Goal: Task Accomplishment & Management: Use online tool/utility

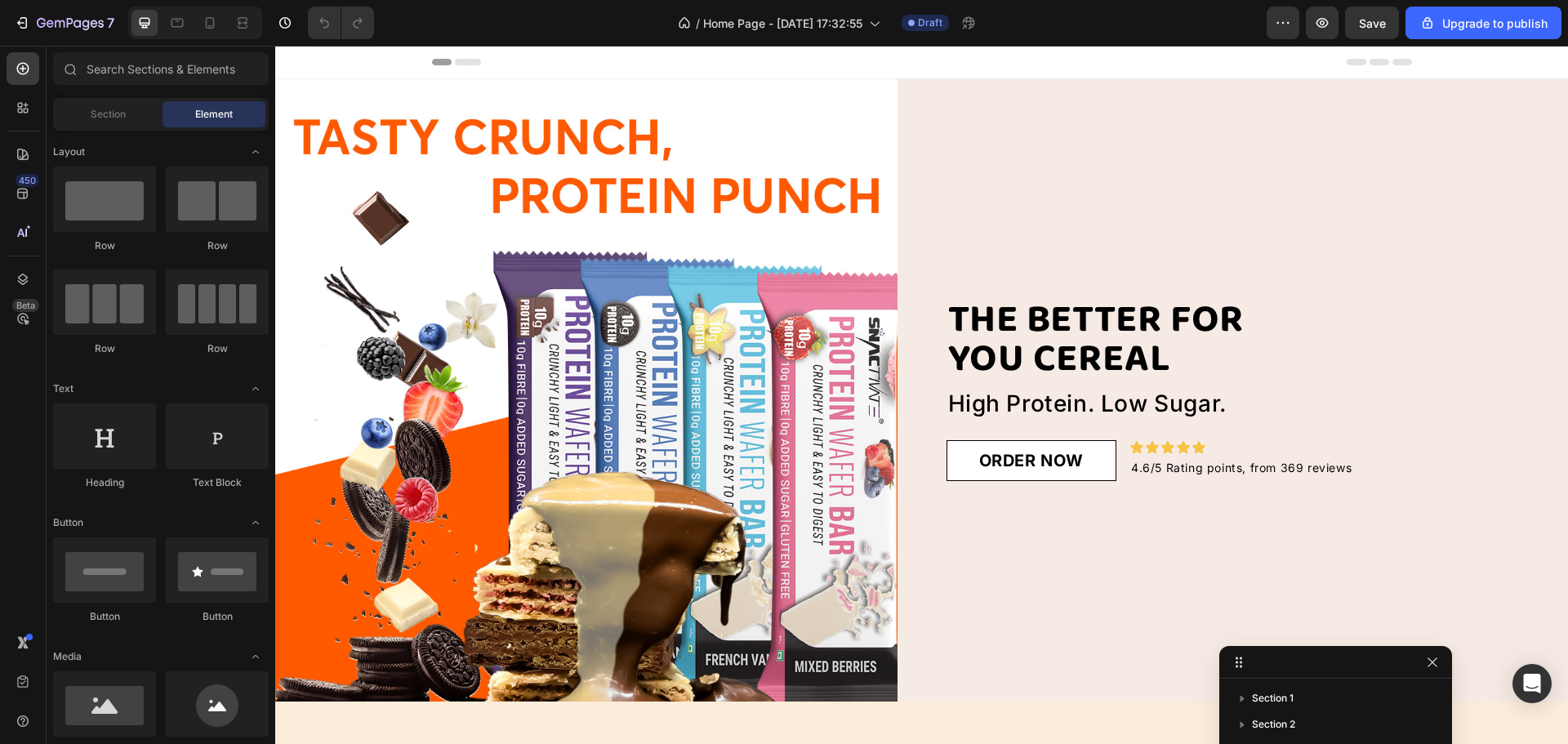
click at [1068, 170] on div "THE BETTER FOR YOU CEREAL Heading High Protein. Low Sugar. Text Block ORDER NOW…" at bounding box center [1257, 390] width 622 height 622
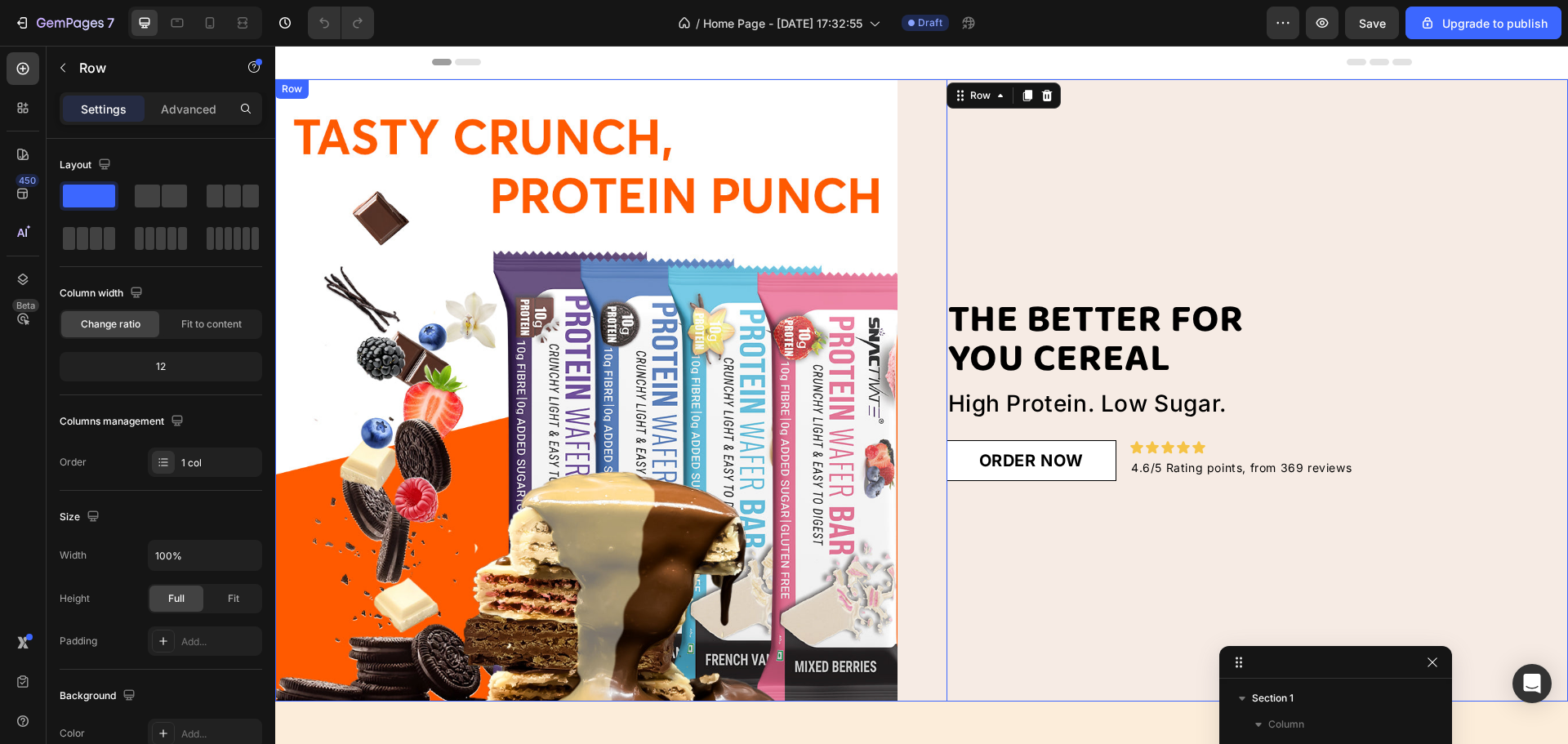
click at [909, 123] on div "Image THE BETTER FOR YOU CEREAL Heading High Protein. Low Sugar. Text Block ORD…" at bounding box center [922, 390] width 1293 height 622
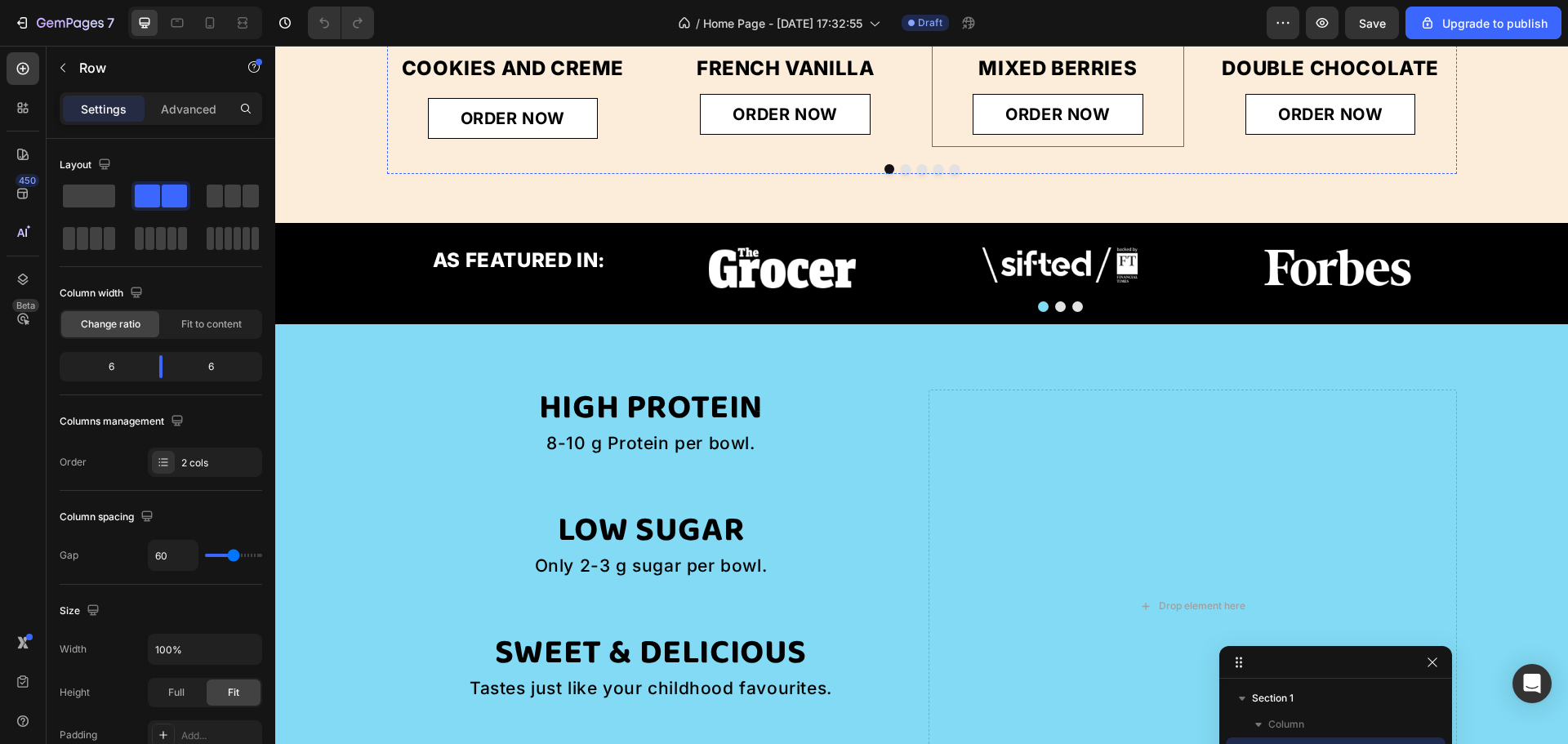
scroll to position [980, 0]
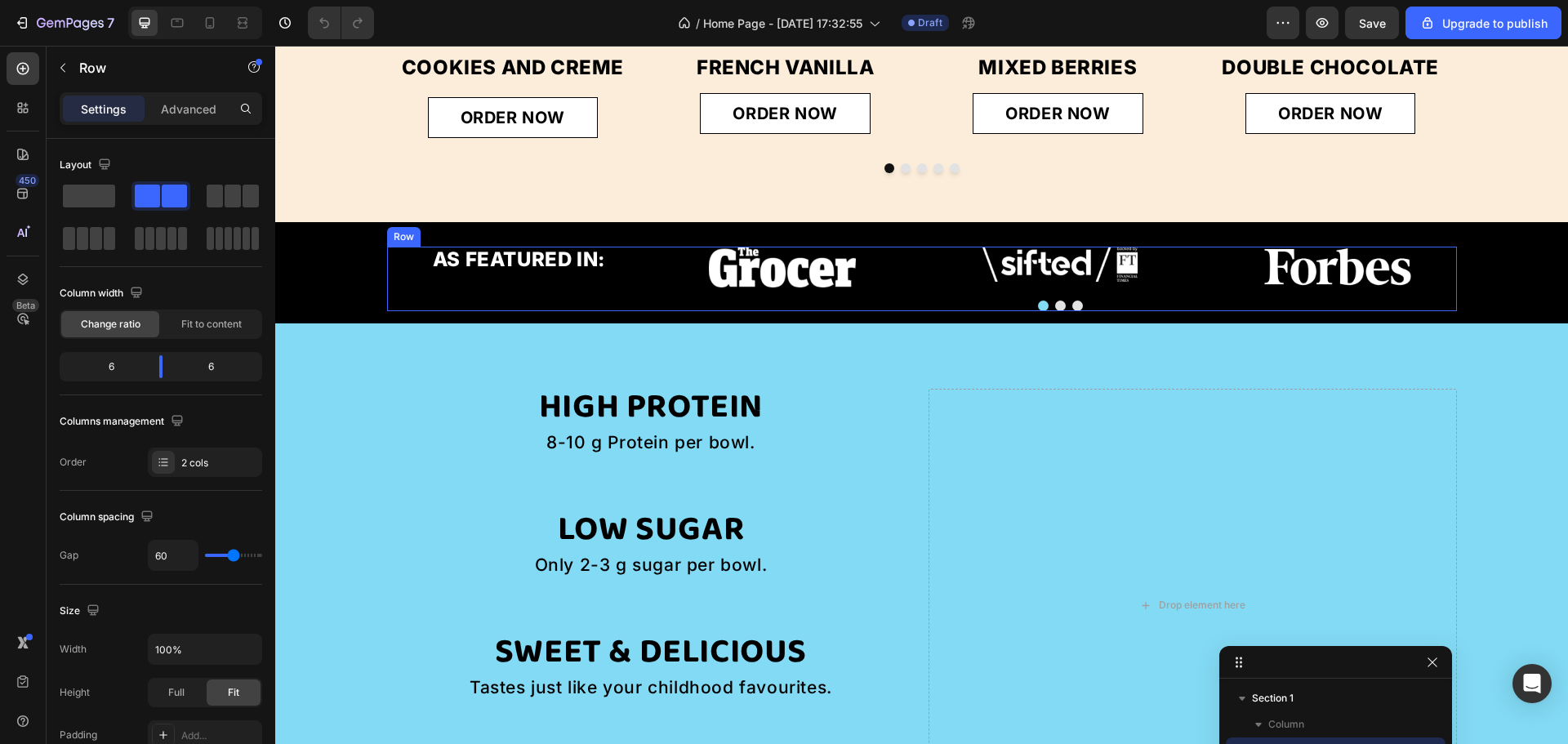
click at [655, 256] on div "AS FEATURED IN: Text Block Image Image Image Carousel Row" at bounding box center [922, 279] width 1070 height 64
click at [119, 0] on body "7 / Home Page - [DATE] 17:32:55 Draft Preview Save Upgrade to publish 450 Beta …" at bounding box center [784, 0] width 1568 height 0
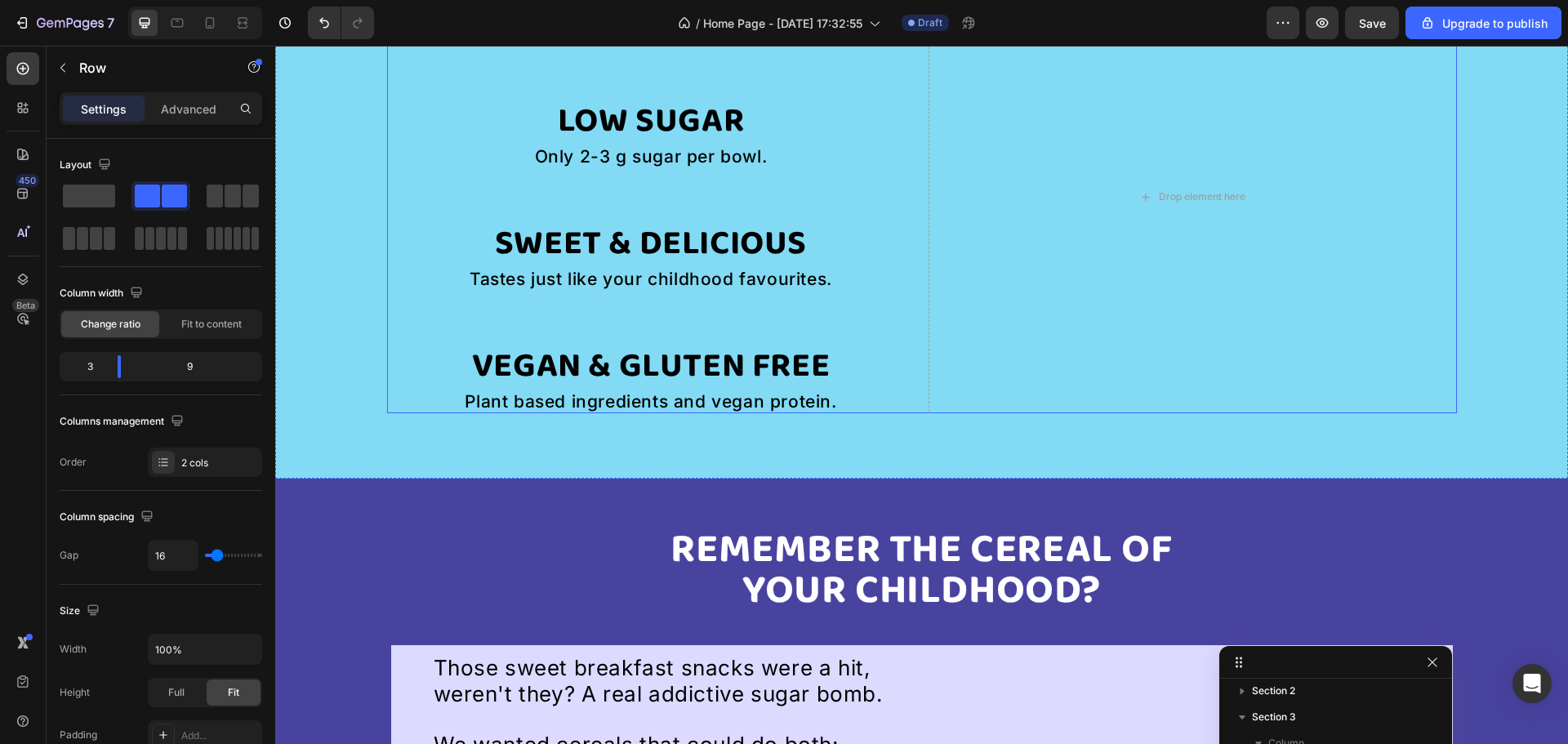
click at [894, 339] on div "High protein Heading 8-10 g Protein per bowl. Text Block Row Low sugar Heading …" at bounding box center [651, 197] width 528 height 433
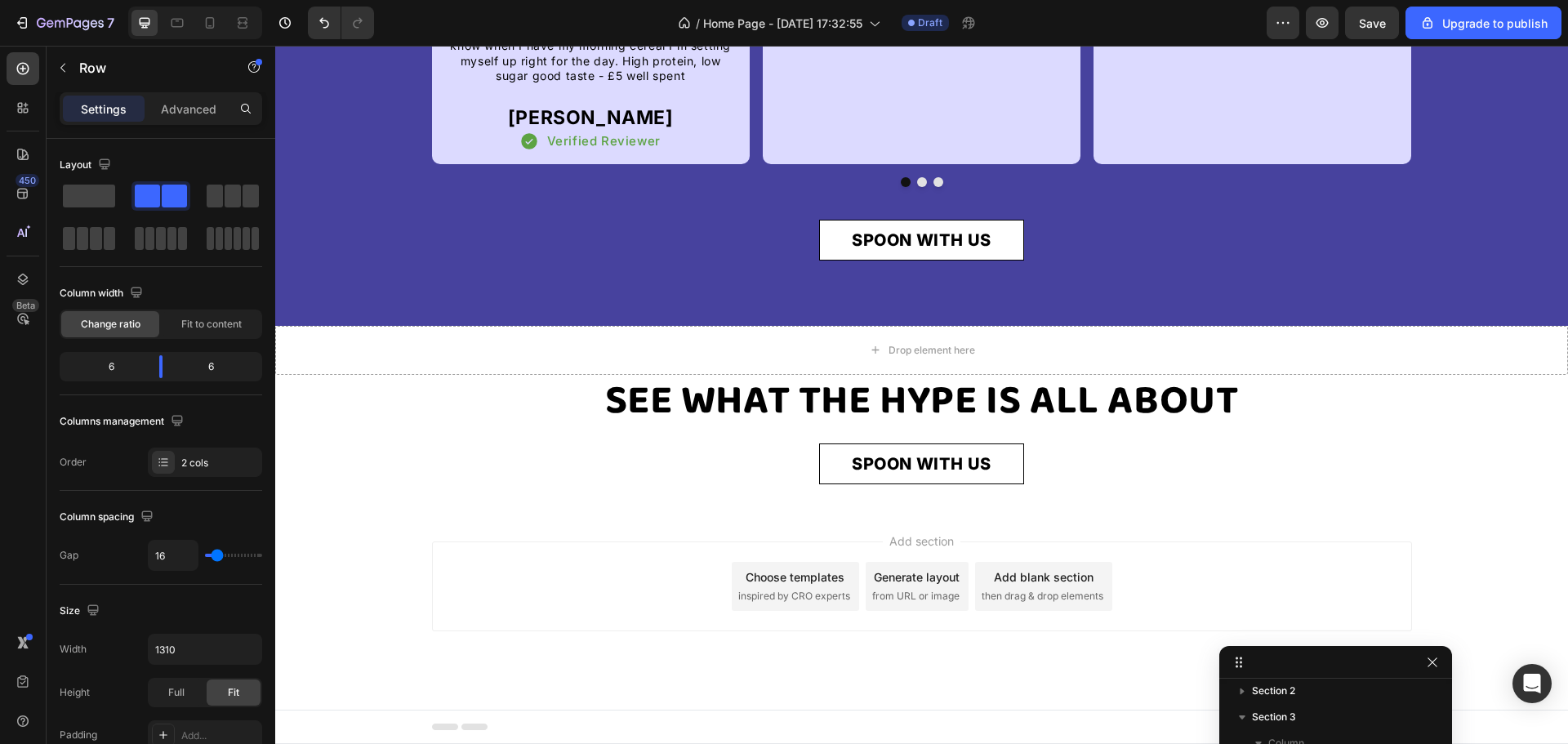
scroll to position [4290, 0]
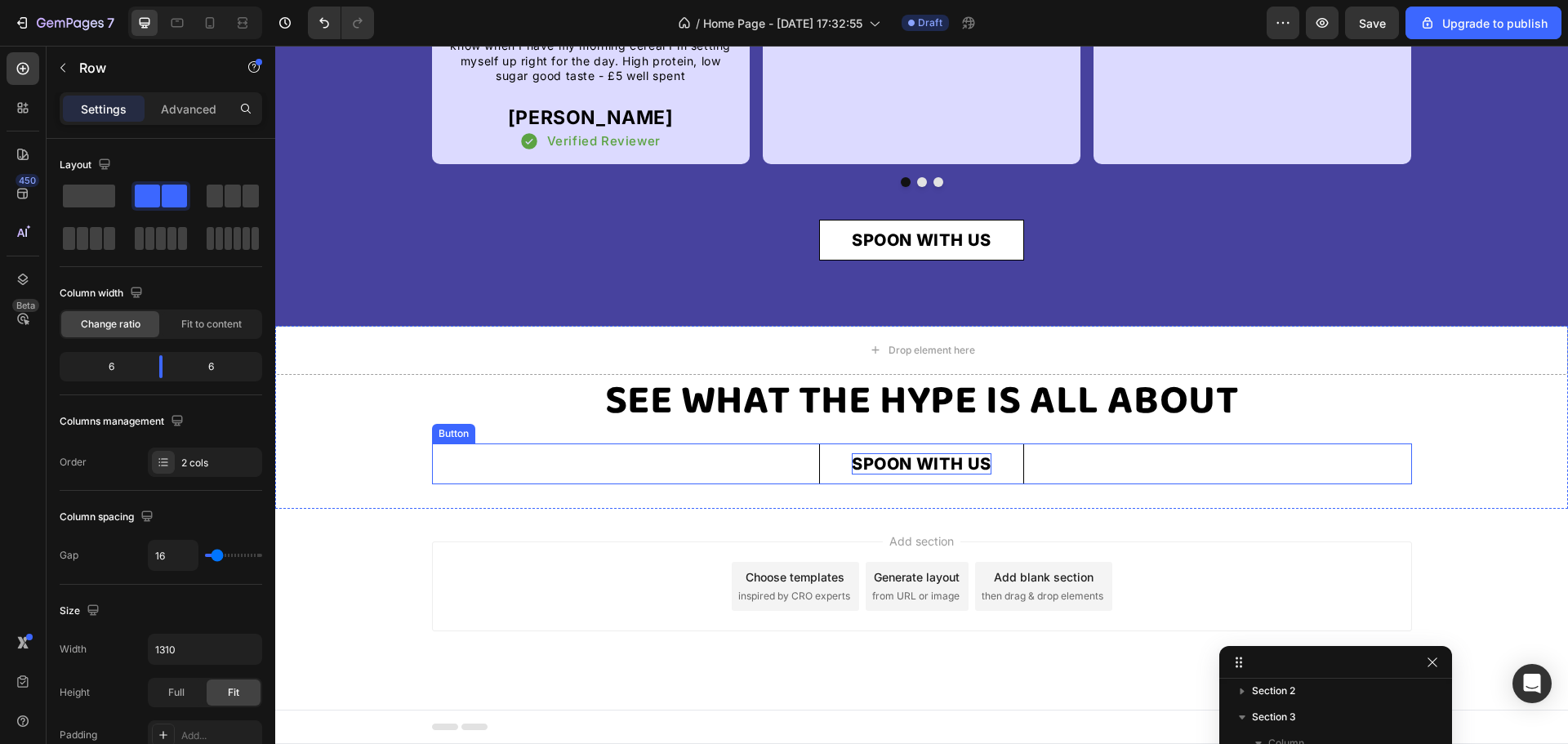
click at [884, 473] on p "SPOON WITH US" at bounding box center [922, 464] width 139 height 21
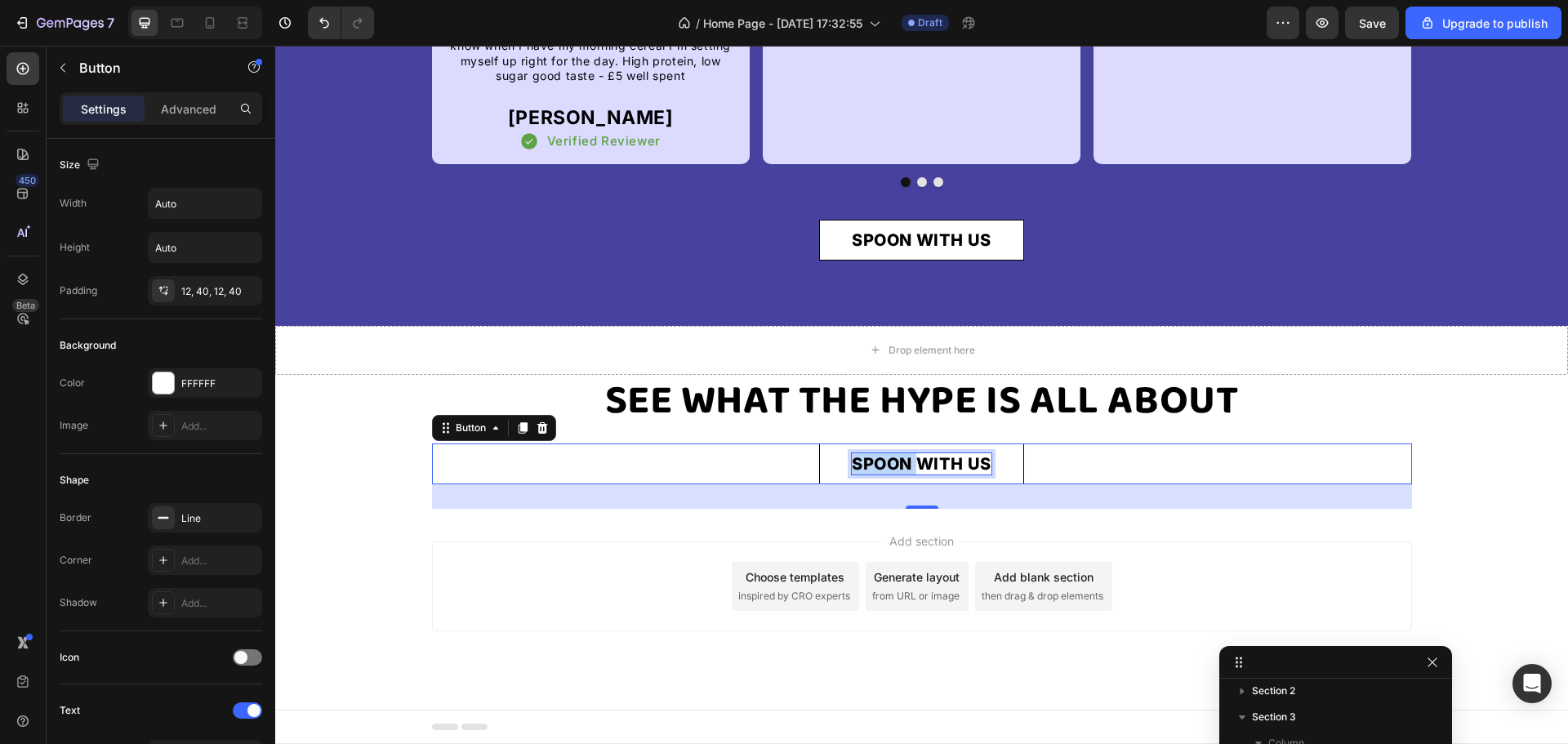
click at [884, 473] on p "SPOON WITH US" at bounding box center [922, 464] width 139 height 21
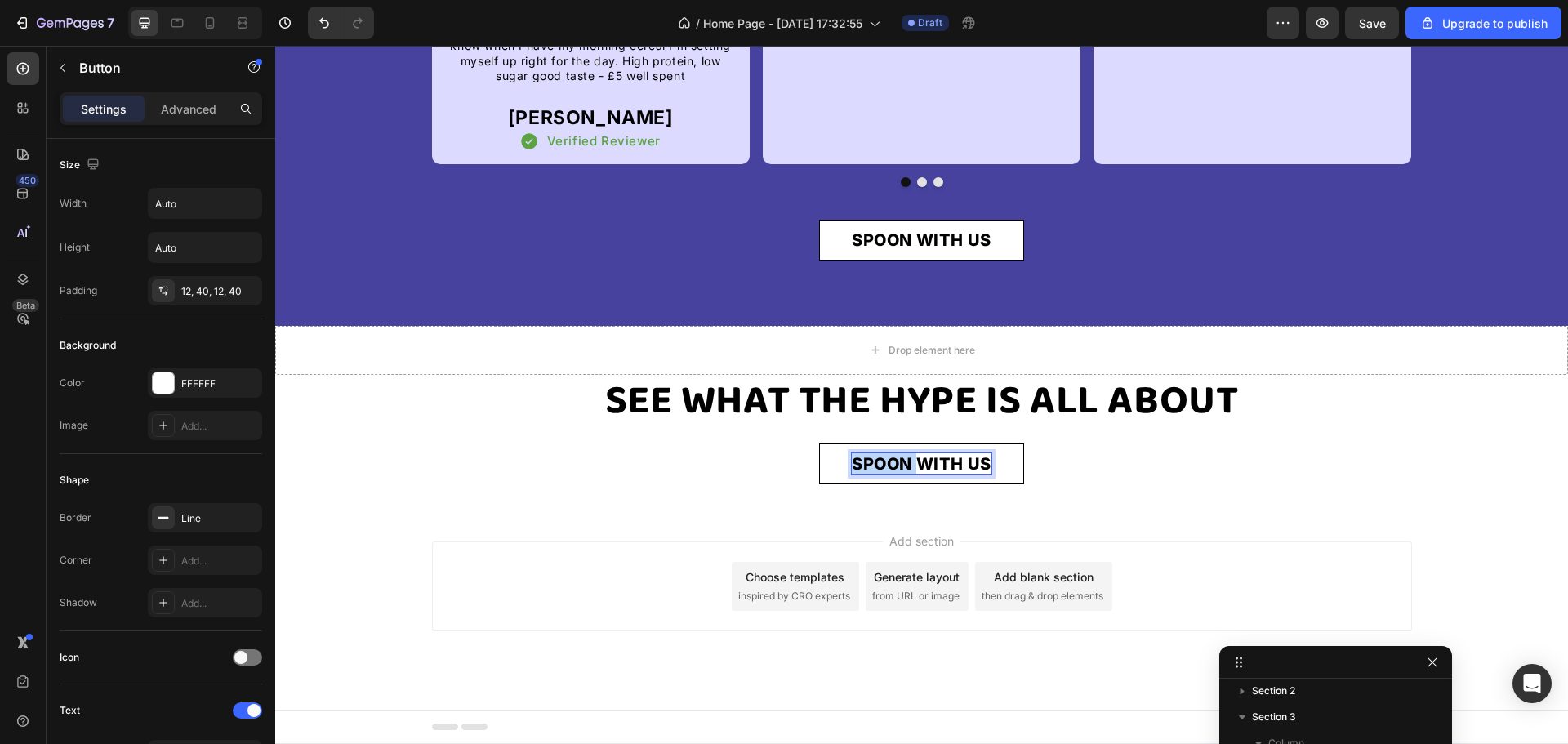
click at [884, 473] on p "SPOON WITH US" at bounding box center [922, 464] width 139 height 21
click at [670, 471] on div "@thecrispyfantasycereal Button 30" at bounding box center [922, 463] width 980 height 41
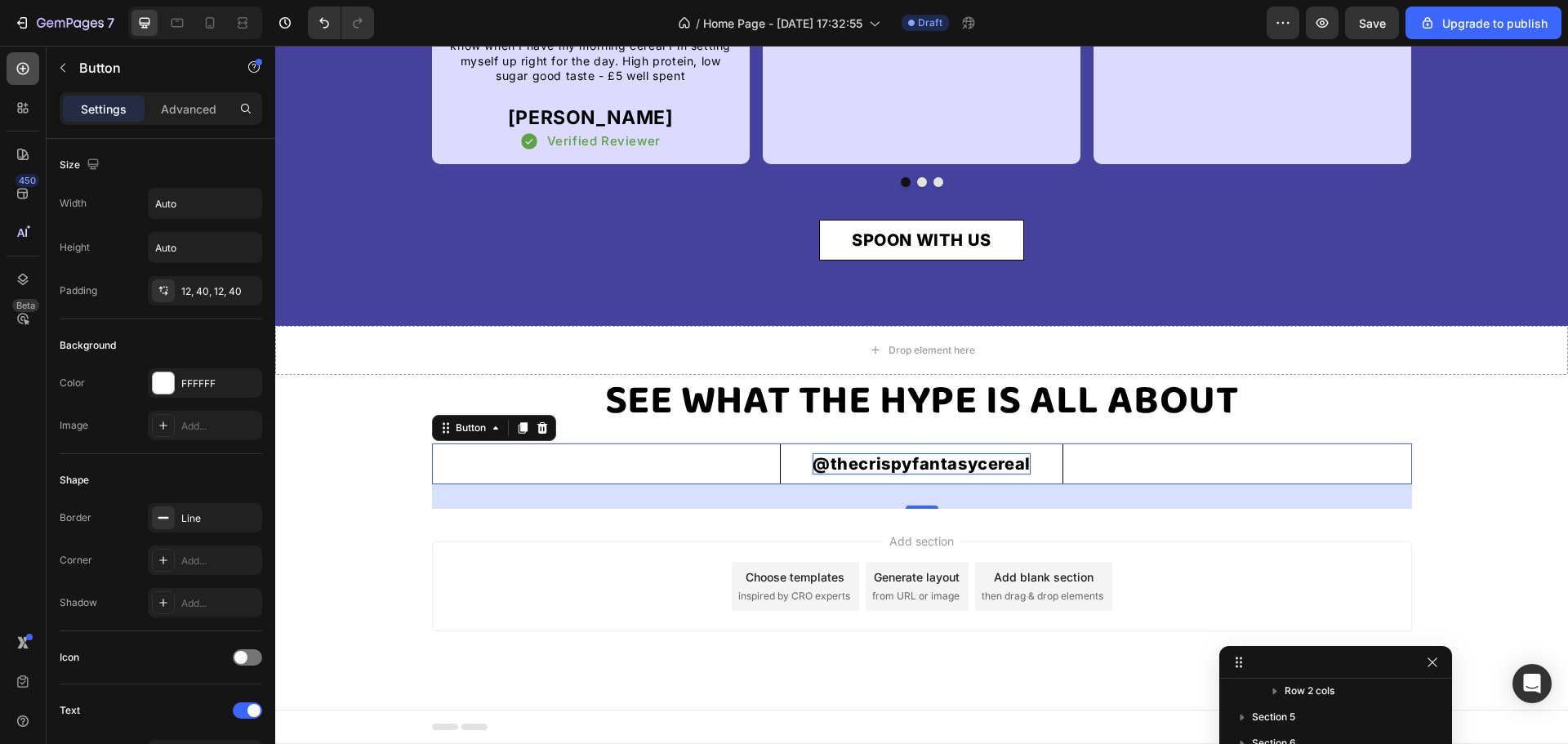
click at [29, 68] on icon at bounding box center [23, 69] width 13 height 13
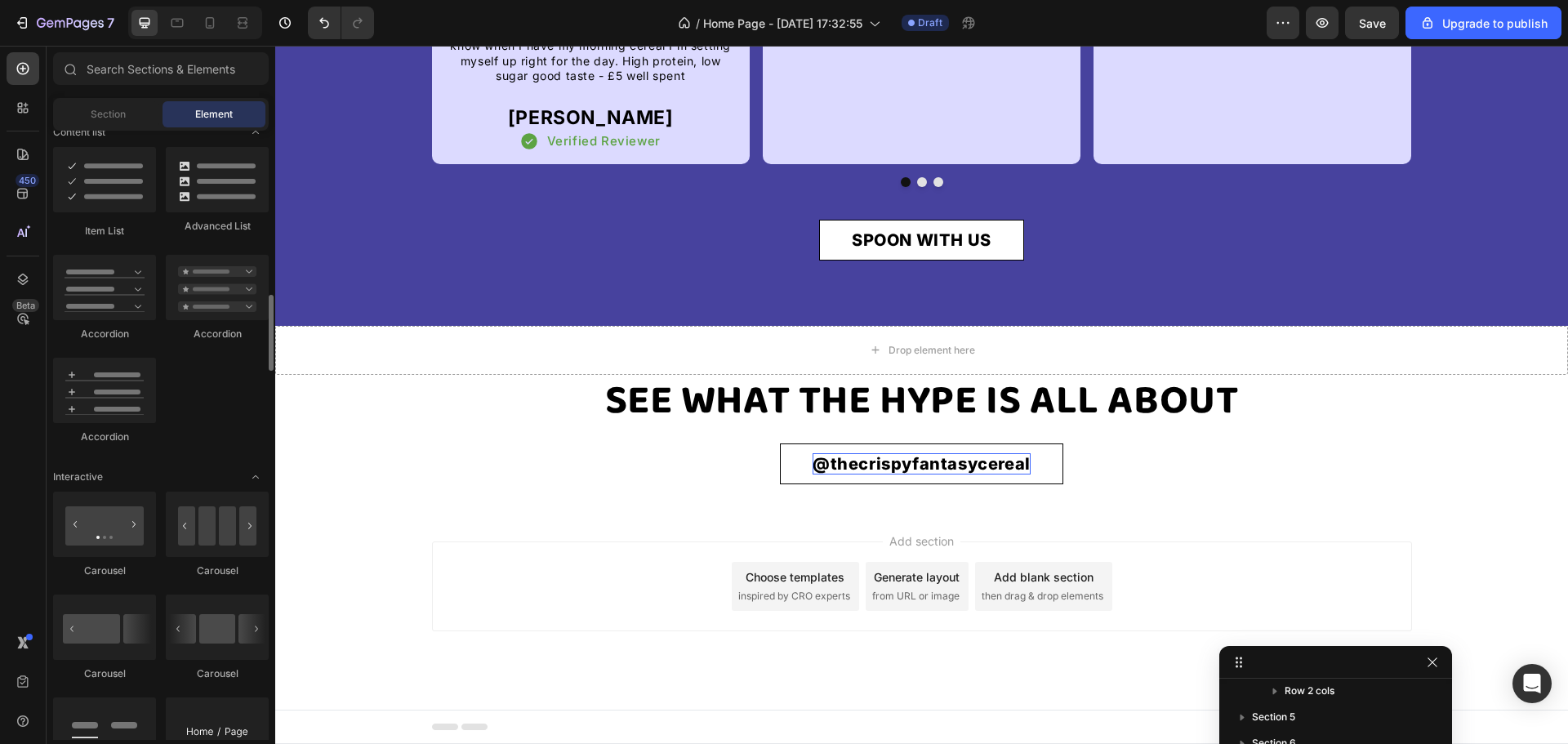
scroll to position [1471, 0]
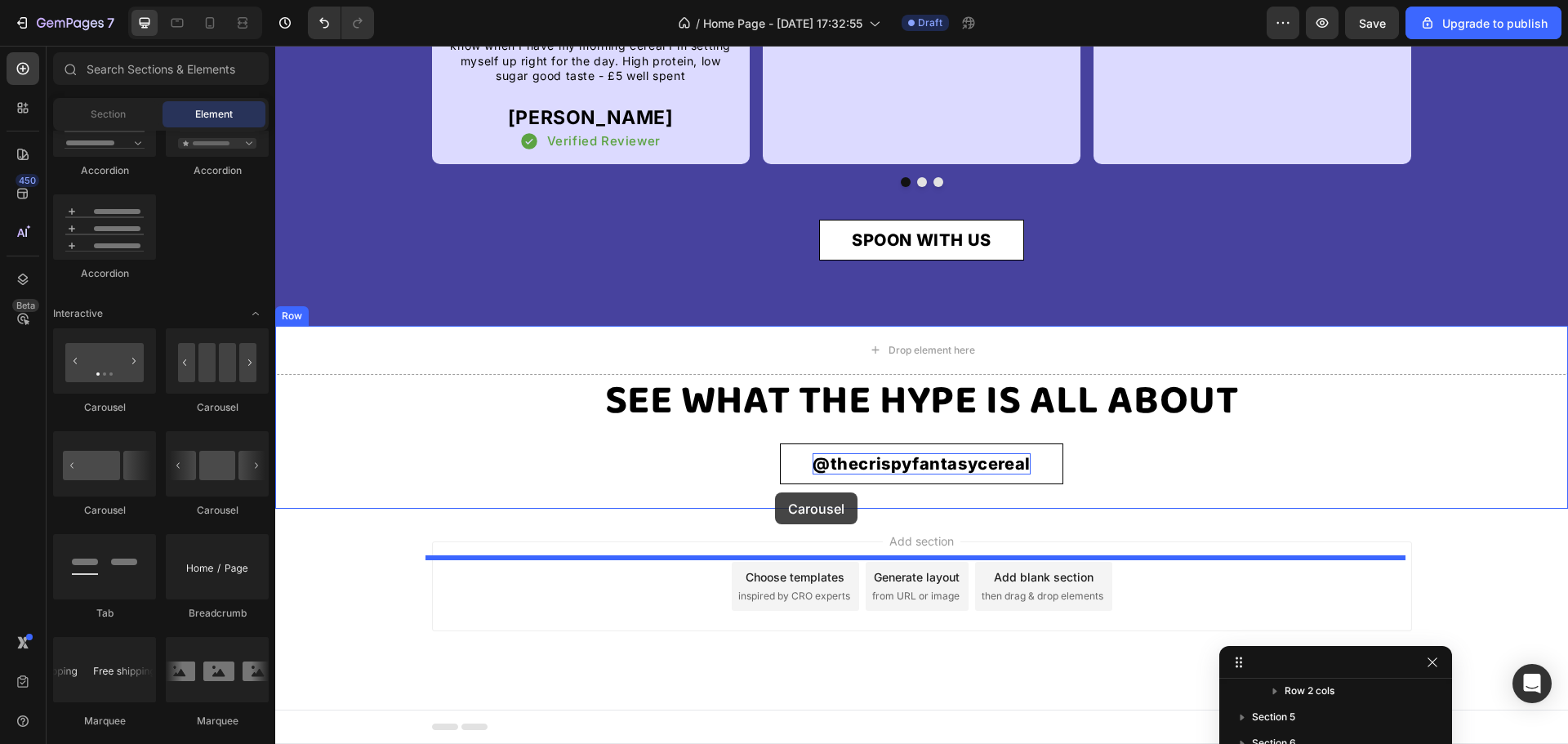
drag, startPoint x: 492, startPoint y: 419, endPoint x: 775, endPoint y: 492, distance: 292.3
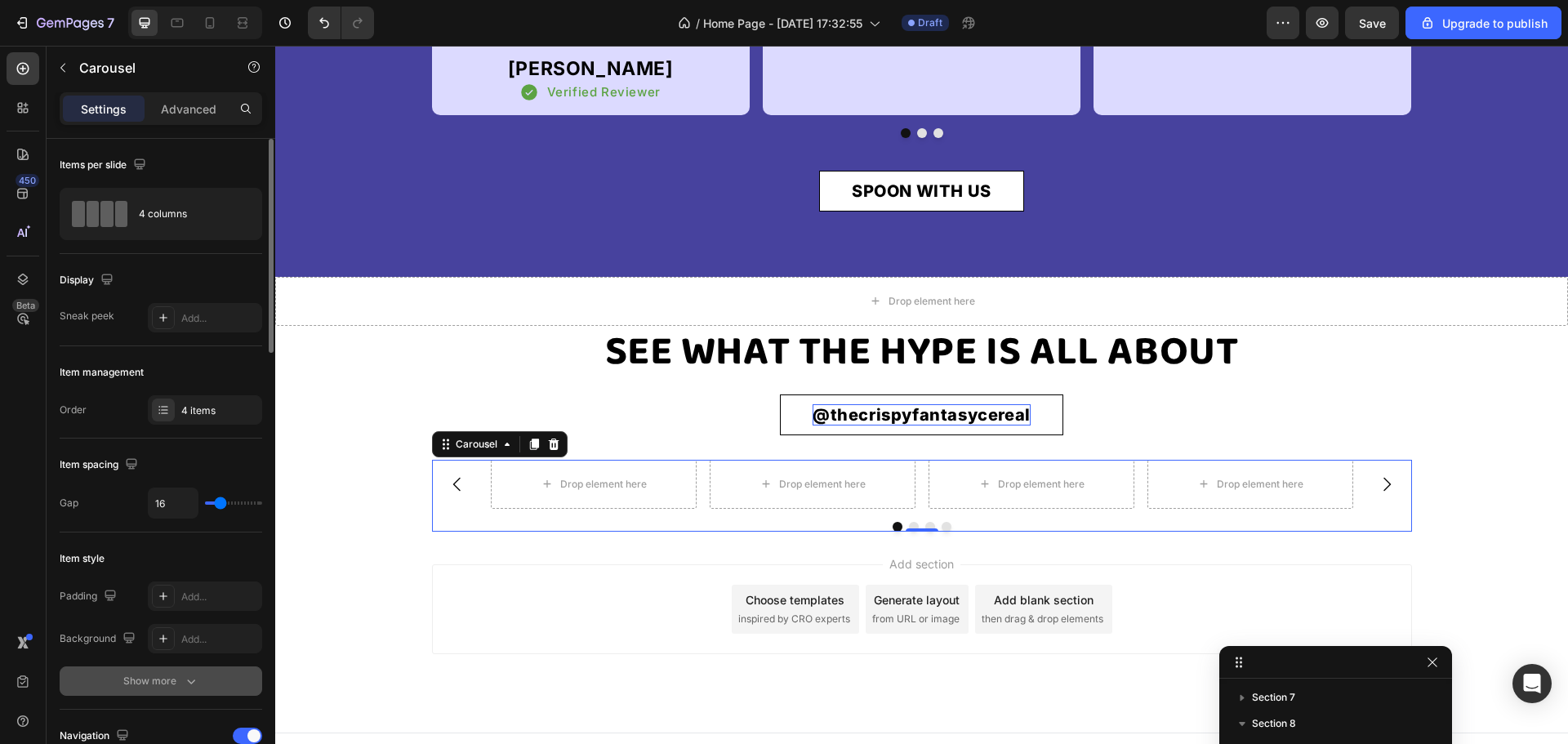
scroll to position [245, 0]
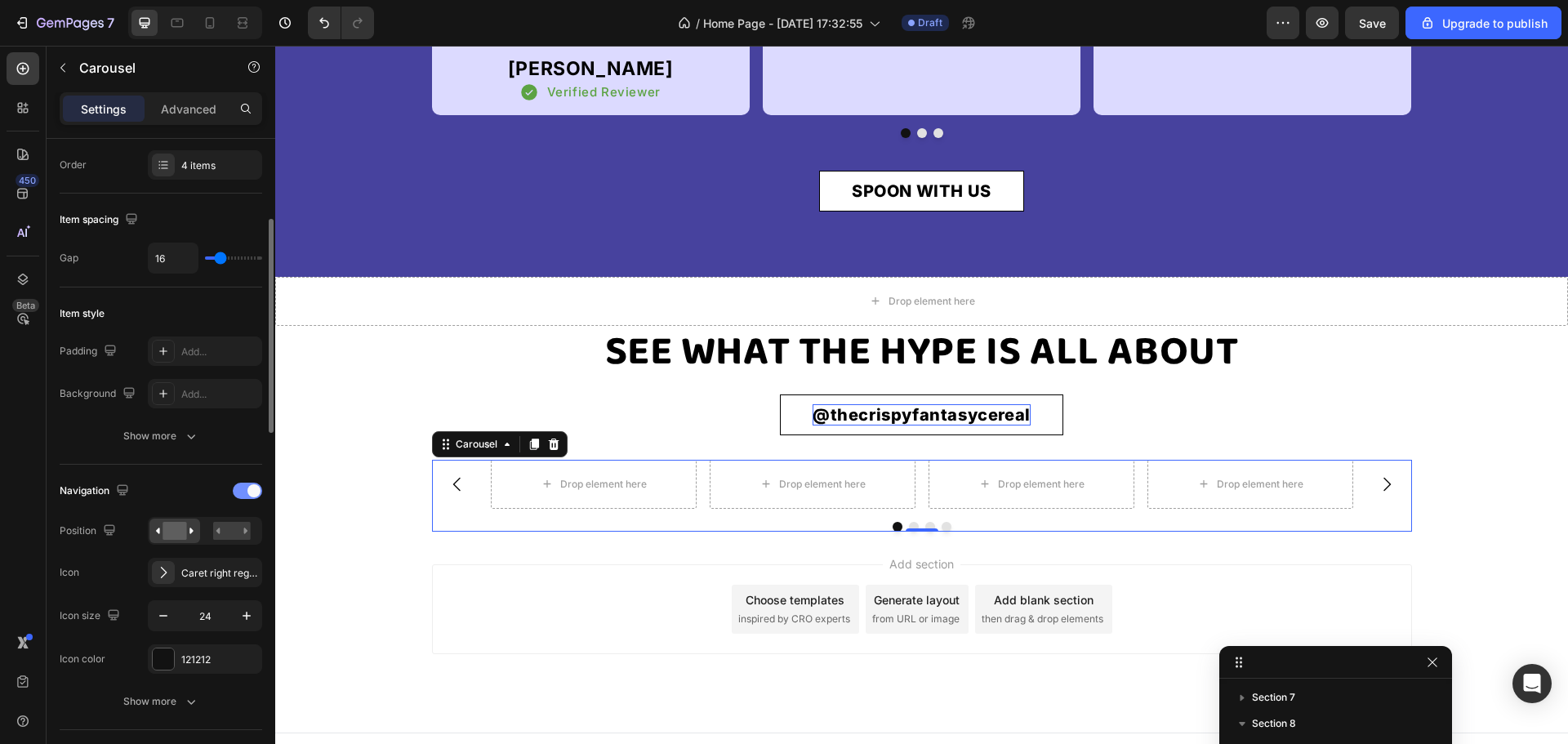
click at [251, 489] on span at bounding box center [254, 491] width 14 height 14
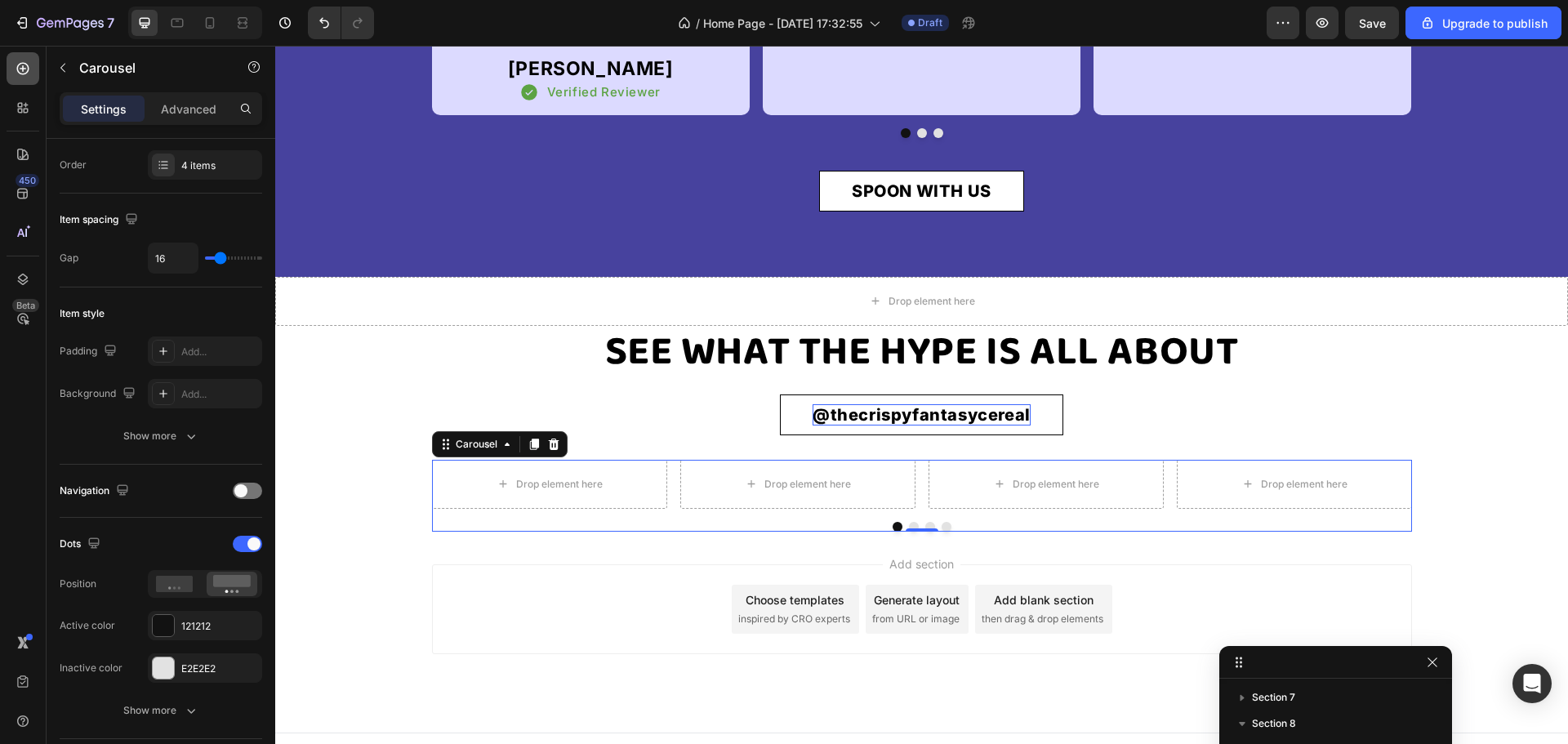
click at [22, 58] on div at bounding box center [23, 69] width 33 height 33
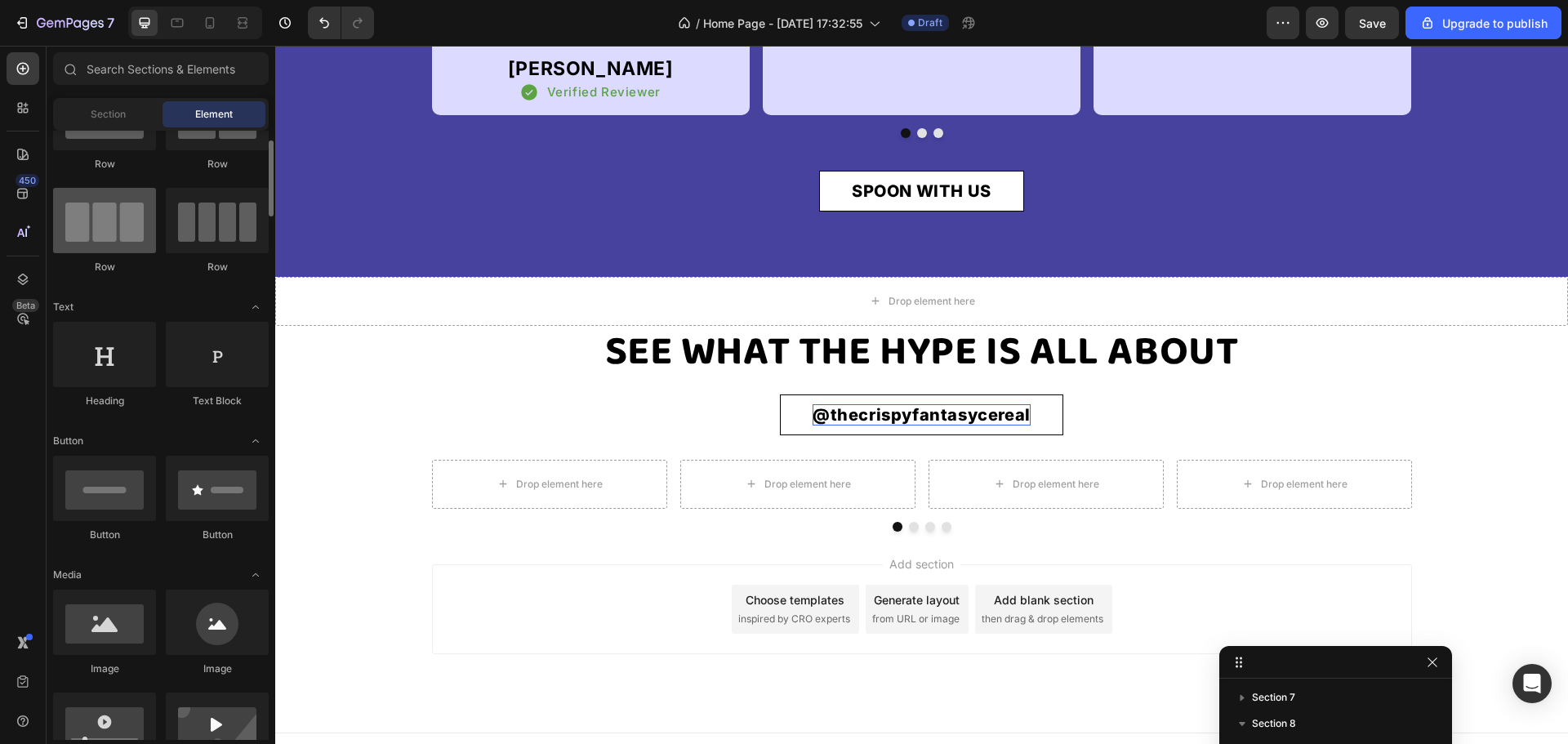
scroll to position [0, 0]
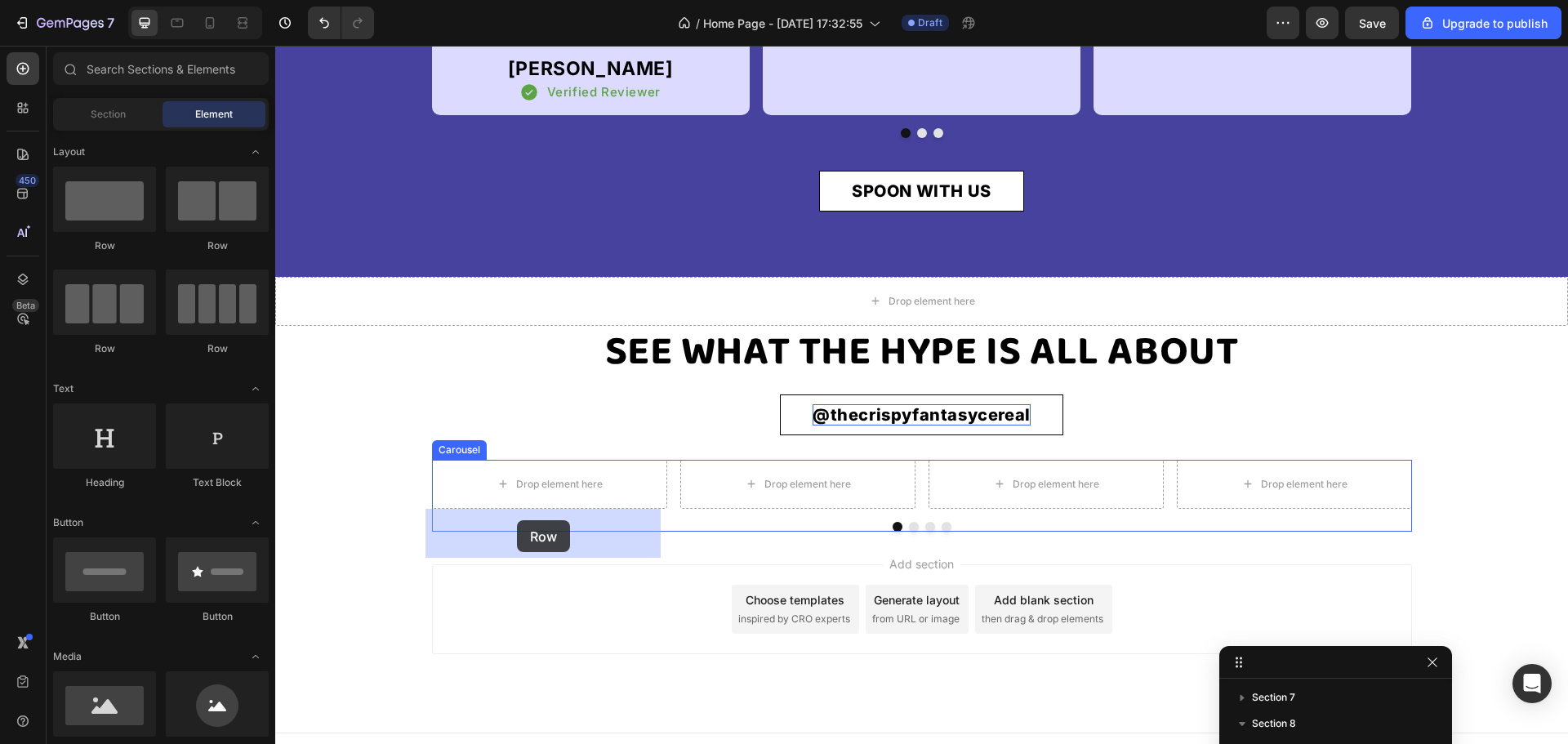
drag, startPoint x: 370, startPoint y: 242, endPoint x: 517, endPoint y: 521, distance: 315.4
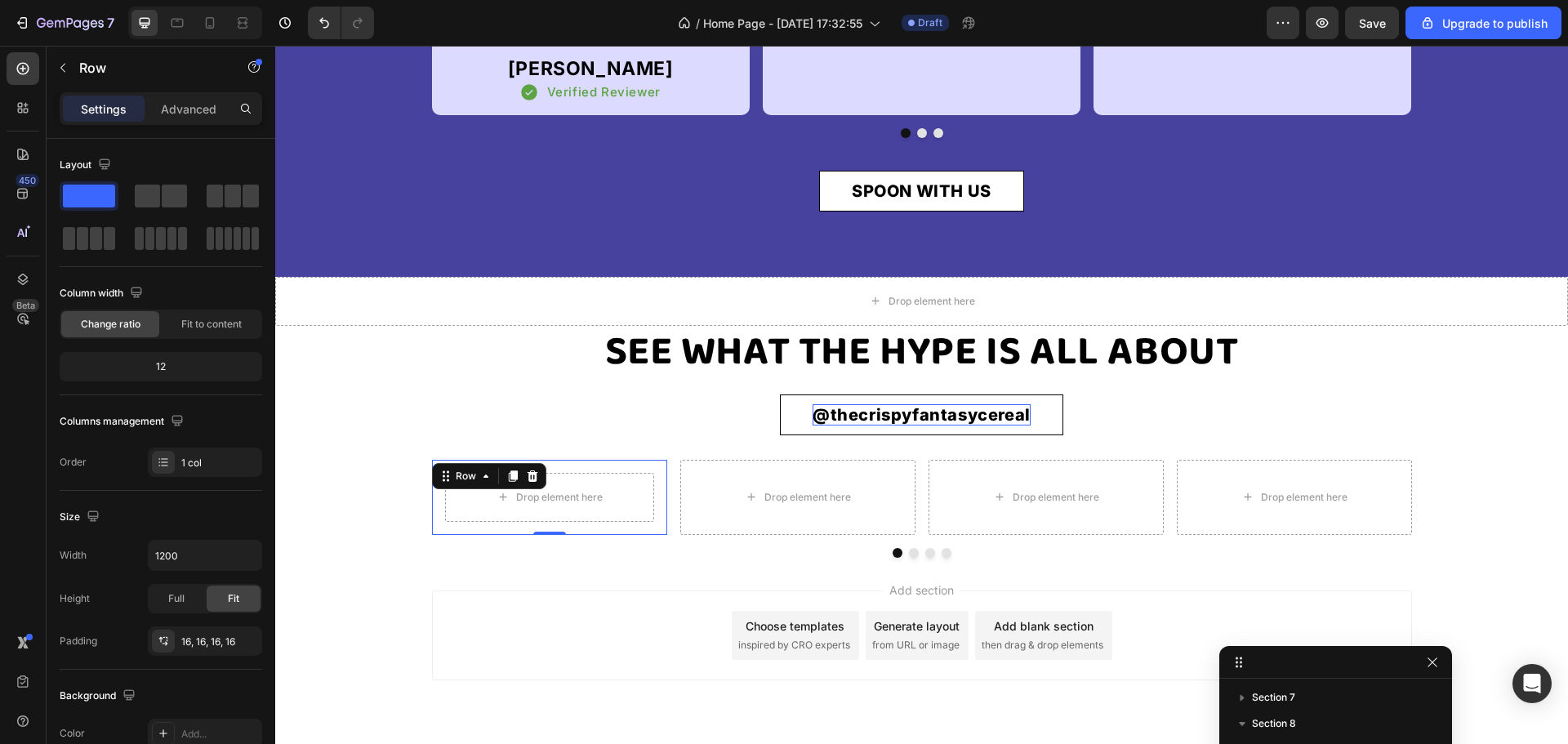
scroll to position [602, 0]
click at [252, 638] on button "button" at bounding box center [245, 641] width 19 height 19
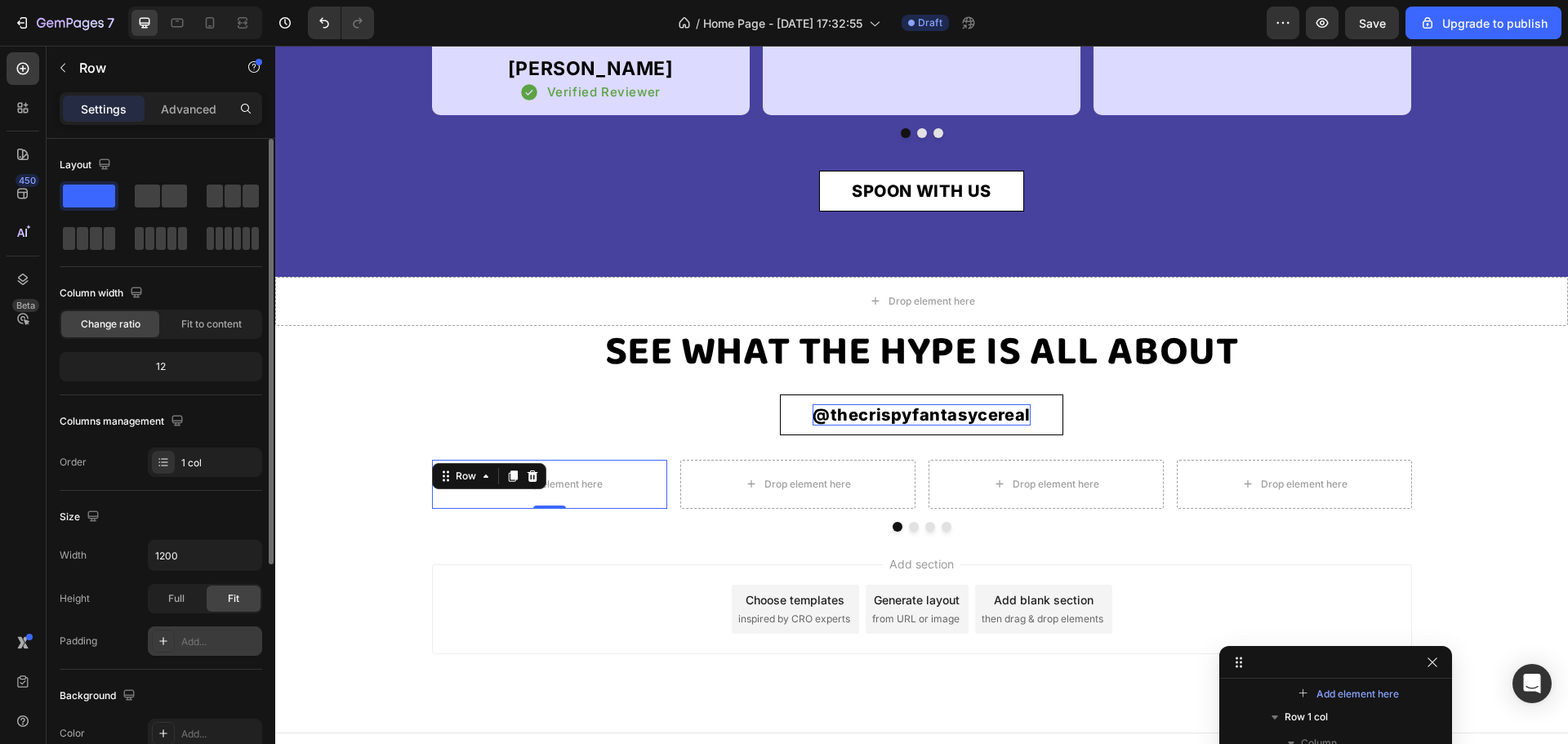
drag, startPoint x: 21, startPoint y: 69, endPoint x: 56, endPoint y: 277, distance: 210.9
click at [21, 71] on icon at bounding box center [22, 68] width 16 height 16
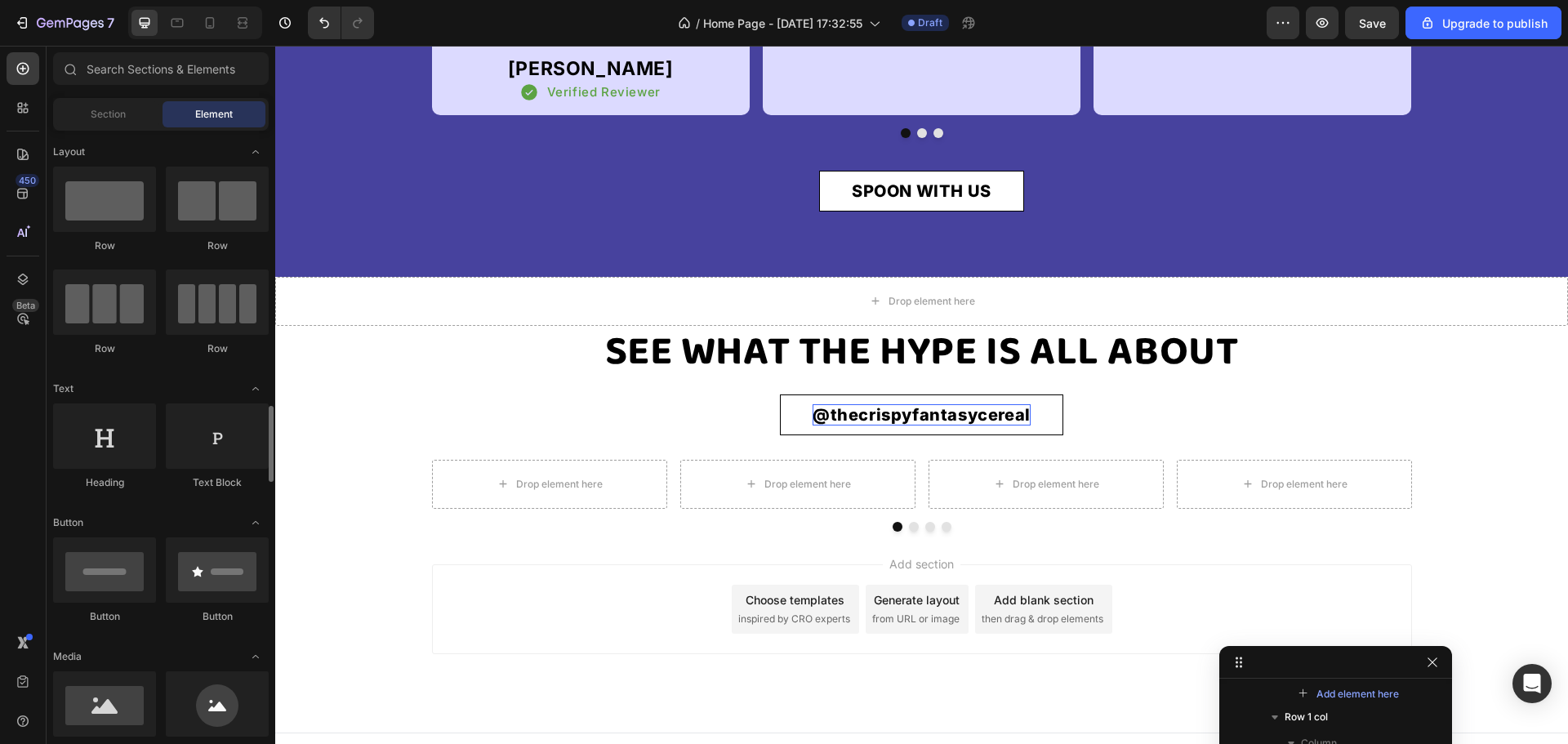
scroll to position [245, 0]
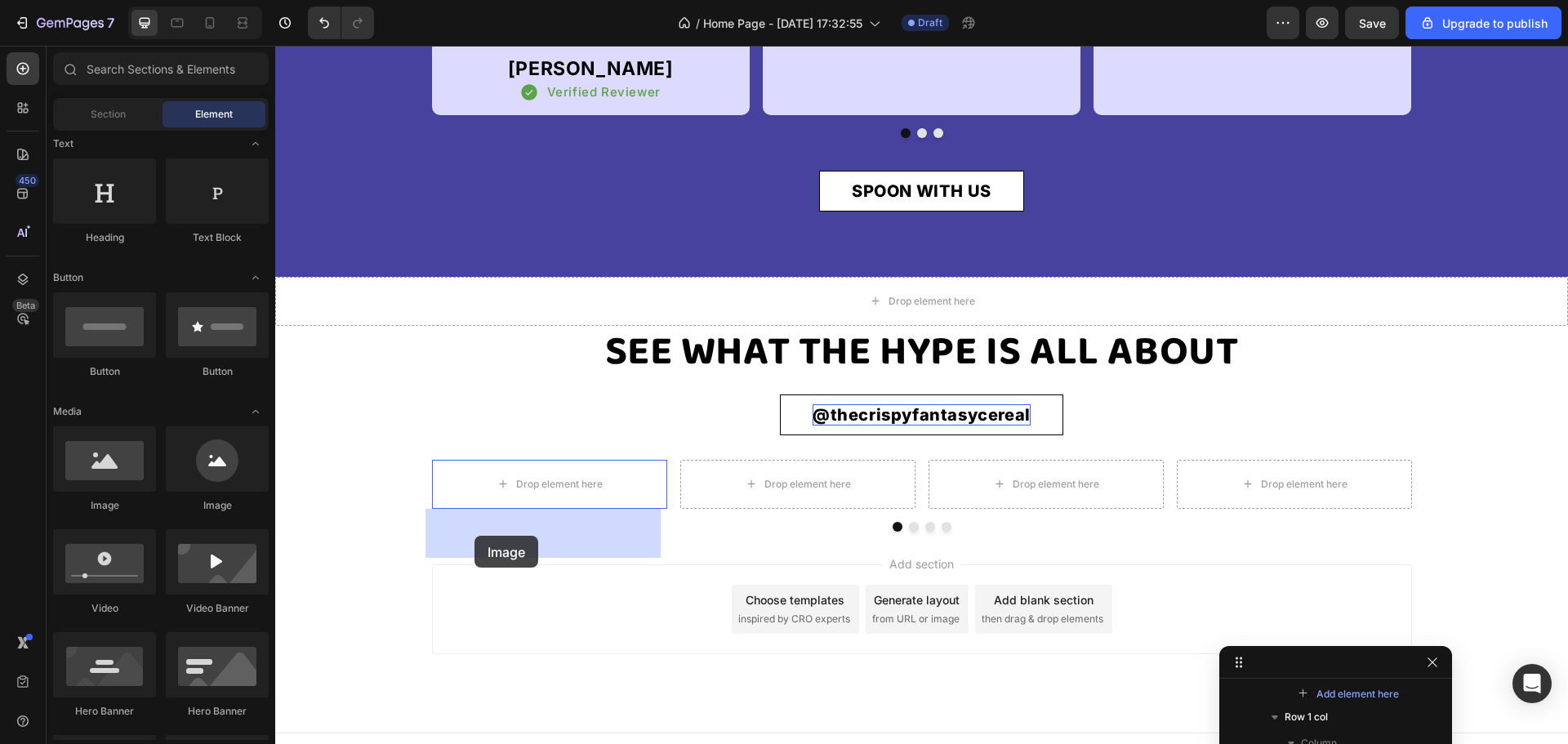
drag, startPoint x: 386, startPoint y: 521, endPoint x: 475, endPoint y: 536, distance: 90.3
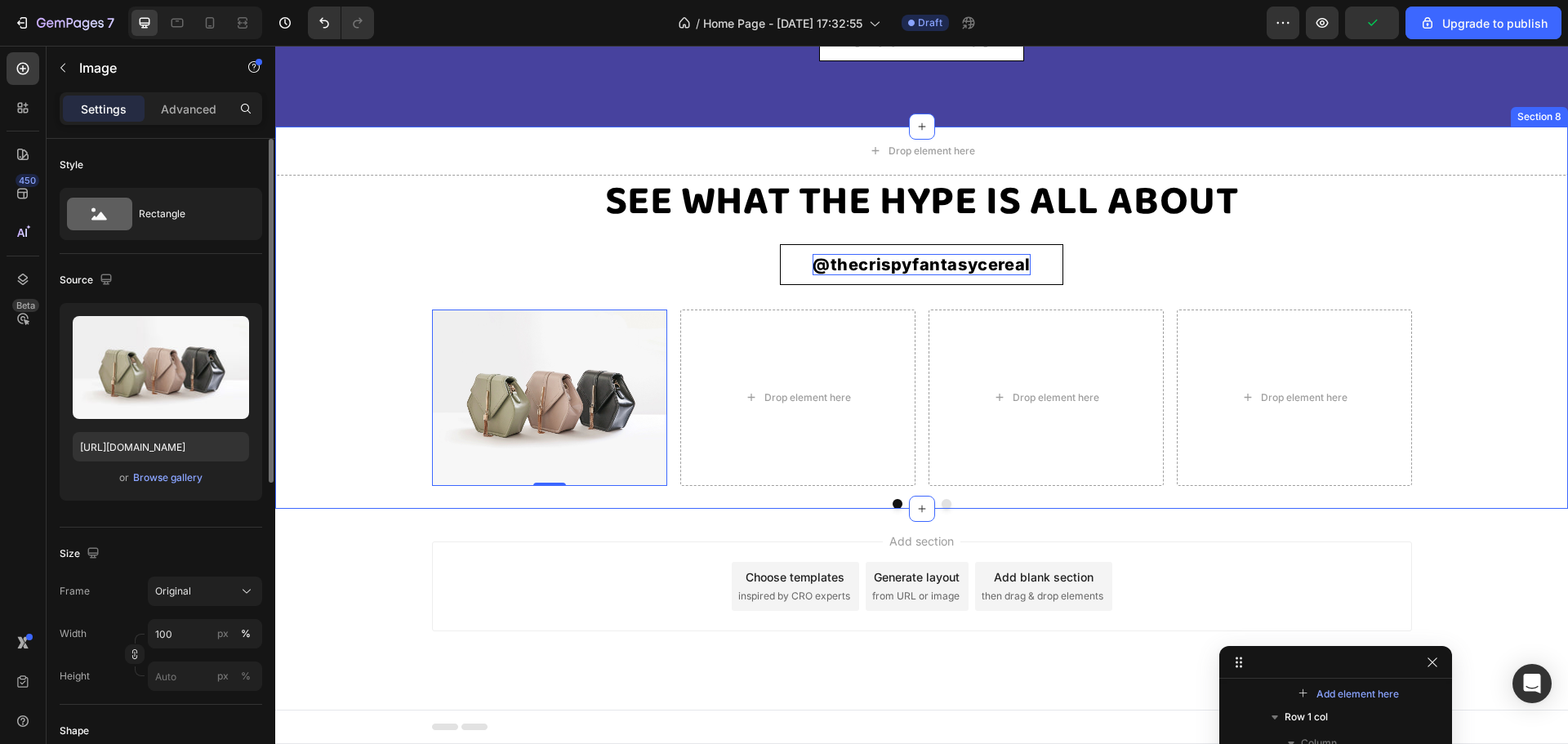
scroll to position [4453, 0]
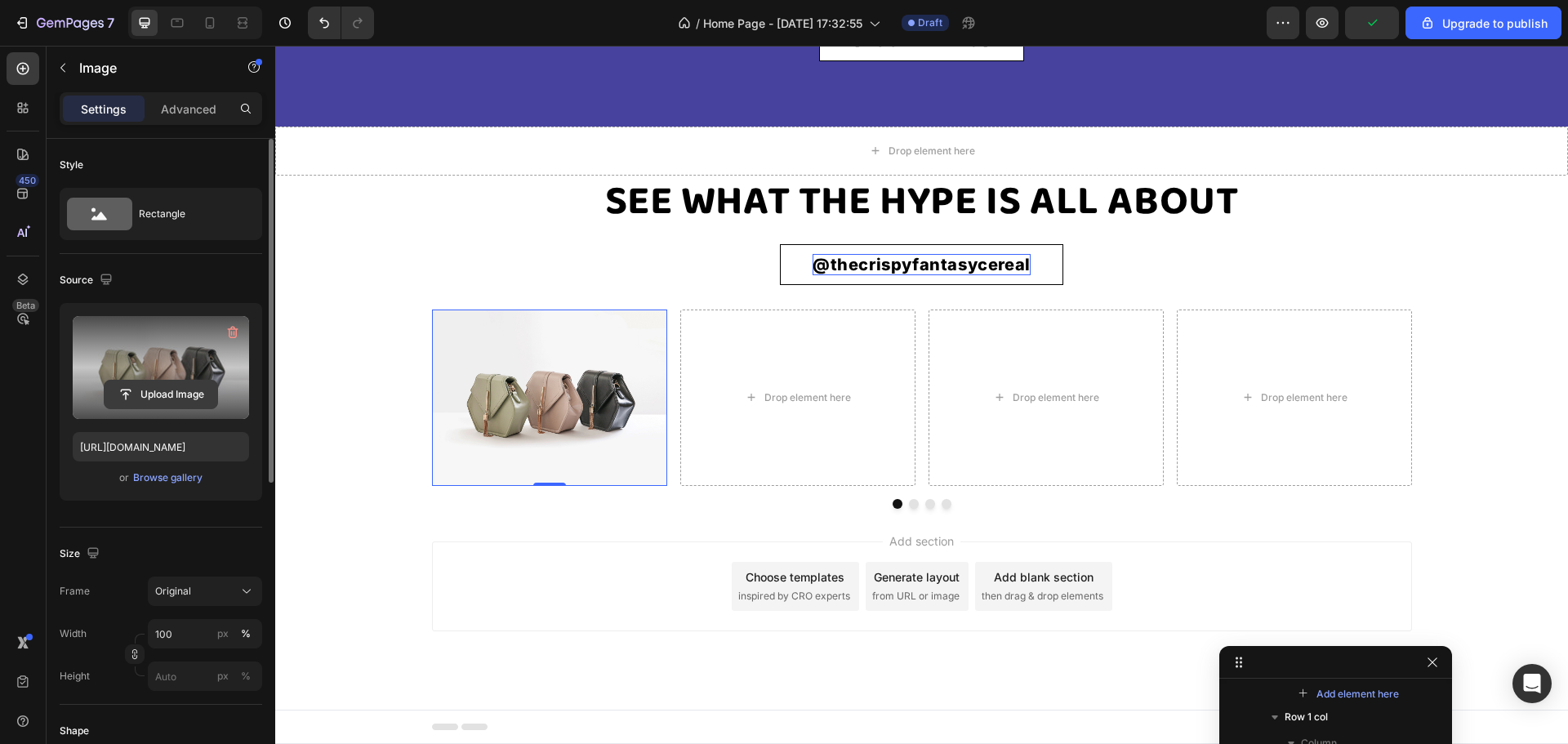
click at [175, 402] on input "file" at bounding box center [161, 394] width 113 height 28
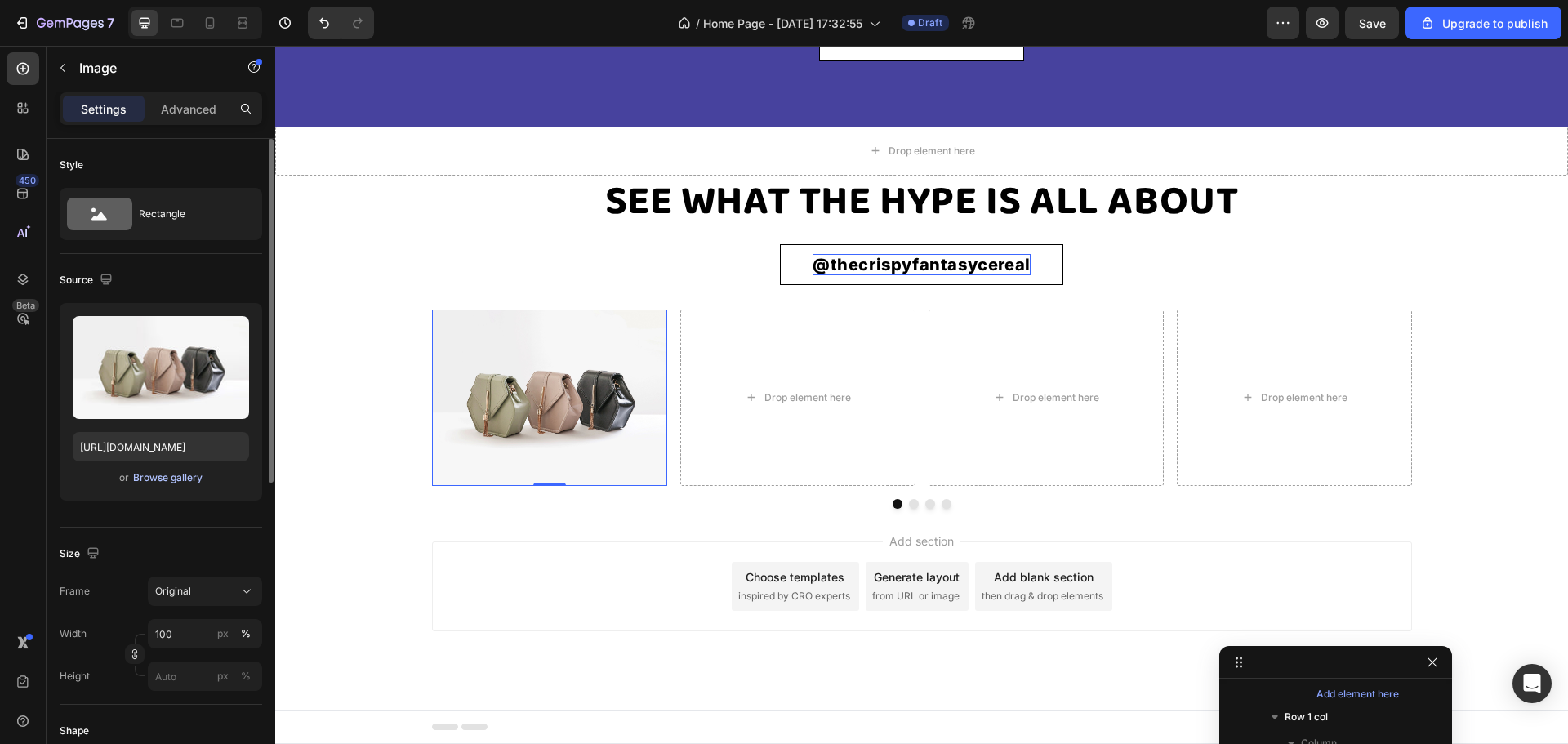
click at [155, 480] on div "Browse gallery" at bounding box center [168, 477] width 70 height 15
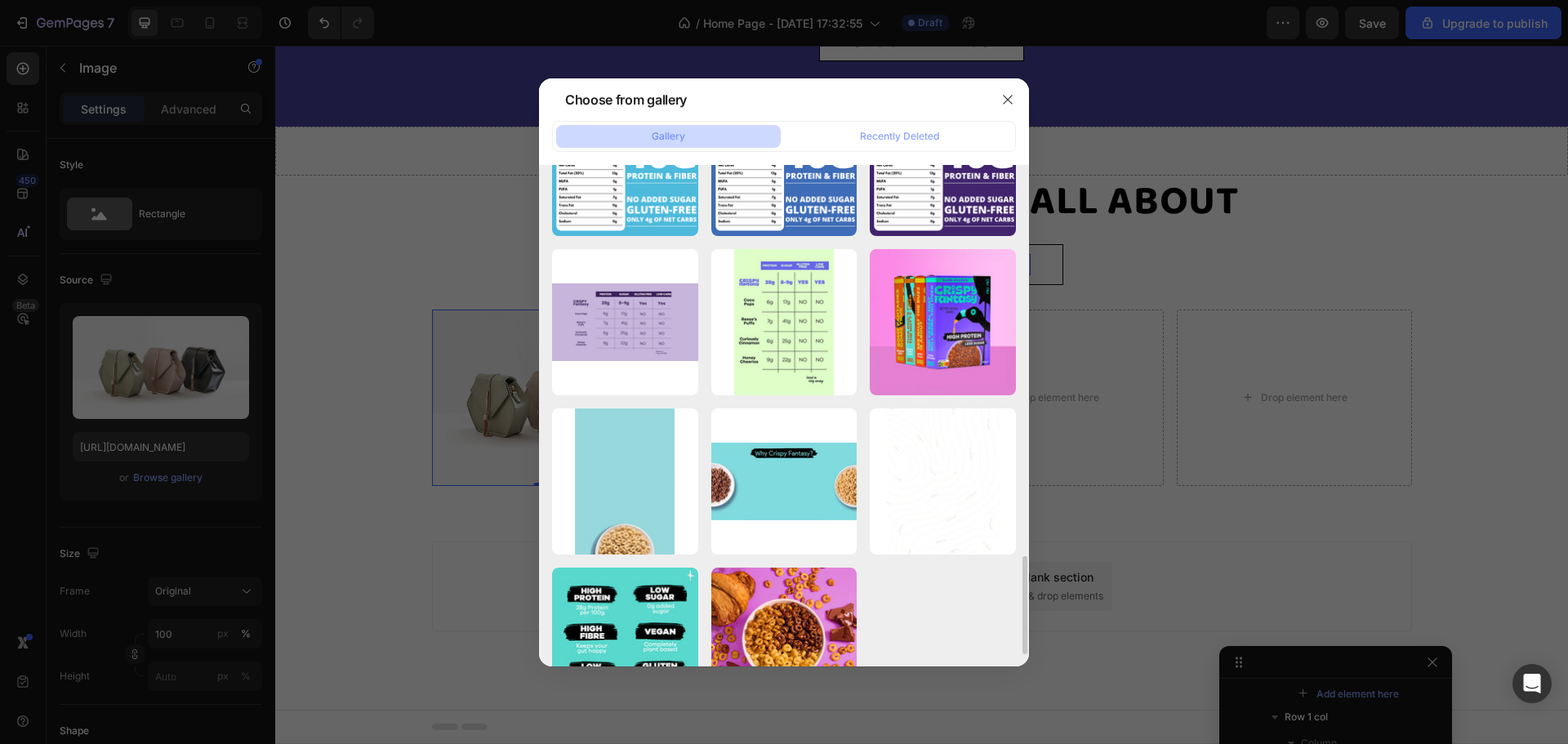
scroll to position [2056, 0]
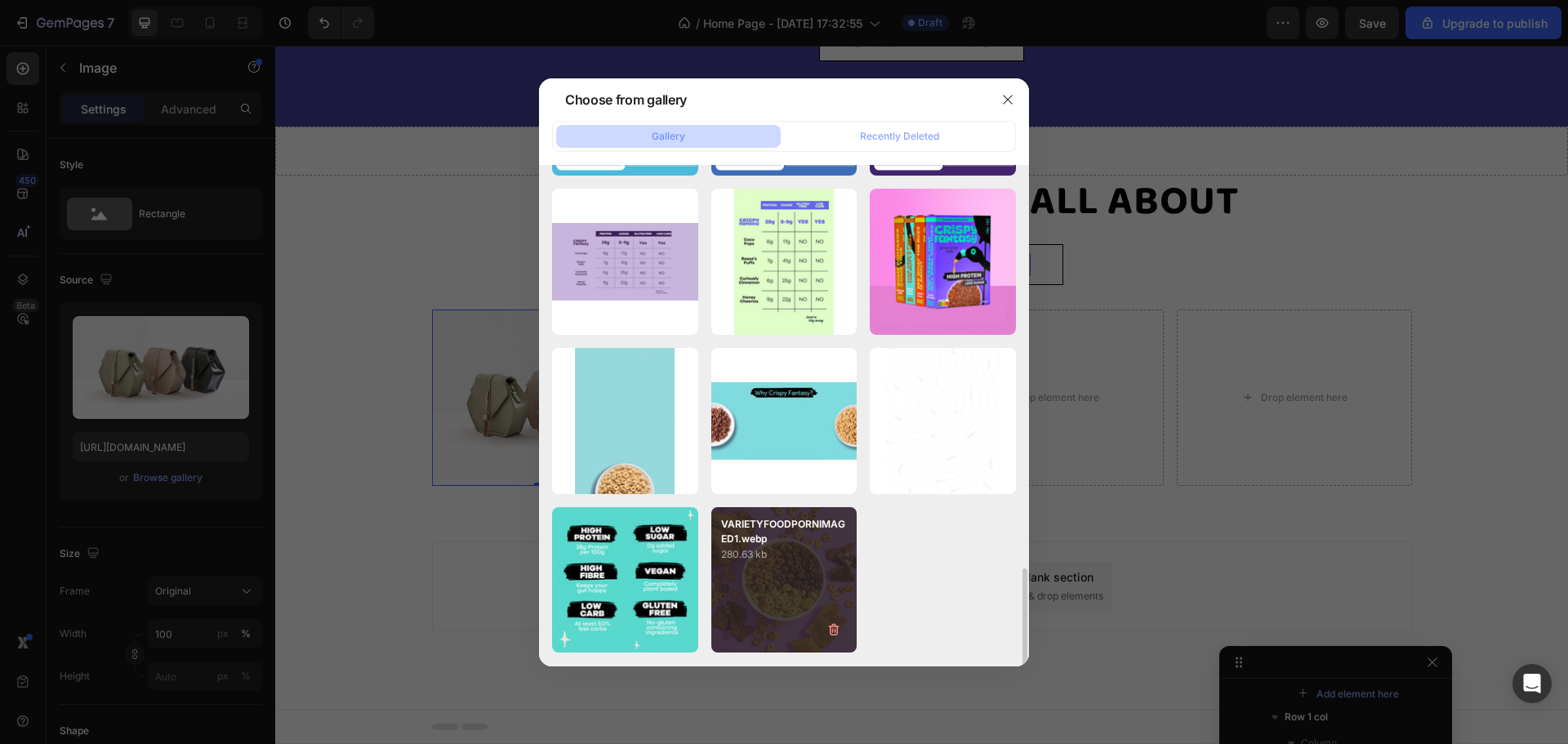
click at [789, 559] on p "280.63 kb" at bounding box center [784, 554] width 127 height 16
type input "[URL][DOMAIN_NAME]"
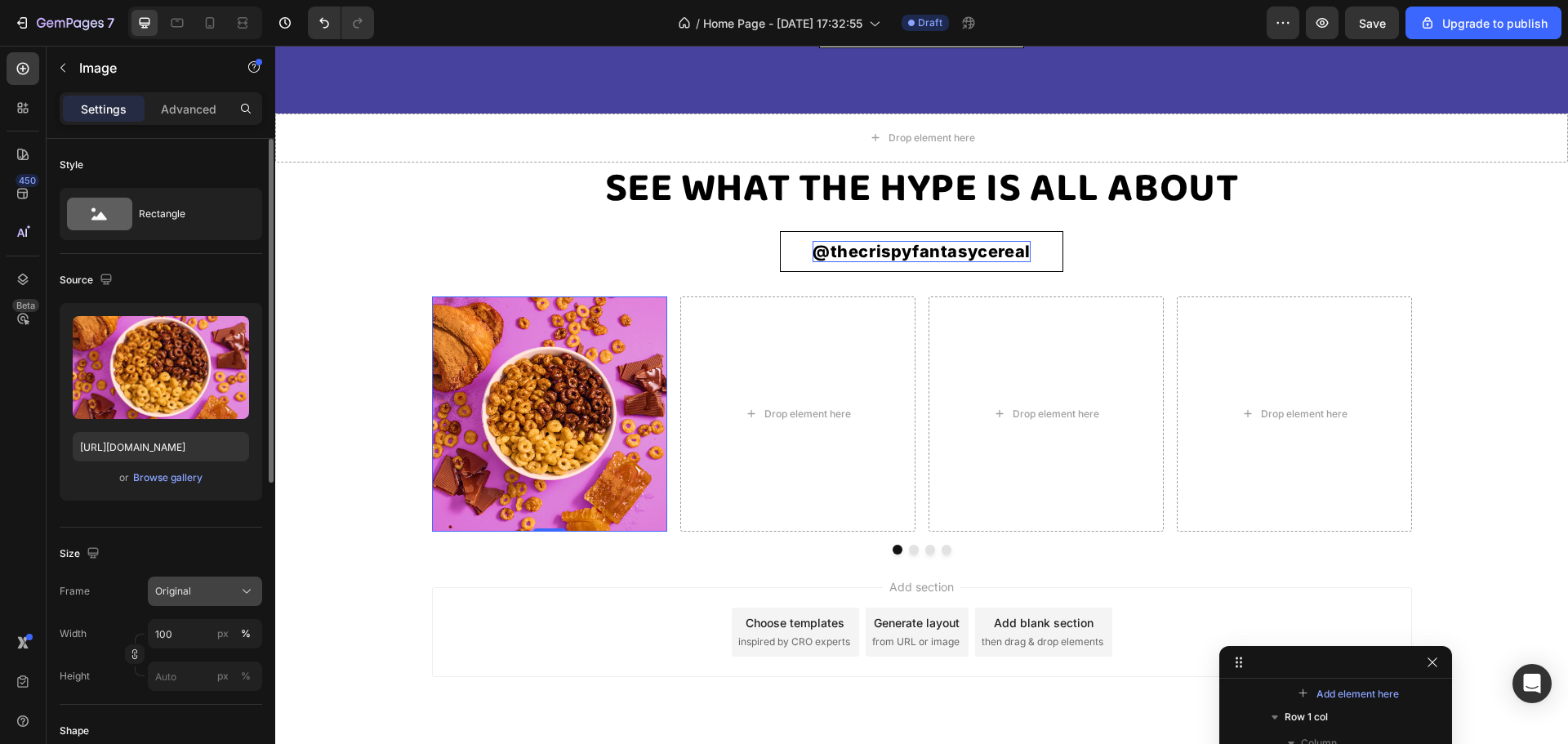
scroll to position [81, 0]
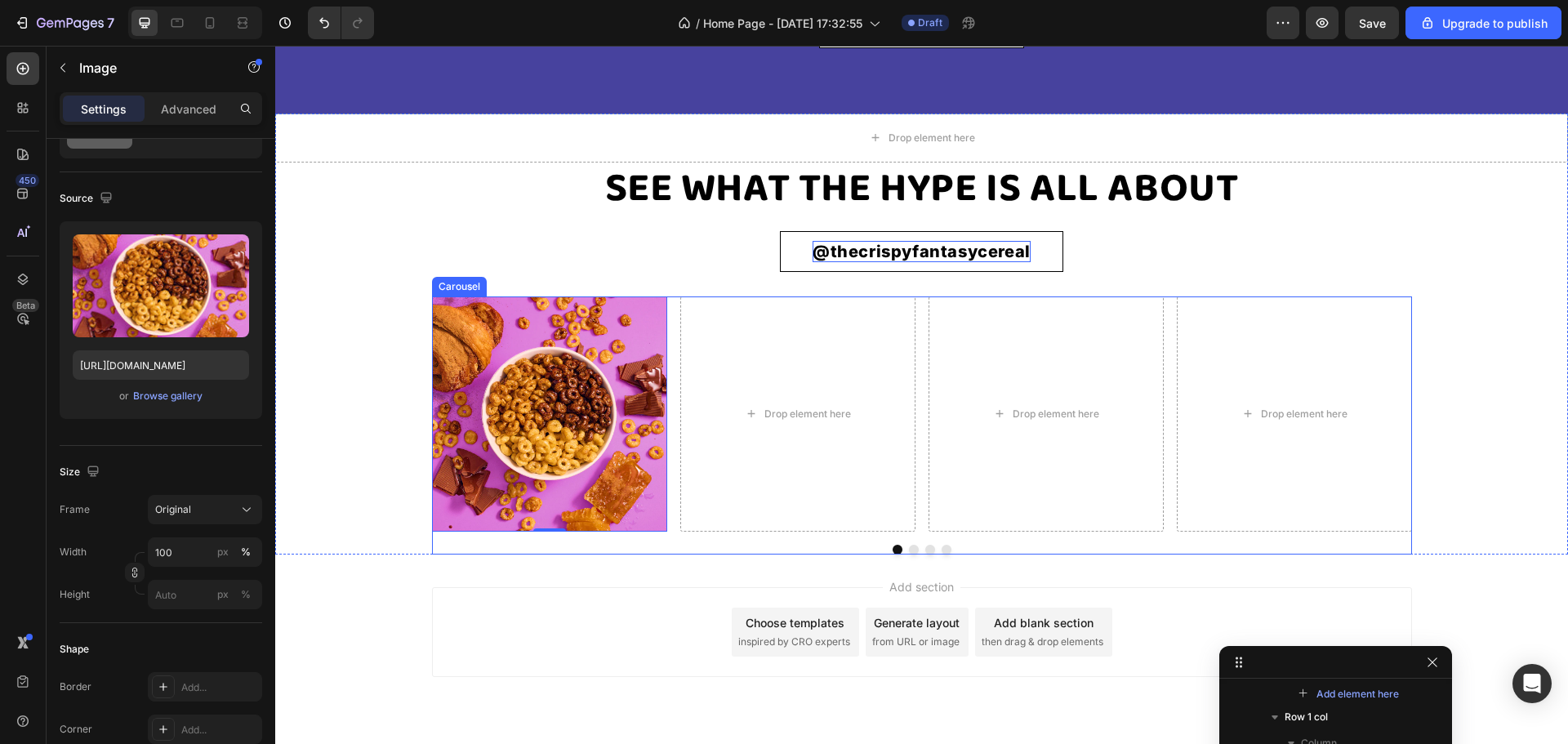
click at [670, 360] on div "Image 0 Row Drop element here Drop element here Drop element here" at bounding box center [922, 413] width 980 height 235
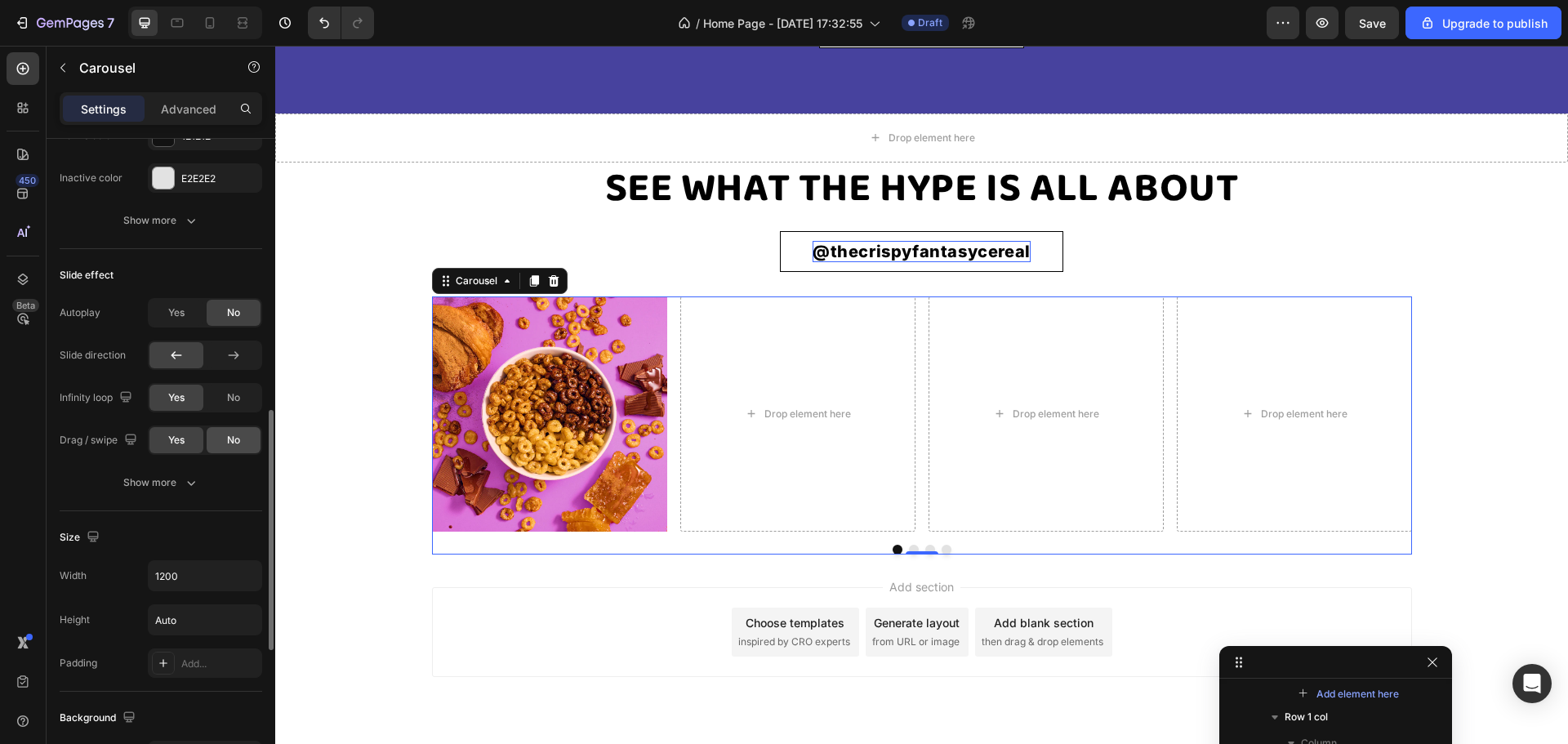
scroll to position [817, 0]
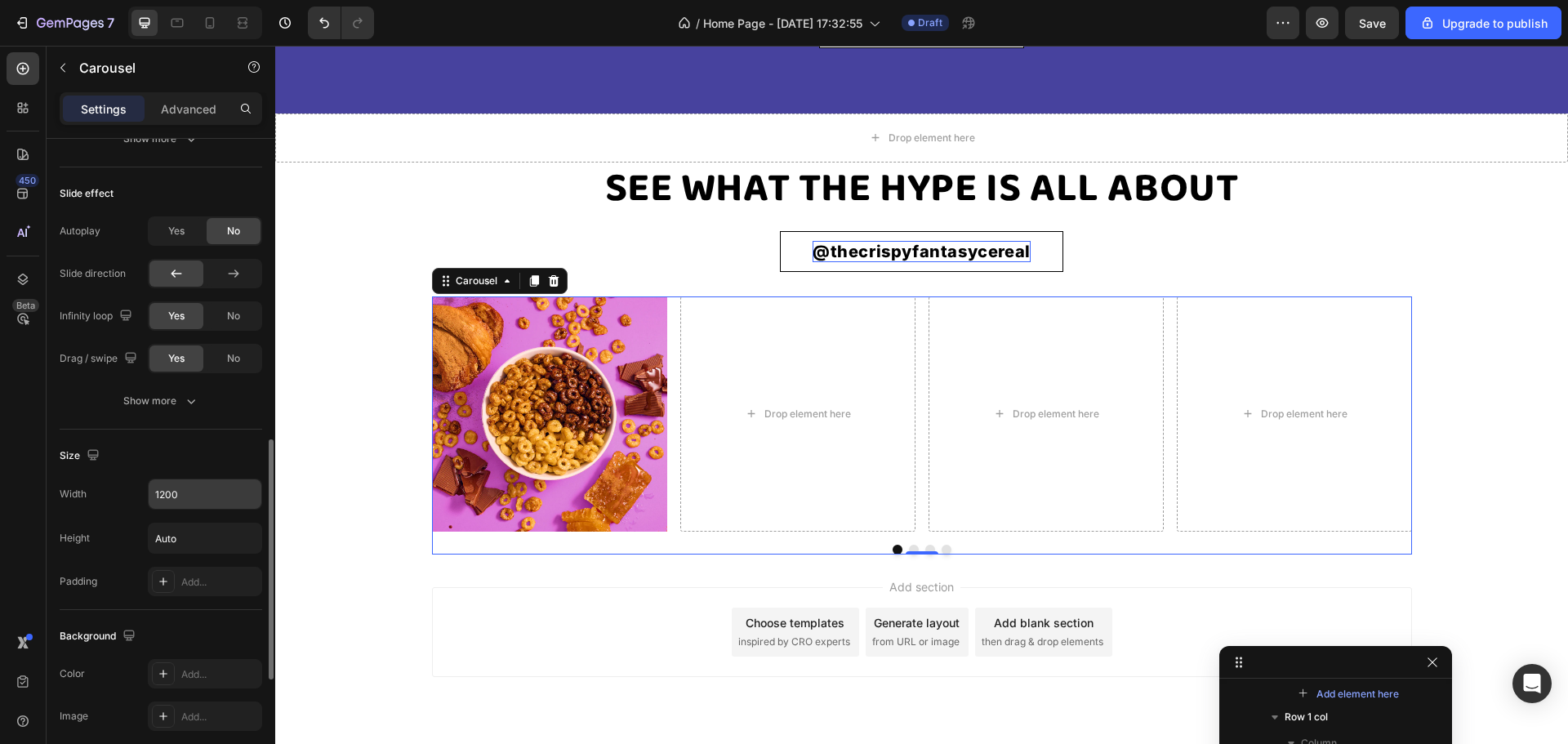
click at [250, 480] on div "Size Width 1200 Height Auto Padding Add..." at bounding box center [161, 520] width 202 height 181
click at [246, 491] on icon "button" at bounding box center [247, 493] width 16 height 16
click at [207, 566] on p "Full 100%" at bounding box center [201, 566] width 93 height 15
type input "100%"
click at [445, 287] on icon at bounding box center [446, 282] width 14 height 14
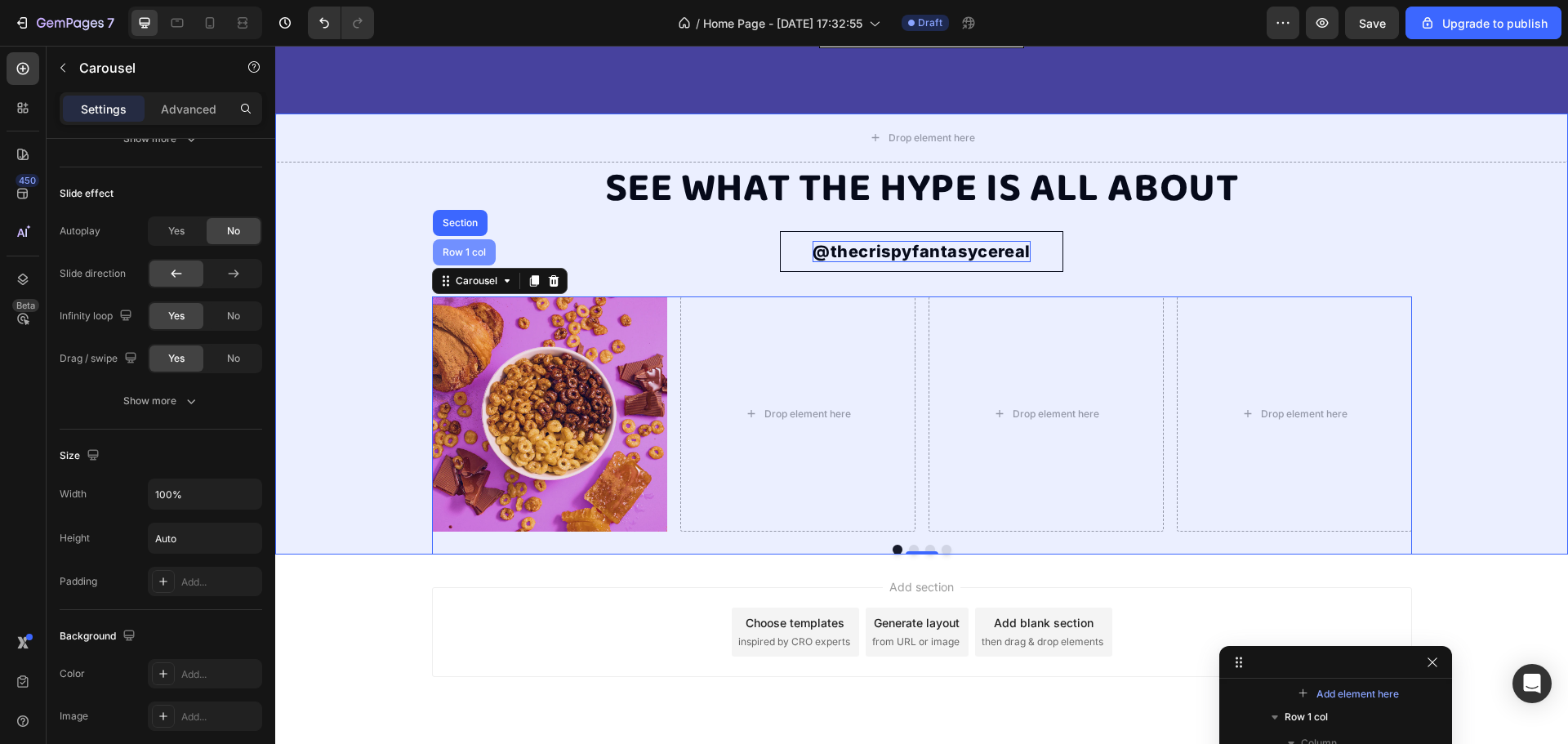
click at [446, 257] on div "Row 1 col" at bounding box center [464, 253] width 50 height 10
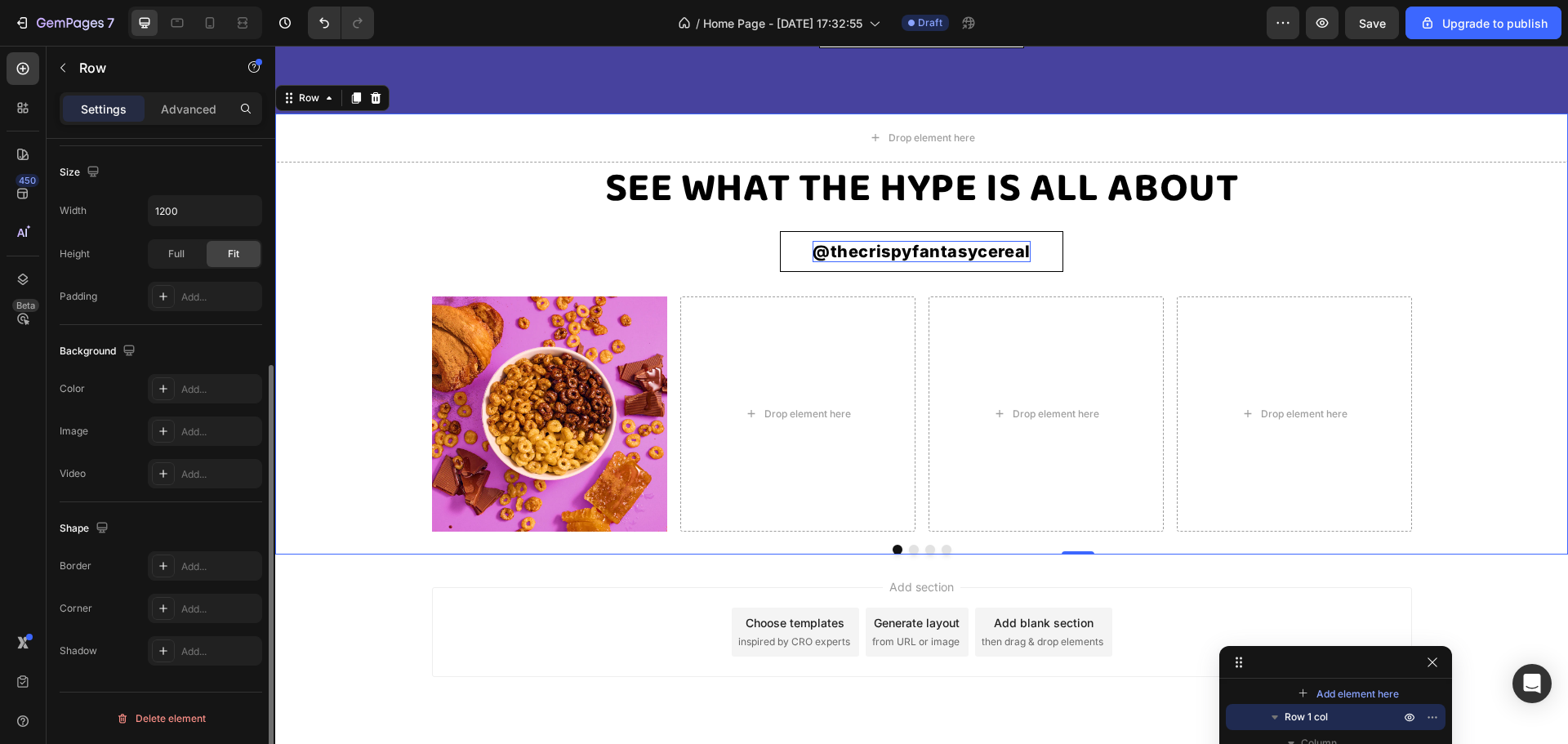
scroll to position [0, 0]
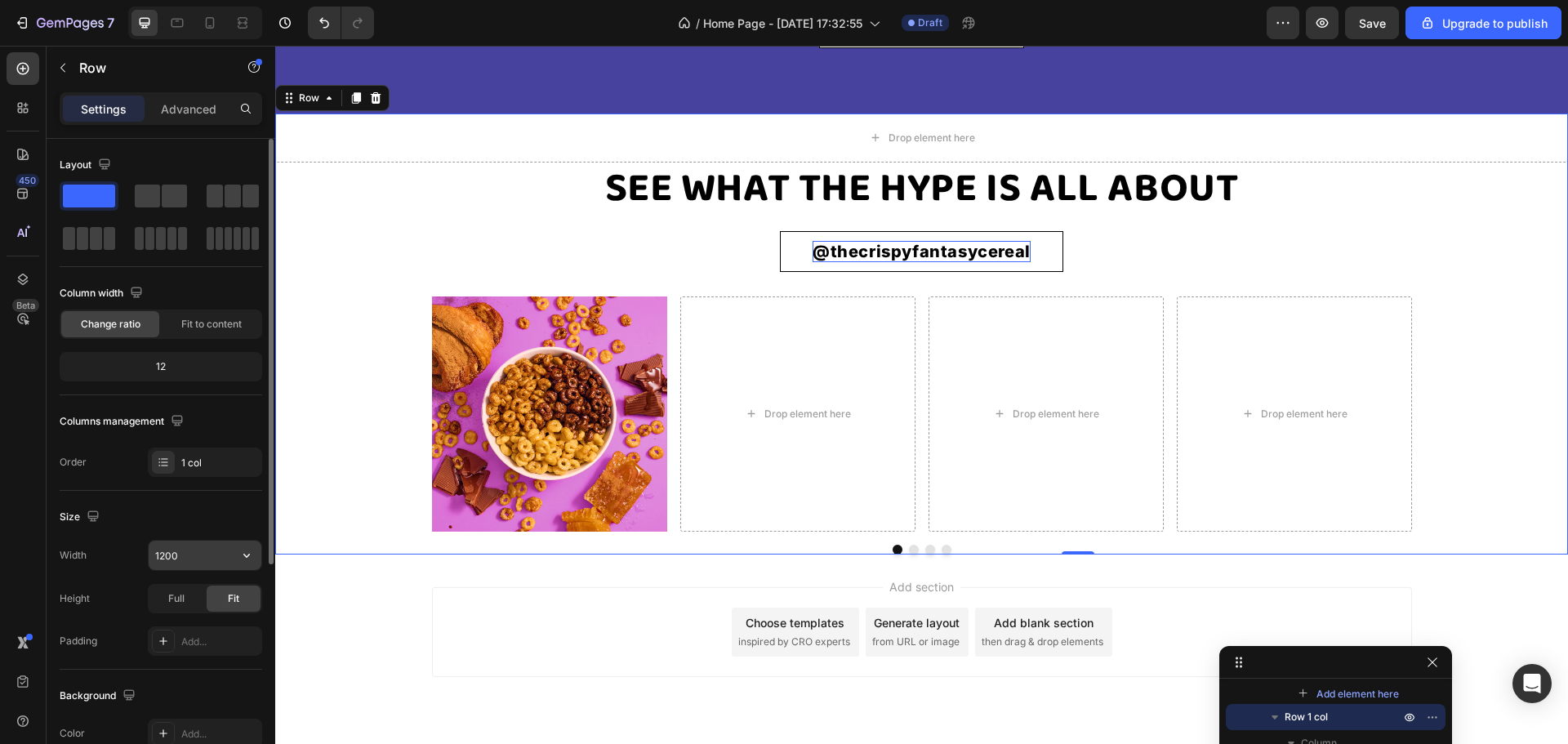
click at [222, 557] on input "1200" at bounding box center [205, 555] width 113 height 29
type input "১"
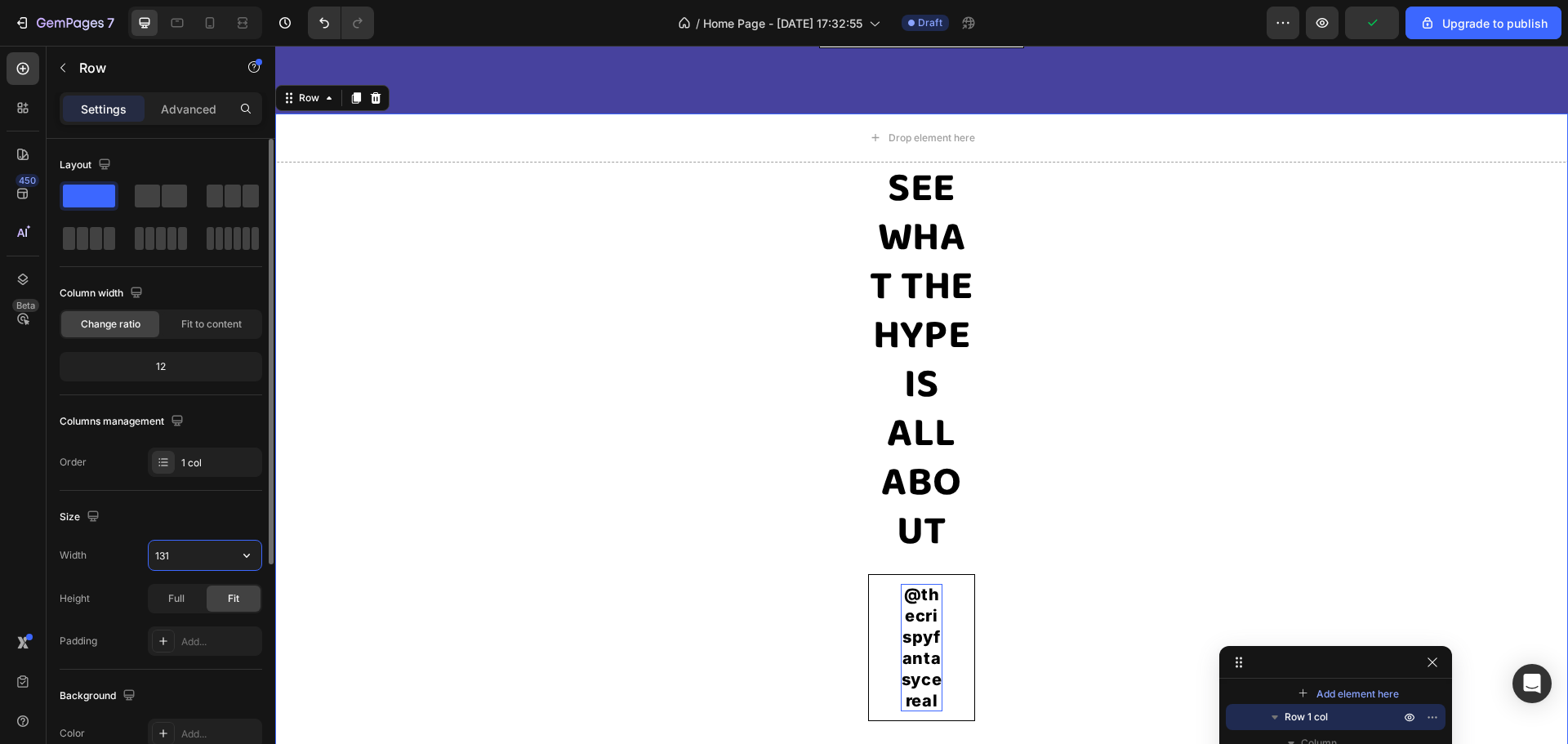
type input "1310"
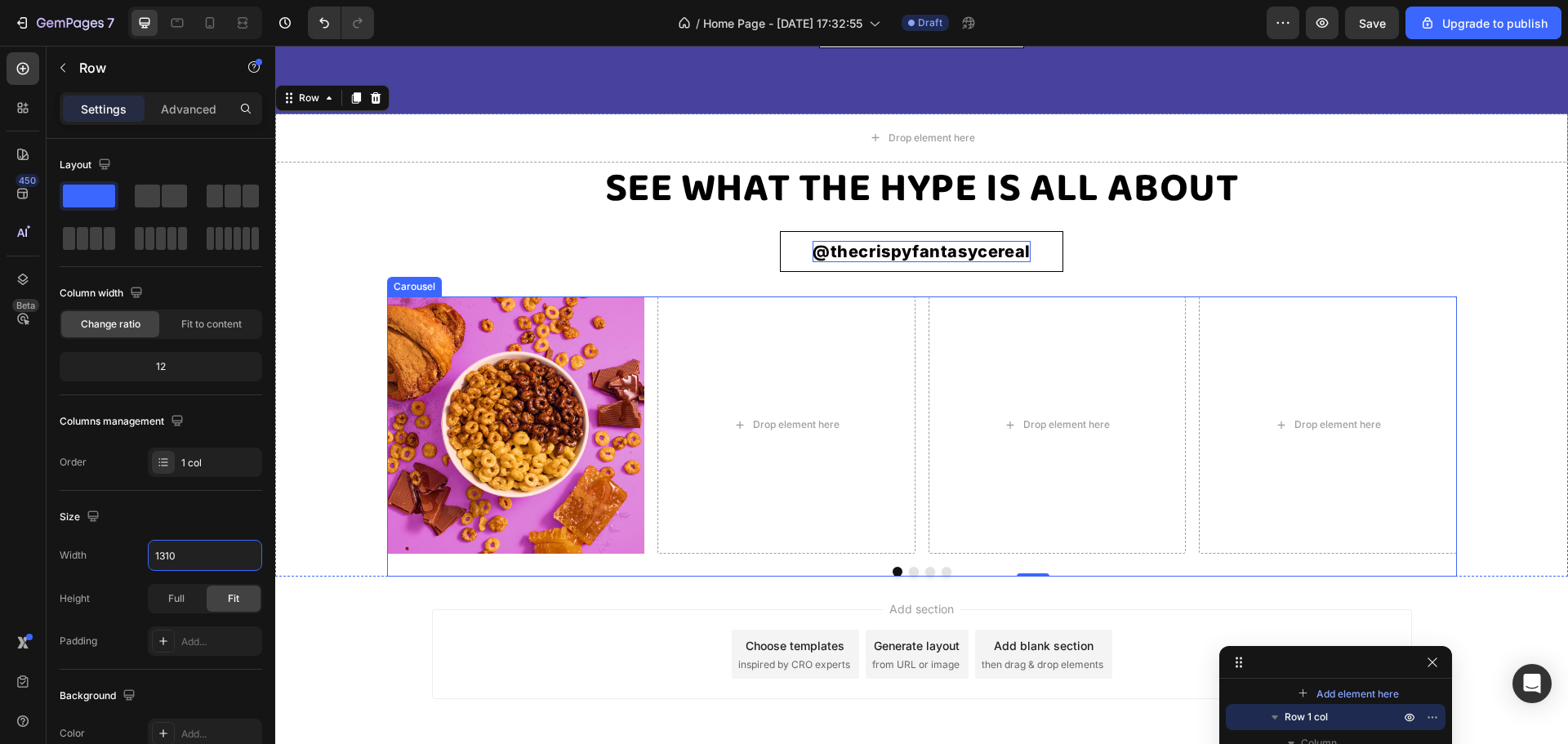
click at [639, 440] on div "Image Row Drop element here Drop element here Drop element here" at bounding box center [922, 425] width 1070 height 258
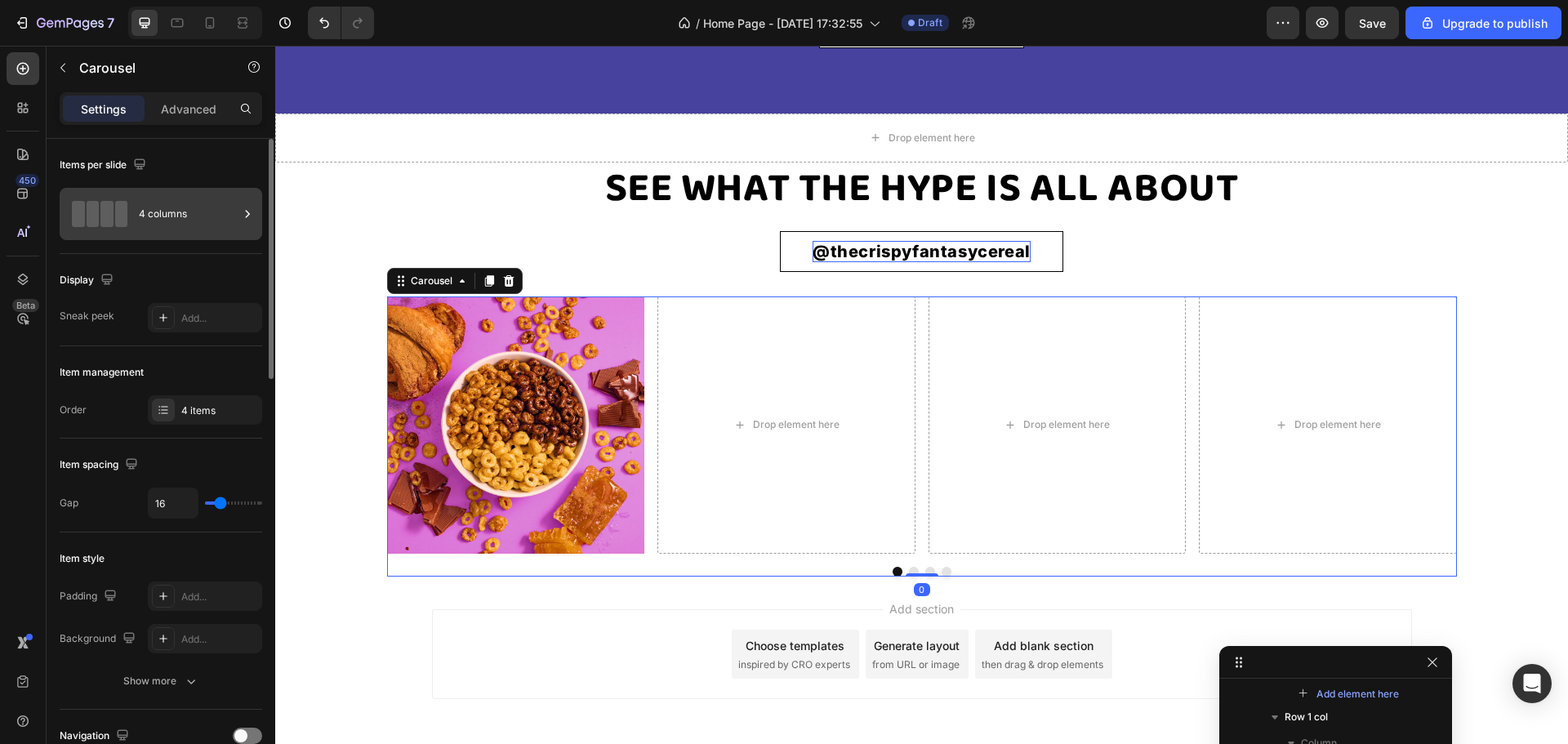
click at [140, 206] on div "4 columns" at bounding box center [189, 214] width 100 height 38
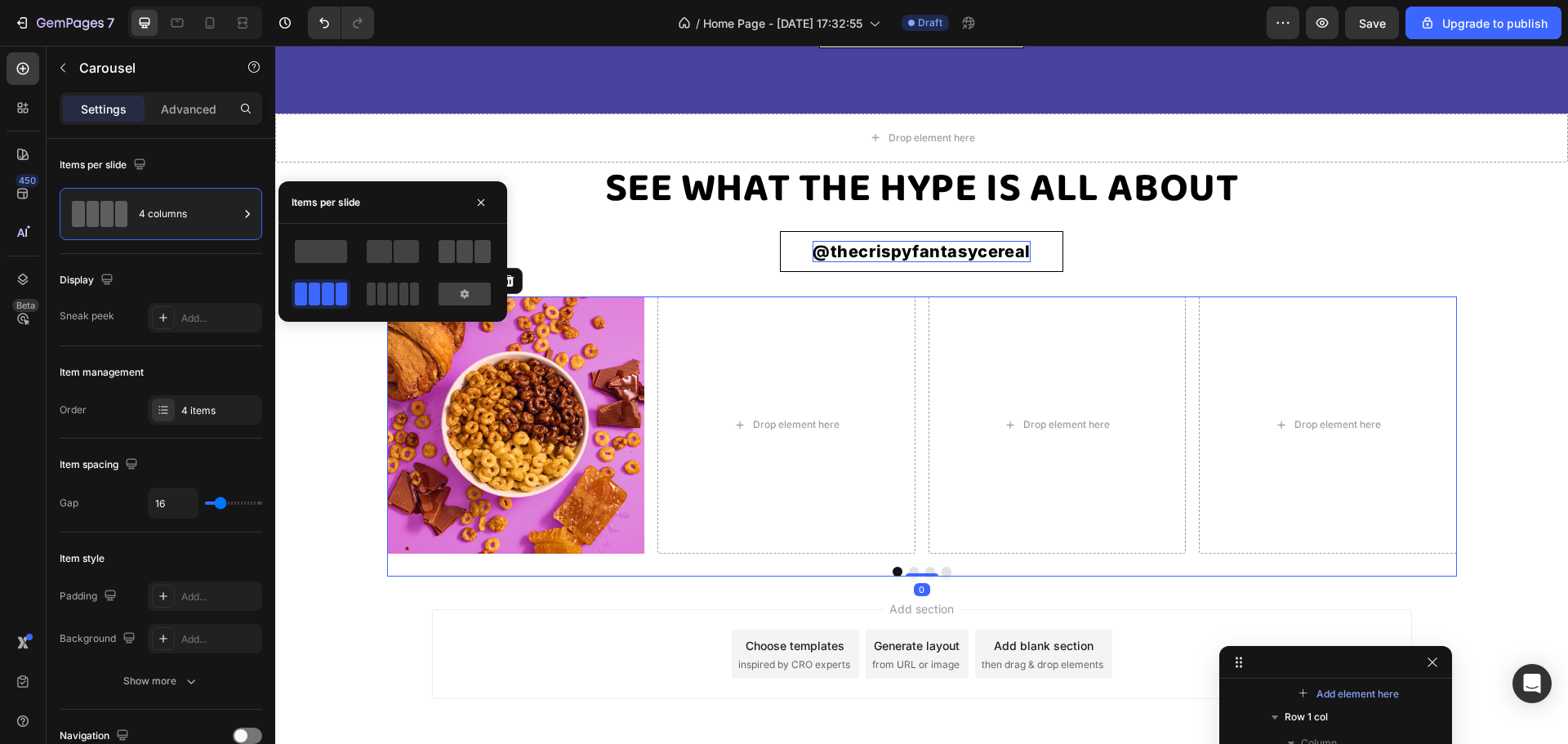
click at [455, 252] on div at bounding box center [464, 252] width 52 height 23
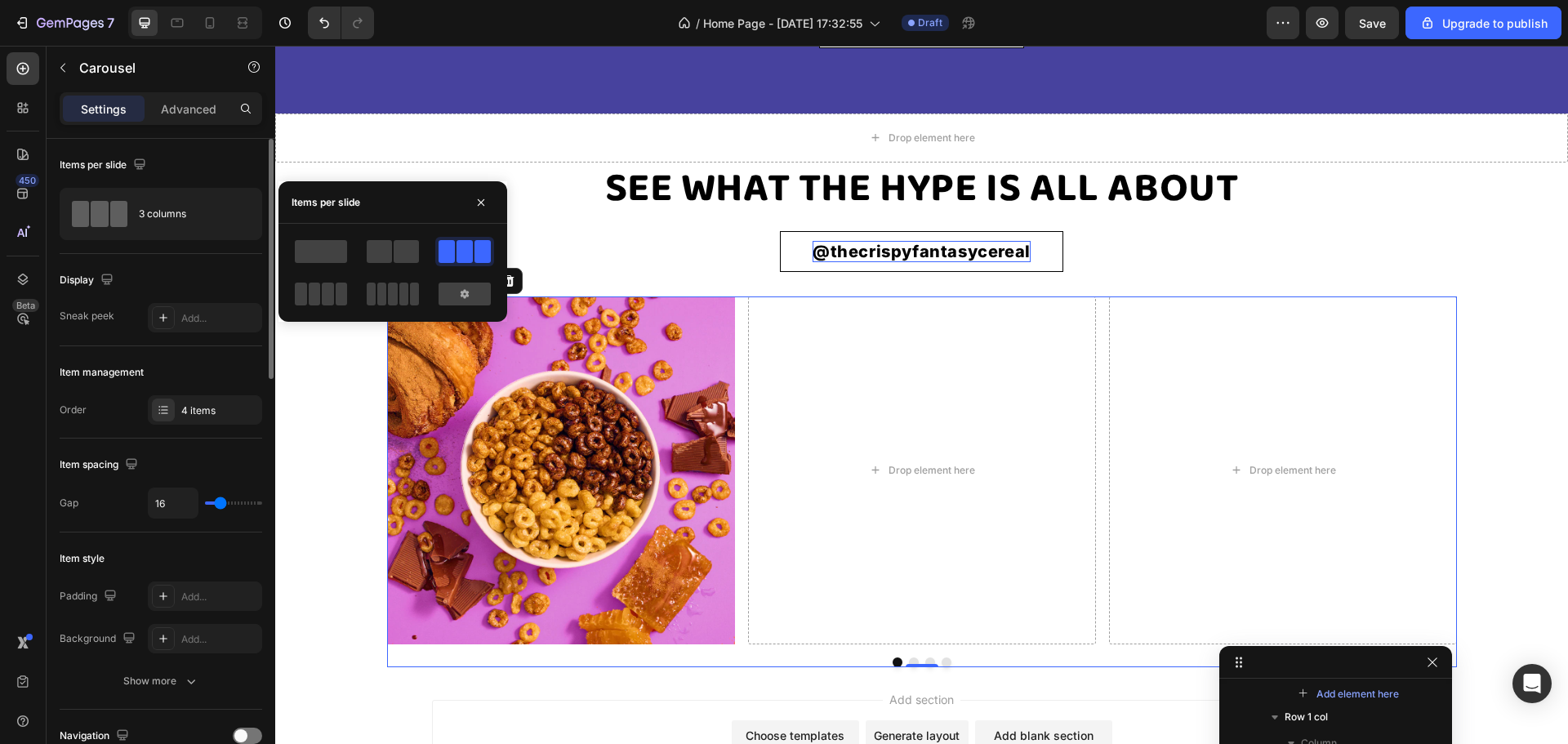
click at [183, 279] on div "Display" at bounding box center [161, 280] width 202 height 26
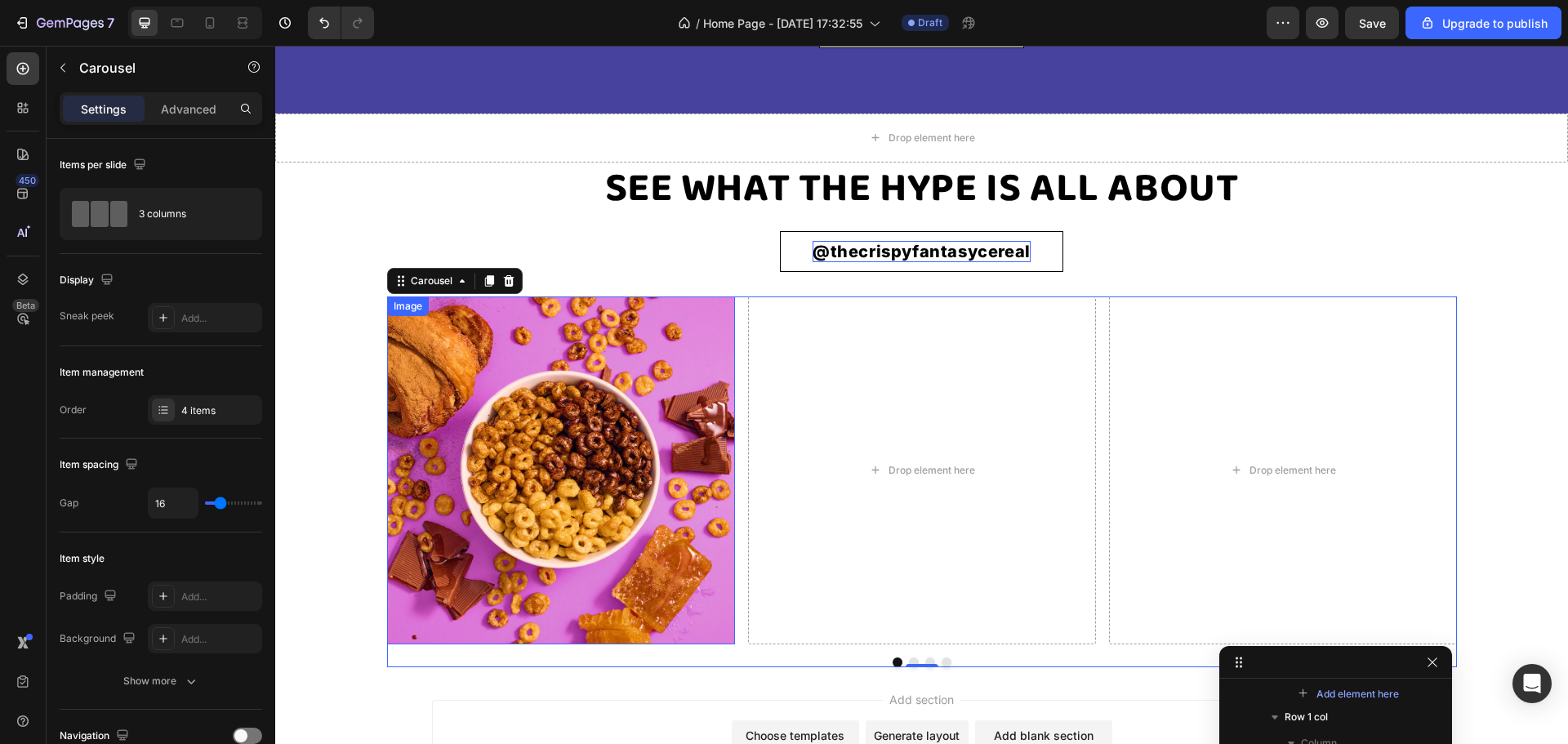
click at [593, 469] on img at bounding box center [561, 470] width 348 height 348
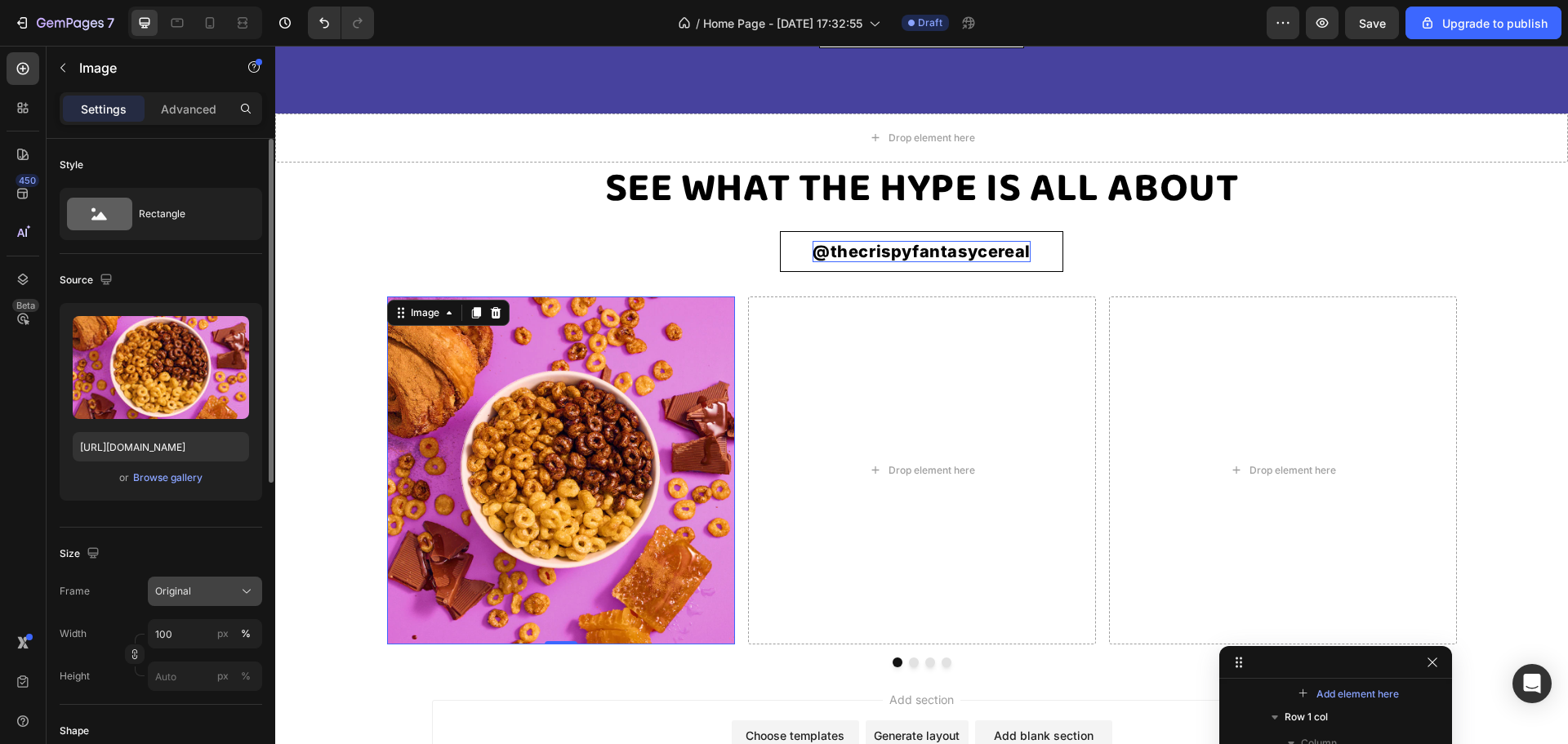
click at [187, 594] on span "Original" at bounding box center [172, 591] width 36 height 15
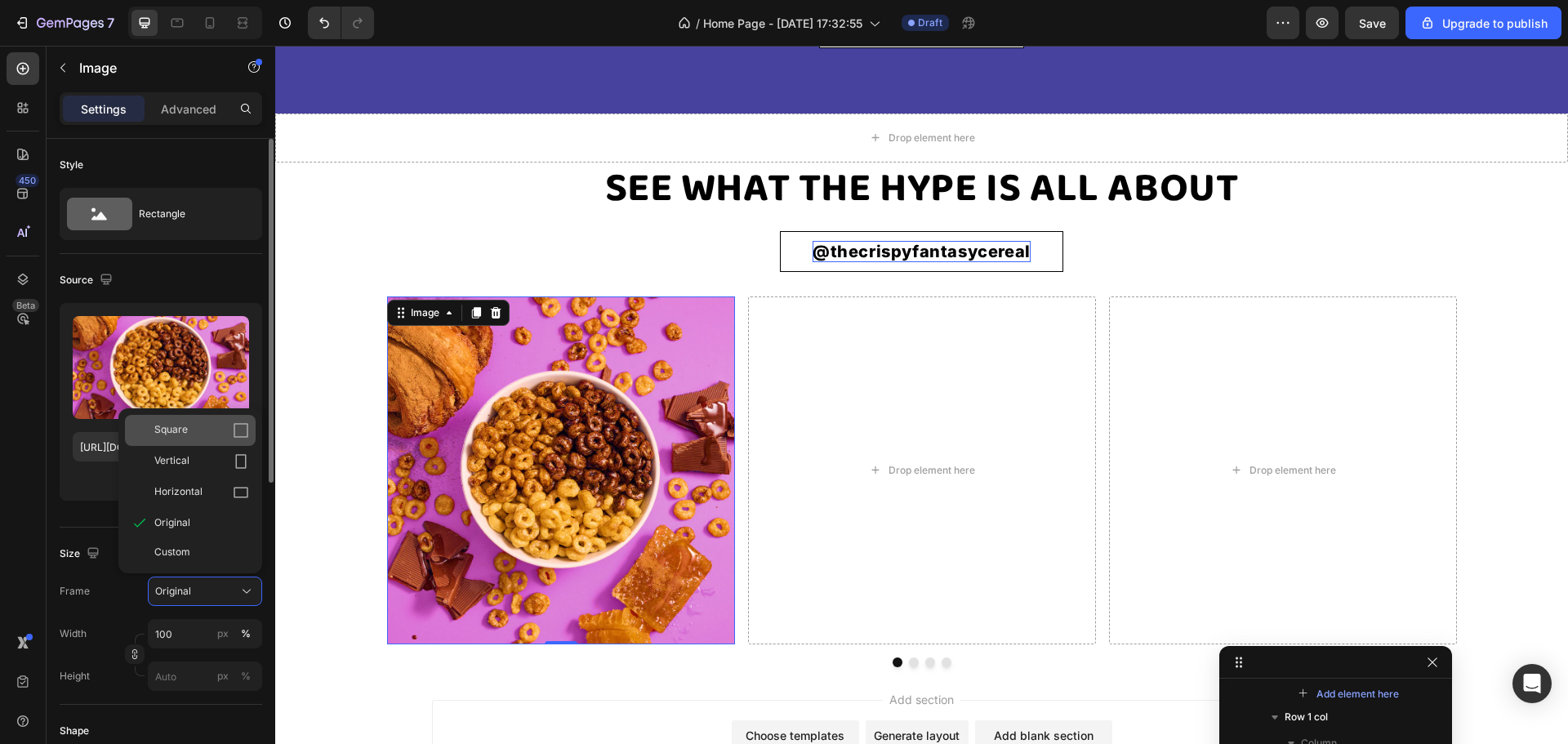
click at [187, 430] on span "Square" at bounding box center [171, 431] width 34 height 16
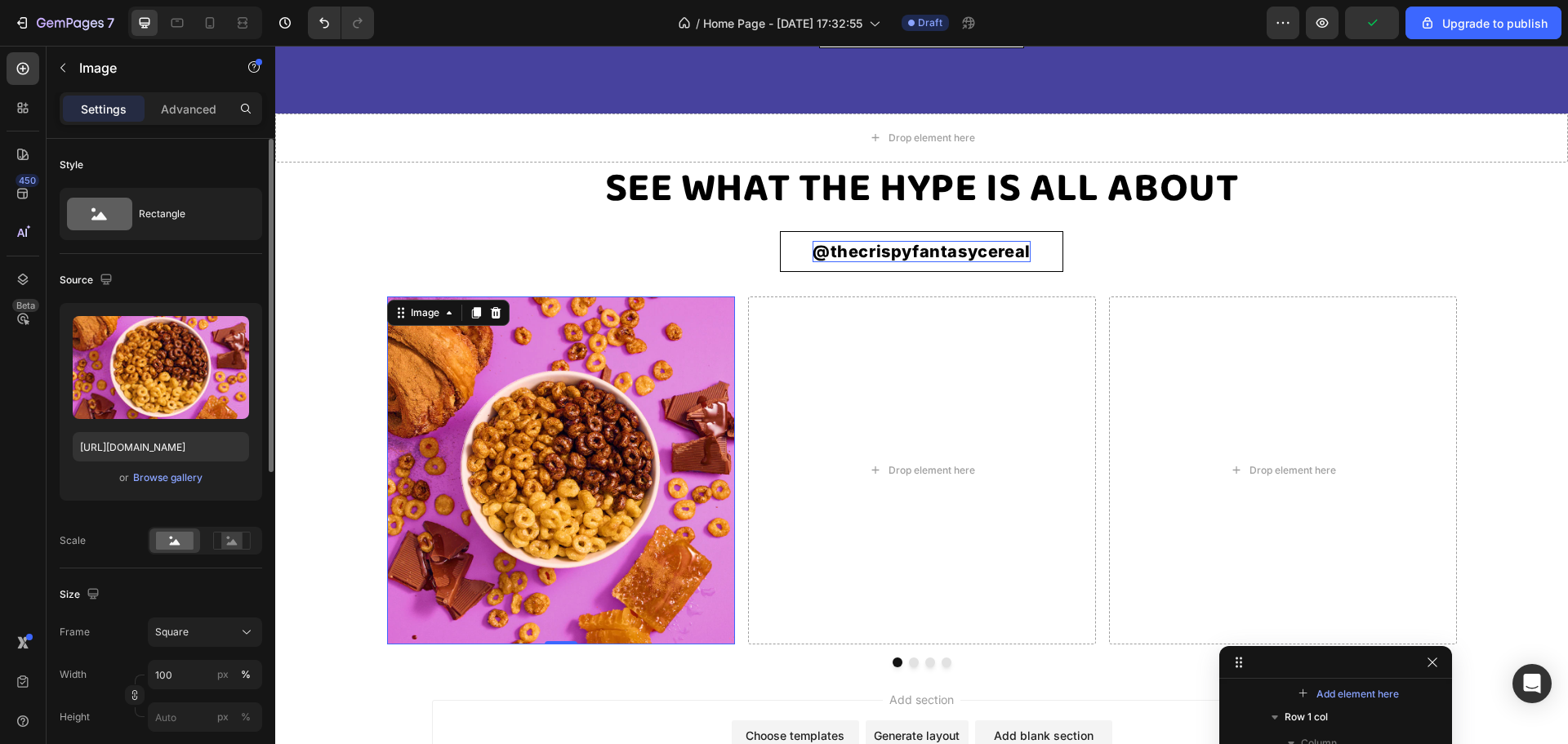
click at [610, 495] on img at bounding box center [561, 470] width 348 height 348
click at [428, 320] on div "Image" at bounding box center [425, 312] width 35 height 15
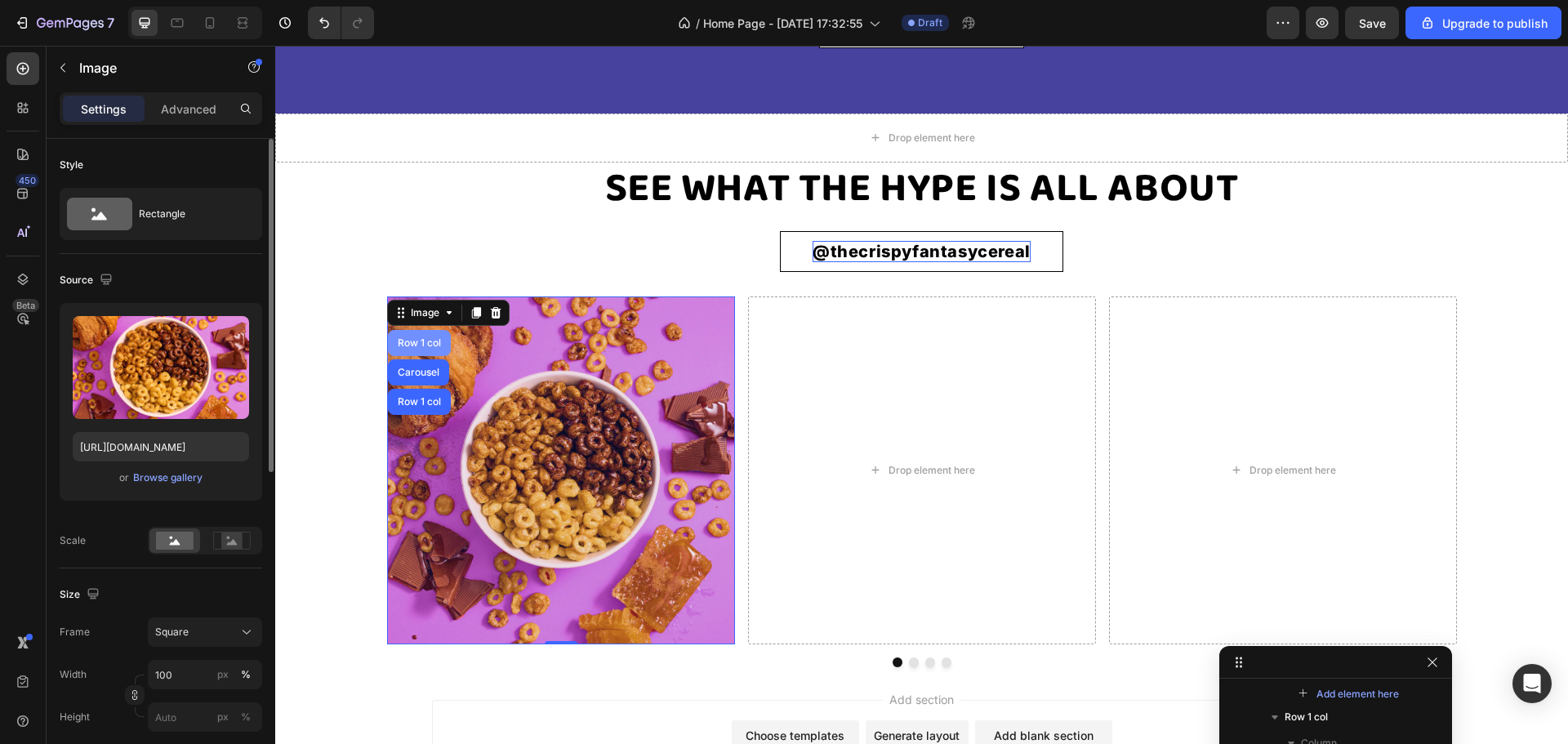
click at [399, 348] on div "Row 1 col" at bounding box center [420, 343] width 50 height 10
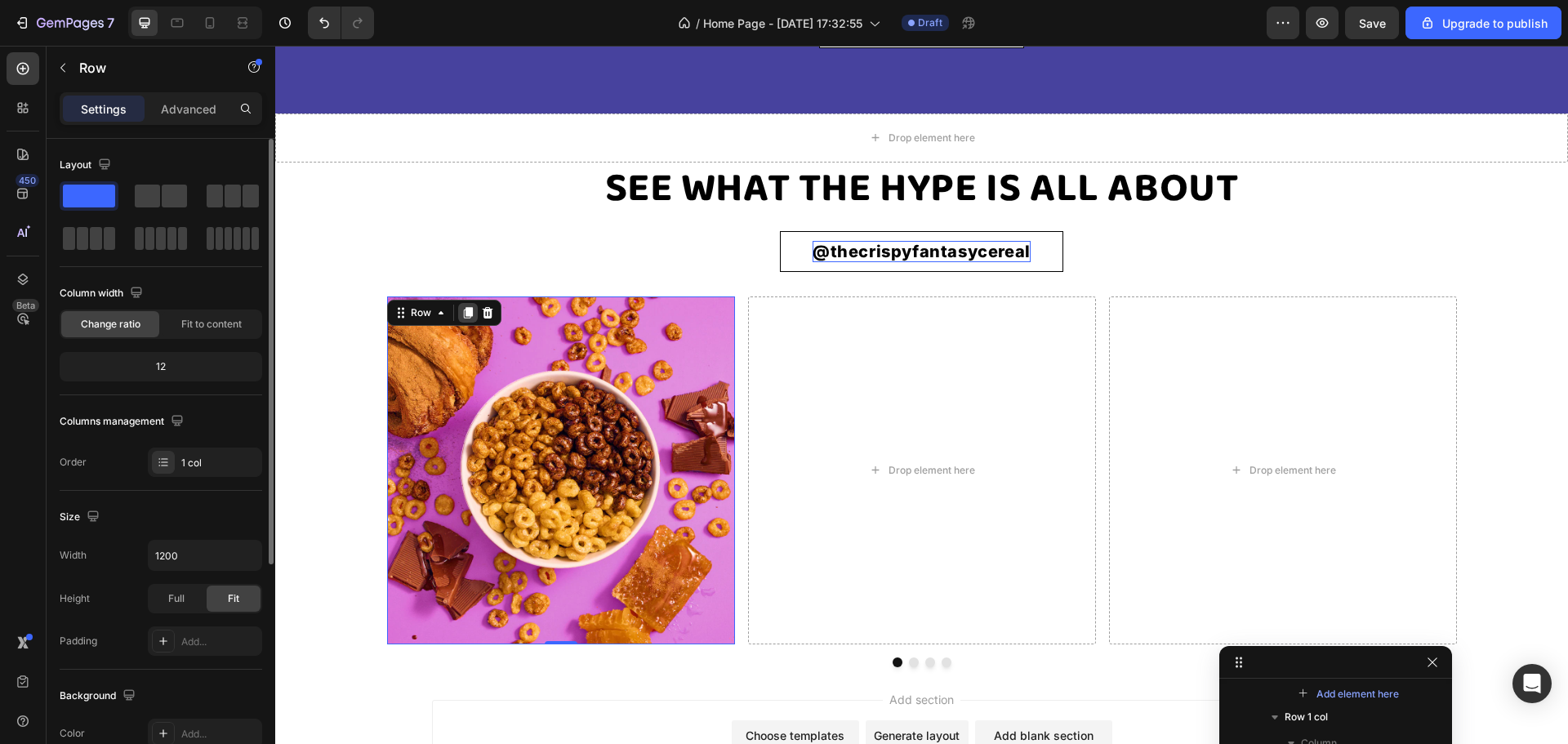
click at [463, 318] on icon at bounding box center [467, 312] width 9 height 12
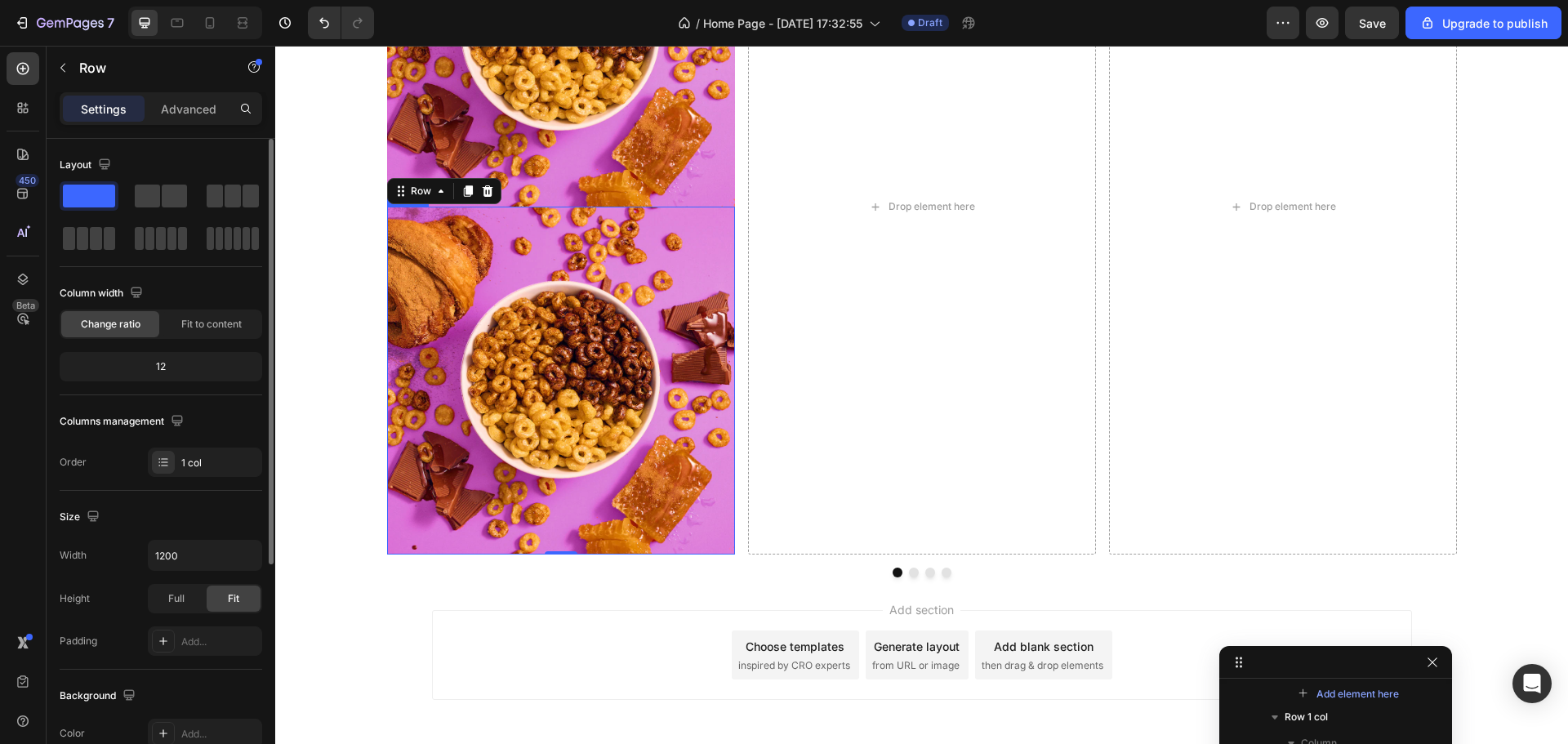
scroll to position [4845, 0]
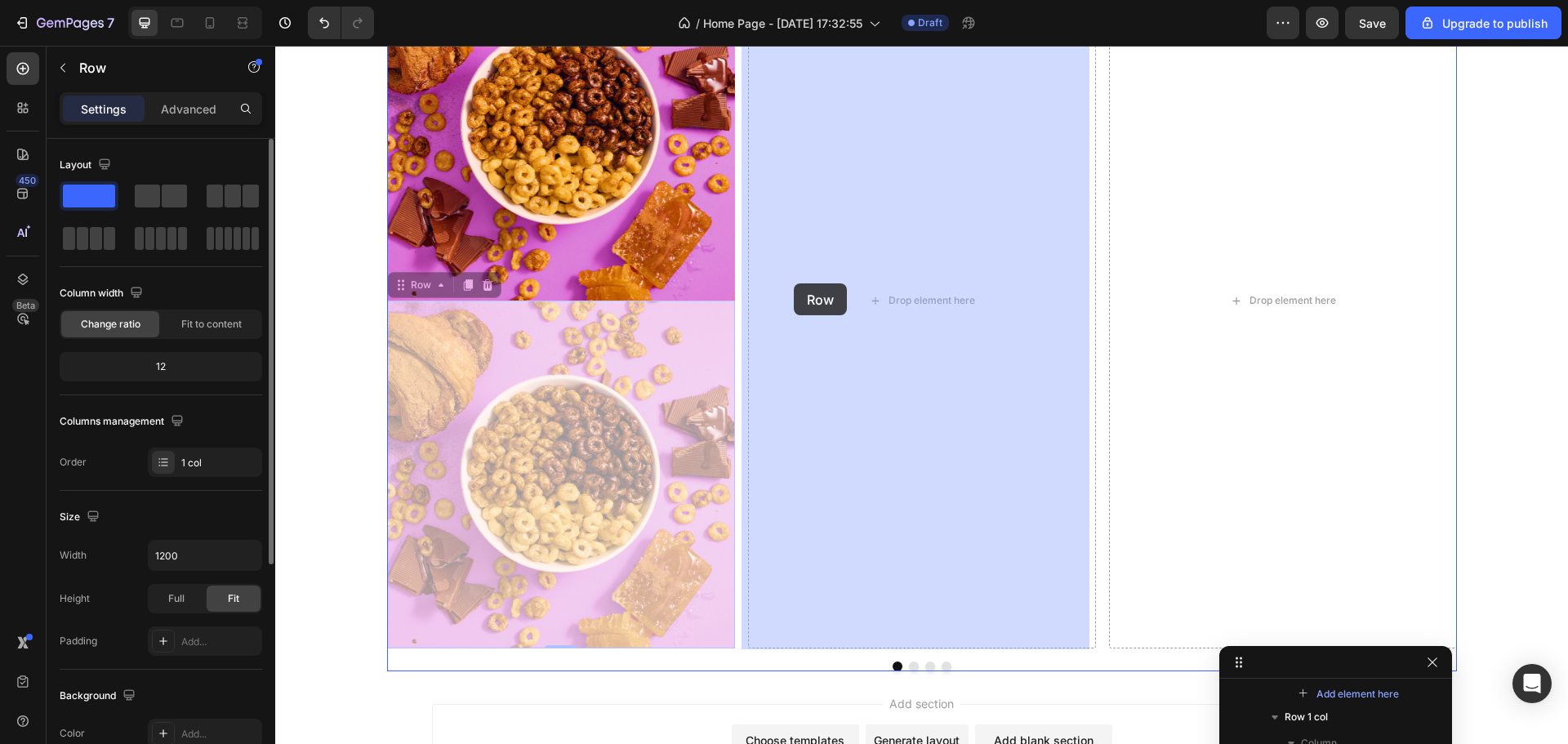
drag, startPoint x: 396, startPoint y: 288, endPoint x: 794, endPoint y: 283, distance: 398.0
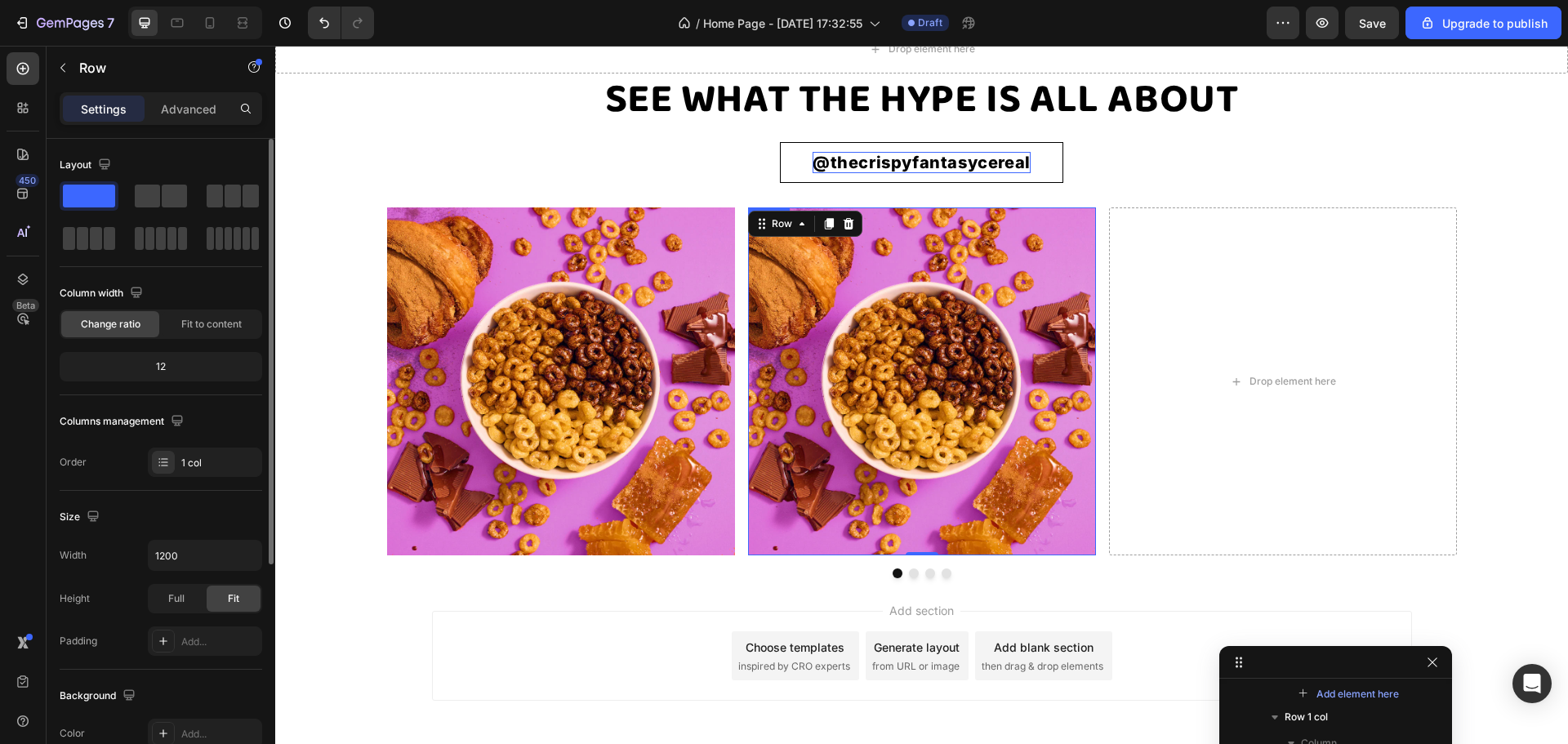
scroll to position [4498, 0]
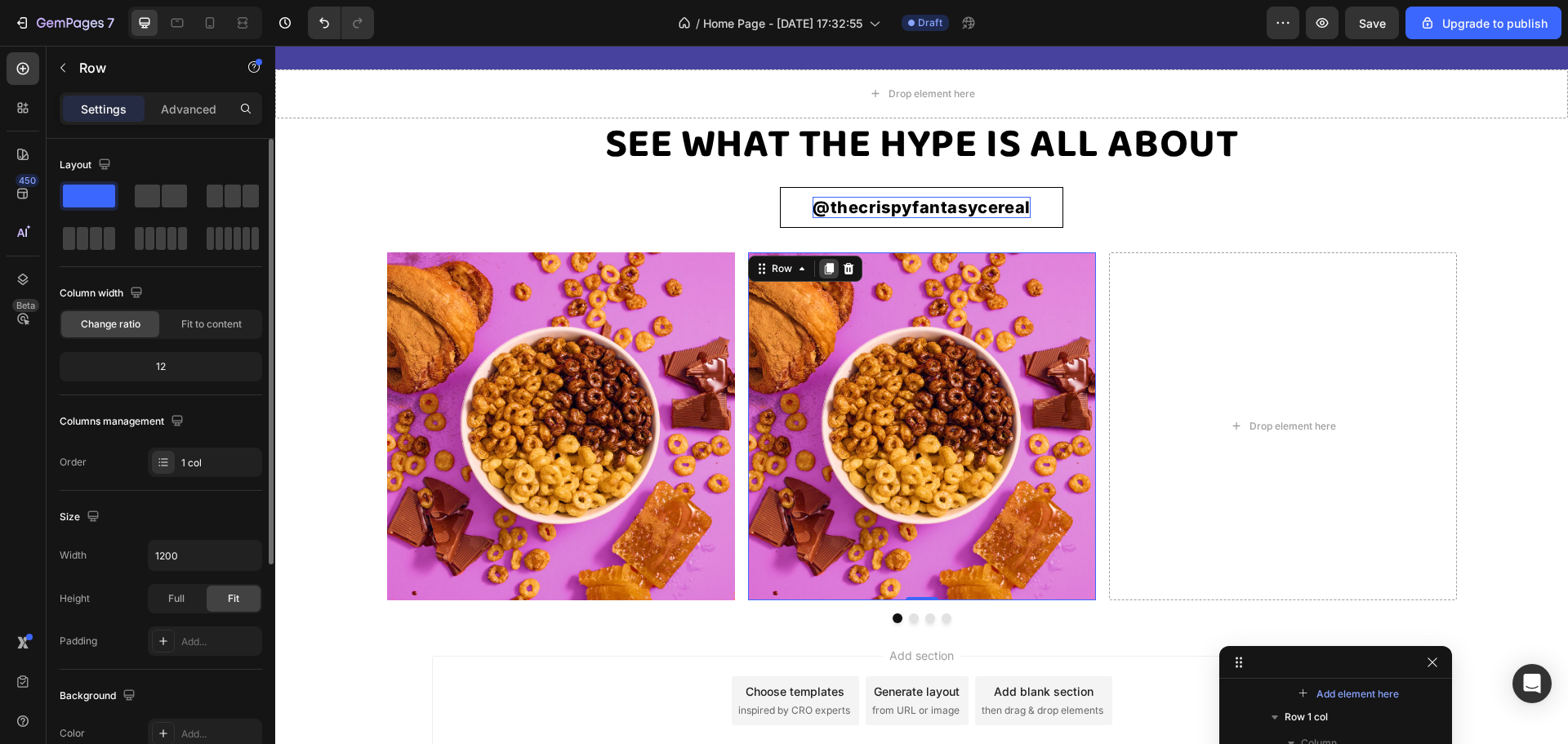
click at [824, 275] on icon at bounding box center [828, 269] width 9 height 12
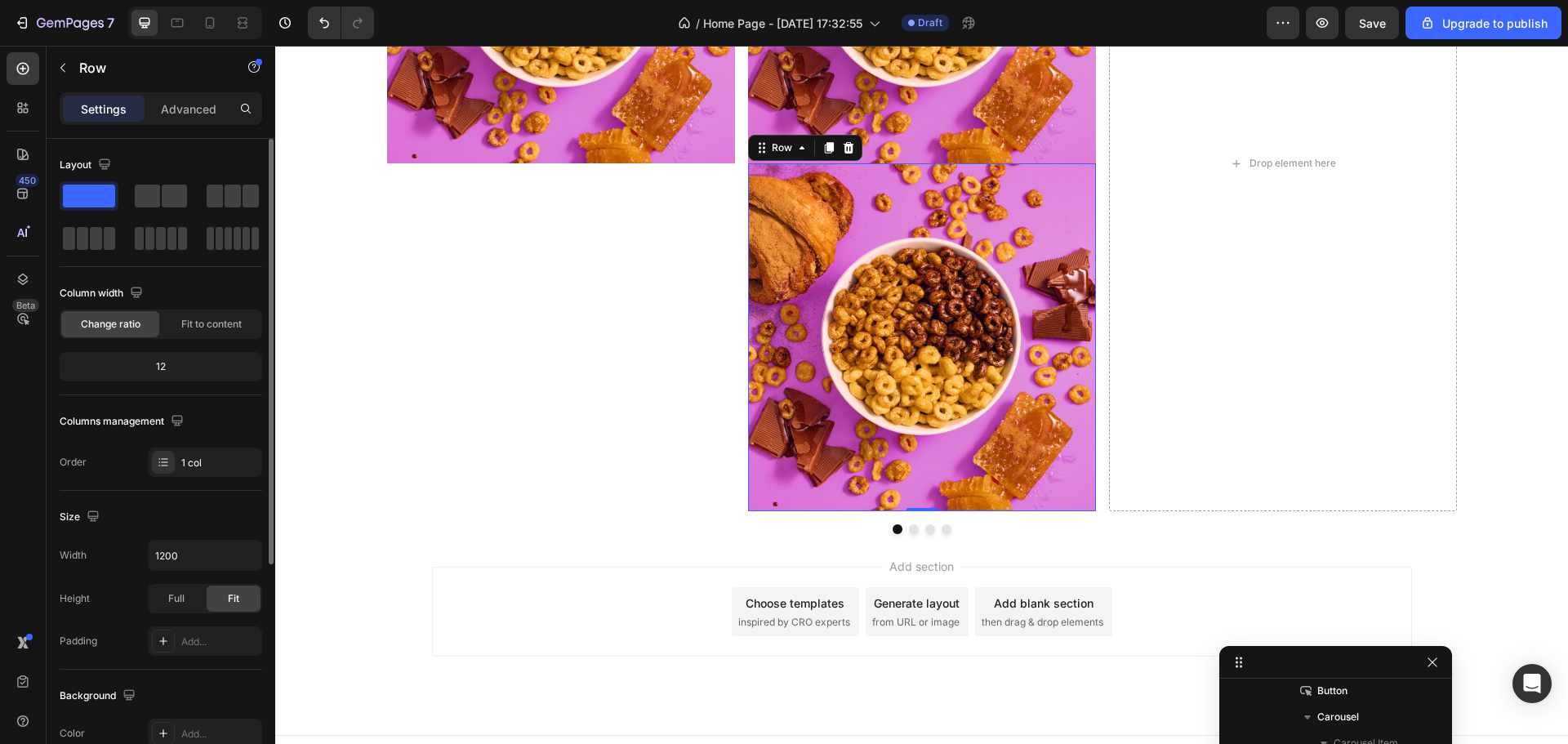
scroll to position [5009, 0]
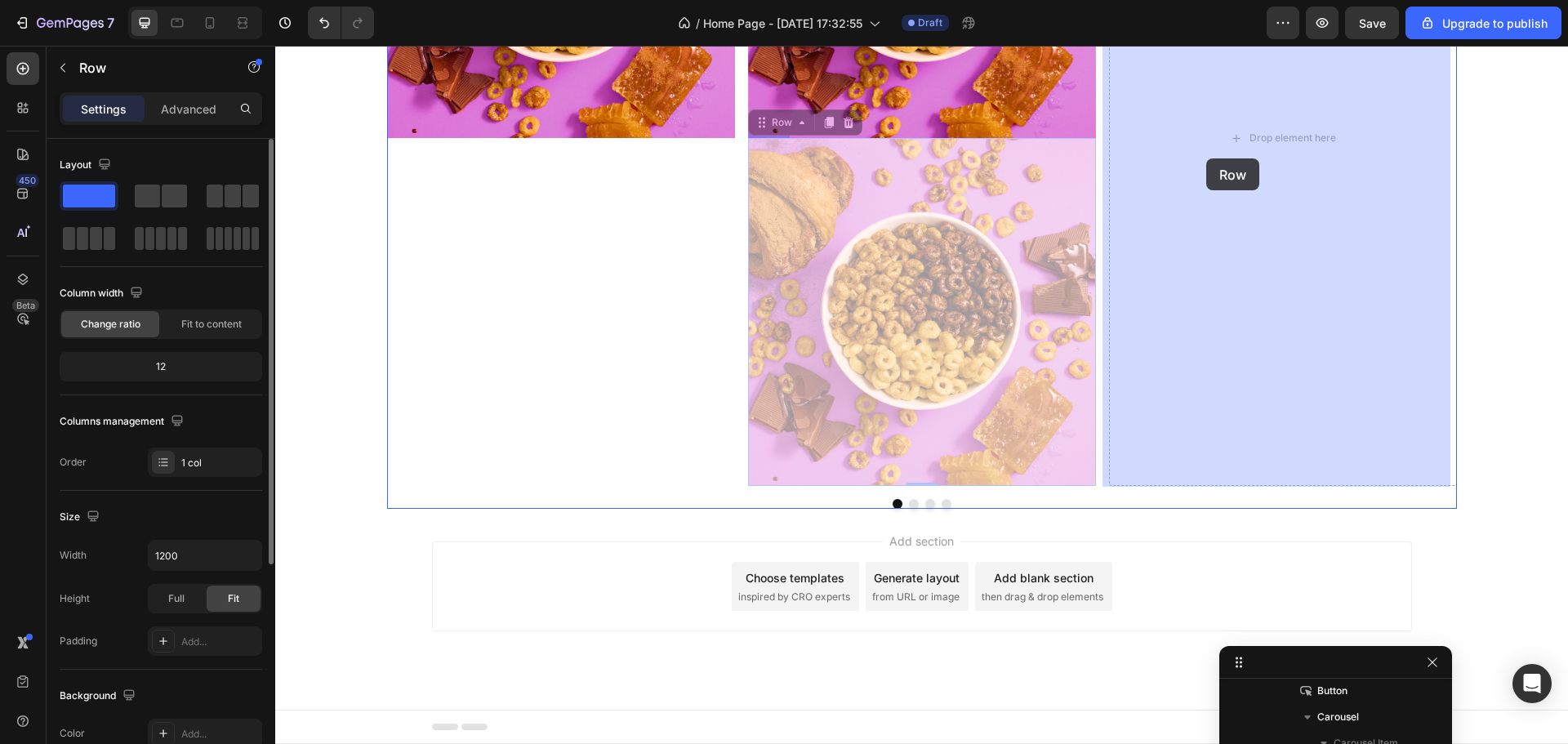
drag, startPoint x: 754, startPoint y: 124, endPoint x: 1209, endPoint y: 159, distance: 456.3
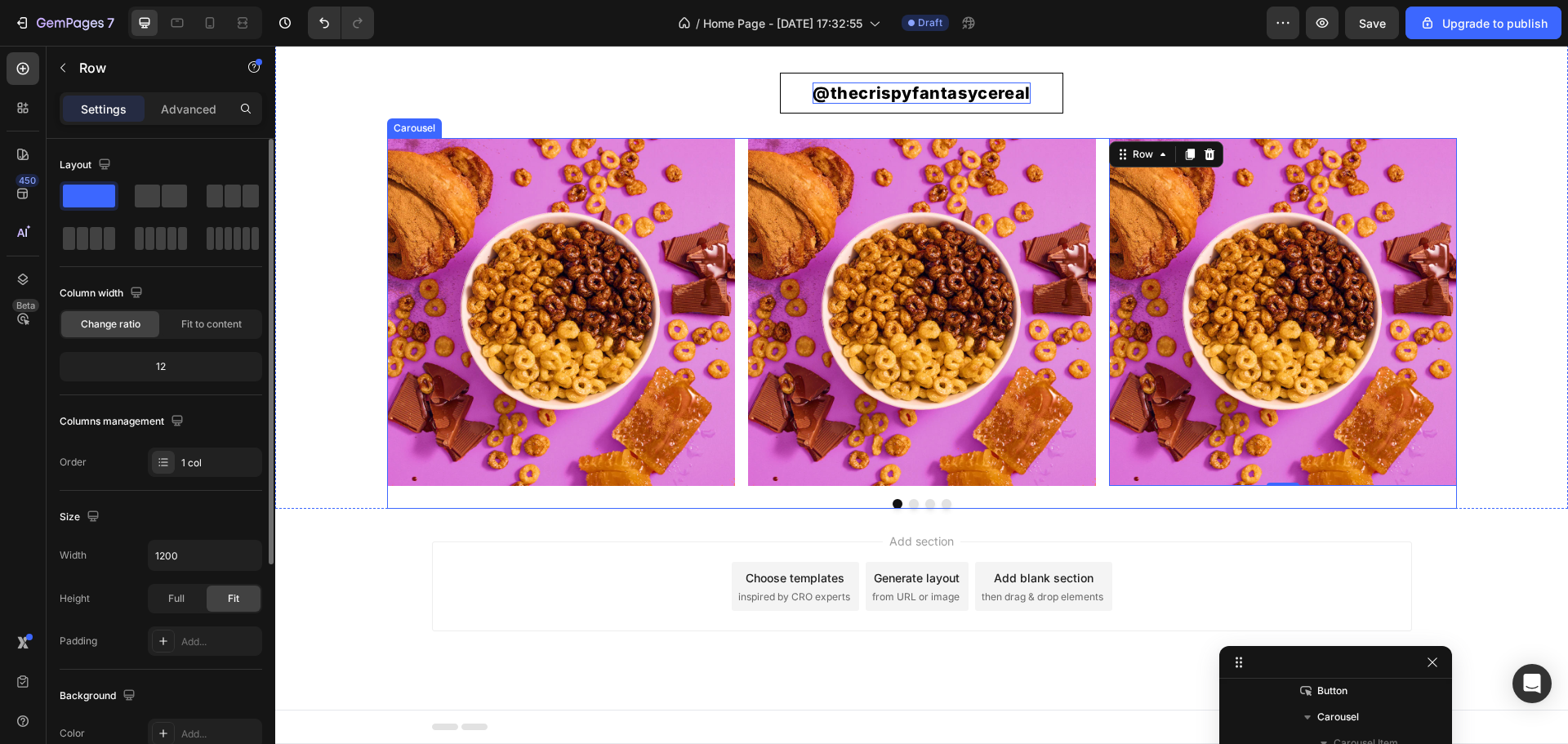
click at [926, 504] on button "Dot" at bounding box center [931, 504] width 10 height 10
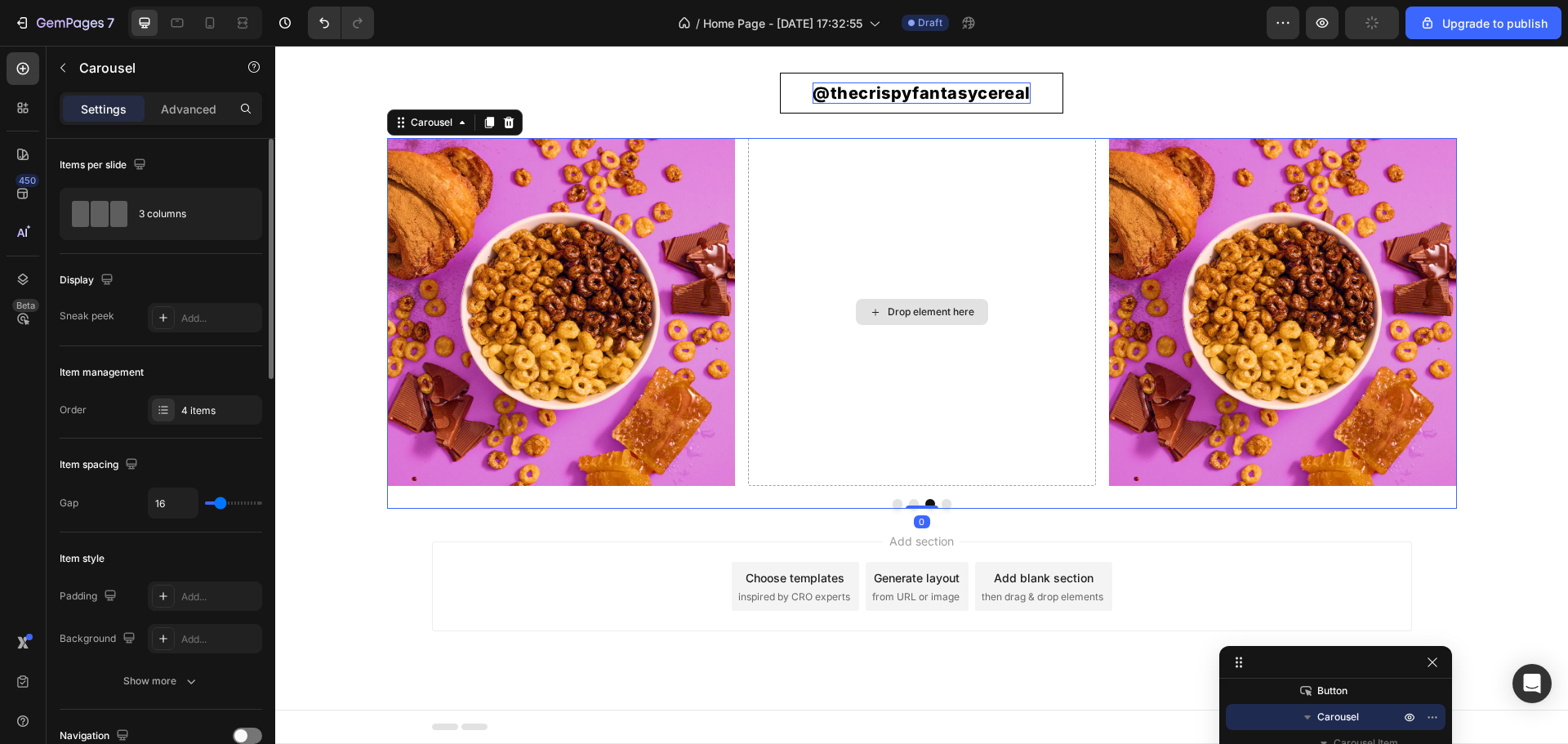
click at [1172, 353] on img at bounding box center [1283, 312] width 348 height 348
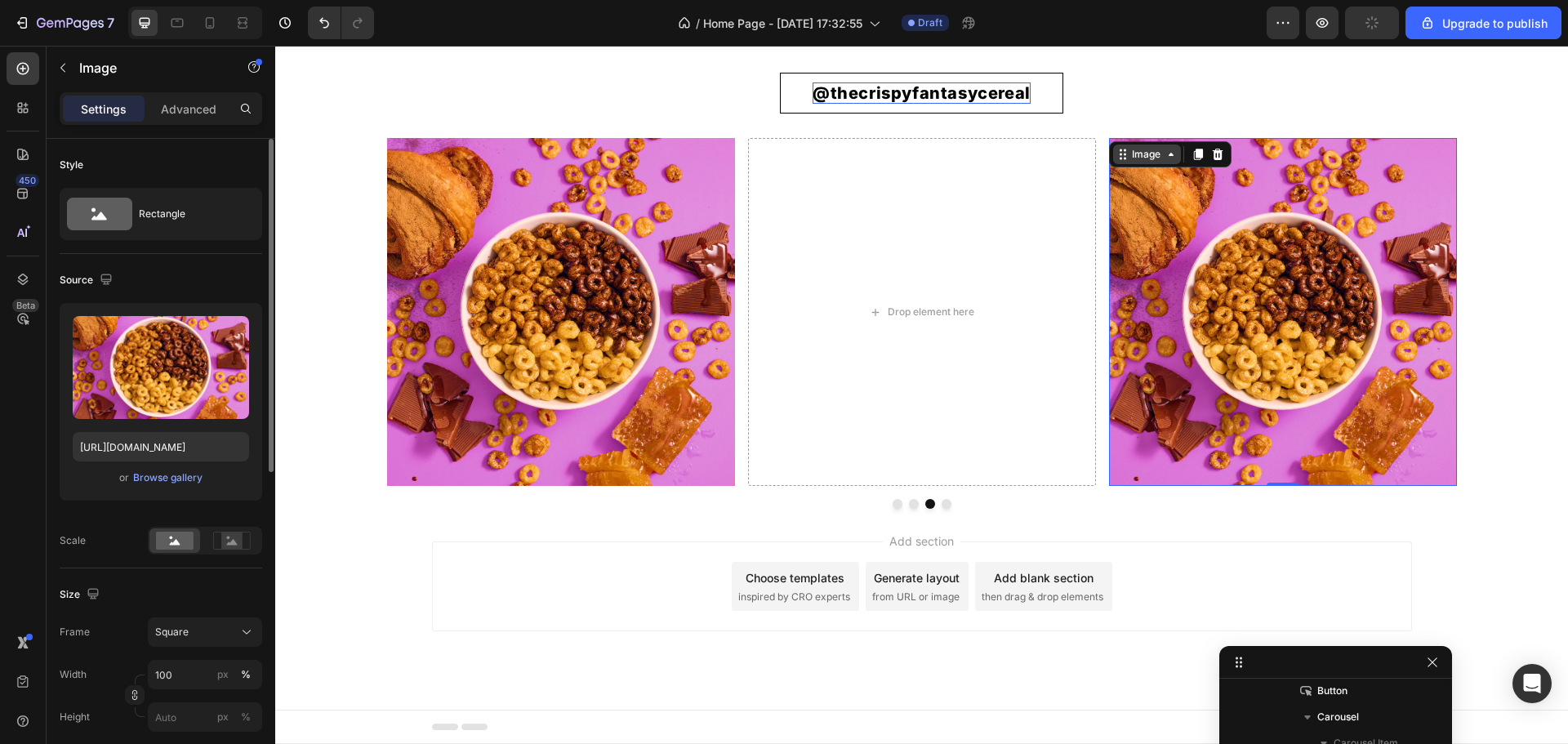
click at [1146, 151] on div "Image" at bounding box center [1146, 154] width 35 height 15
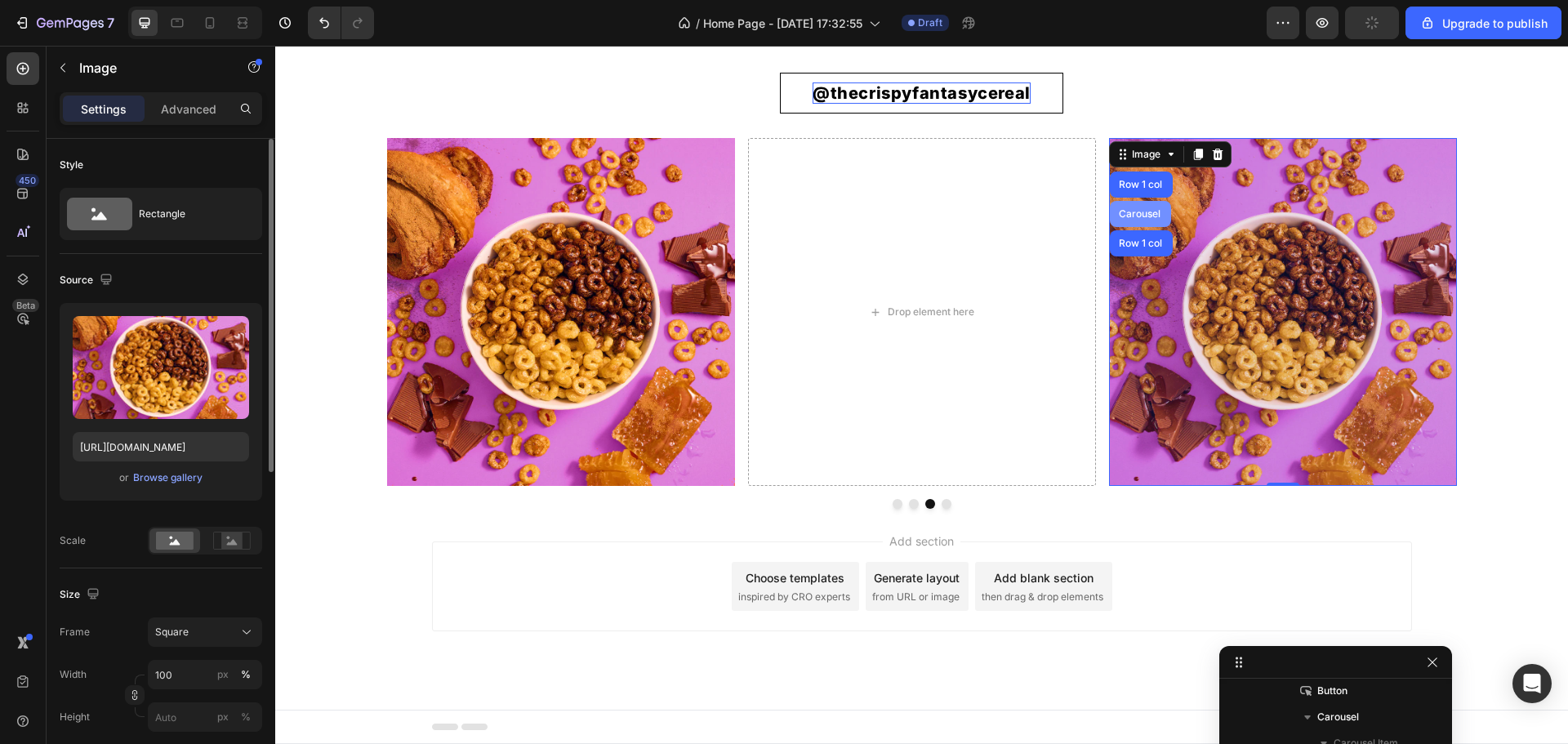
click at [1132, 189] on div "Row 1 col" at bounding box center [1140, 185] width 50 height 10
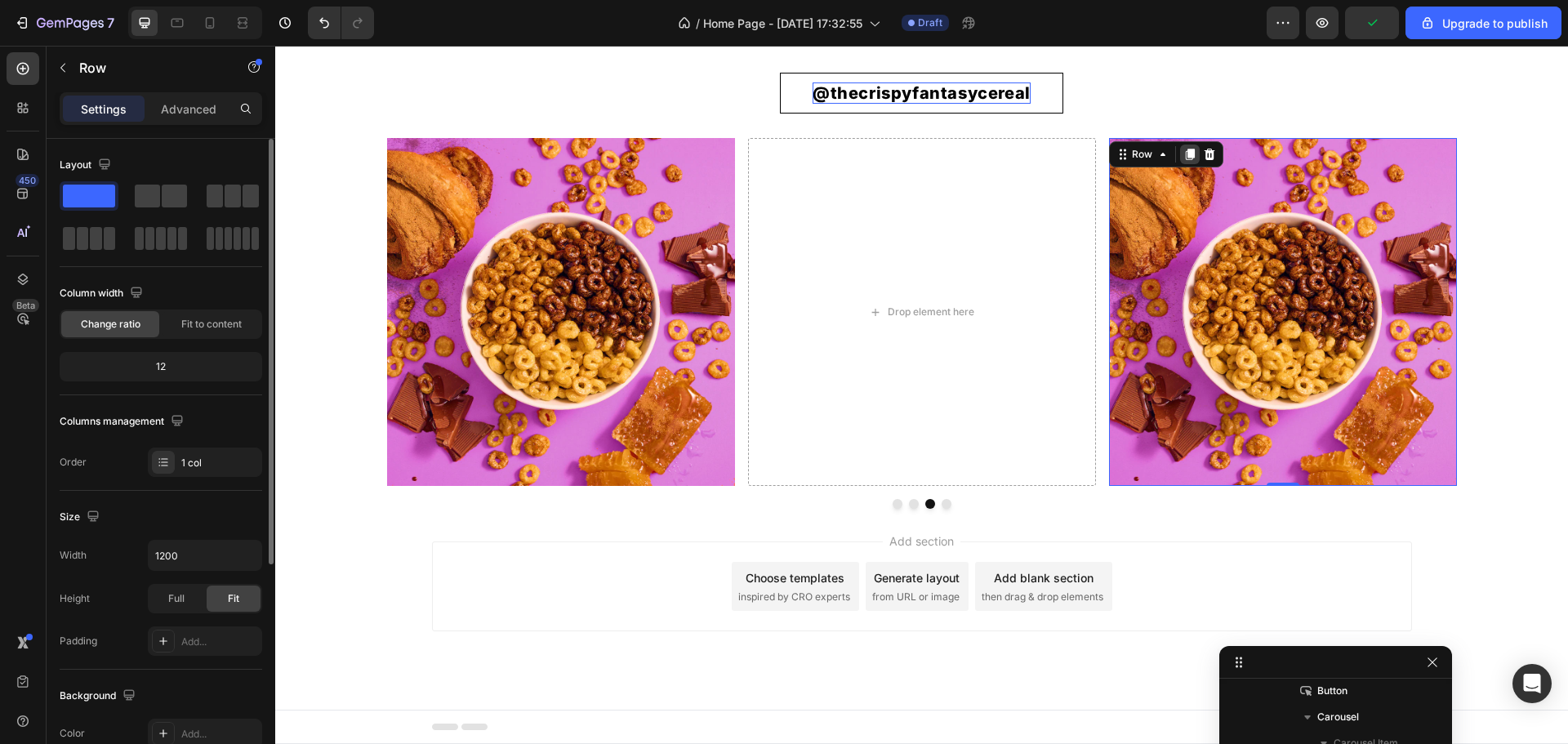
click at [1185, 156] on icon at bounding box center [1189, 156] width 9 height 12
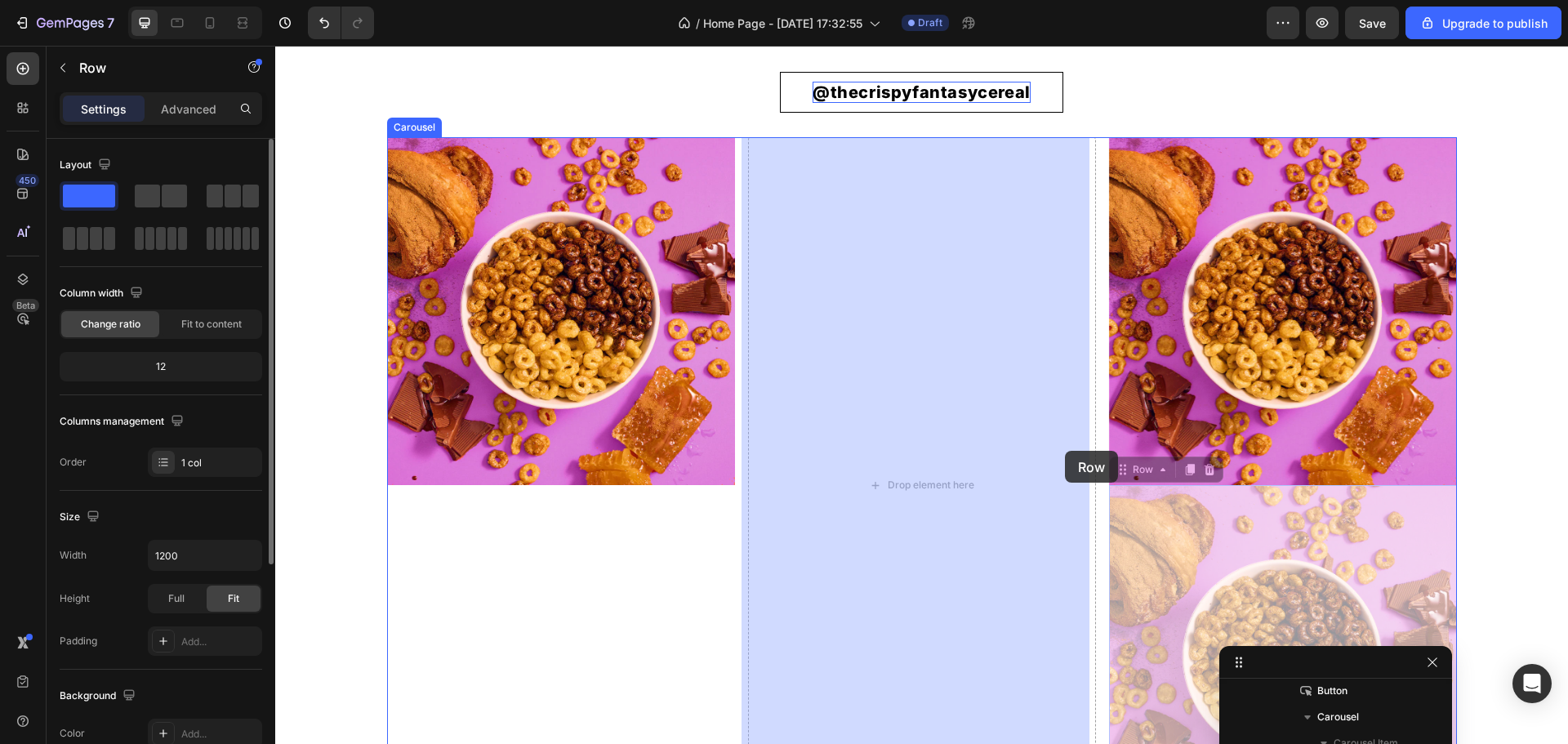
drag, startPoint x: 1111, startPoint y: 467, endPoint x: 1065, endPoint y: 451, distance: 48.7
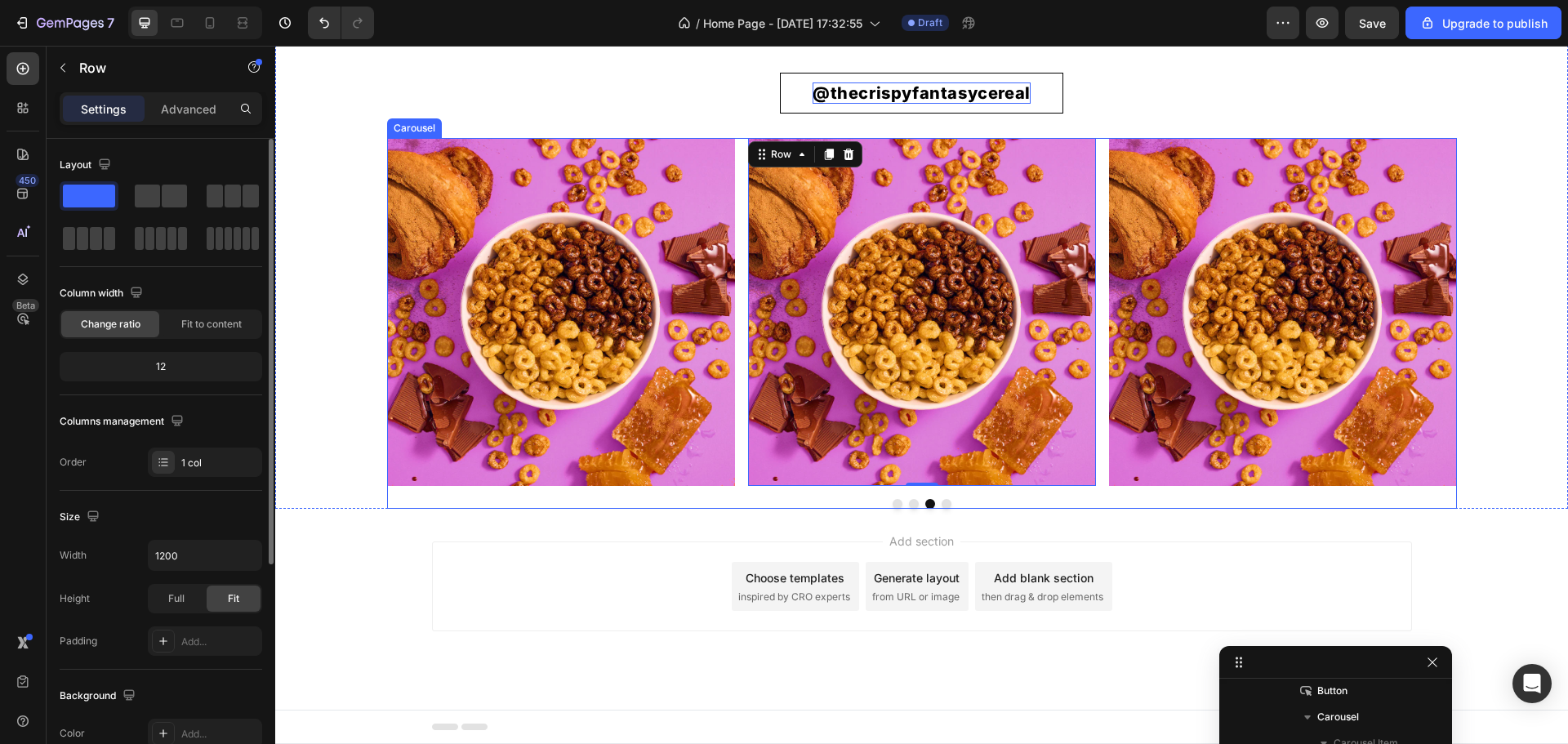
click at [941, 504] on button "Dot" at bounding box center [946, 504] width 10 height 10
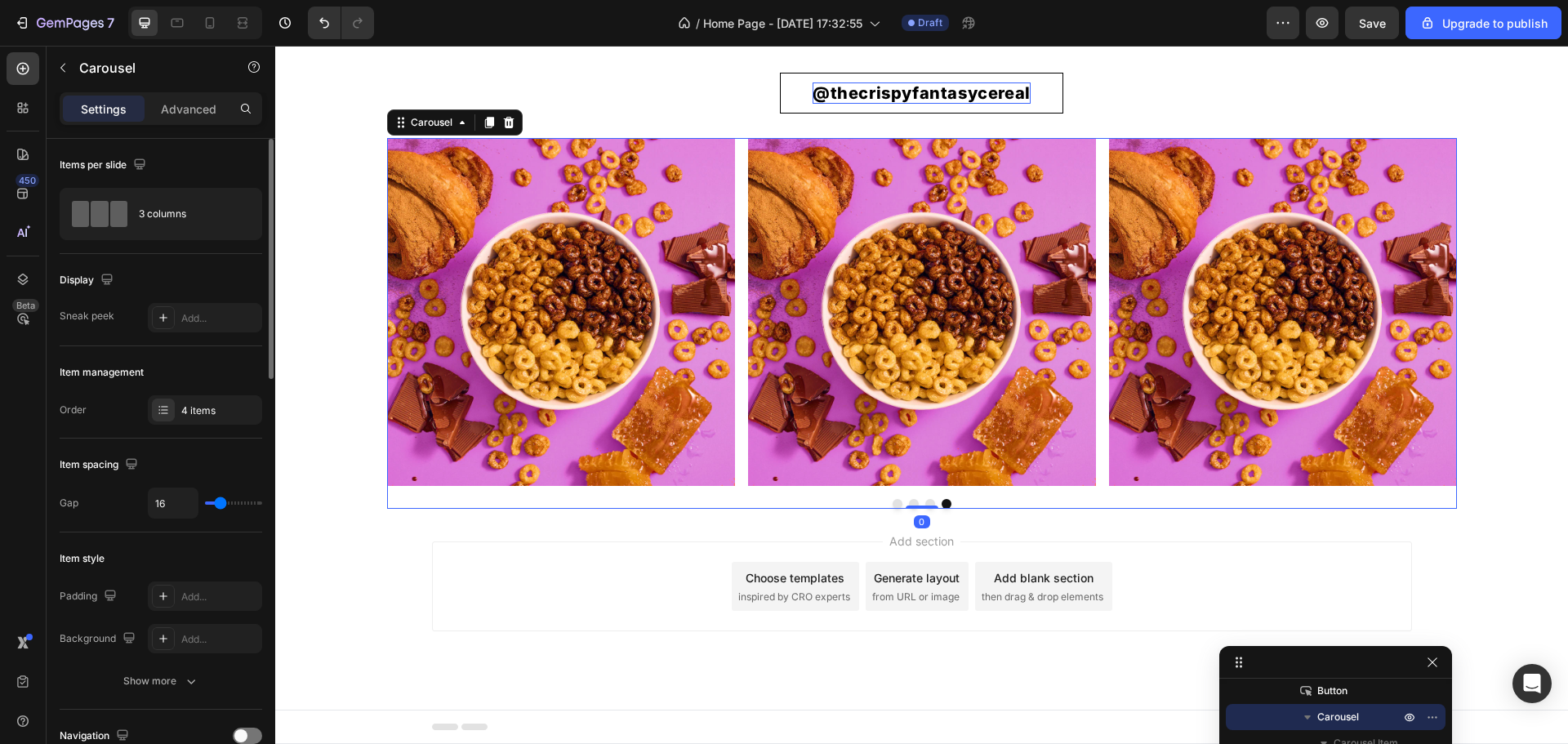
click at [941, 504] on button "Dot" at bounding box center [946, 504] width 10 height 10
click at [893, 502] on button "Dot" at bounding box center [898, 504] width 10 height 10
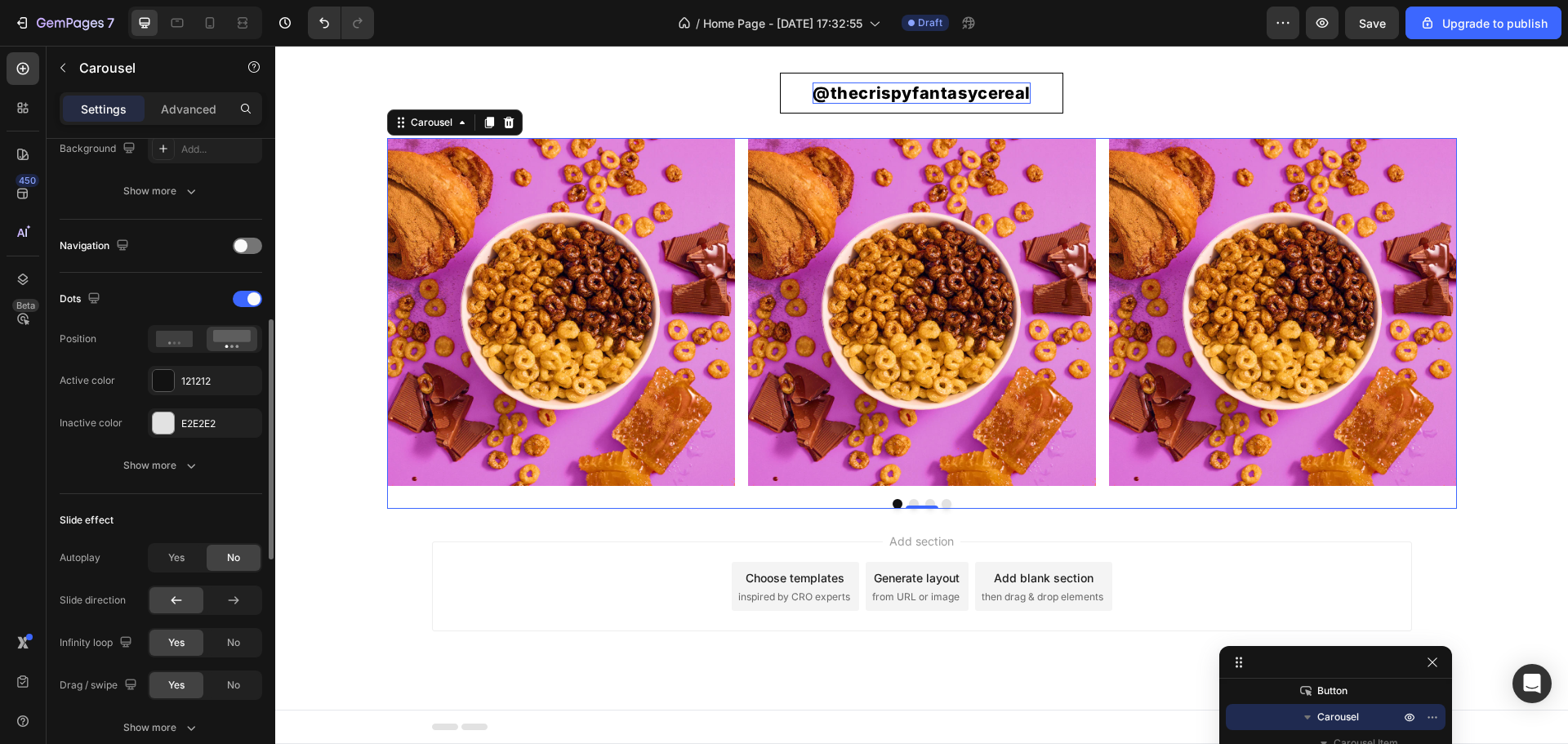
scroll to position [735, 0]
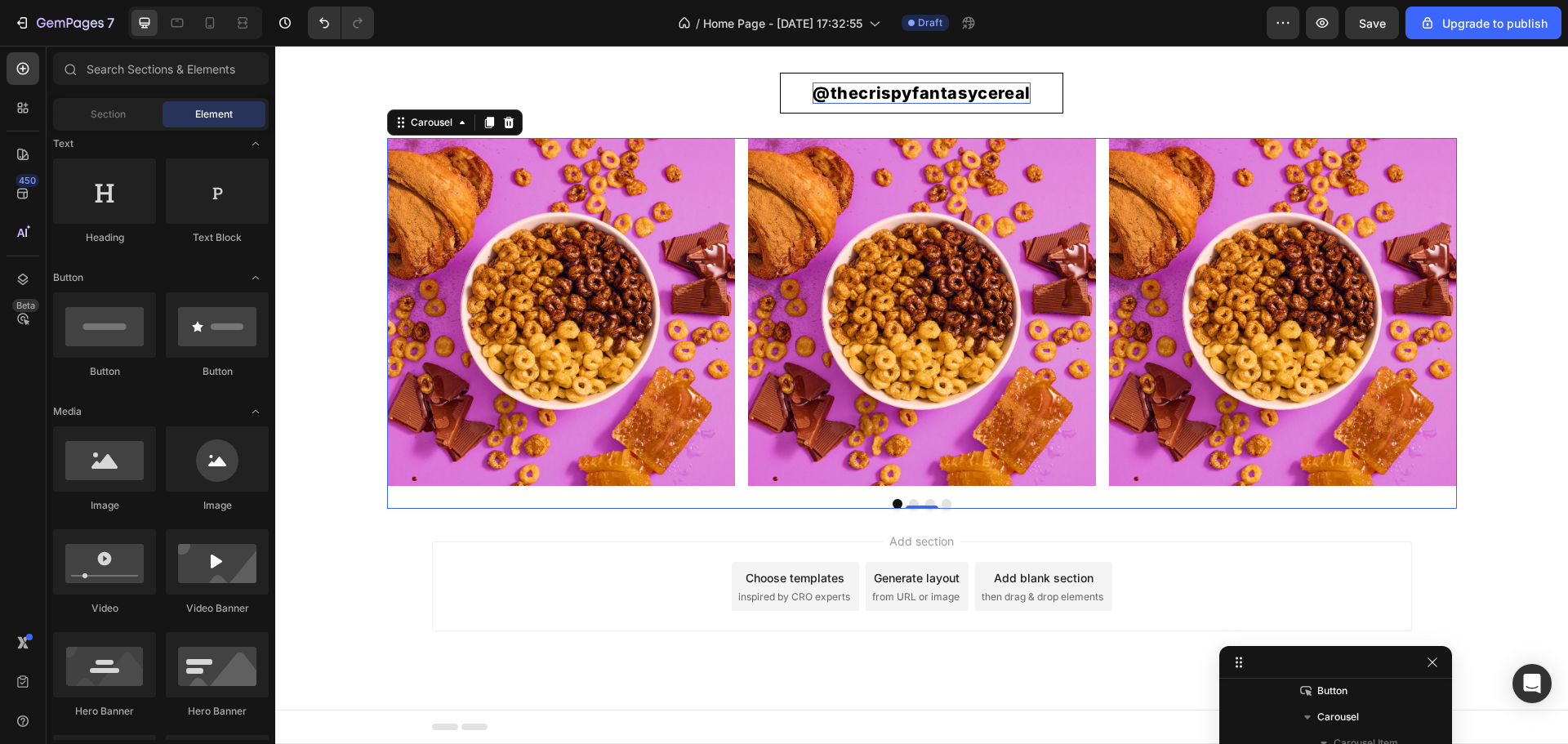
click at [454, 592] on div "Add section Choose templates inspired by CRO experts Generate layout from URL o…" at bounding box center [922, 586] width 980 height 90
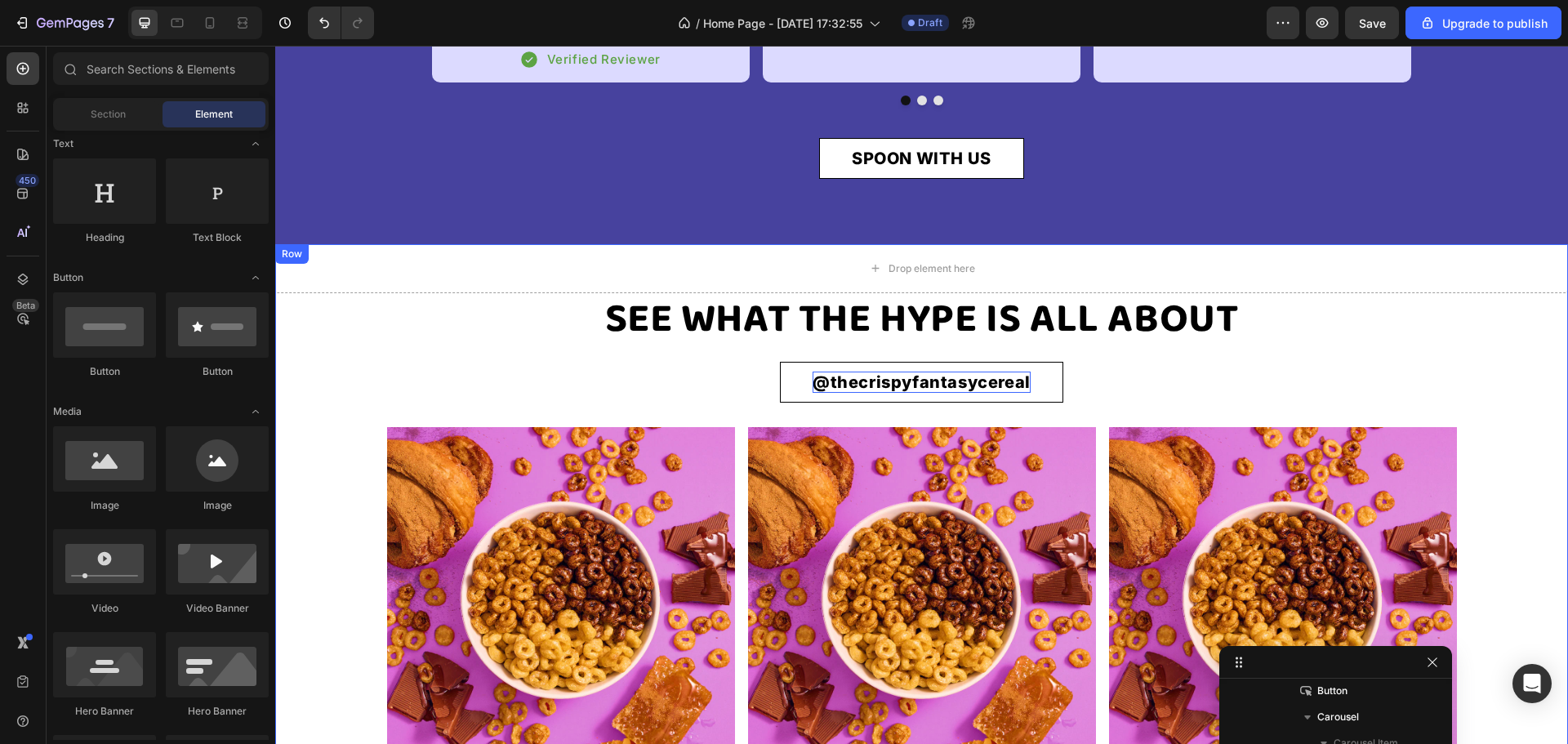
scroll to position [4416, 0]
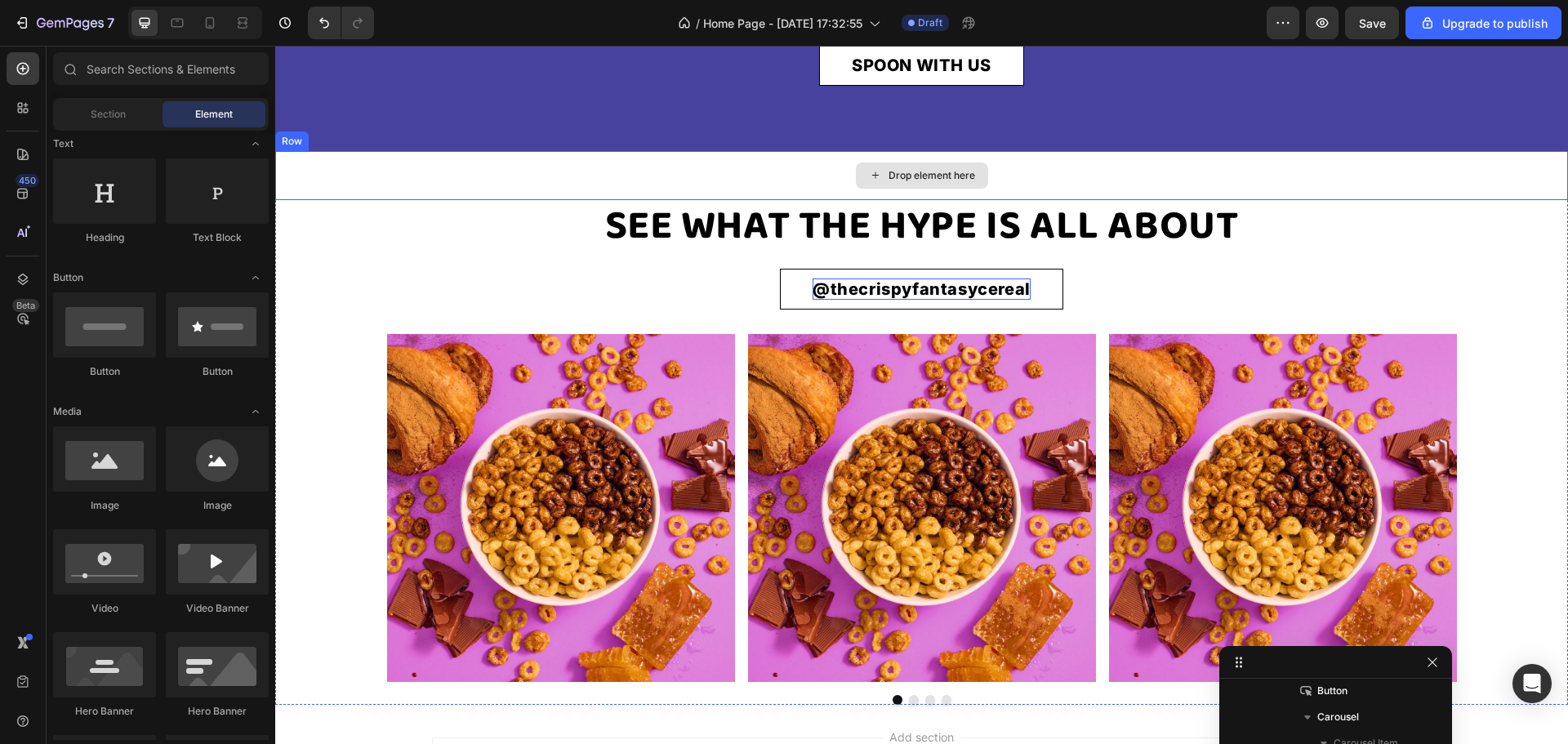
click at [756, 200] on div "Drop element here" at bounding box center [922, 175] width 1293 height 49
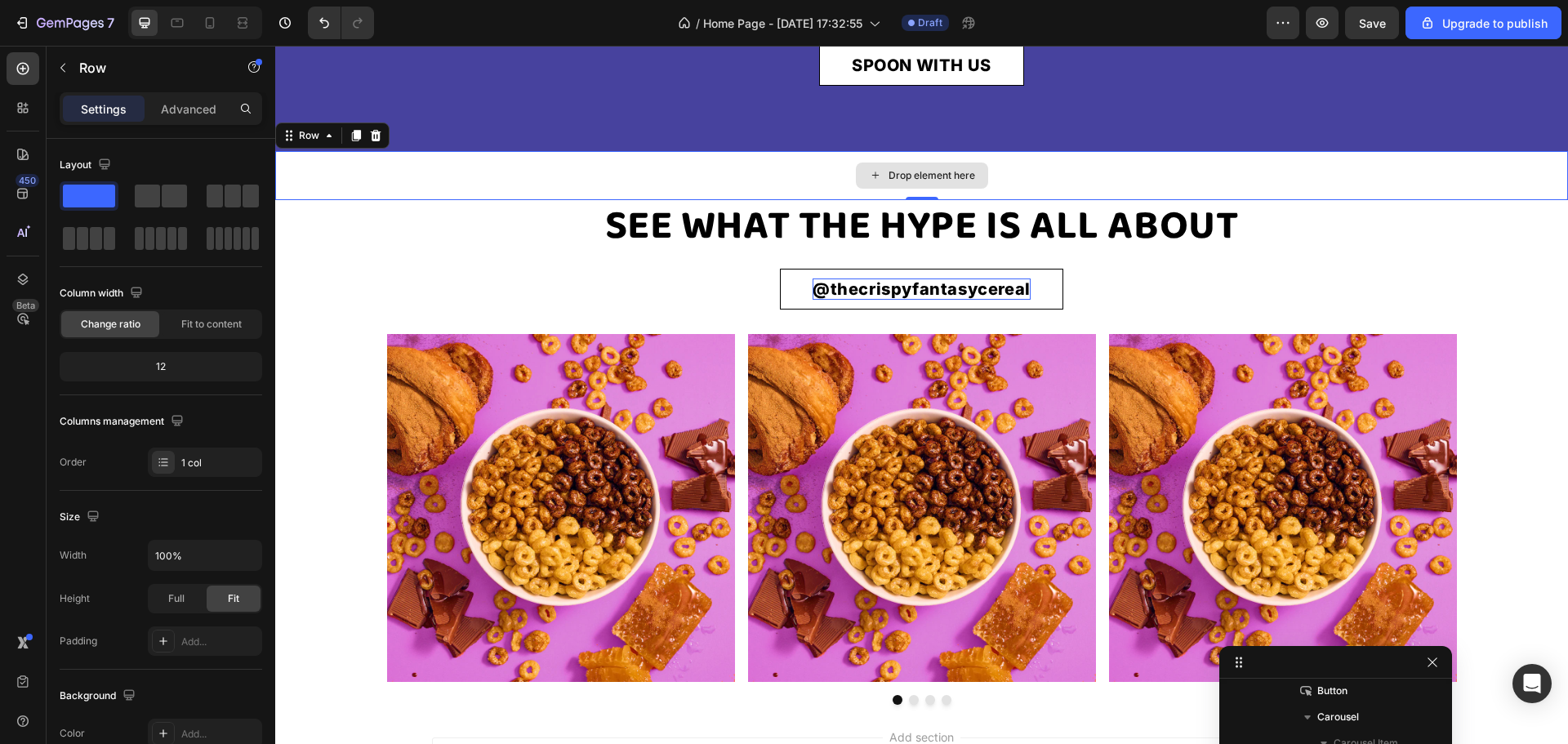
scroll to position [436, 0]
click at [17, 60] on icon at bounding box center [22, 68] width 16 height 16
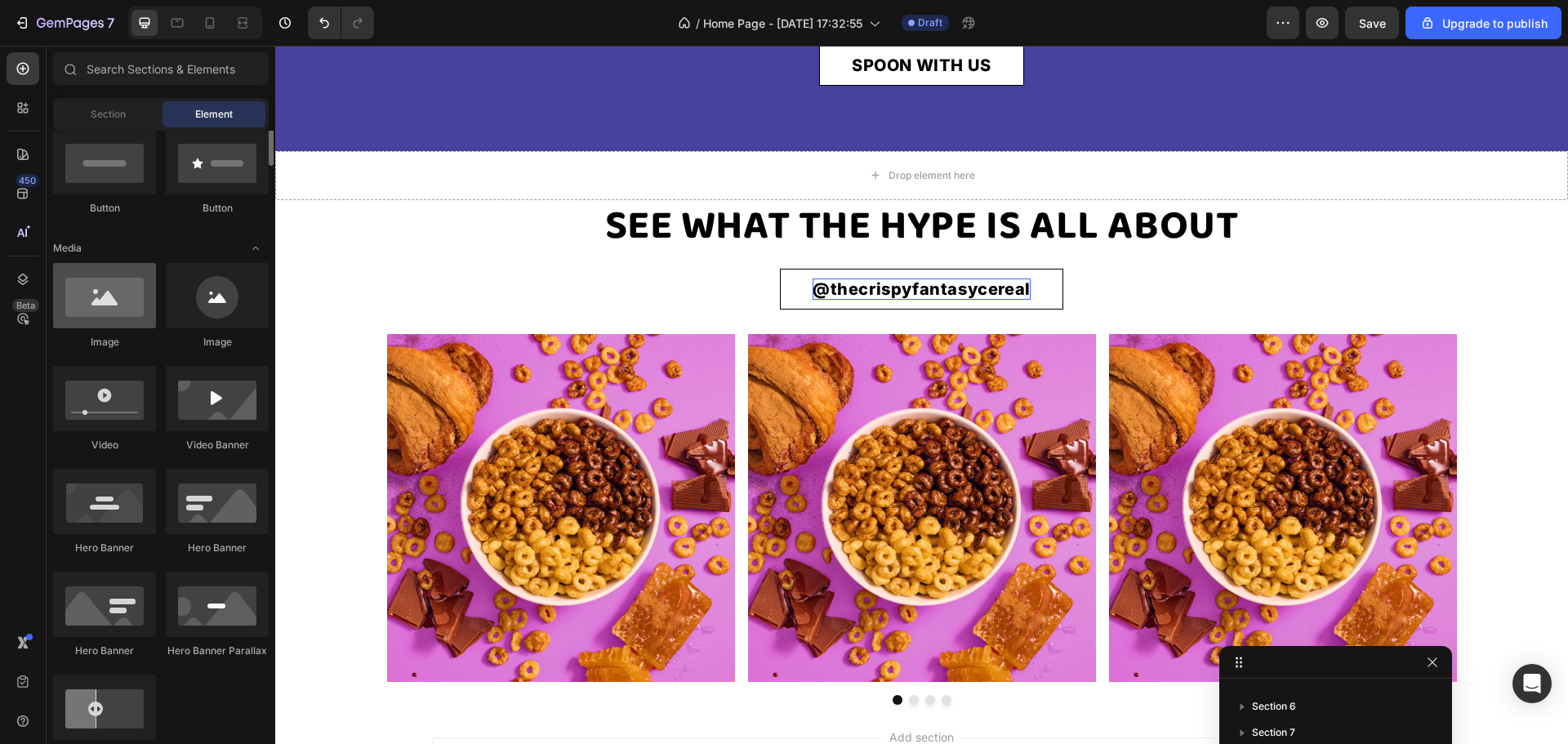
scroll to position [327, 0]
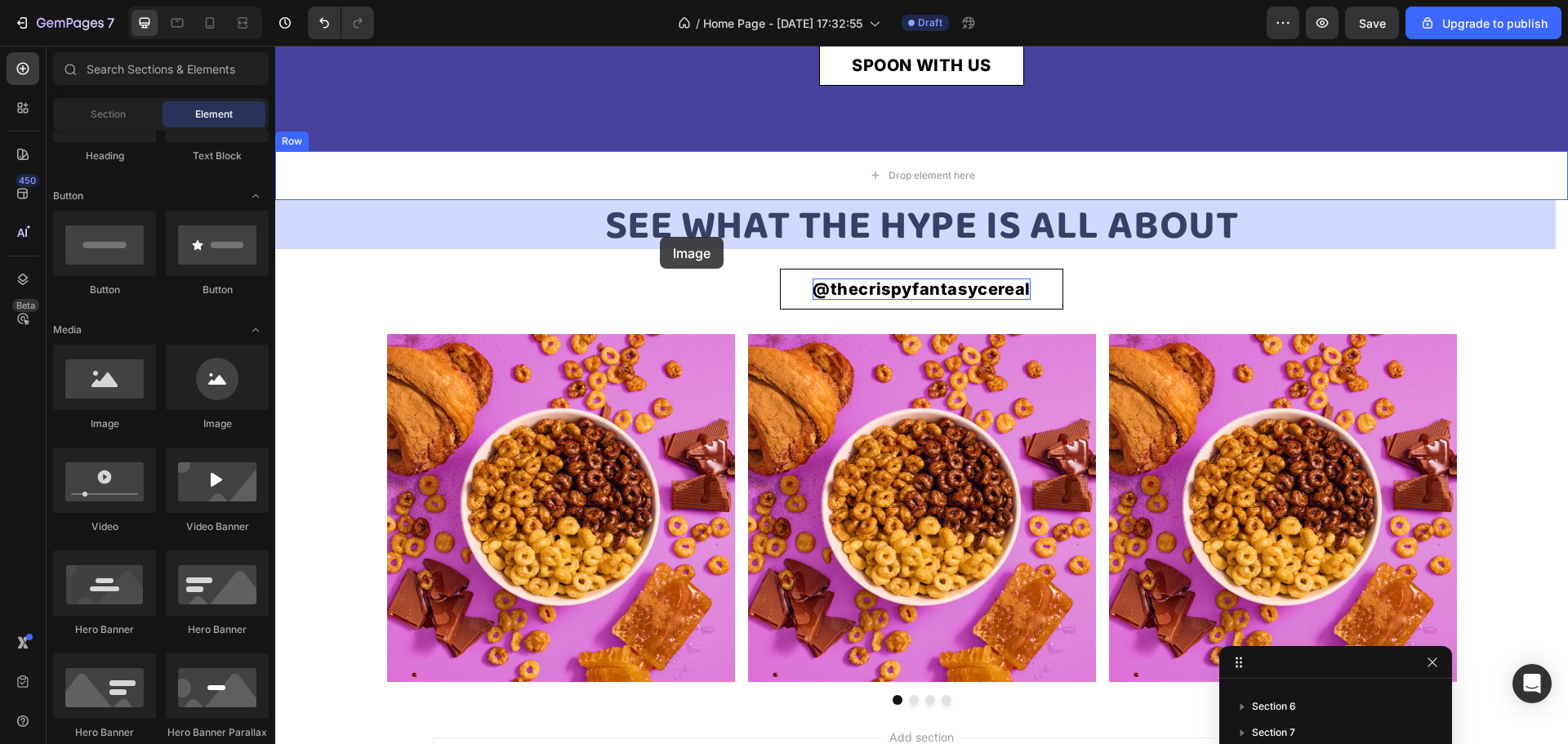
drag, startPoint x: 374, startPoint y: 425, endPoint x: 1198, endPoint y: 47, distance: 906.6
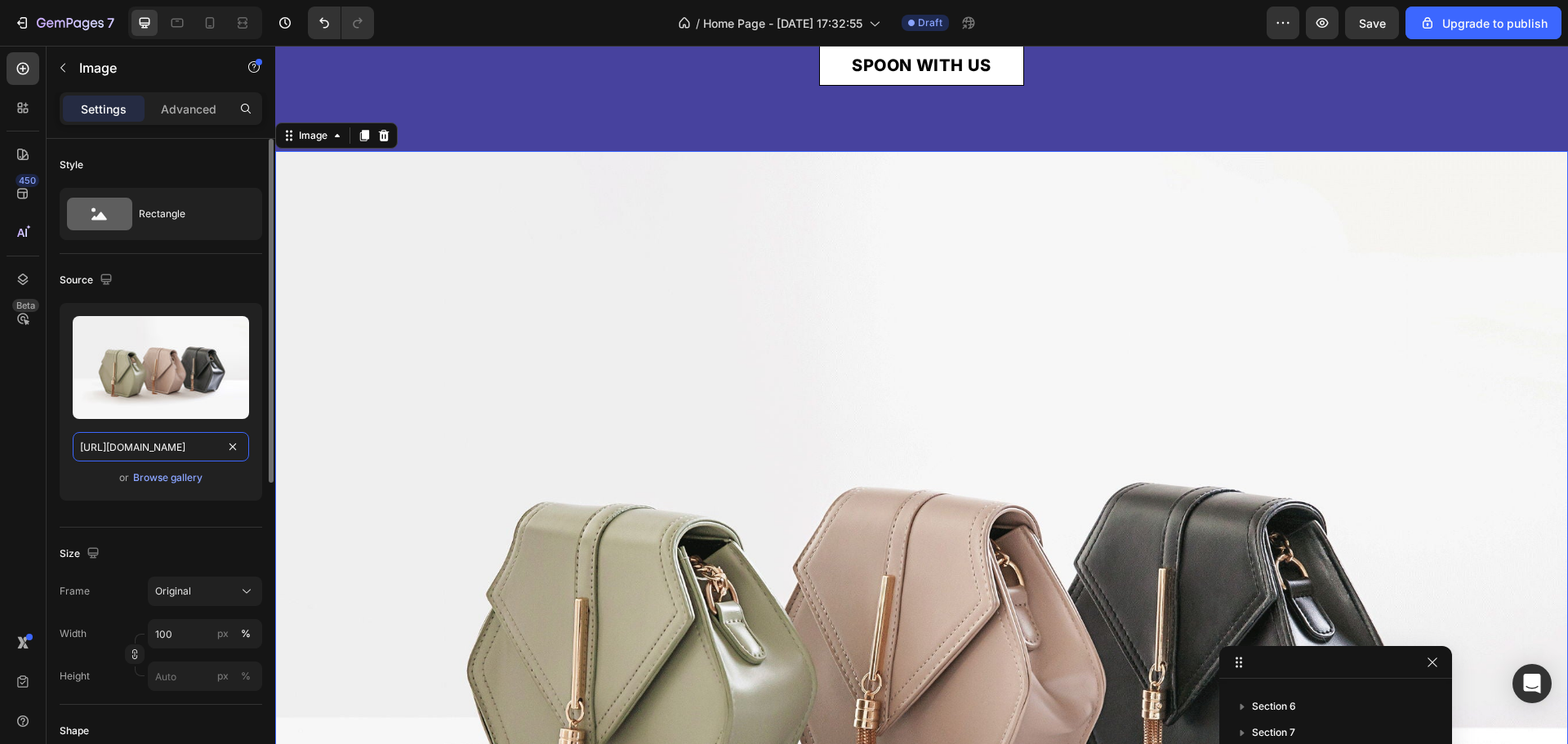
click at [163, 457] on input "[URL][DOMAIN_NAME]" at bounding box center [161, 447] width 176 height 29
paste input "[DOMAIN_NAME][URL]"
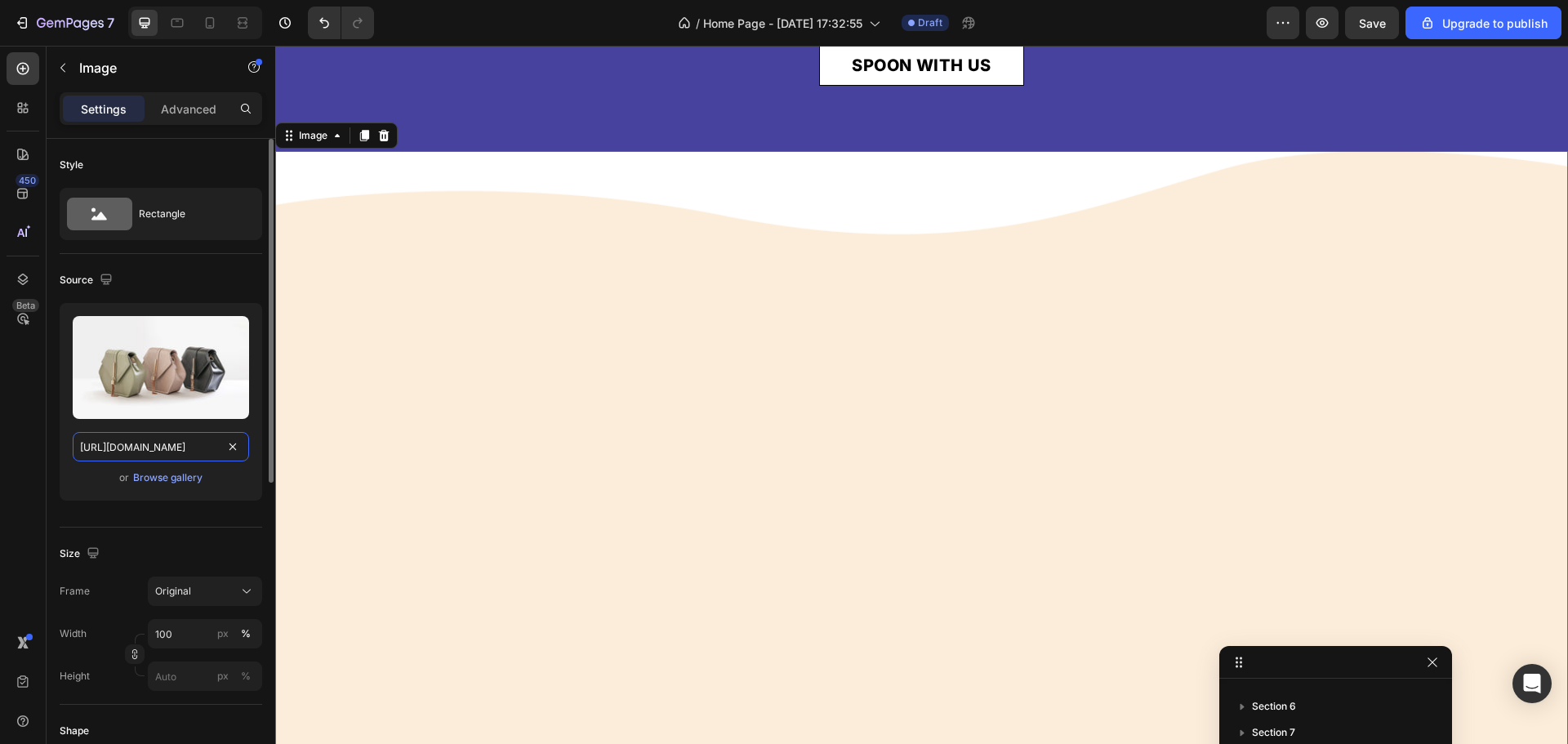
scroll to position [0, 449]
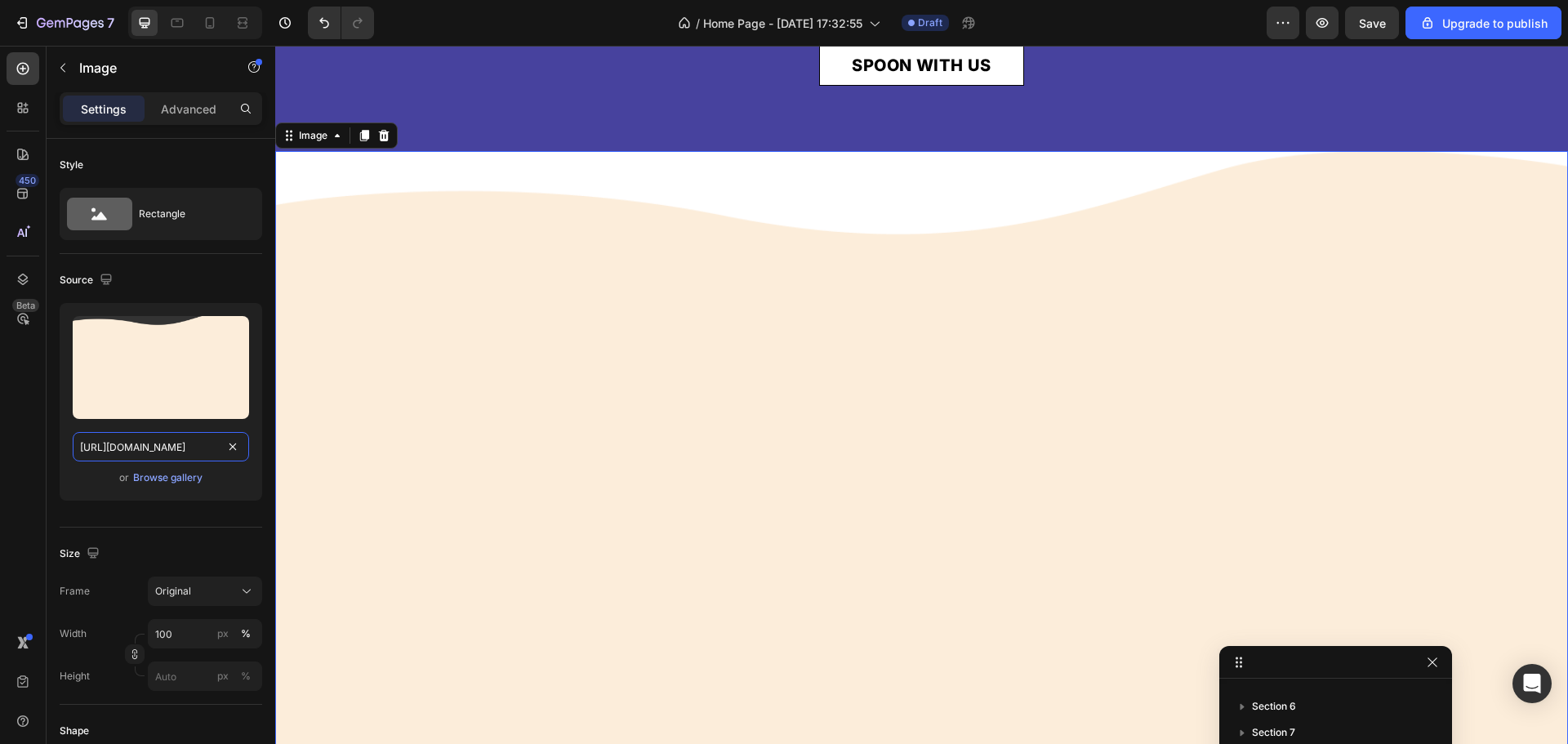
type input "[URL][DOMAIN_NAME]"
click at [0, 450] on div "450 Beta" at bounding box center [23, 395] width 46 height 699
click at [182, 106] on p "Advanced" at bounding box center [188, 109] width 55 height 17
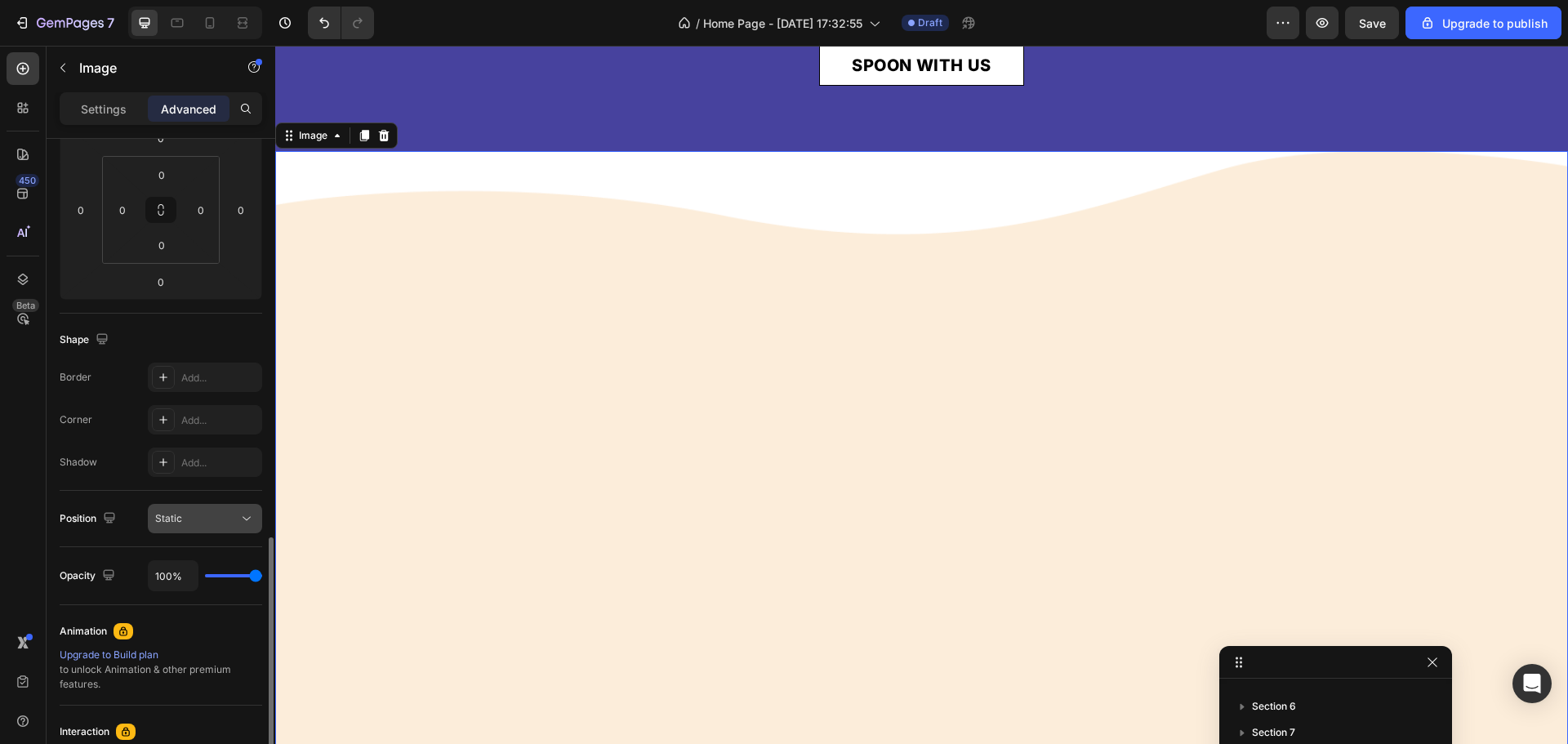
scroll to position [408, 0]
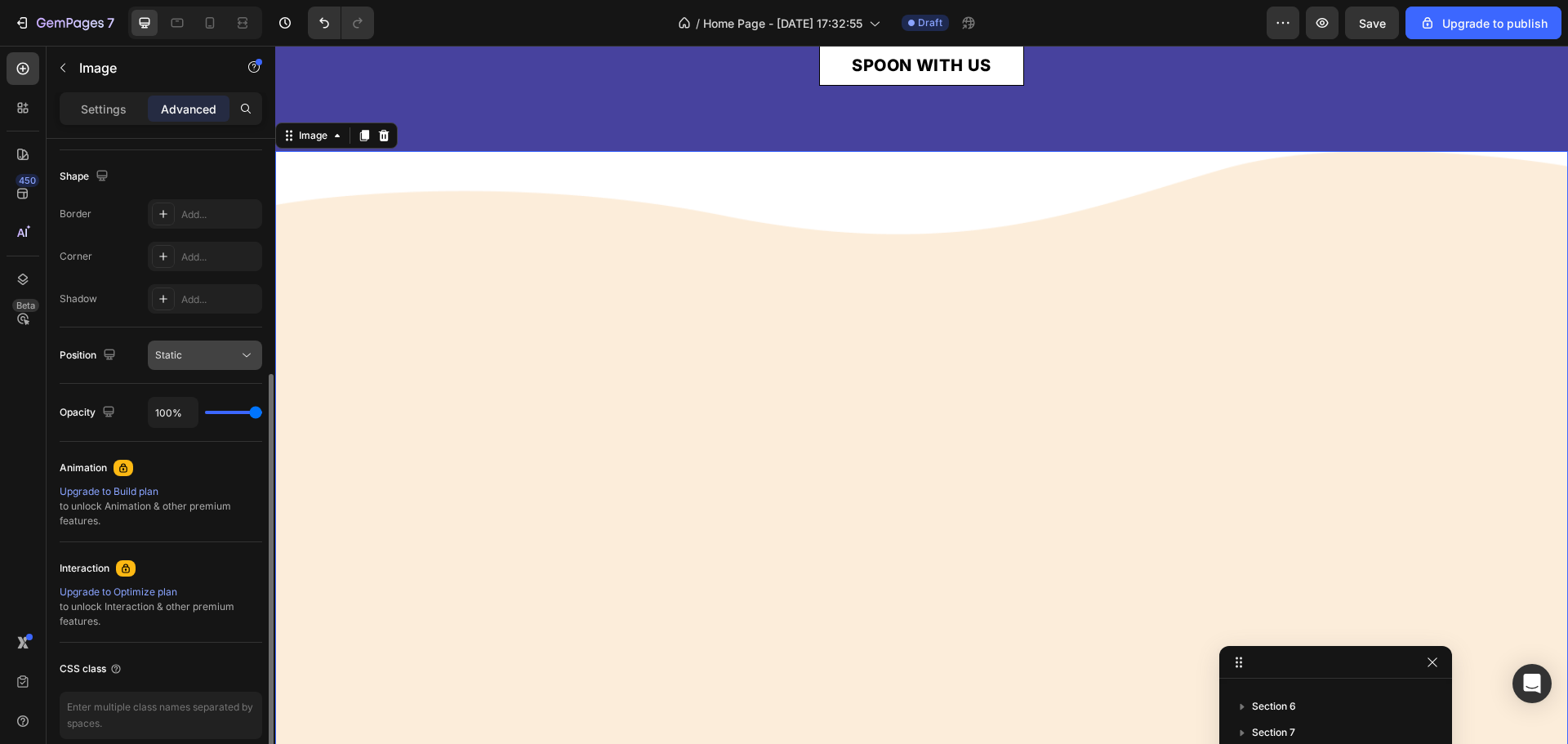
click at [172, 360] on span "Static" at bounding box center [168, 355] width 27 height 13
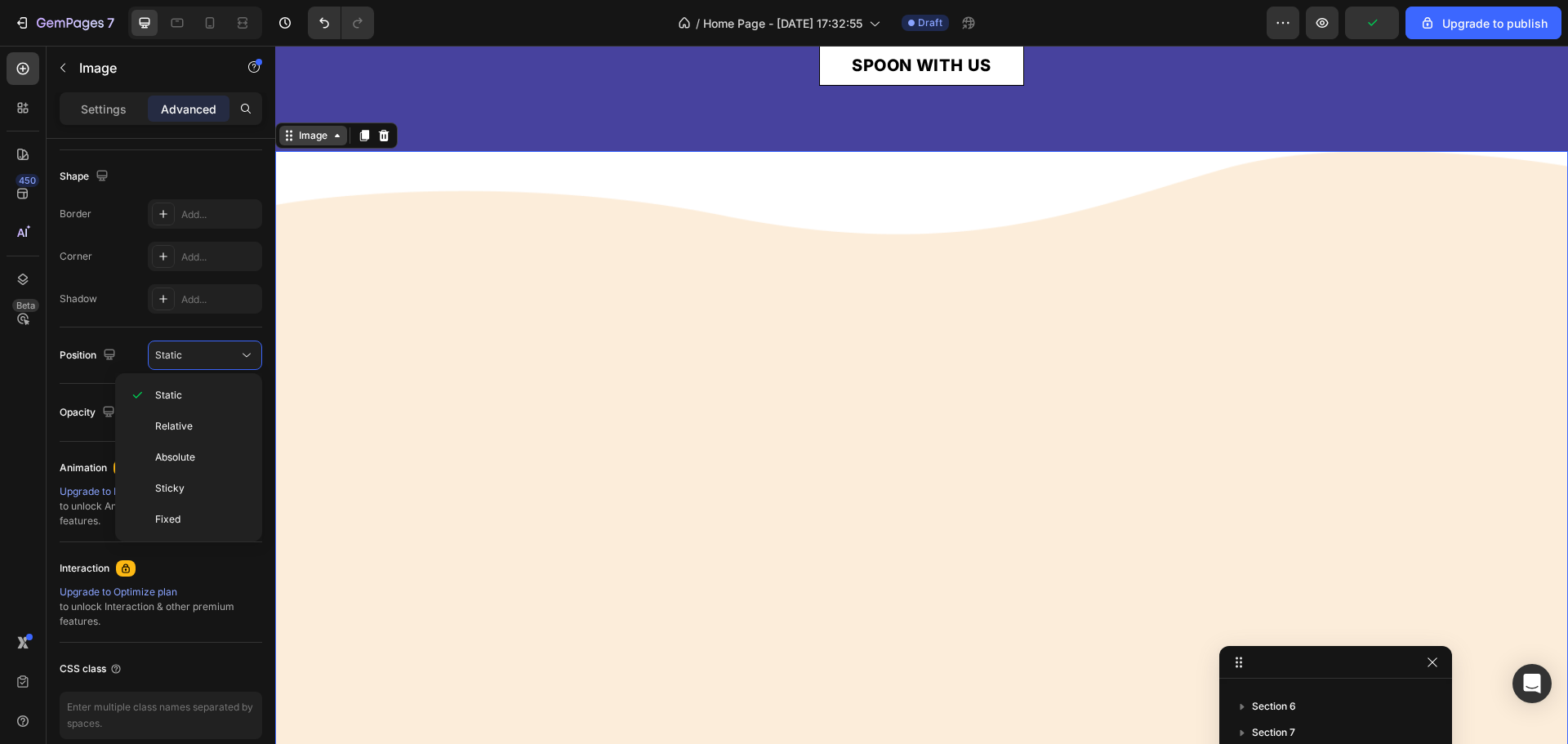
click at [307, 143] on div "Image" at bounding box center [313, 135] width 35 height 15
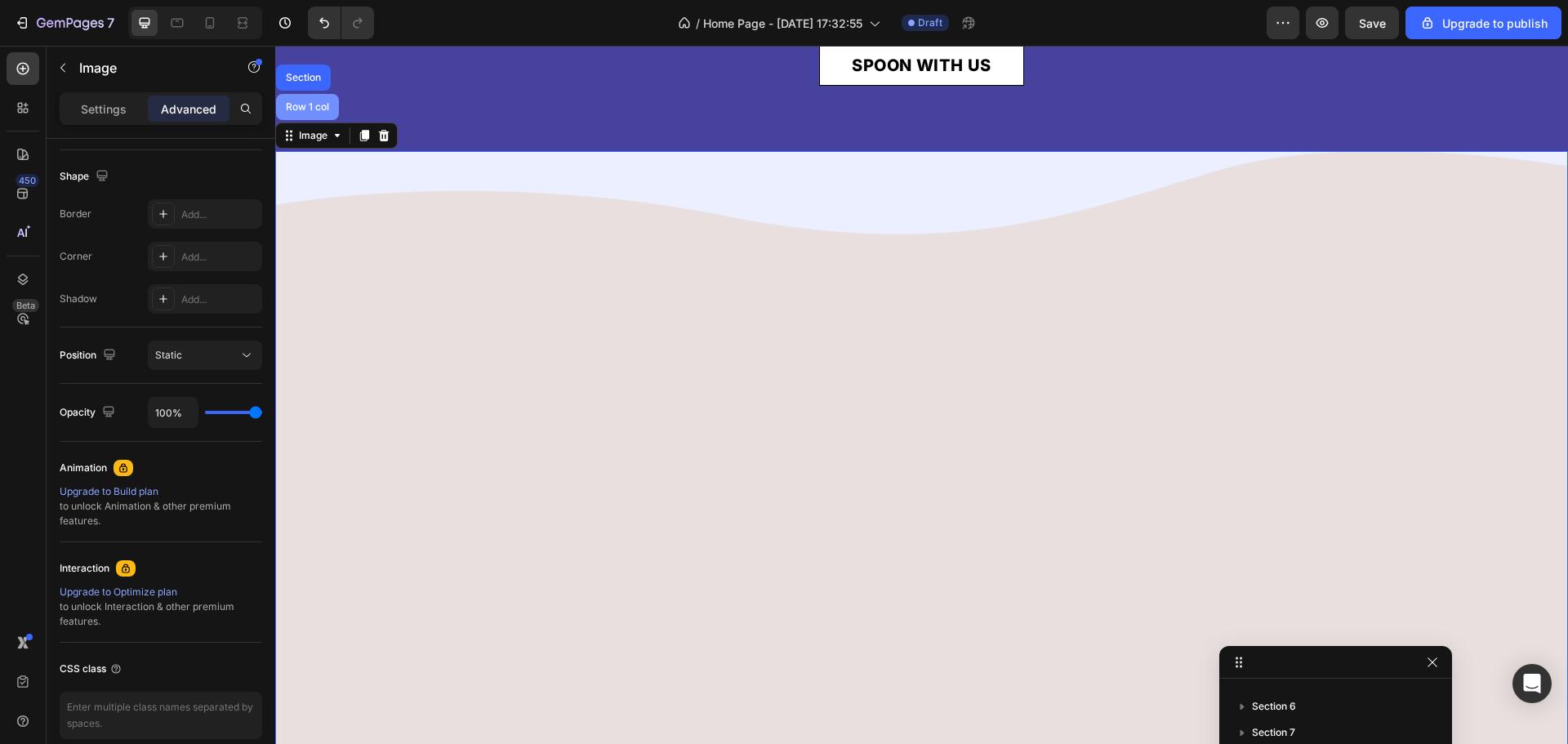
click at [300, 120] on div "Row 1 col" at bounding box center [307, 106] width 63 height 26
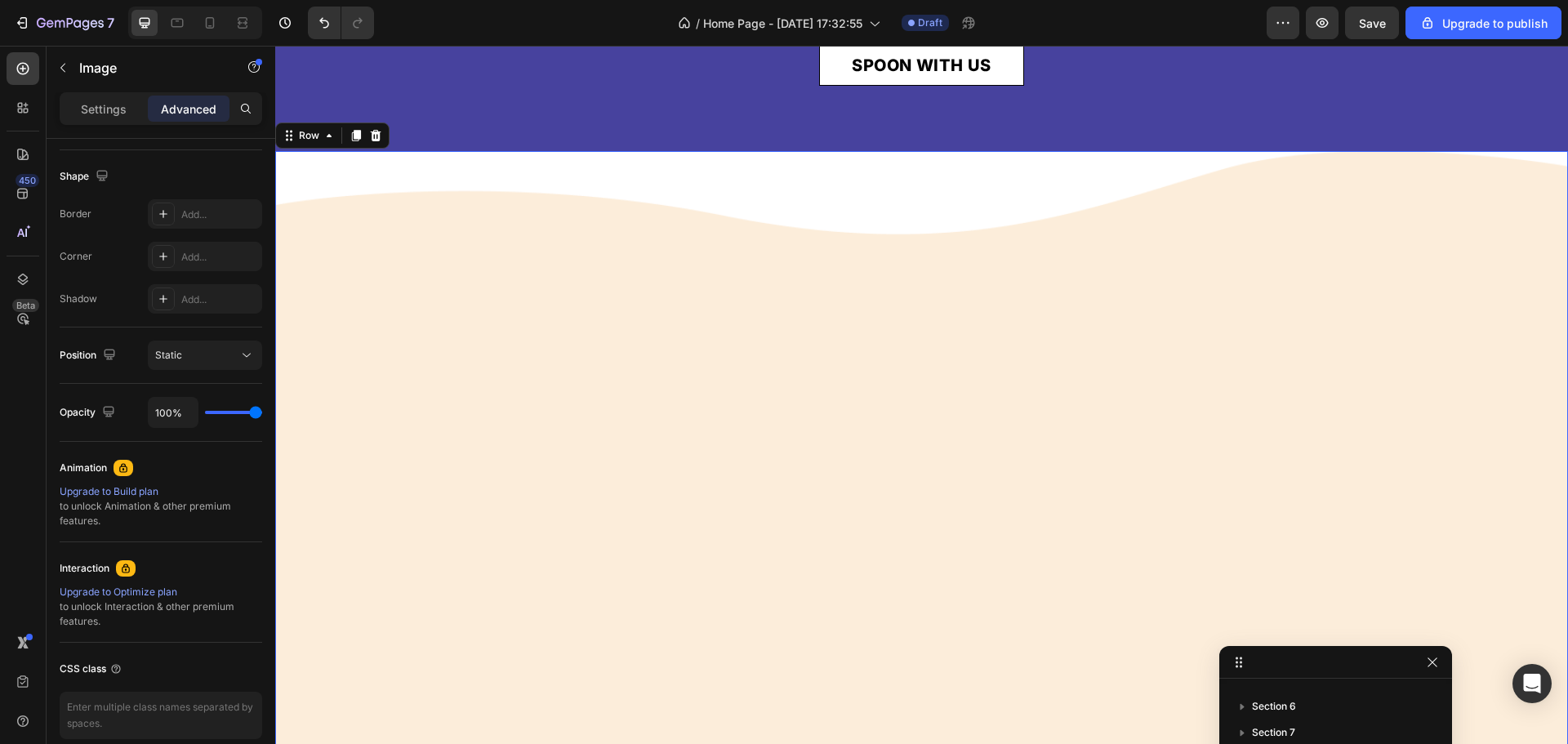
scroll to position [0, 0]
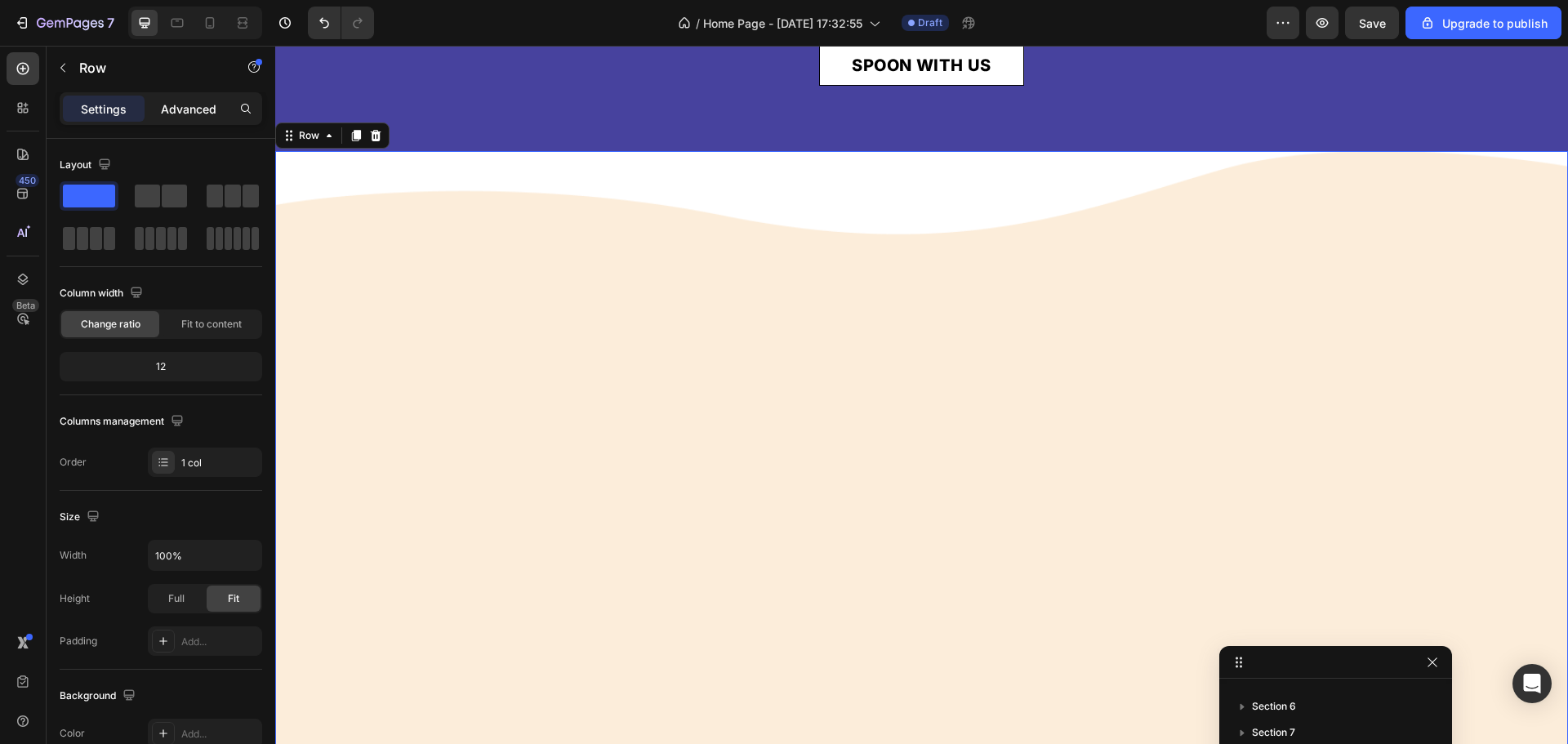
click at [187, 109] on p "Advanced" at bounding box center [188, 109] width 55 height 17
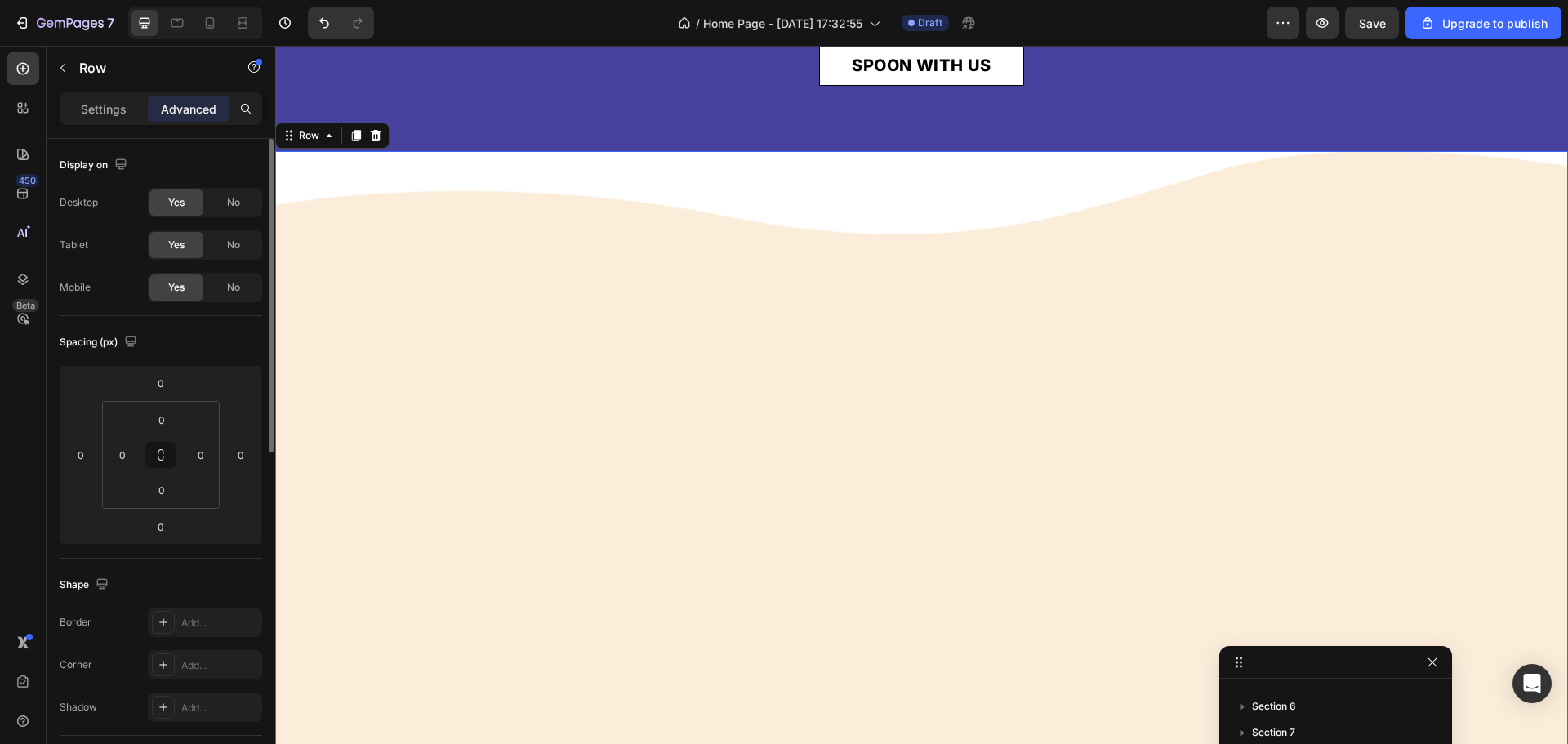
scroll to position [164, 0]
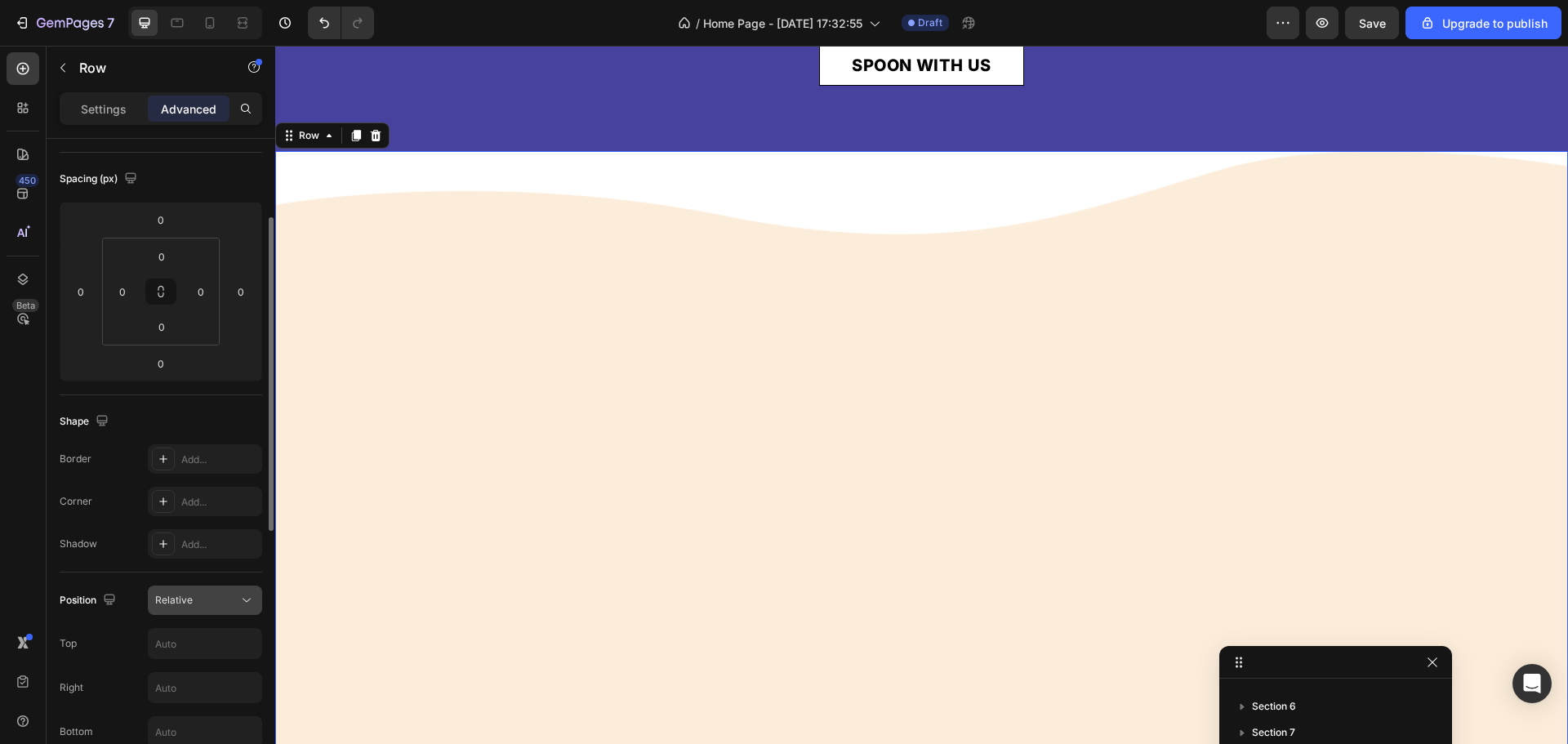
click at [187, 599] on span "Relative" at bounding box center [173, 600] width 38 height 13
click at [380, 322] on img at bounding box center [922, 549] width 1293 height 795
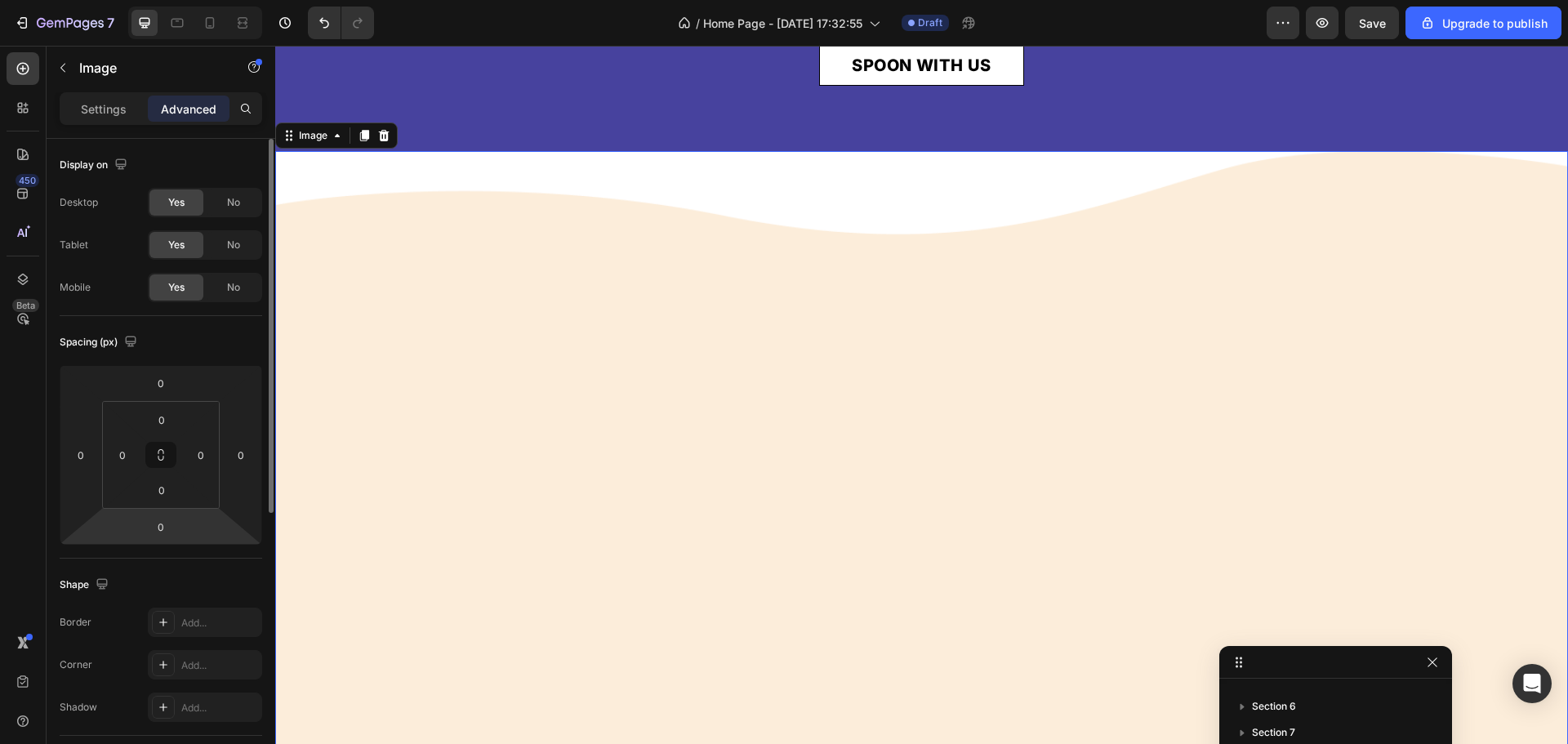
scroll to position [245, 0]
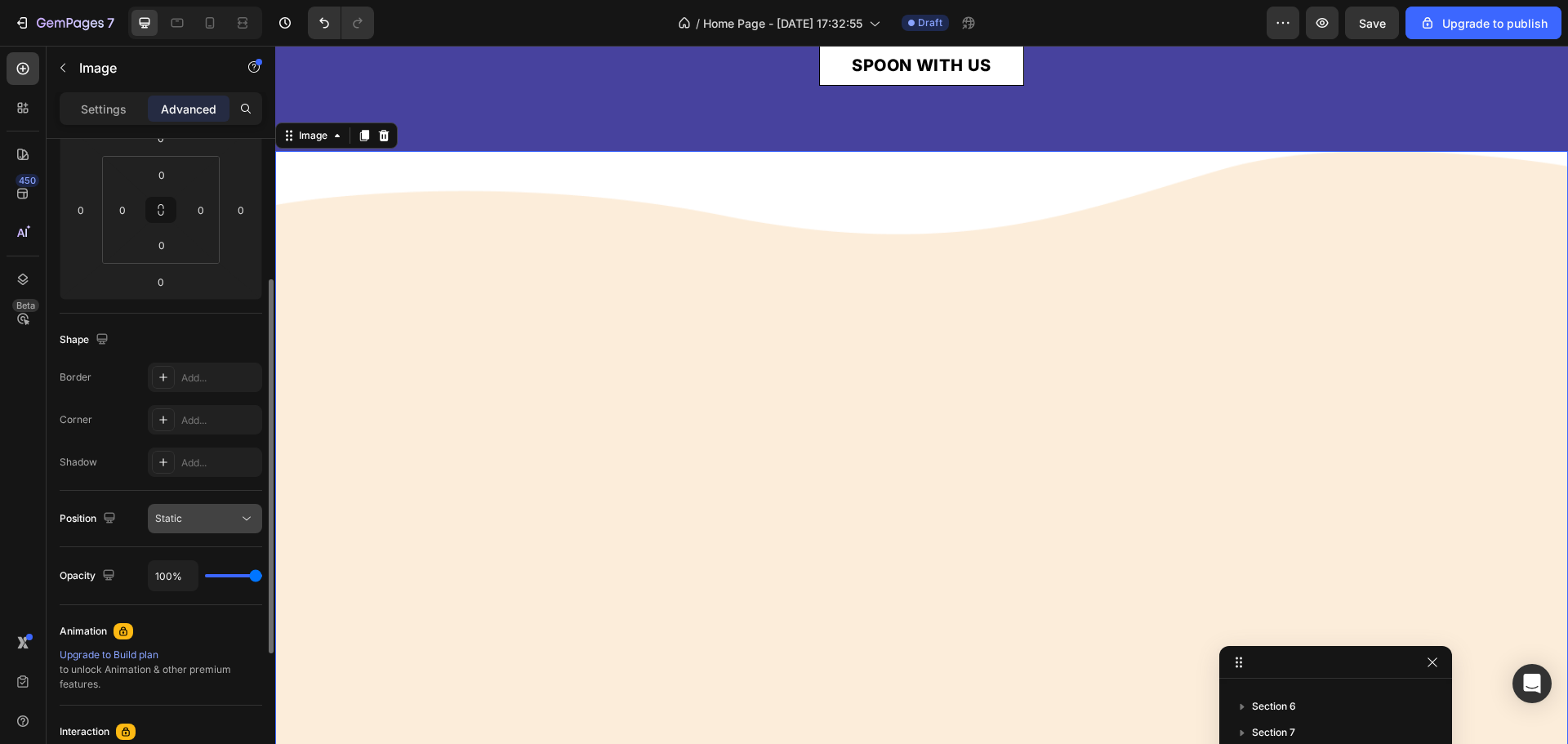
click at [184, 516] on div "Static" at bounding box center [196, 519] width 83 height 15
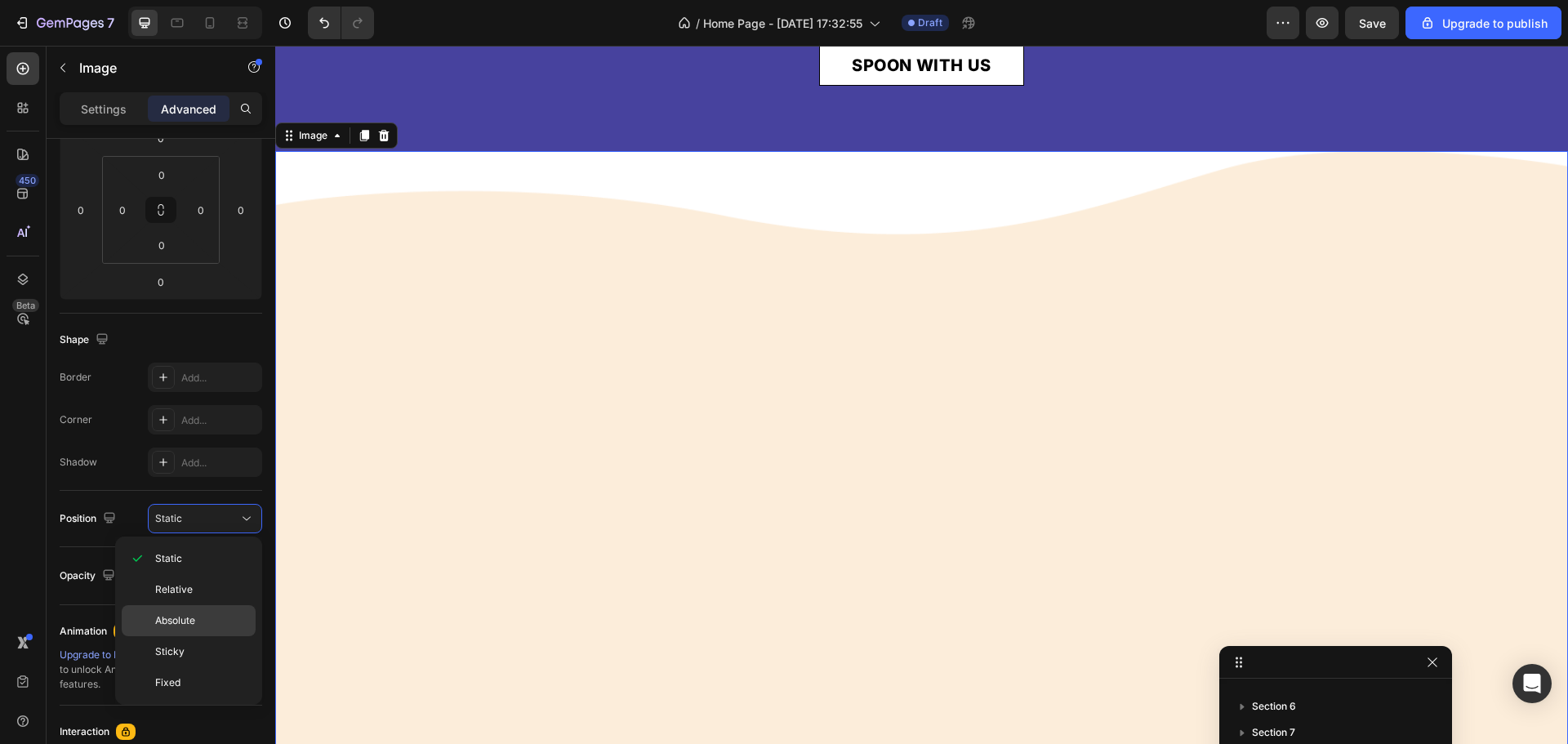
click at [174, 616] on span "Absolute" at bounding box center [174, 620] width 40 height 15
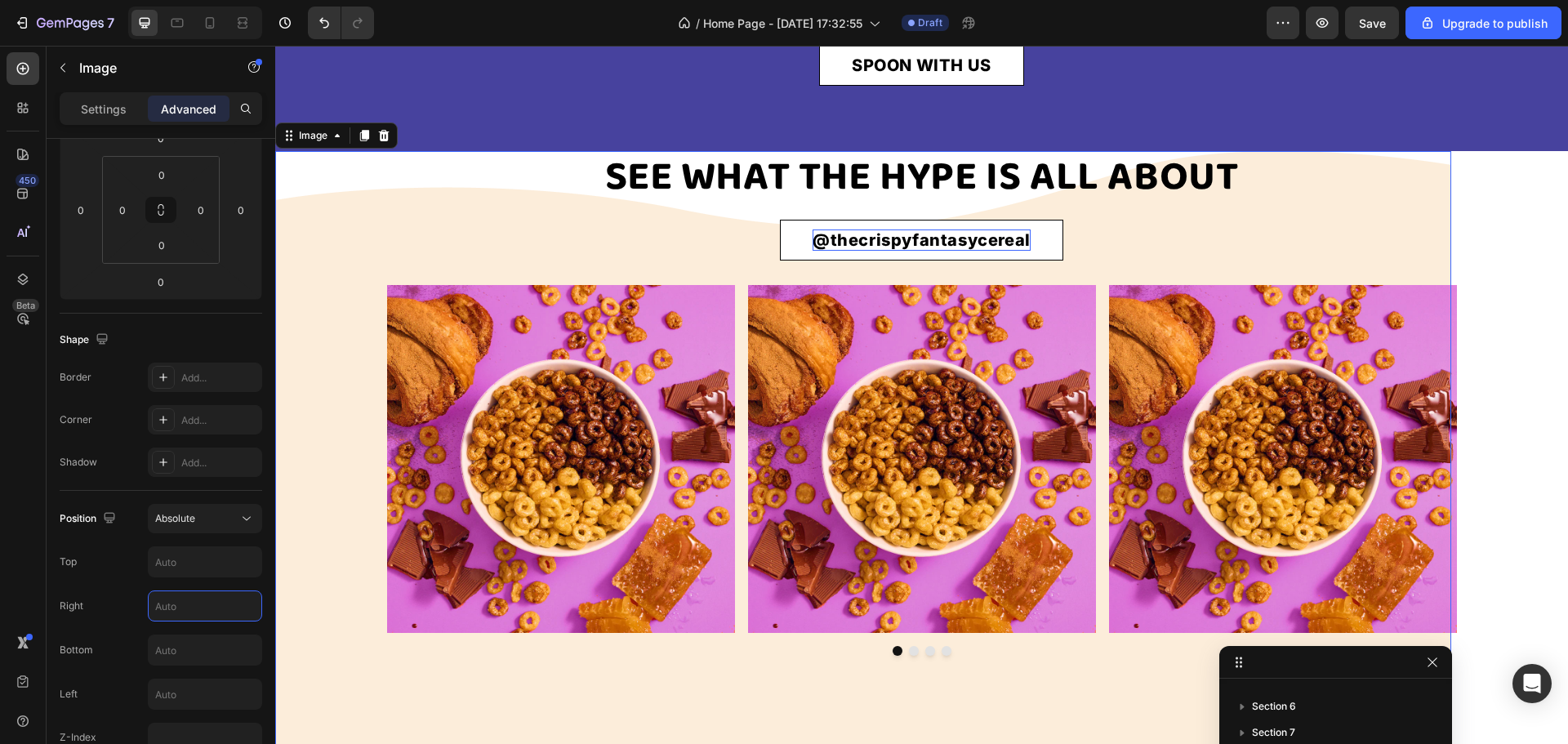
click at [174, 616] on input "text" at bounding box center [205, 606] width 113 height 29
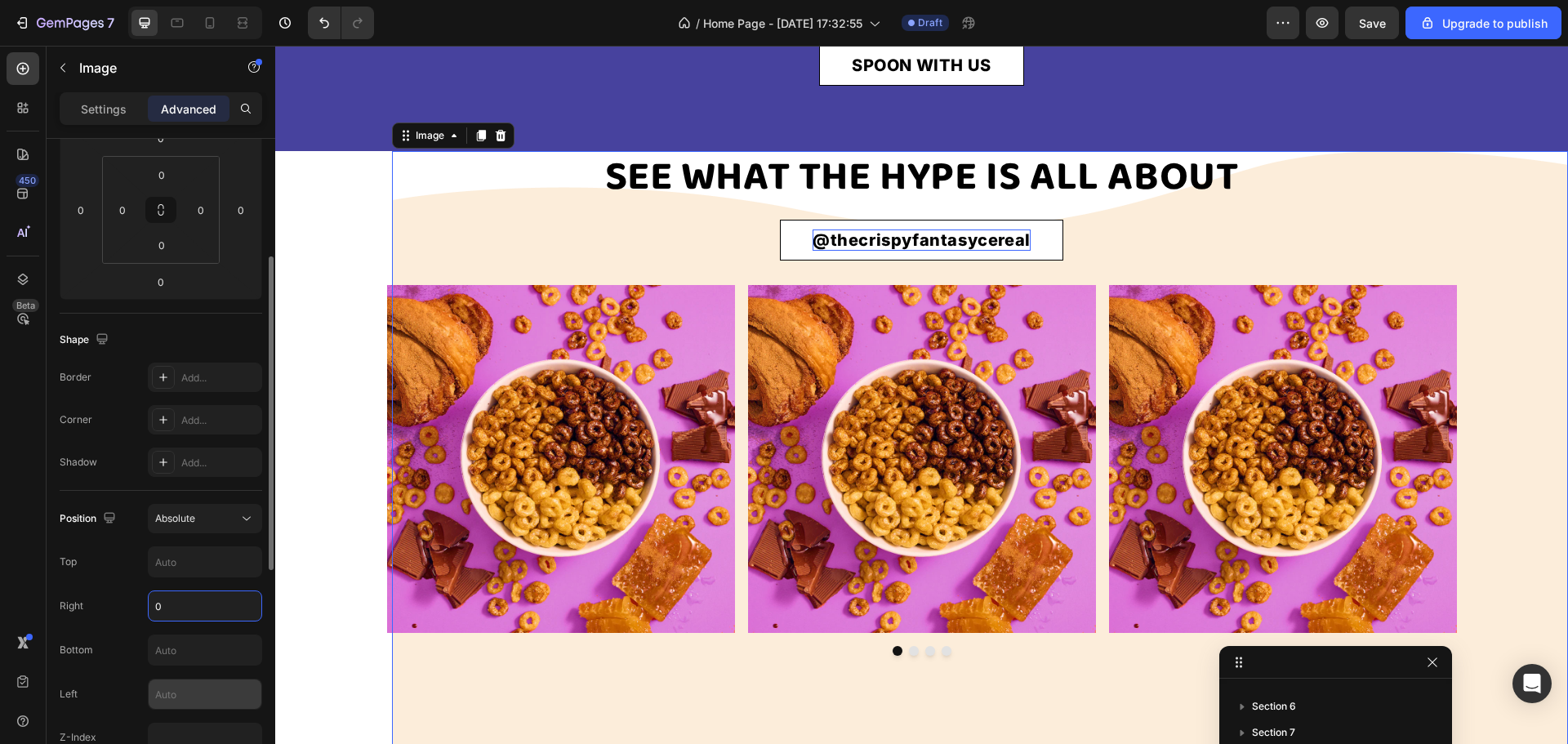
type input "0"
click at [176, 690] on input "text" at bounding box center [205, 694] width 113 height 29
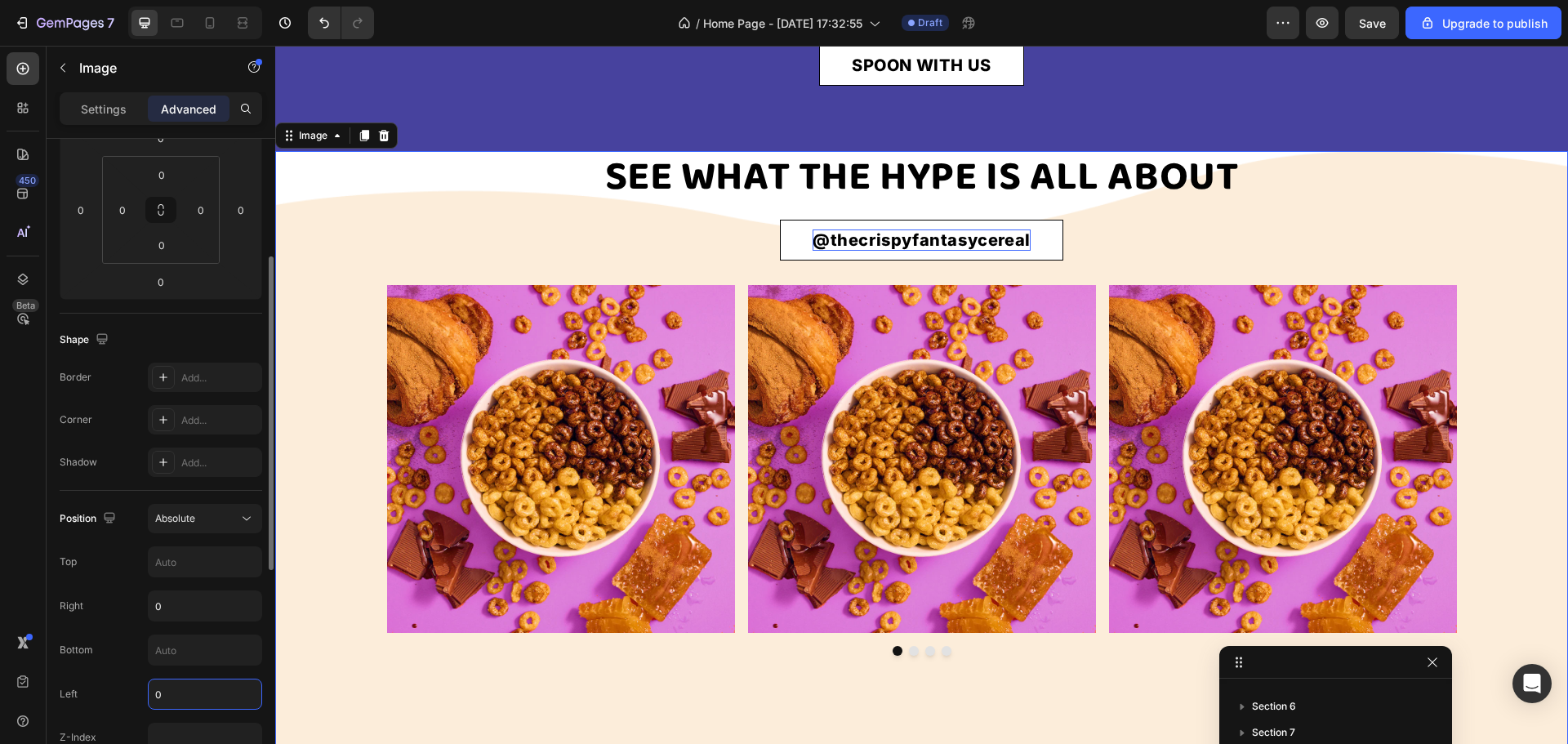
type input "0"
click at [200, 541] on div "Position Absolute Top Right 0 Bottom Left 0 Z-Index" at bounding box center [161, 628] width 202 height 249
click at [187, 566] on input "text" at bounding box center [205, 562] width 113 height 29
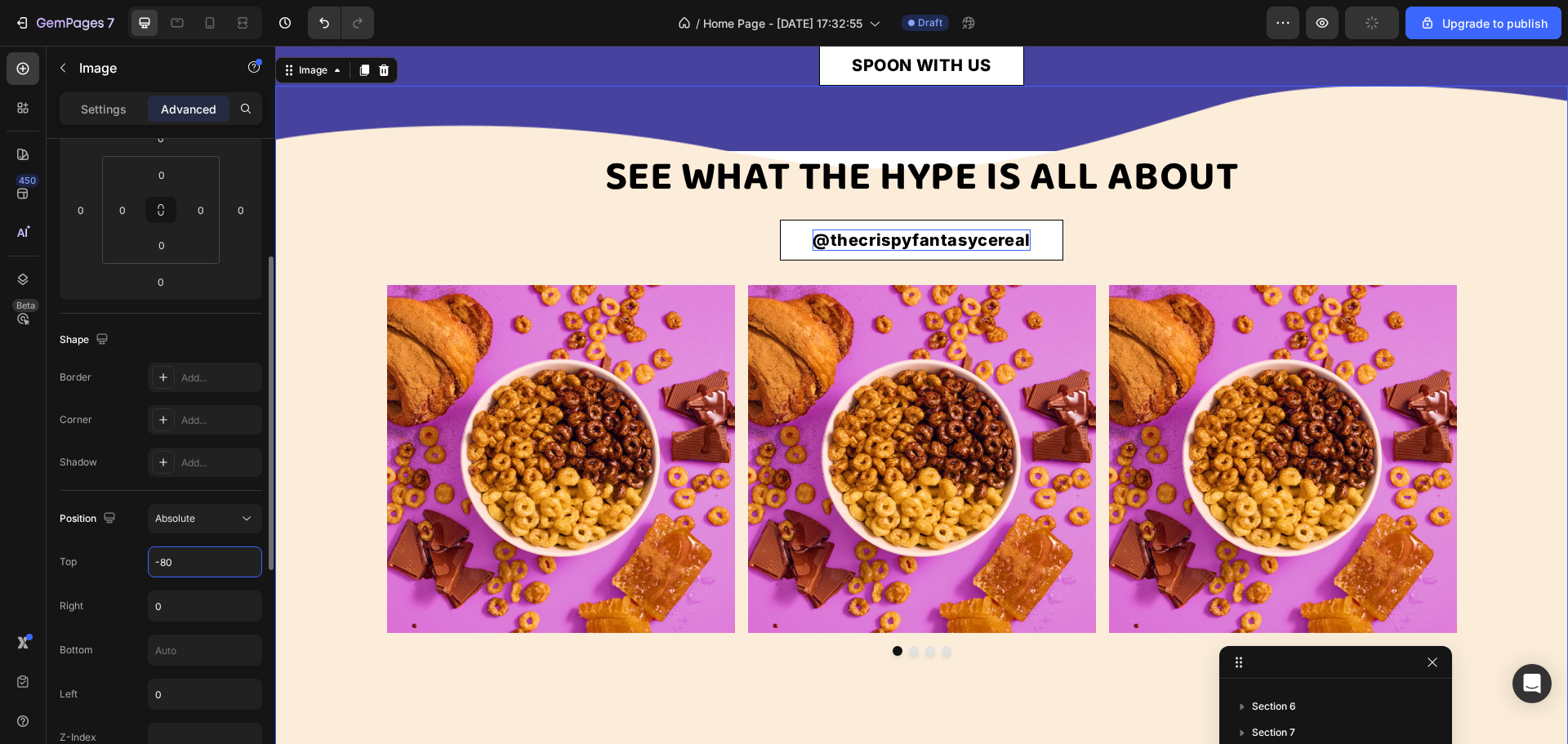
click at [176, 545] on div "Position Absolute Top -80 Right 0 Bottom Left 0 Z-Index" at bounding box center [161, 628] width 202 height 249
click at [166, 565] on input "-80" at bounding box center [205, 562] width 113 height 29
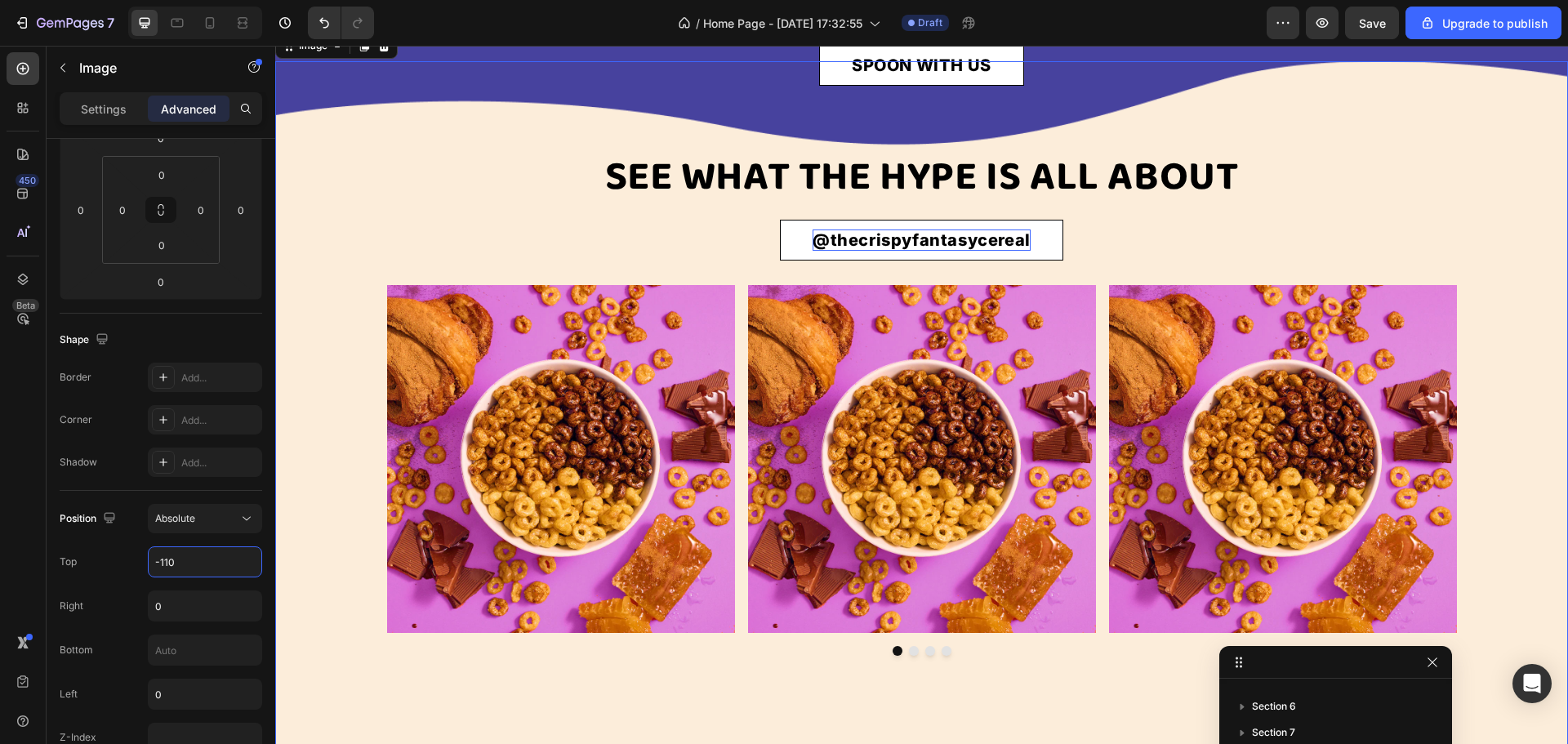
type input "-110"
click at [380, 265] on img at bounding box center [922, 459] width 1293 height 795
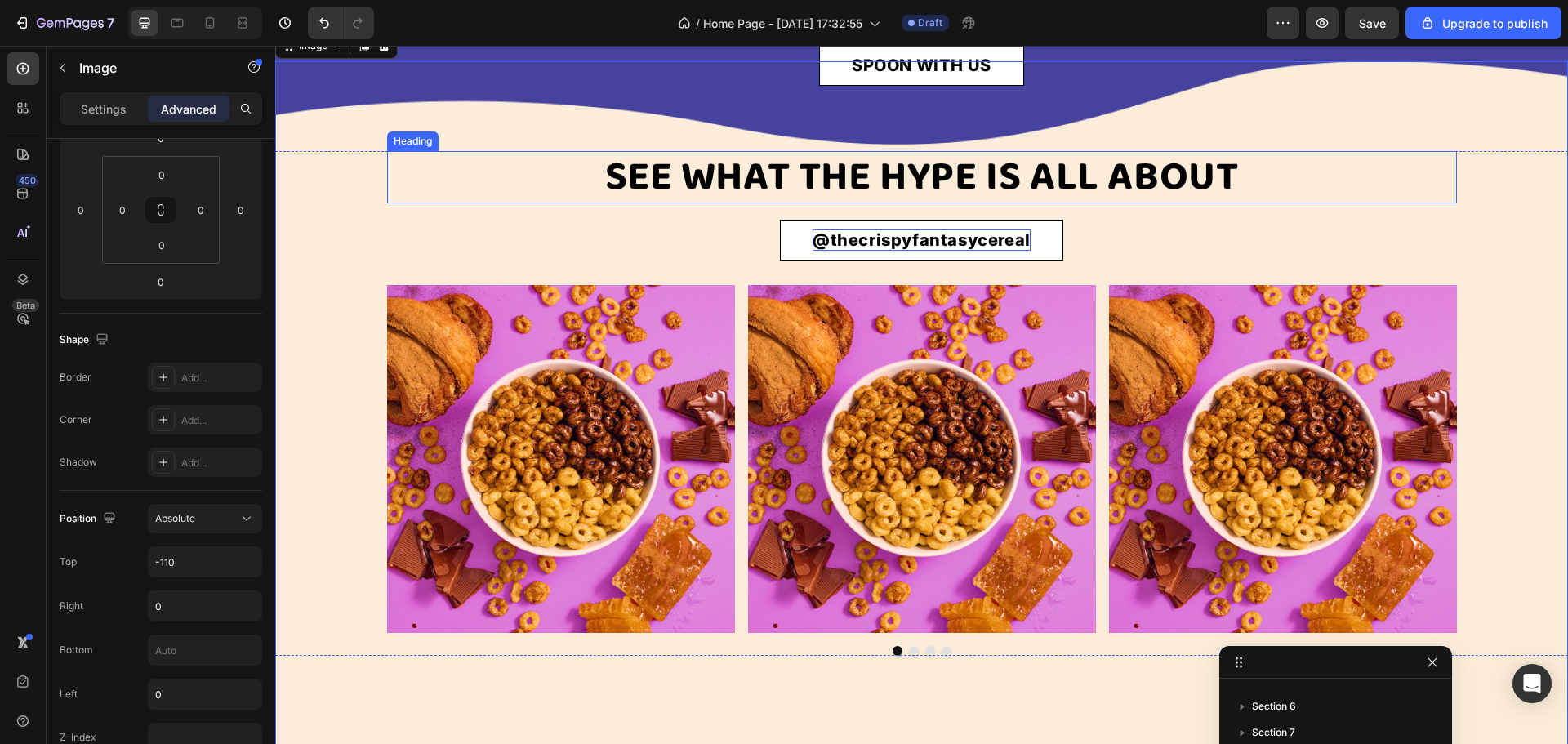
click at [523, 203] on h2 "SEE WHAT THE HYPE IS ALL ABOUT" at bounding box center [922, 177] width 1070 height 52
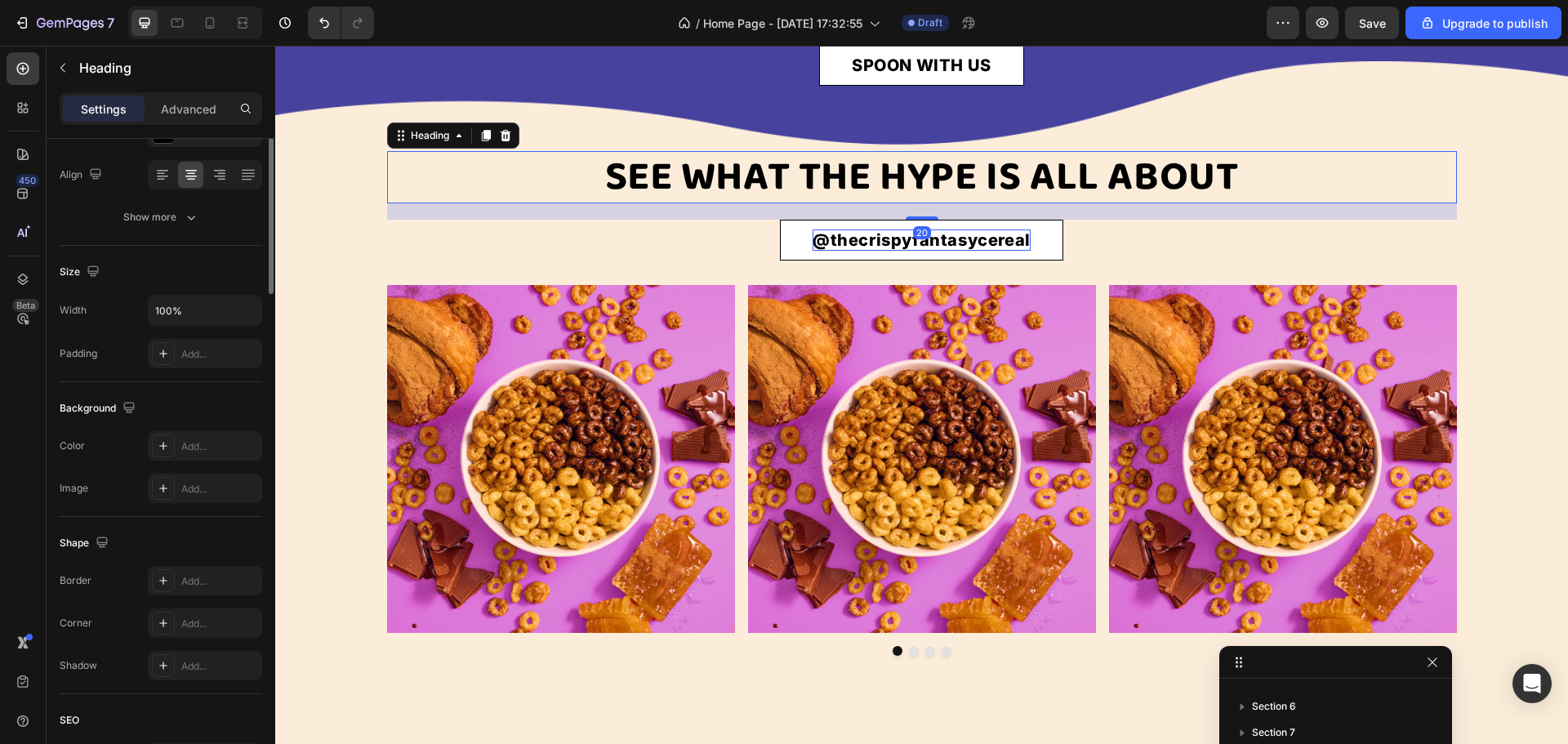
scroll to position [0, 0]
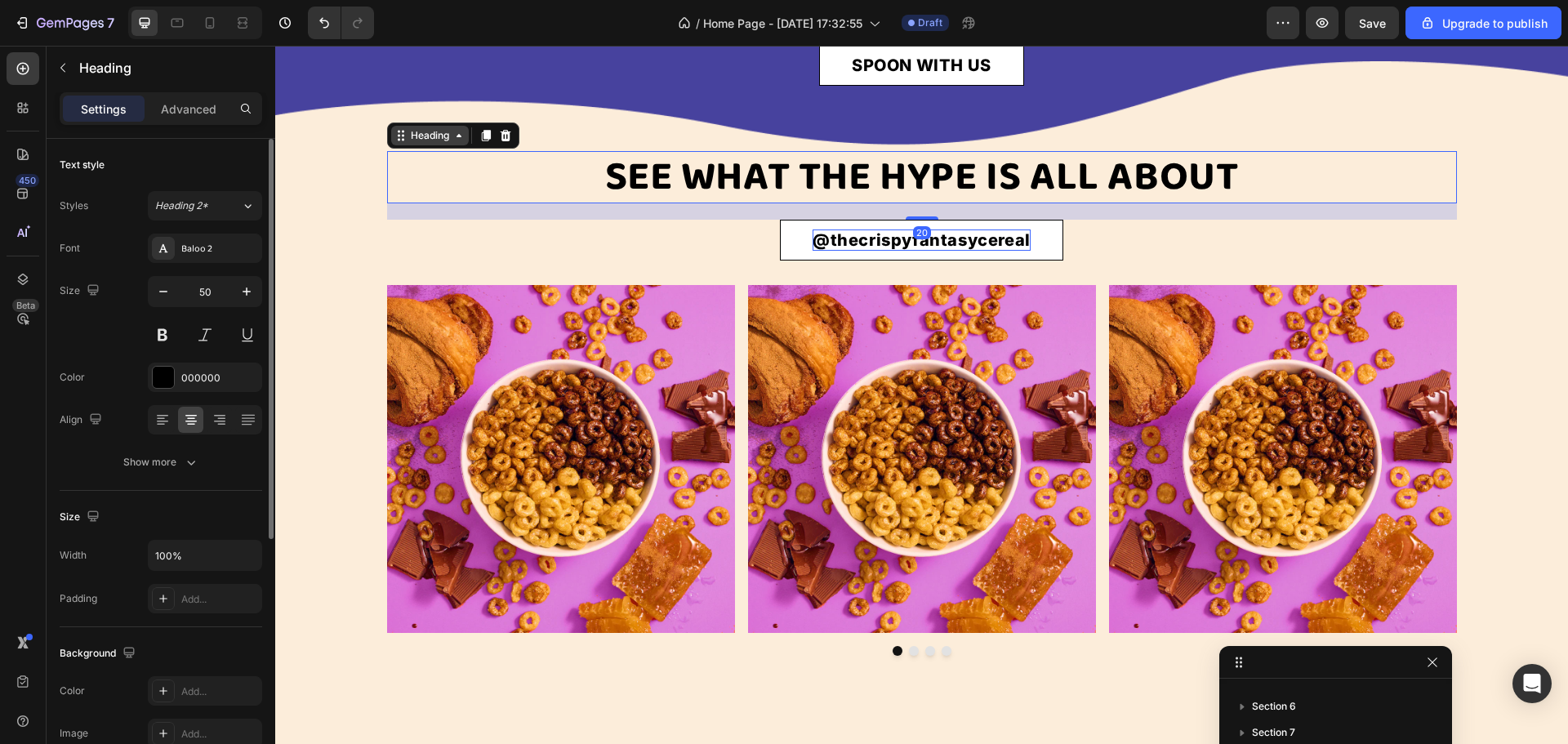
click at [432, 143] on div "Heading" at bounding box center [429, 135] width 44 height 15
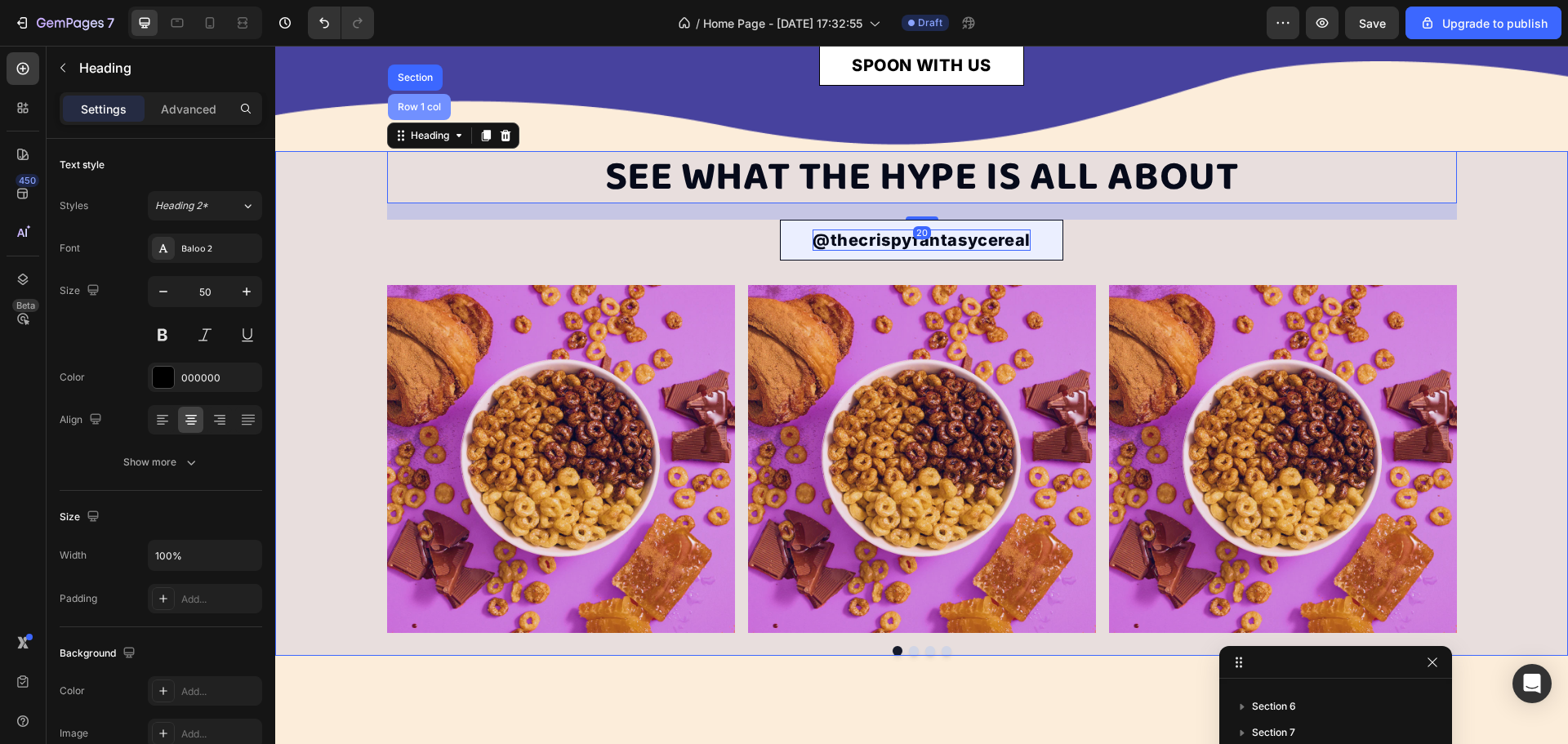
click at [419, 120] on div "Row 1 col" at bounding box center [419, 106] width 63 height 26
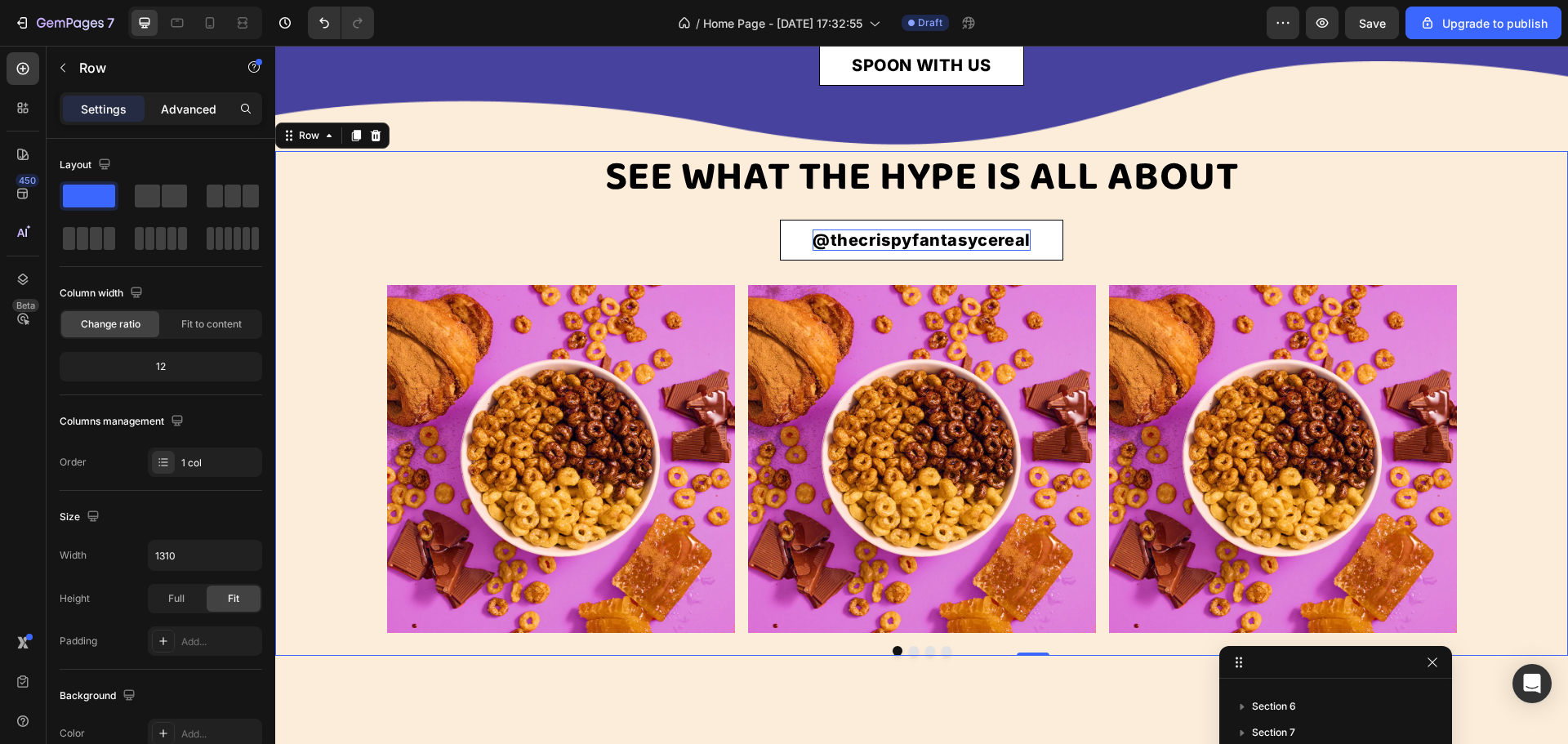
click at [181, 107] on p "Advanced" at bounding box center [188, 109] width 55 height 17
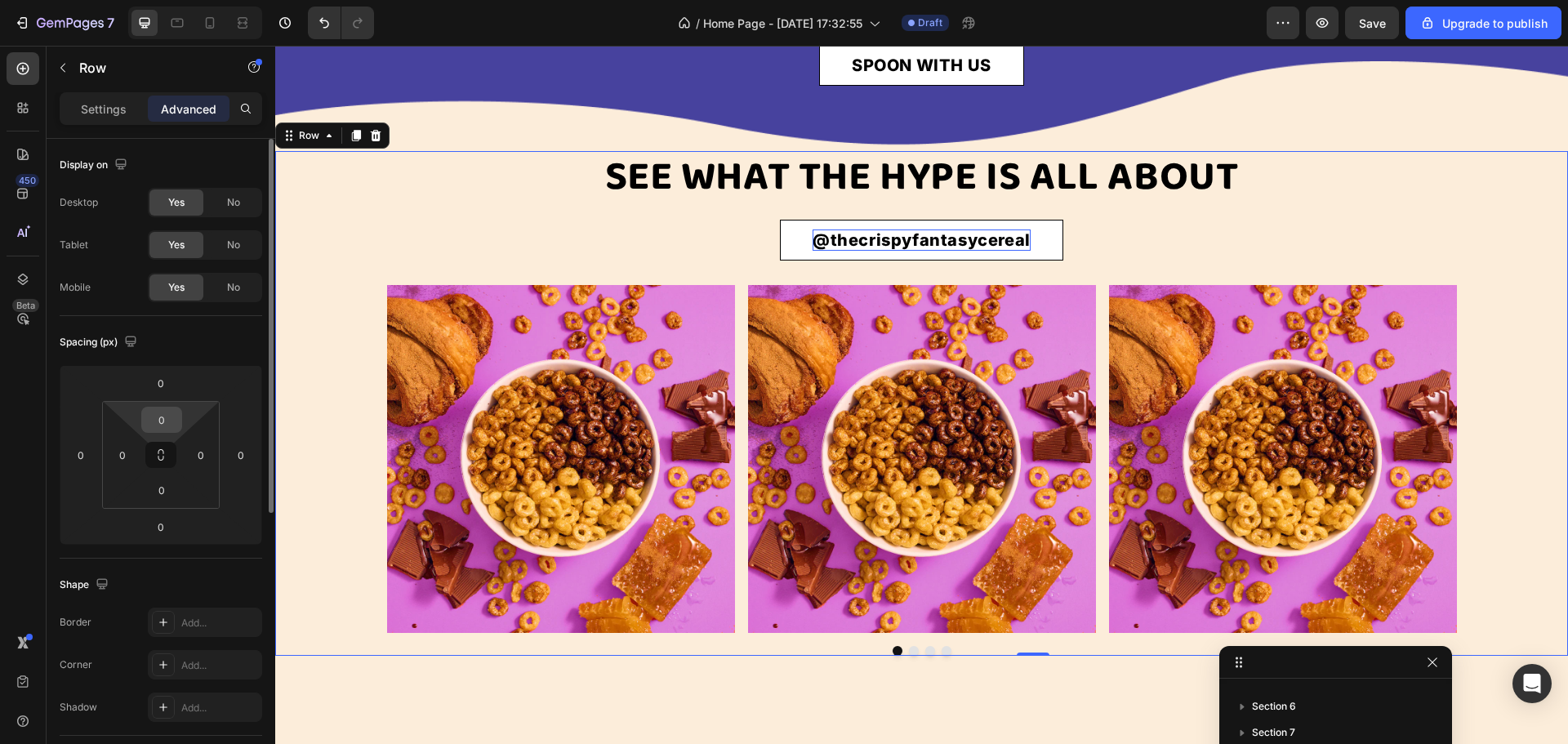
click at [162, 421] on input "0" at bounding box center [162, 419] width 33 height 24
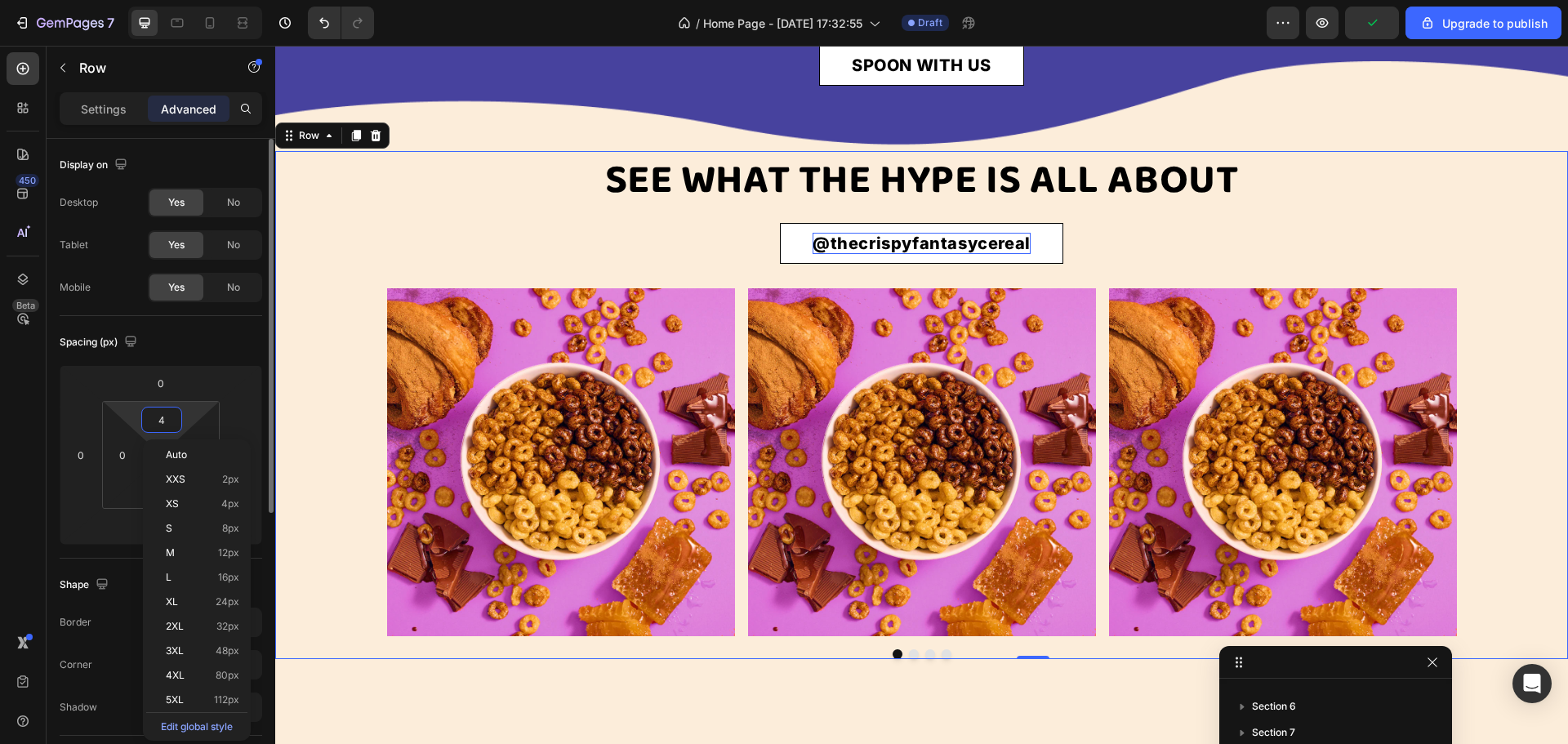
type input "40"
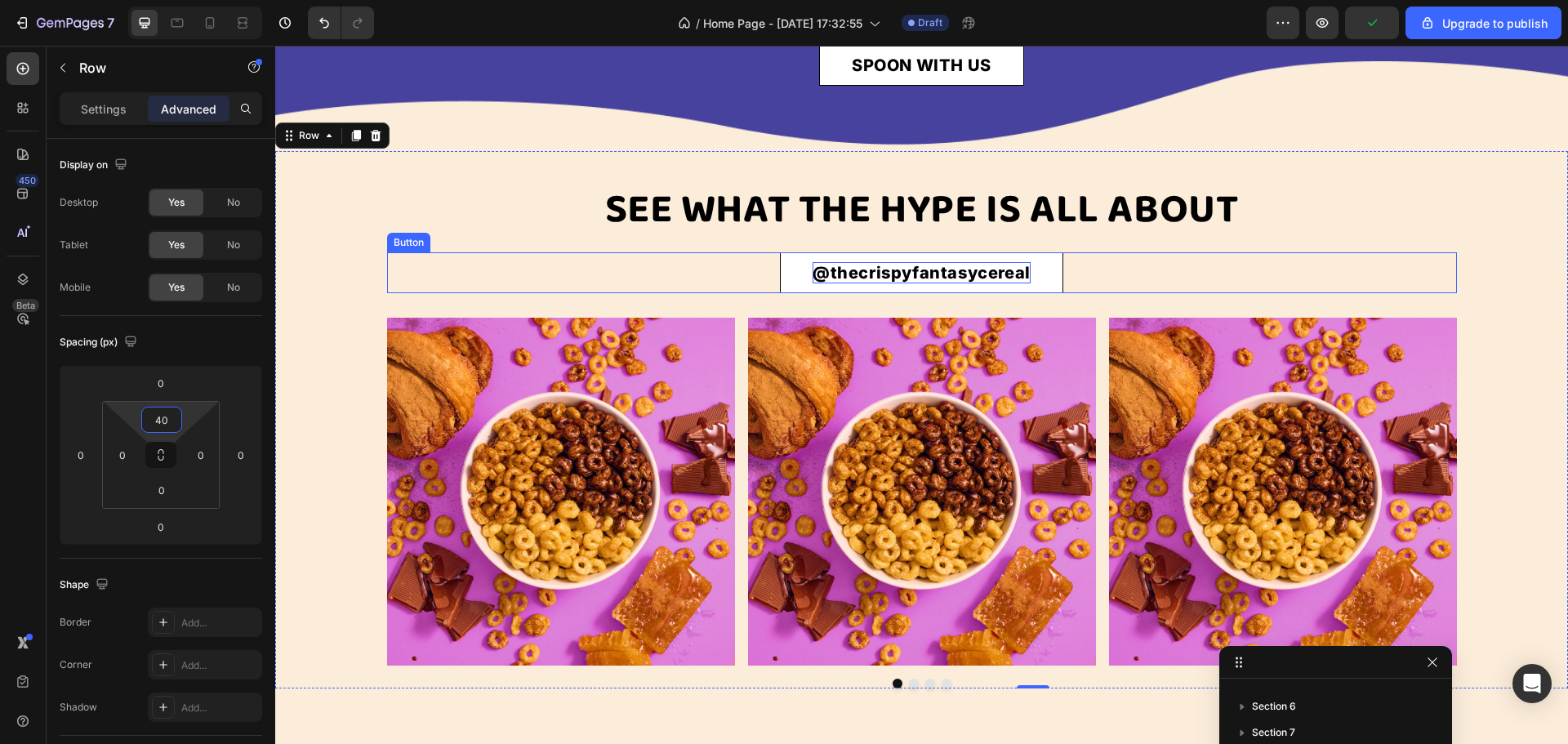
click at [392, 293] on div "@thecrispyfantasycereal Button" at bounding box center [922, 273] width 1070 height 41
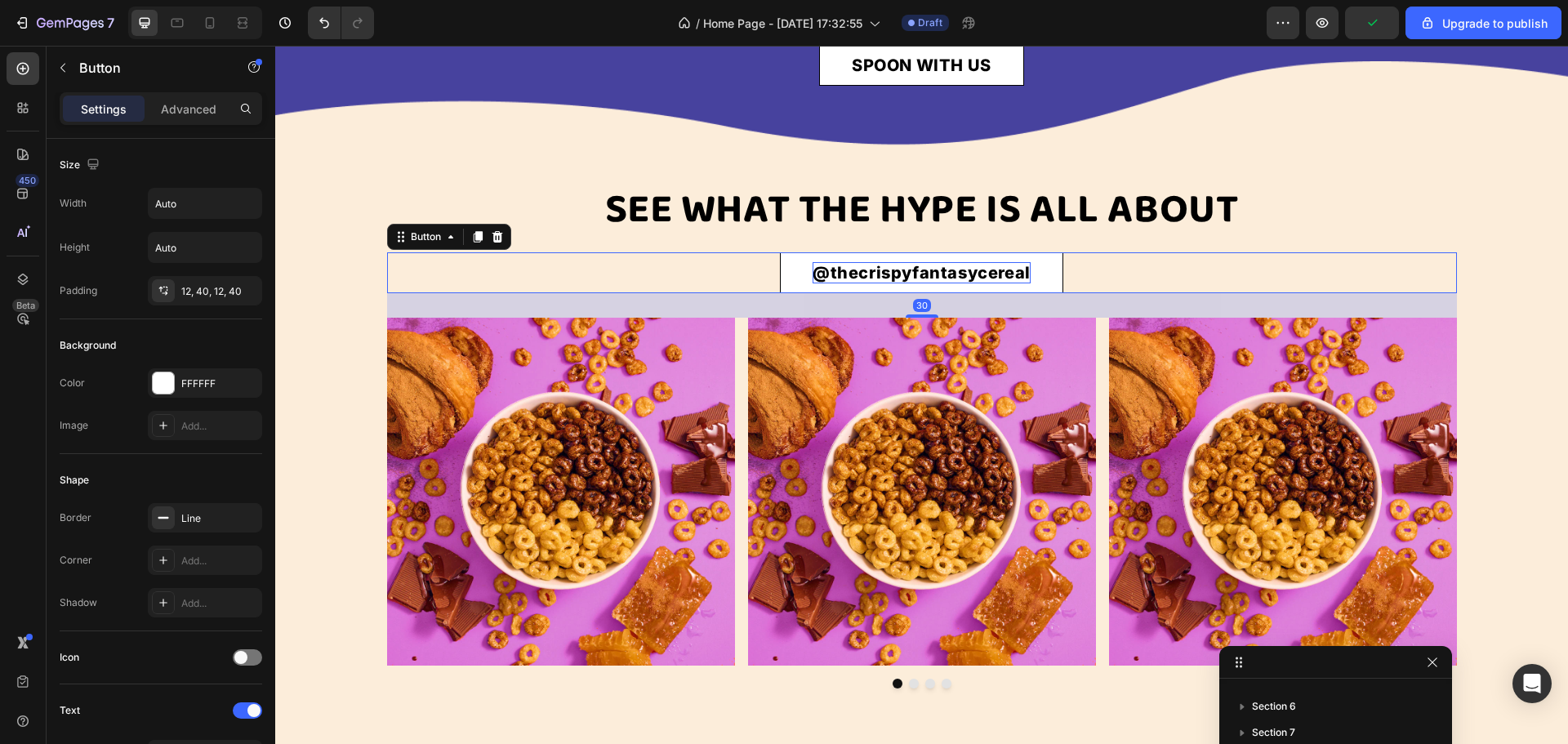
scroll to position [593, 0]
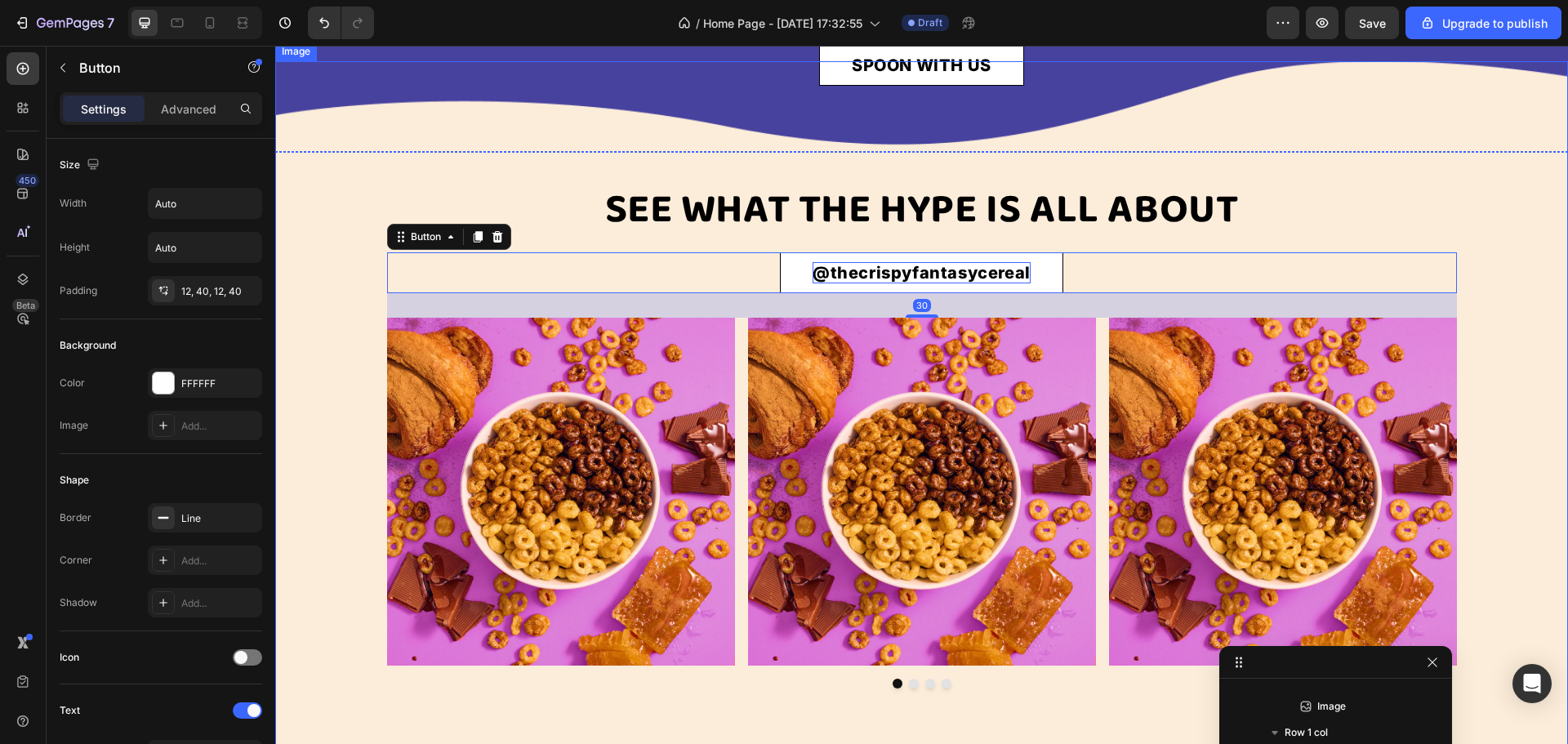
click at [311, 328] on img at bounding box center [922, 459] width 1293 height 795
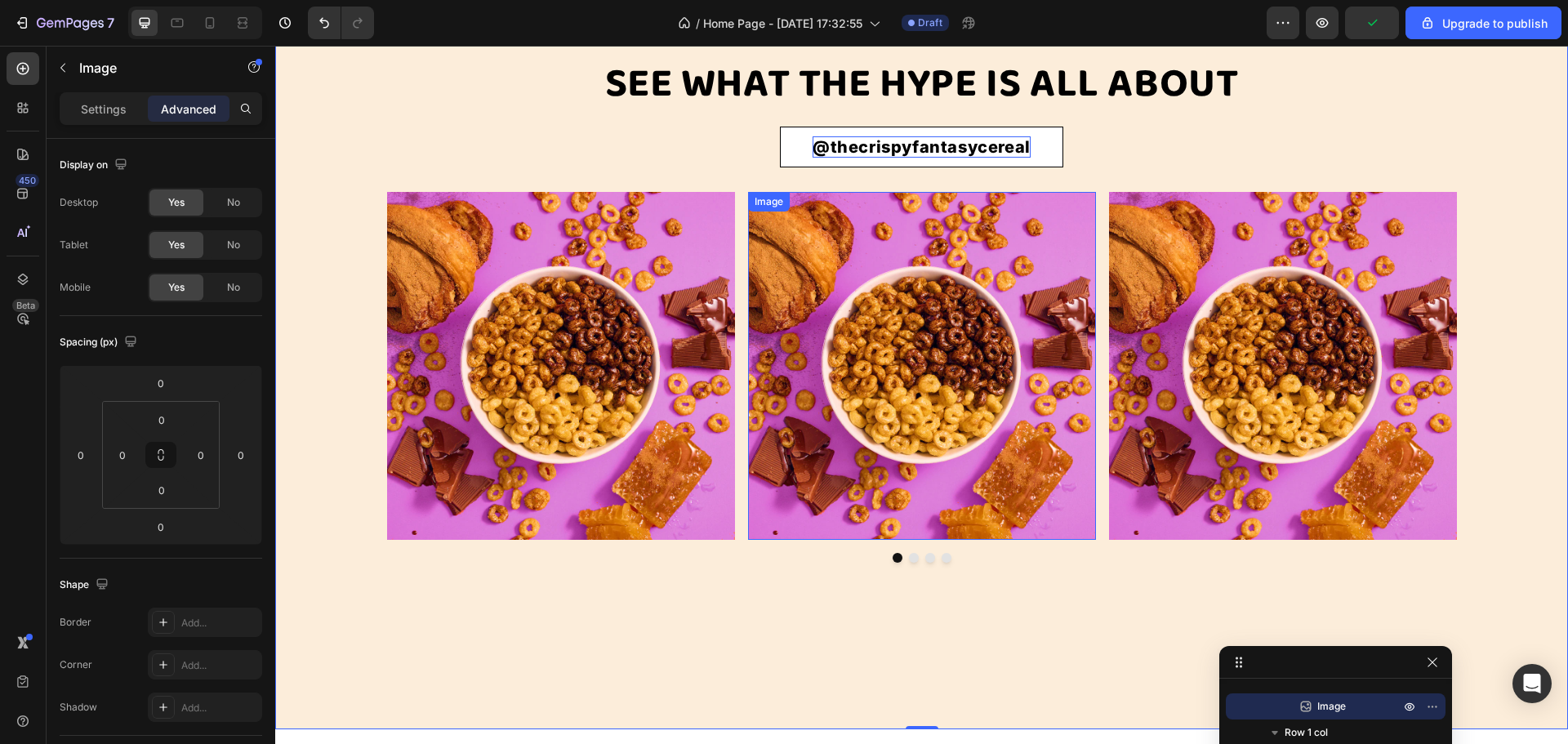
scroll to position [4318, 0]
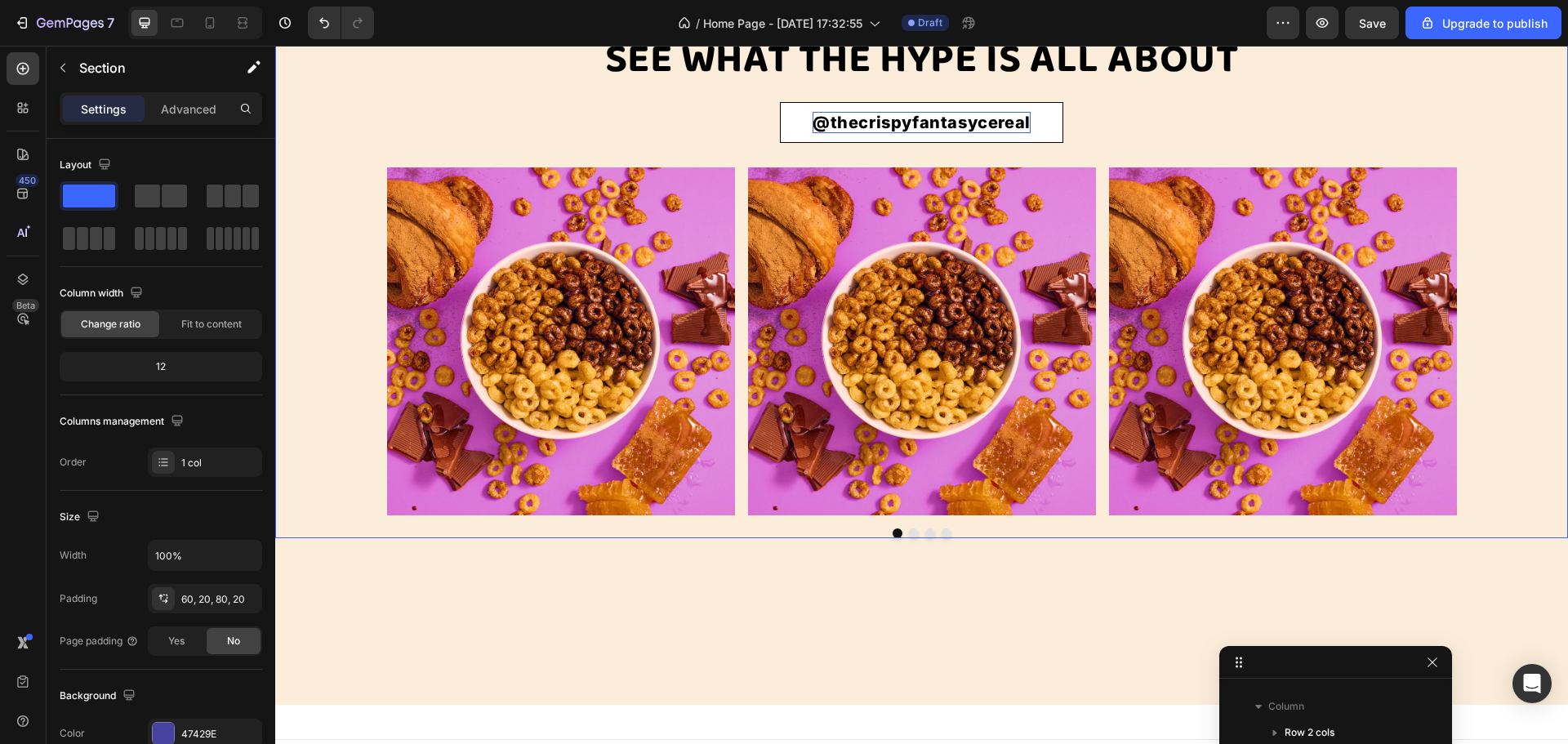
scroll to position [4504, 0]
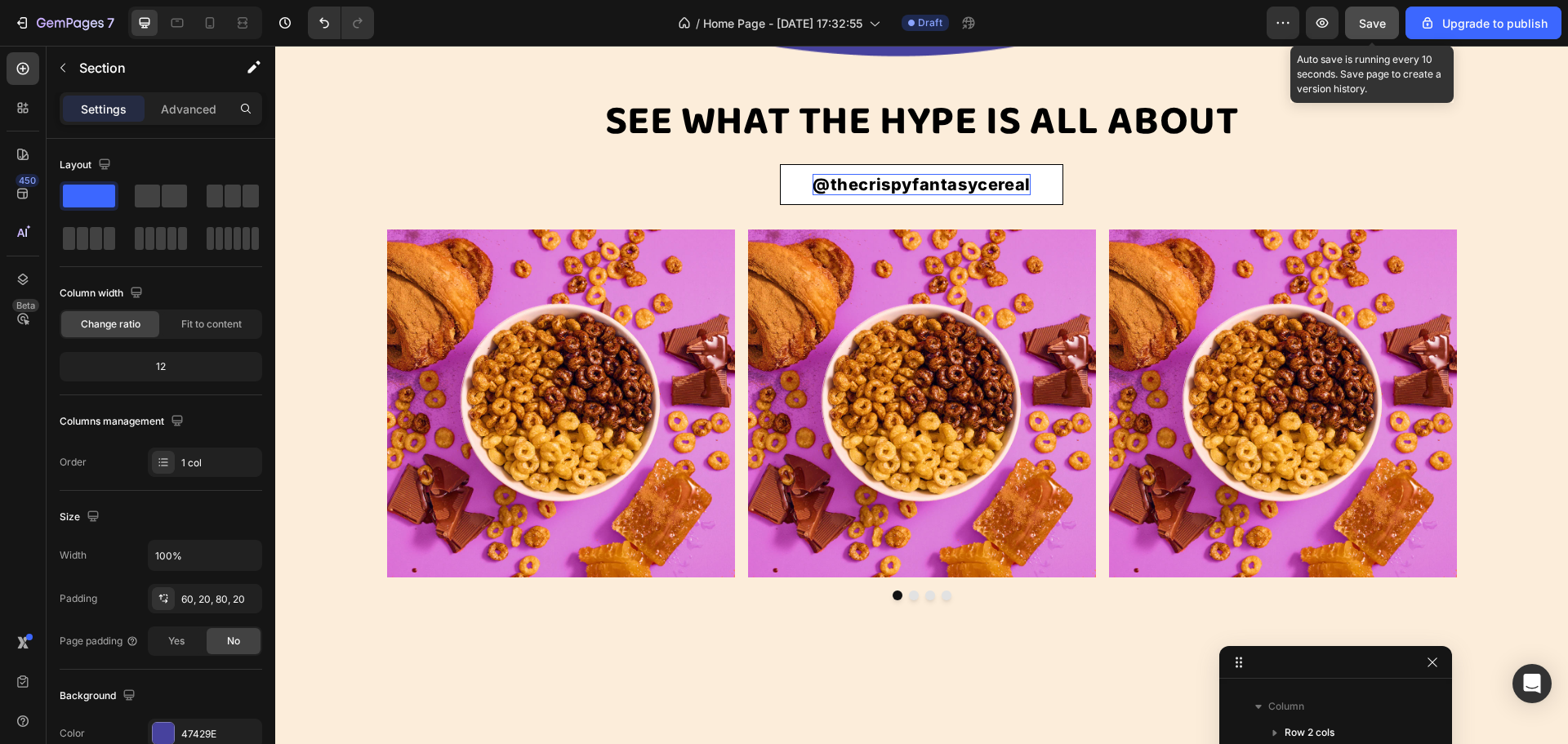
click at [1376, 13] on button "Save" at bounding box center [1373, 23] width 54 height 33
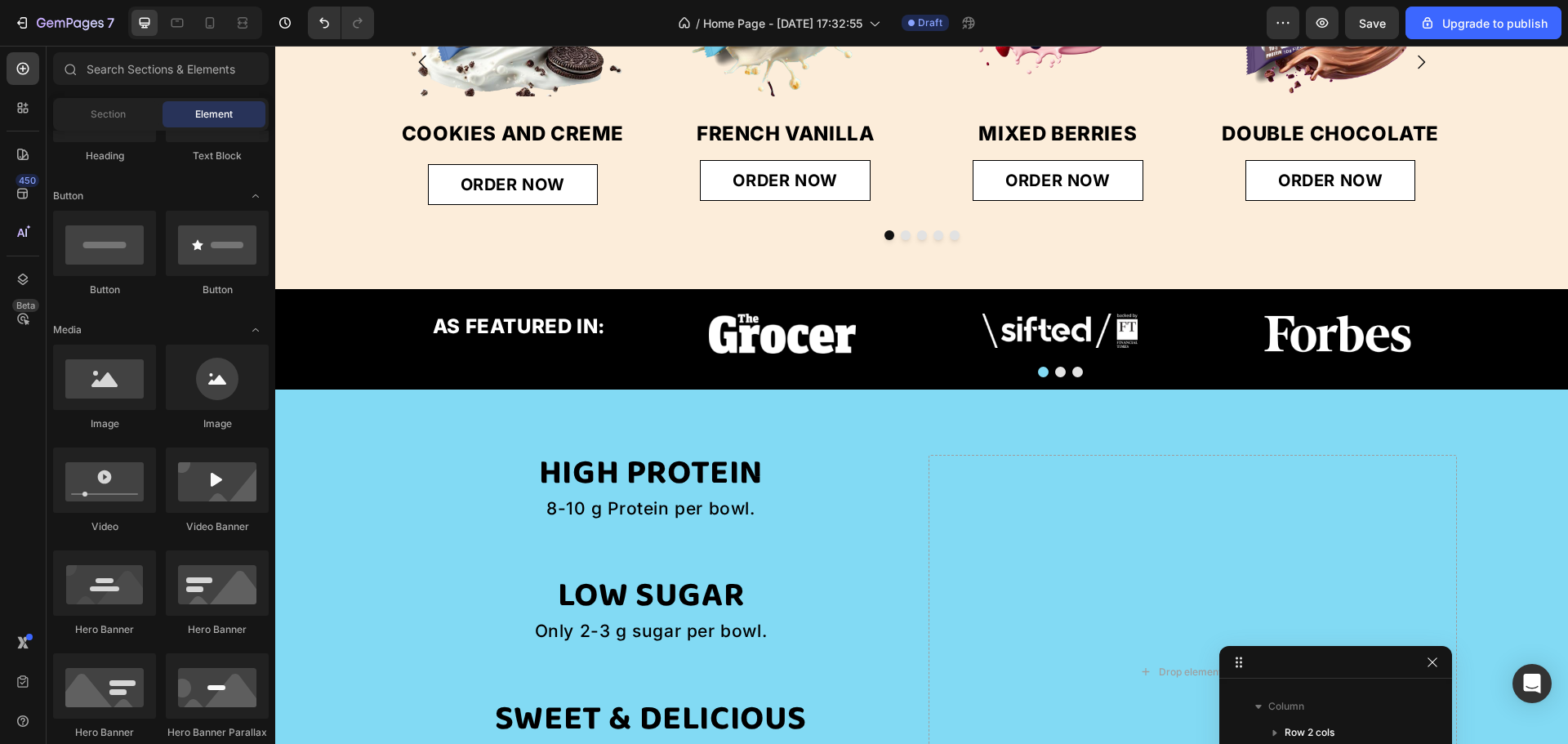
scroll to position [461, 0]
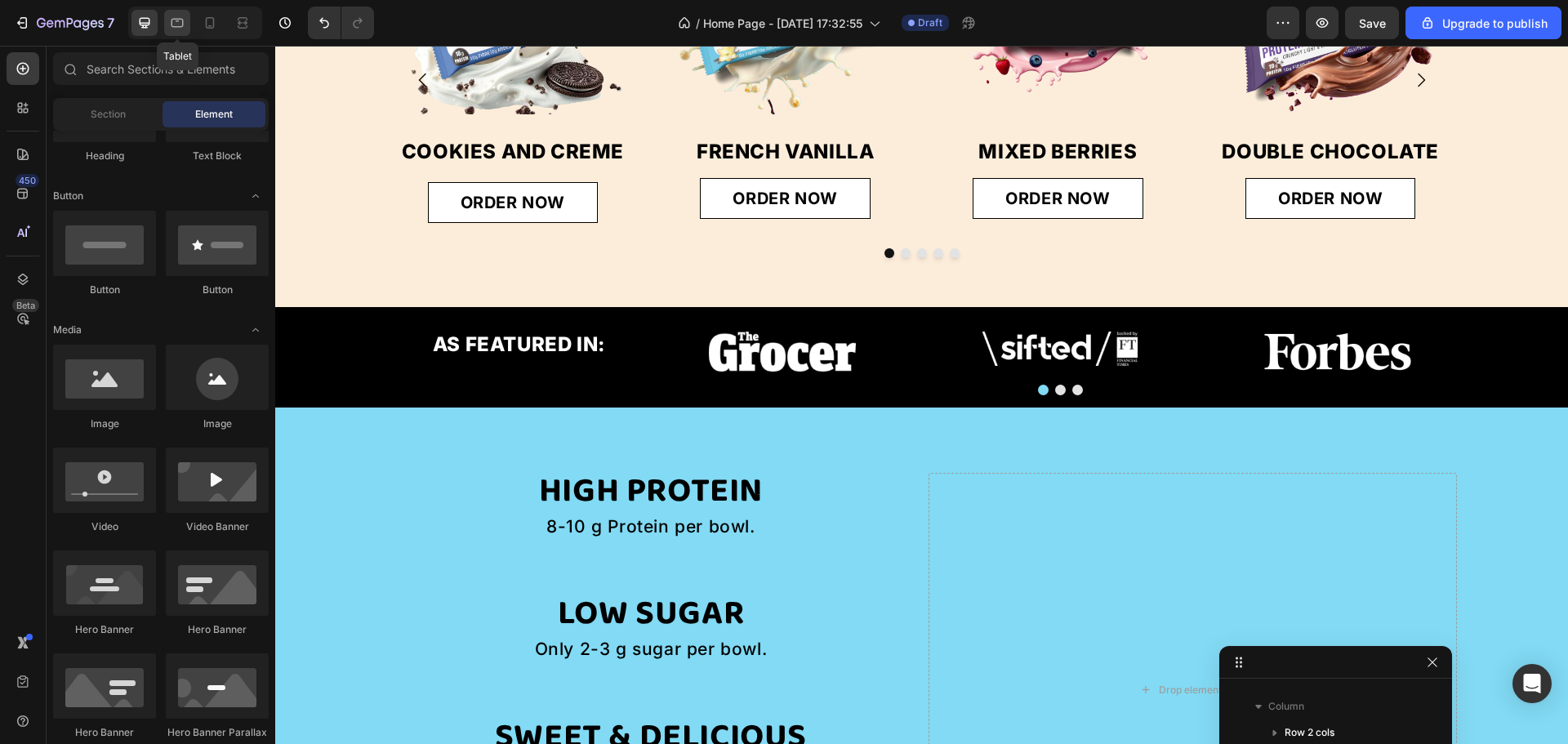
click at [181, 19] on icon at bounding box center [177, 22] width 13 height 9
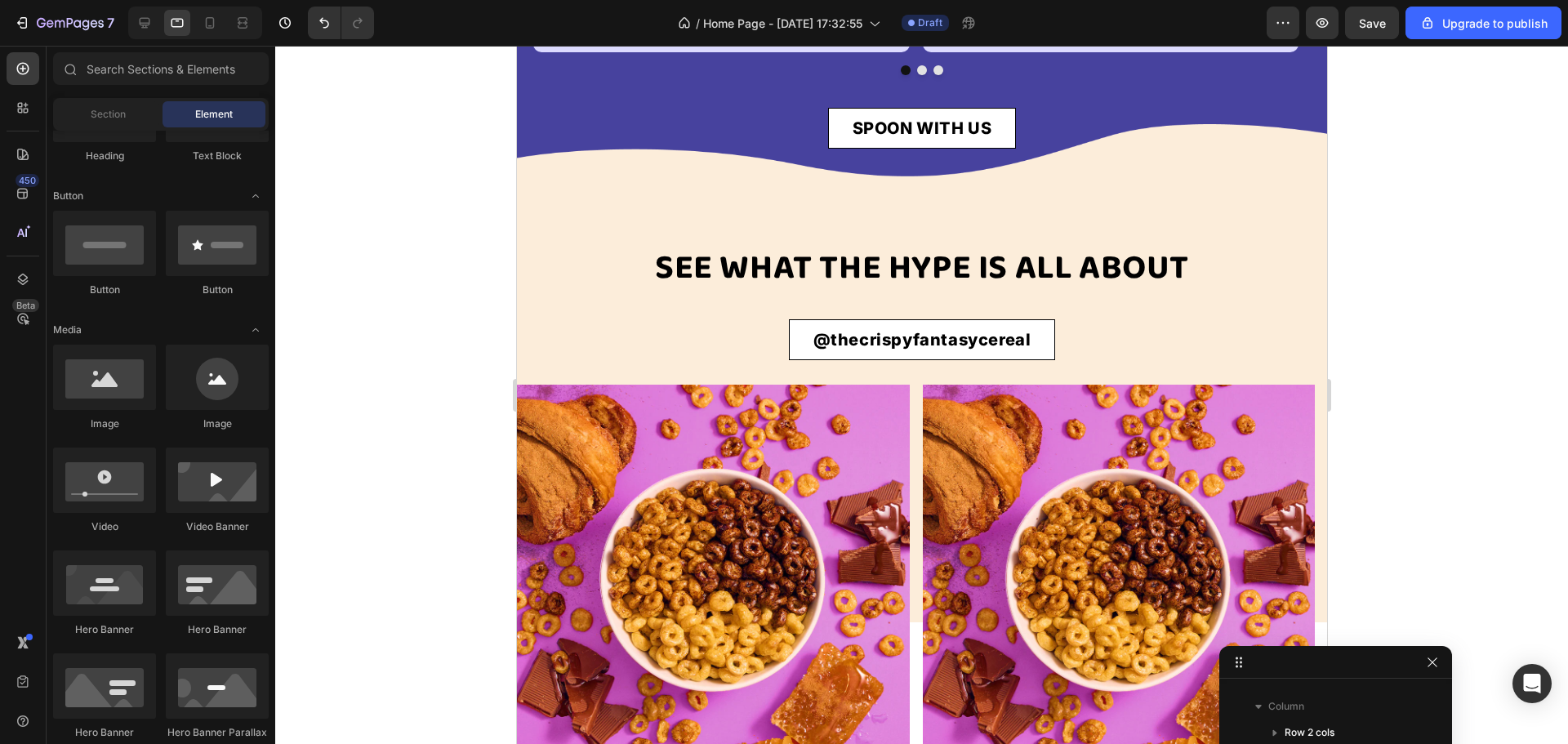
scroll to position [3574, 0]
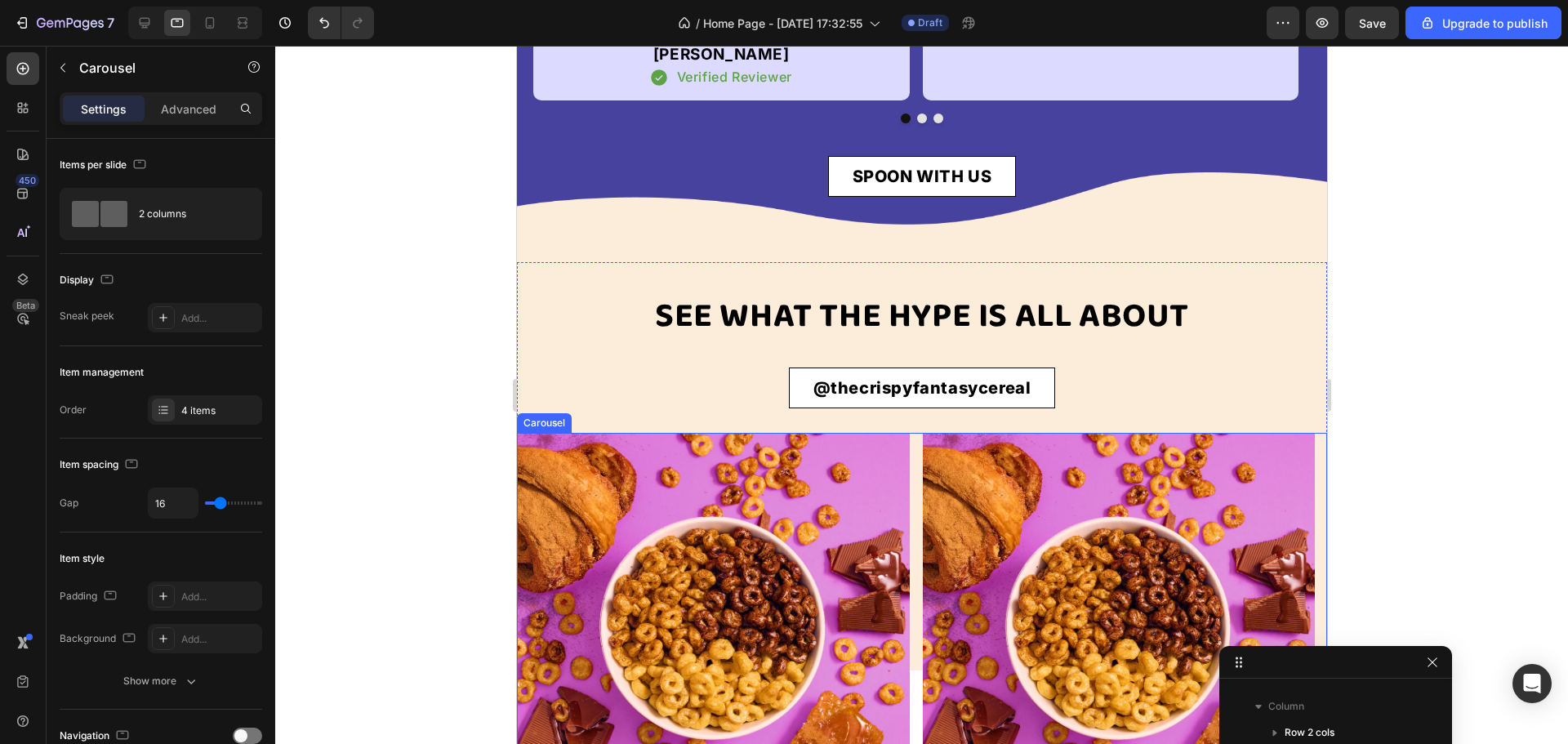
click at [920, 486] on div "Image Row Image Row Image Row Image Row" at bounding box center [922, 629] width 811 height 393
click at [179, 99] on div "Advanced" at bounding box center [189, 108] width 81 height 26
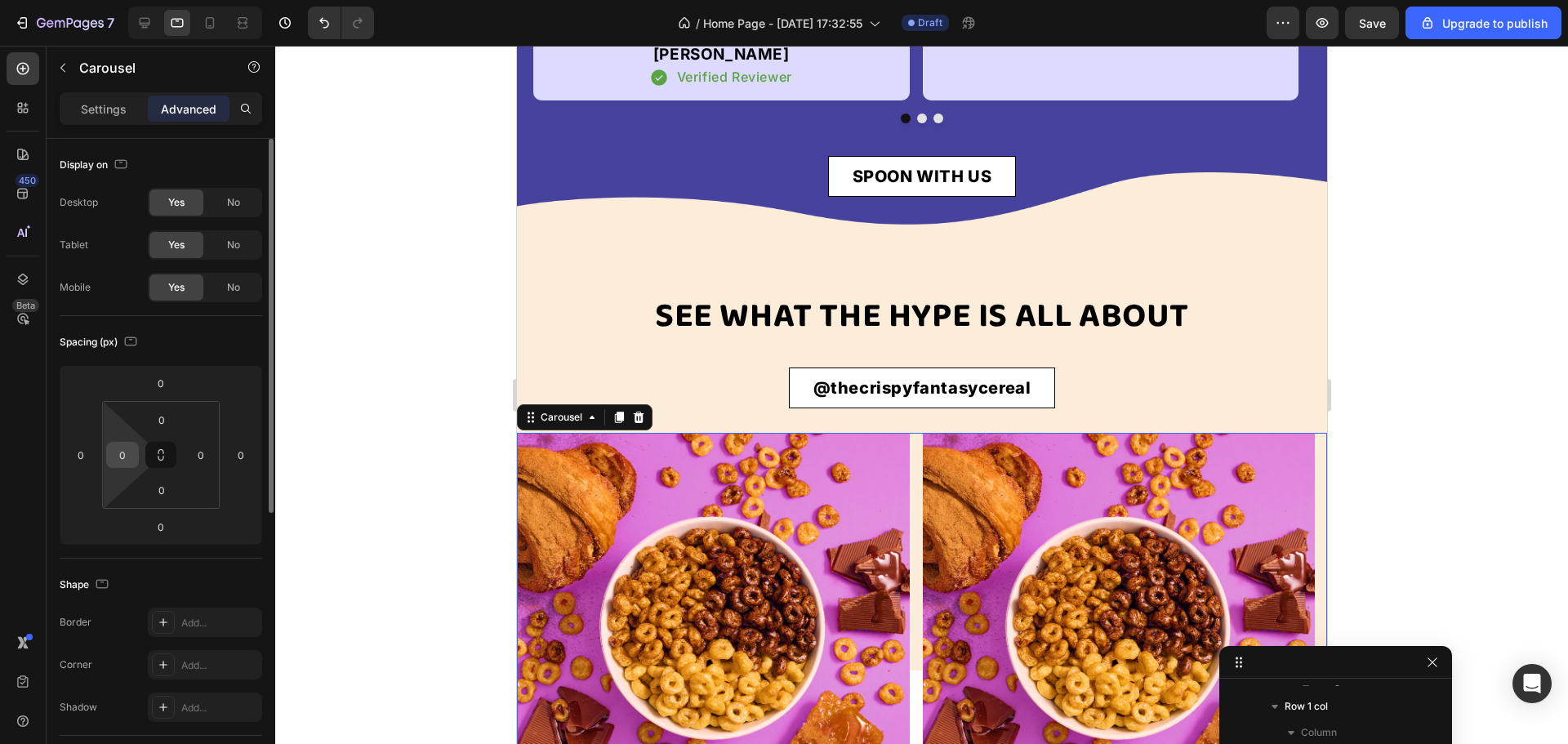
click at [131, 464] on input "0" at bounding box center [122, 455] width 24 height 24
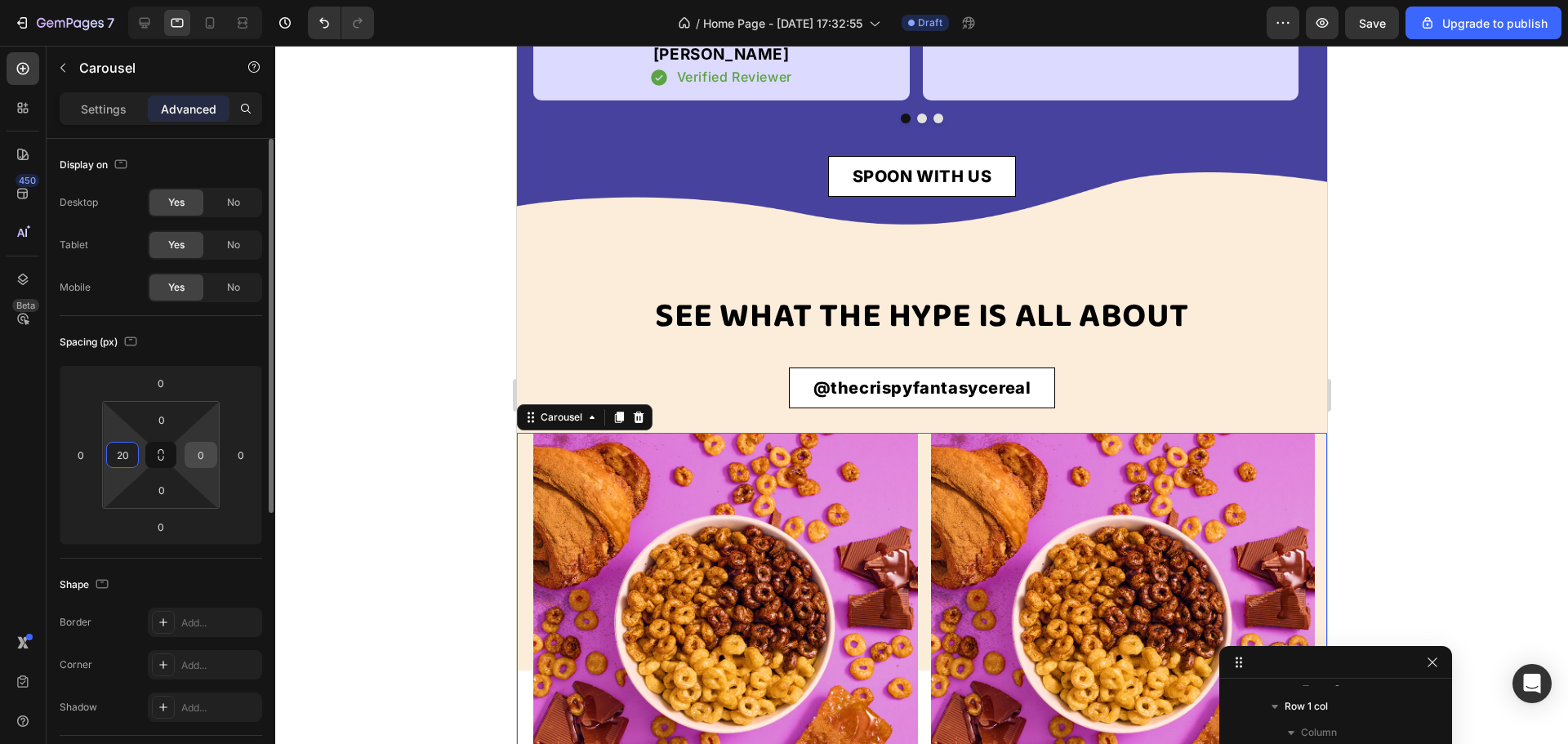
type input "20"
click at [211, 460] on input "0" at bounding box center [200, 455] width 24 height 24
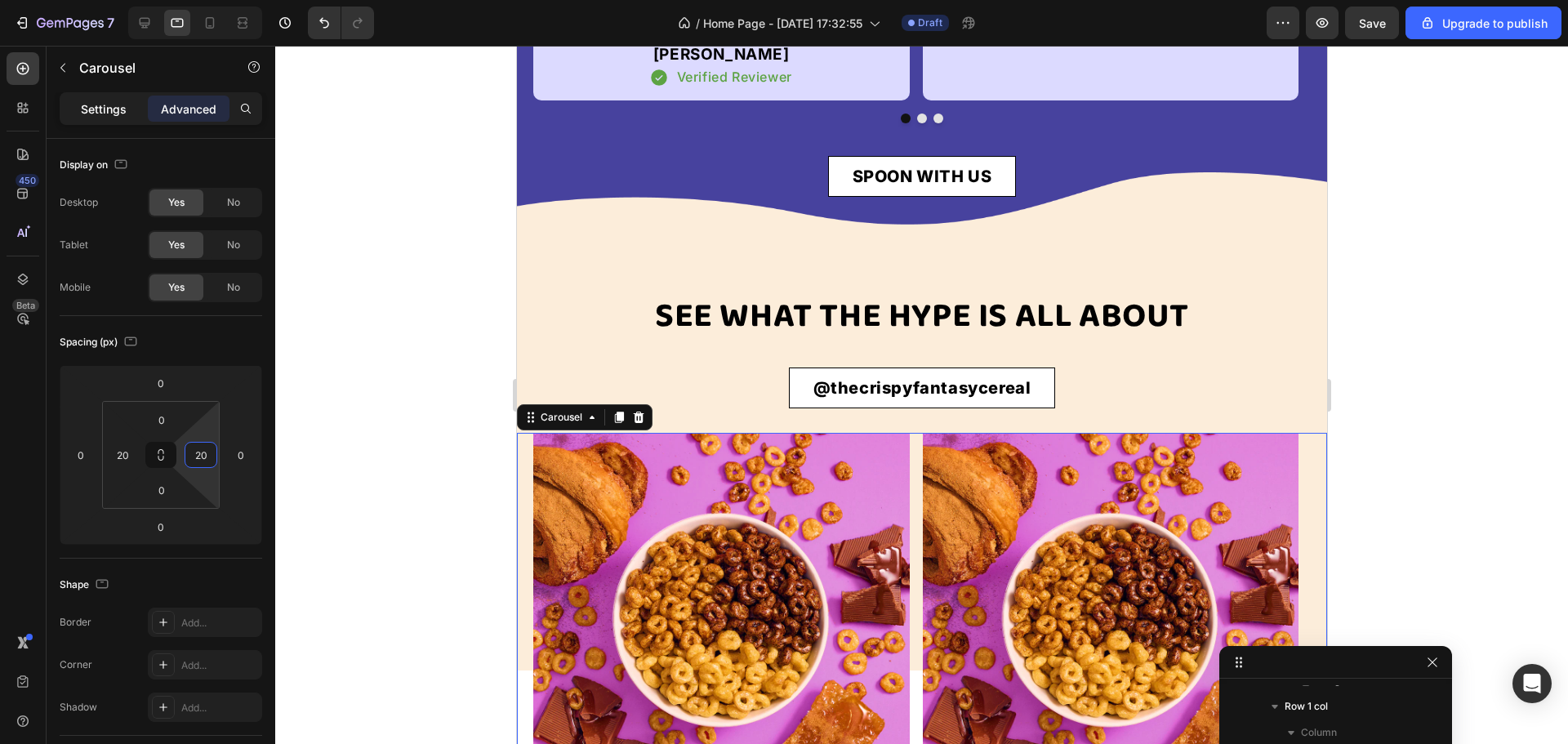
type input "20"
click at [81, 113] on p "Settings" at bounding box center [104, 109] width 45 height 17
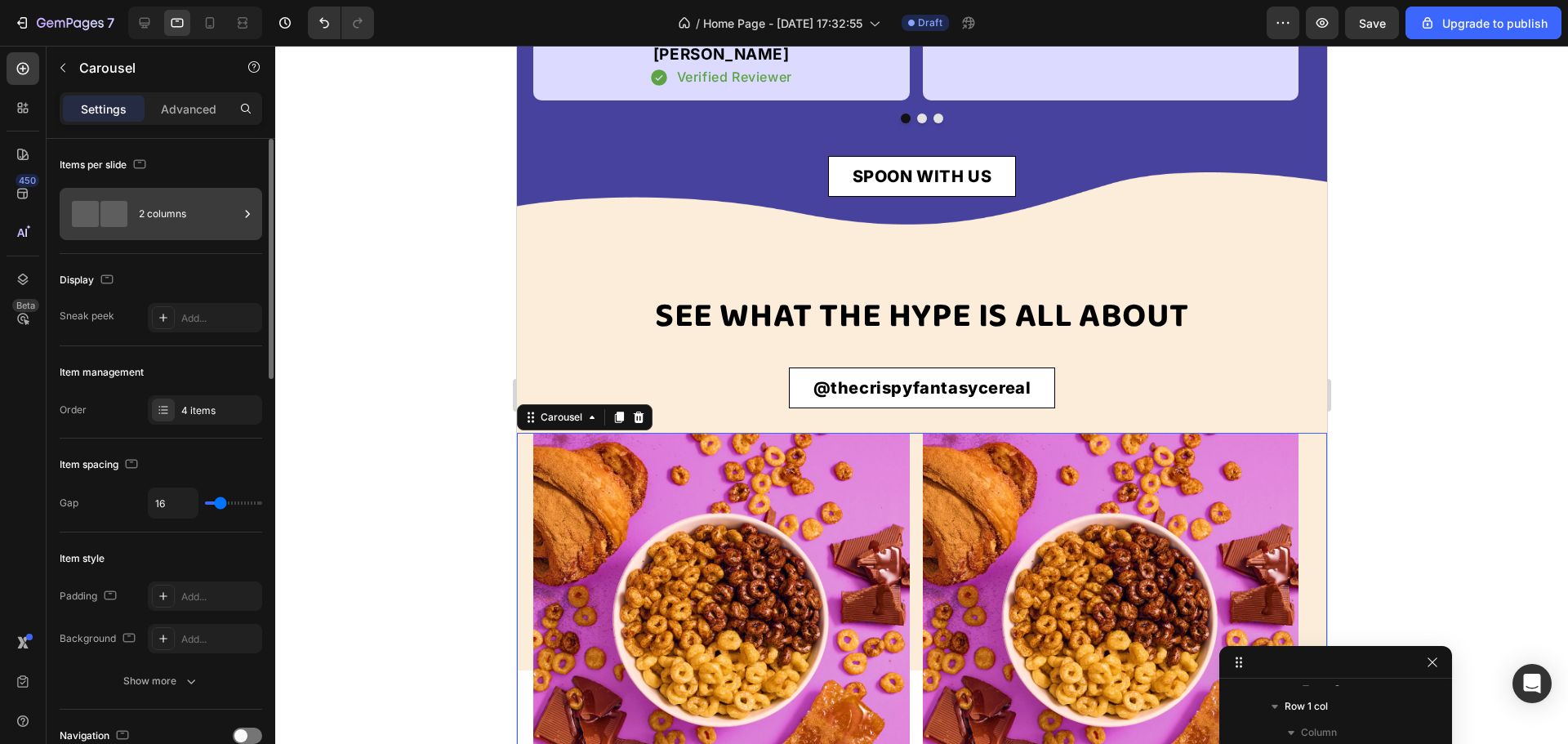
click at [175, 223] on div "2 columns" at bounding box center [189, 214] width 100 height 38
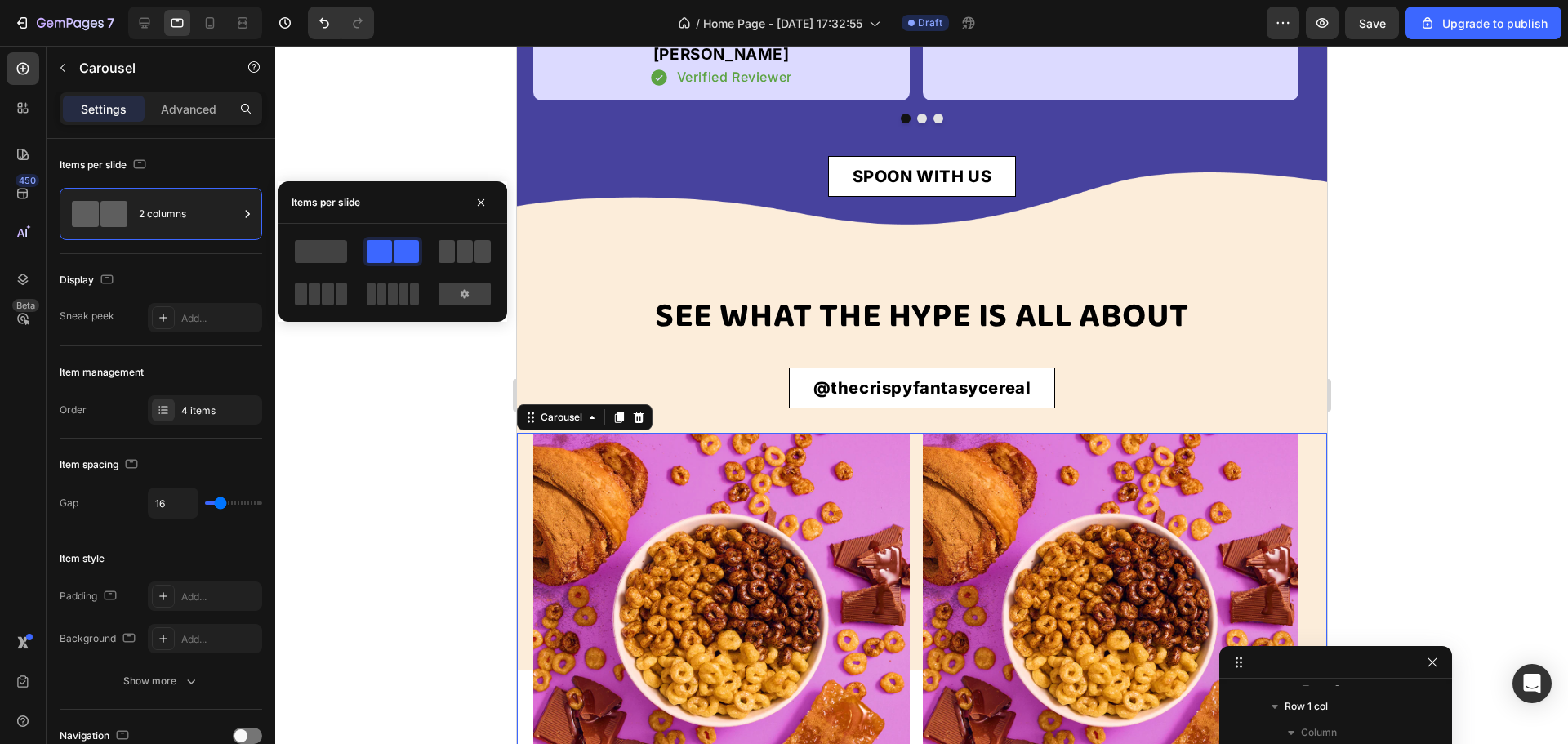
click at [465, 258] on span at bounding box center [464, 252] width 16 height 23
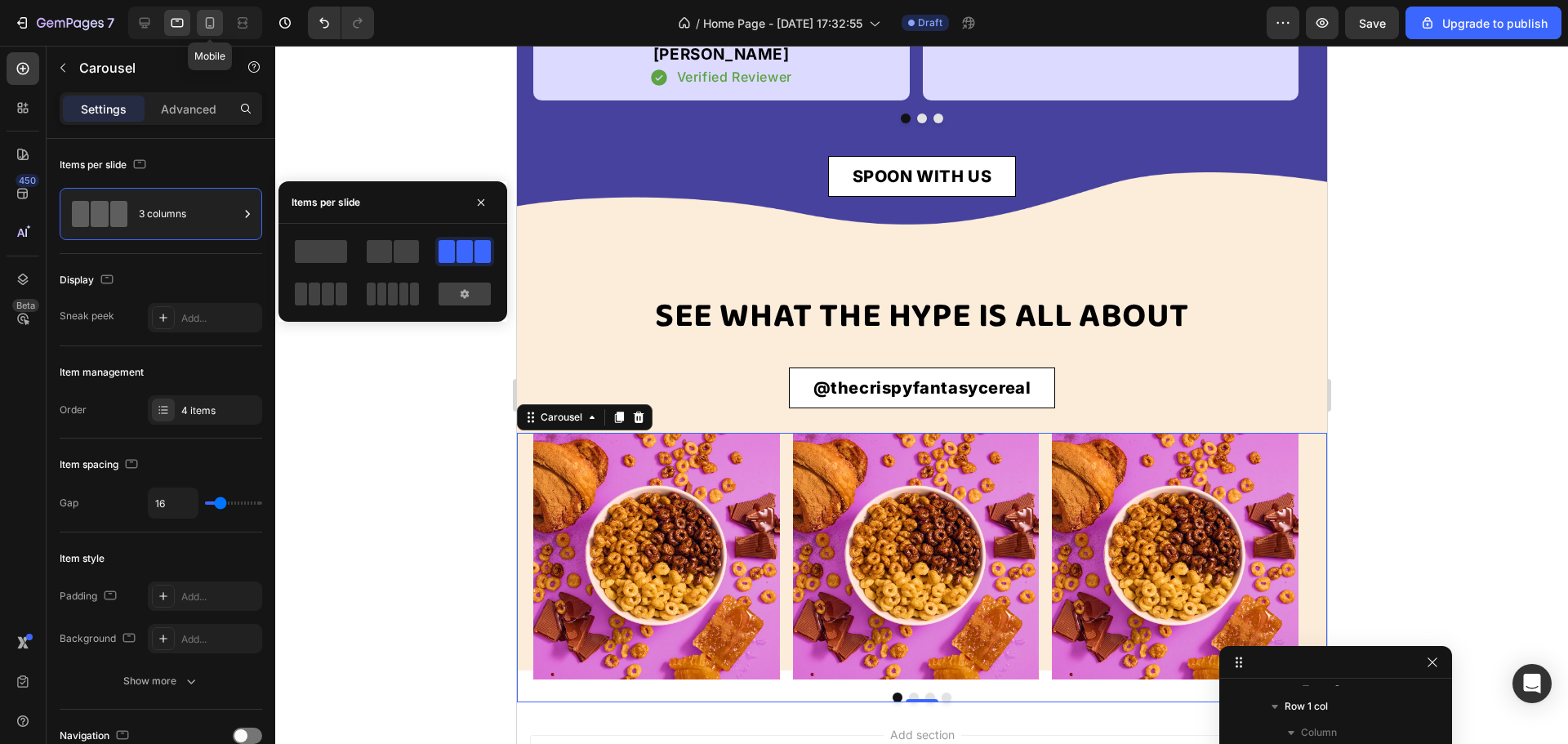
click at [204, 27] on icon at bounding box center [210, 22] width 16 height 16
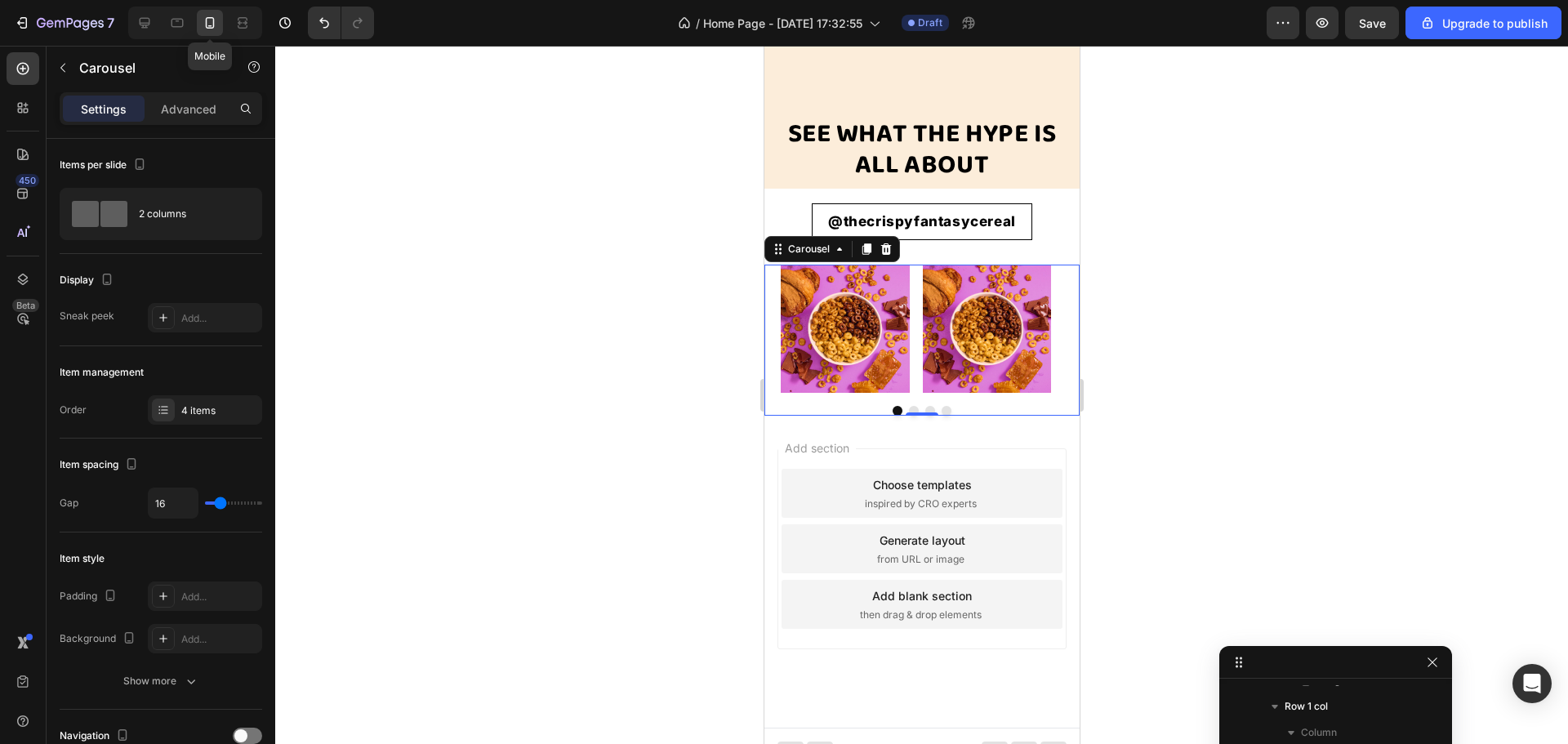
scroll to position [3608, 0]
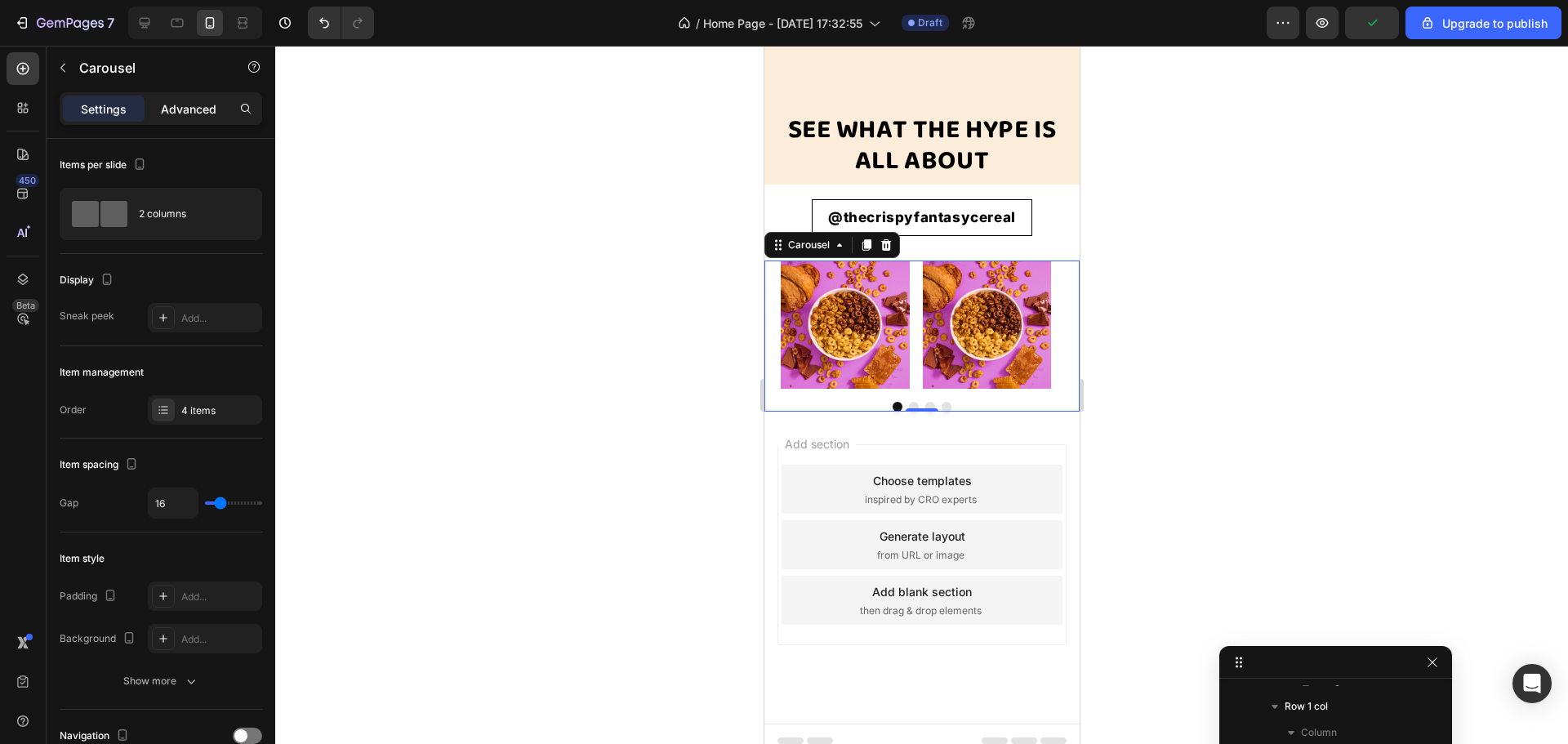
click at [181, 107] on p "Advanced" at bounding box center [188, 109] width 55 height 17
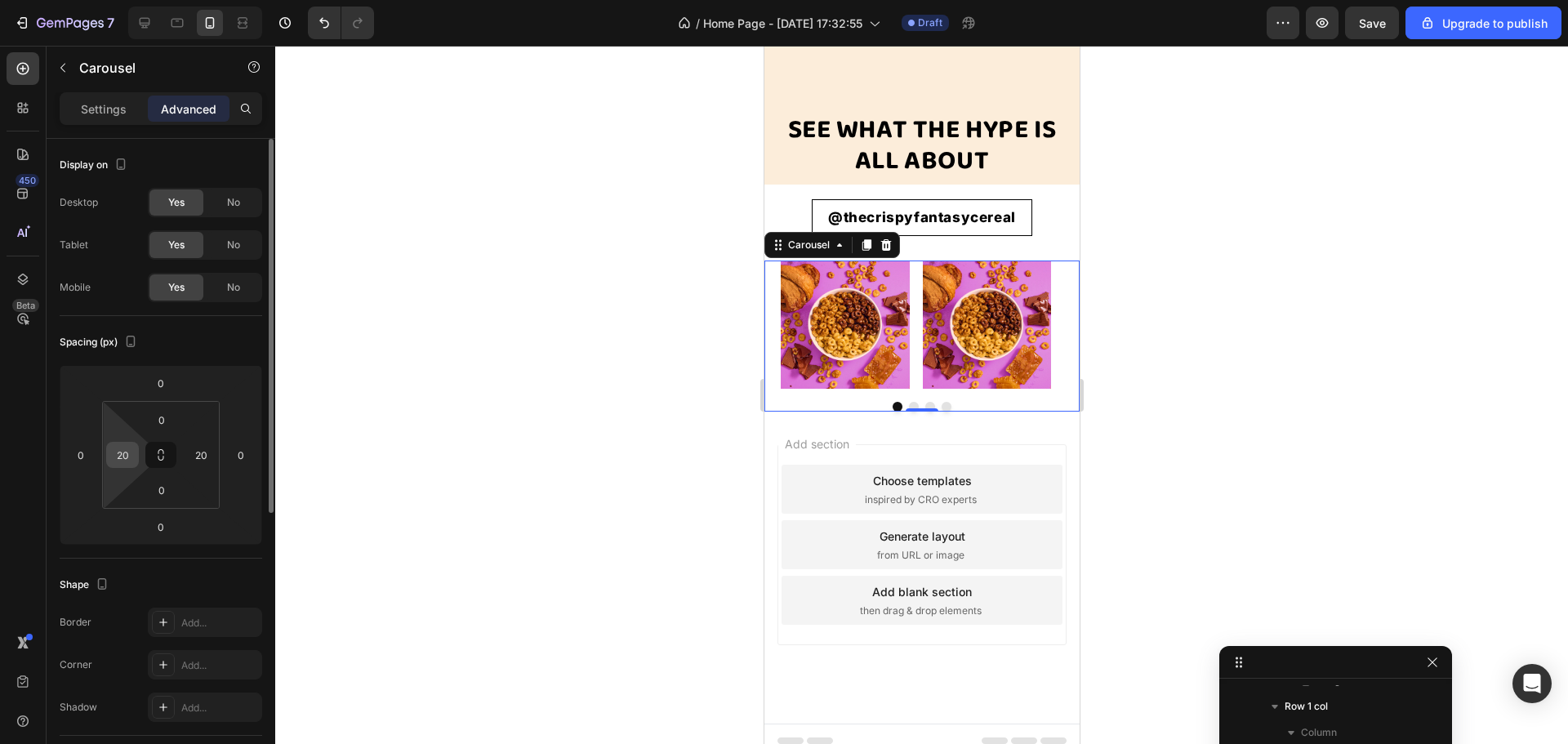
click at [135, 459] on div "20" at bounding box center [123, 455] width 33 height 26
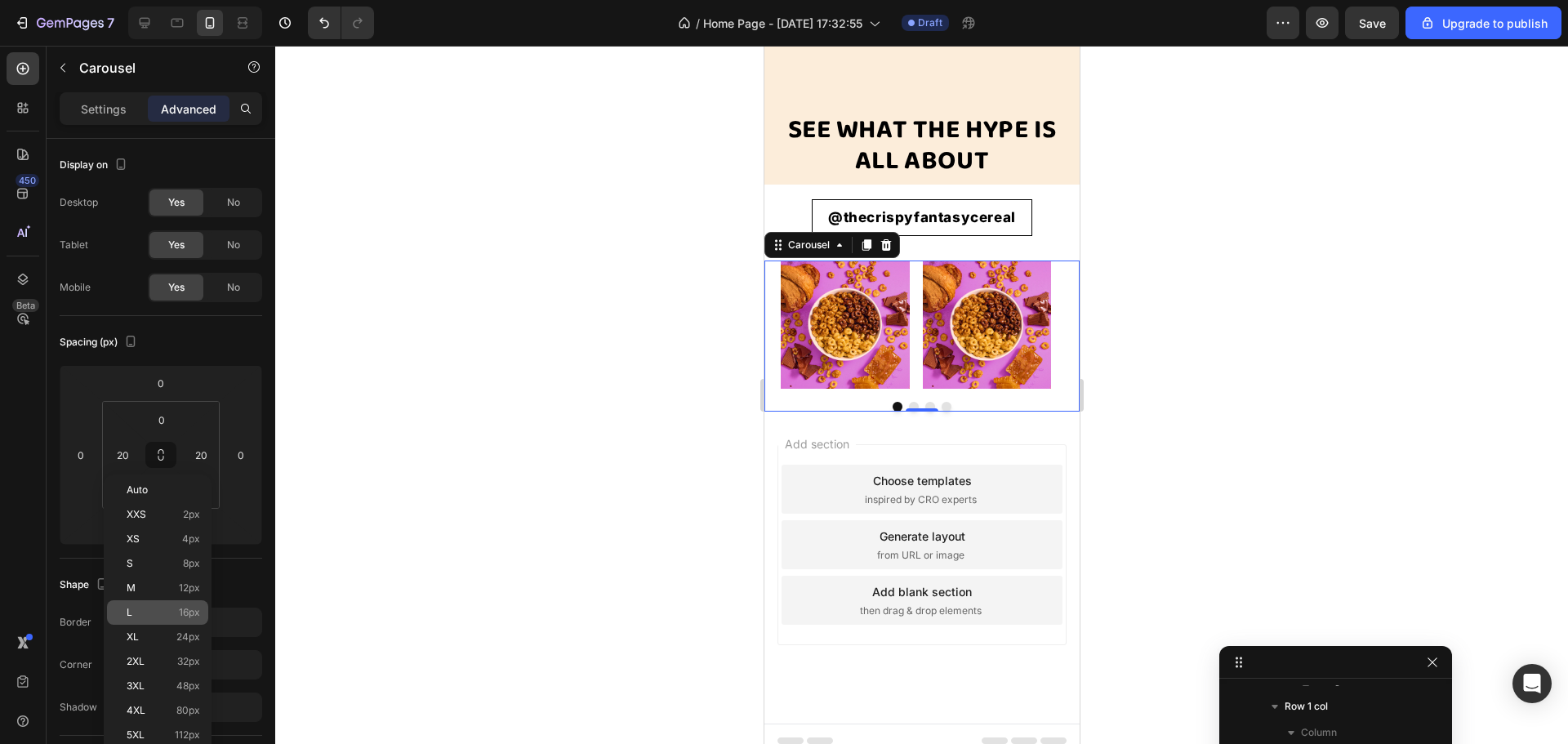
click at [170, 610] on p "L 16px" at bounding box center [163, 612] width 74 height 12
type input "16"
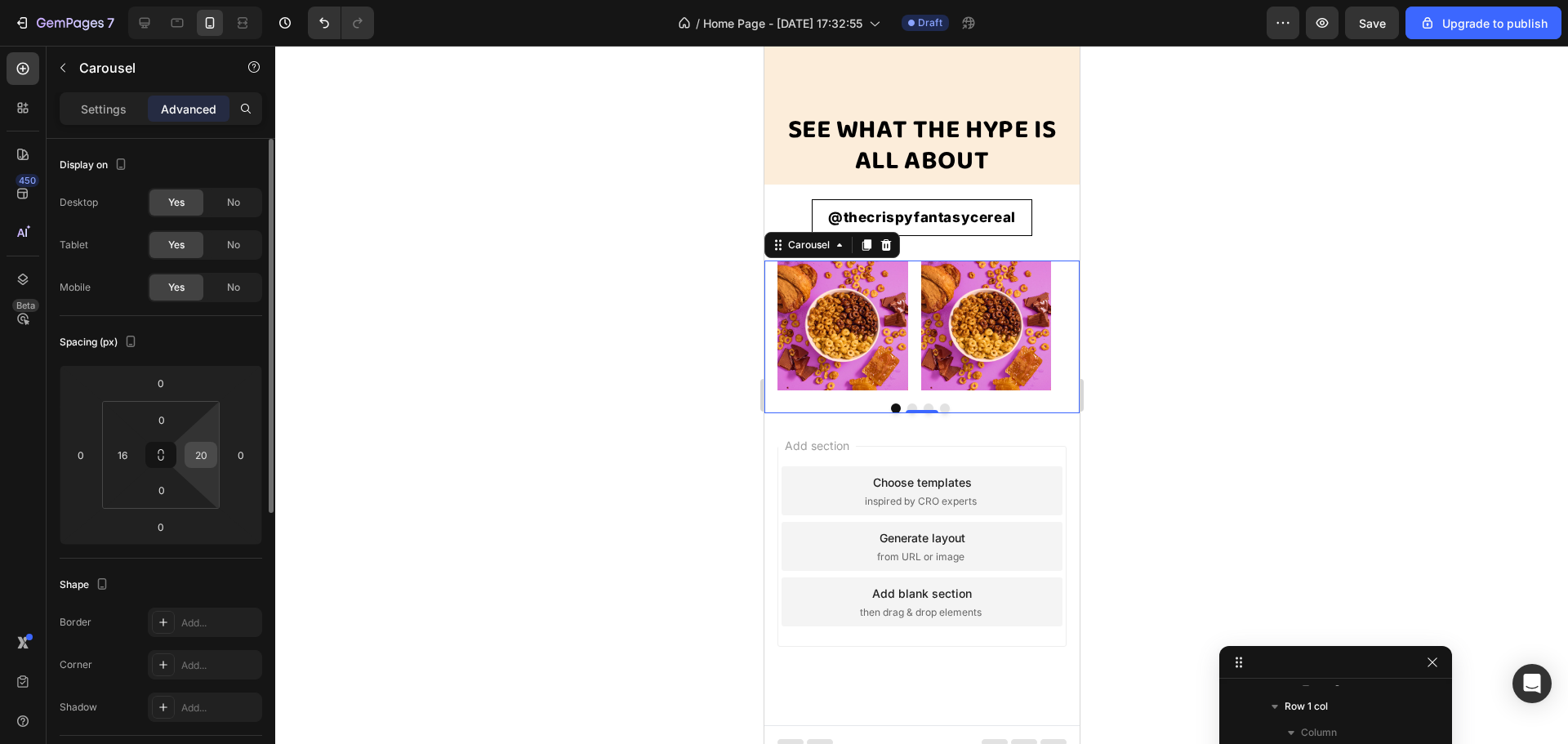
click at [199, 462] on input "20" at bounding box center [200, 455] width 24 height 24
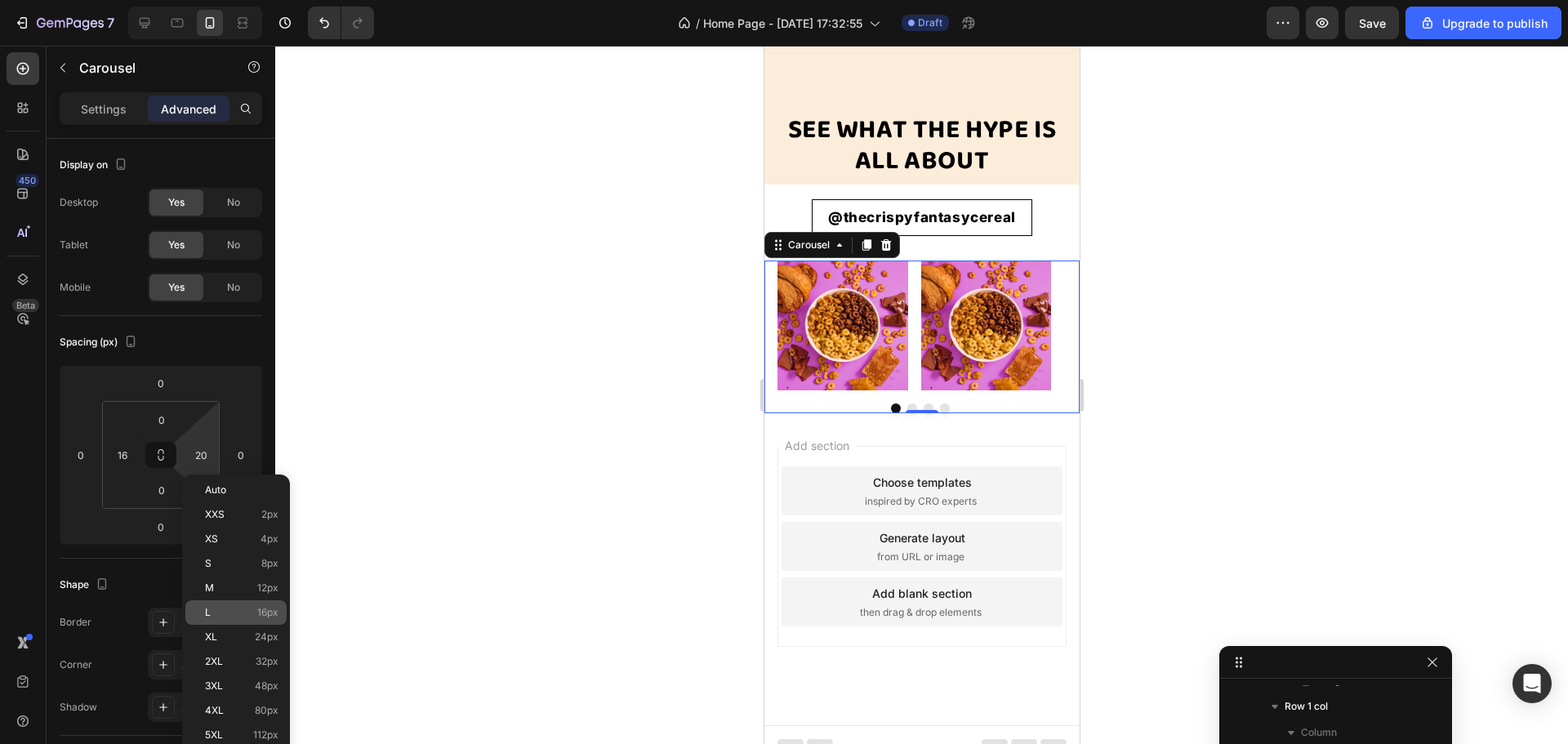
click at [230, 614] on p "L 16px" at bounding box center [242, 612] width 74 height 12
type input "16"
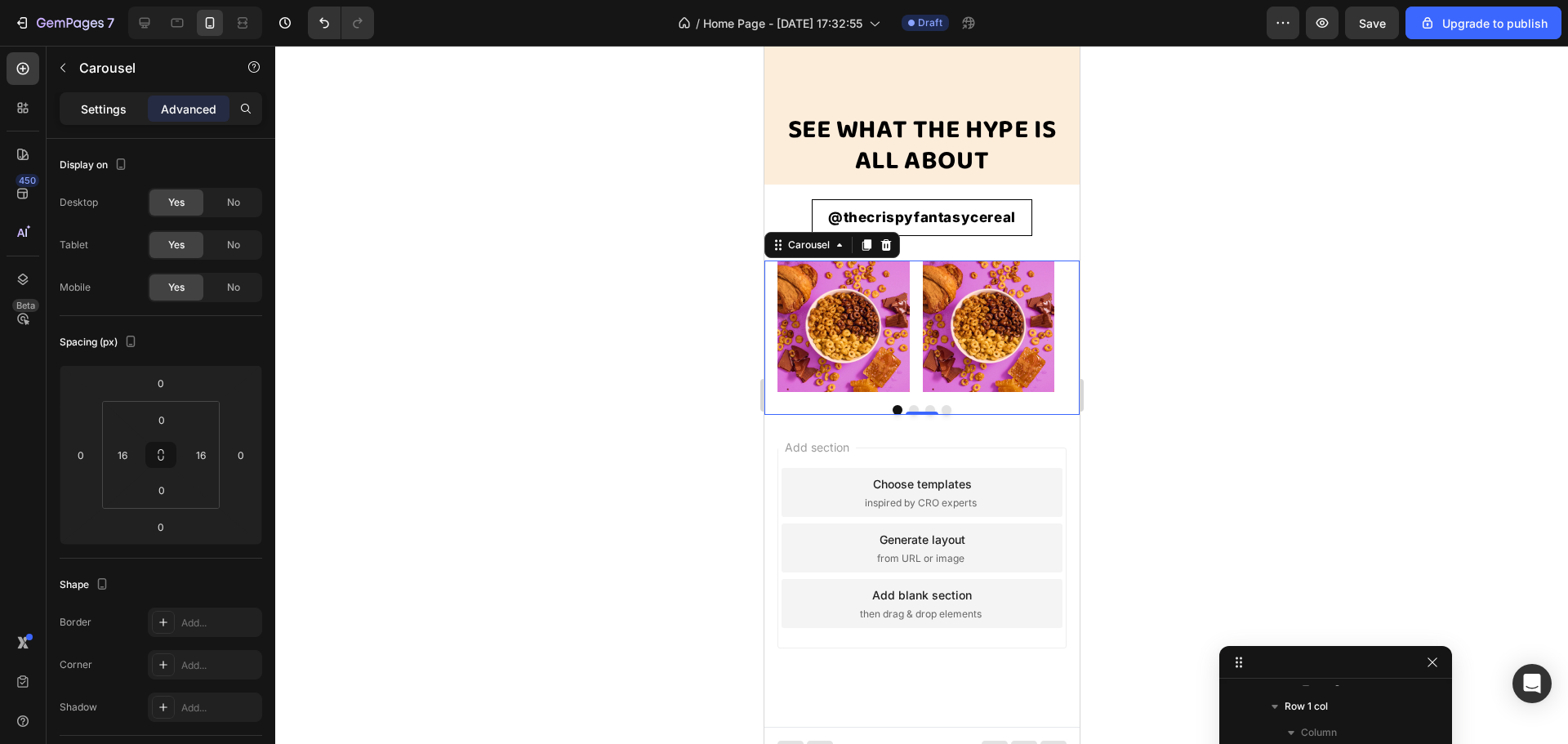
click at [104, 110] on p "Settings" at bounding box center [104, 109] width 45 height 17
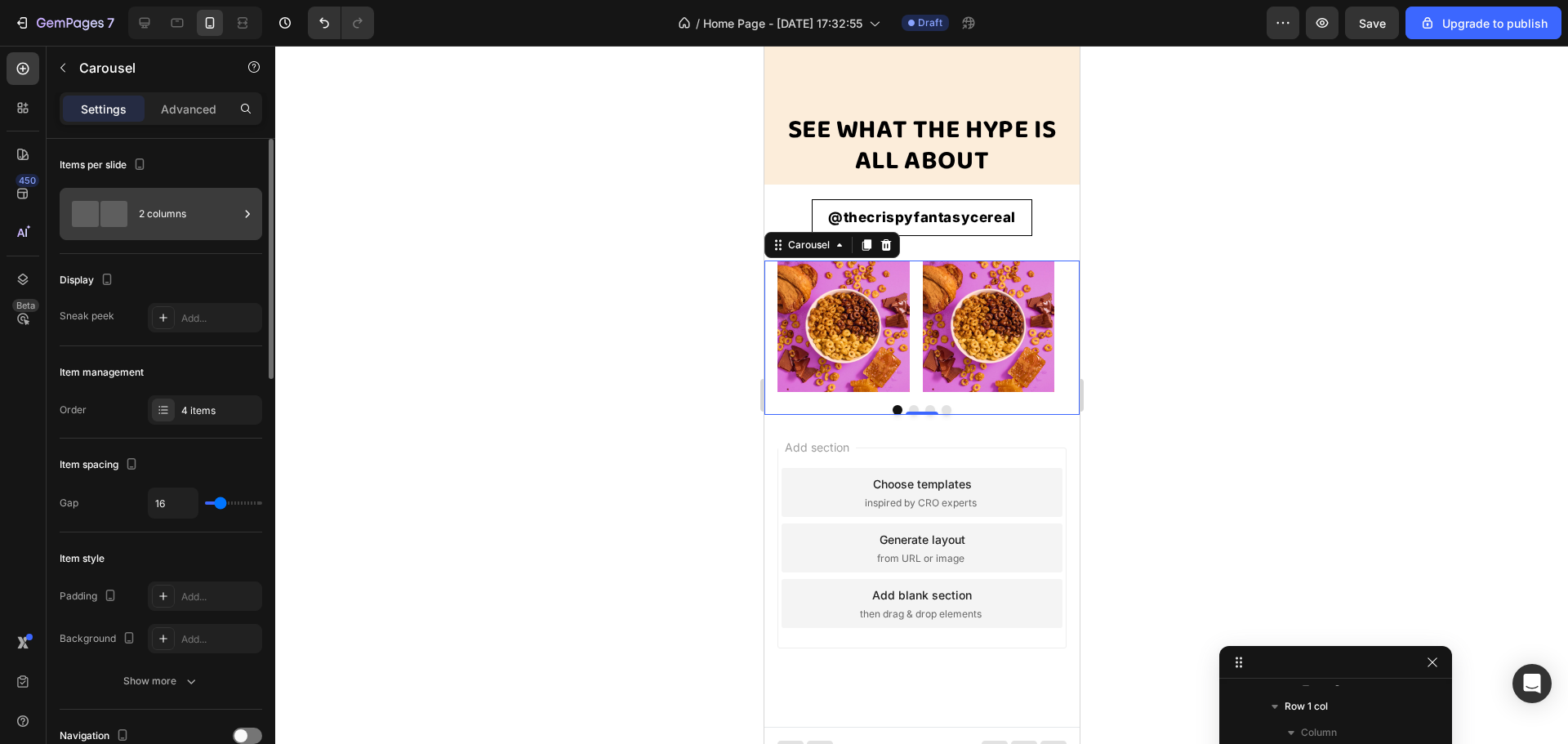
click at [170, 213] on div "2 columns" at bounding box center [189, 214] width 100 height 38
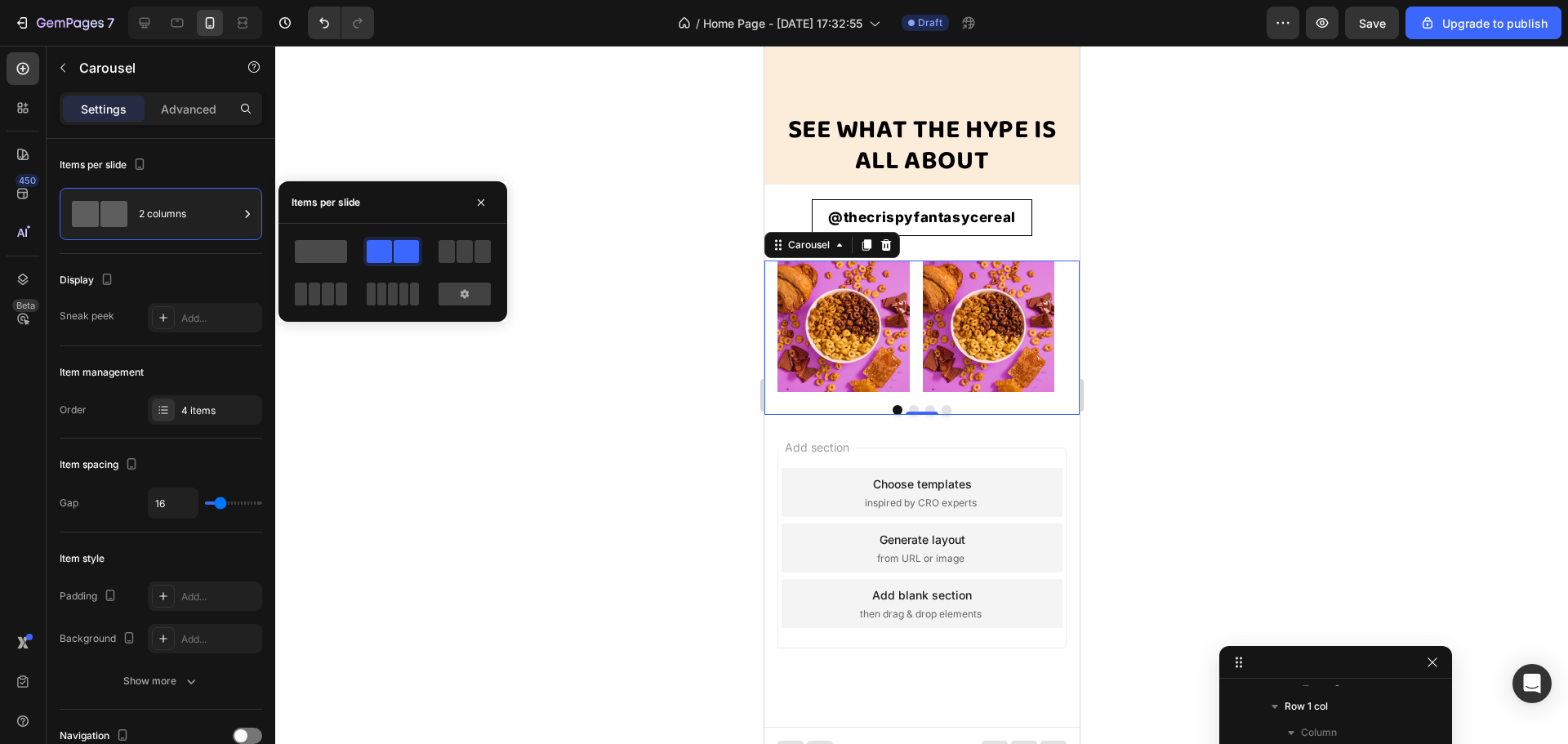
click at [294, 252] on div at bounding box center [320, 252] width 59 height 29
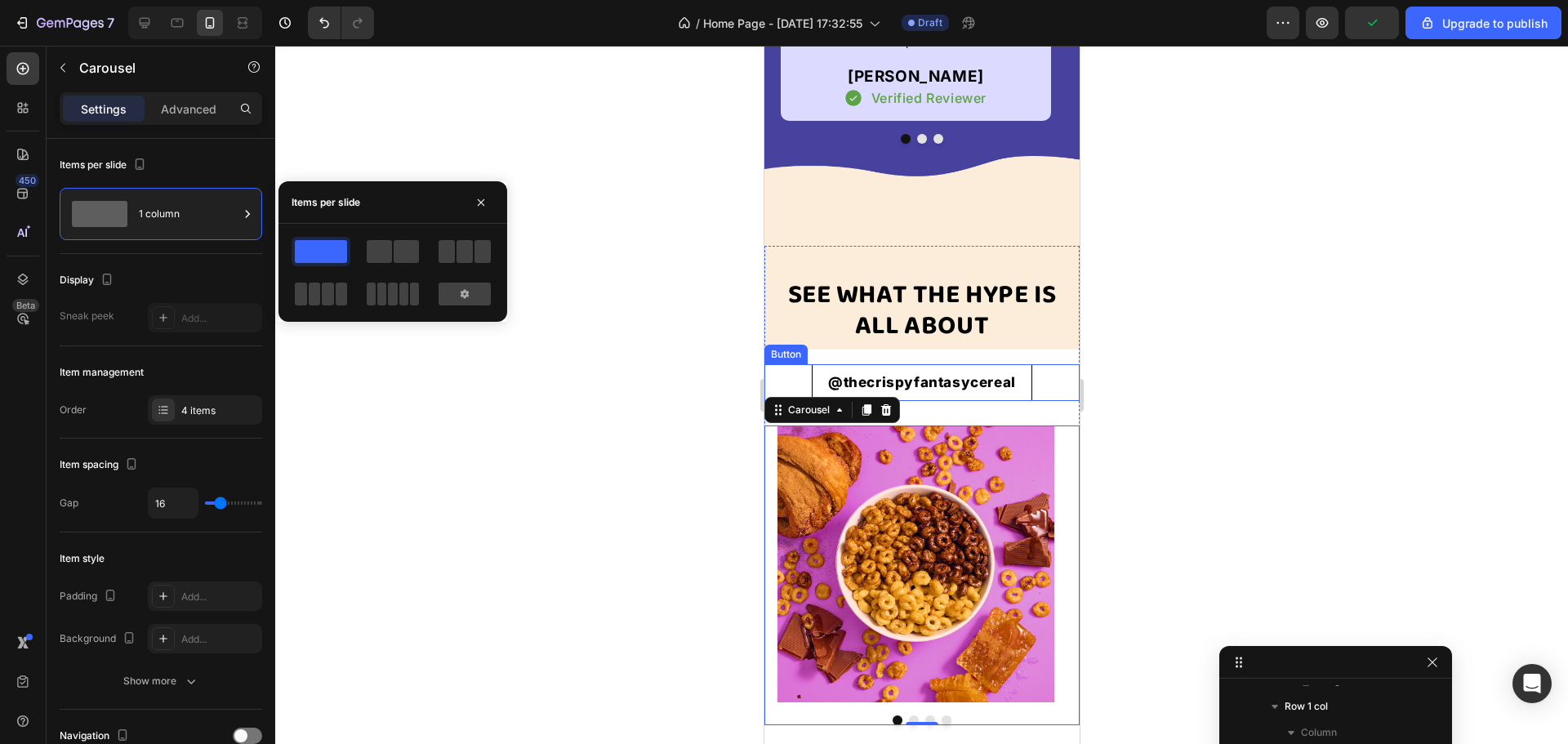
scroll to position [3363, 0]
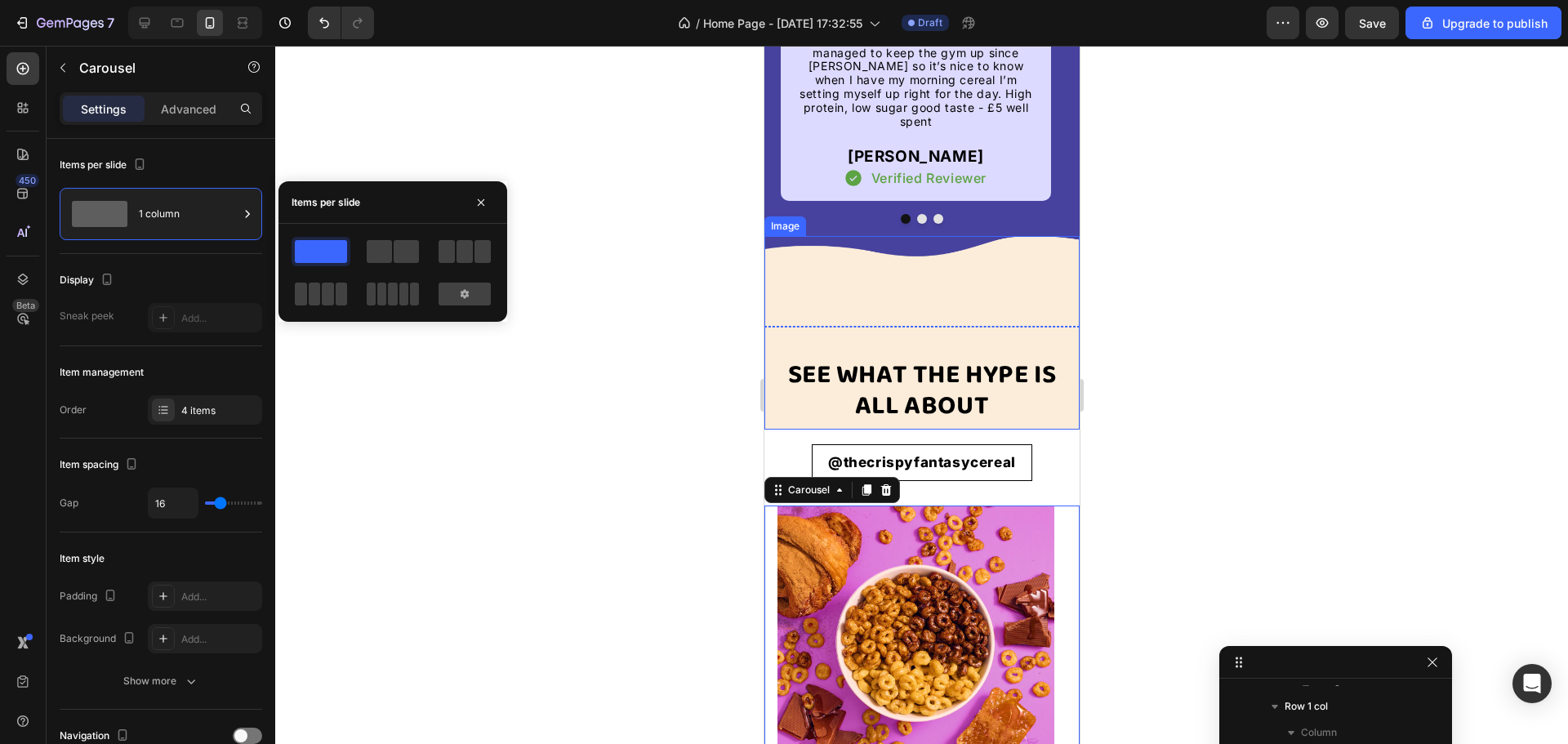
click at [793, 306] on img at bounding box center [921, 333] width 315 height 193
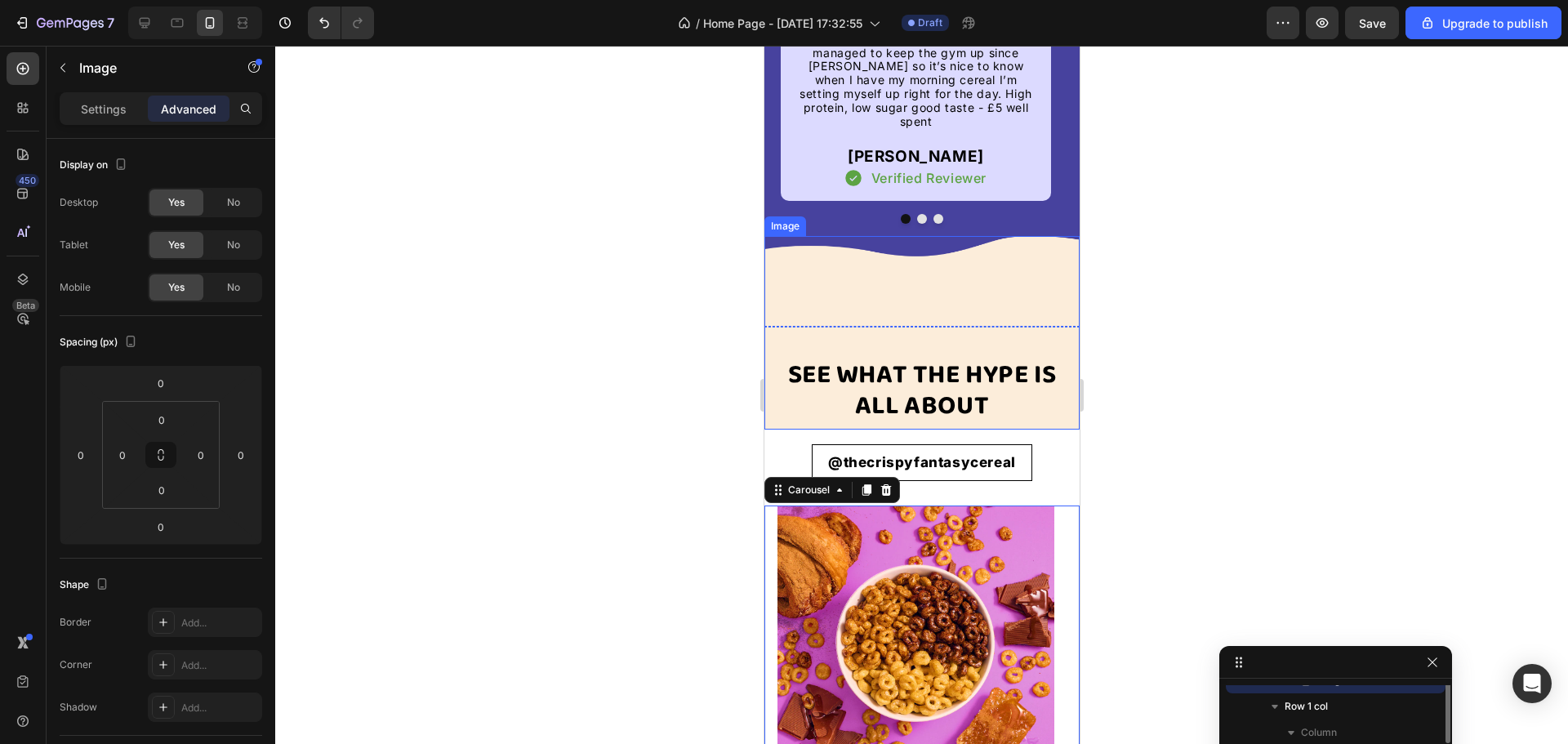
scroll to position [567, 0]
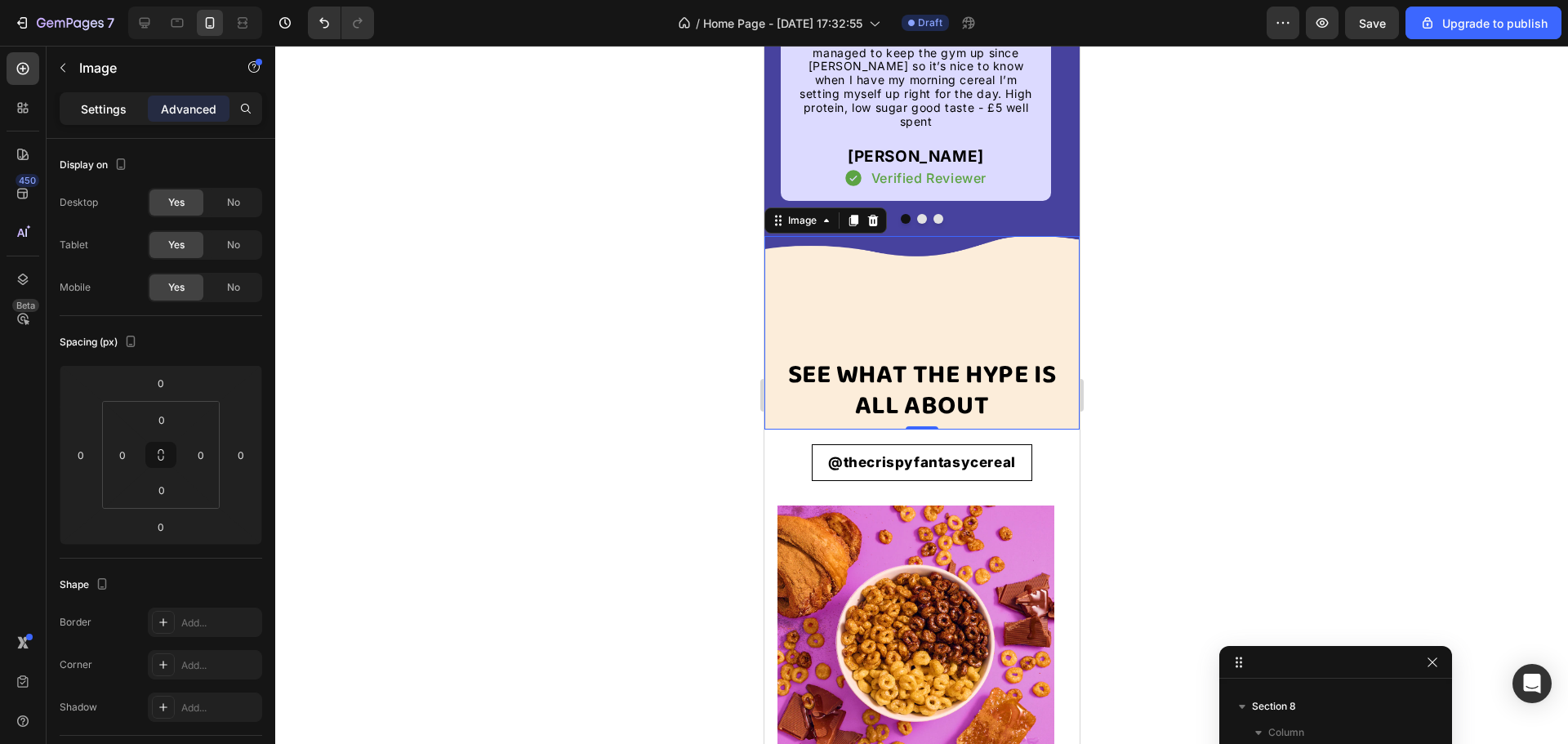
click at [112, 109] on p "Settings" at bounding box center [104, 109] width 45 height 17
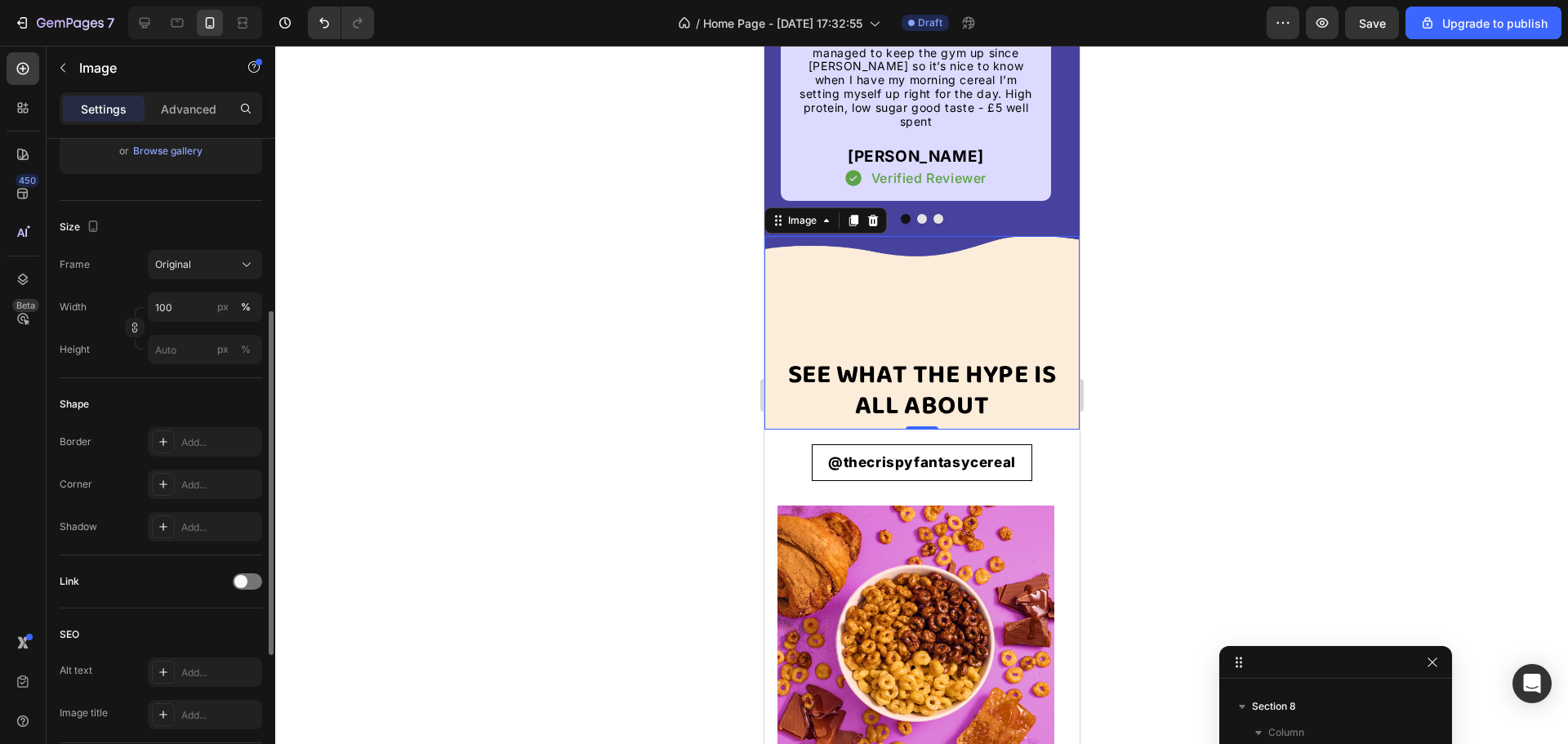
scroll to position [81, 0]
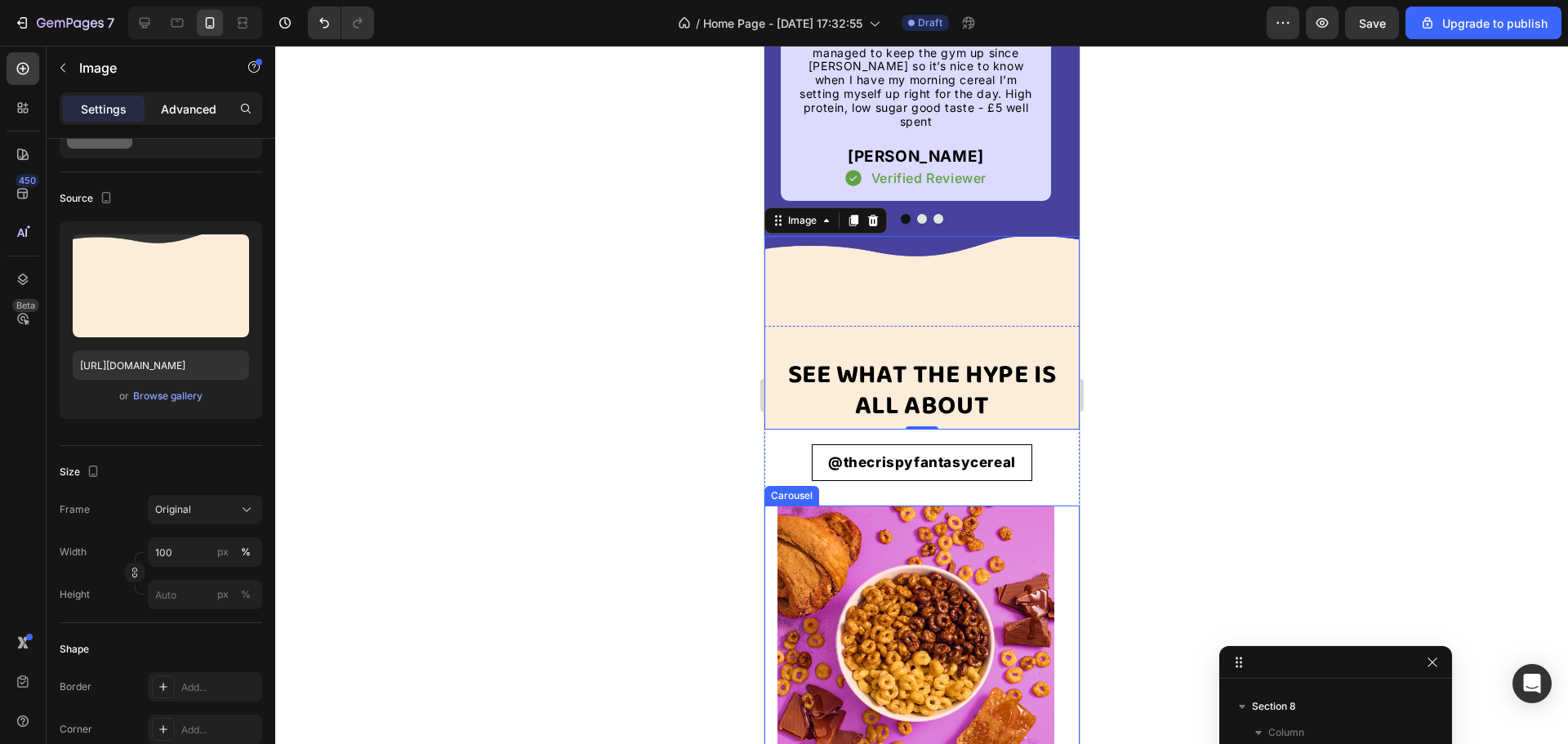
click at [176, 97] on div "Advanced" at bounding box center [189, 108] width 81 height 26
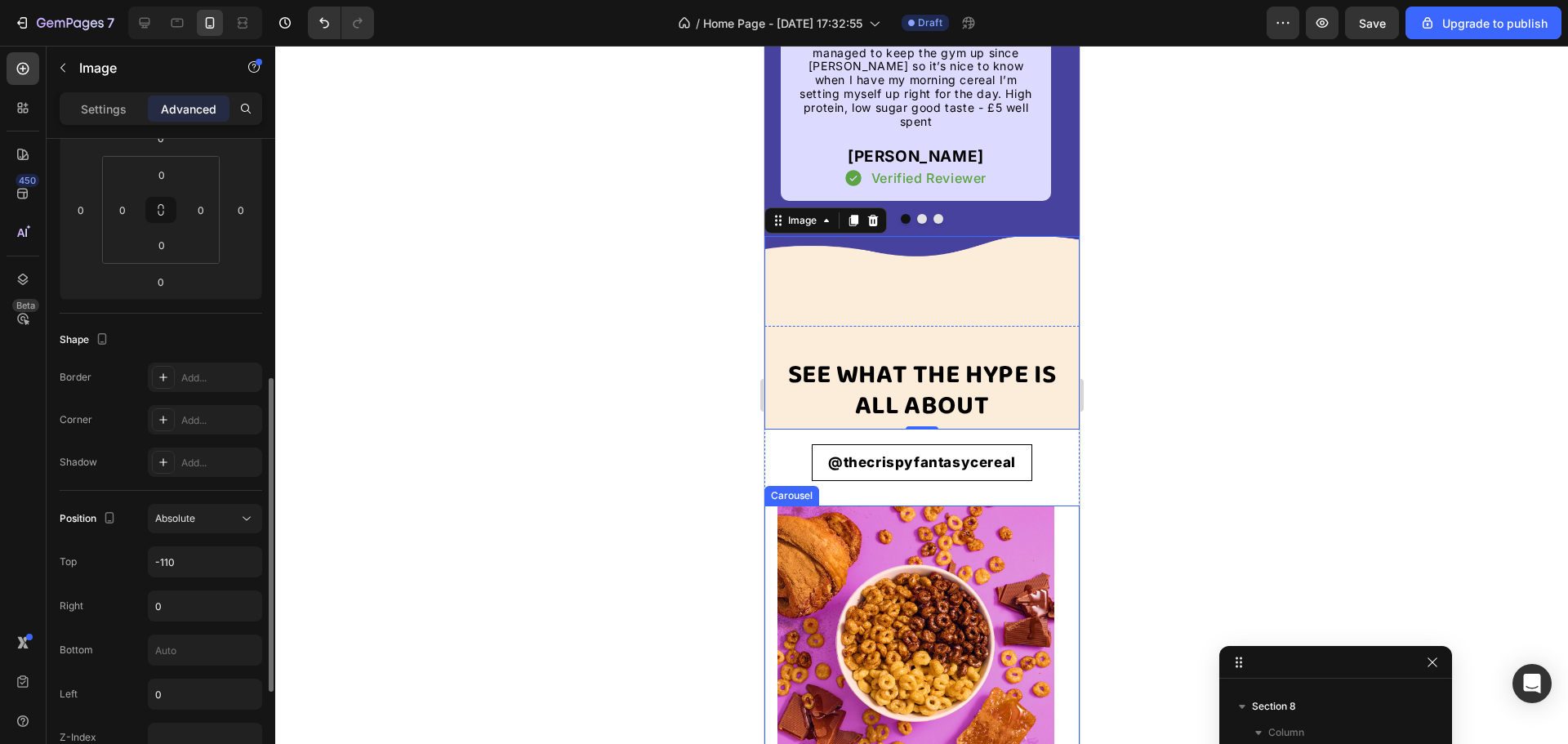
scroll to position [327, 0]
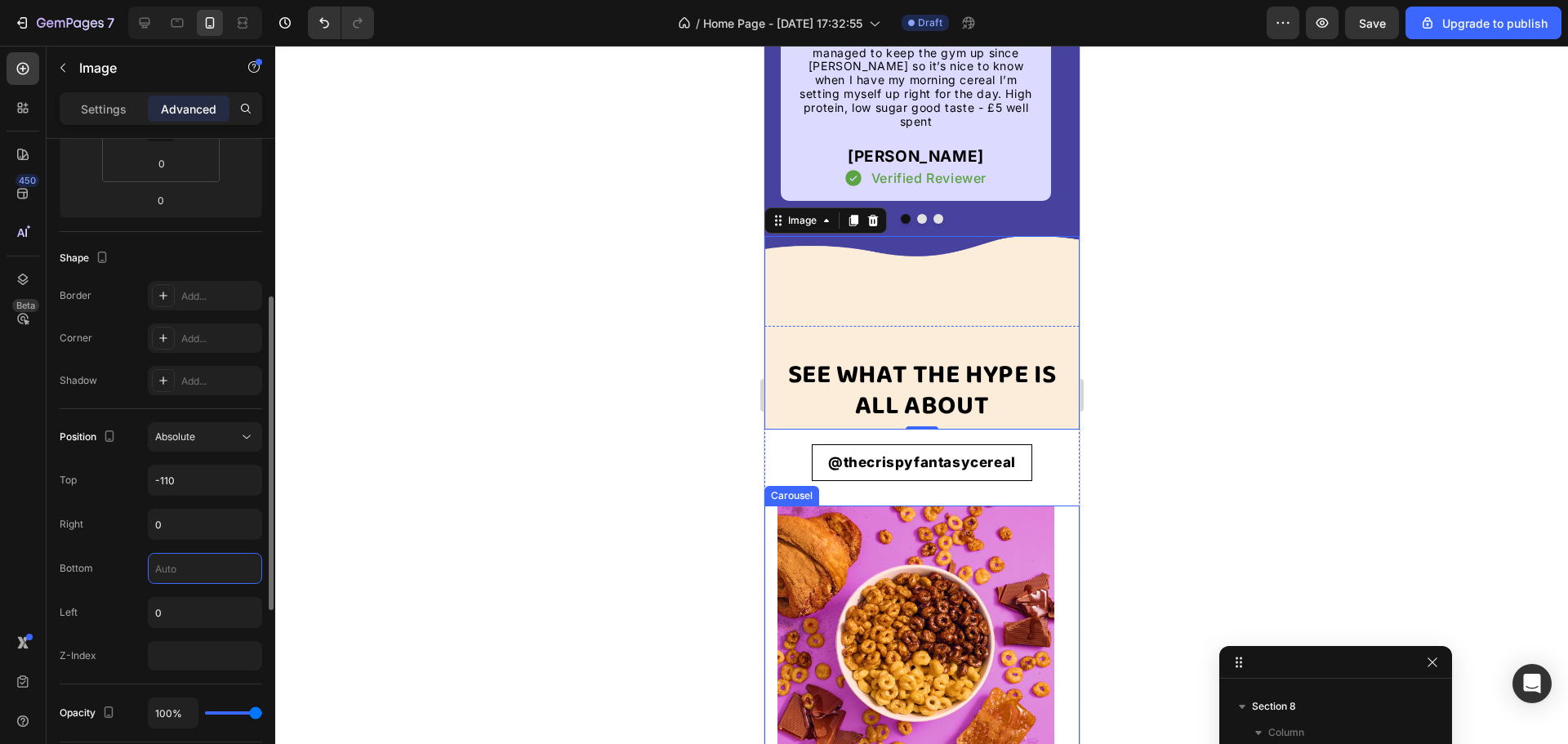
click at [179, 566] on input "text" at bounding box center [205, 568] width 113 height 29
type input "0"
click at [118, 561] on div "Bottom" at bounding box center [161, 569] width 202 height 31
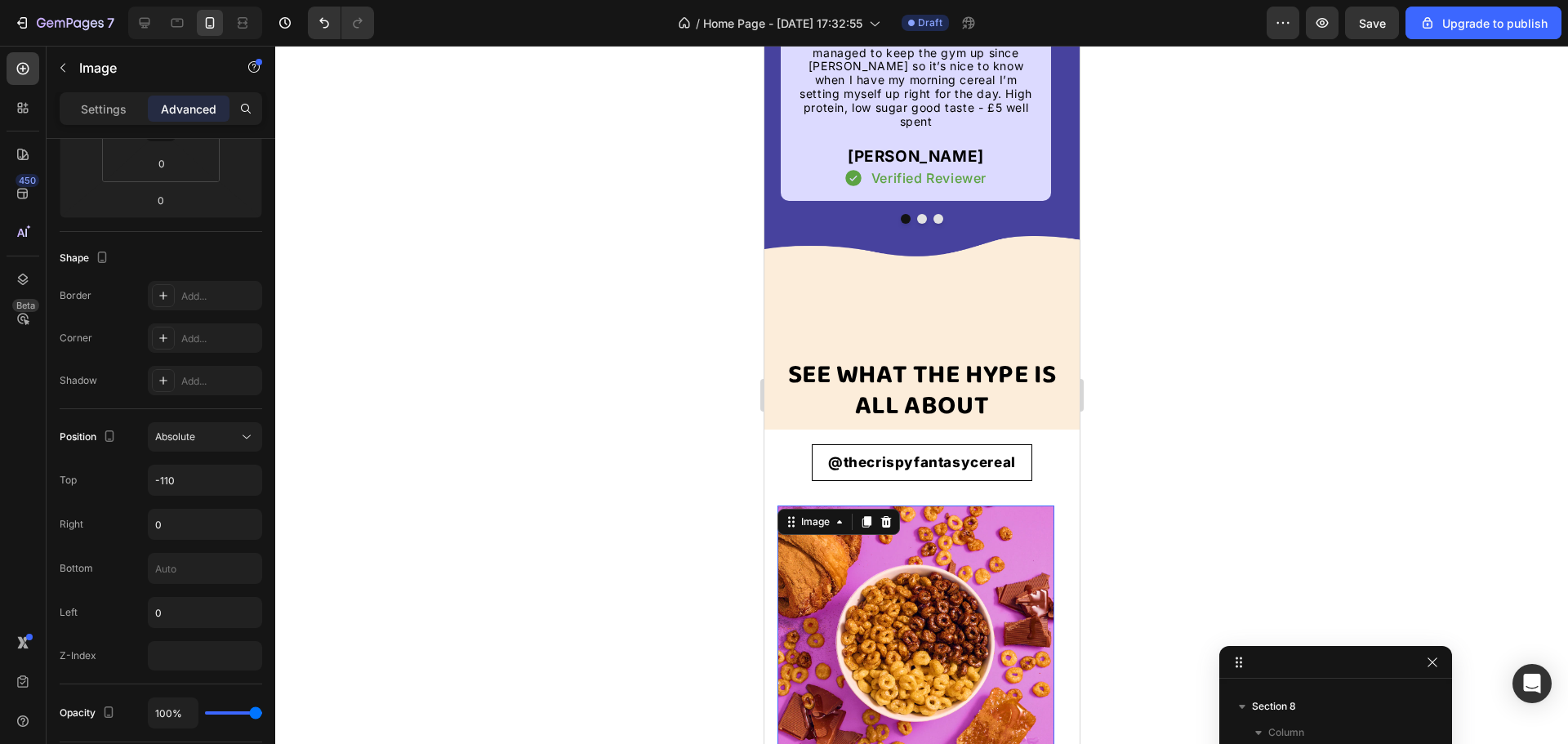
click at [805, 555] on img at bounding box center [915, 644] width 277 height 277
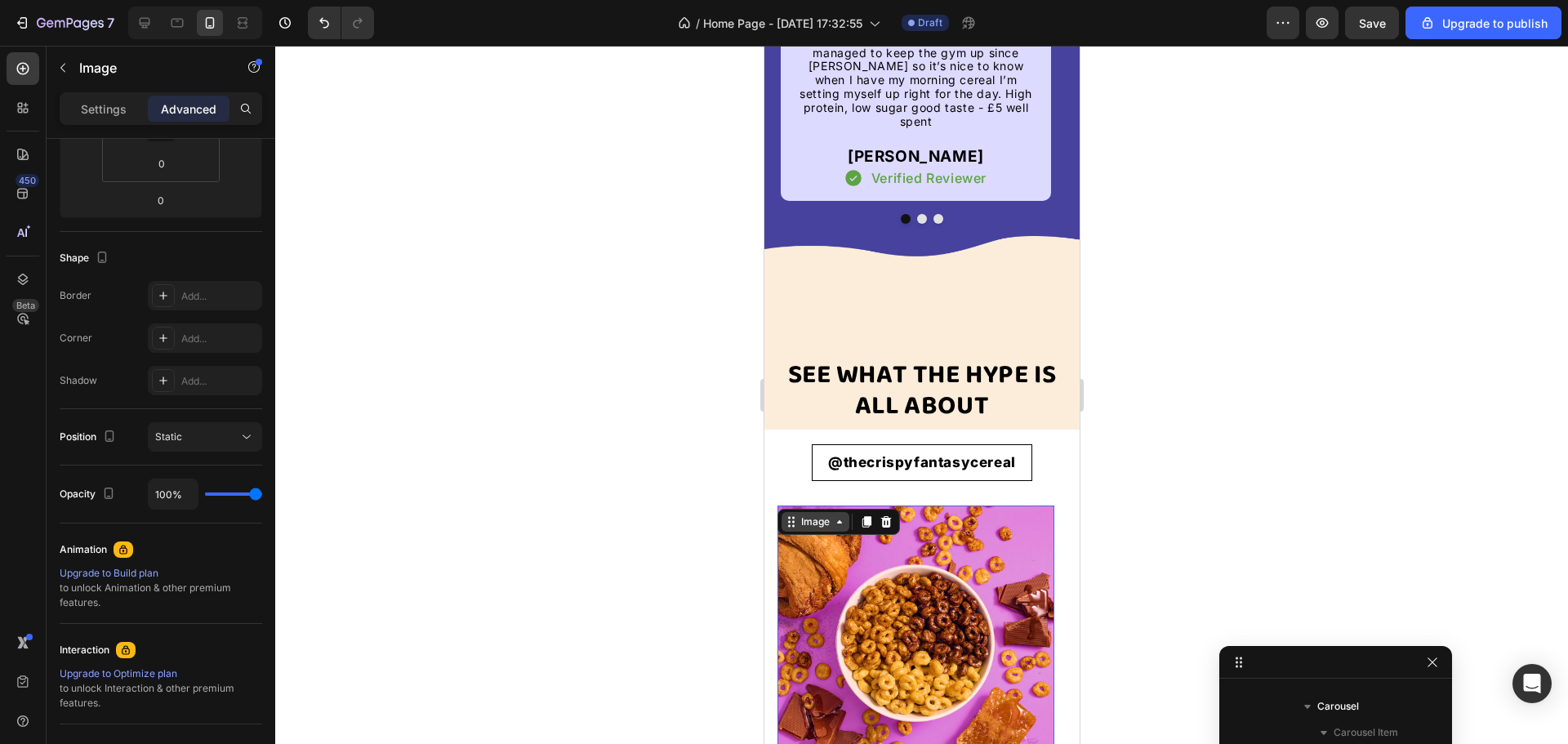
click at [801, 515] on div "Image" at bounding box center [814, 521] width 35 height 15
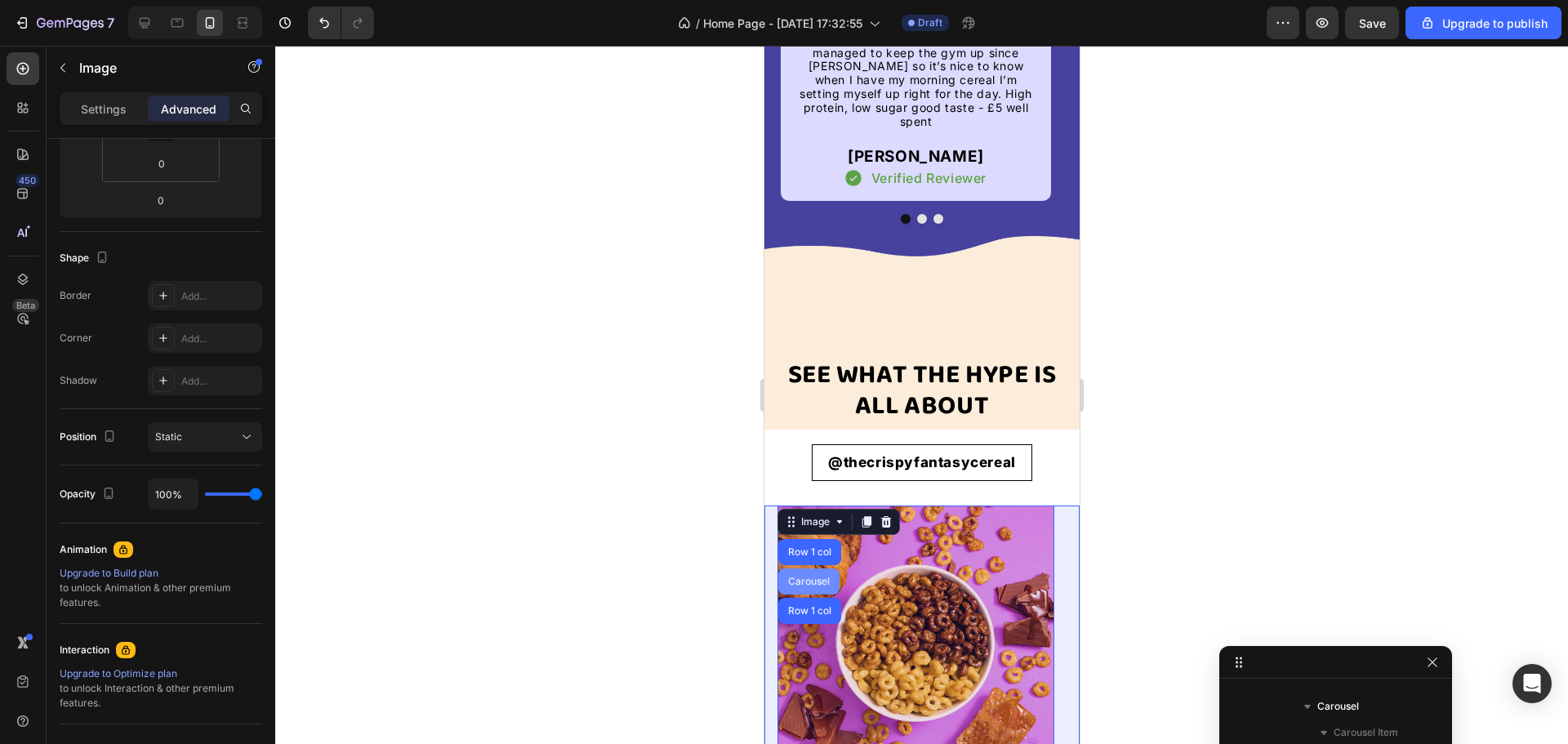
click at [801, 569] on div "Carousel" at bounding box center [808, 581] width 61 height 26
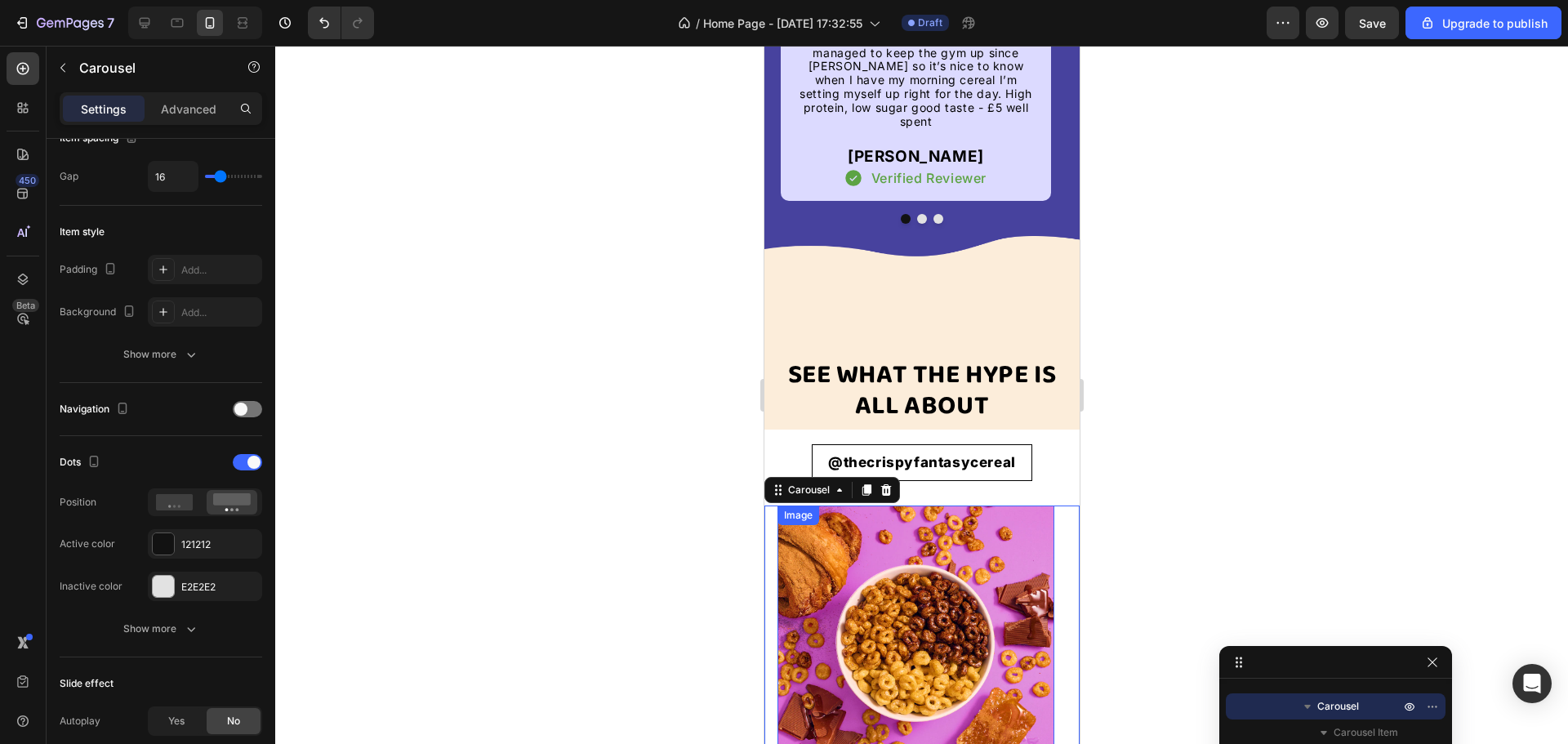
scroll to position [0, 0]
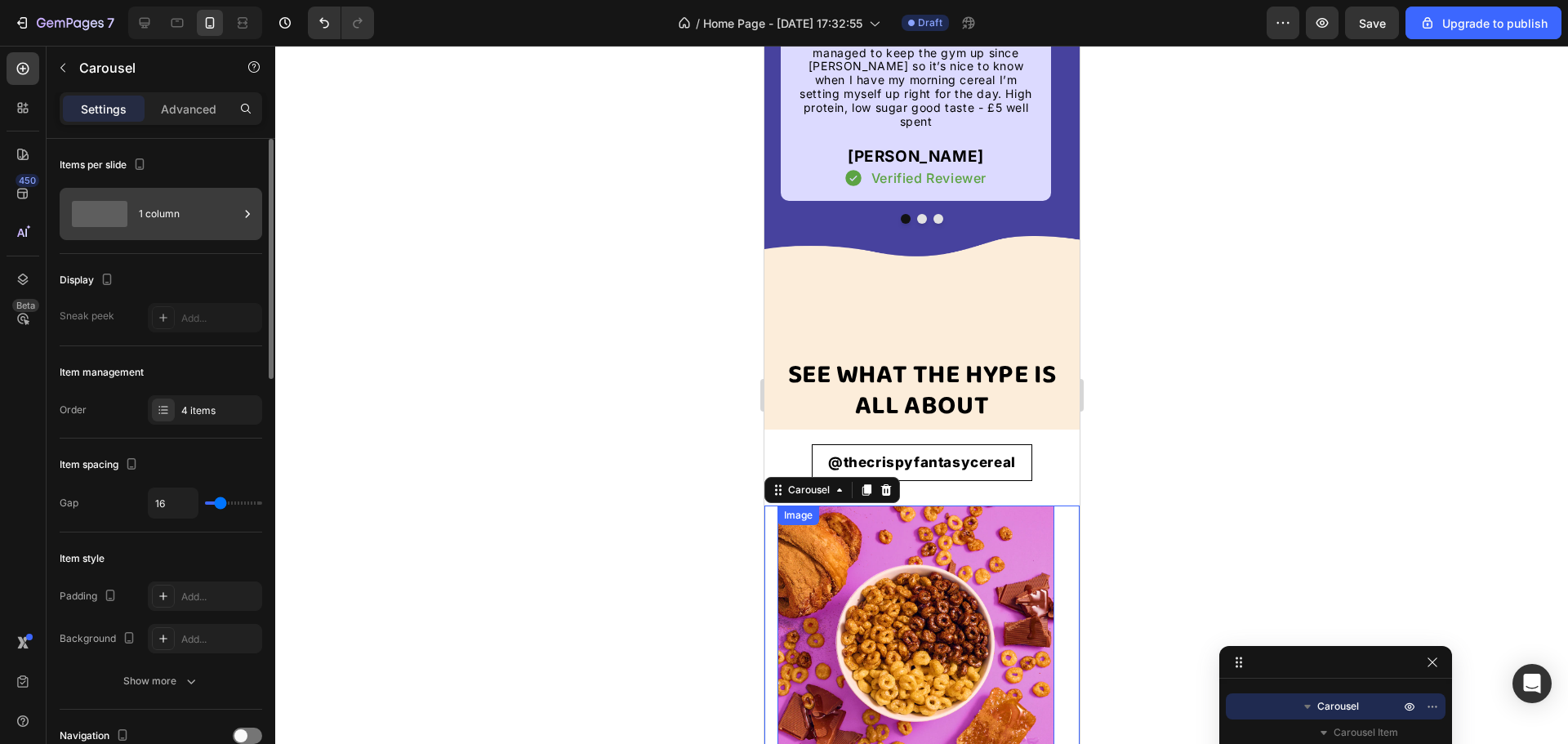
click at [153, 219] on div "1 column" at bounding box center [189, 214] width 100 height 38
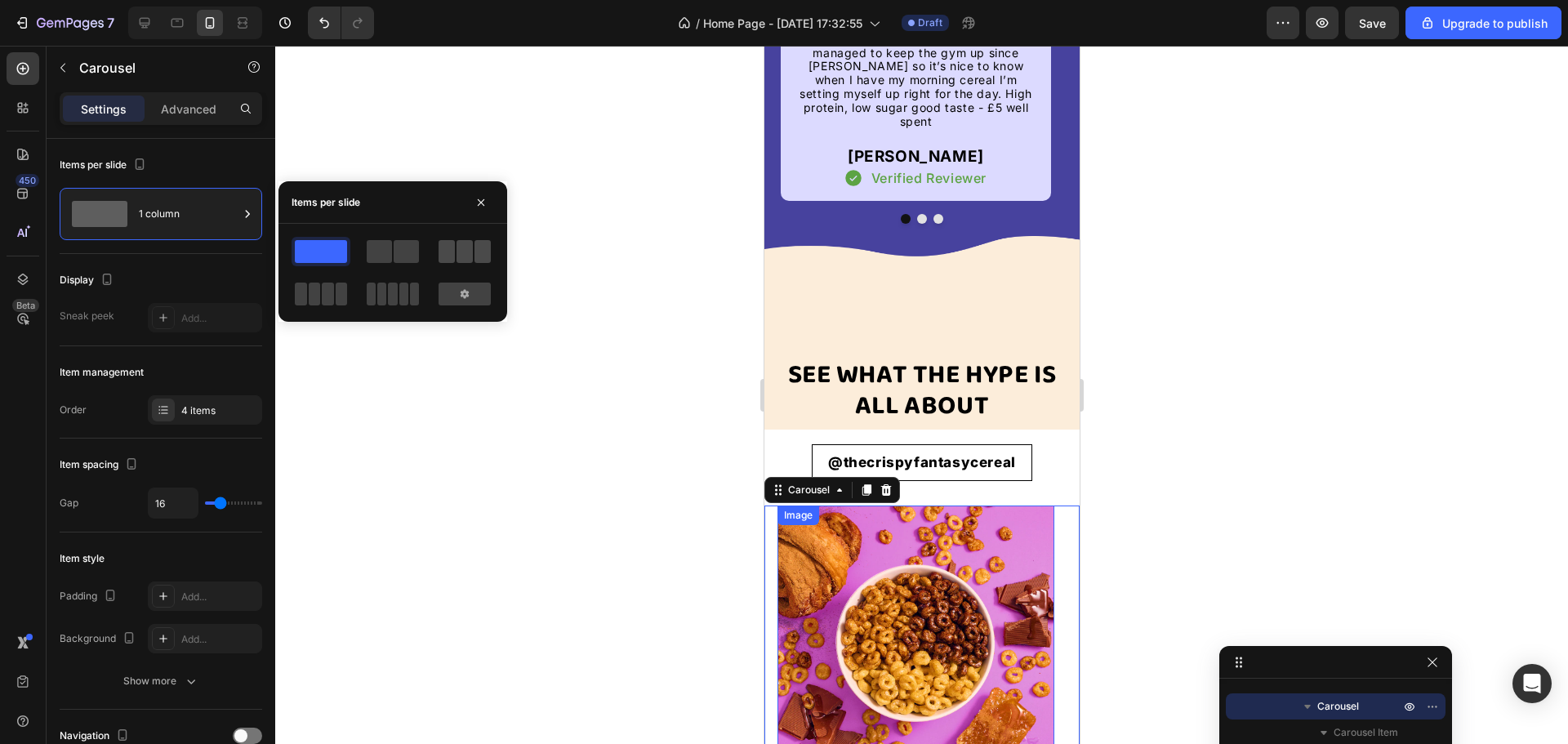
click at [461, 254] on span at bounding box center [464, 252] width 16 height 23
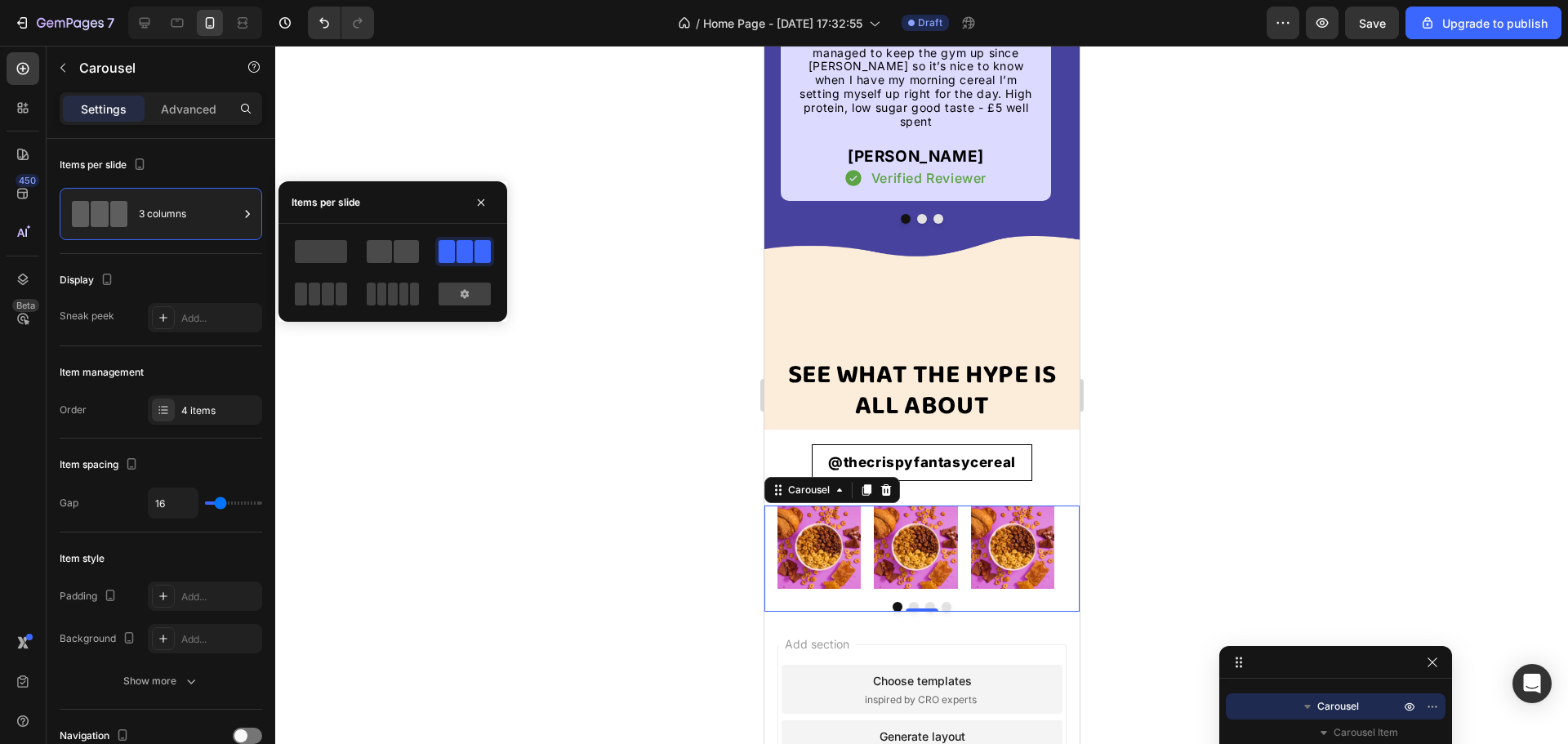
click at [380, 247] on span at bounding box center [379, 252] width 25 height 23
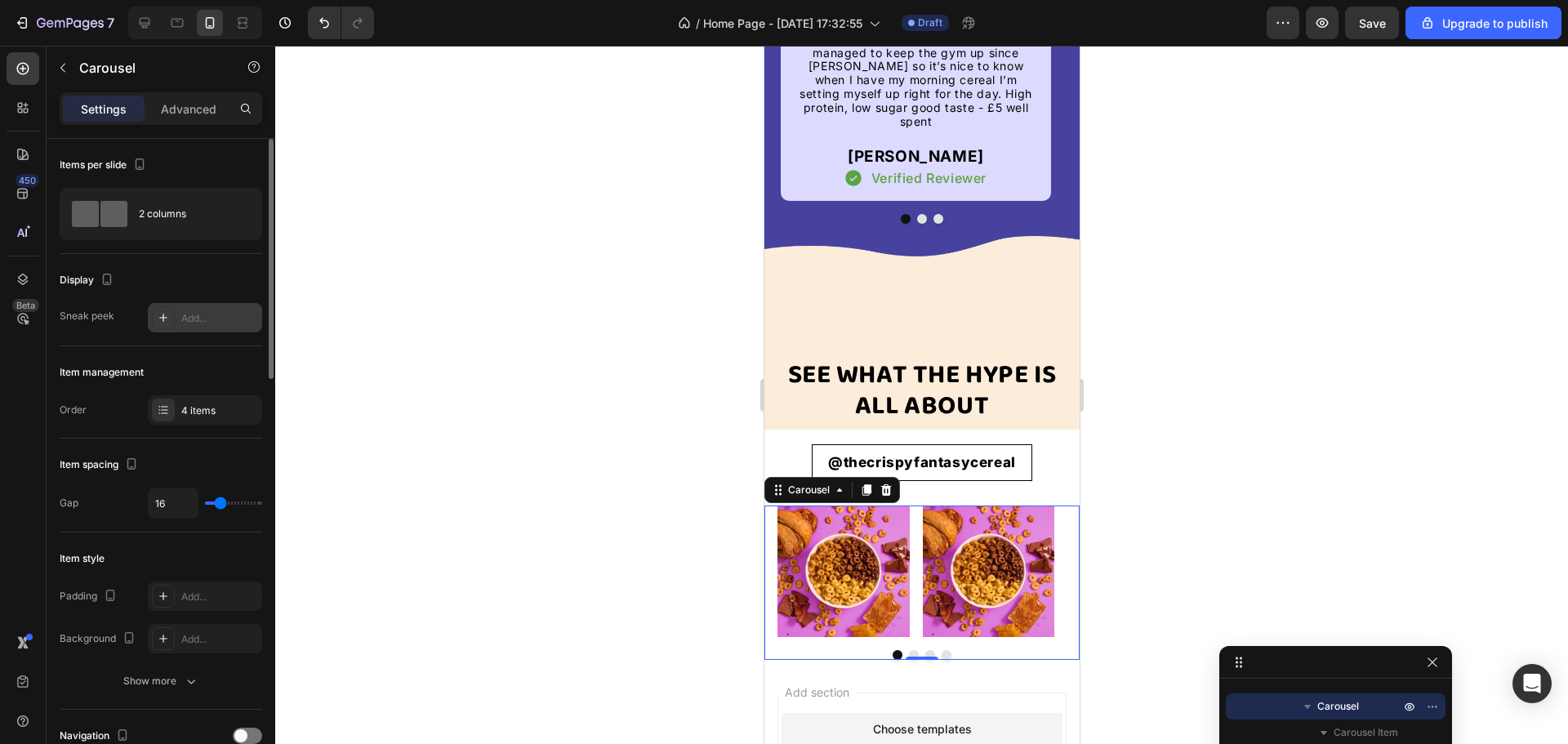
click at [200, 312] on div "Add..." at bounding box center [219, 318] width 76 height 15
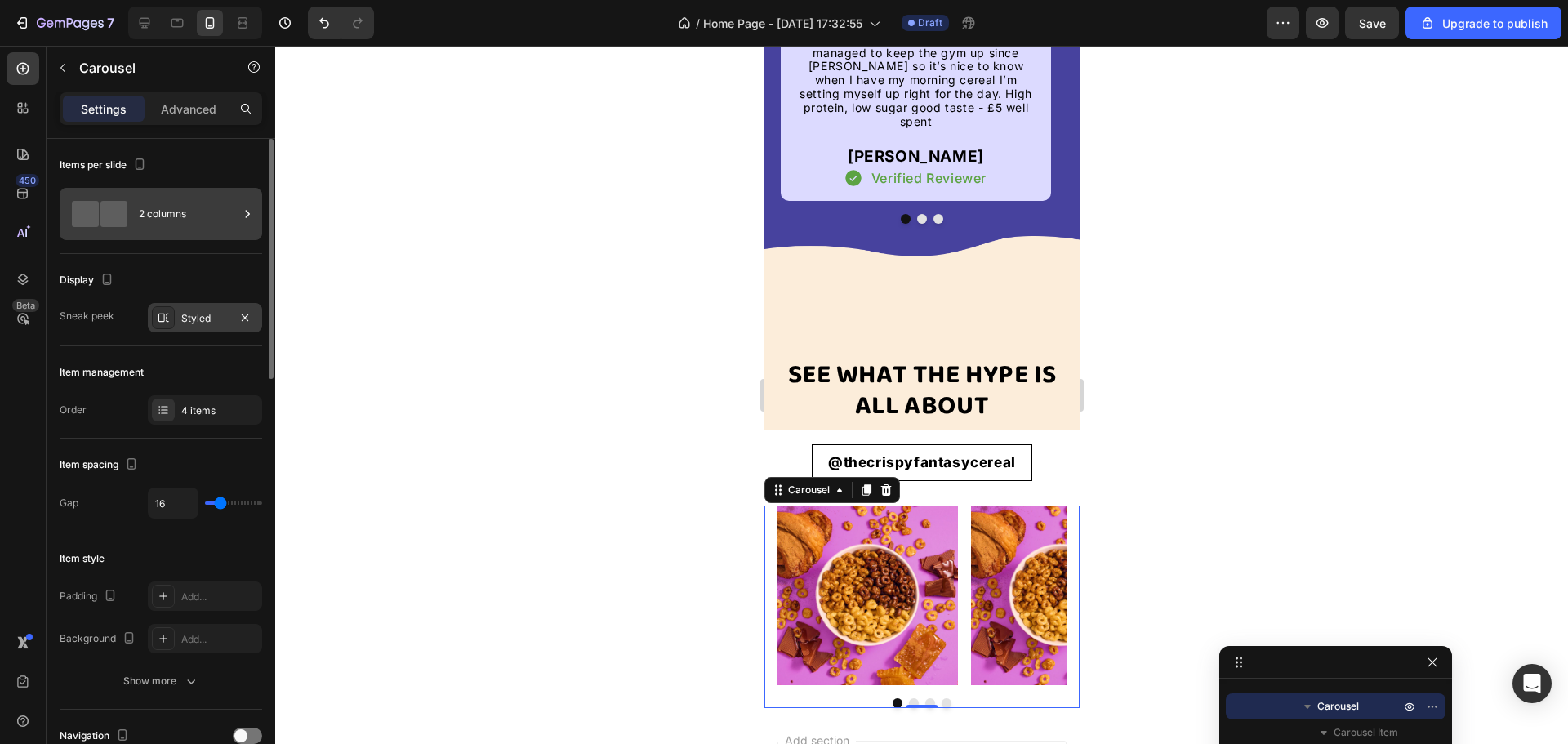
click at [170, 213] on div "2 columns" at bounding box center [189, 214] width 100 height 38
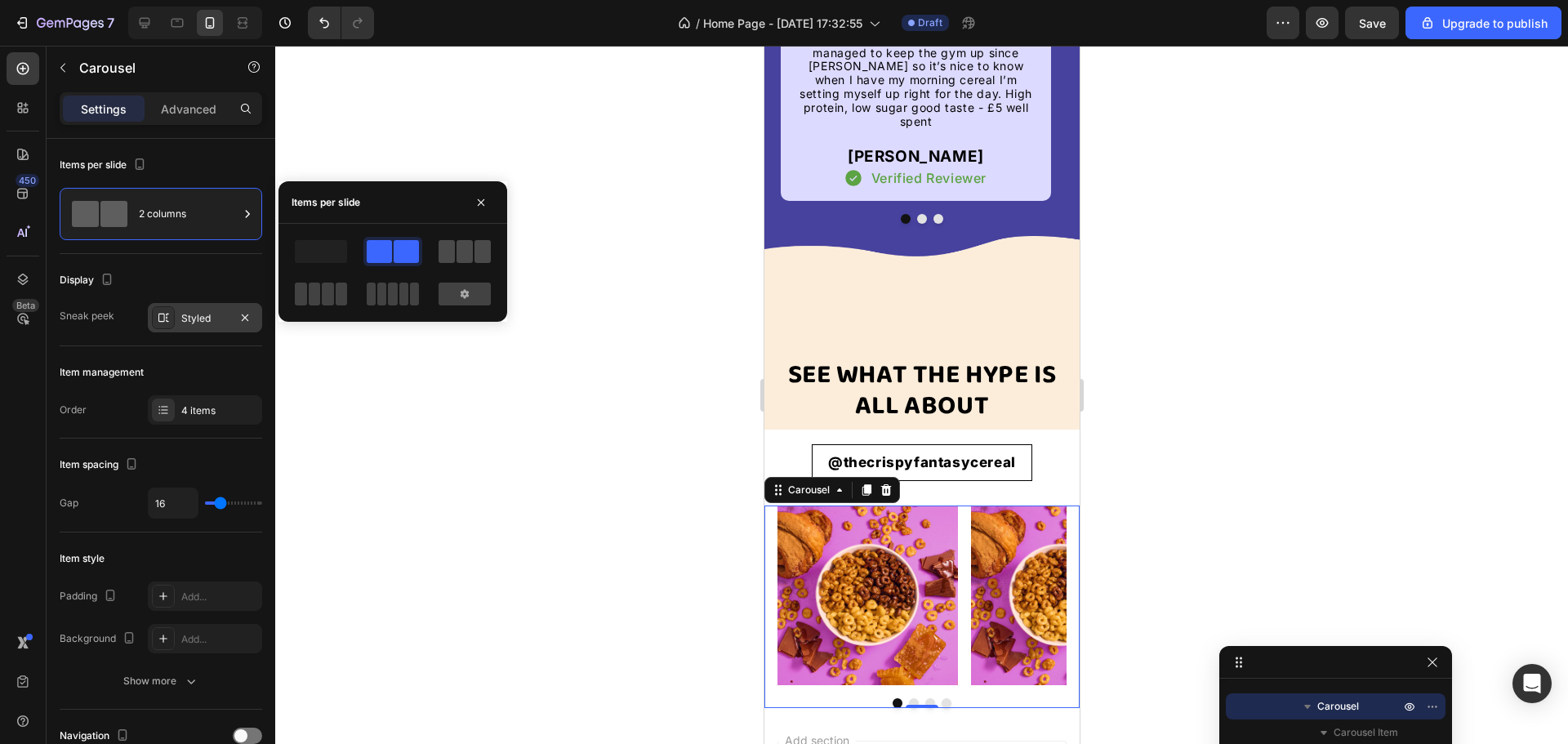
click at [469, 258] on span at bounding box center [464, 252] width 16 height 23
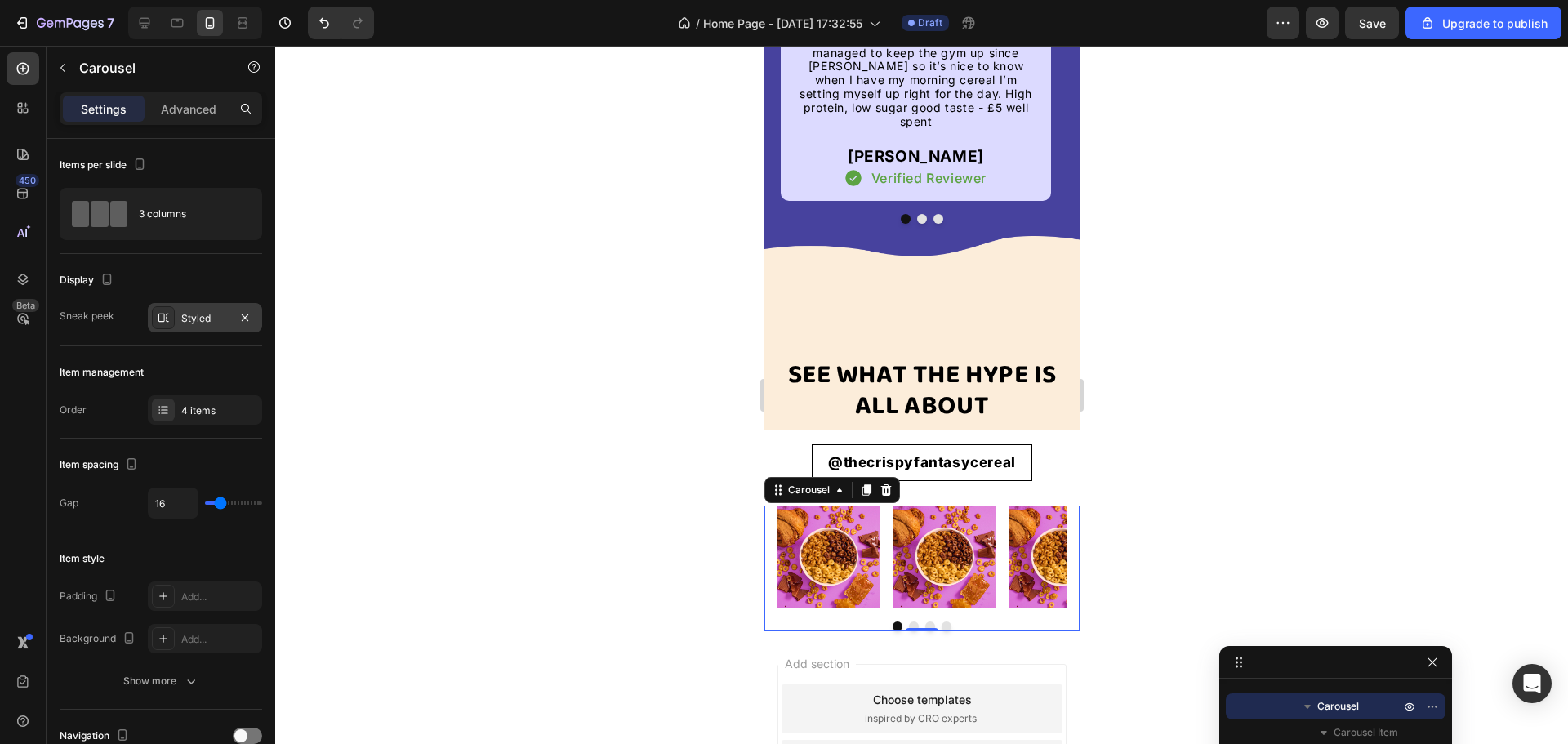
click at [208, 325] on div "Styled" at bounding box center [204, 318] width 47 height 15
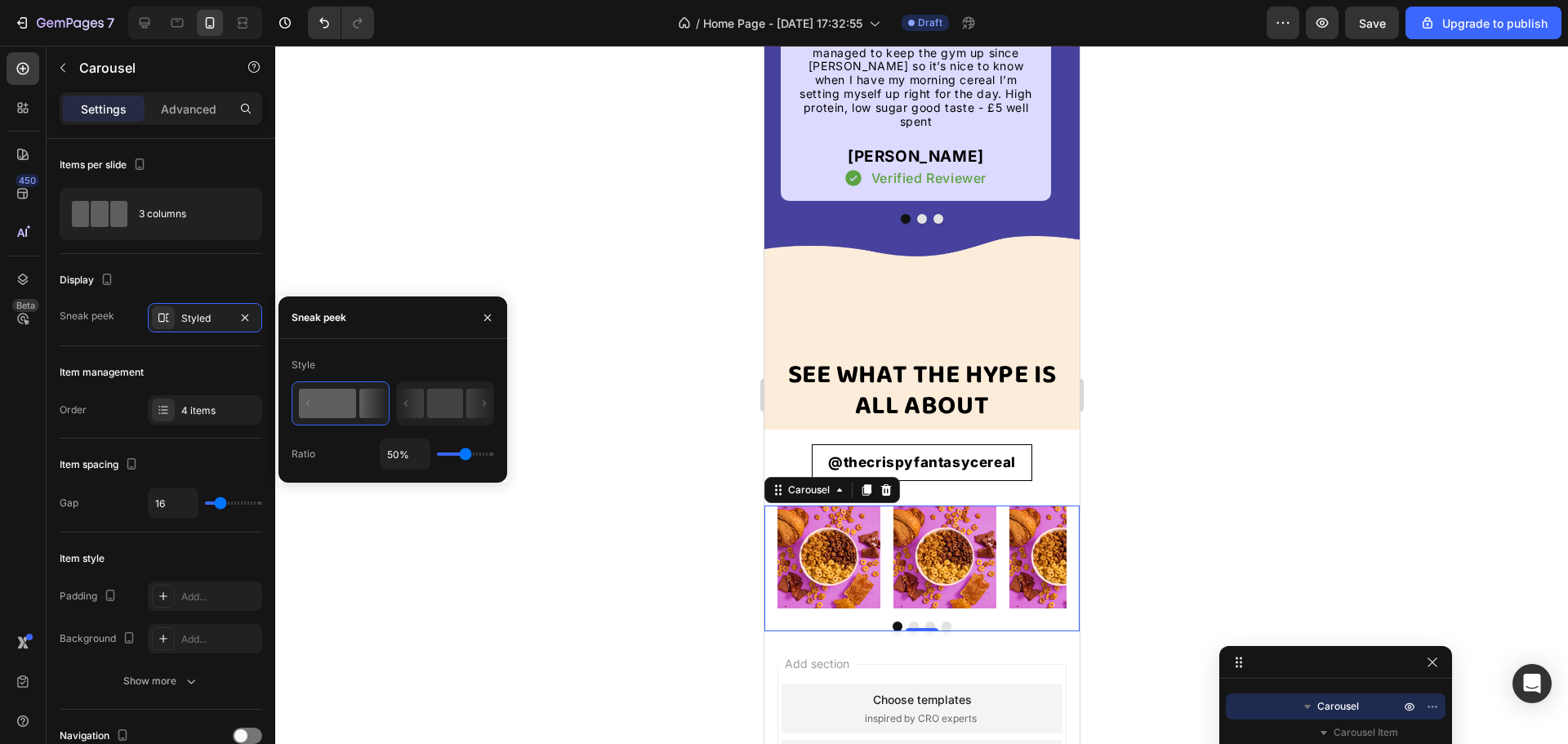
type input "76%"
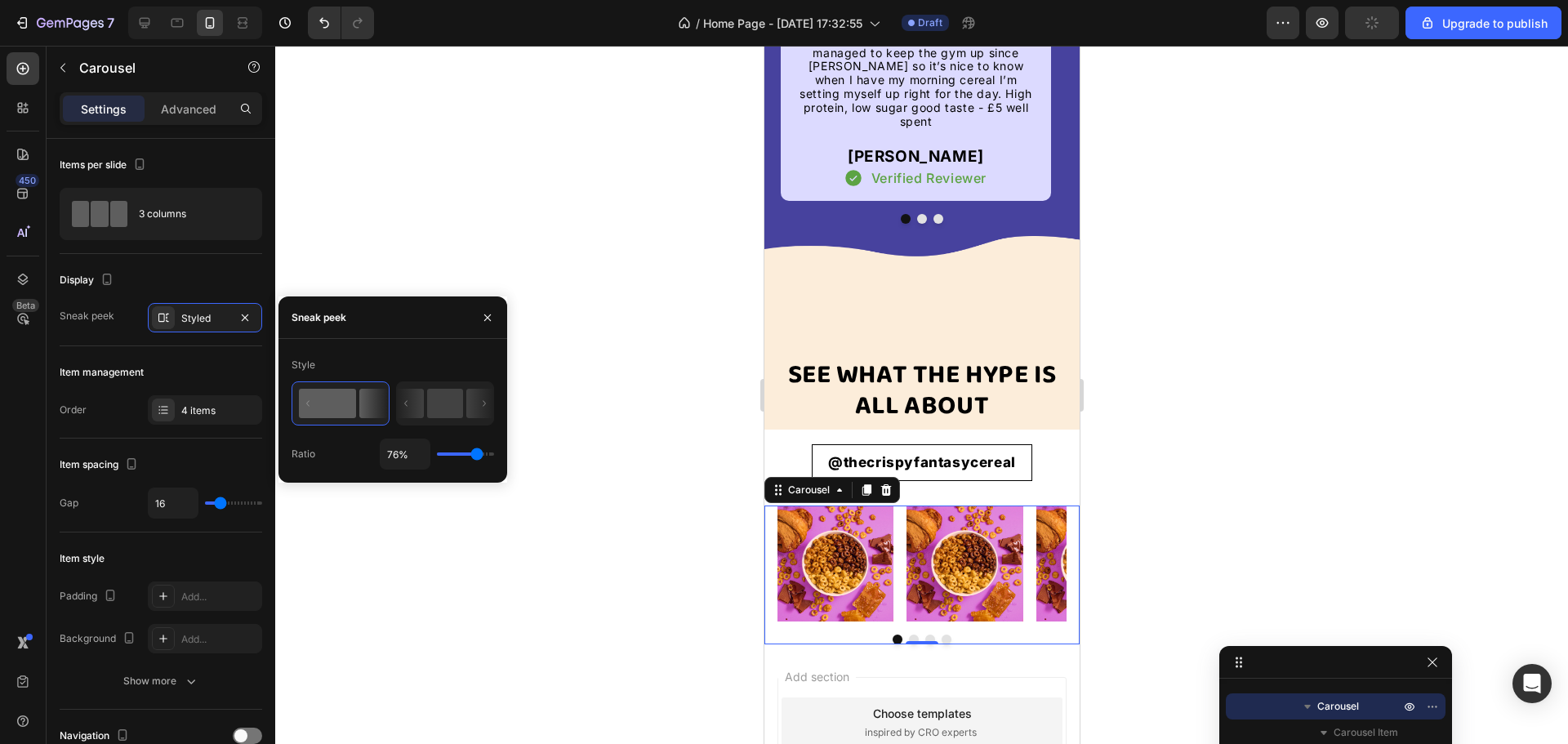
drag, startPoint x: 467, startPoint y: 455, endPoint x: 477, endPoint y: 457, distance: 10.2
type input "76"
click at [477, 456] on input "range" at bounding box center [465, 454] width 57 height 3
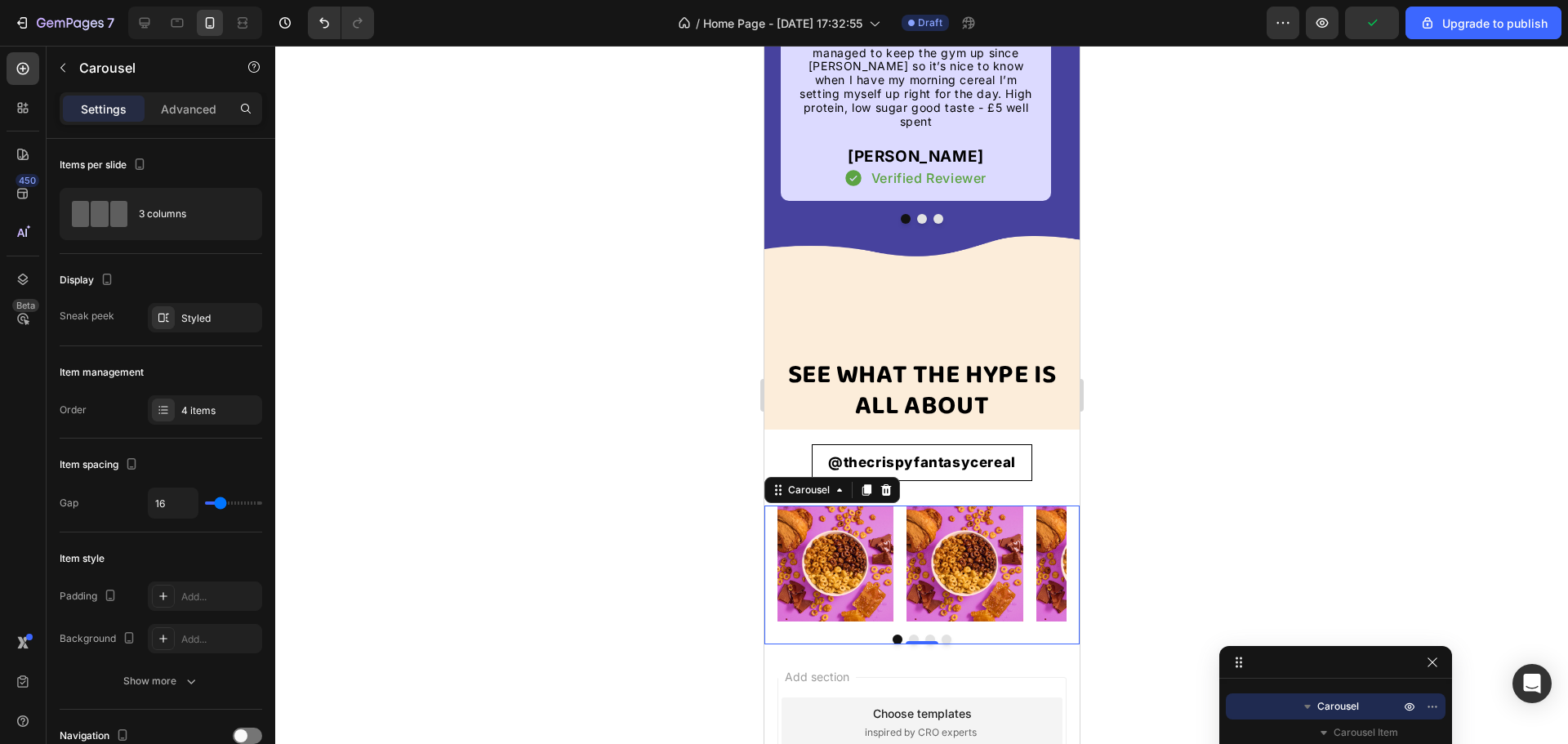
click at [601, 551] on div at bounding box center [922, 395] width 1293 height 699
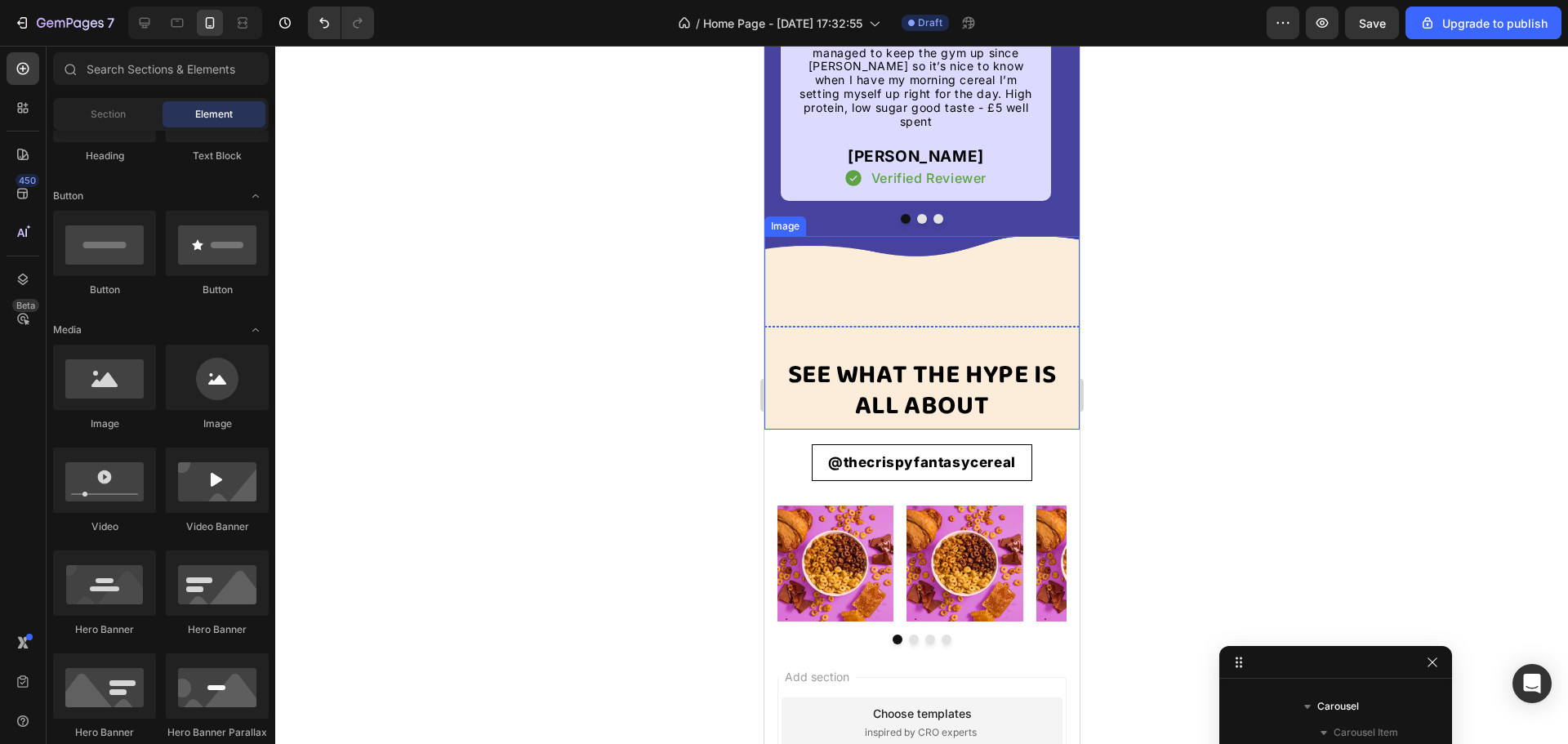
click at [825, 289] on img at bounding box center [921, 333] width 315 height 193
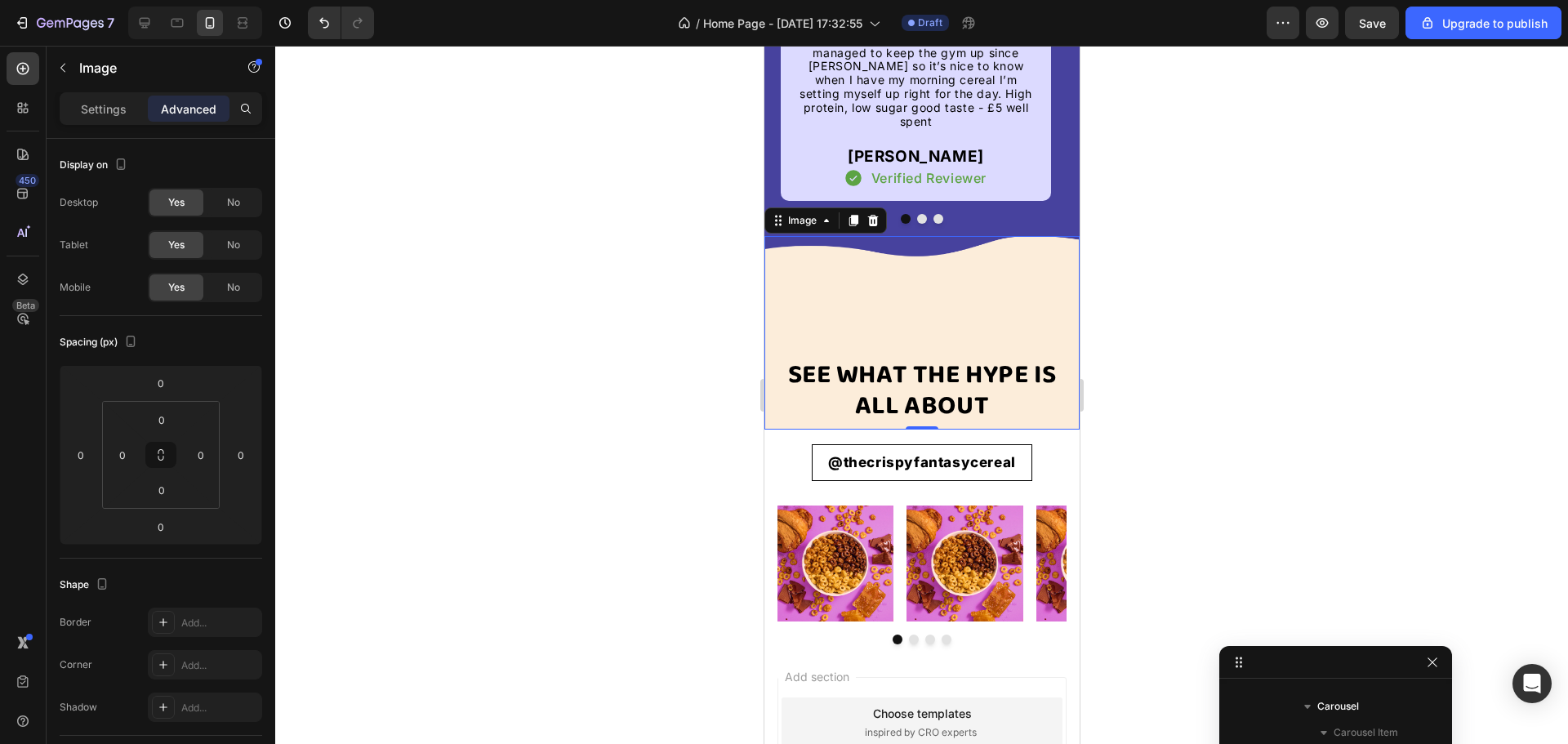
scroll to position [567, 0]
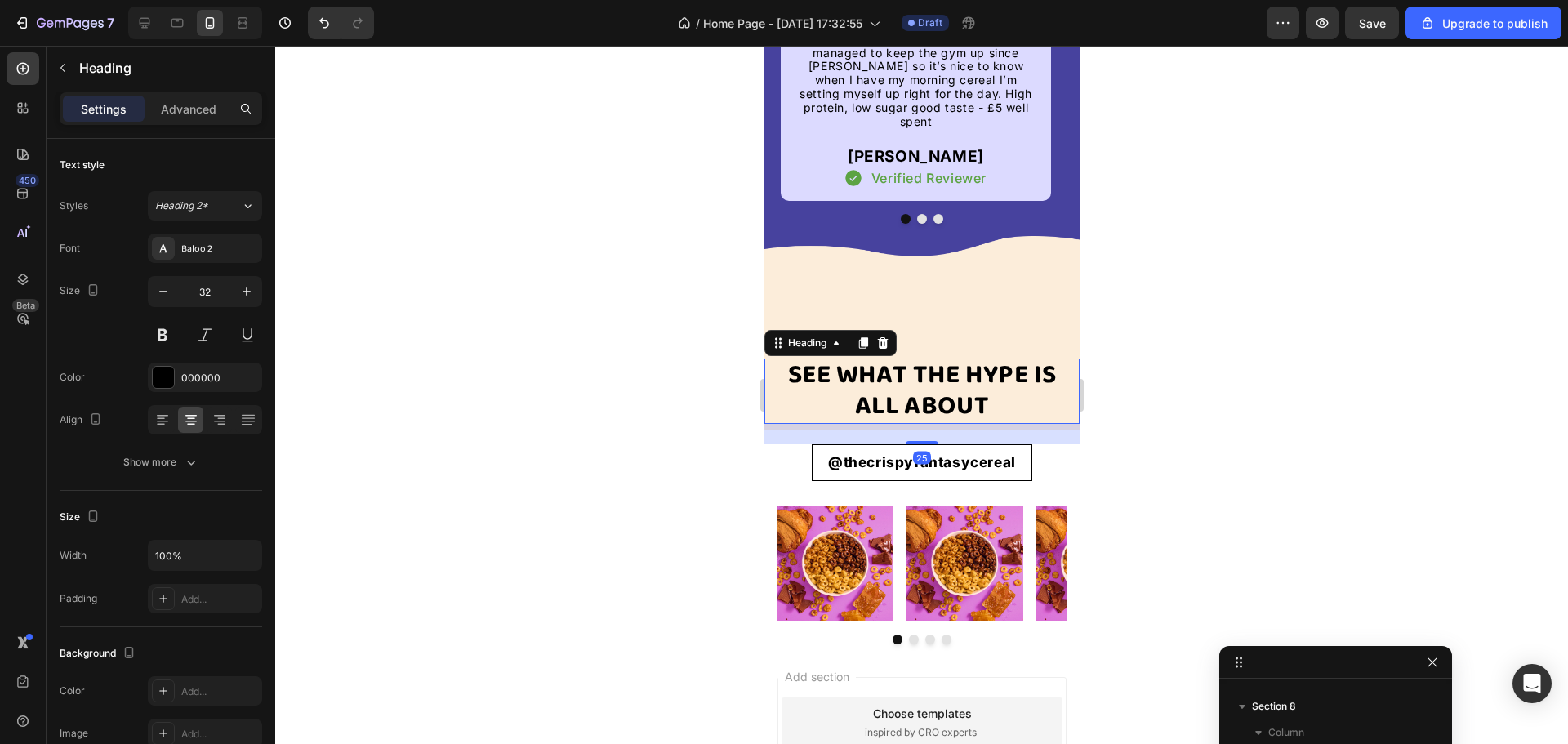
click at [805, 376] on h2 "SEE WHAT THE HYPE IS ALL ABOUT" at bounding box center [921, 392] width 315 height 66
click at [803, 336] on div "Heading" at bounding box center [807, 342] width 44 height 15
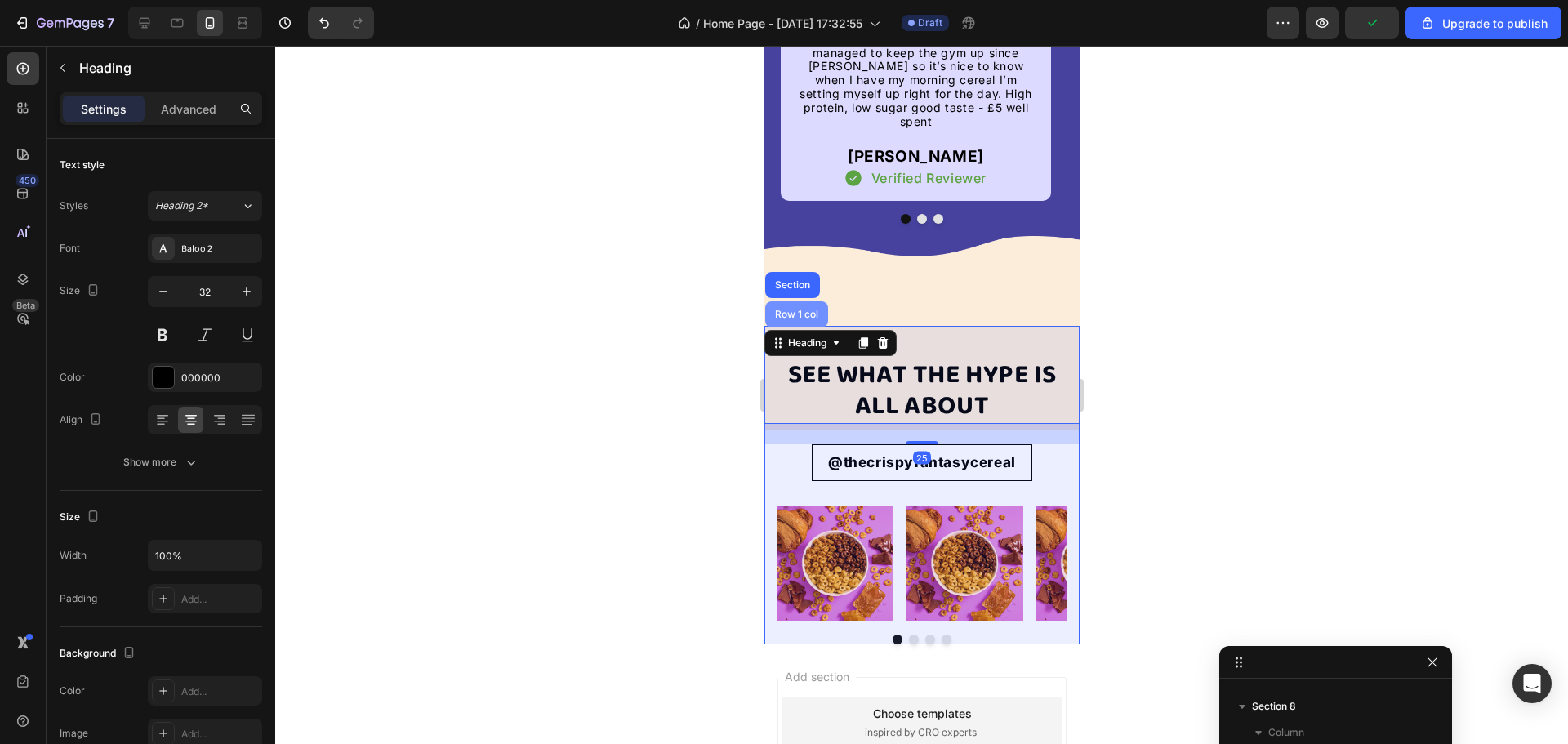
click at [796, 310] on div "Row 1 col" at bounding box center [796, 314] width 50 height 10
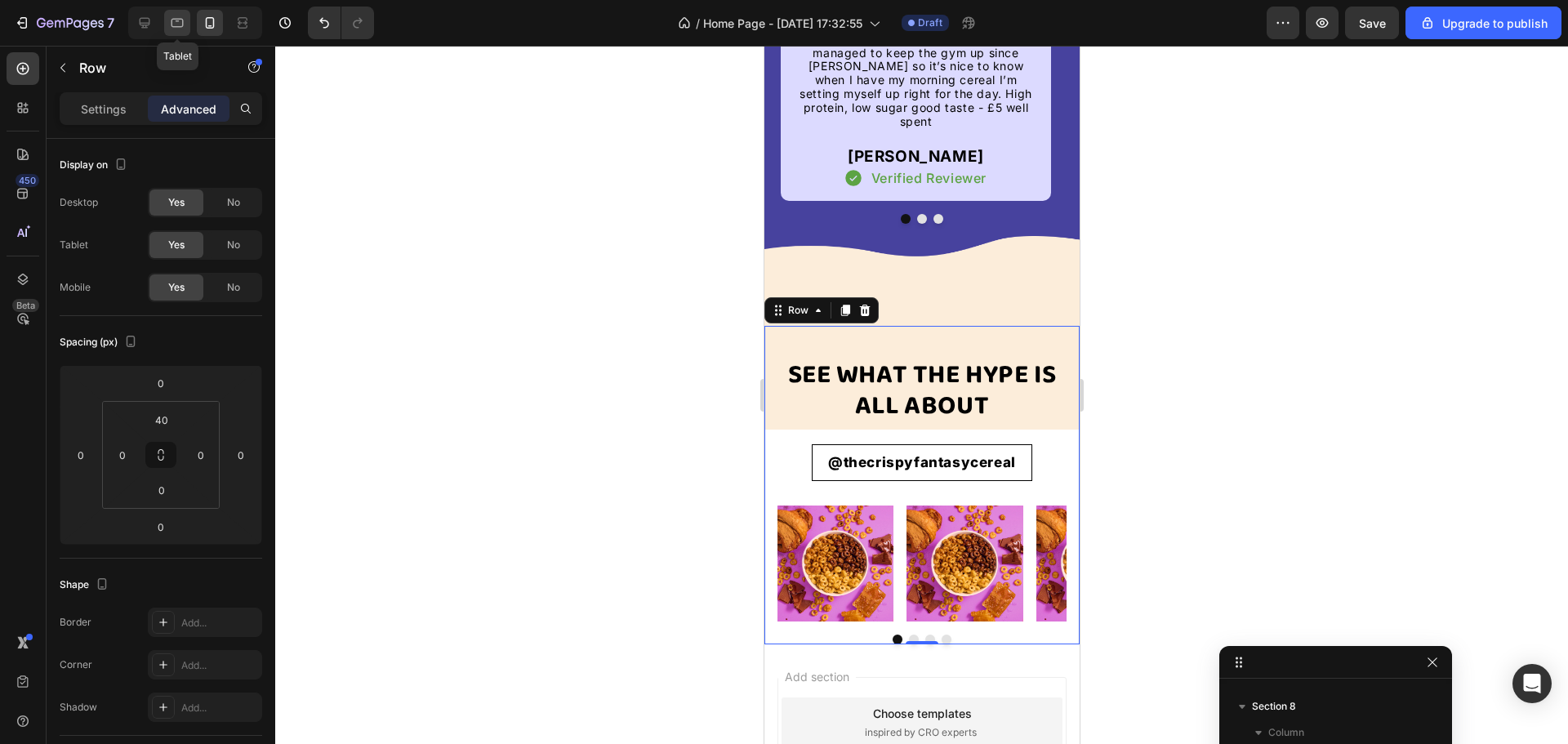
click at [180, 23] on icon at bounding box center [177, 22] width 16 height 16
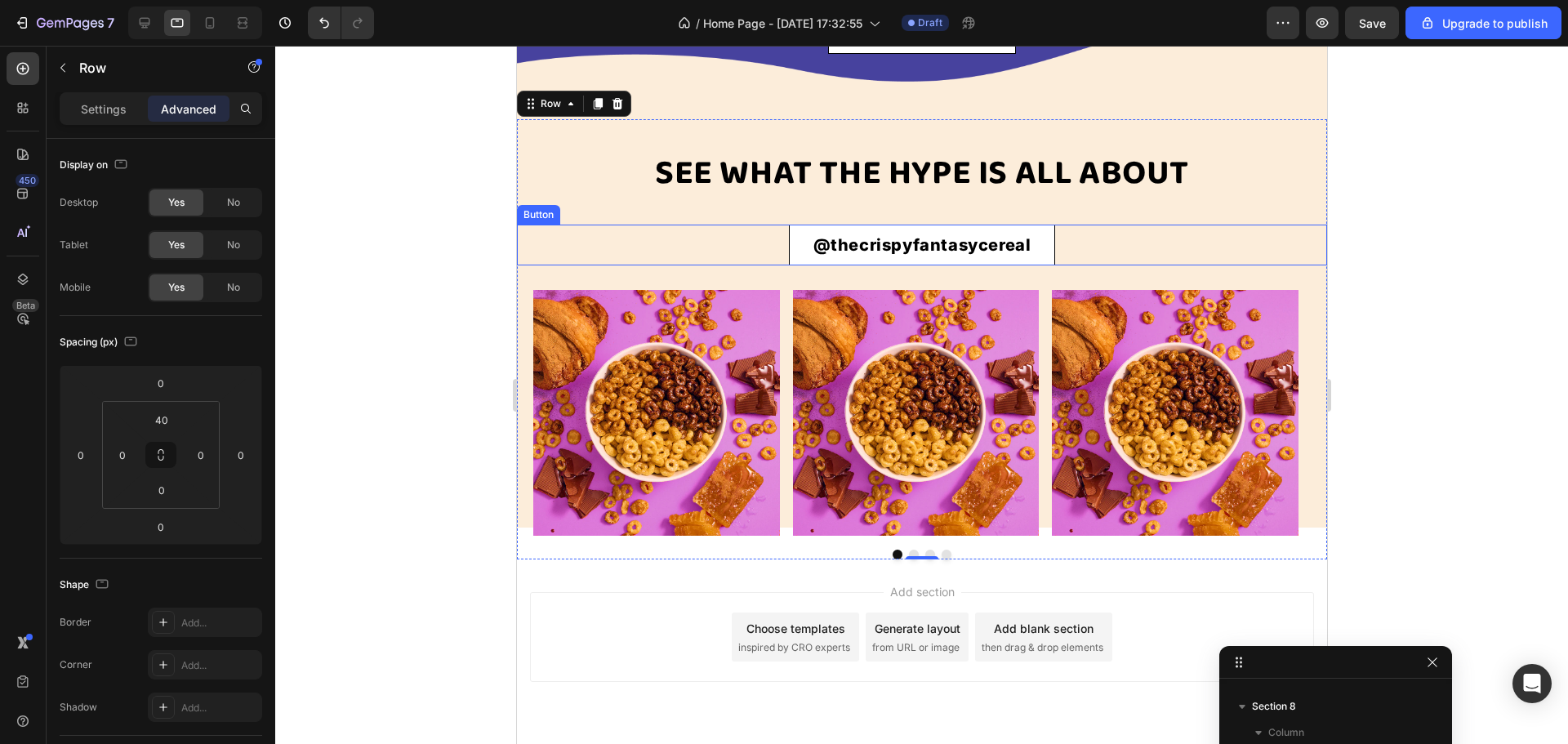
scroll to position [3733, 0]
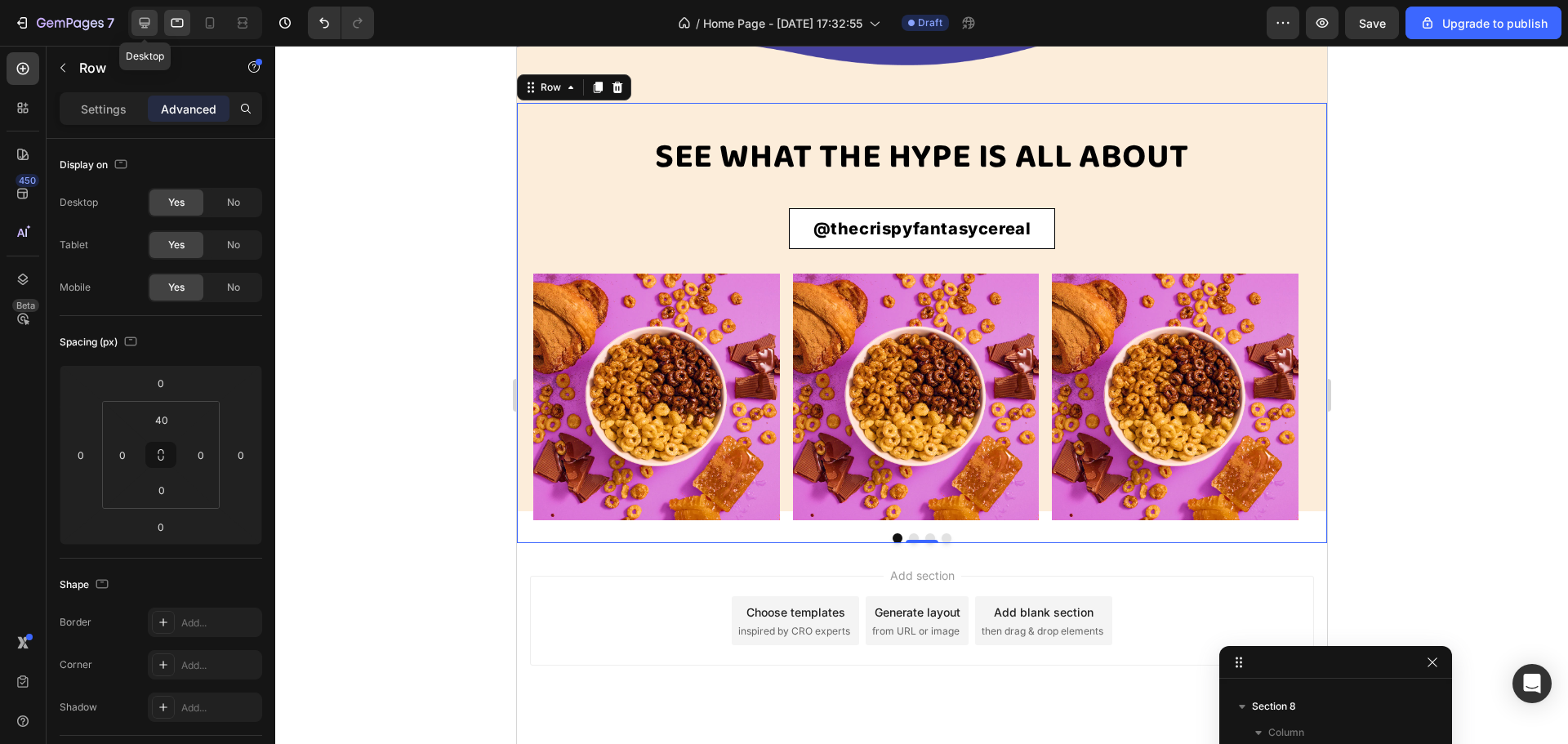
click at [142, 25] on icon at bounding box center [144, 23] width 11 height 11
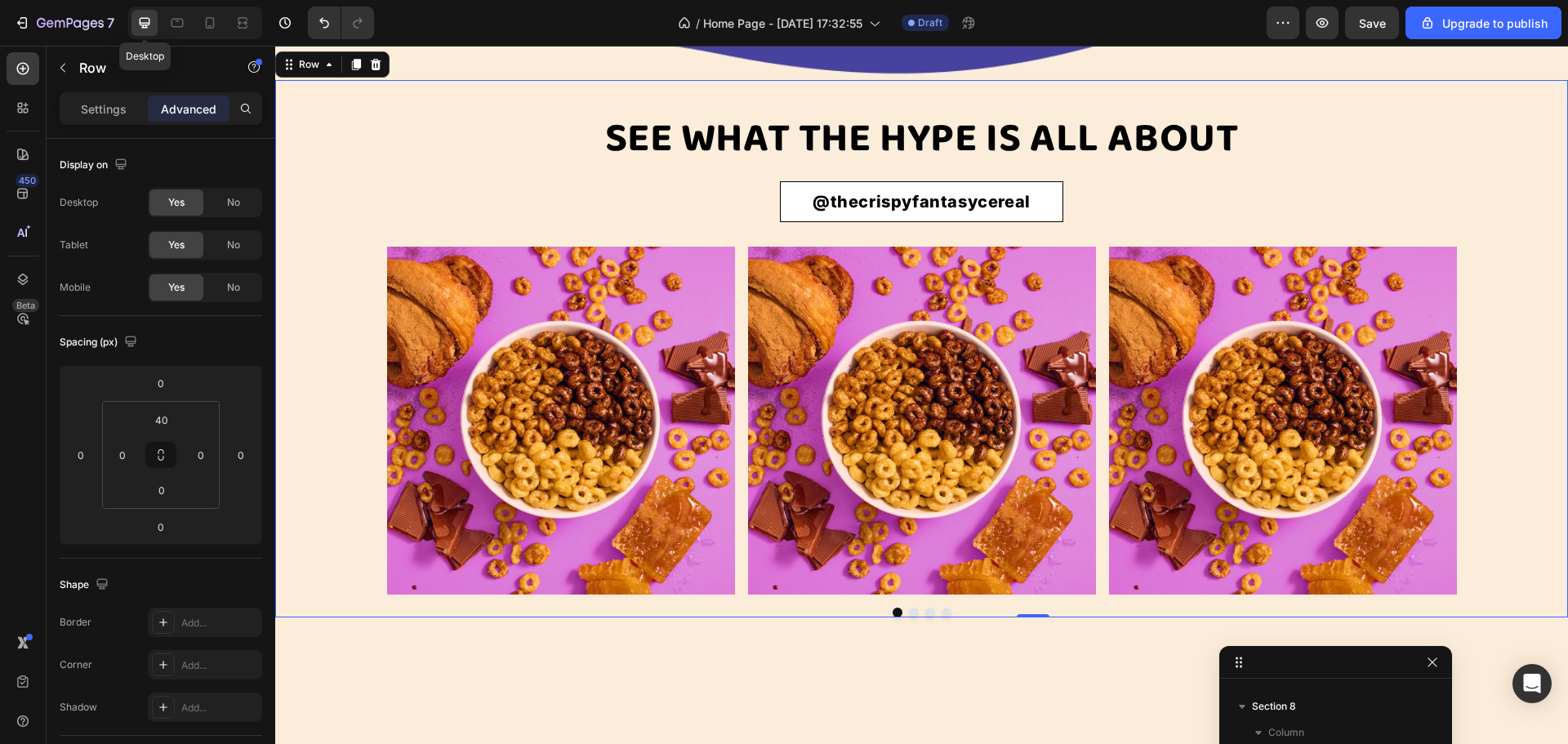
scroll to position [3830, 0]
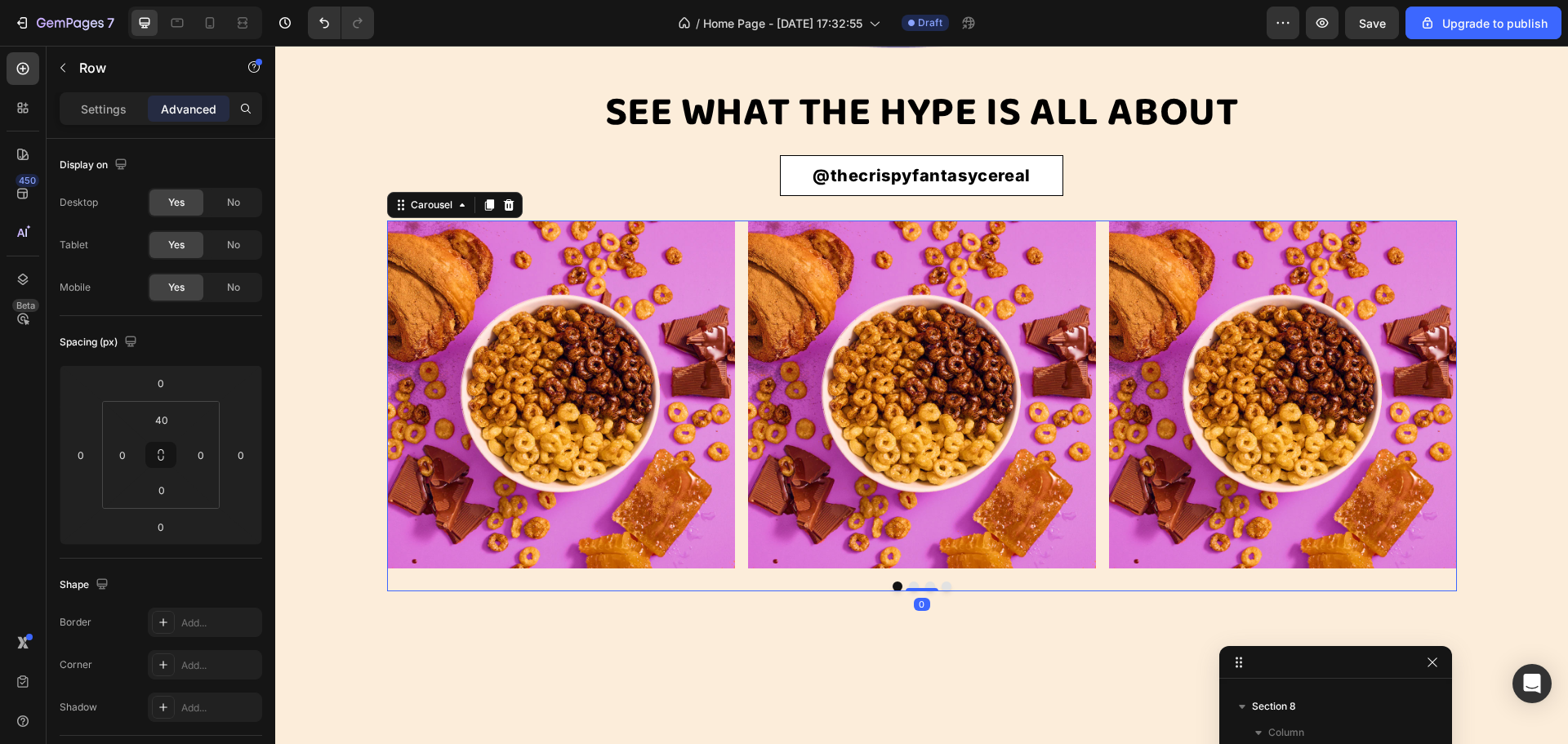
click at [737, 355] on div "Image Row Image Row Image Row Image Row" at bounding box center [922, 395] width 1070 height 348
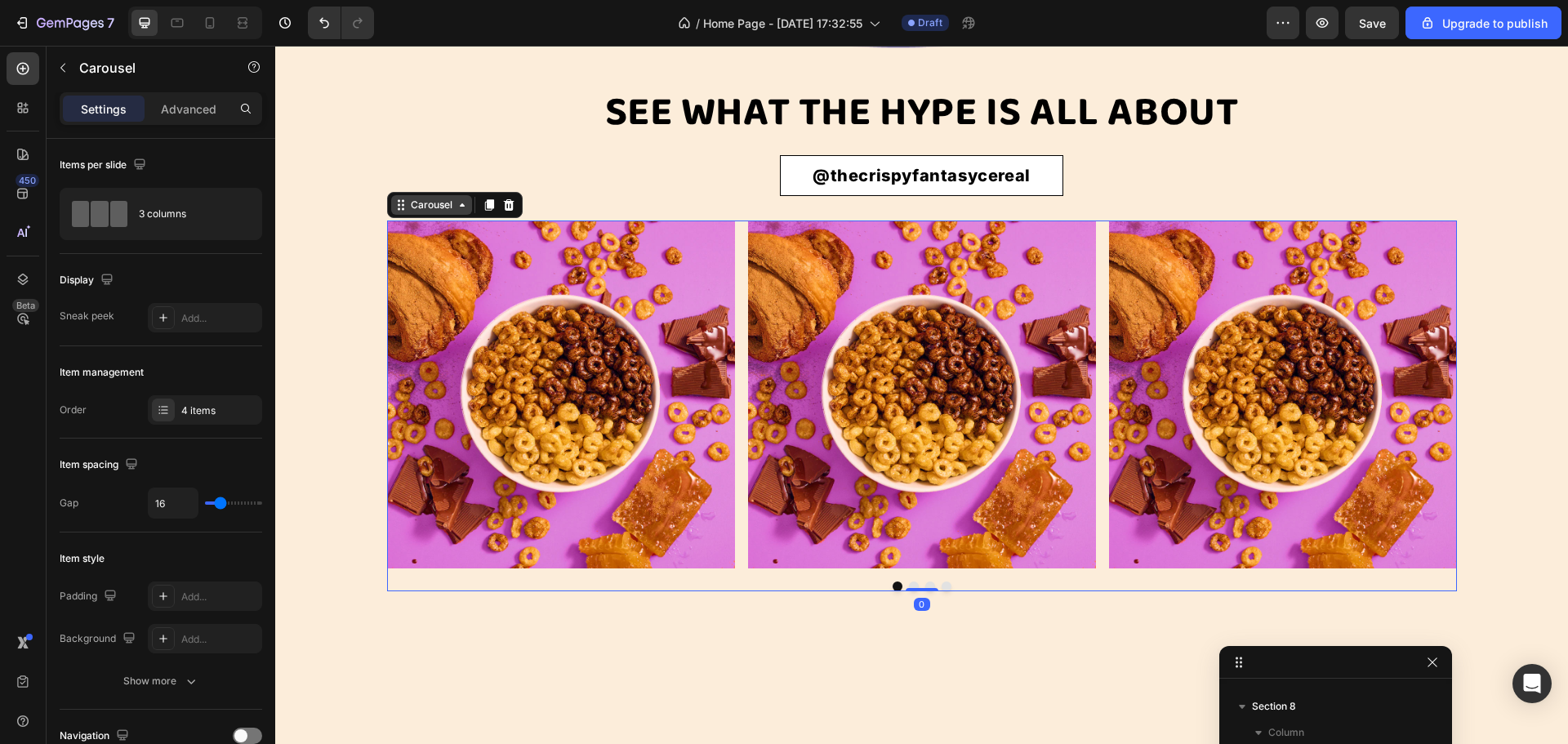
click at [415, 213] on div "Carousel" at bounding box center [431, 204] width 48 height 15
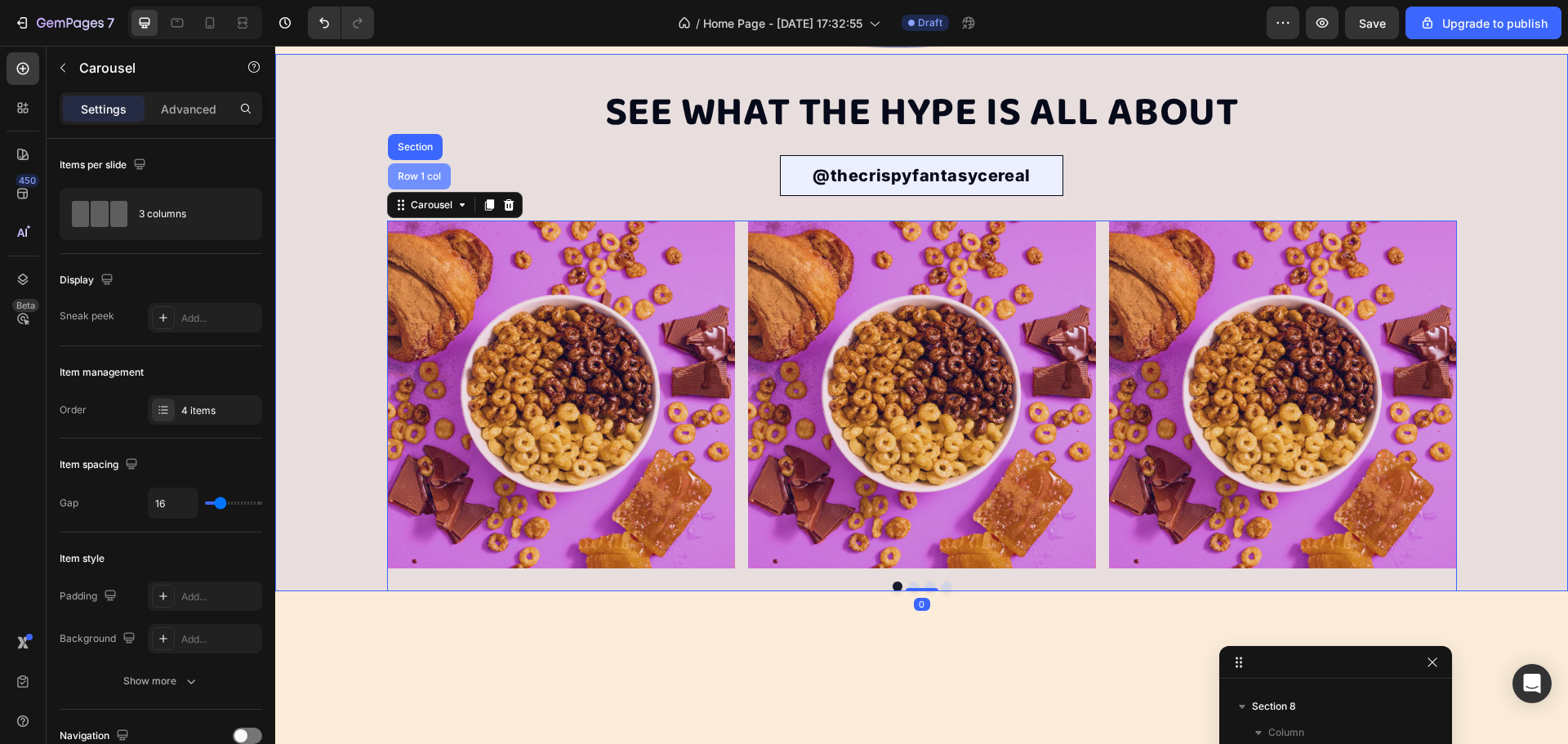
click at [406, 181] on div "Row 1 col" at bounding box center [420, 176] width 50 height 10
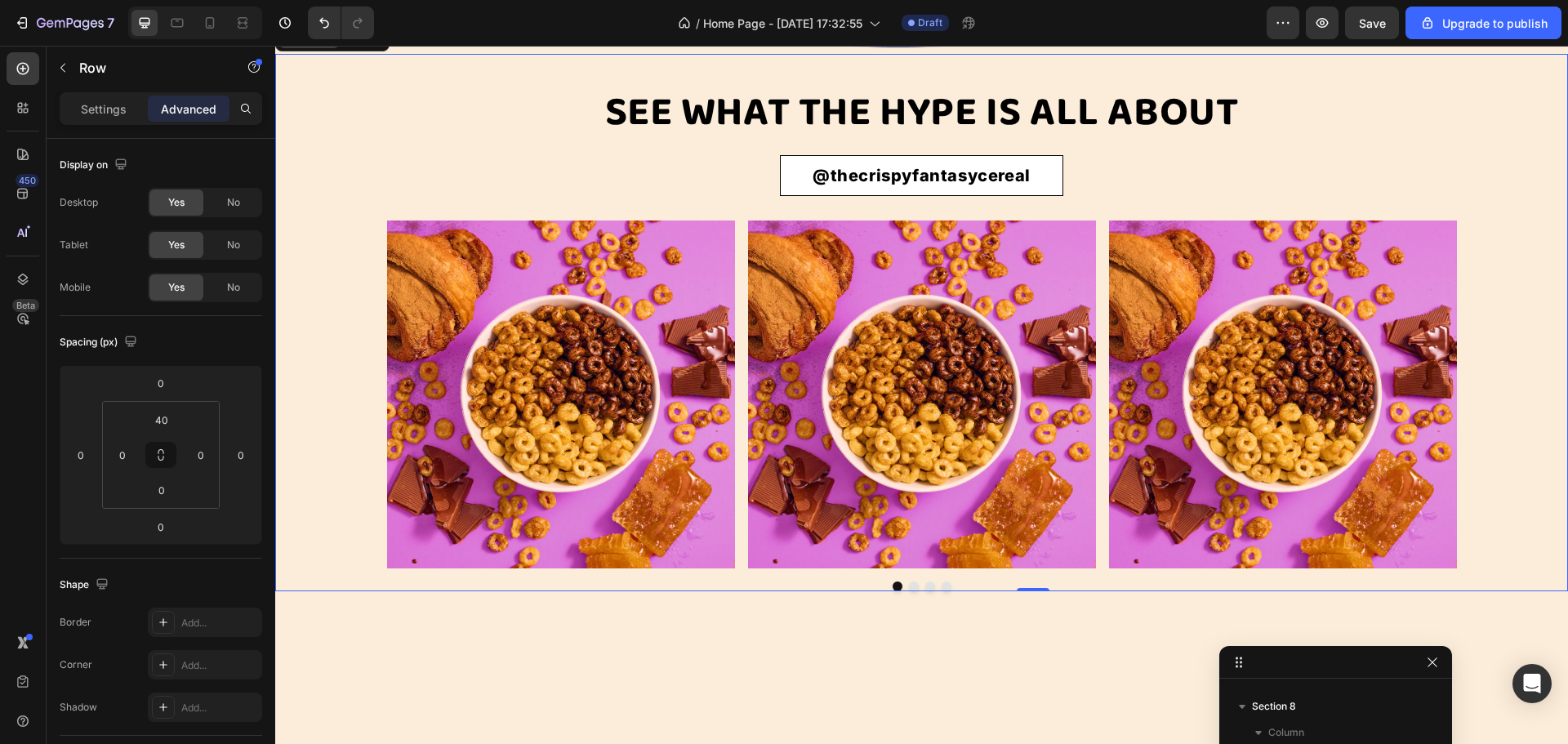
click at [305, 45] on div "Row" at bounding box center [310, 38] width 27 height 15
click at [594, 81] on img at bounding box center [922, 362] width 1293 height 795
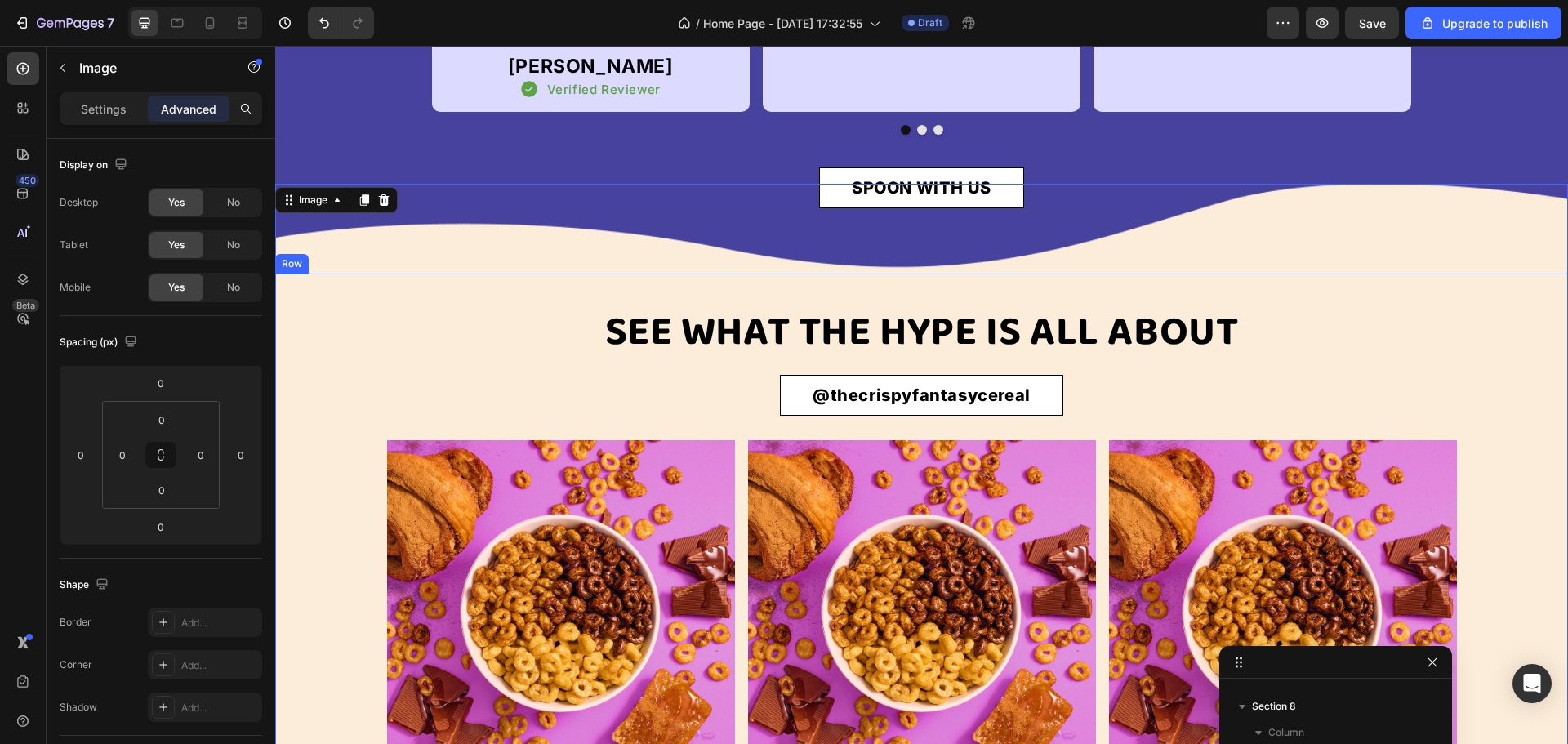
scroll to position [3586, 0]
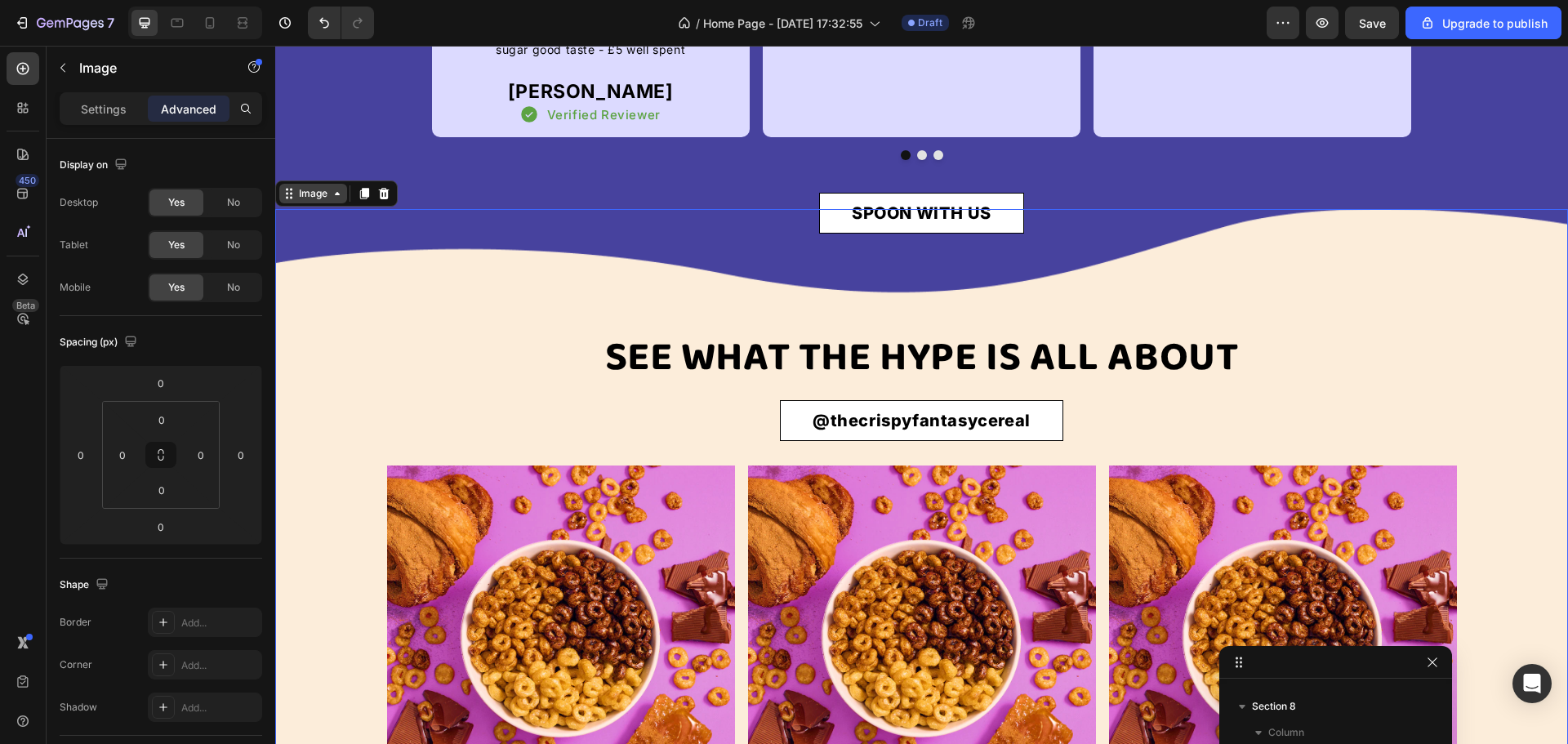
click at [298, 201] on div "Image" at bounding box center [313, 193] width 35 height 15
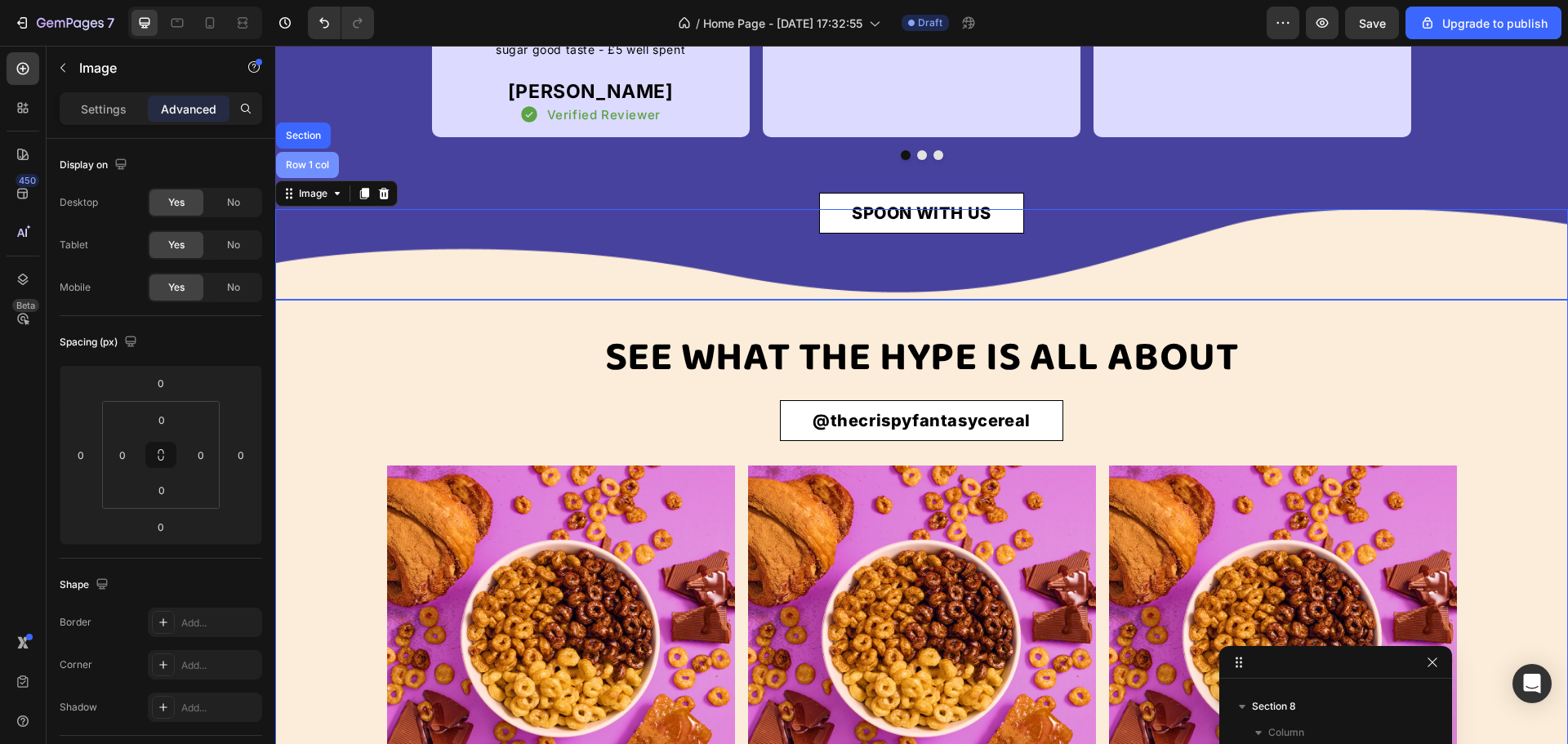
click at [305, 170] on div "Row 1 col" at bounding box center [308, 164] width 50 height 10
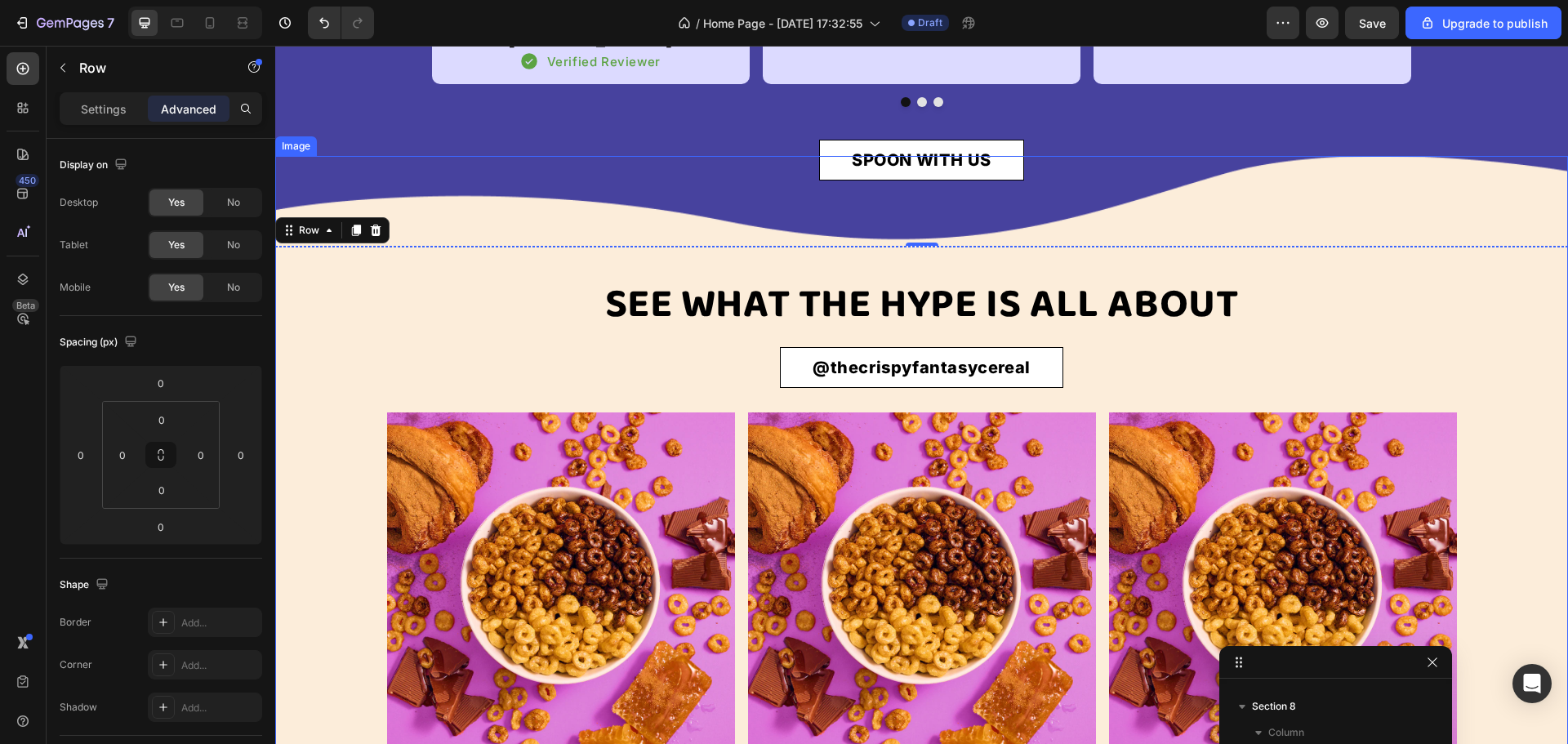
scroll to position [3667, 0]
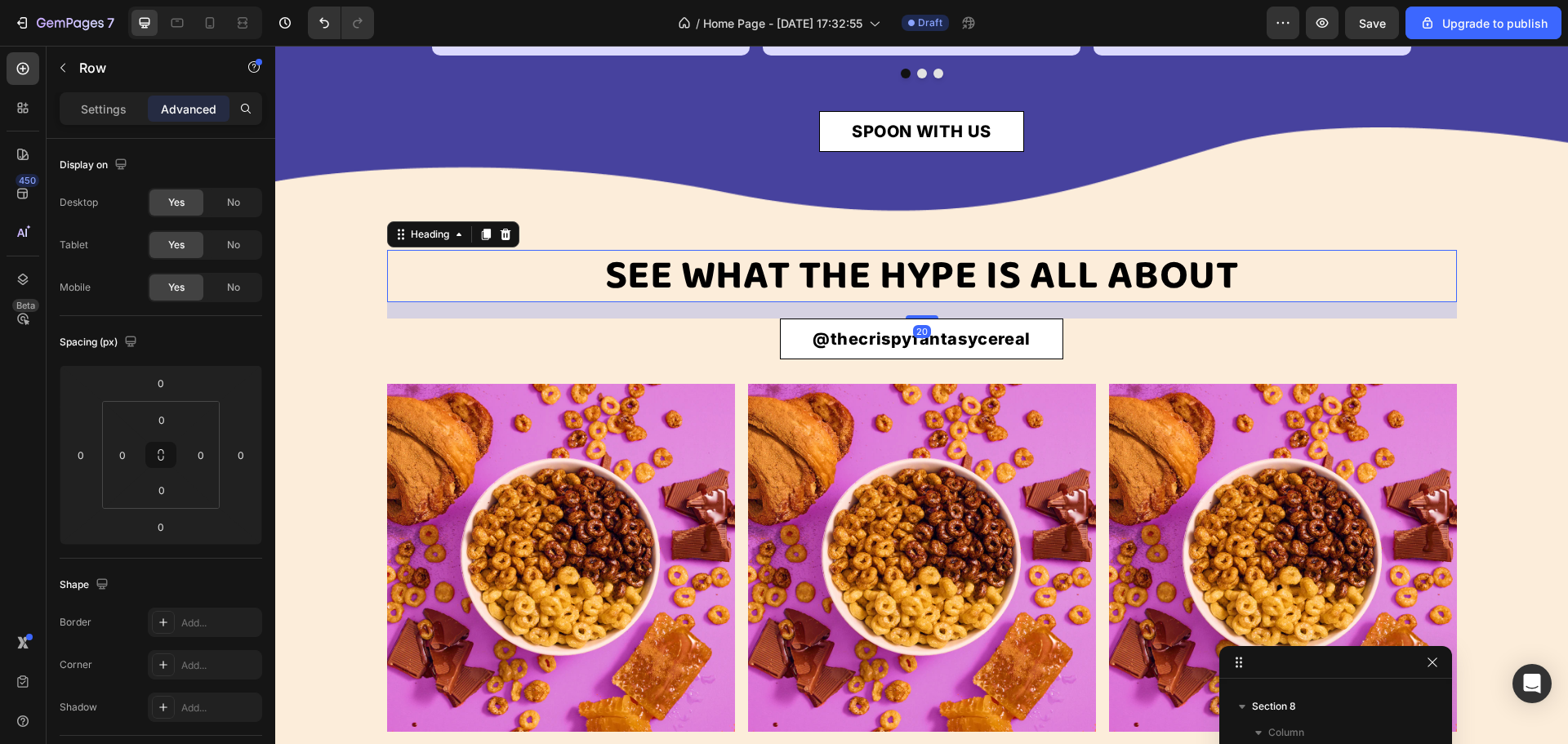
click at [741, 302] on h2 "SEE WHAT THE HYPE IS ALL ABOUT" at bounding box center [922, 276] width 1070 height 52
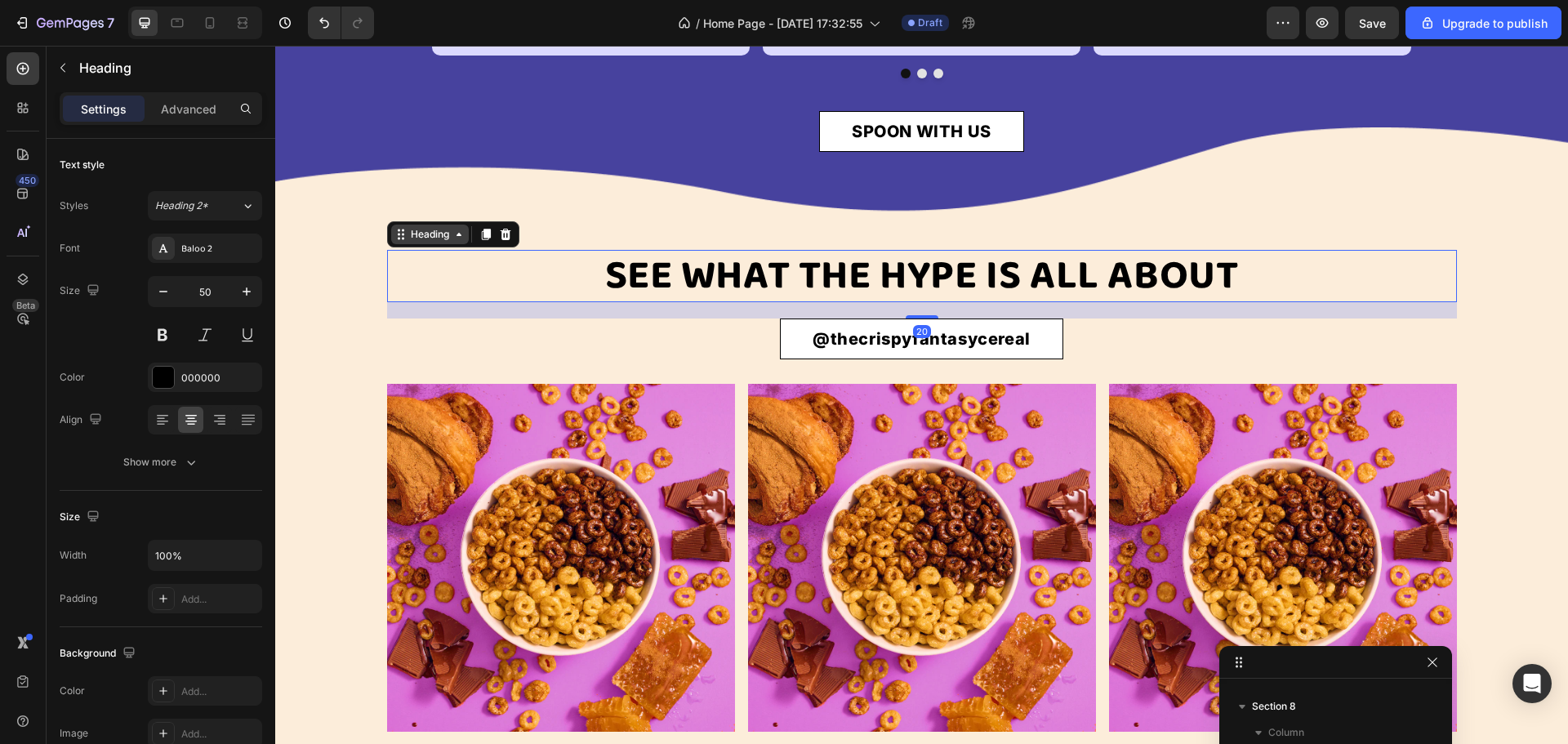
click at [435, 242] on div "Heading" at bounding box center [429, 234] width 44 height 15
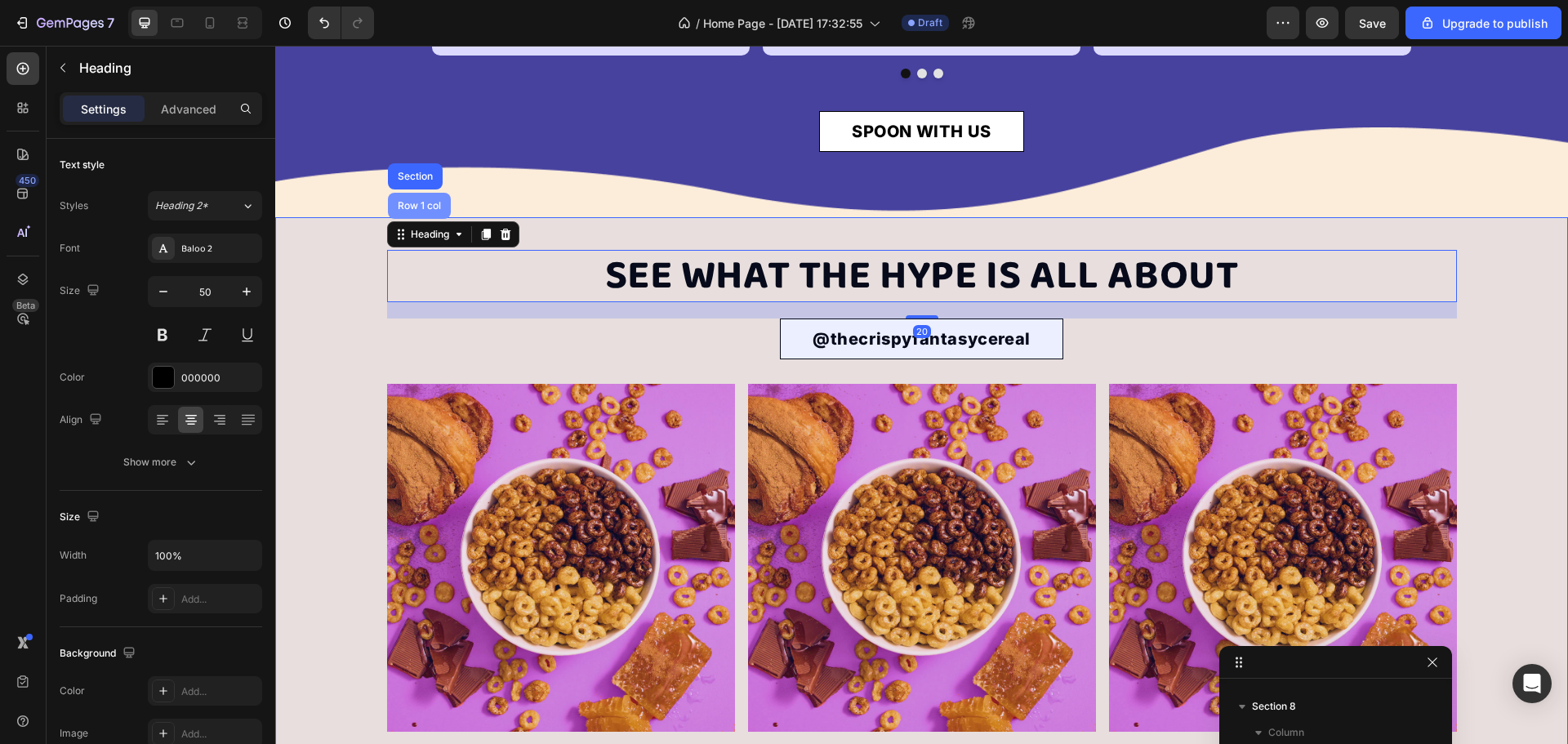
click at [419, 211] on div "Row 1 col" at bounding box center [420, 206] width 50 height 10
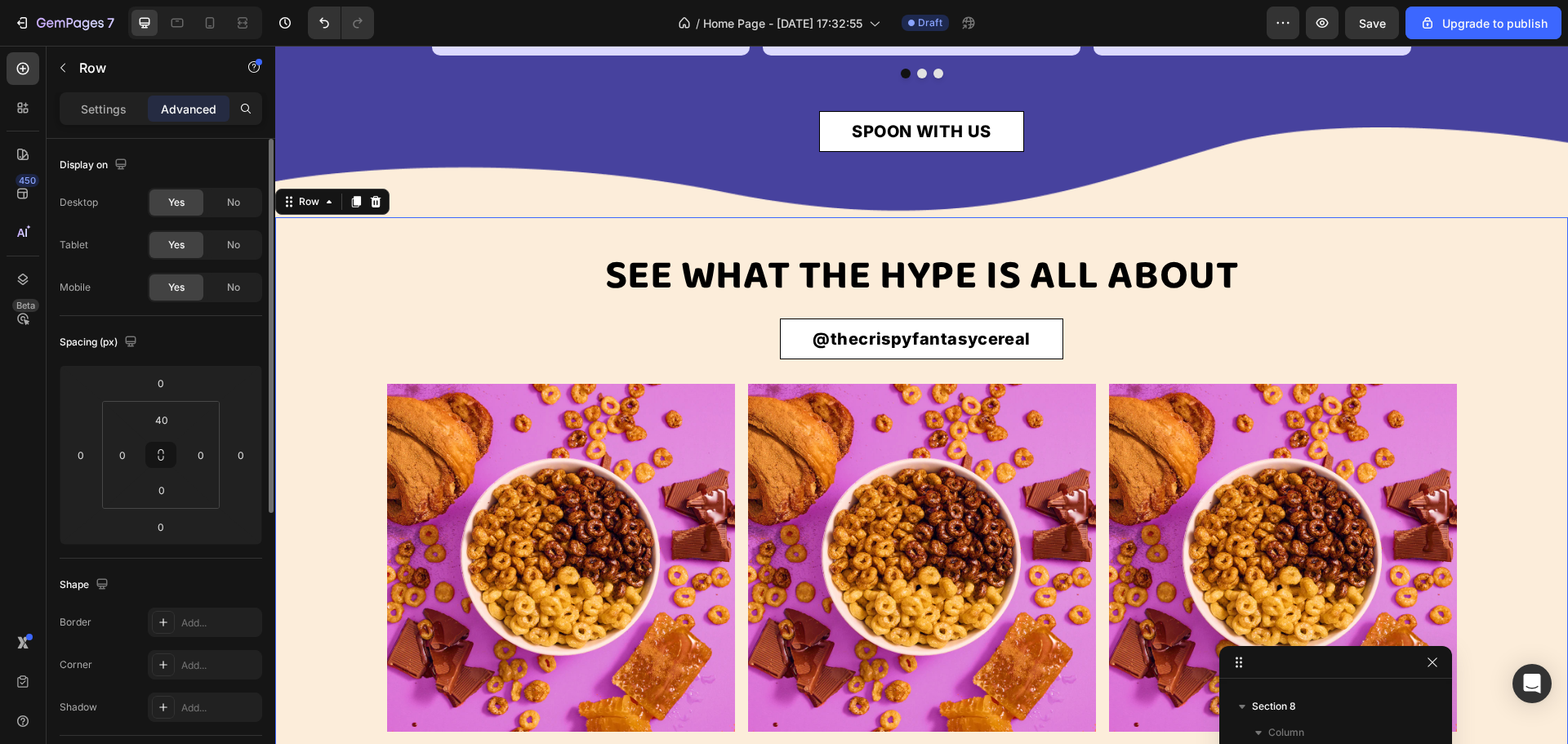
scroll to position [245, 0]
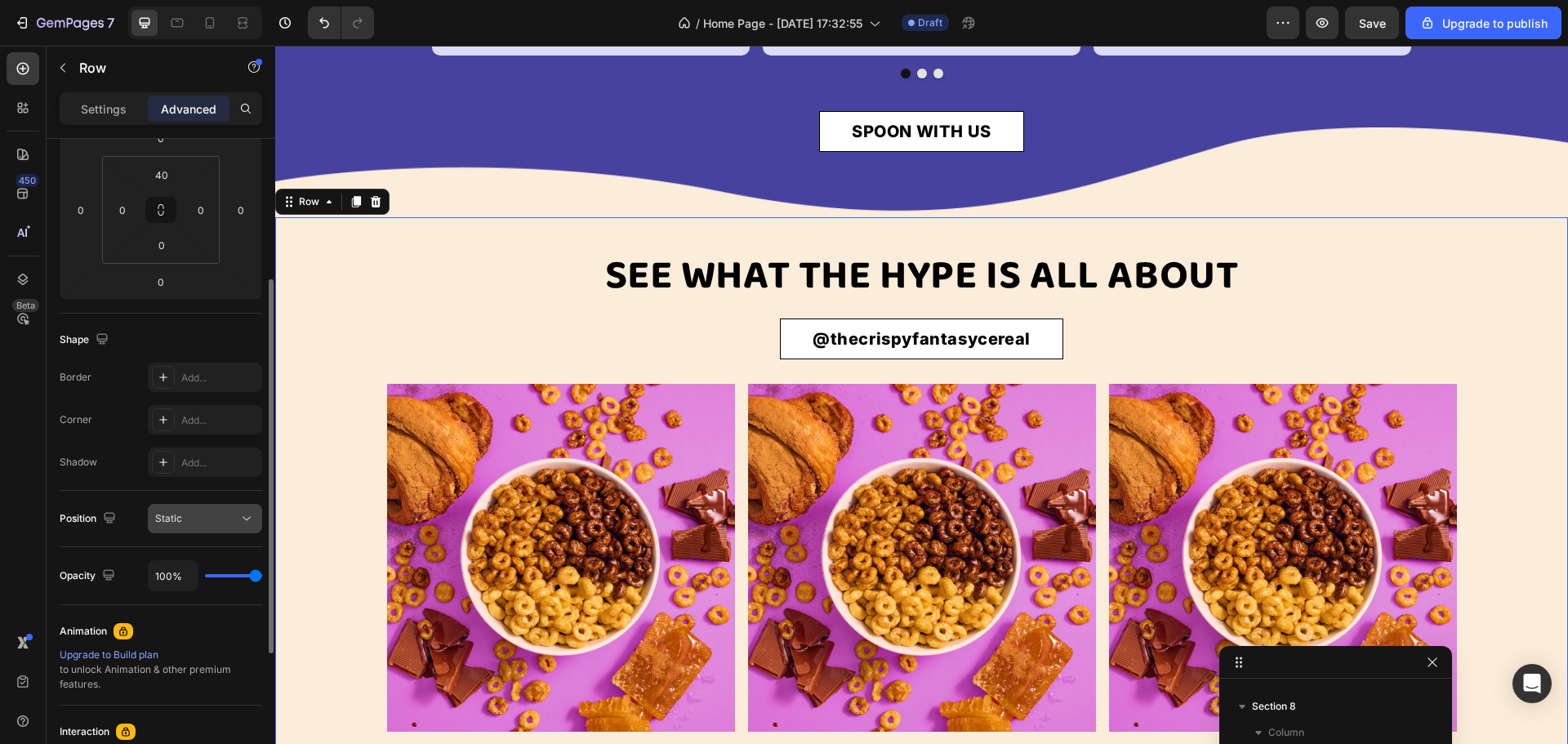
click at [174, 516] on span "Static" at bounding box center [168, 518] width 27 height 13
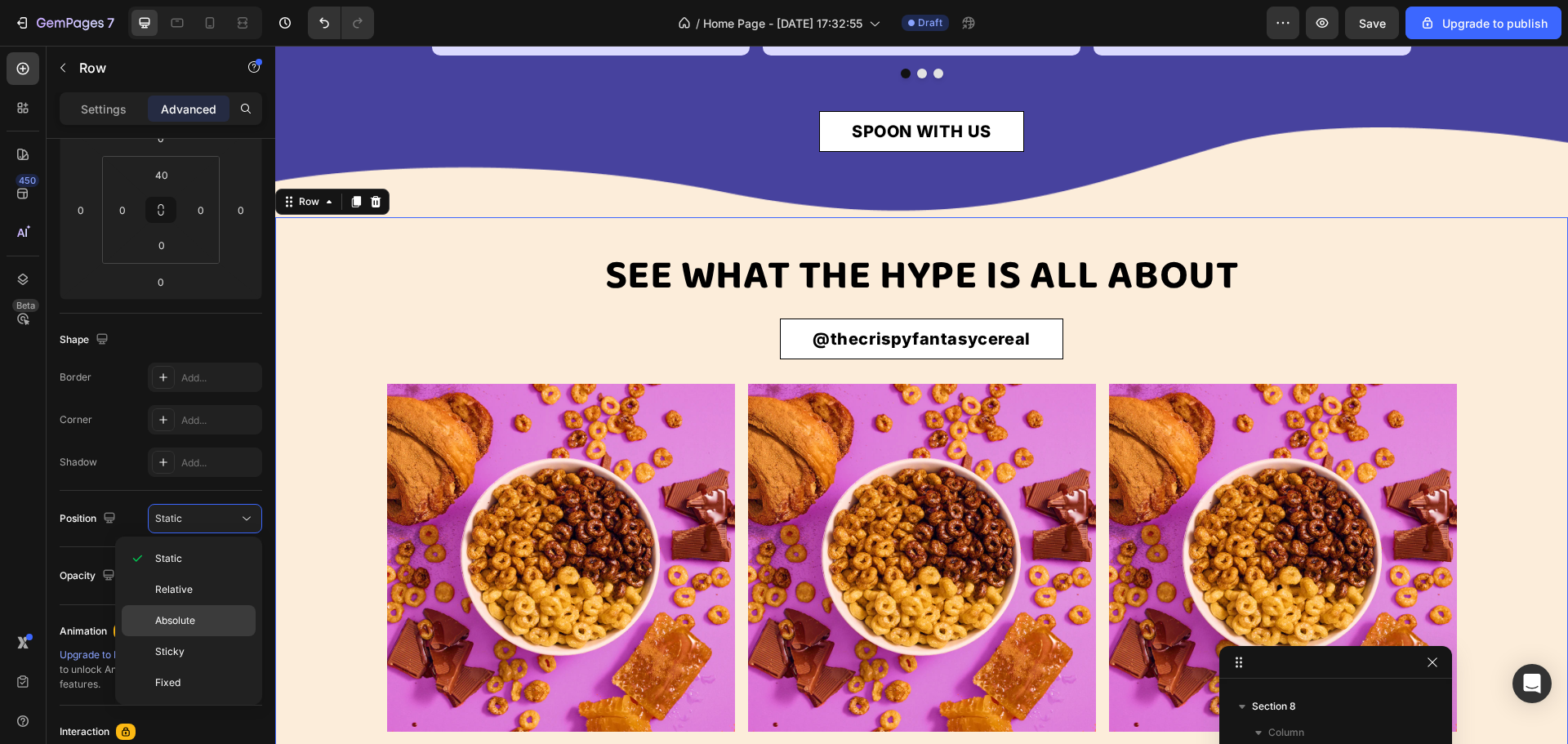
click at [181, 637] on div "Absolute" at bounding box center [189, 652] width 133 height 31
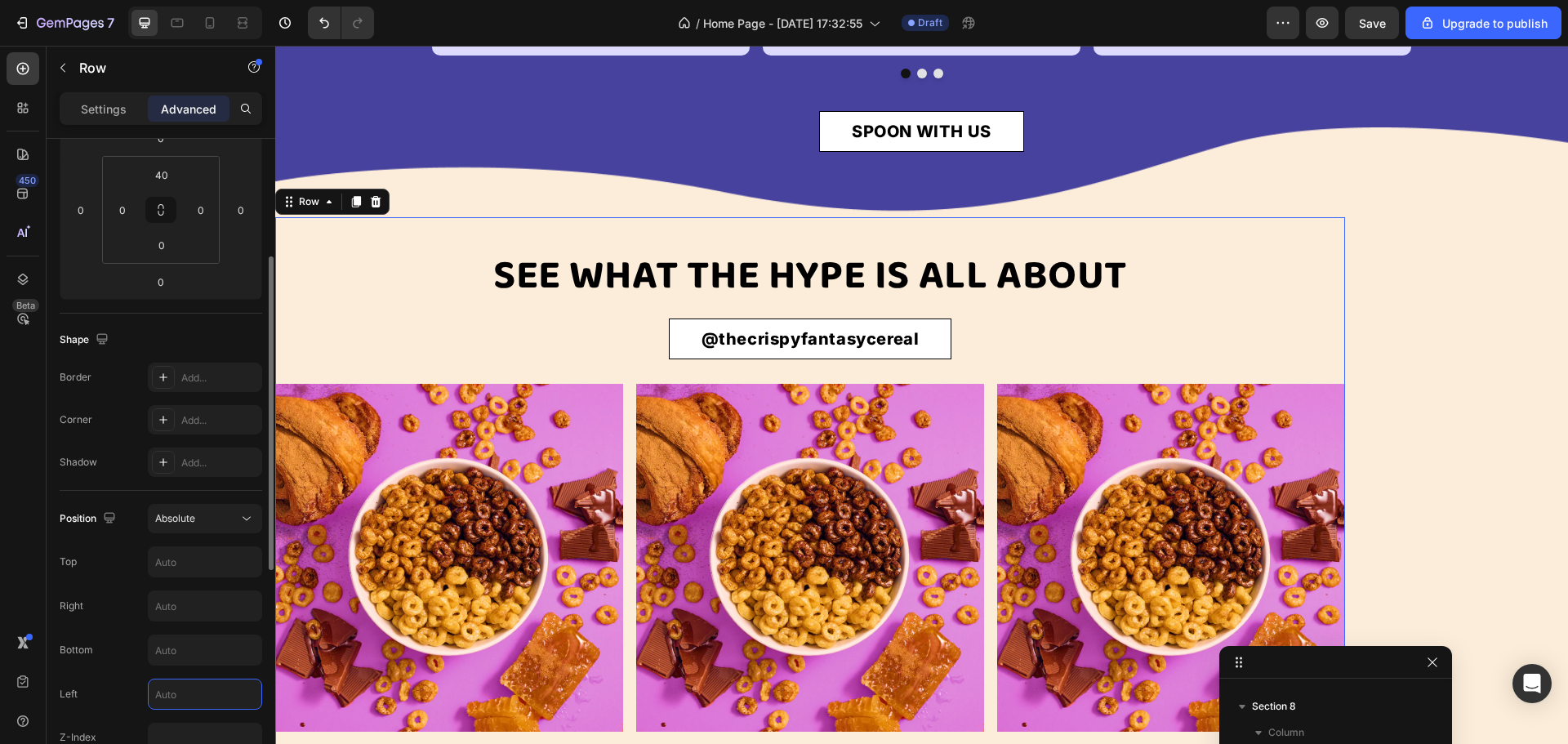
click at [185, 687] on input "text" at bounding box center [205, 694] width 113 height 29
type input "0"
click at [174, 605] on input "text" at bounding box center [205, 606] width 113 height 29
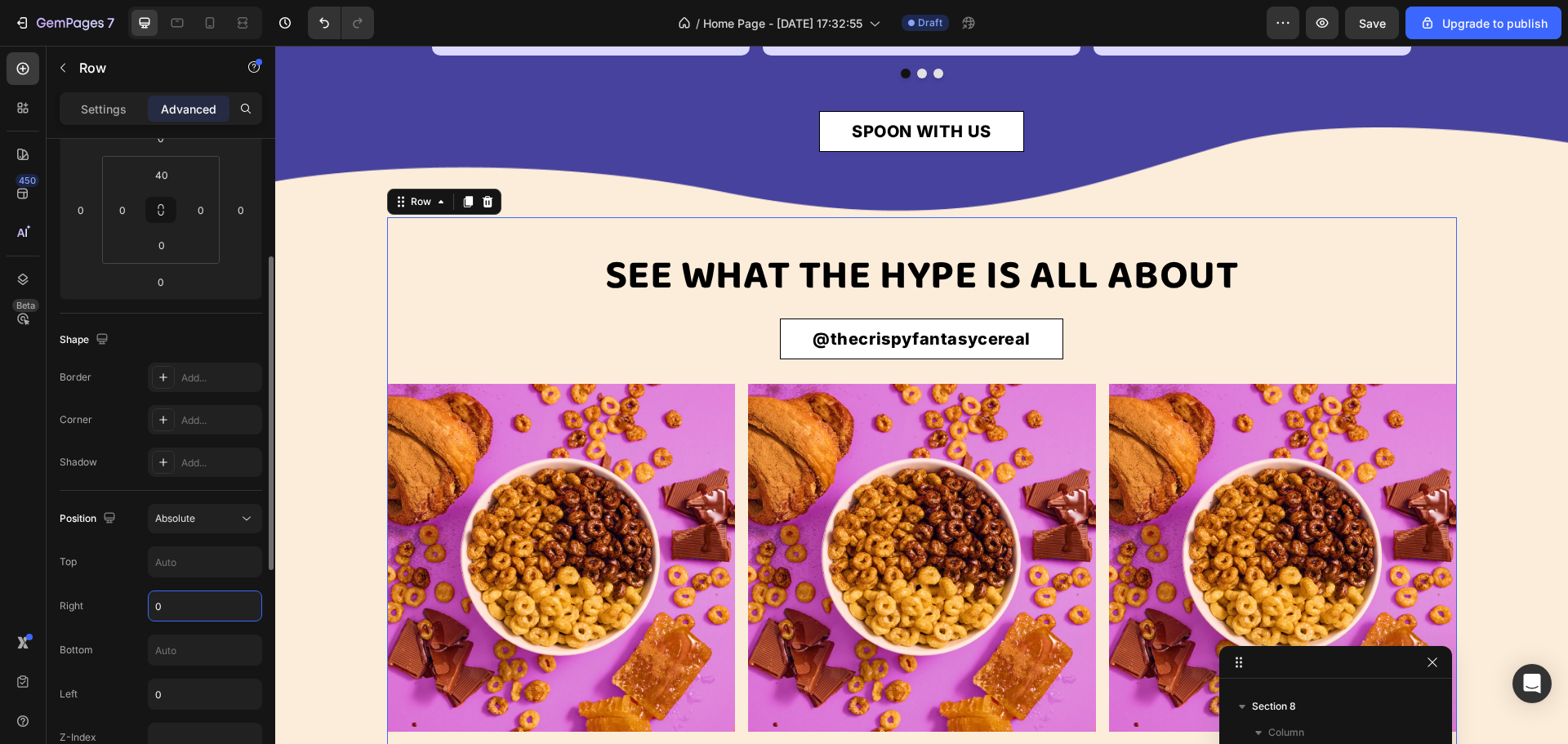
scroll to position [0, 0]
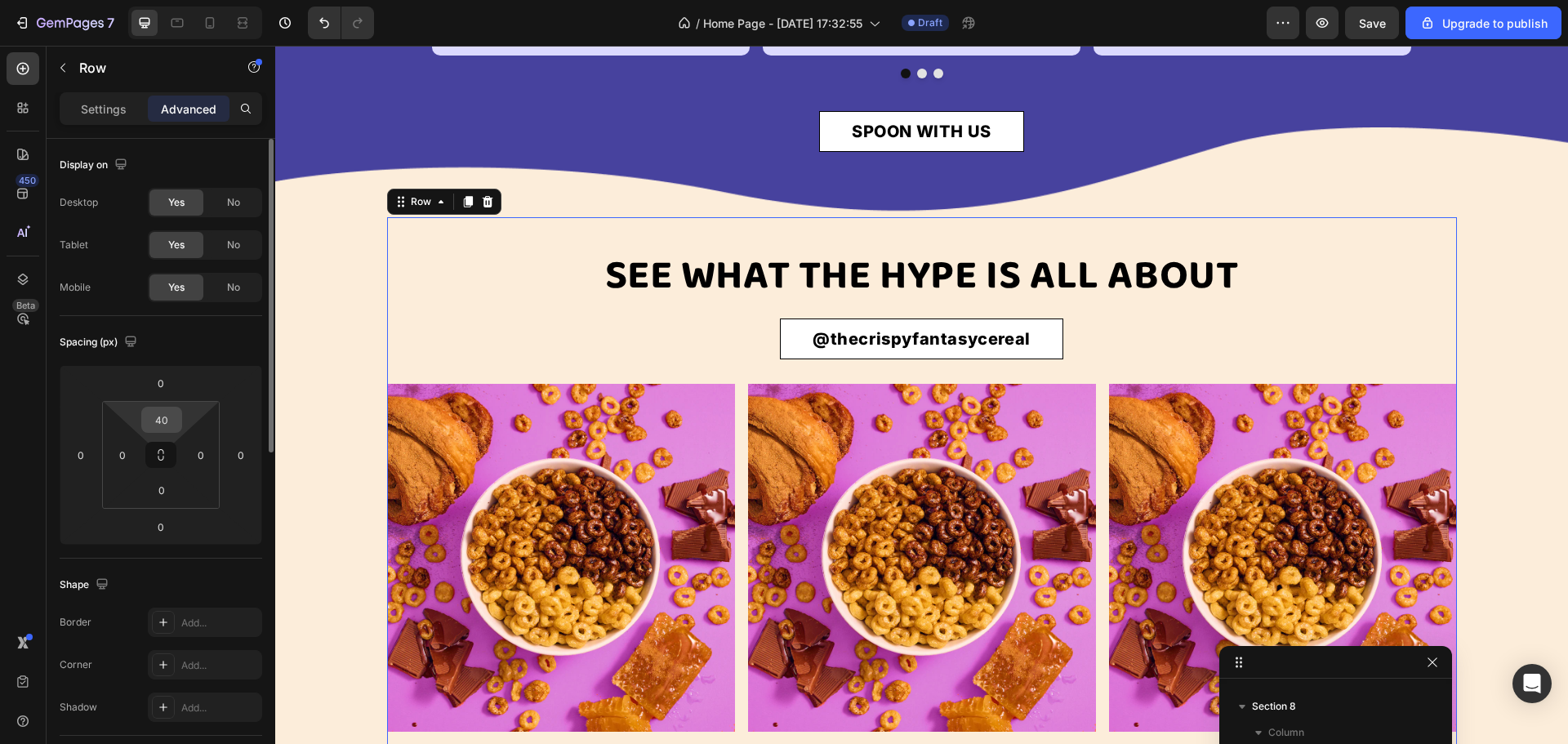
type input "0"
click at [174, 427] on input "40" at bounding box center [162, 419] width 33 height 24
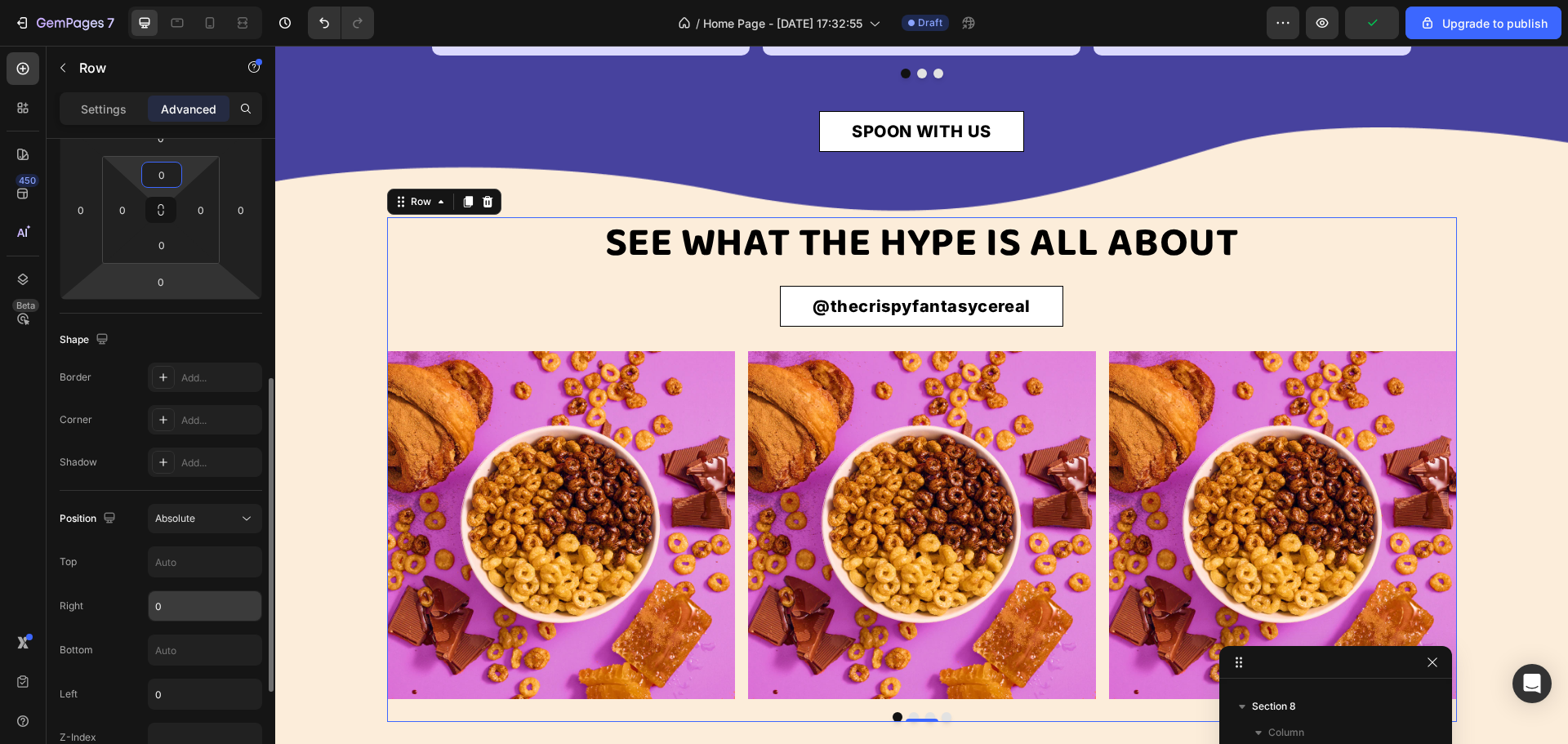
scroll to position [327, 0]
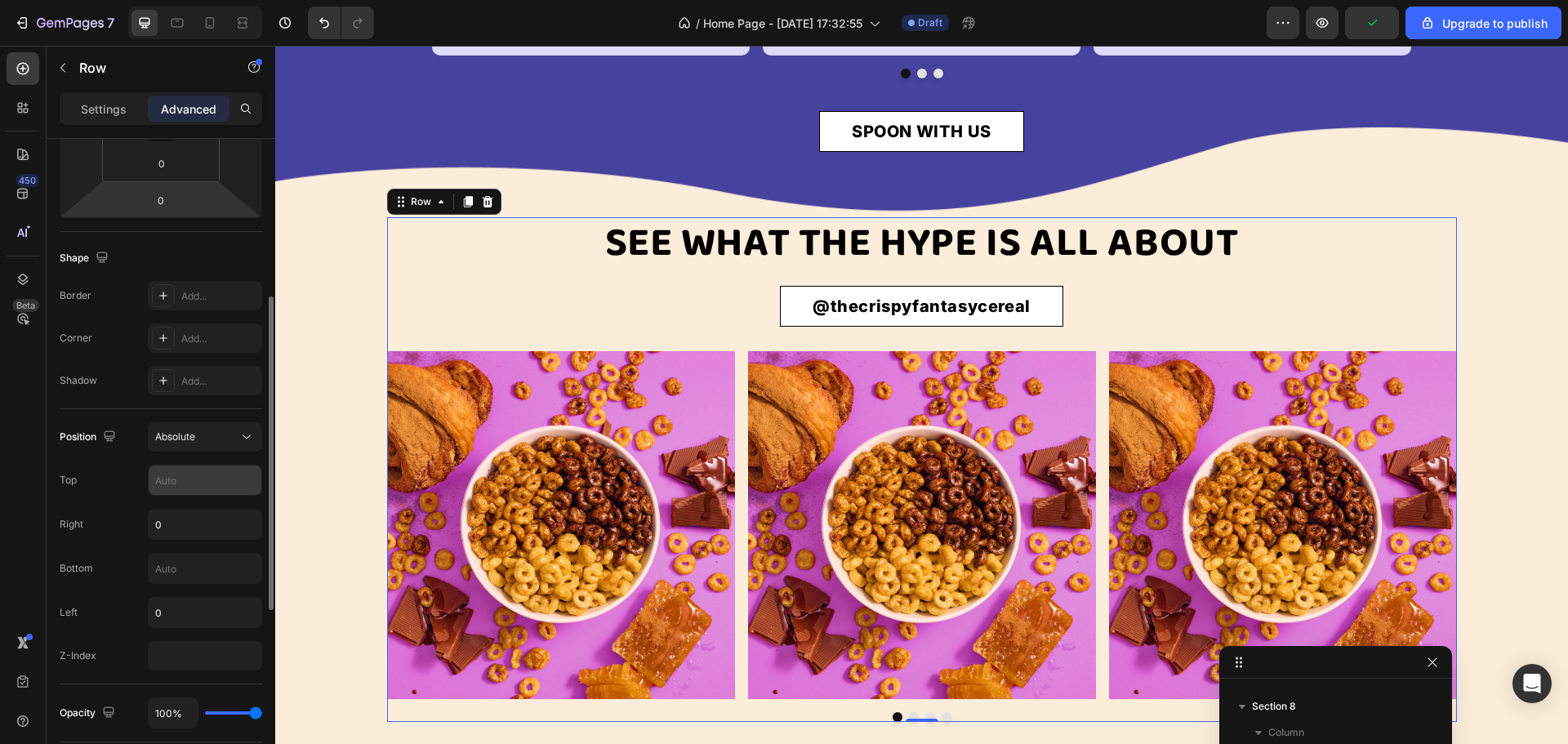
type input "0"
click at [172, 482] on input "text" at bounding box center [205, 480] width 113 height 29
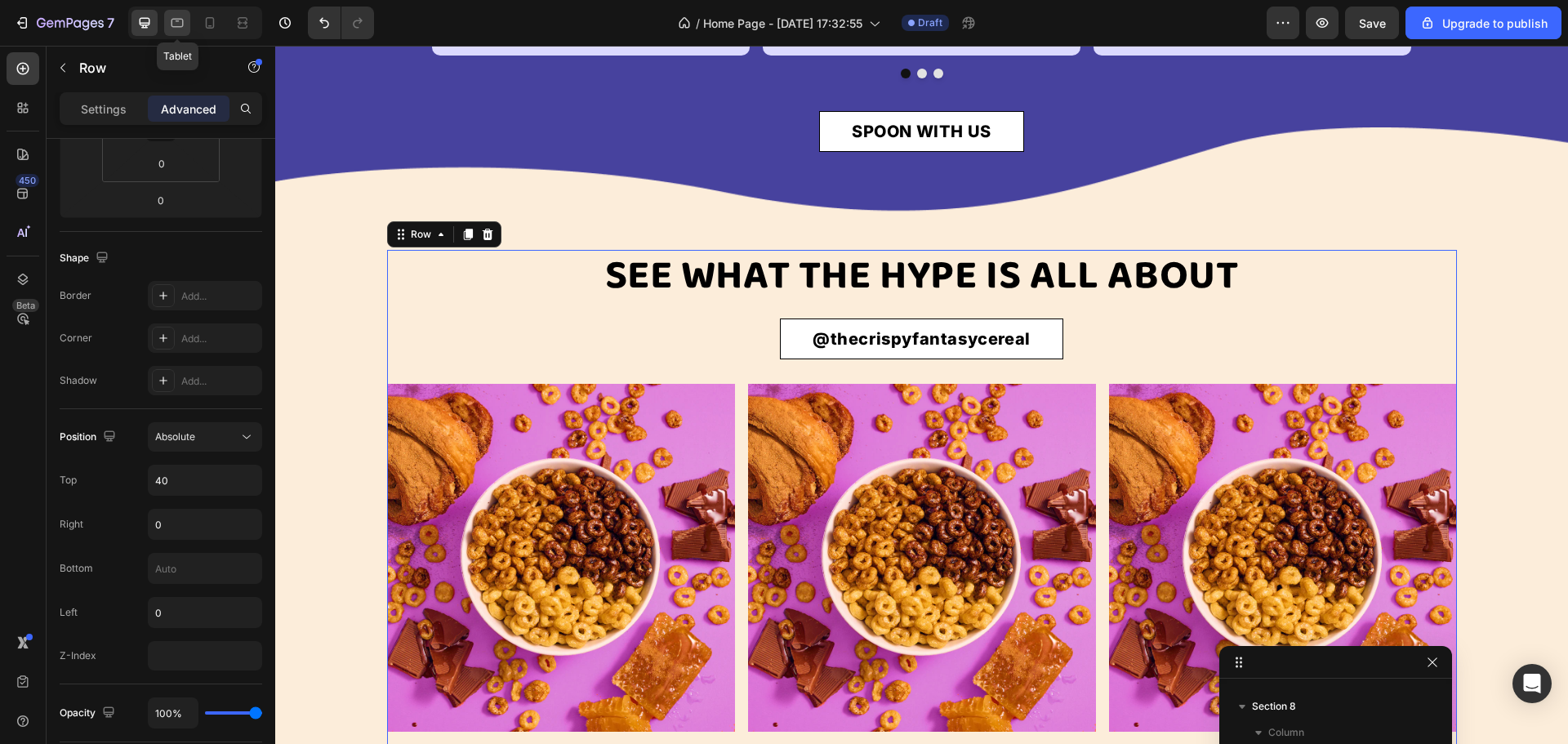
click at [171, 20] on icon at bounding box center [177, 22] width 13 height 9
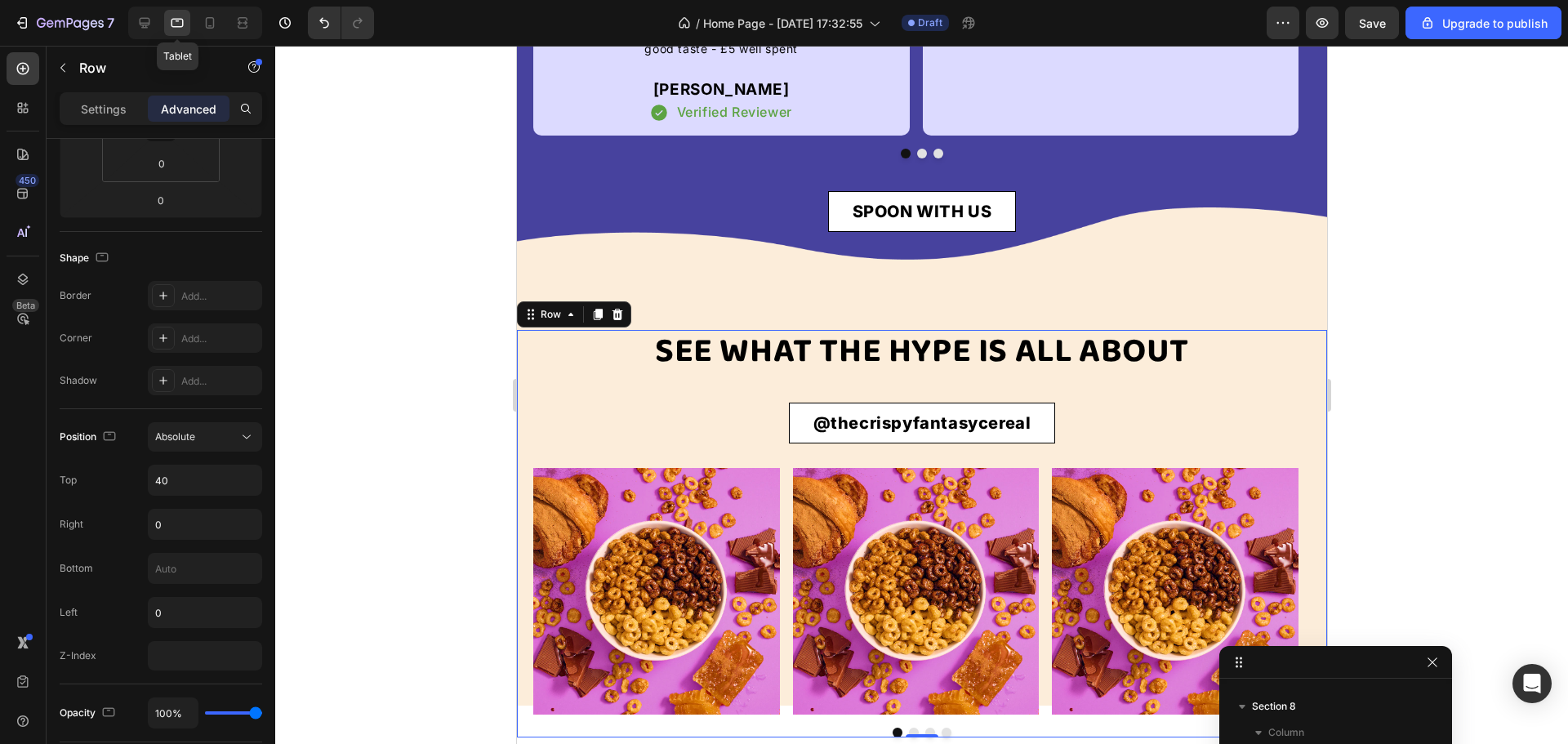
scroll to position [3539, 0]
click at [145, 29] on icon at bounding box center [144, 22] width 16 height 16
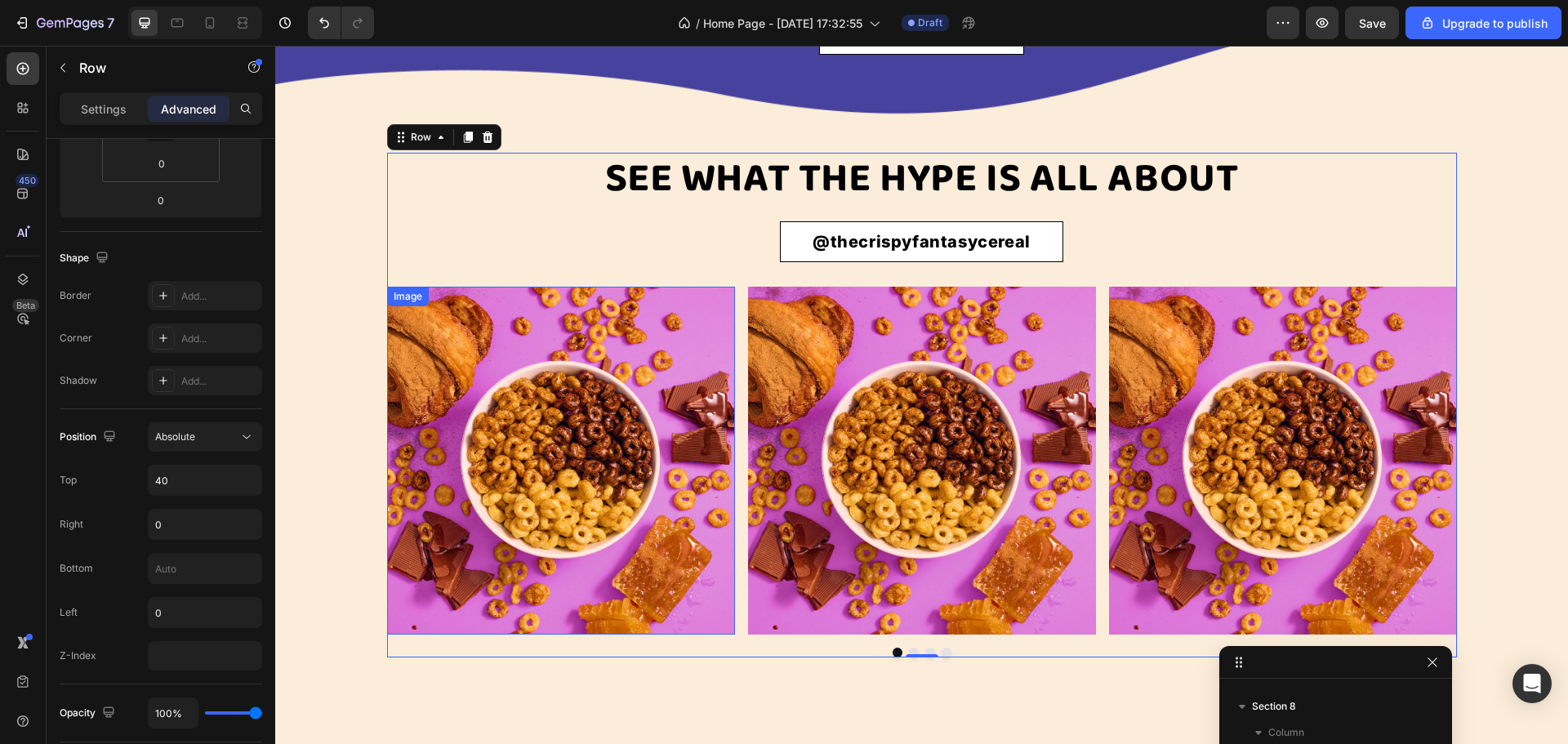
scroll to position [3559, 0]
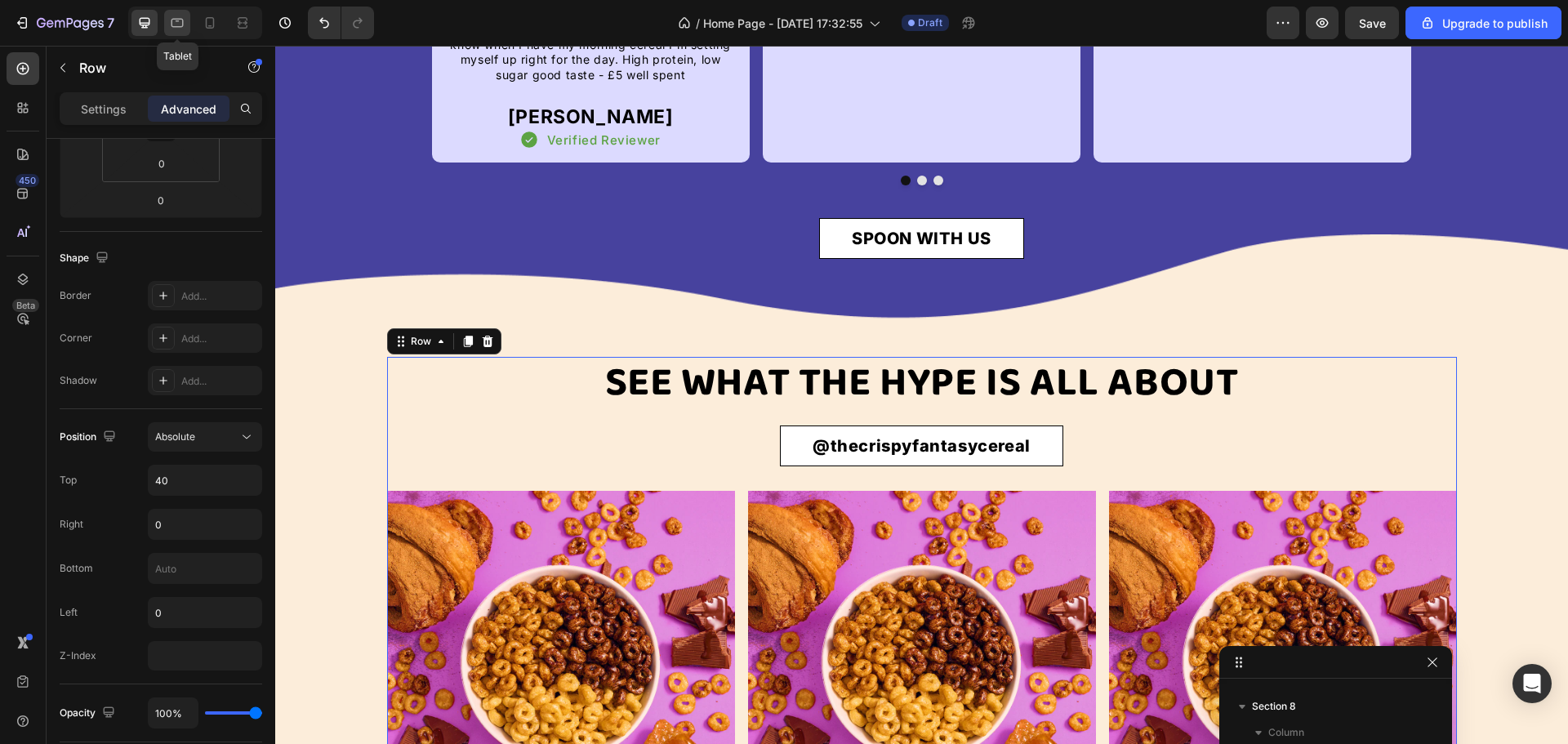
click at [175, 19] on icon at bounding box center [177, 22] width 13 height 9
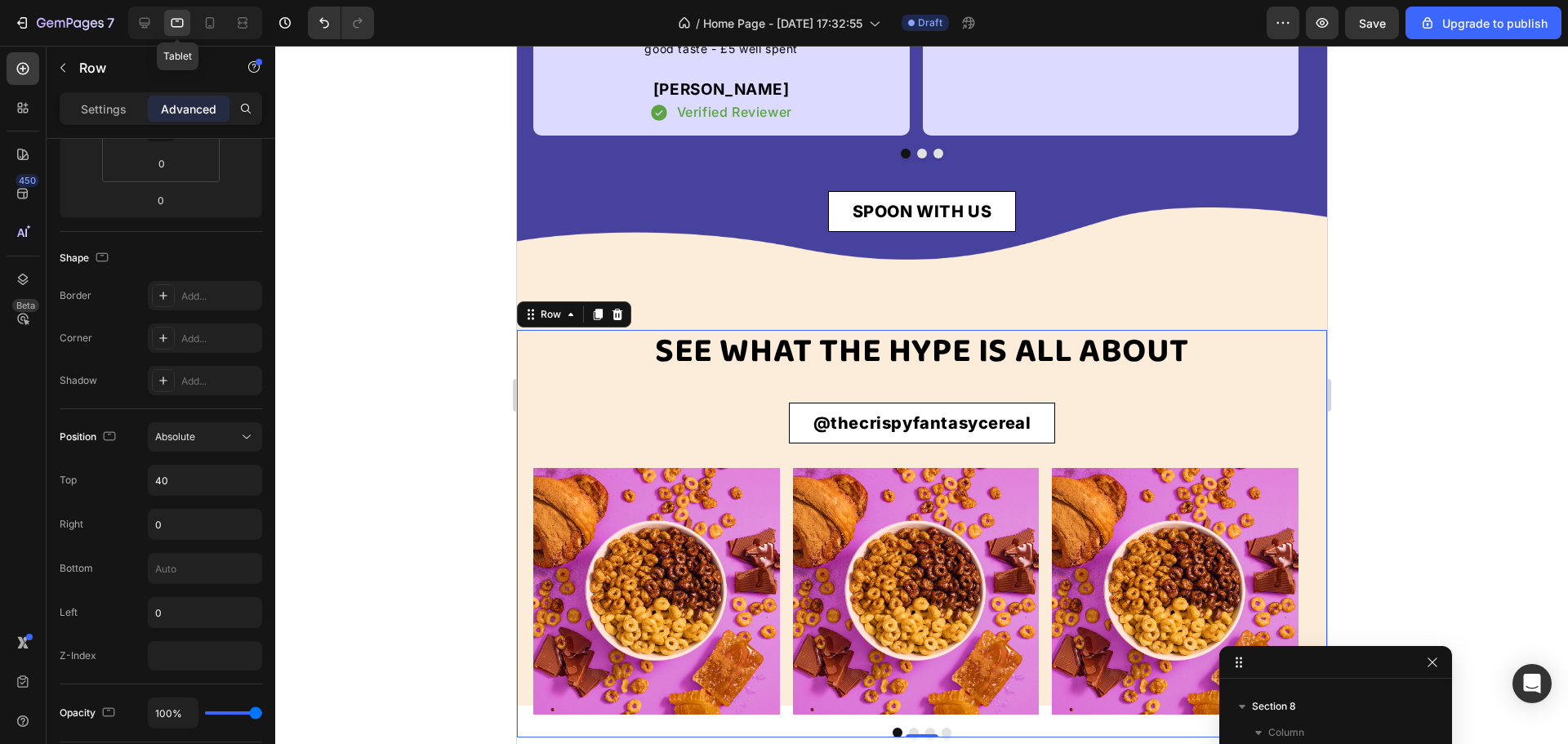
scroll to position [3539, 0]
click at [181, 486] on input "40" at bounding box center [205, 480] width 113 height 29
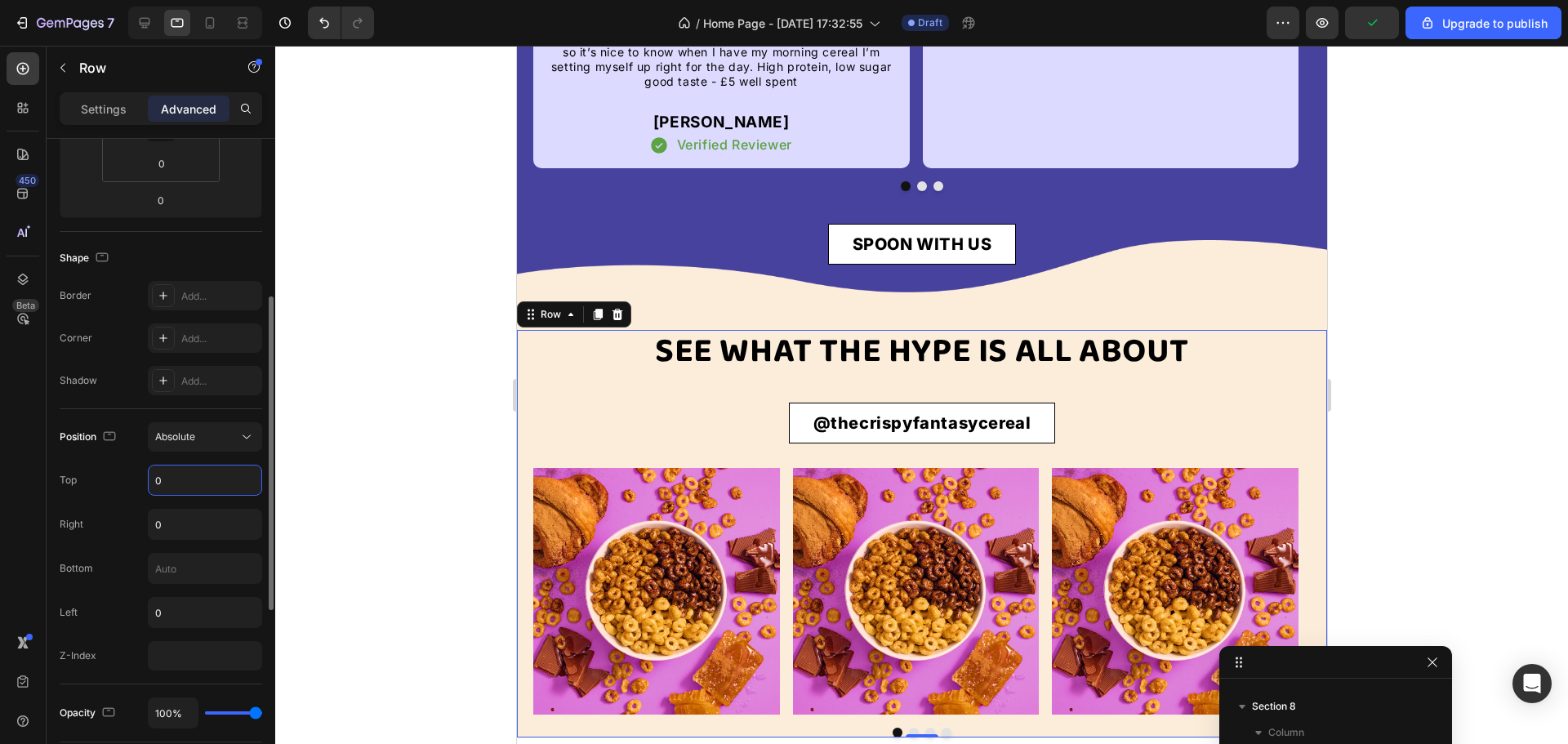
scroll to position [3506, 0]
click at [125, 491] on div "Top 0" at bounding box center [161, 480] width 202 height 31
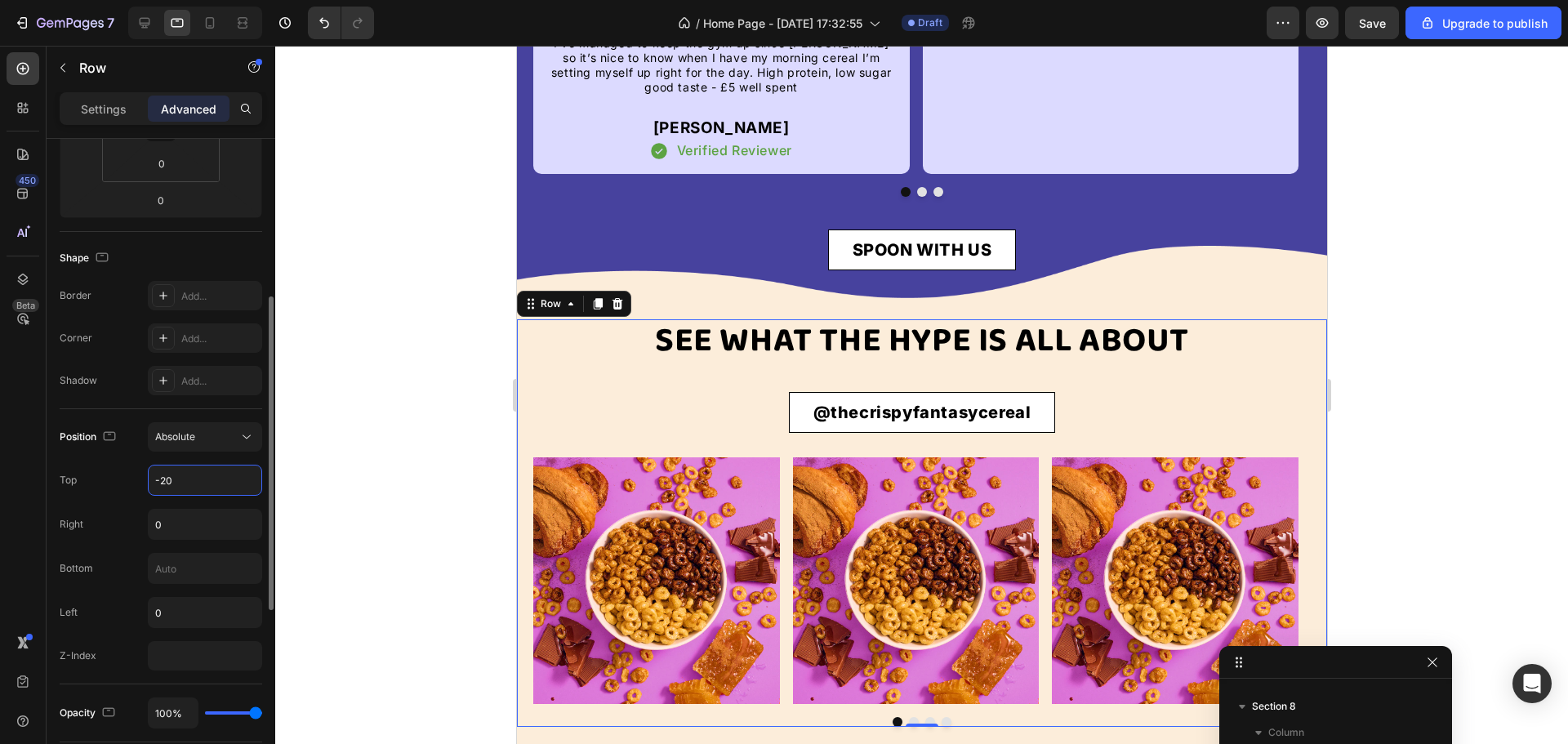
scroll to position [3492, 0]
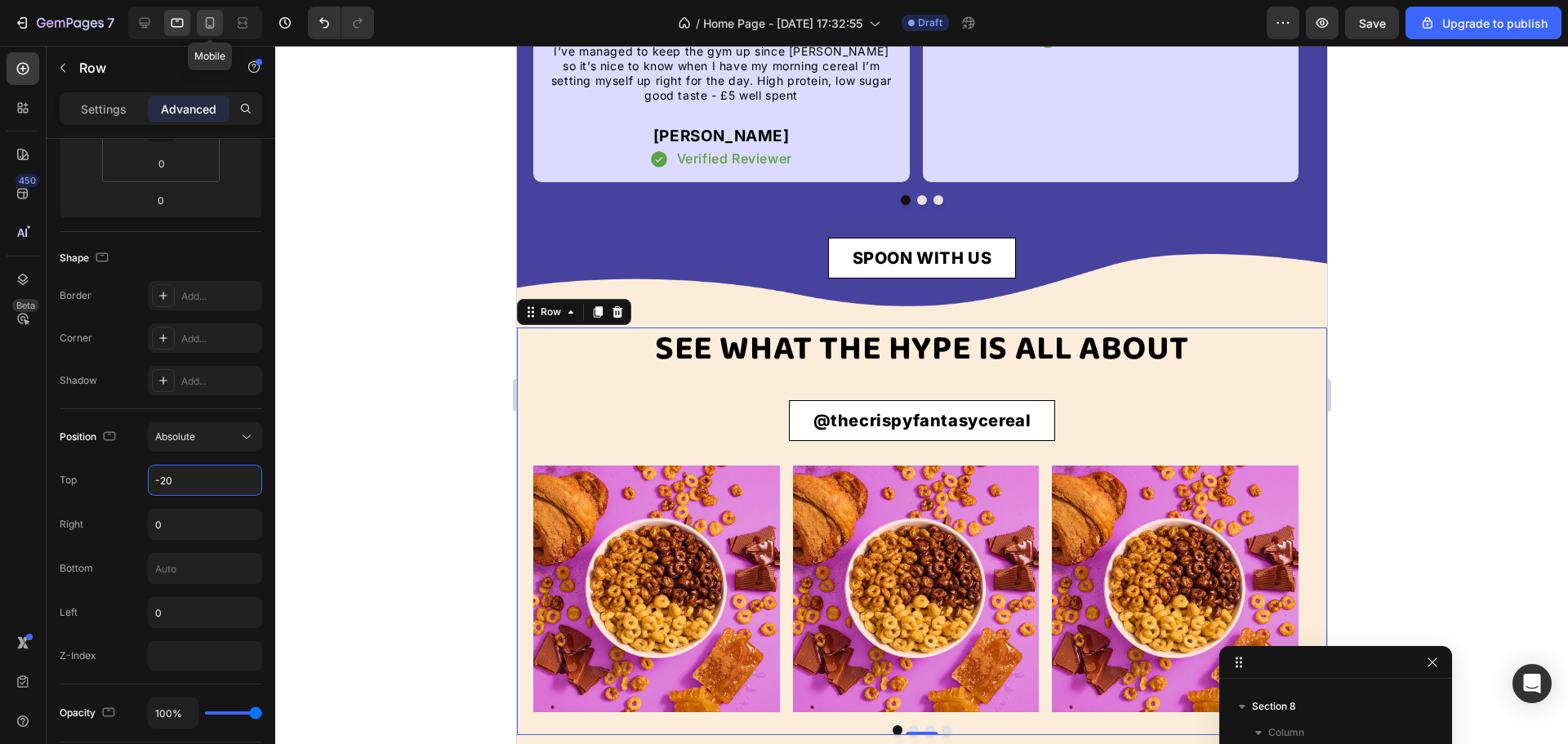
type input "-20"
click at [201, 29] on div at bounding box center [209, 22] width 26 height 26
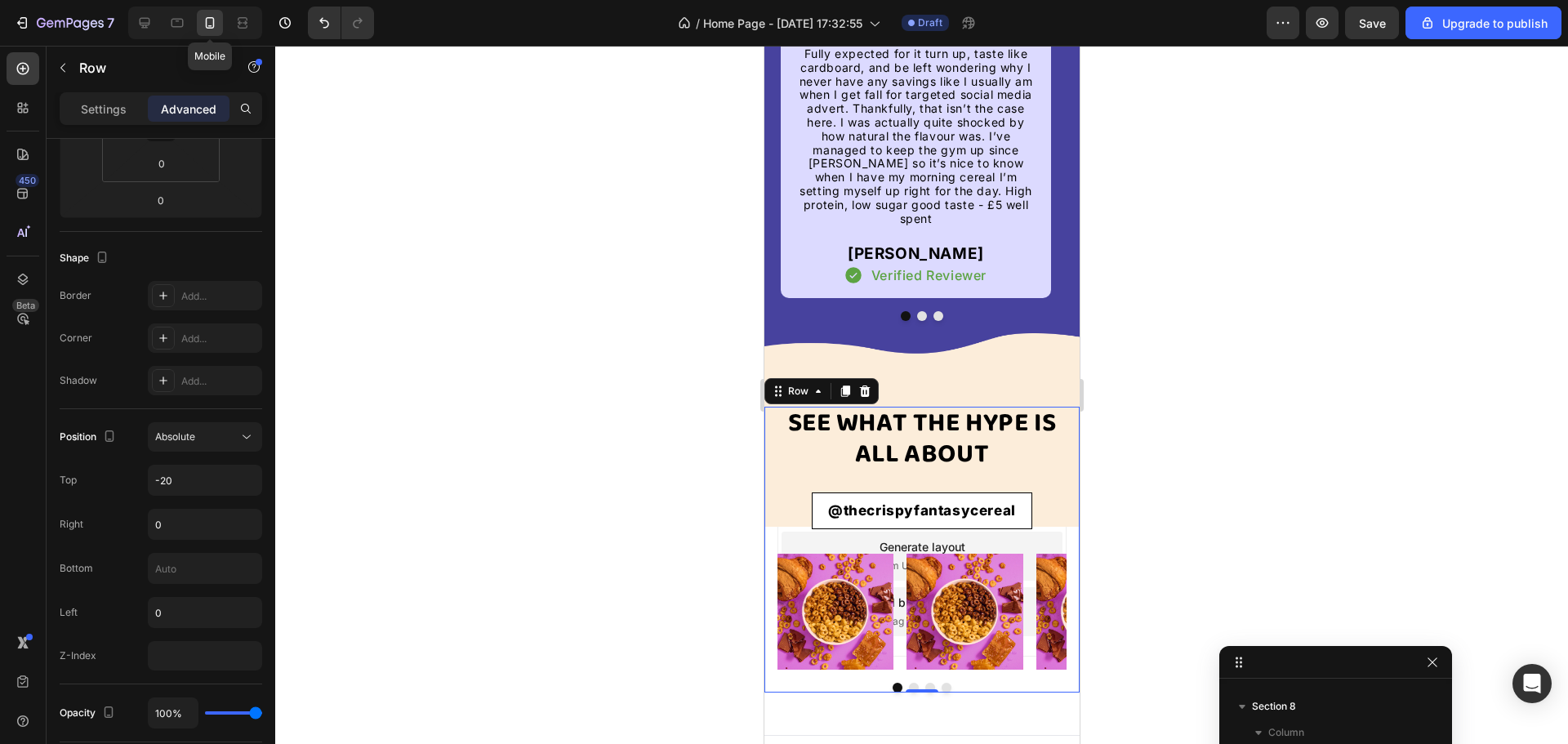
scroll to position [3277, 0]
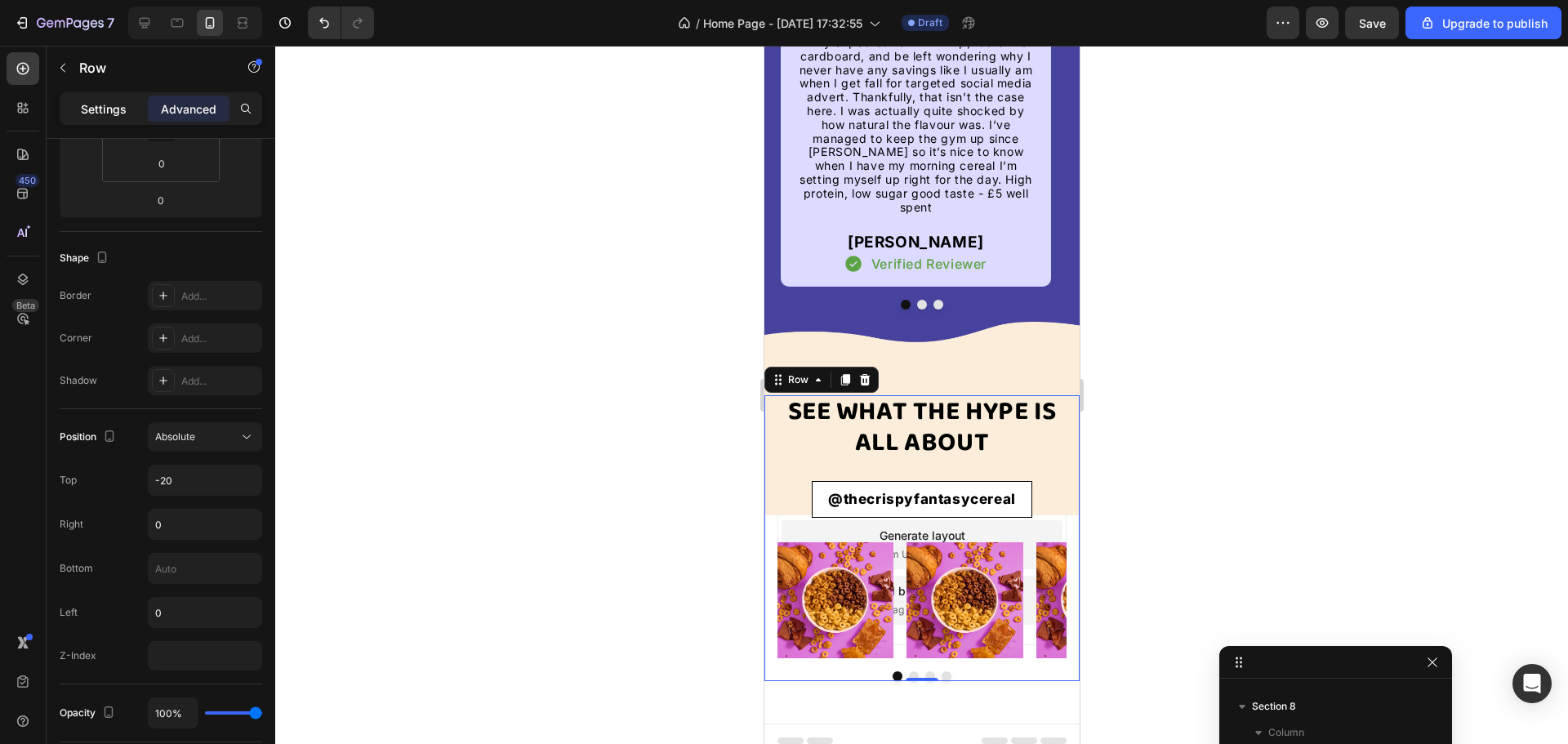
click at [66, 114] on div "Settings" at bounding box center [104, 108] width 81 height 26
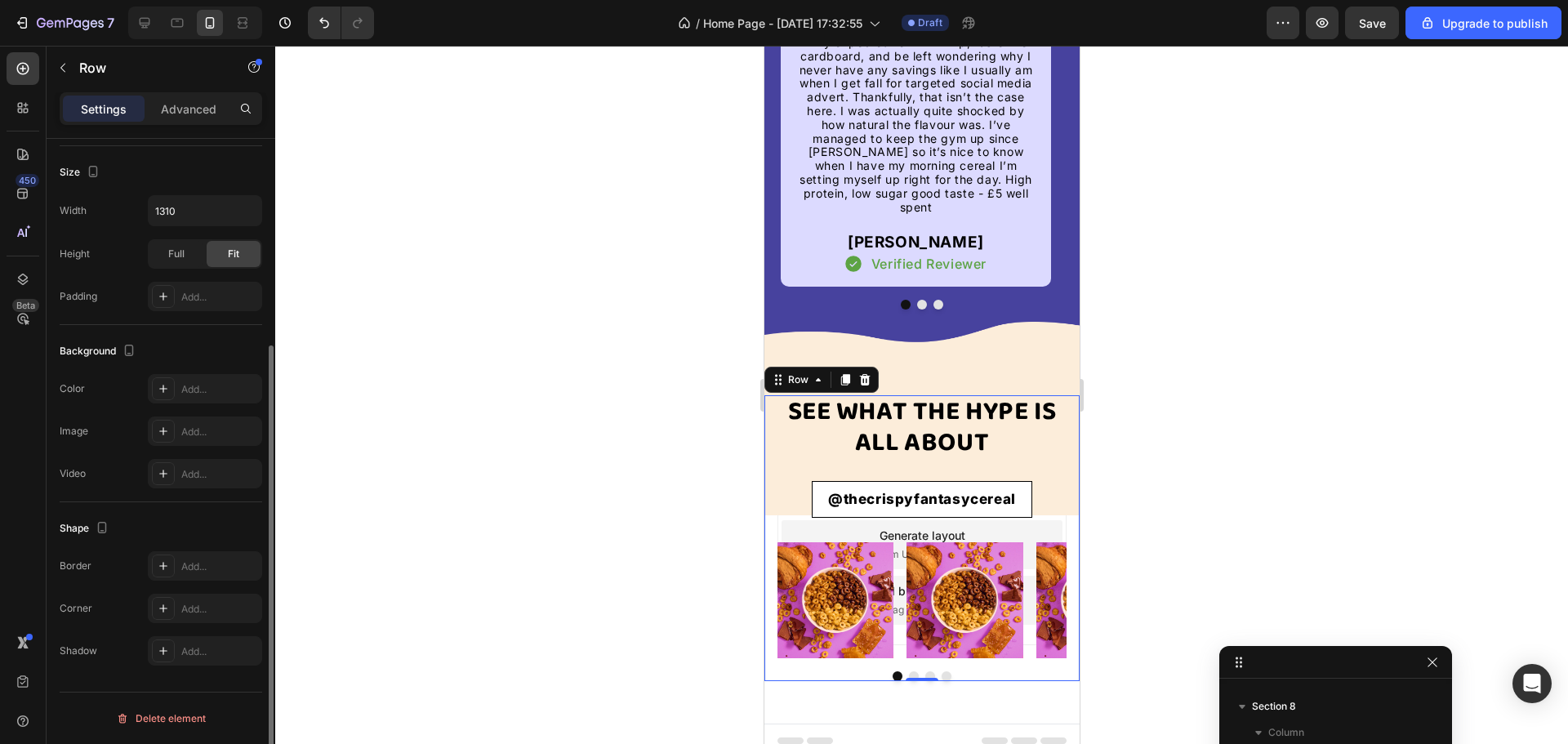
scroll to position [302, 0]
click at [182, 380] on div "Add..." at bounding box center [205, 389] width 114 height 29
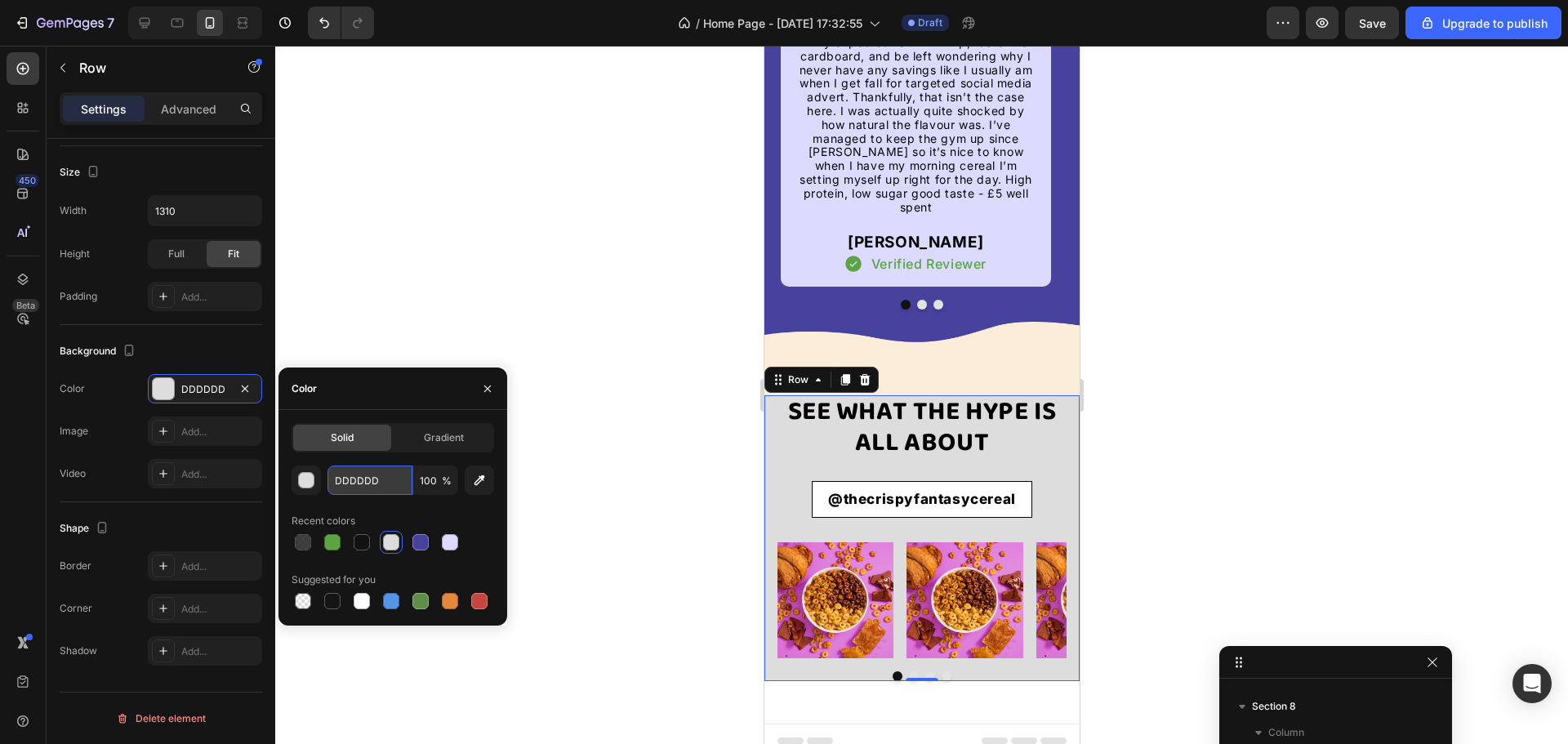
click at [374, 477] on input "DDDDDD" at bounding box center [370, 480] width 85 height 29
paste input "#FDEEDA"
type input "#FDEEDA"
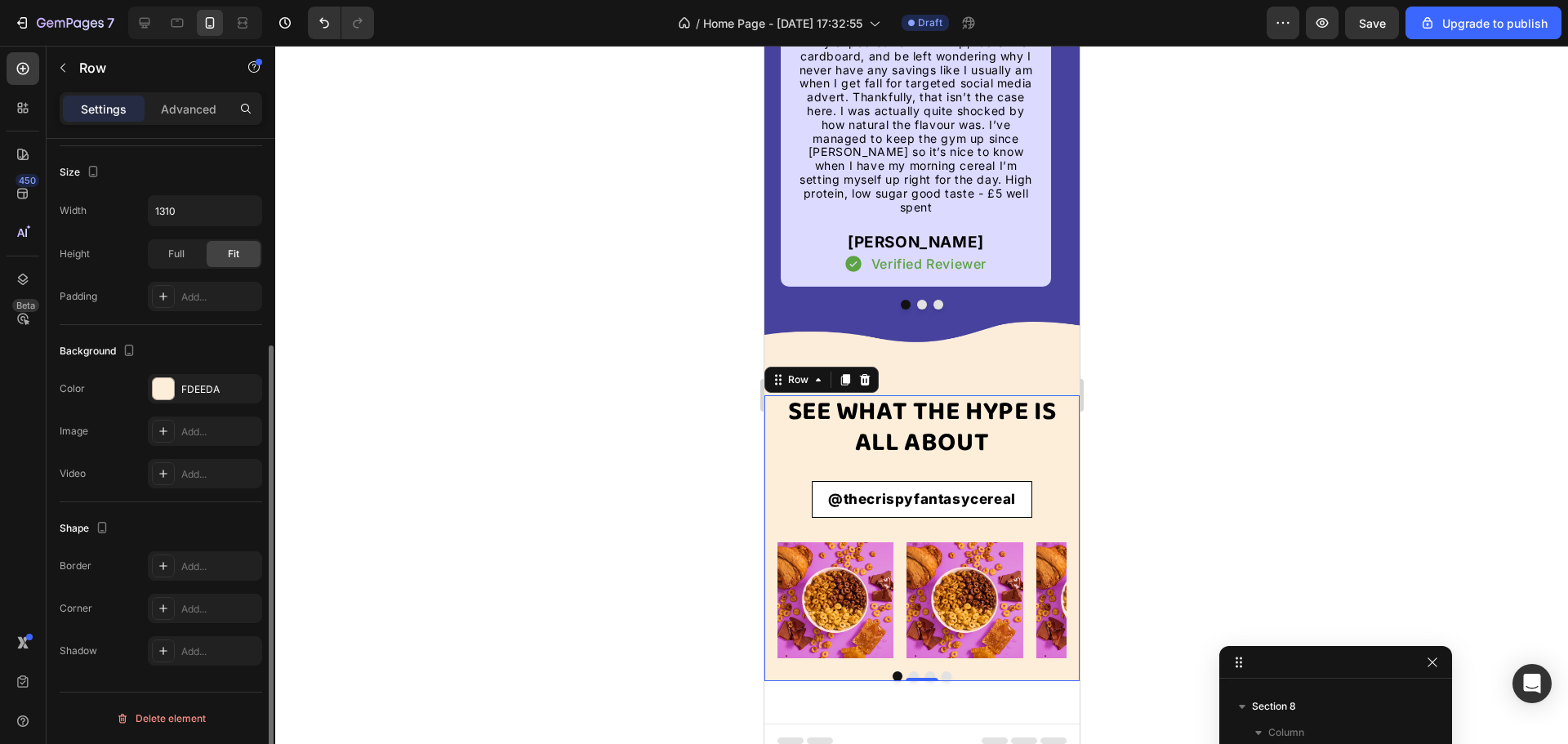
click at [123, 407] on div "The changes might be hidden by the video. Color FDEEDA Image Add... Video Add..." at bounding box center [161, 432] width 202 height 114
click at [187, 94] on div "Settings Advanced" at bounding box center [161, 108] width 202 height 33
click at [184, 102] on p "Advanced" at bounding box center [188, 109] width 55 height 17
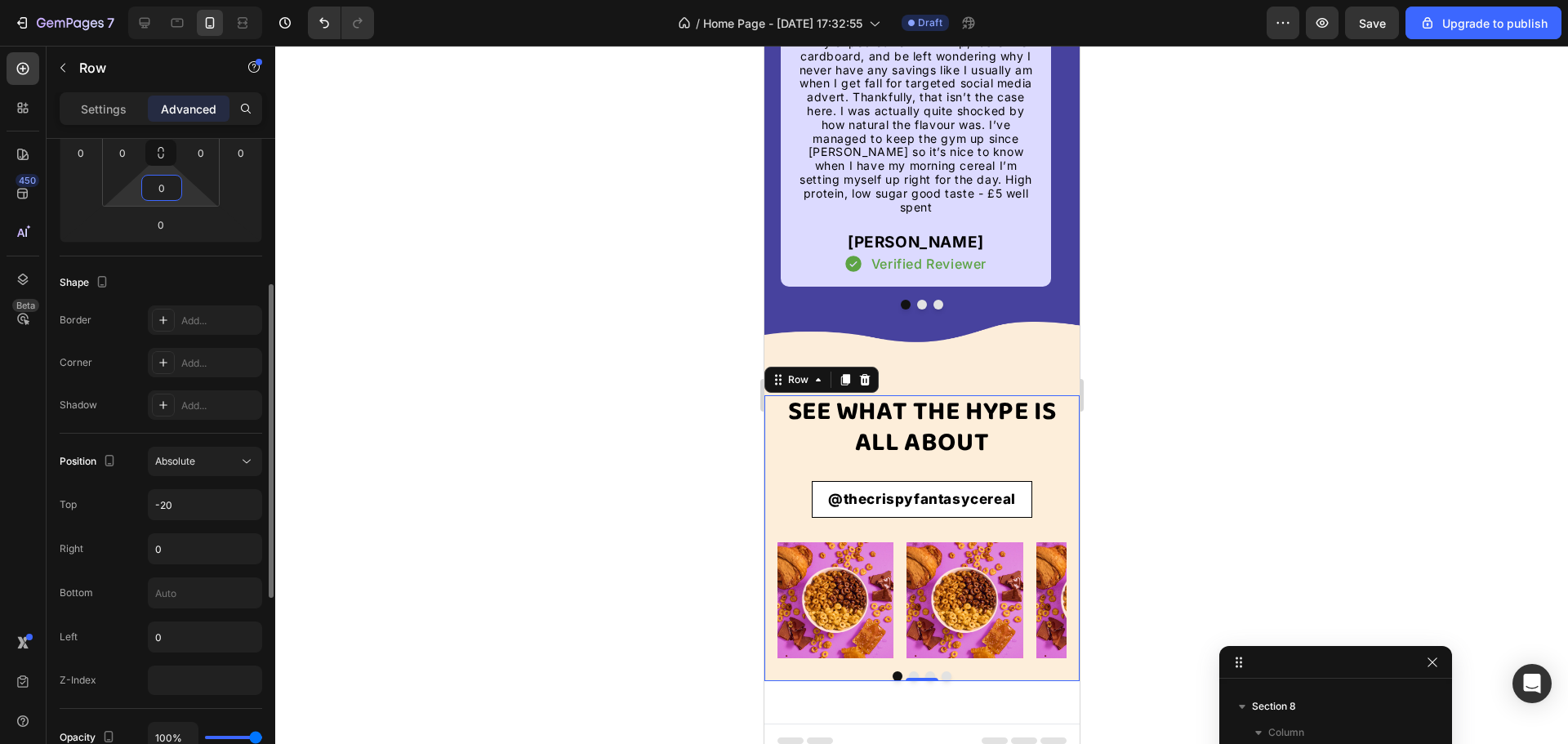
click at [163, 182] on input "0" at bounding box center [162, 188] width 33 height 24
click at [160, 180] on input "40" at bounding box center [162, 188] width 33 height 24
type input "30"
click at [413, 230] on div at bounding box center [922, 395] width 1293 height 699
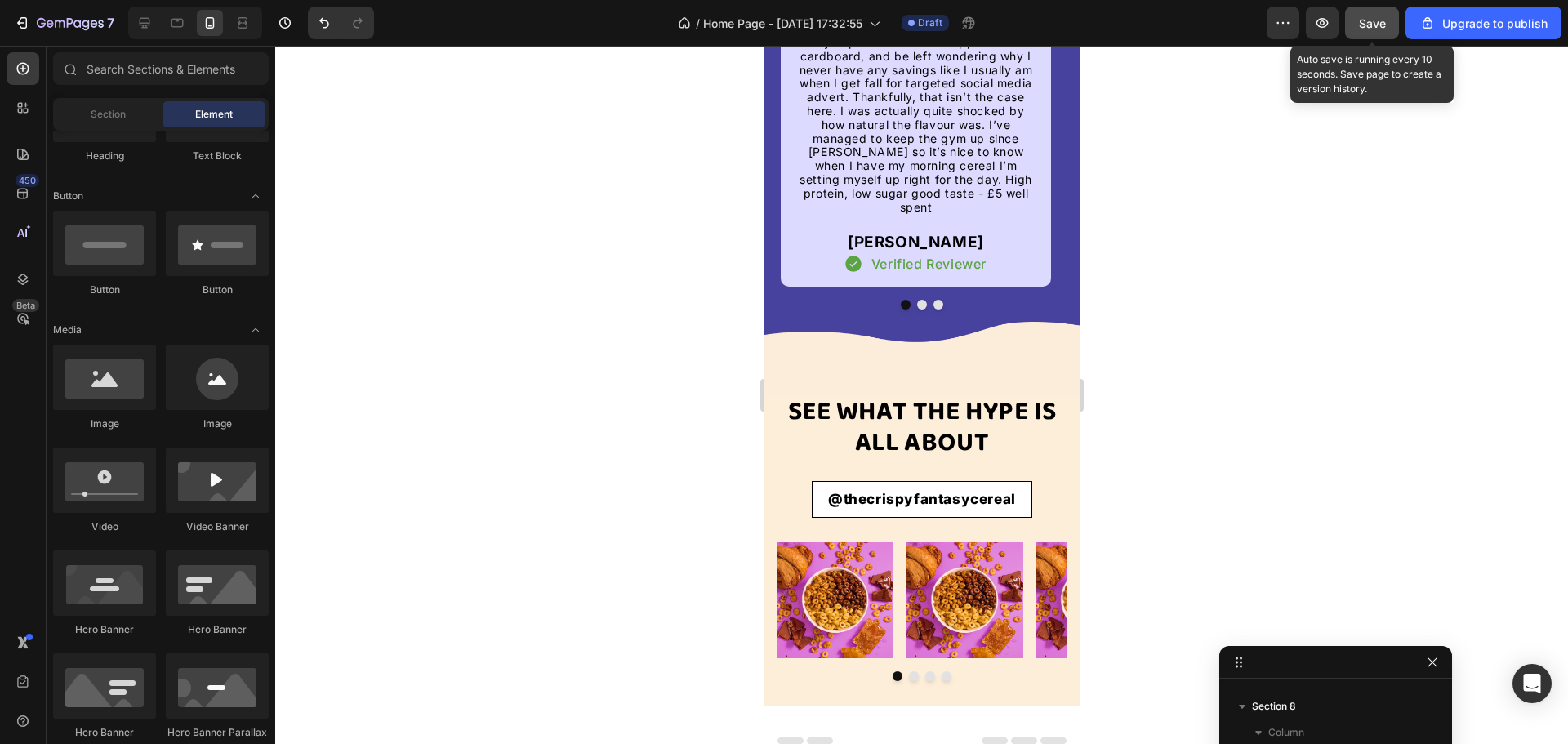
click at [1366, 17] on span "Save" at bounding box center [1373, 23] width 27 height 14
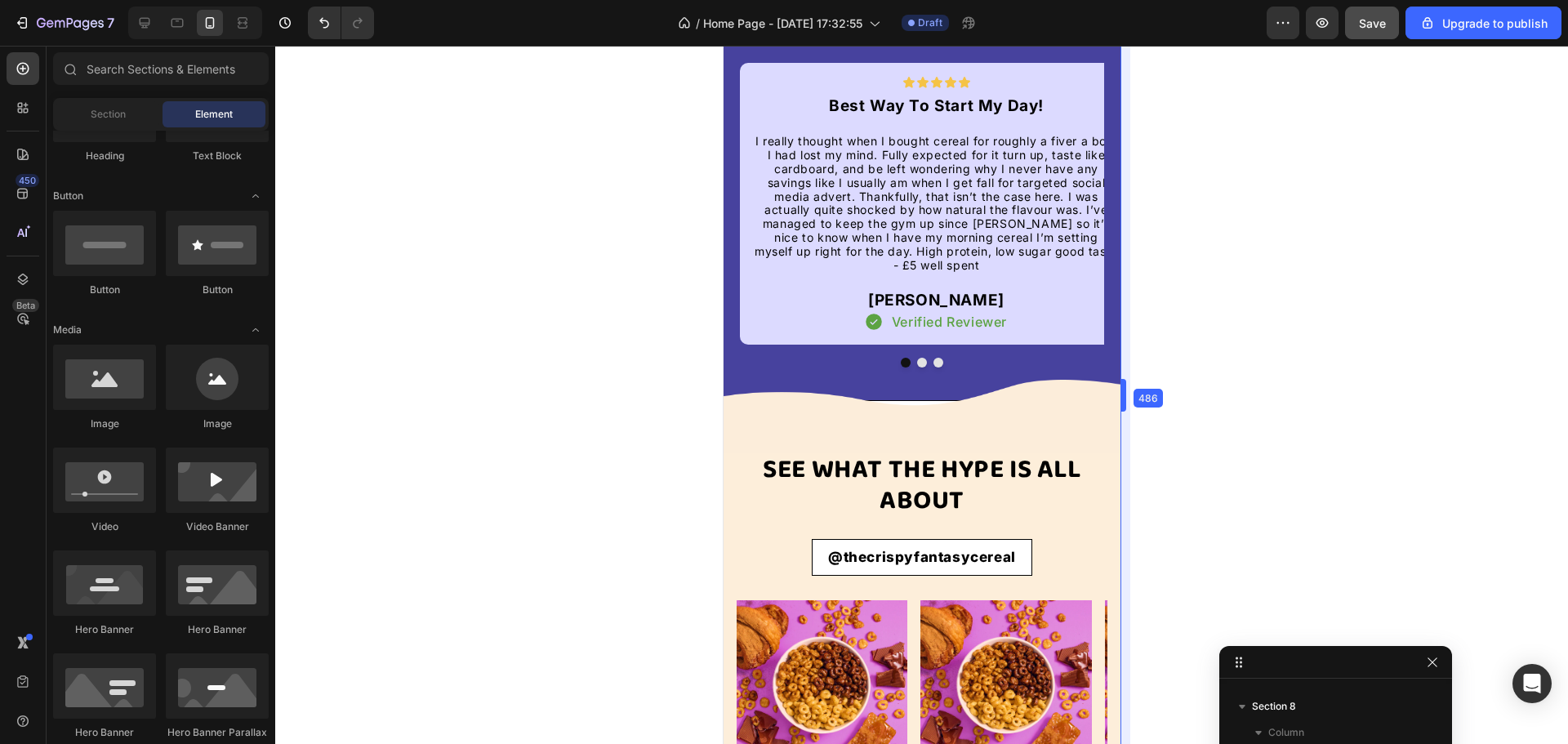
scroll to position [3182, 0]
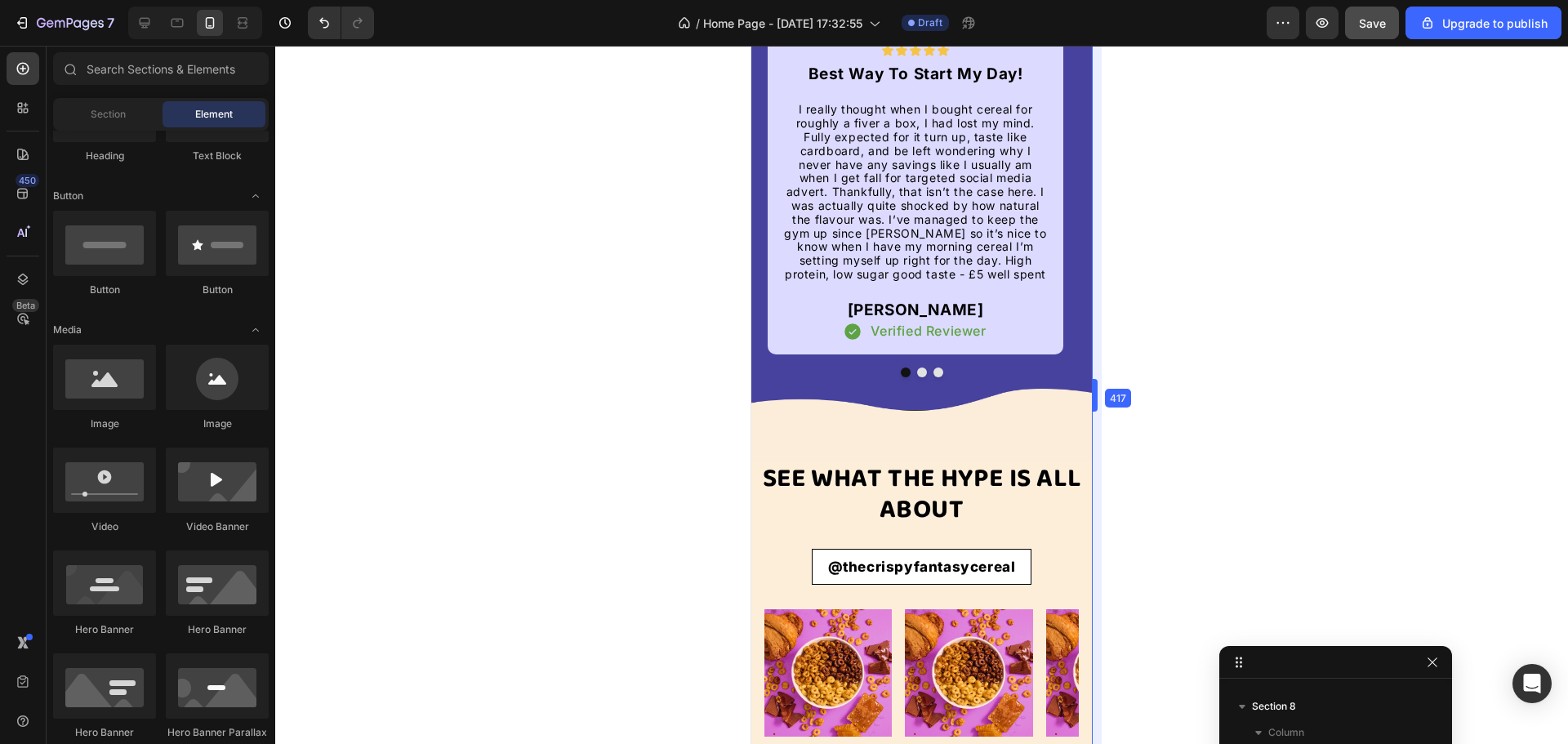
drag, startPoint x: 1083, startPoint y: 399, endPoint x: 1098, endPoint y: 392, distance: 16.6
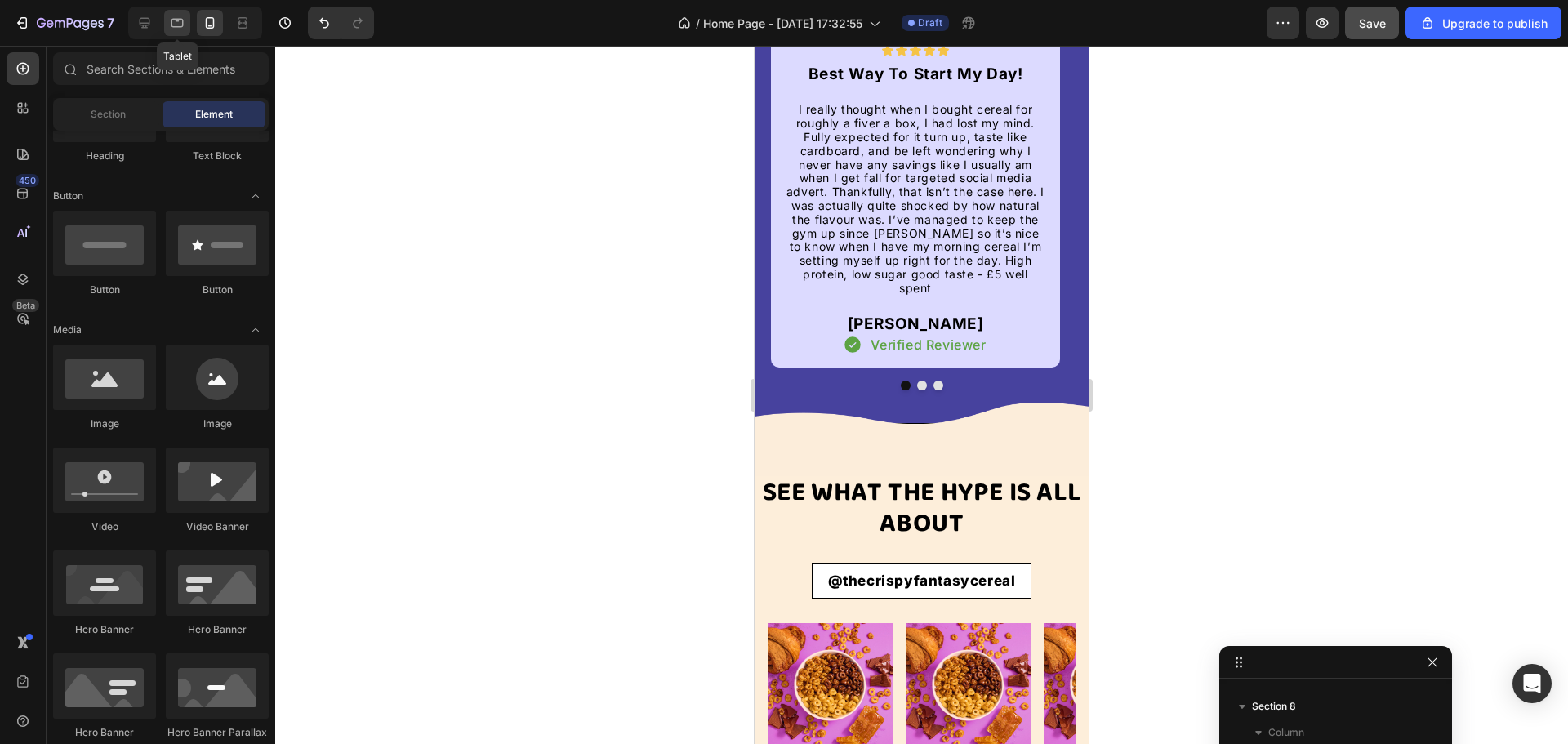
click at [177, 17] on icon at bounding box center [177, 22] width 16 height 16
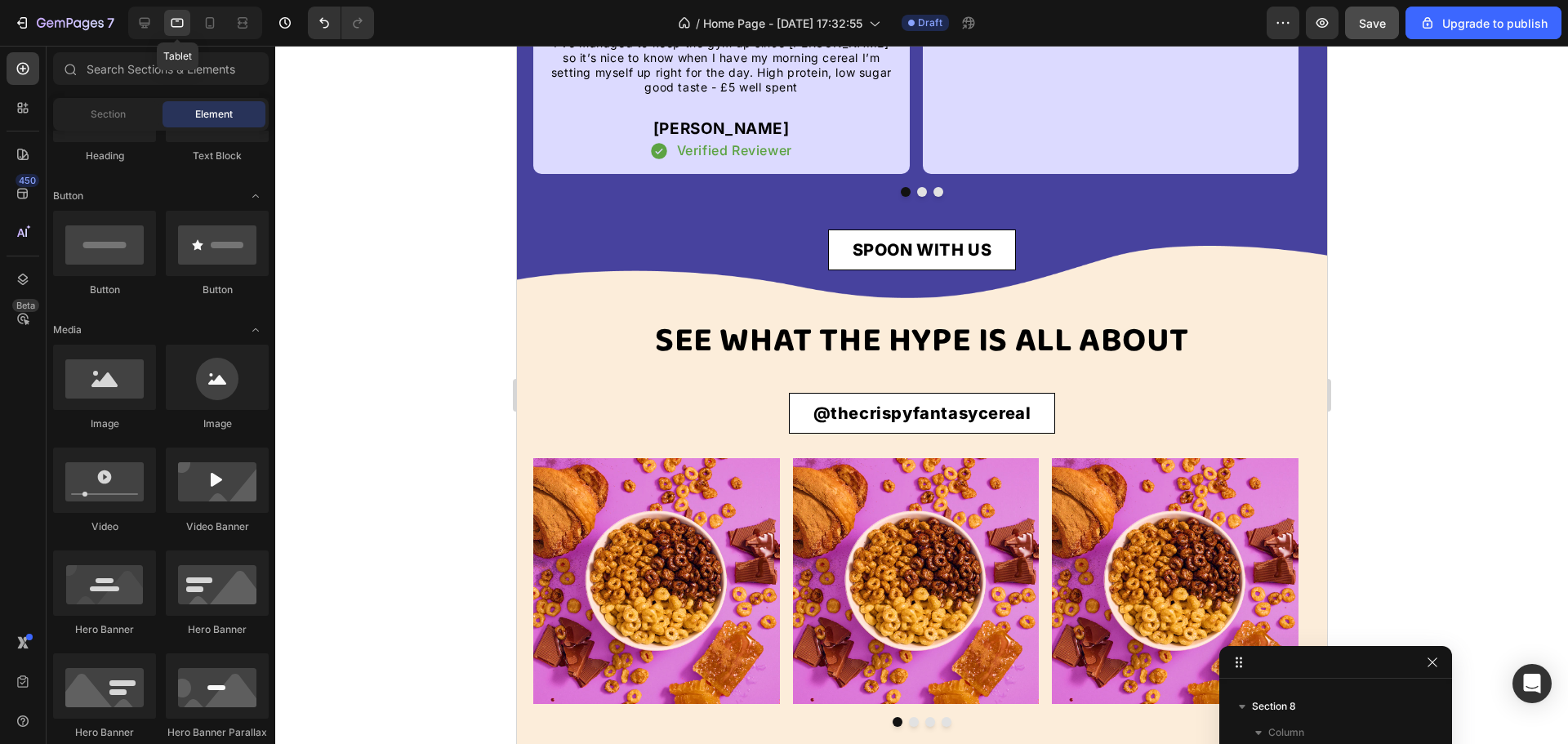
scroll to position [3102, 0]
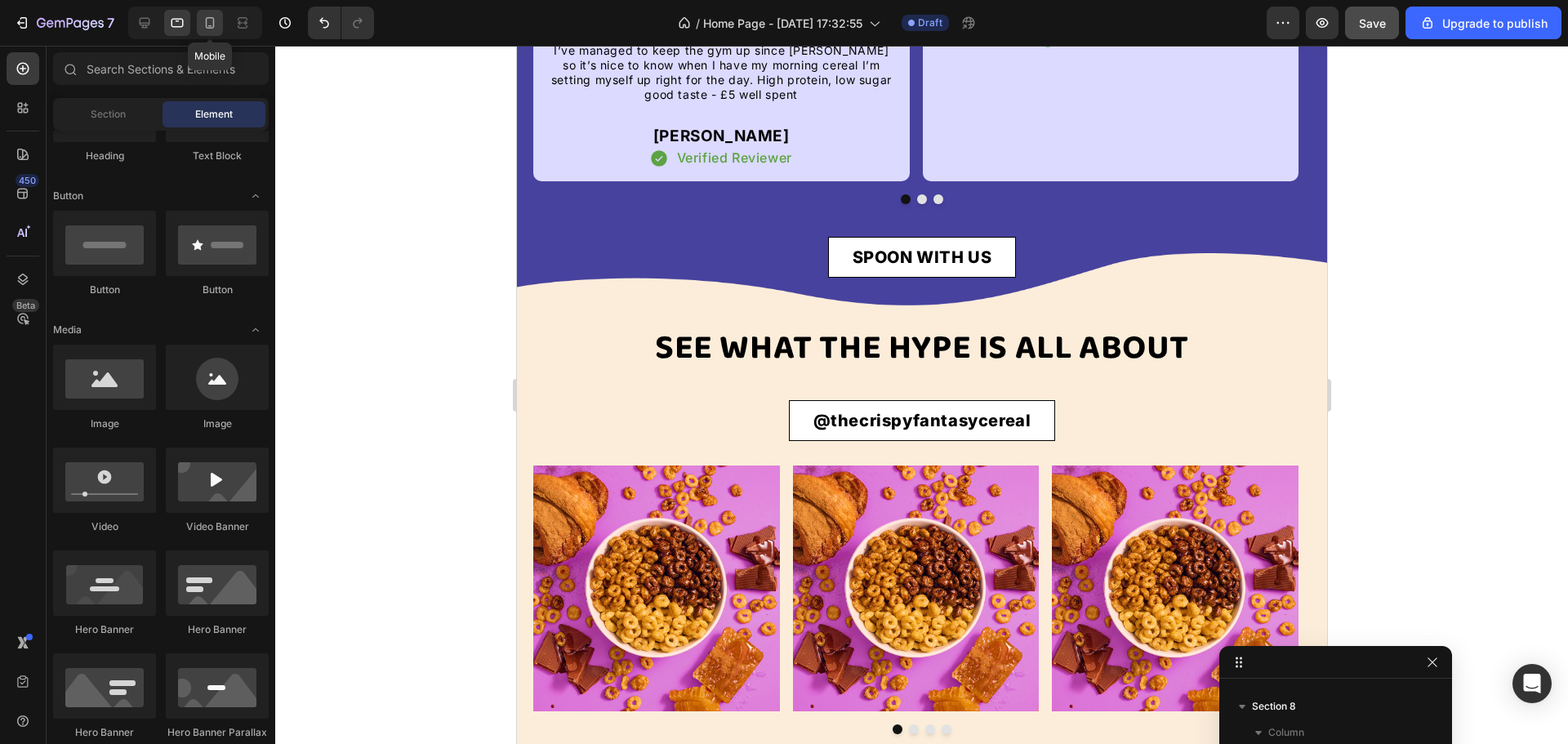
click at [208, 18] on icon at bounding box center [210, 22] width 16 height 16
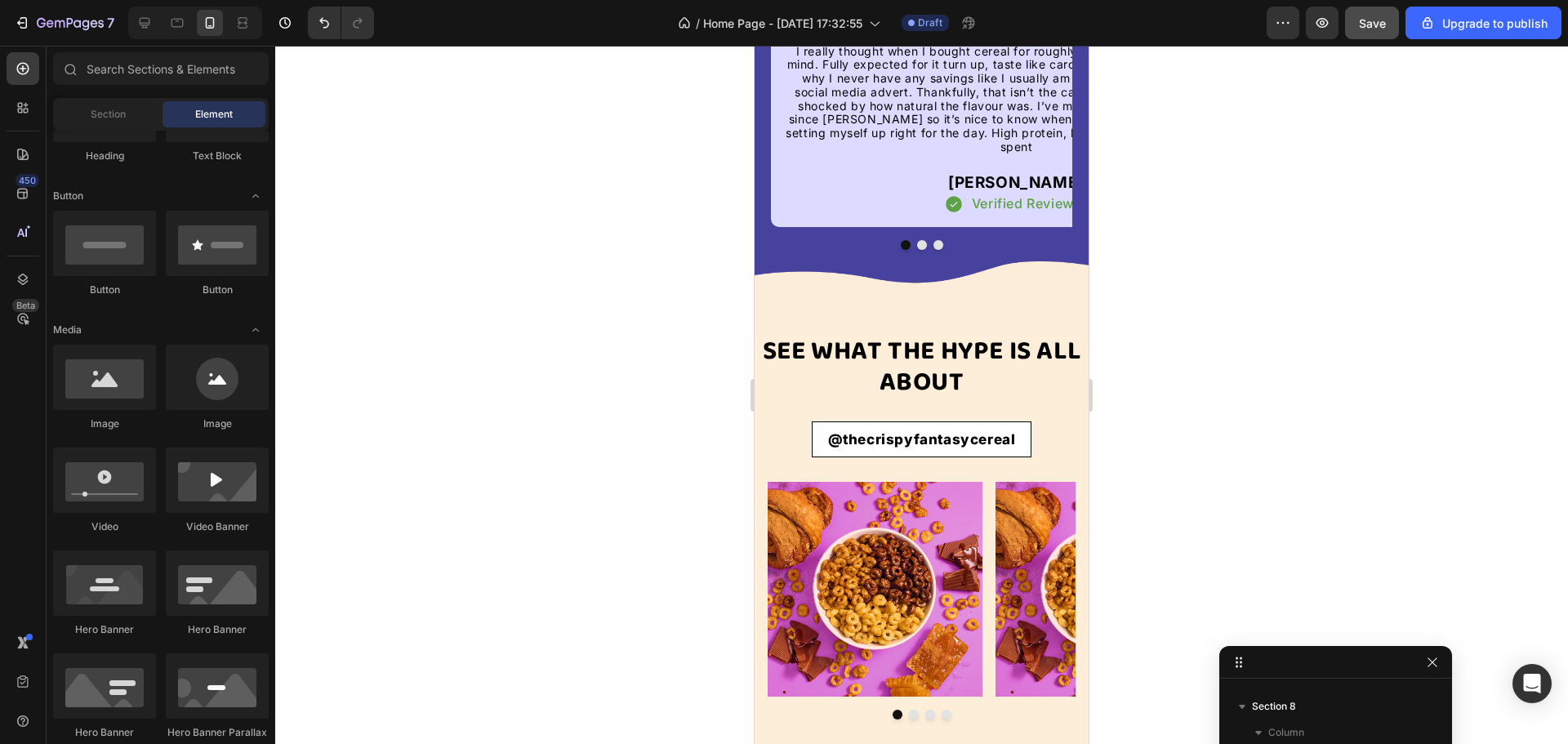
scroll to position [2802, 0]
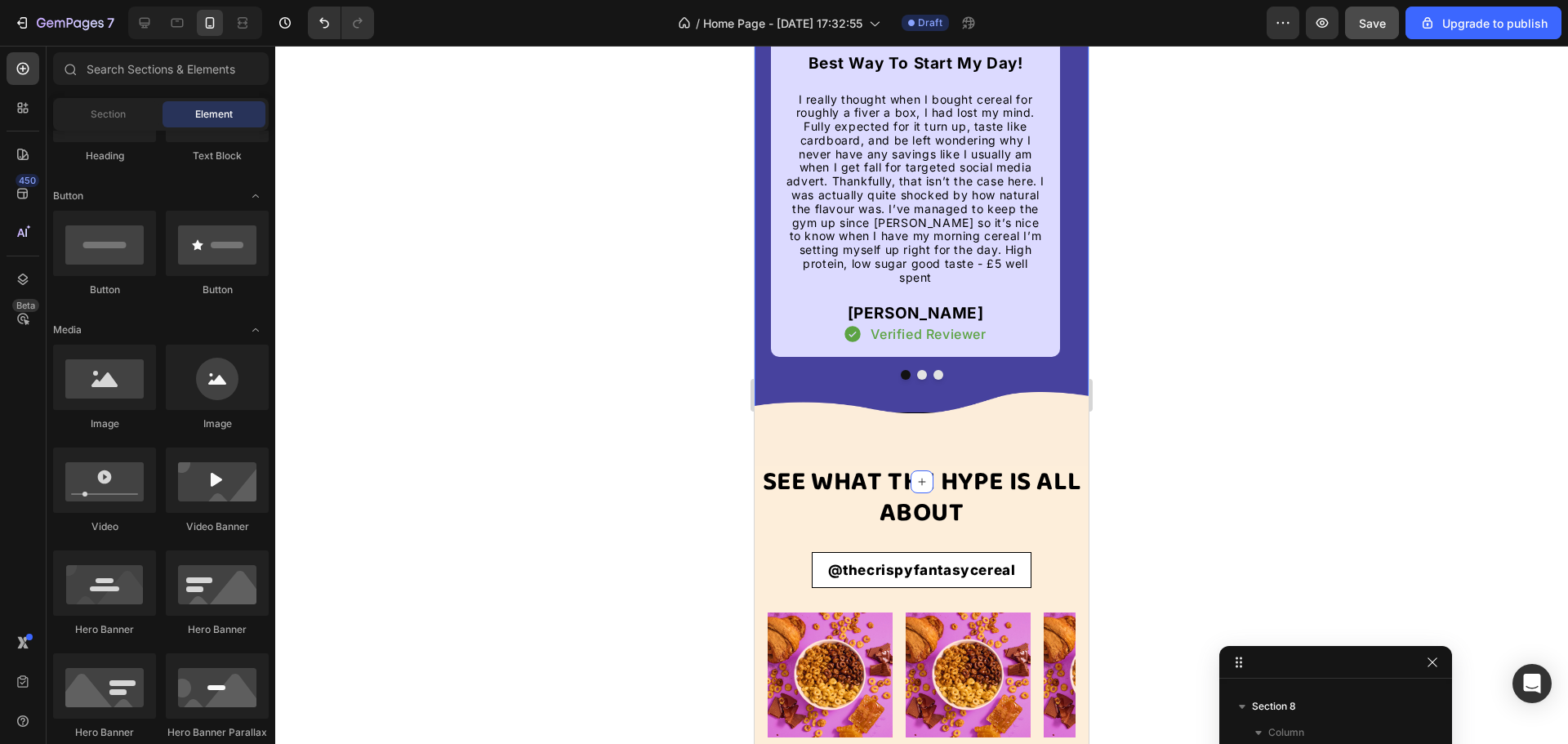
click at [769, 372] on div "Why thousands of people switched to Crispy Fantasy Heading Icon Icon Icon Icon …" at bounding box center [921, 175] width 334 height 611
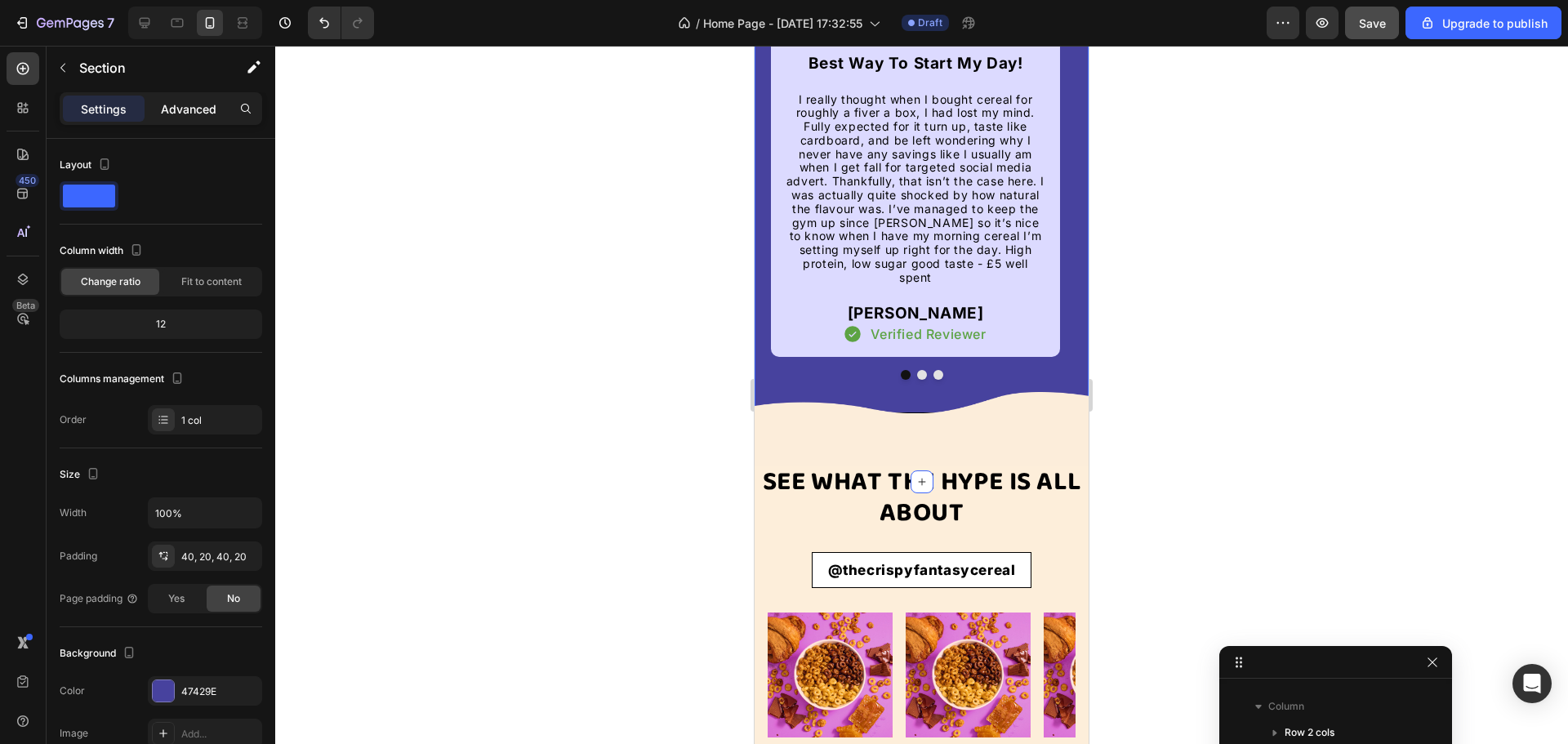
click at [187, 102] on p "Advanced" at bounding box center [188, 109] width 55 height 17
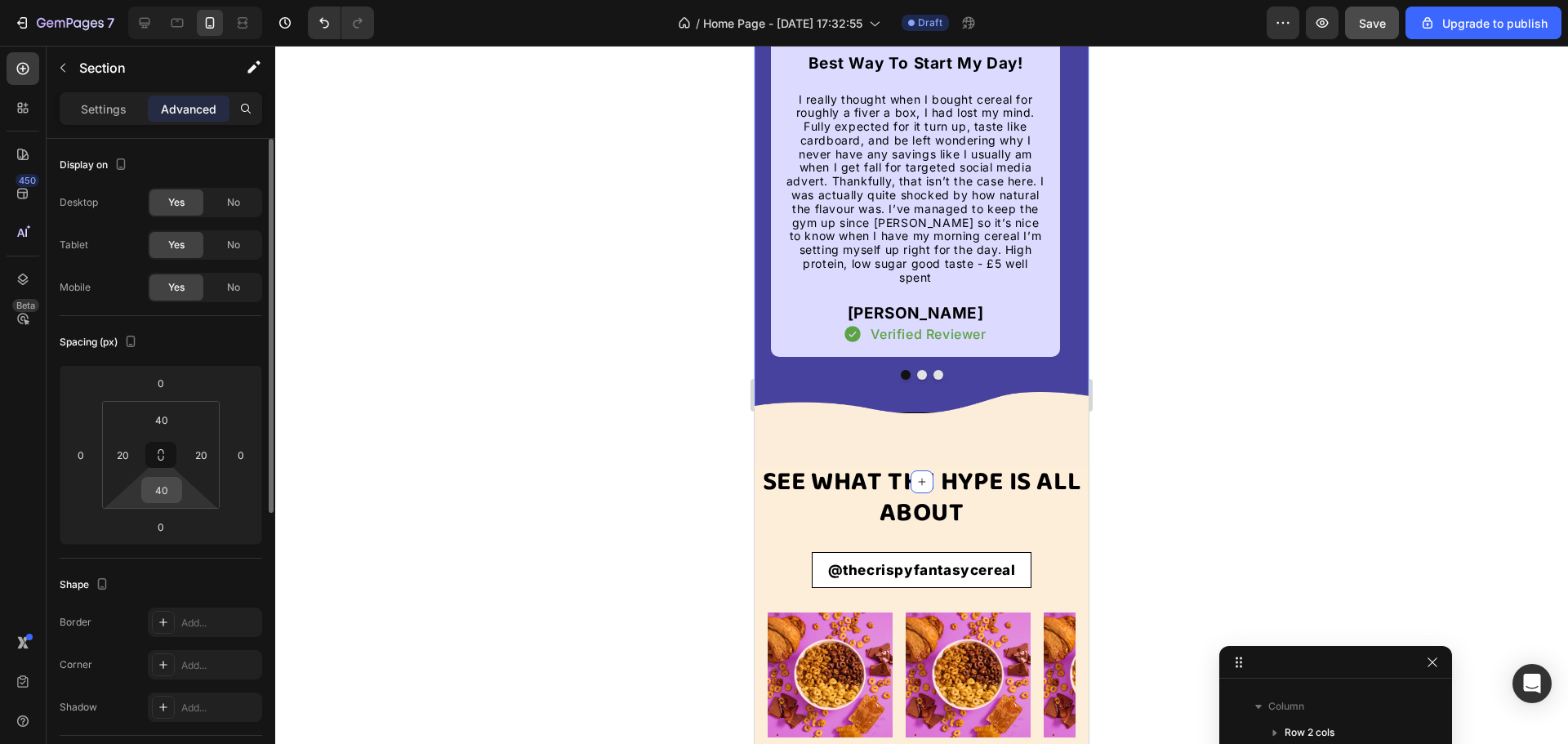
click at [165, 493] on input "40" at bounding box center [162, 490] width 33 height 24
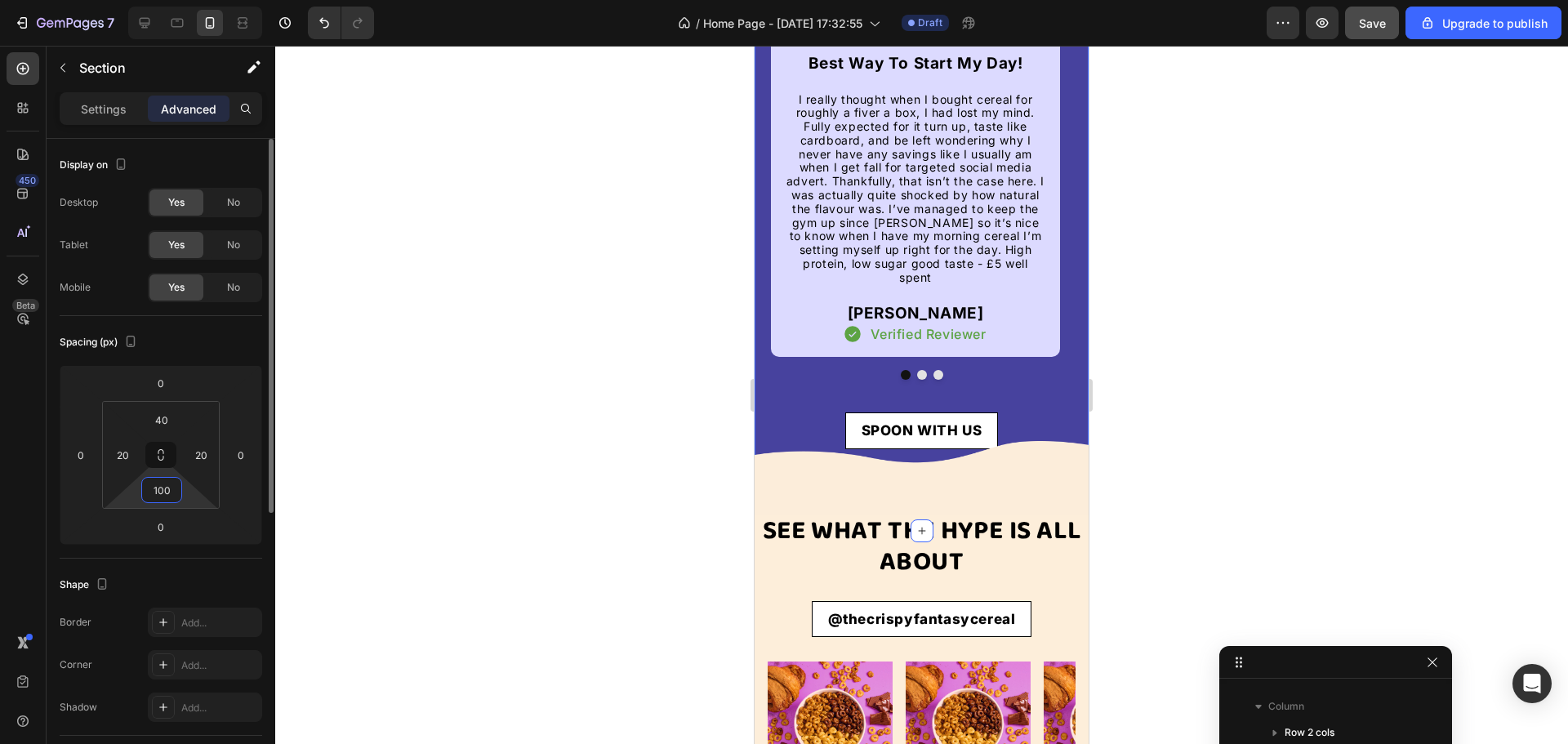
click at [164, 494] on input "100" at bounding box center [162, 490] width 33 height 24
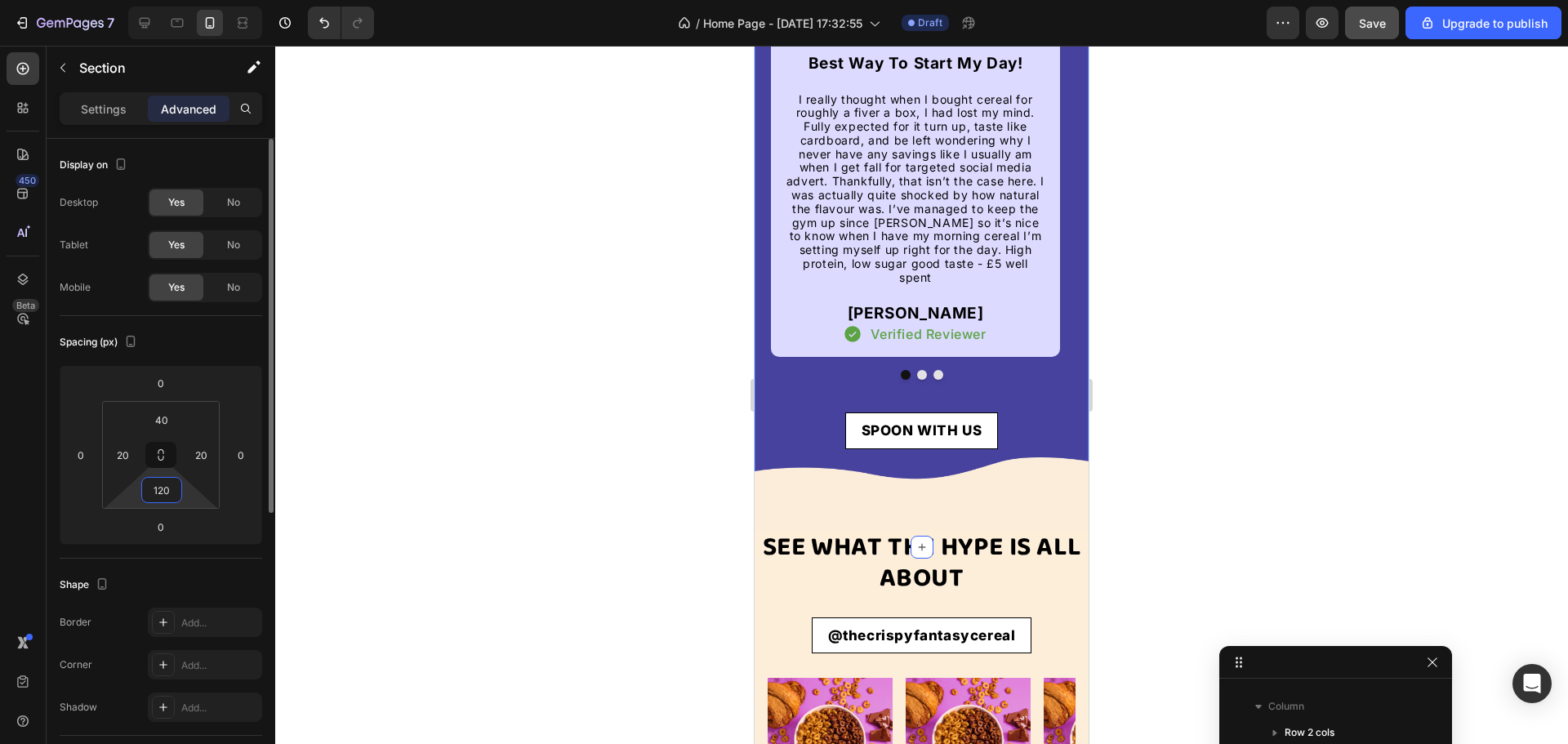
click at [164, 494] on input "120" at bounding box center [162, 490] width 33 height 24
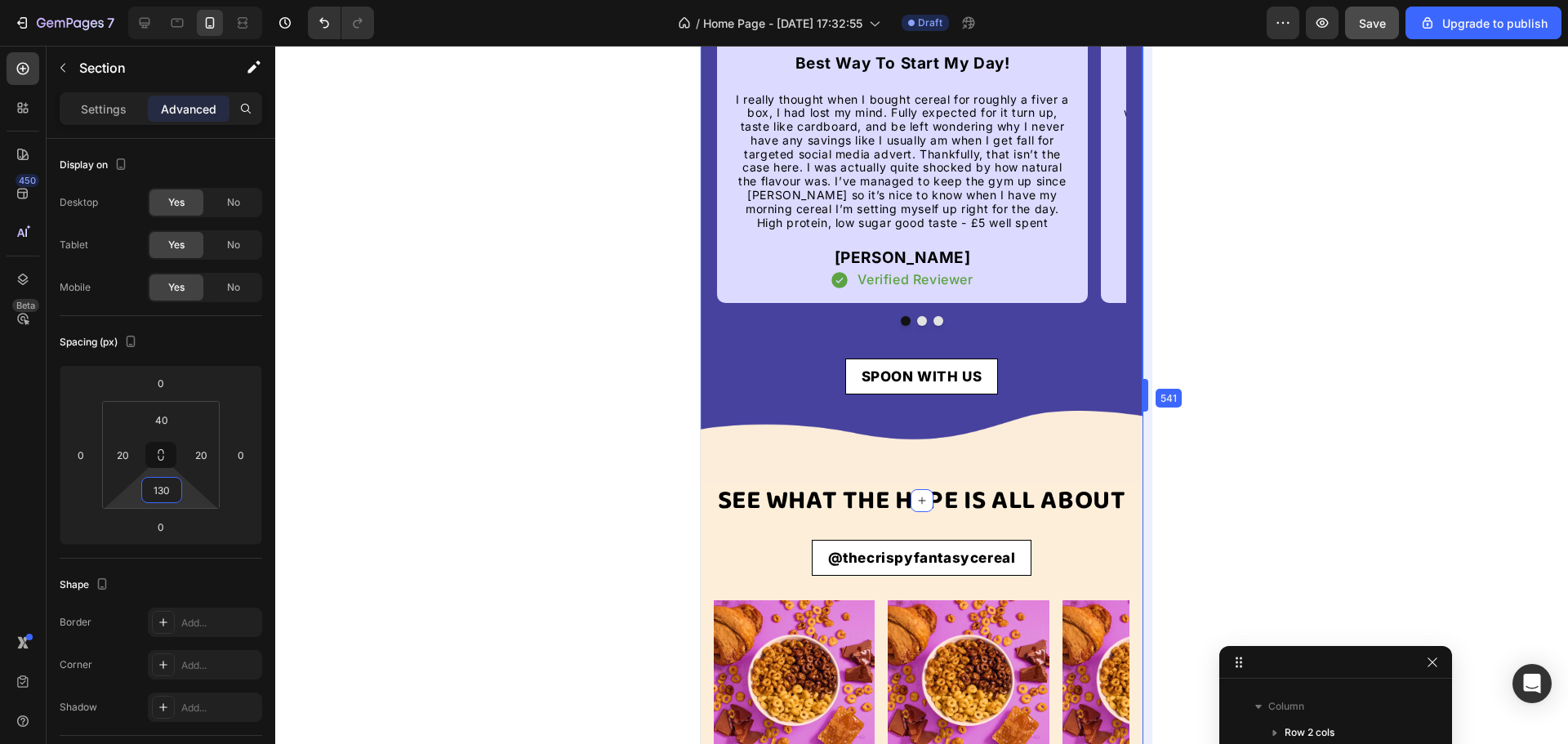
scroll to position [2802, 0]
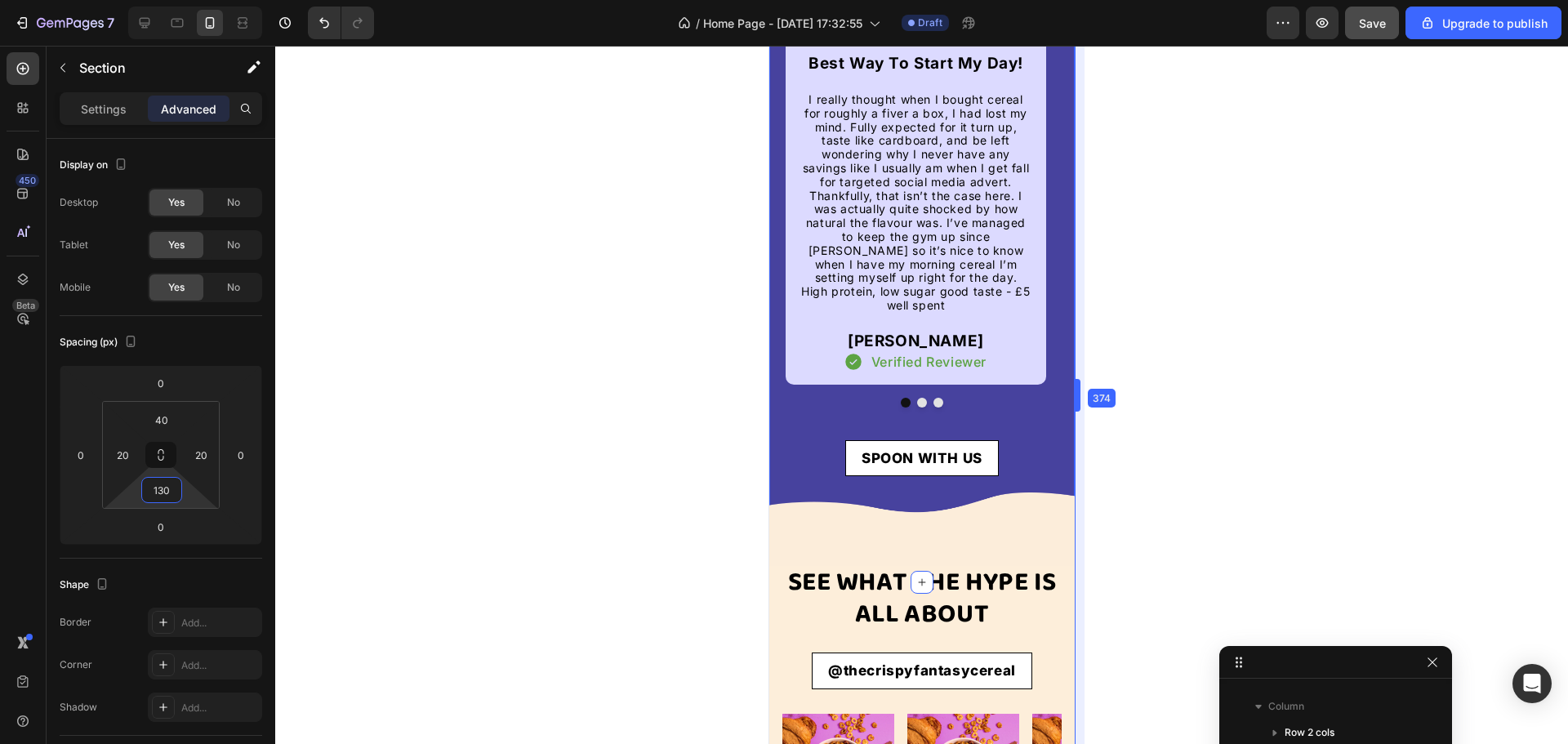
drag, startPoint x: 1091, startPoint y: 410, endPoint x: 1062, endPoint y: 400, distance: 30.7
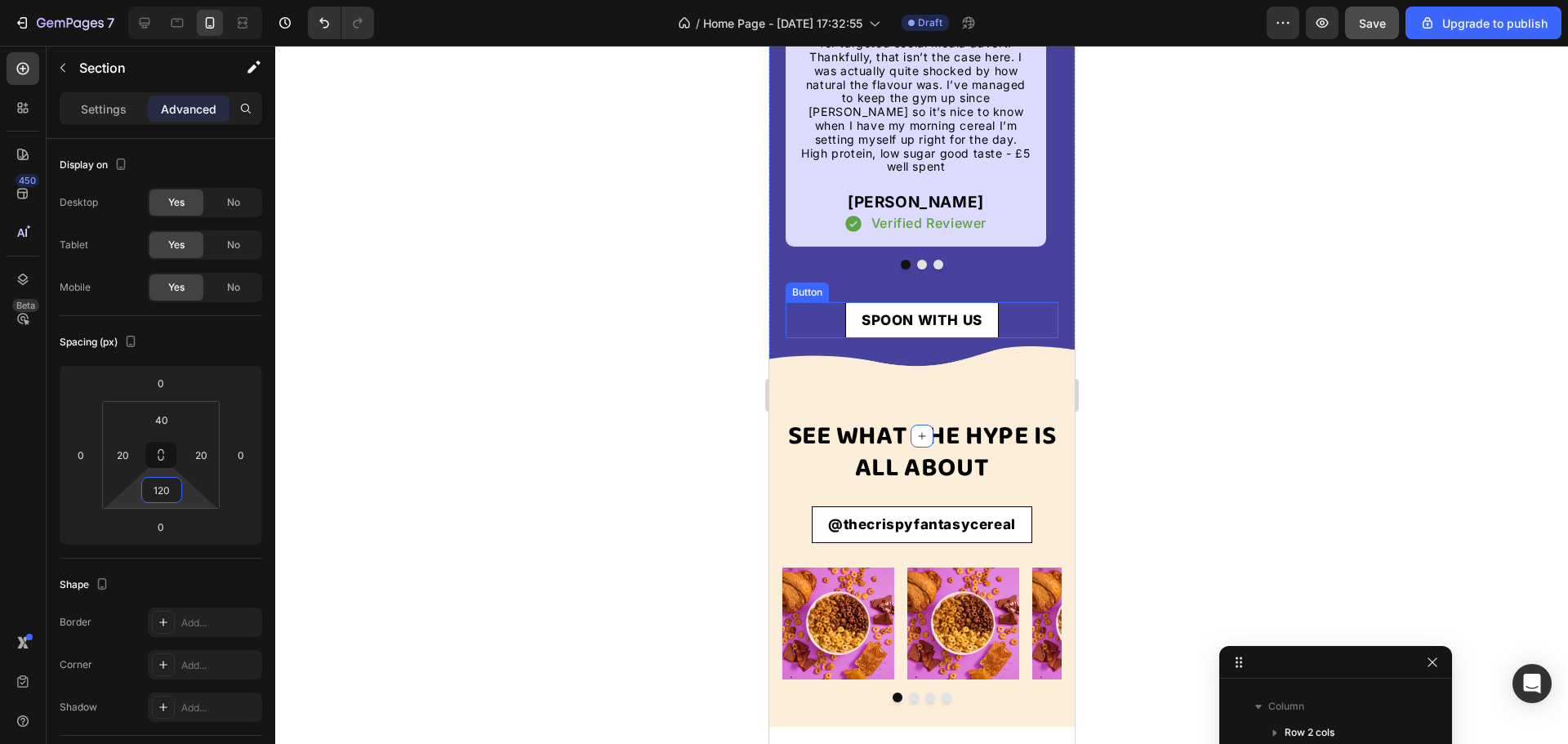
scroll to position [2965, 0]
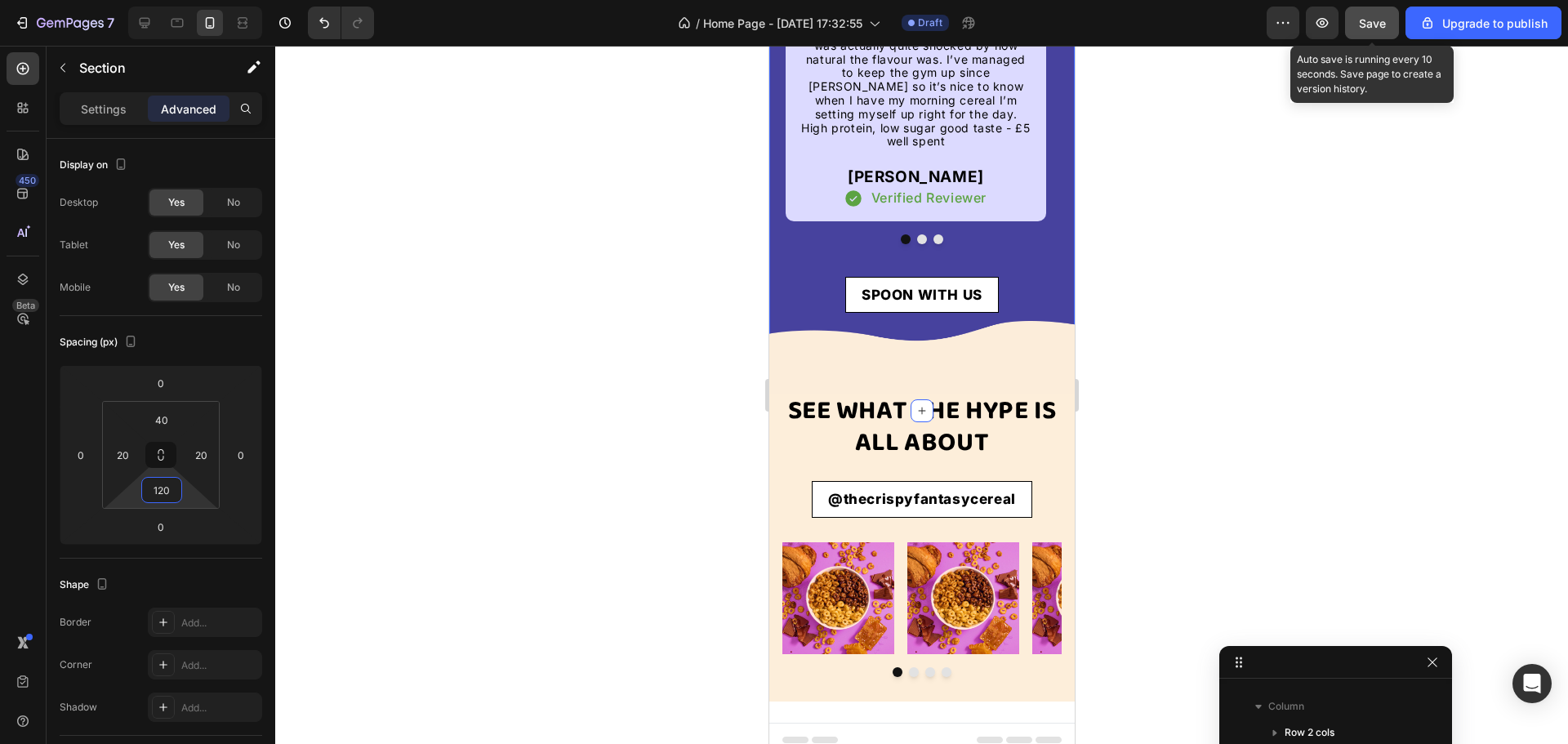
type input "120"
click at [1383, 27] on span "Save" at bounding box center [1373, 23] width 27 height 14
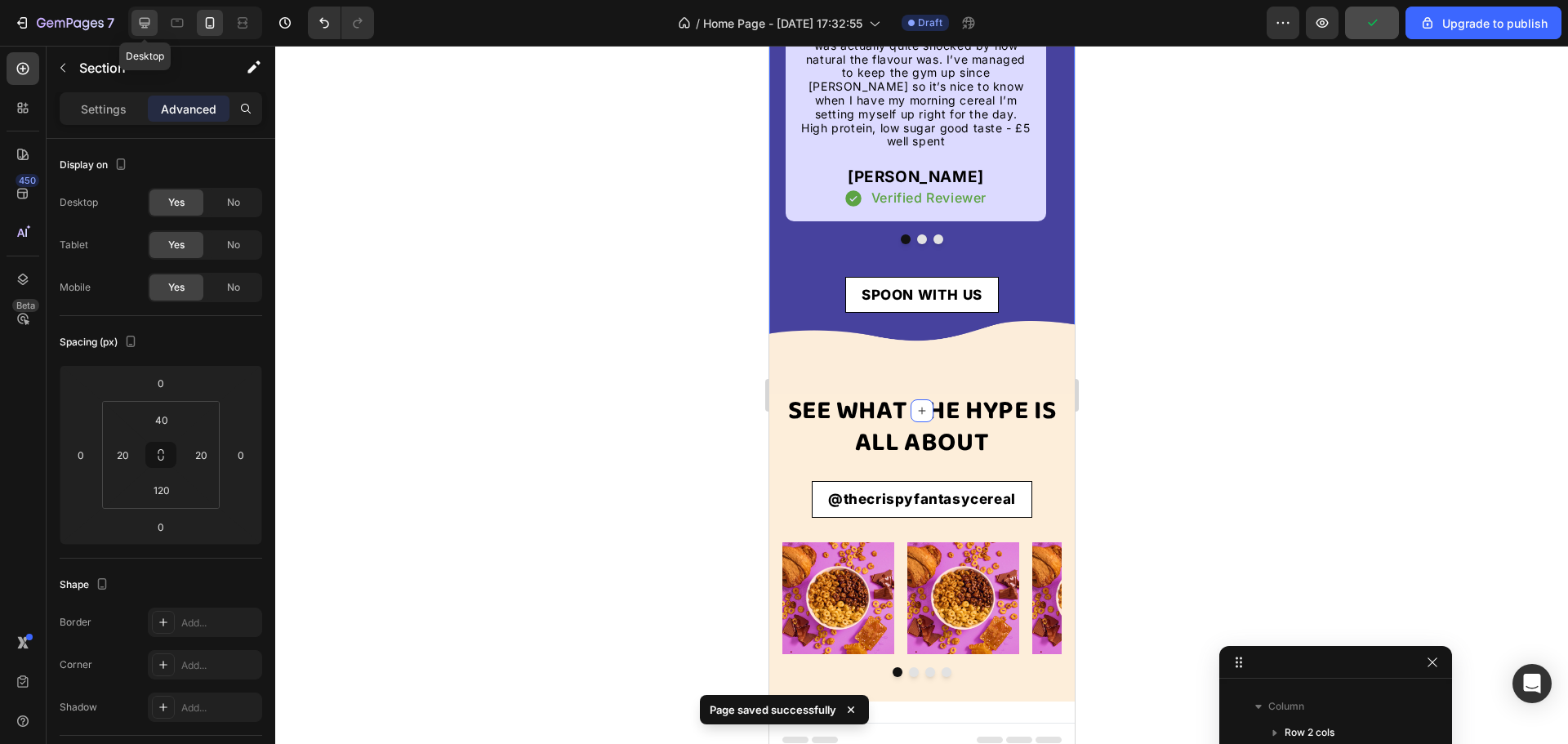
click at [147, 29] on icon at bounding box center [144, 22] width 16 height 16
type input "60"
type input "80"
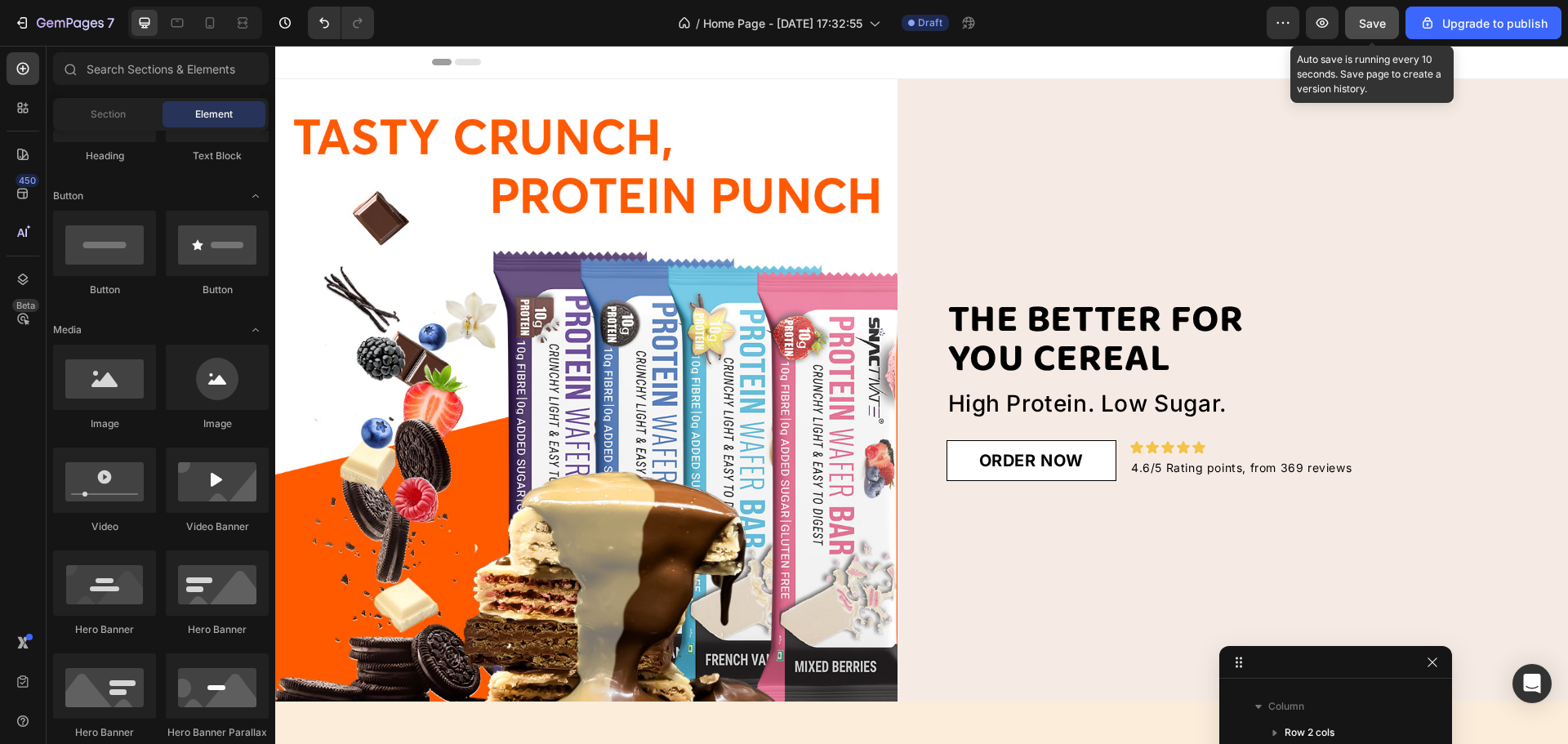
click at [1359, 12] on button "Save" at bounding box center [1373, 23] width 54 height 33
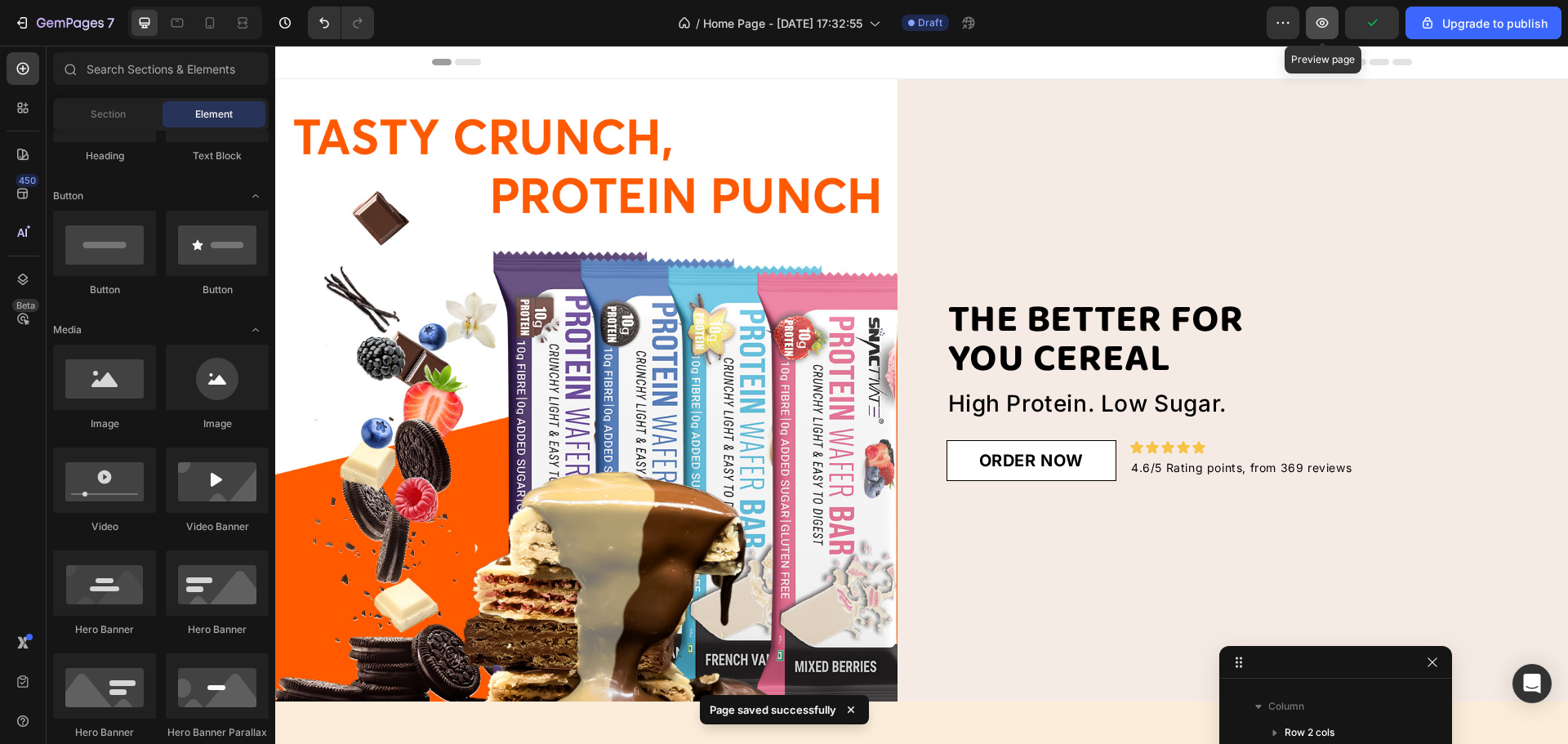
click at [1310, 29] on button "button" at bounding box center [1322, 23] width 33 height 33
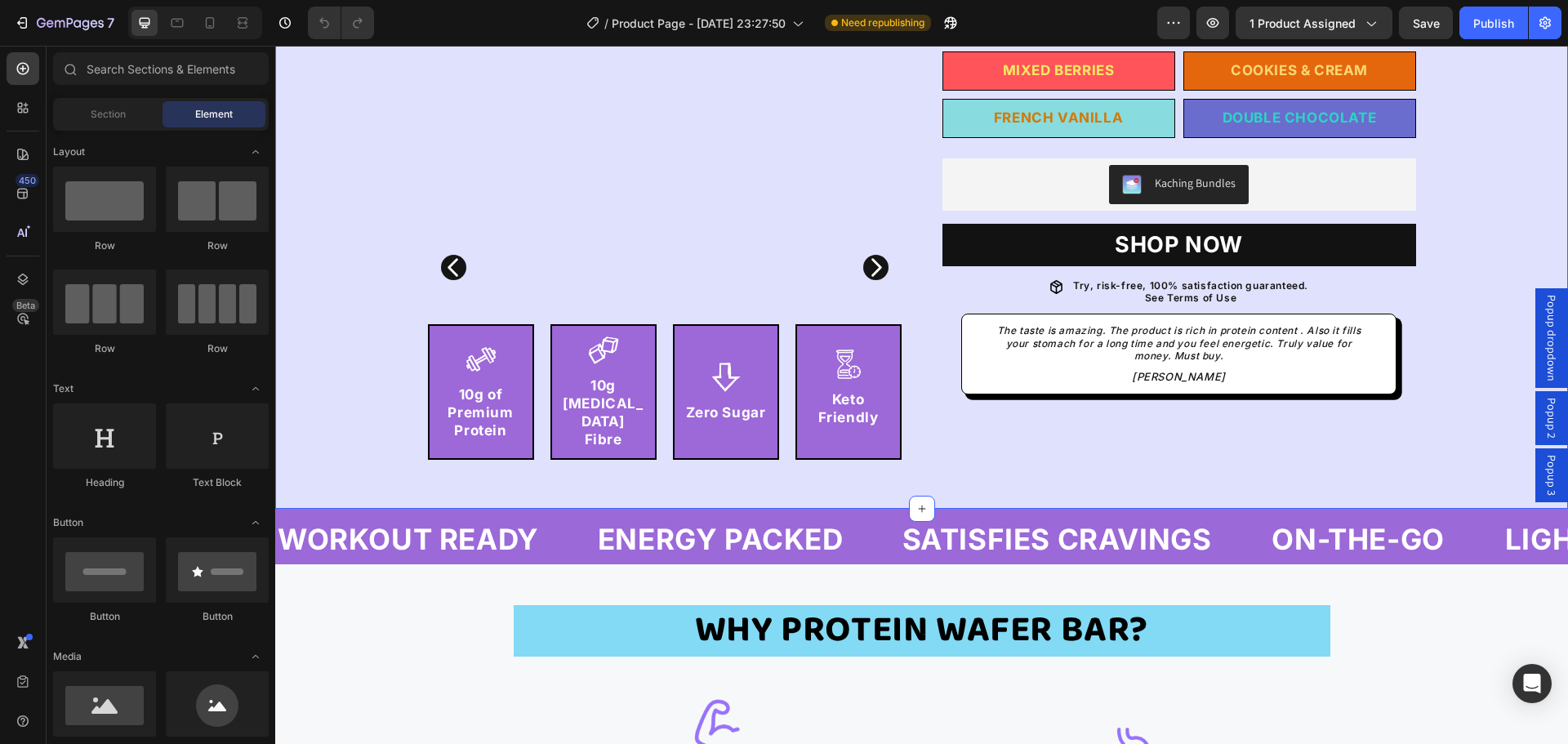
scroll to position [408, 0]
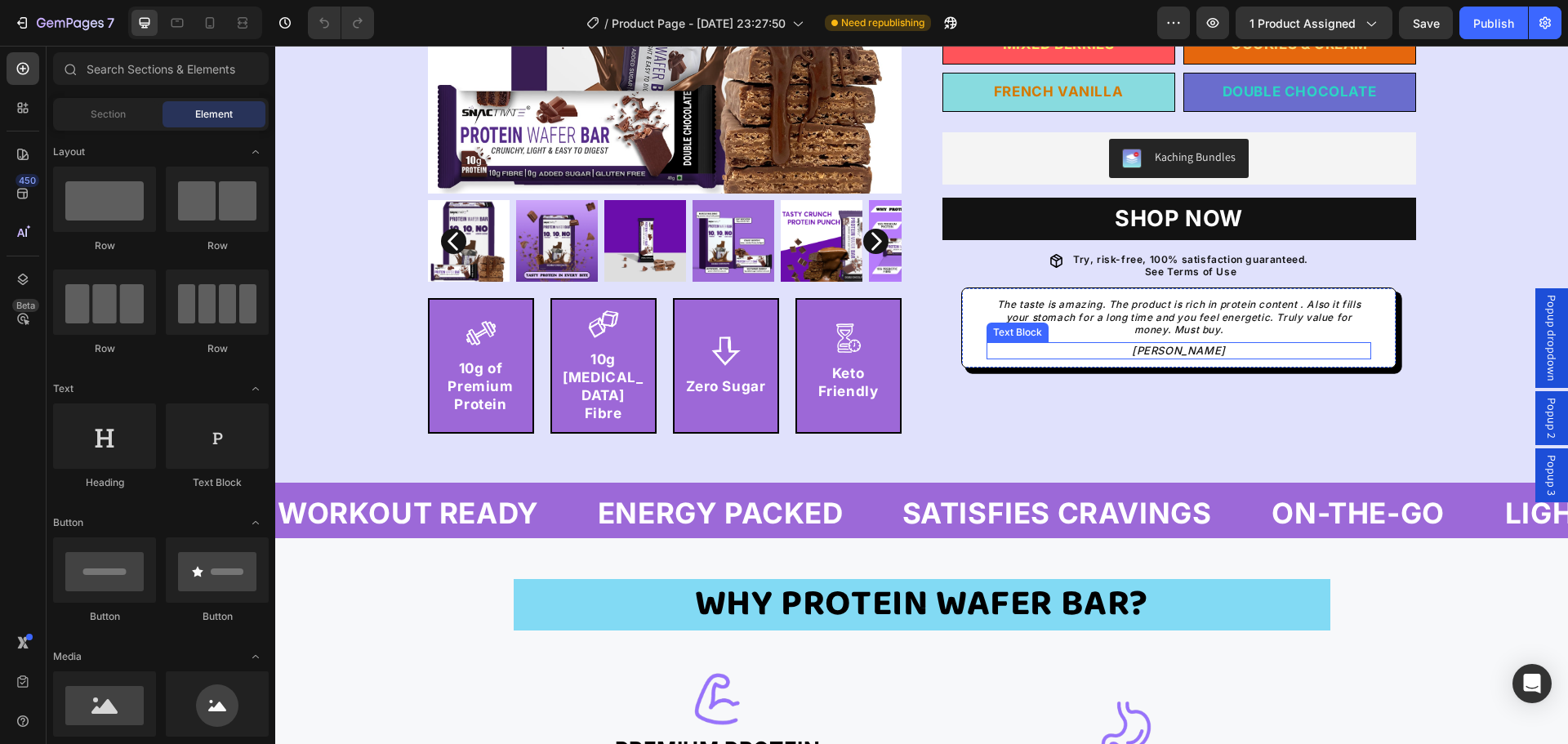
click at [1146, 346] on p "Mehak G." at bounding box center [1179, 350] width 381 height 14
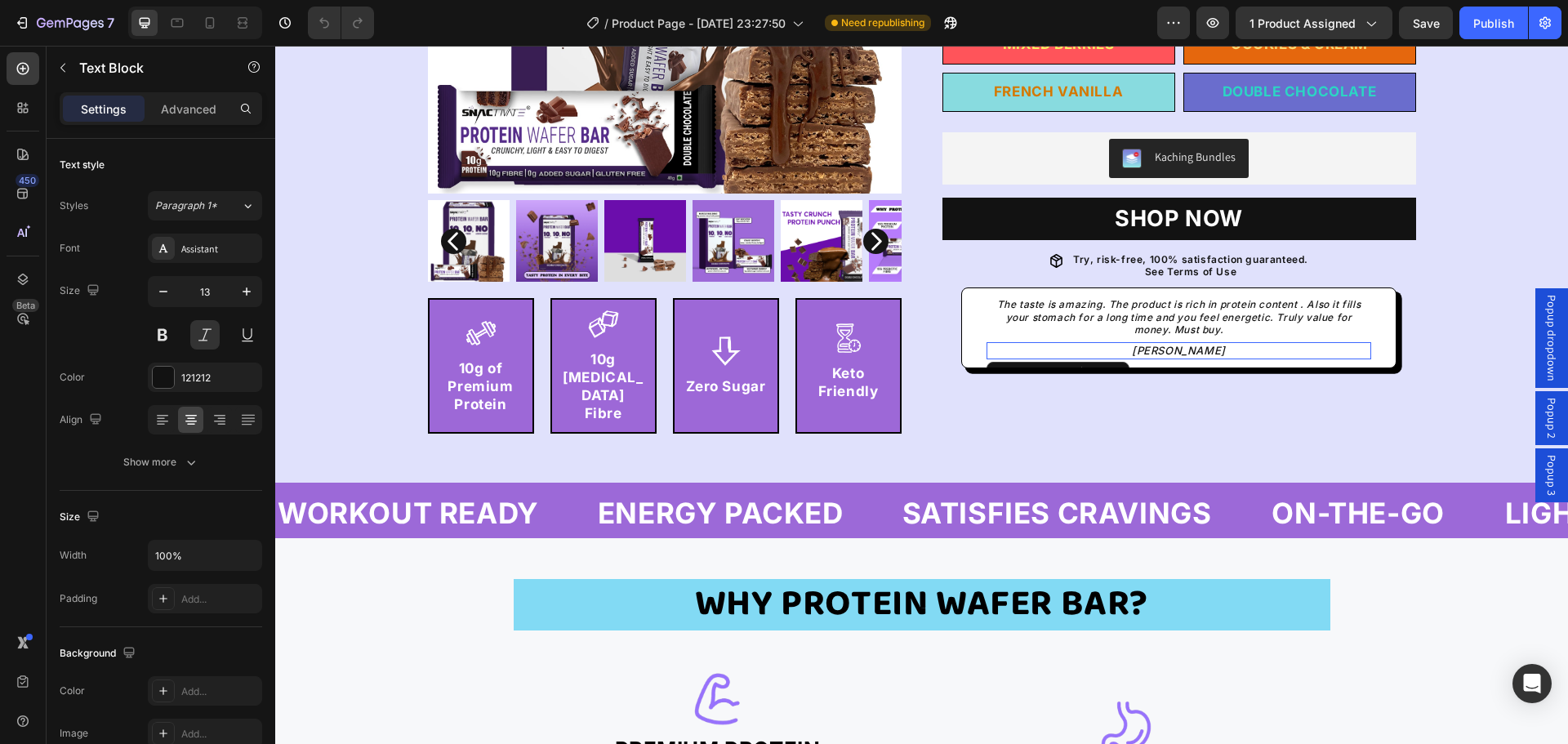
click at [1152, 349] on p "Mehak G." at bounding box center [1179, 350] width 381 height 14
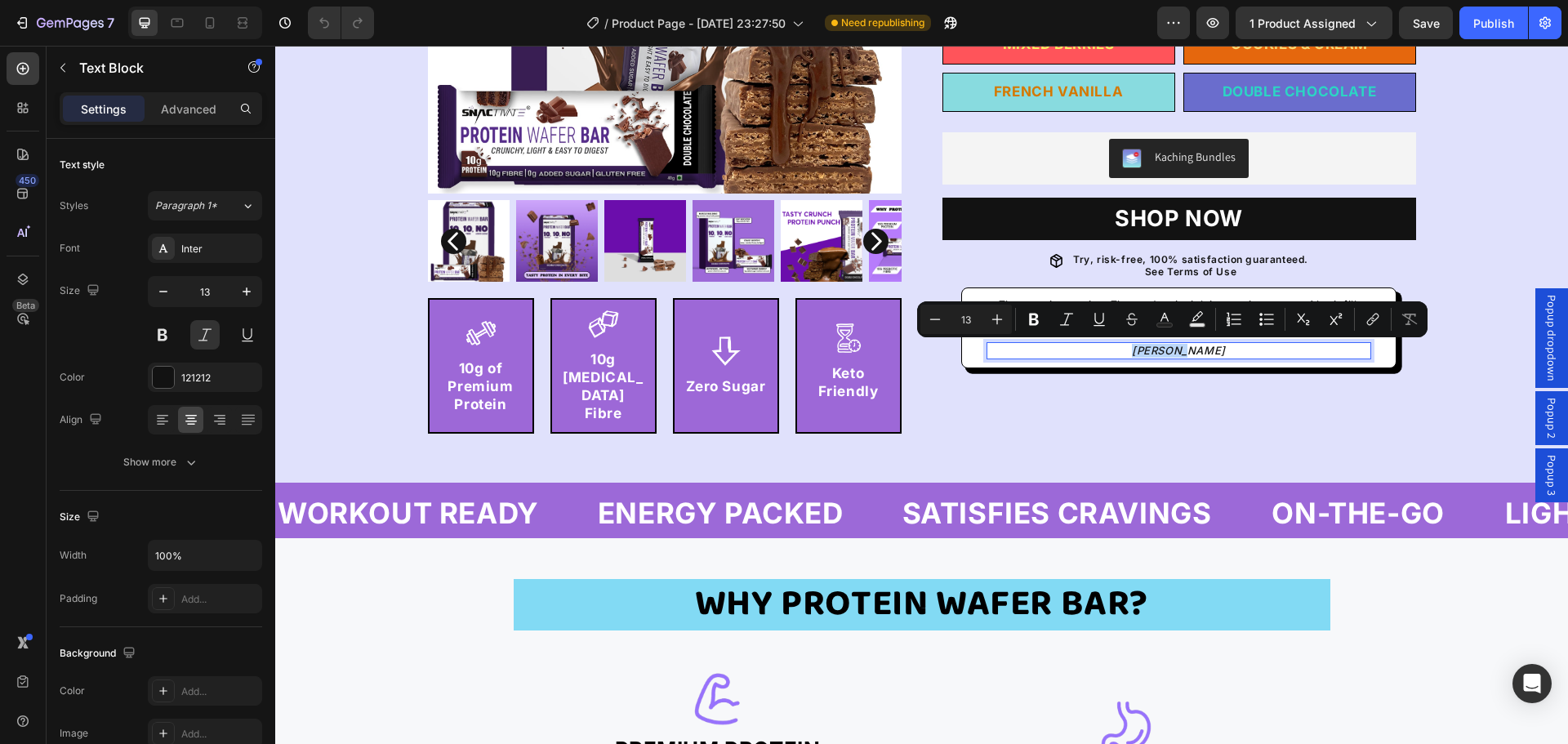
drag, startPoint x: 1148, startPoint y: 350, endPoint x: 1198, endPoint y: 351, distance: 50.0
click at [1198, 351] on p "Mehak G." at bounding box center [1179, 350] width 381 height 14
click at [1194, 312] on icon "Editor contextual toolbar" at bounding box center [1197, 319] width 16 height 16
type input "000000"
type input "77"
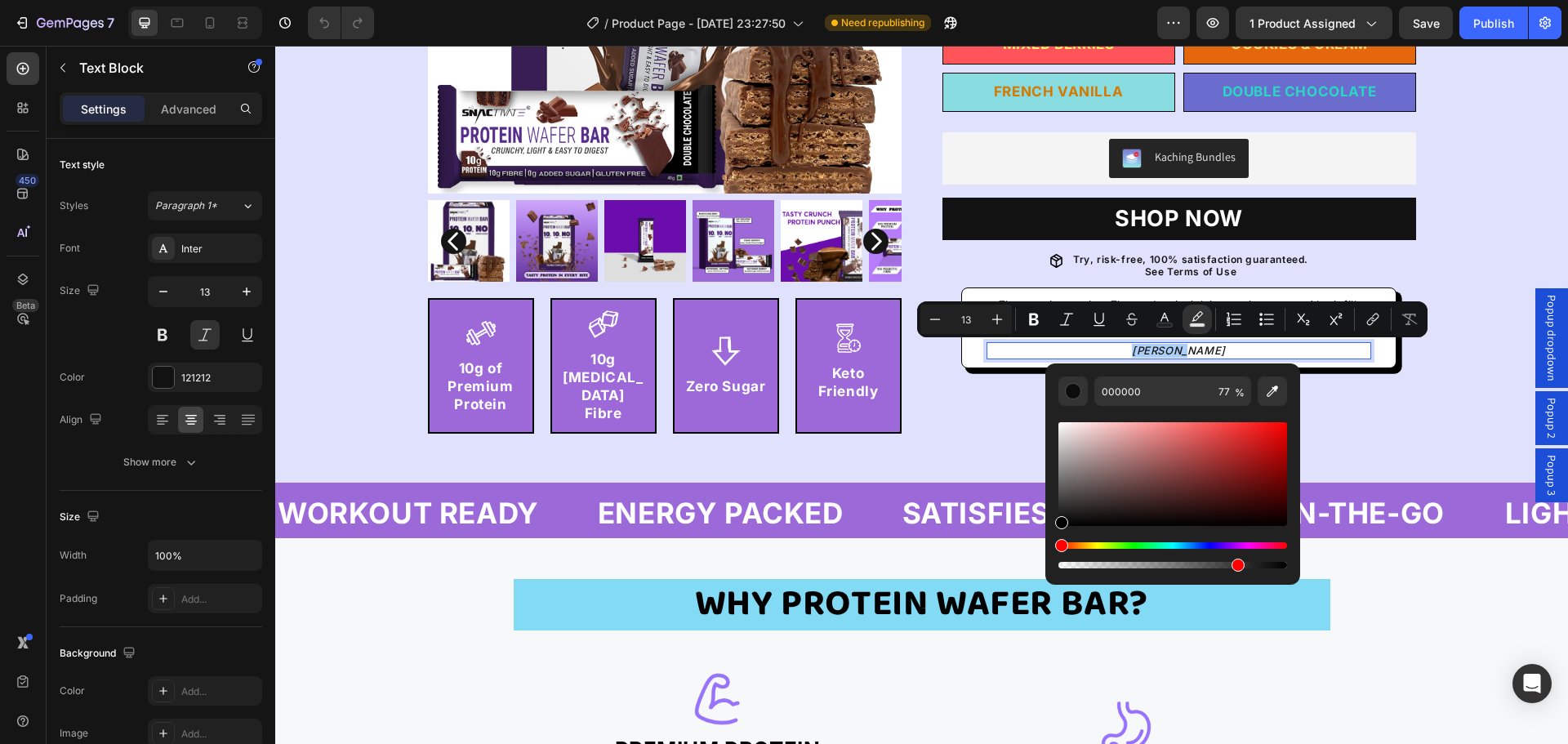
click at [1092, 542] on div "Editor contextual toolbar" at bounding box center [1172, 495] width 228 height 153
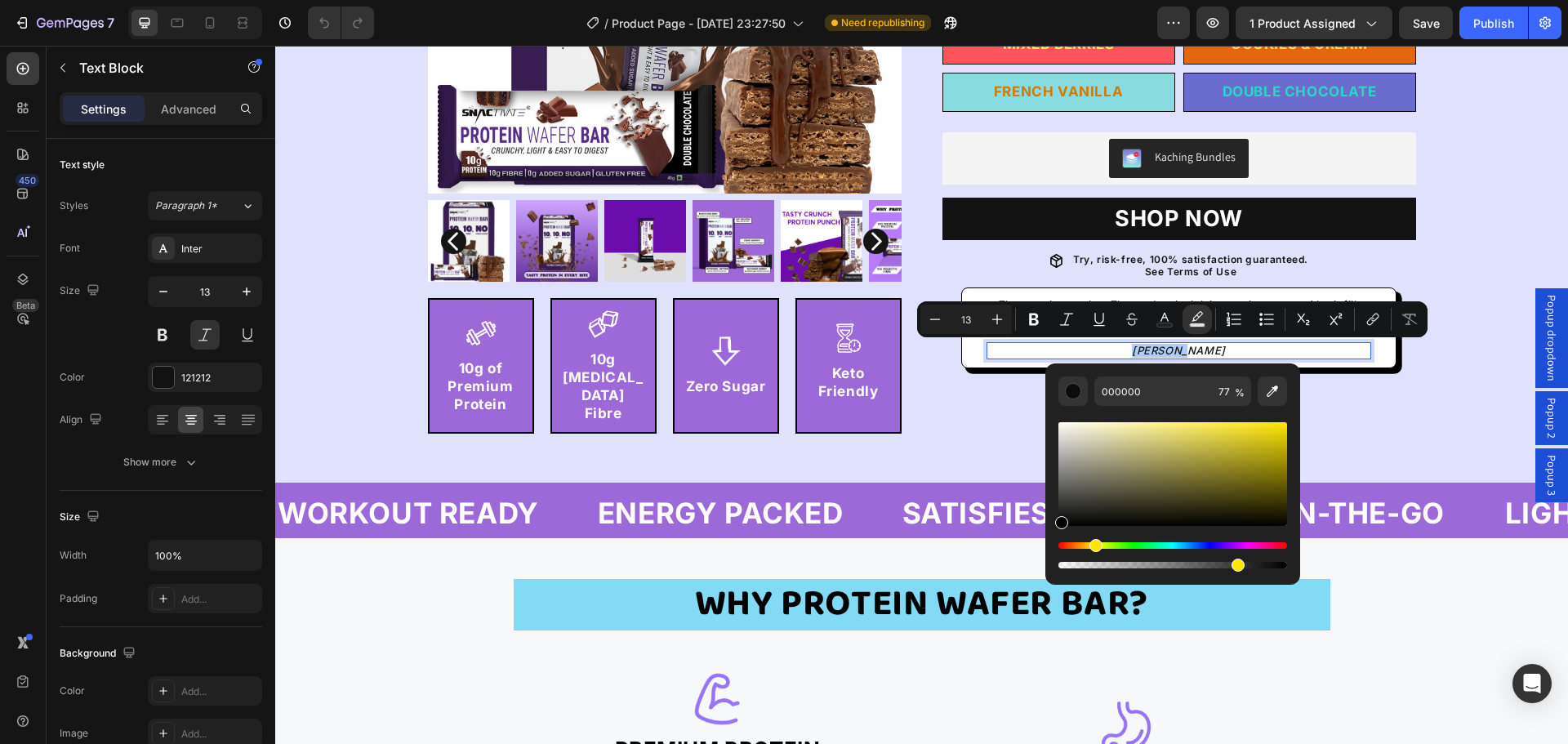
click at [1093, 546] on div "Hue" at bounding box center [1172, 546] width 228 height 7
click at [1098, 549] on div "Hue" at bounding box center [1172, 546] width 228 height 7
drag, startPoint x: 1154, startPoint y: 448, endPoint x: 1198, endPoint y: 423, distance: 50.6
click at [1198, 423] on div "Editor contextual toolbar" at bounding box center [1172, 474] width 228 height 104
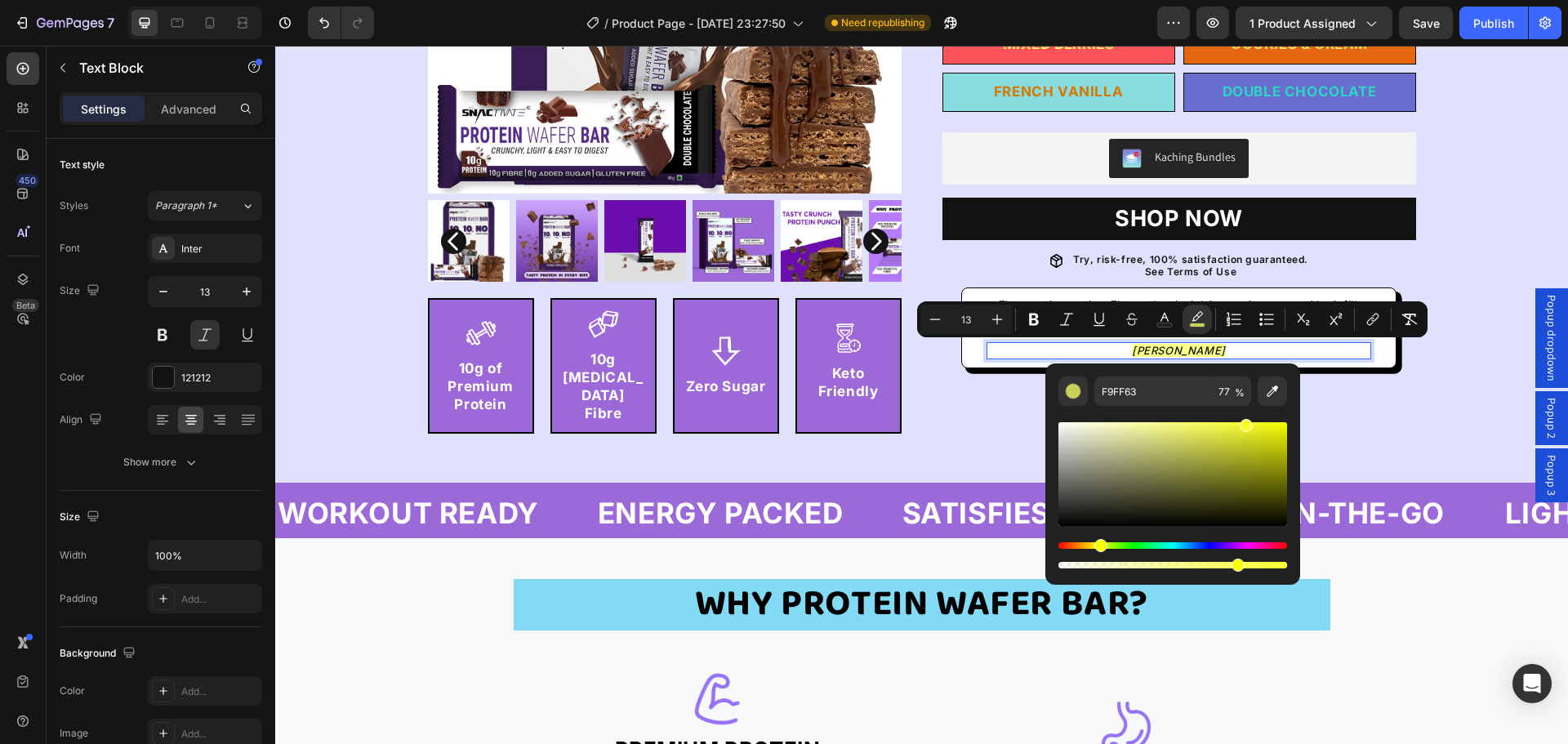
drag, startPoint x: 1194, startPoint y: 436, endPoint x: 1247, endPoint y: 418, distance: 56.0
click at [1247, 418] on div "Editor contextual toolbar" at bounding box center [1172, 489] width 228 height 165
type input "F8FF2D"
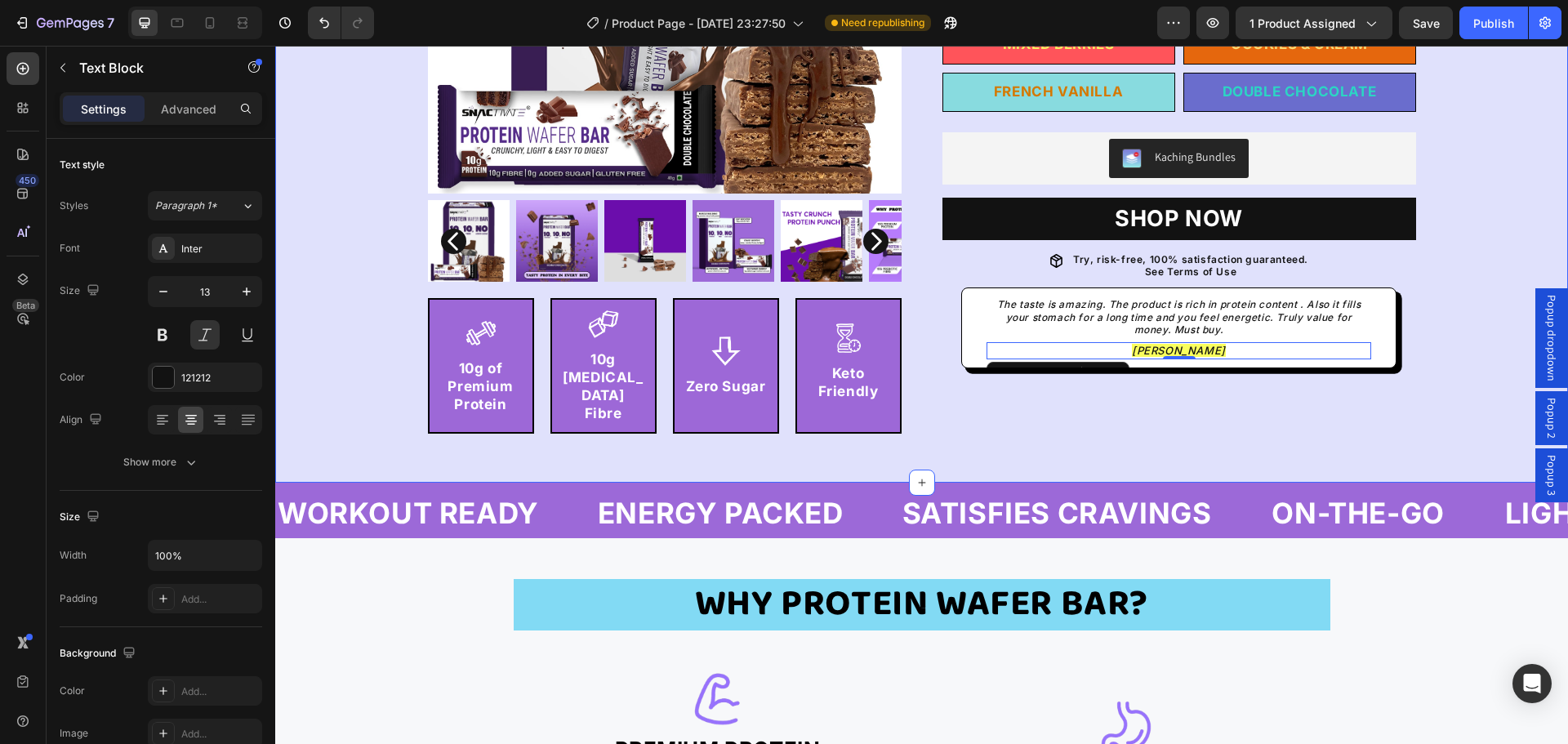
drag, startPoint x: 1523, startPoint y: 464, endPoint x: 1226, endPoint y: 417, distance: 300.7
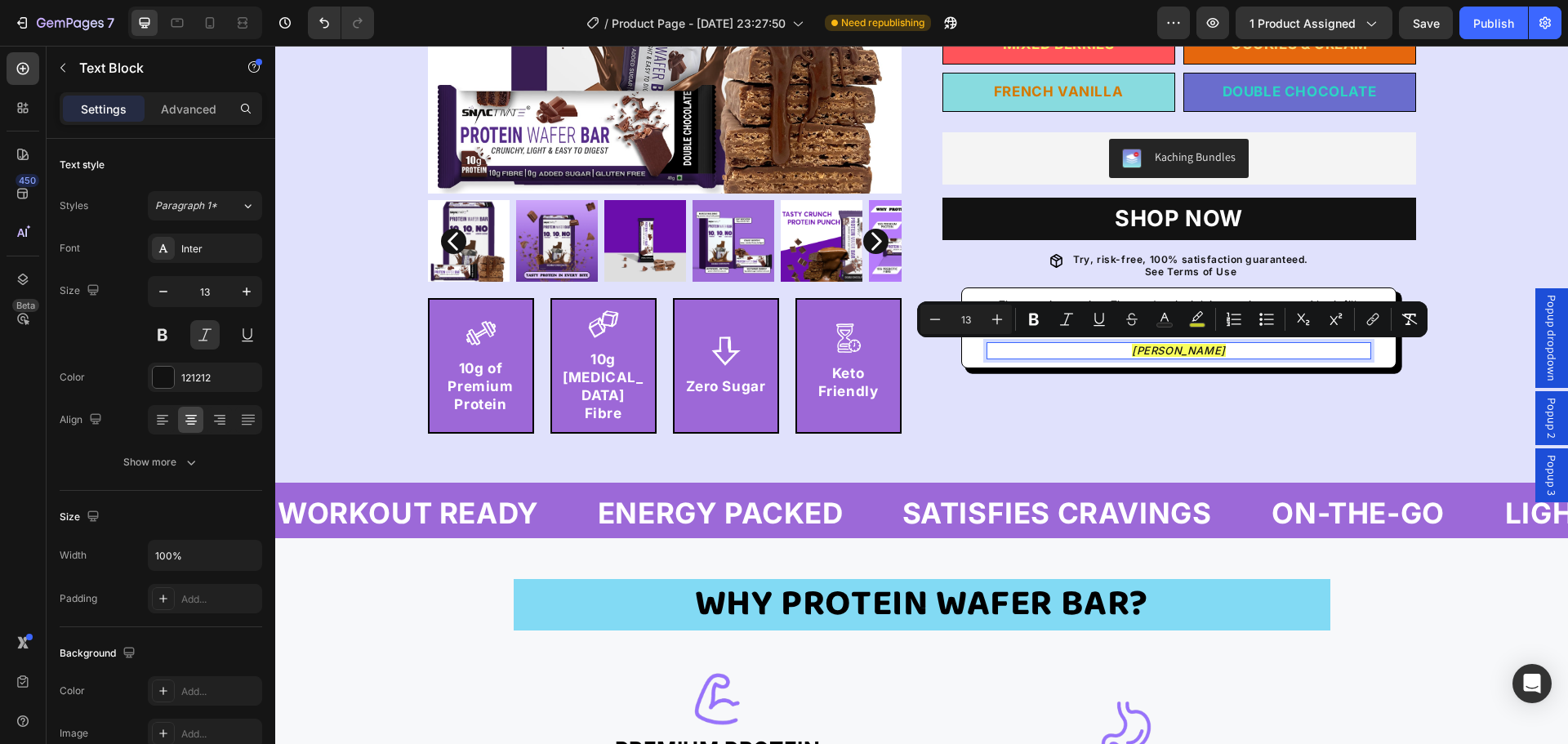
click at [1224, 346] on p "Mehak G." at bounding box center [1179, 350] width 381 height 14
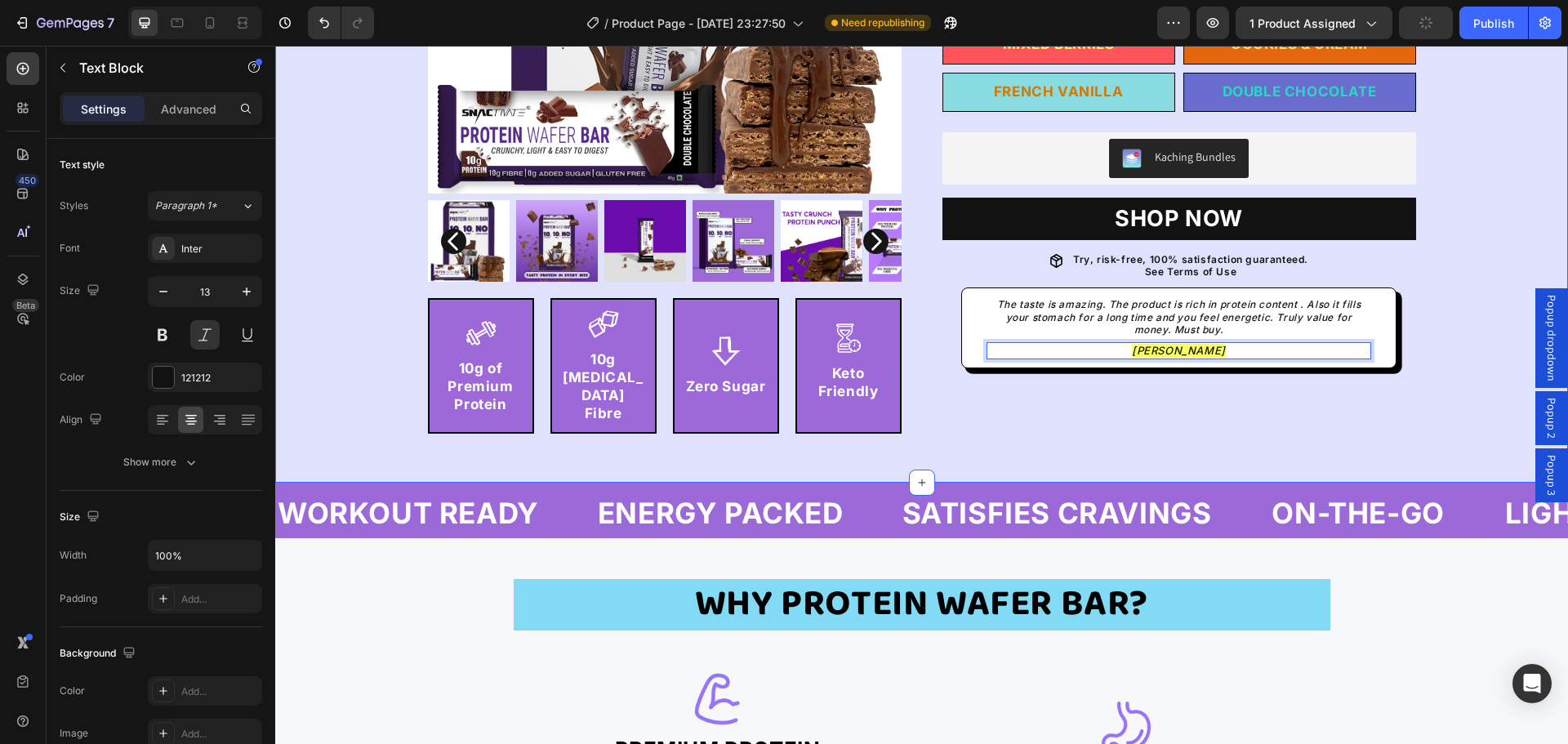
click at [1194, 425] on div "Image Product Images Product Row Image 10g of Premium Protein Text Block Row Im…" at bounding box center [922, 76] width 1293 height 812
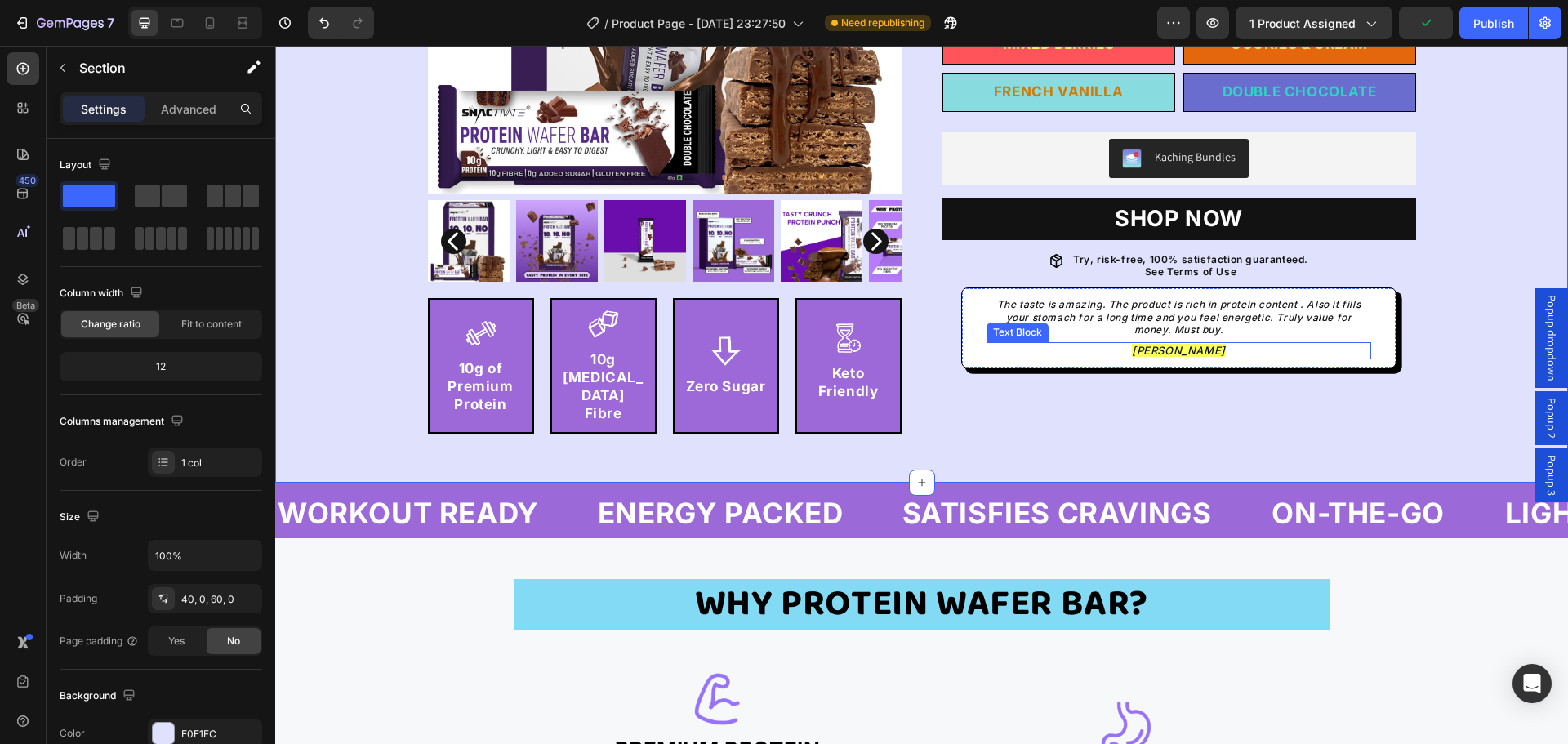
click at [1157, 349] on span "Mehak G." at bounding box center [1178, 350] width 94 height 14
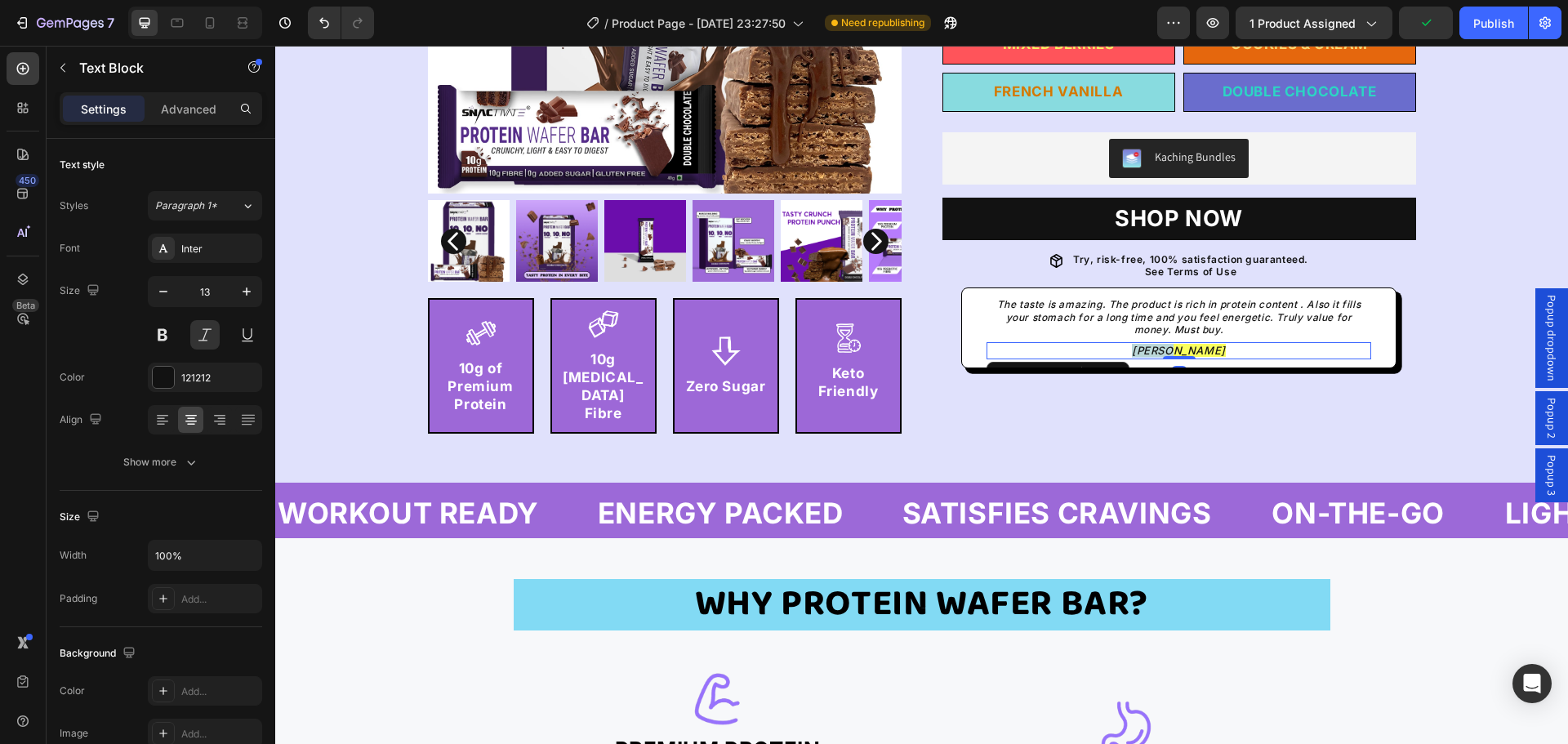
click at [1156, 348] on span "Mehak G." at bounding box center [1178, 350] width 94 height 14
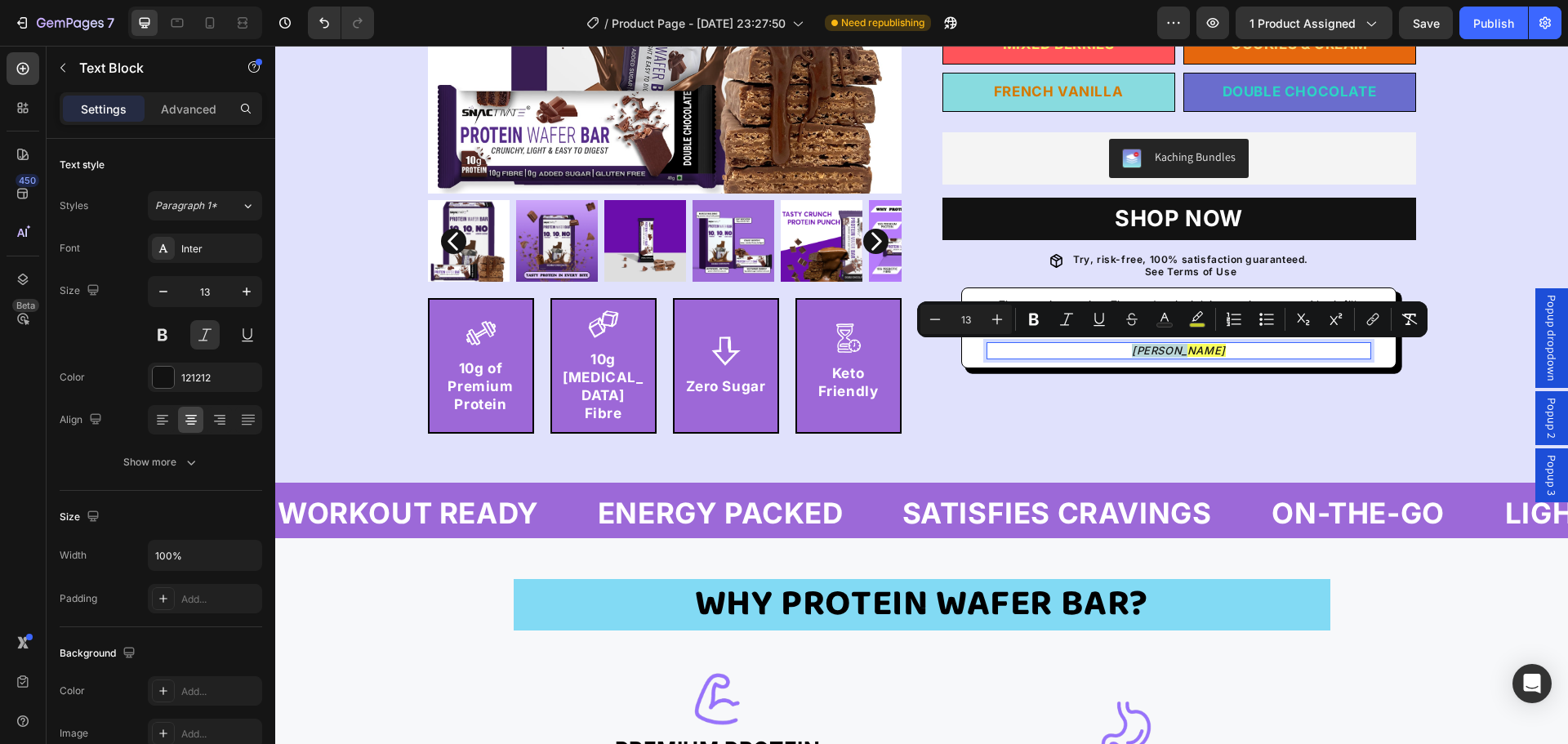
click at [1149, 349] on span "Mehak G." at bounding box center [1178, 350] width 94 height 14
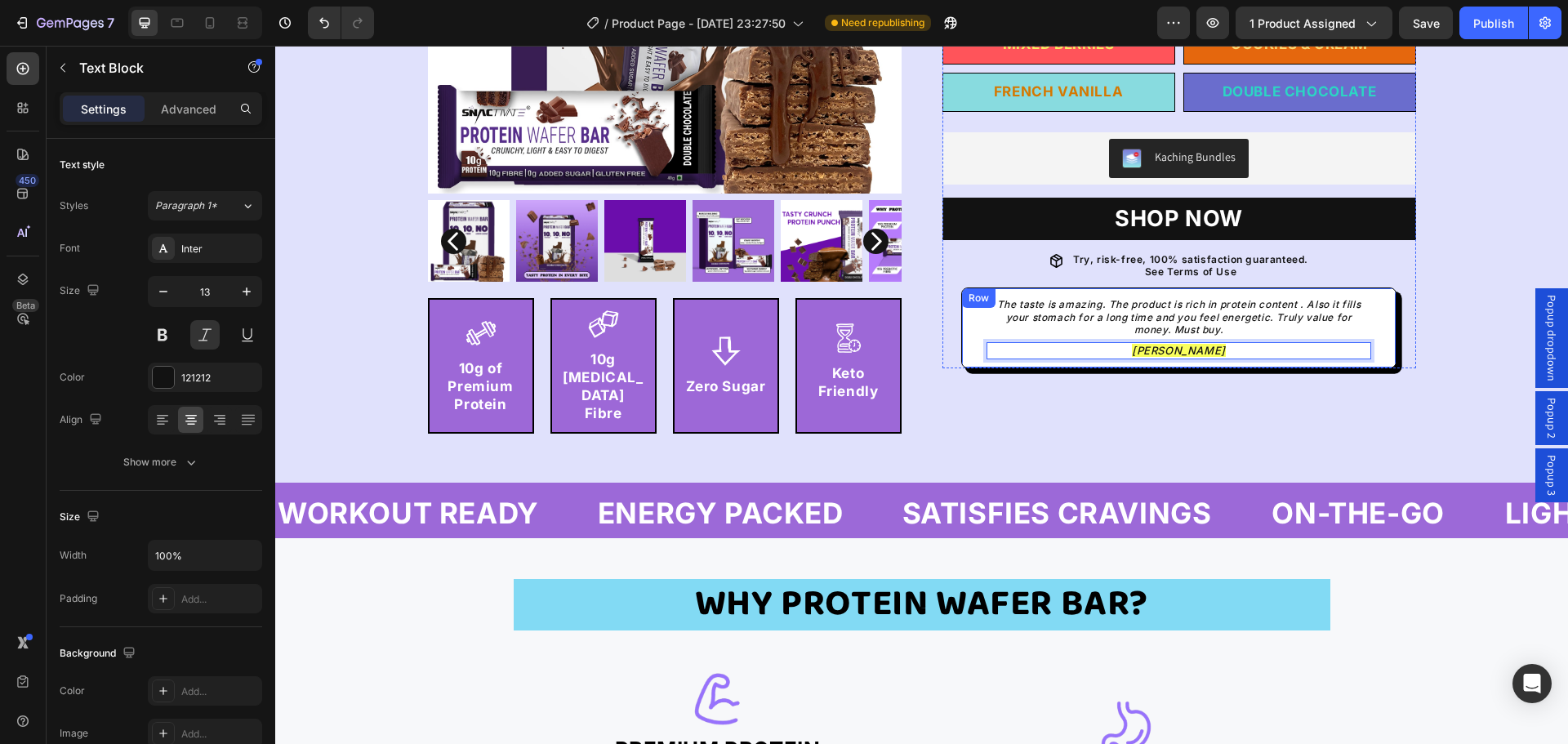
click at [1218, 443] on div "Image Product Images Product Row Image 10g of Premium Protein Text Block Row Im…" at bounding box center [922, 76] width 1293 height 812
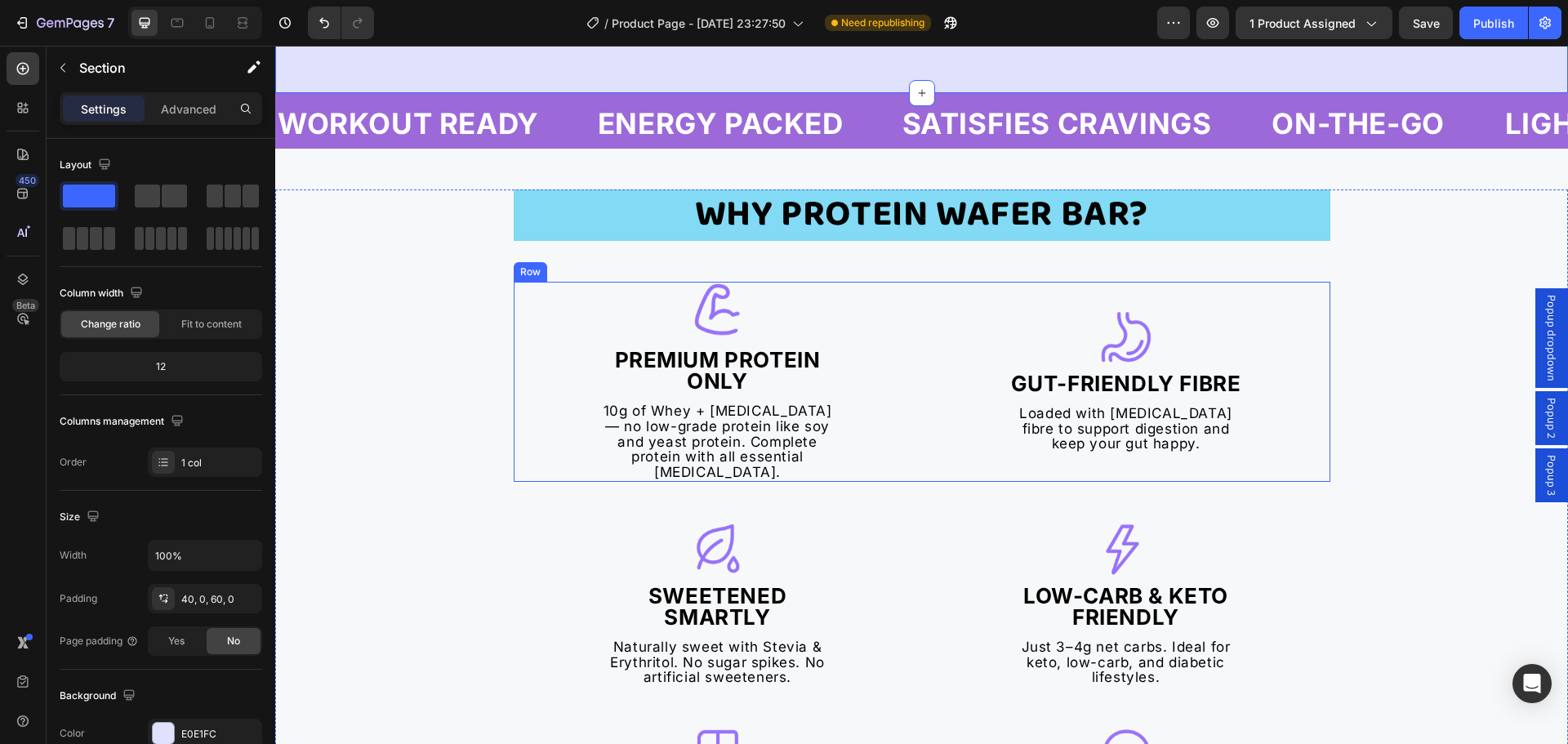
scroll to position [817, 0]
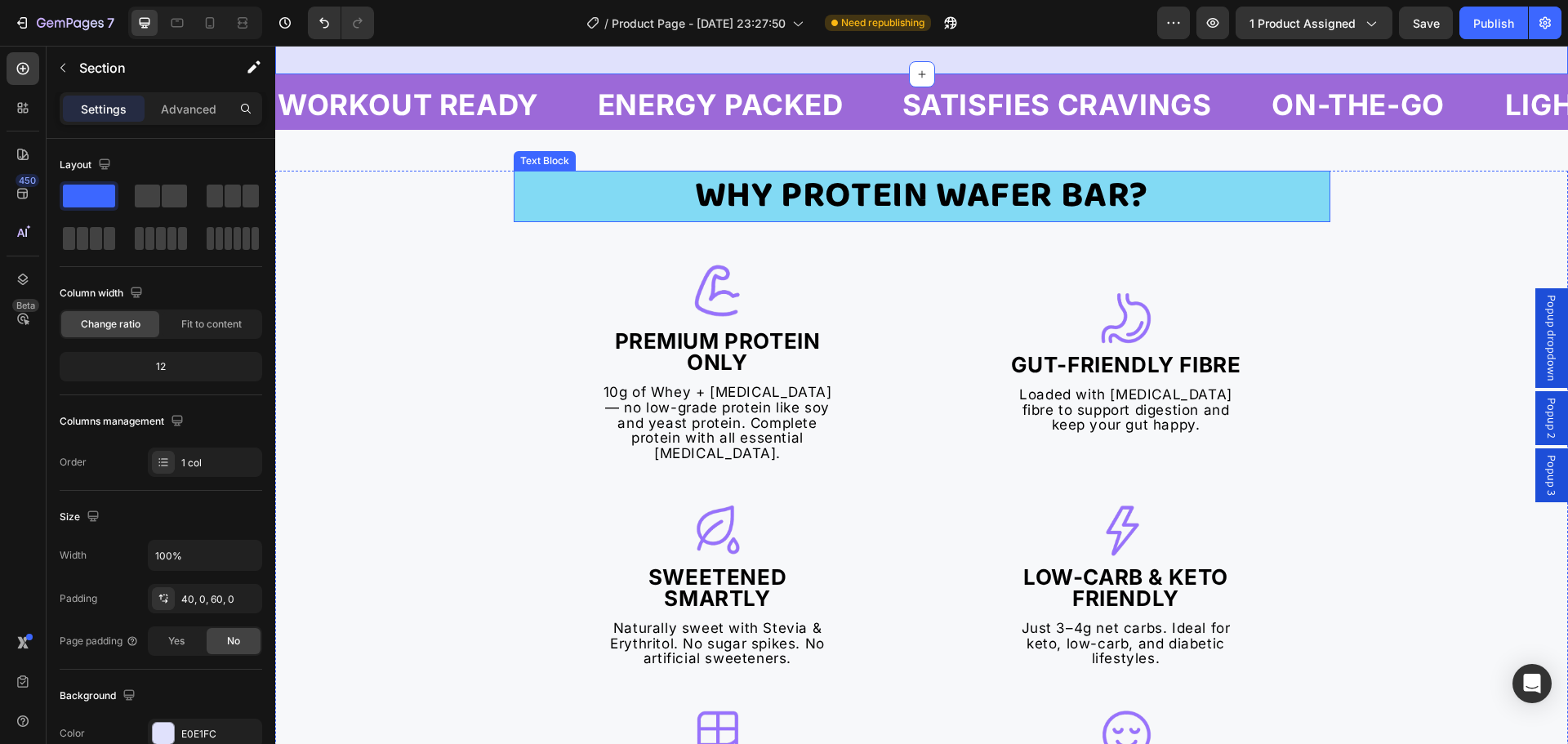
click at [1294, 184] on p "Why Protein Wafer Bar?" at bounding box center [922, 196] width 814 height 48
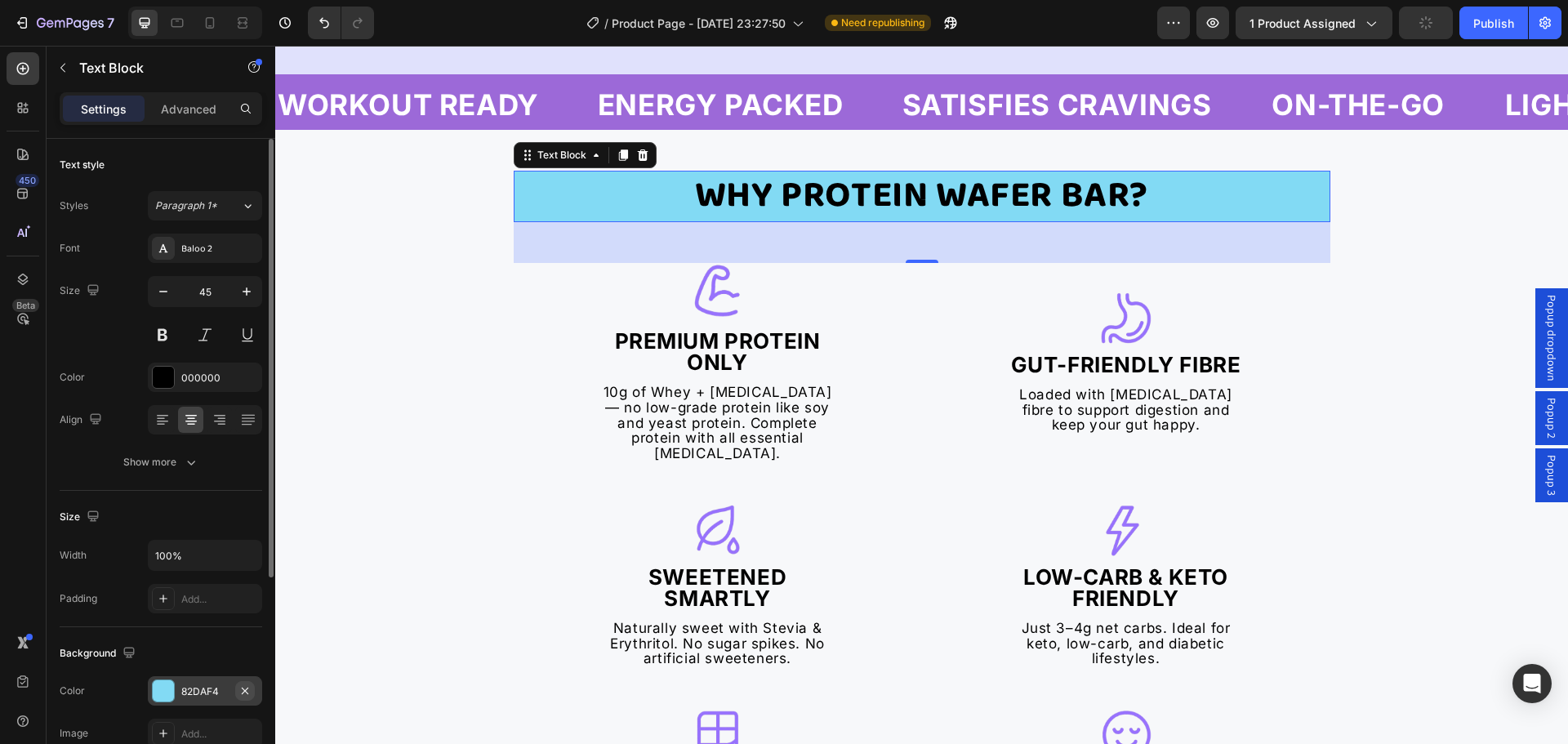
click at [239, 685] on icon "button" at bounding box center [246, 692] width 14 height 14
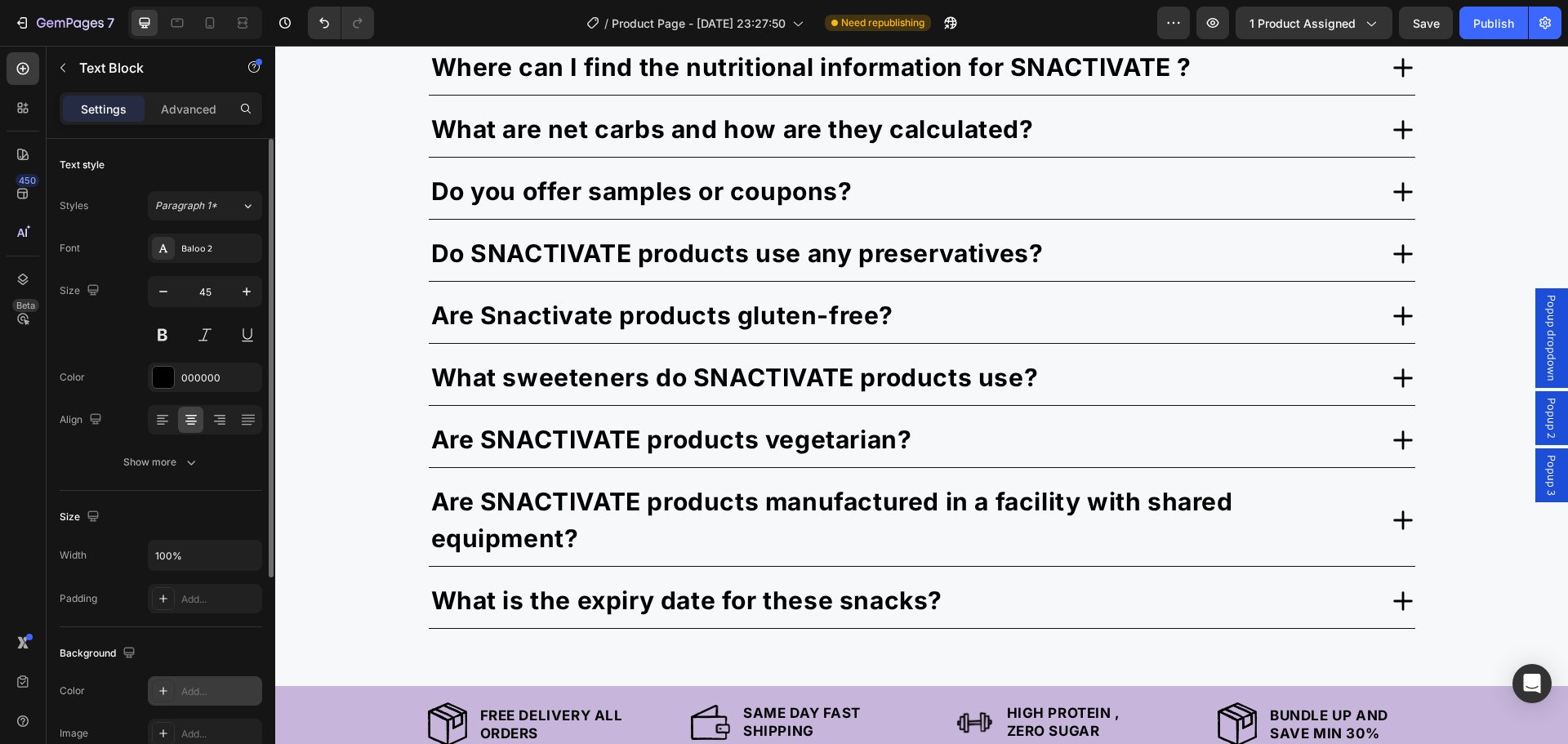
scroll to position [3349, 0]
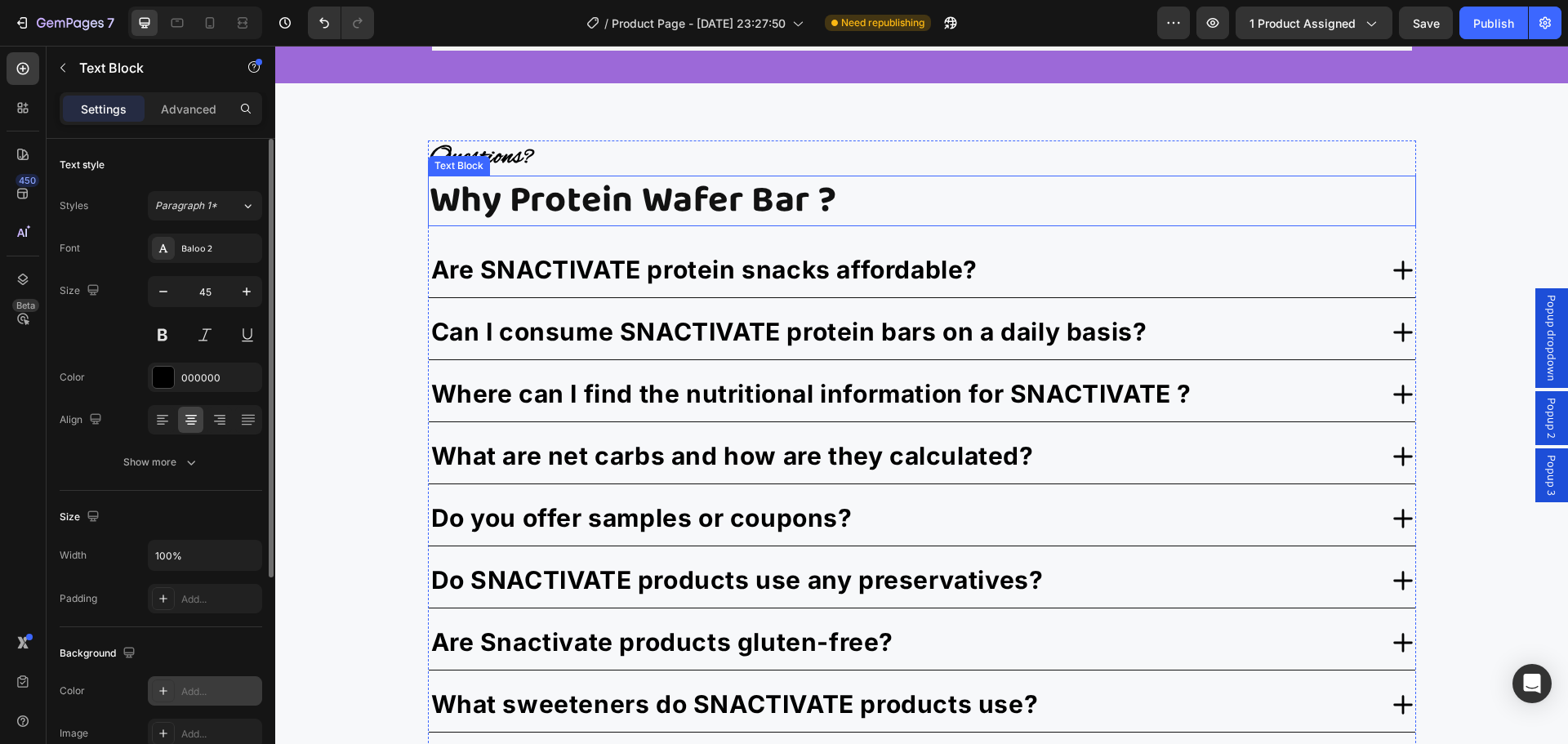
click at [439, 196] on p "Why Protein Wafer Bar ?" at bounding box center [922, 201] width 985 height 48
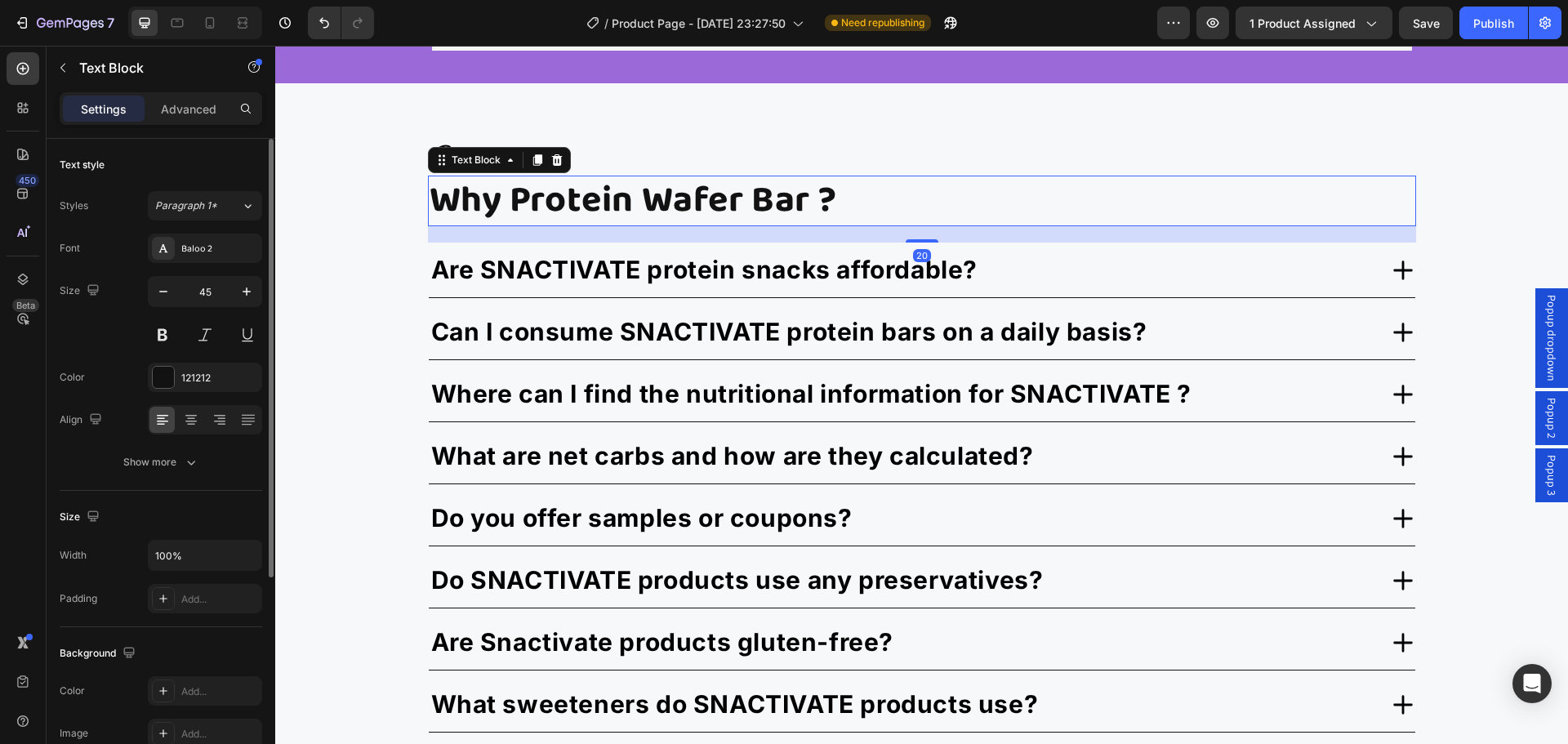
click at [439, 196] on p "Why Protein Wafer Bar ?" at bounding box center [922, 201] width 985 height 48
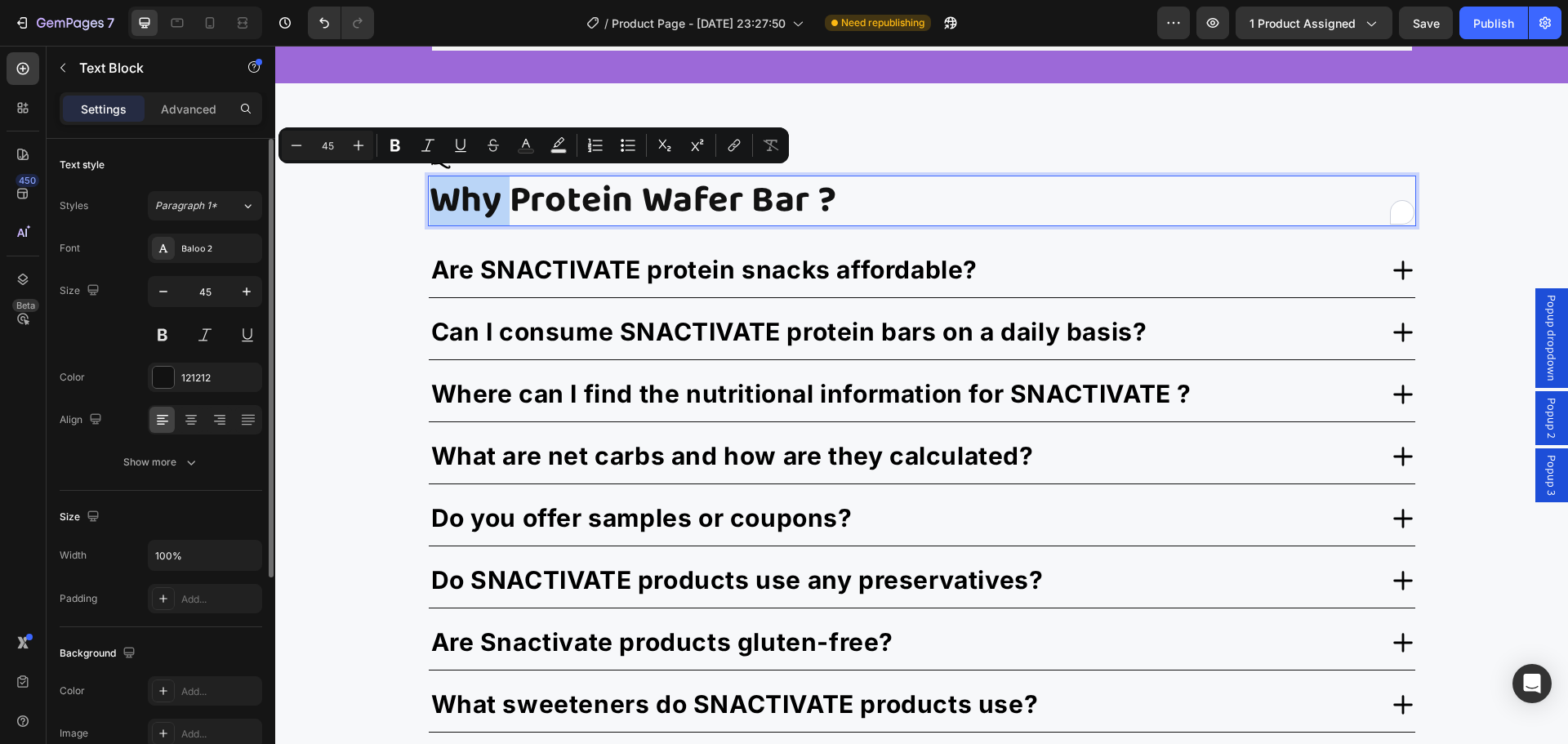
click at [439, 196] on p "Why Protein Wafer Bar ?" at bounding box center [922, 201] width 985 height 48
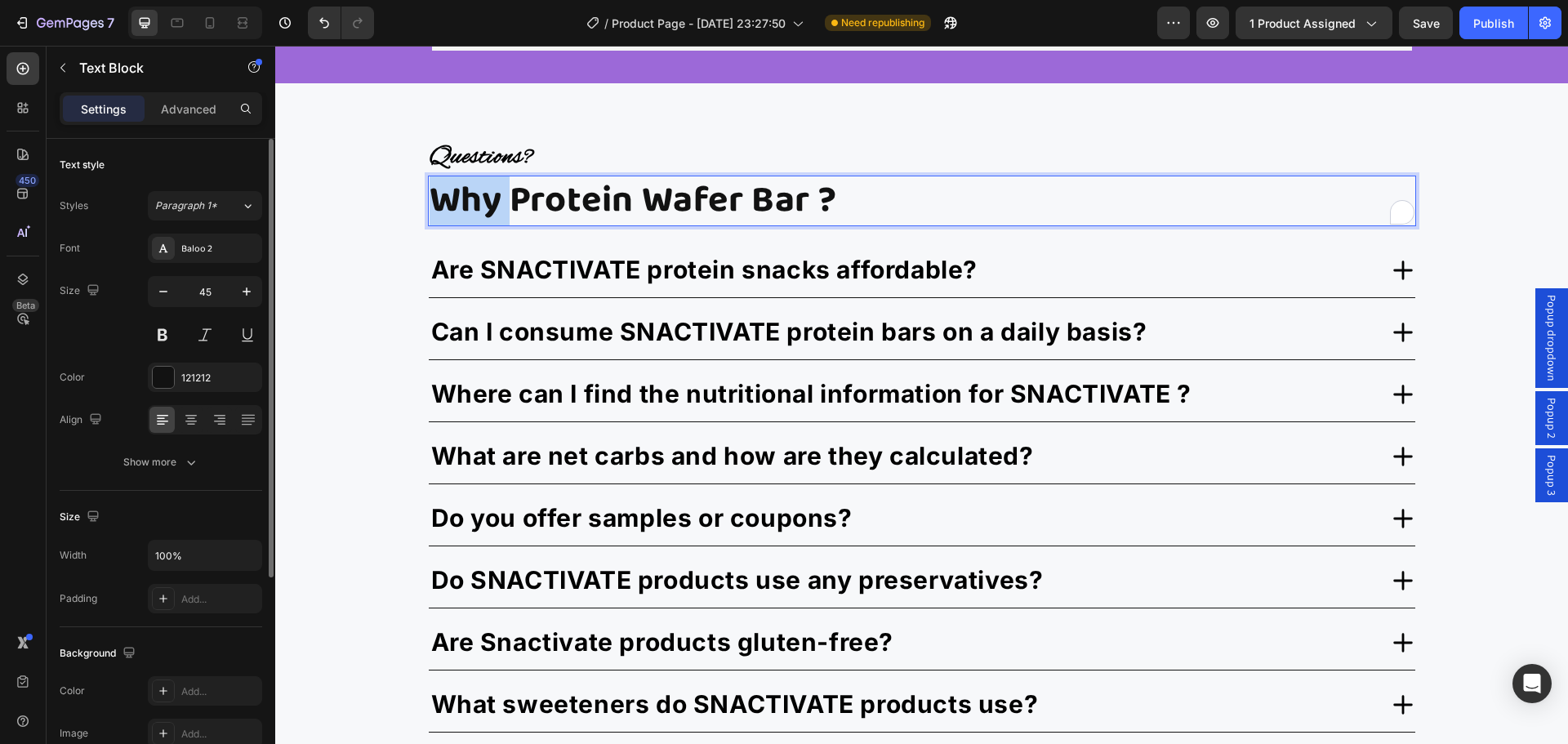
click at [439, 196] on p "Why Protein Wafer Bar ?" at bounding box center [922, 201] width 985 height 48
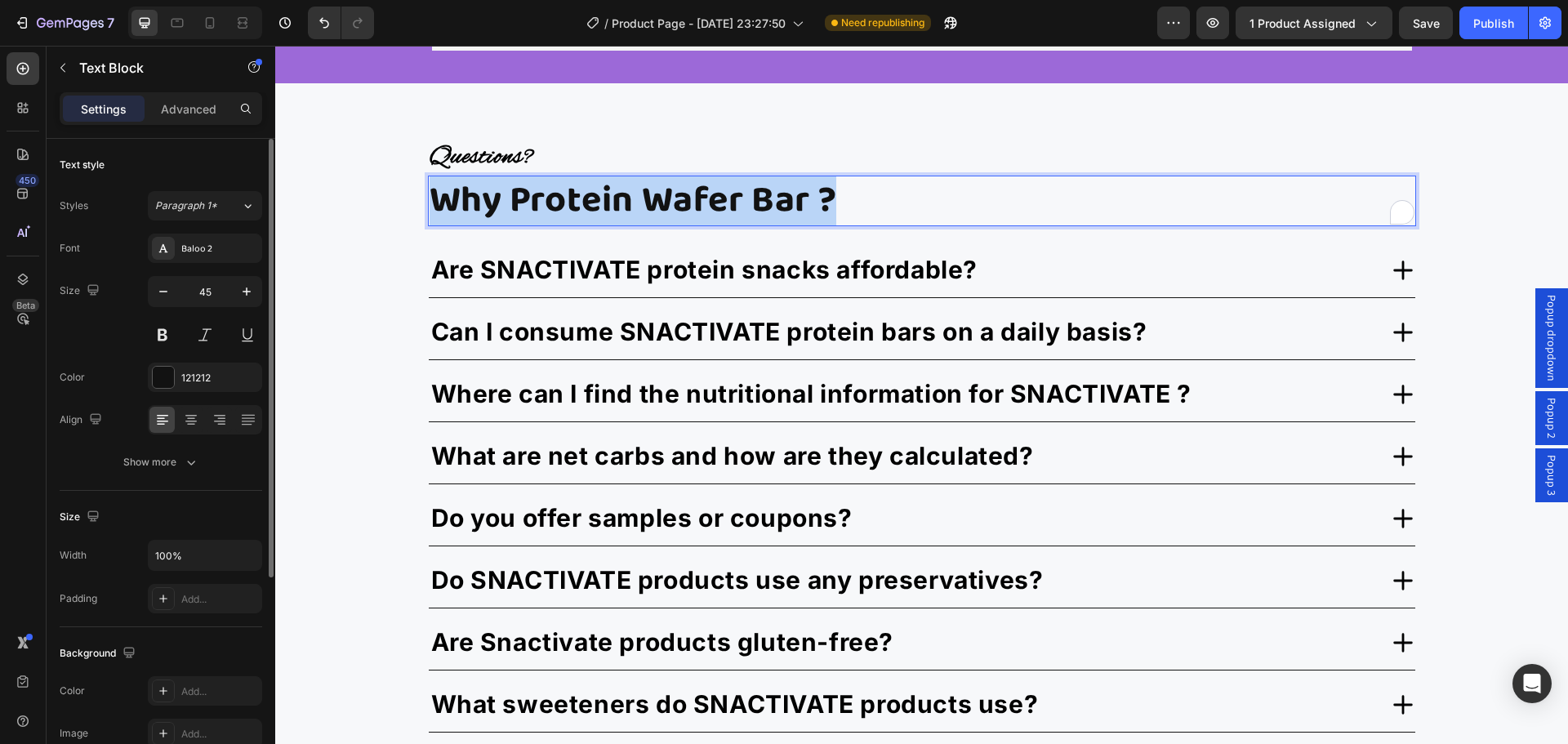
click at [439, 196] on p "Why Protein Wafer Bar ?" at bounding box center [922, 201] width 985 height 48
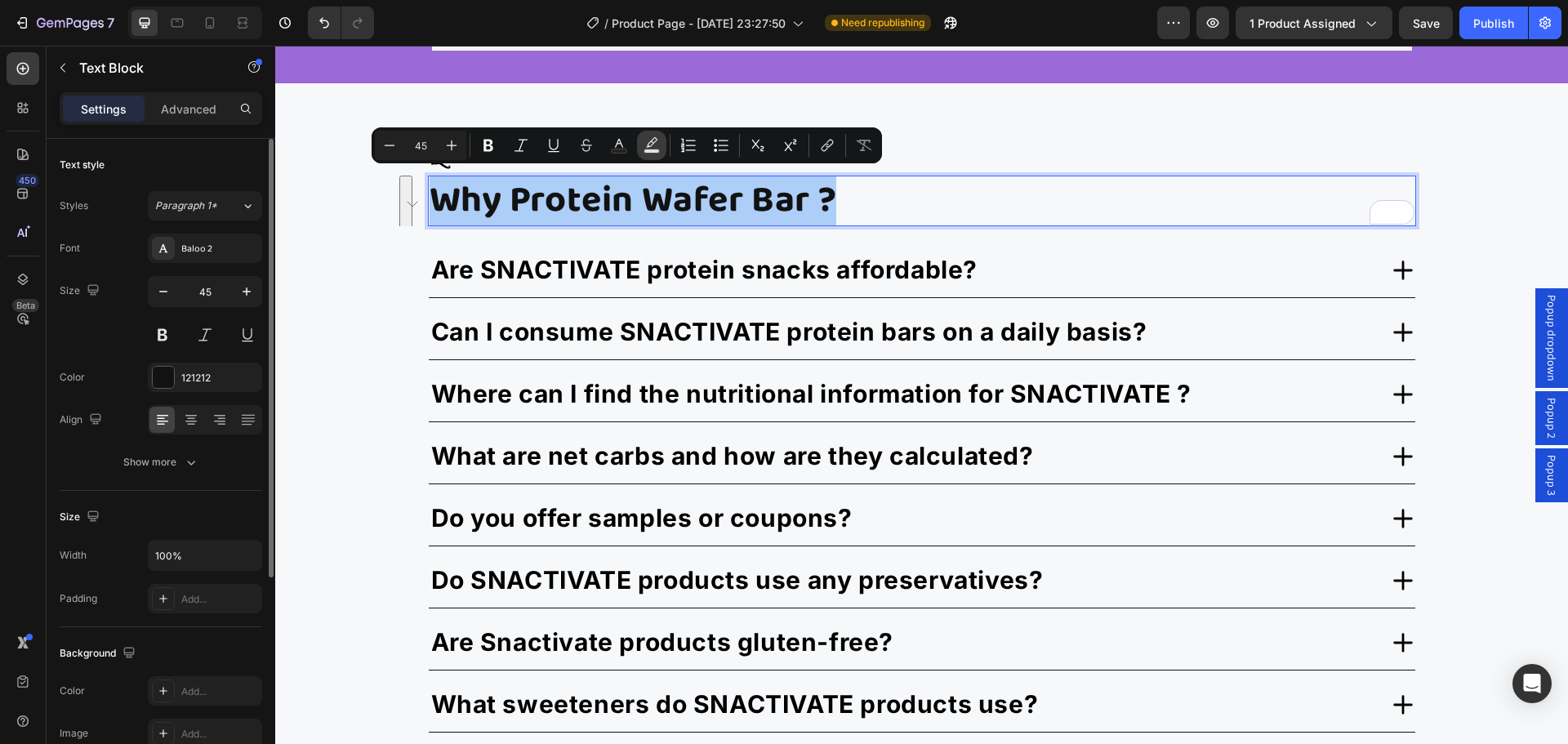
click at [652, 143] on icon "Editor contextual toolbar" at bounding box center [651, 145] width 16 height 16
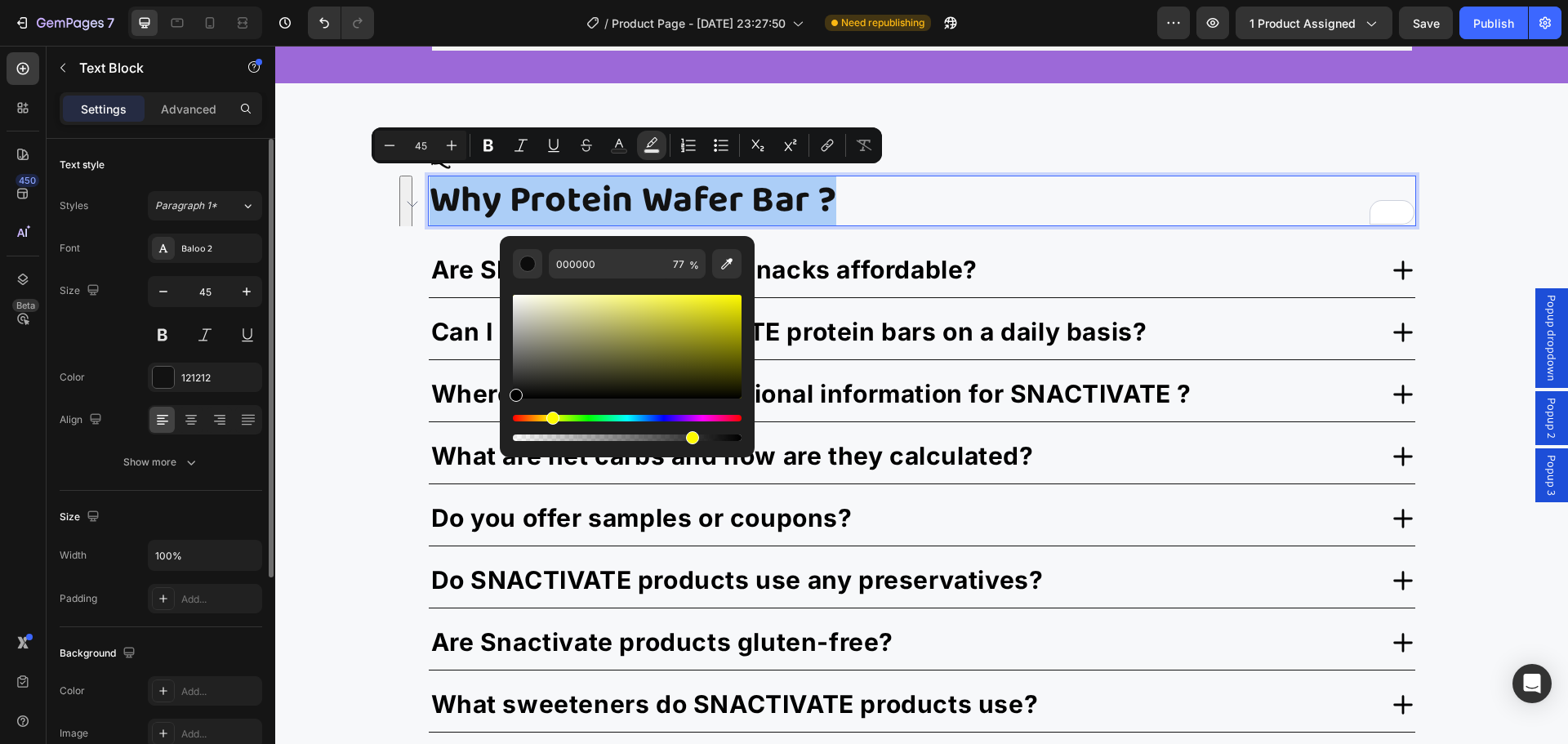
click at [550, 417] on div "Hue" at bounding box center [627, 418] width 228 height 7
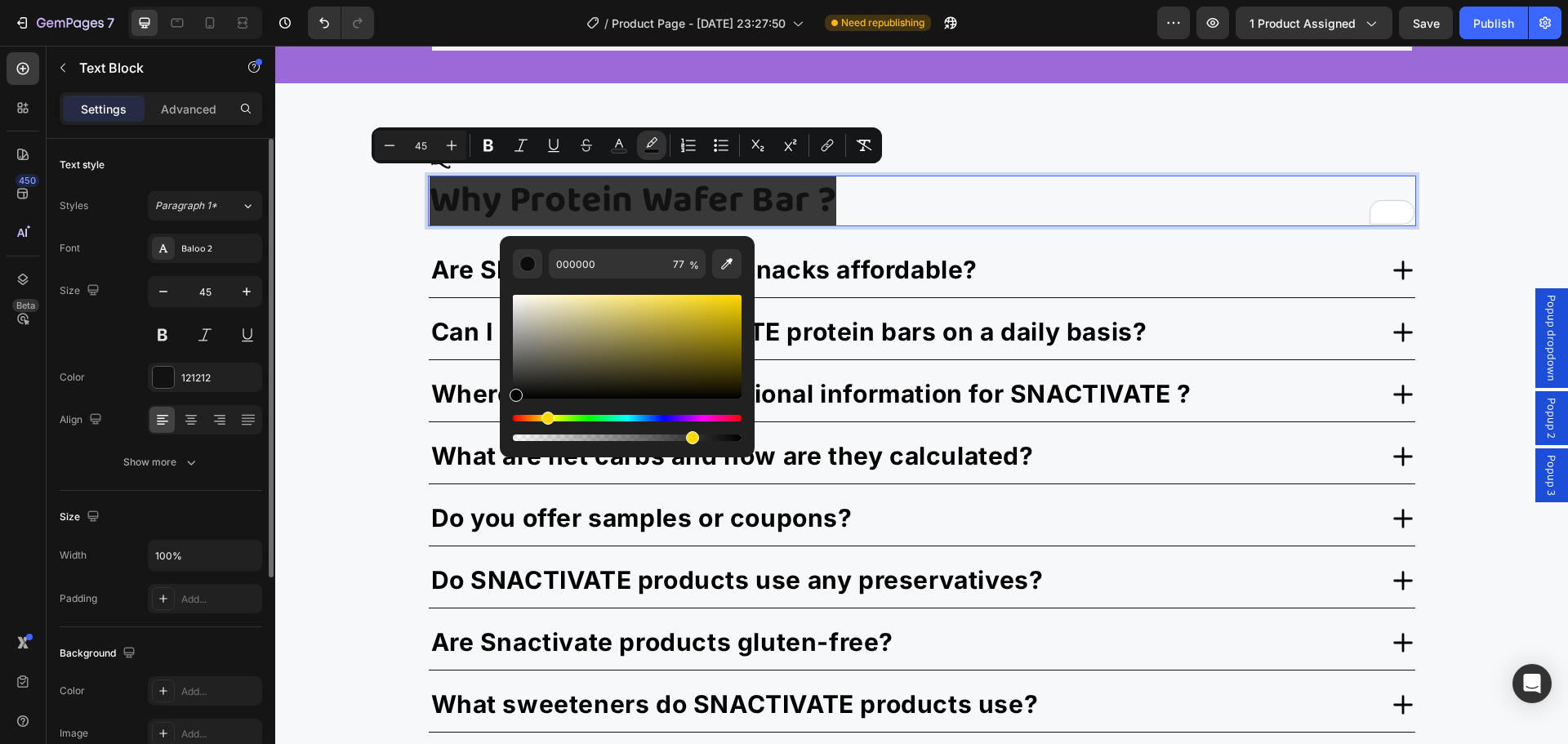
click at [546, 417] on div "Hue" at bounding box center [627, 418] width 228 height 7
drag, startPoint x: 702, startPoint y: 312, endPoint x: 743, endPoint y: 288, distance: 47.5
click at [743, 288] on div "FFD800 77 %" at bounding box center [627, 340] width 254 height 208
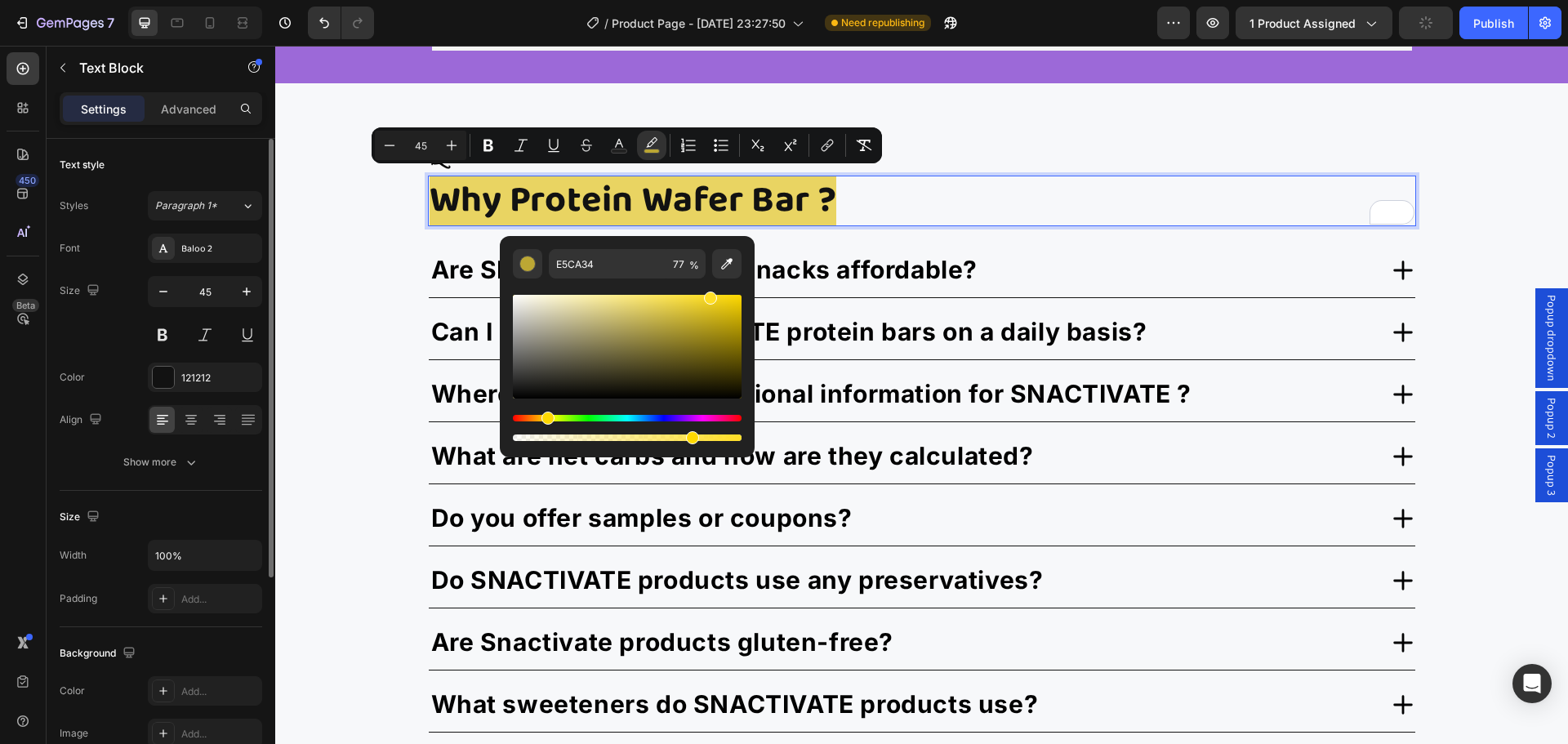
type input "FFDE26"
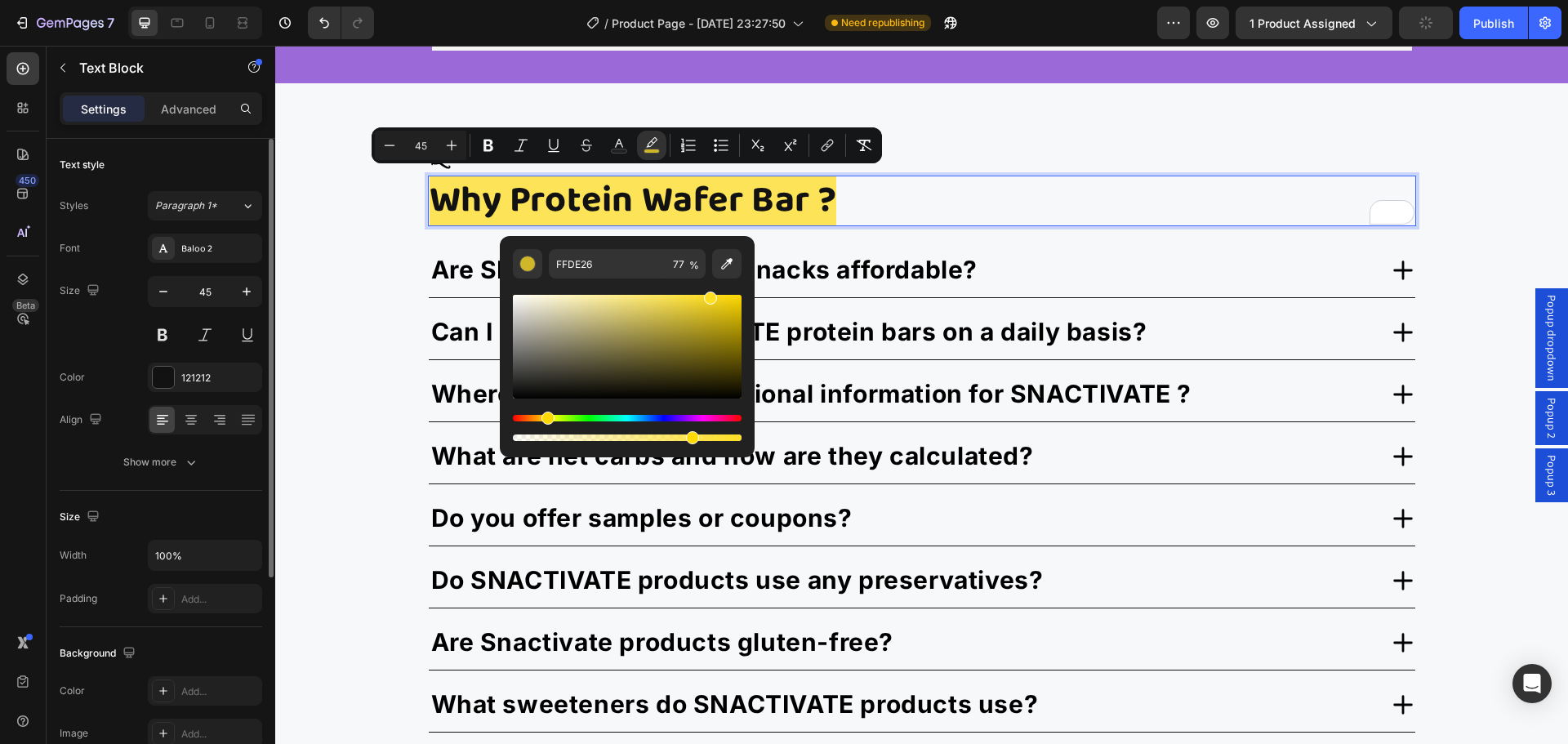
drag, startPoint x: 705, startPoint y: 307, endPoint x: 708, endPoint y: 295, distance: 12.4
click at [708, 295] on div "Editor contextual toolbar" at bounding box center [627, 346] width 228 height 104
click at [331, 288] on div "Questions? Text Block Why Protein Wafer Bar ? Text Block 20 Are SNACTIVATE prot…" at bounding box center [922, 548] width 1293 height 816
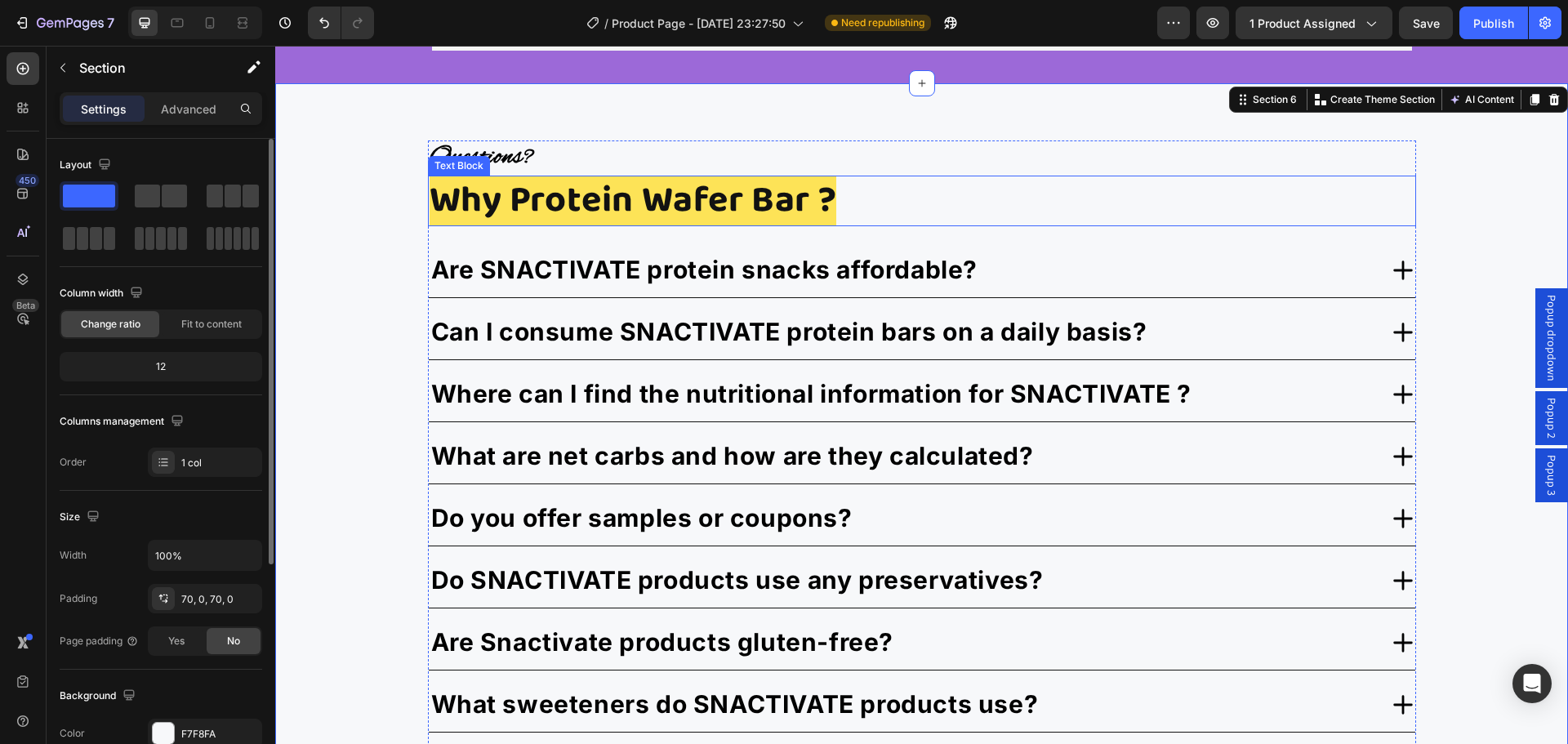
click at [595, 187] on span "Why Protein Wafer Bar ?" at bounding box center [633, 200] width 407 height 60
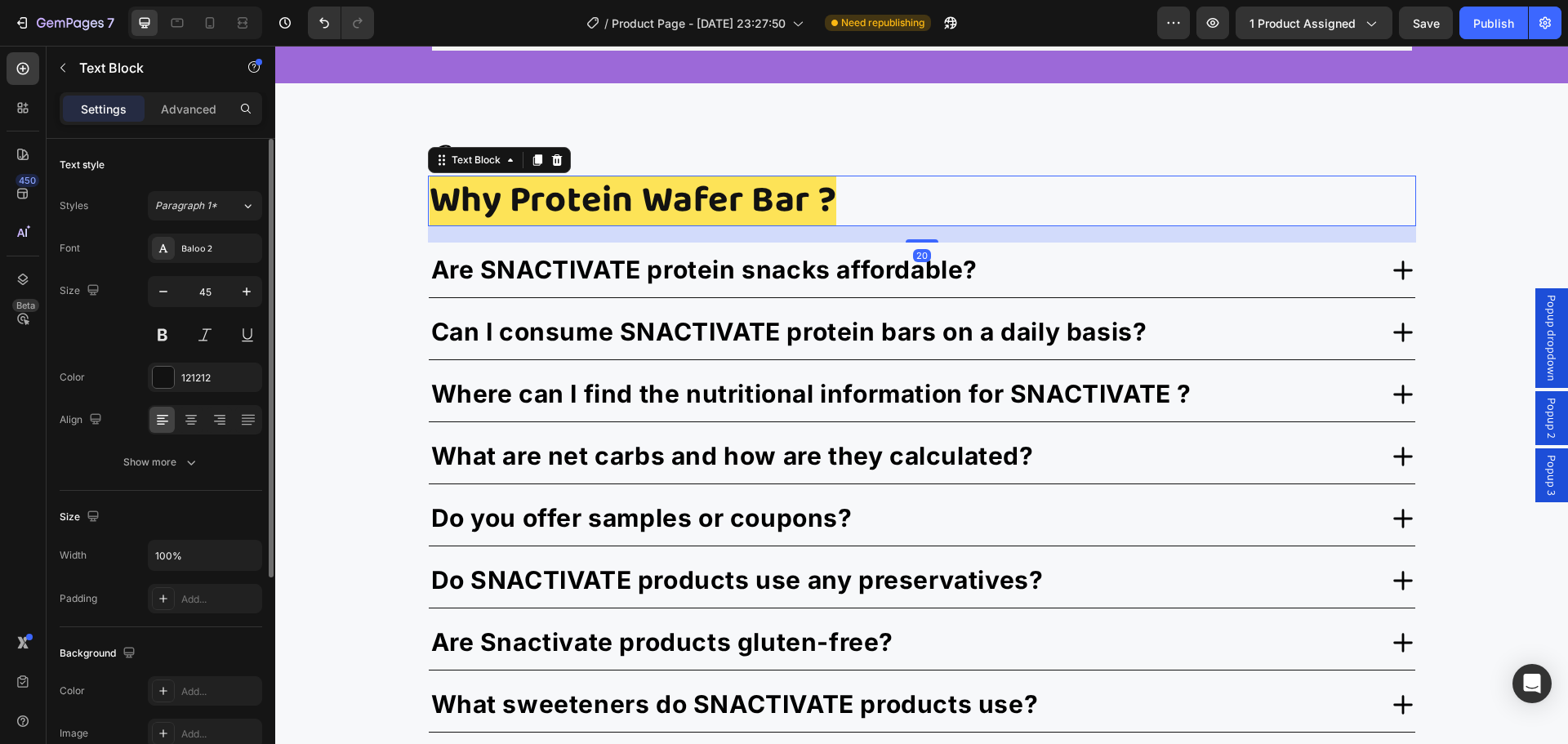
click at [595, 187] on span "Why Protein Wafer Bar ?" at bounding box center [633, 200] width 407 height 60
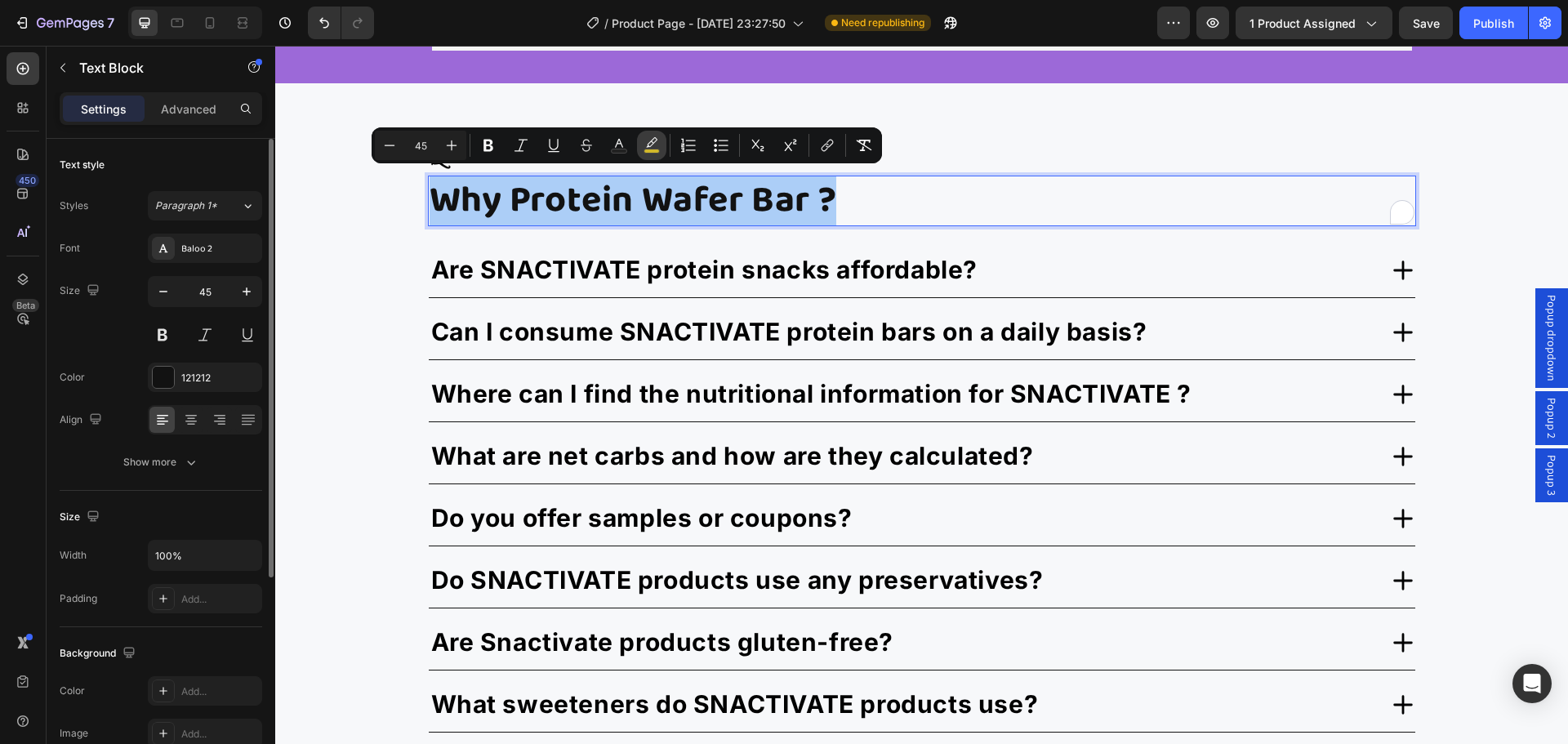
click at [653, 150] on rect "Editor contextual toolbar" at bounding box center [652, 152] width 15 height 4
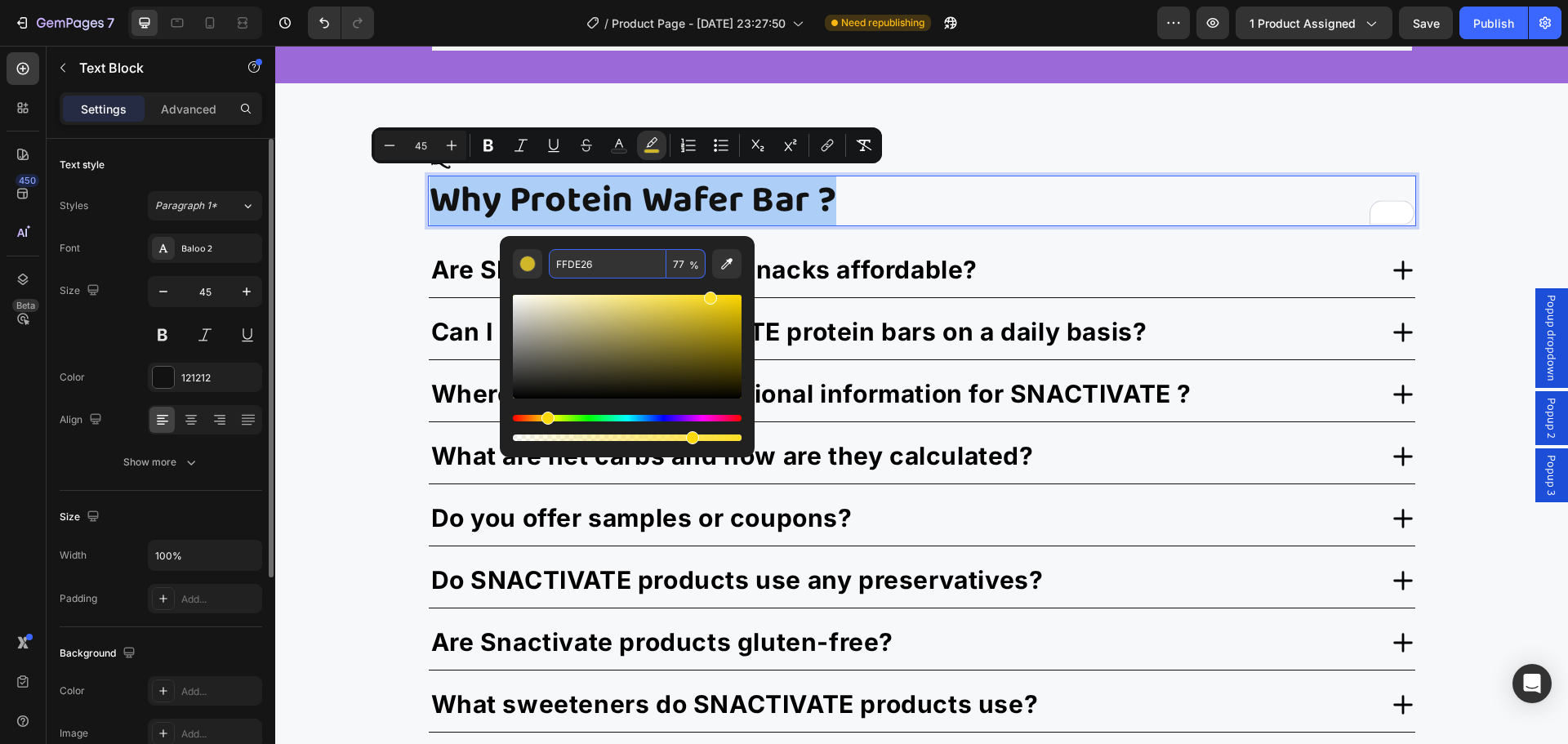
click at [604, 260] on input "FFDE26" at bounding box center [607, 264] width 118 height 29
paste input "#F8E600"
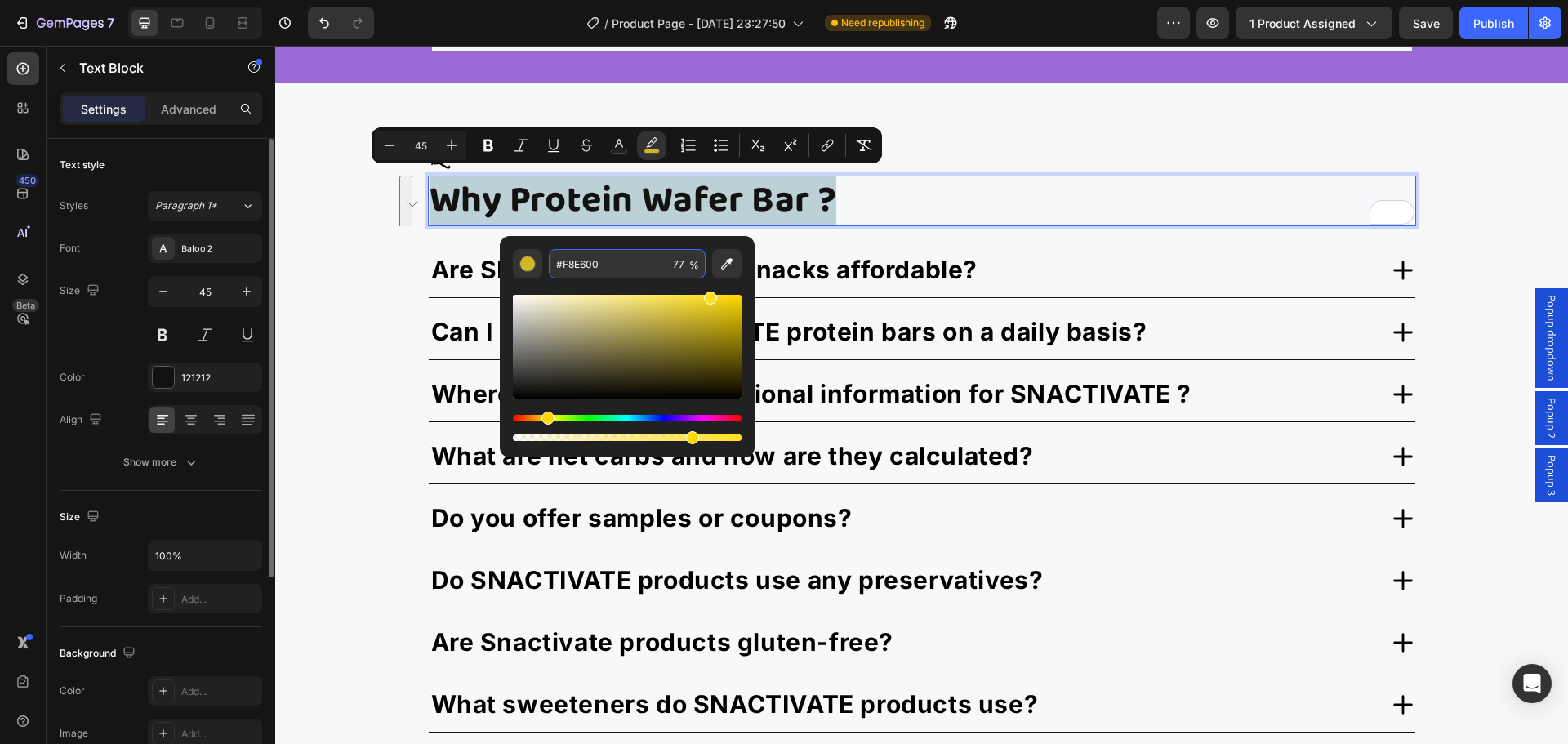
type input "F8E600"
type input "100"
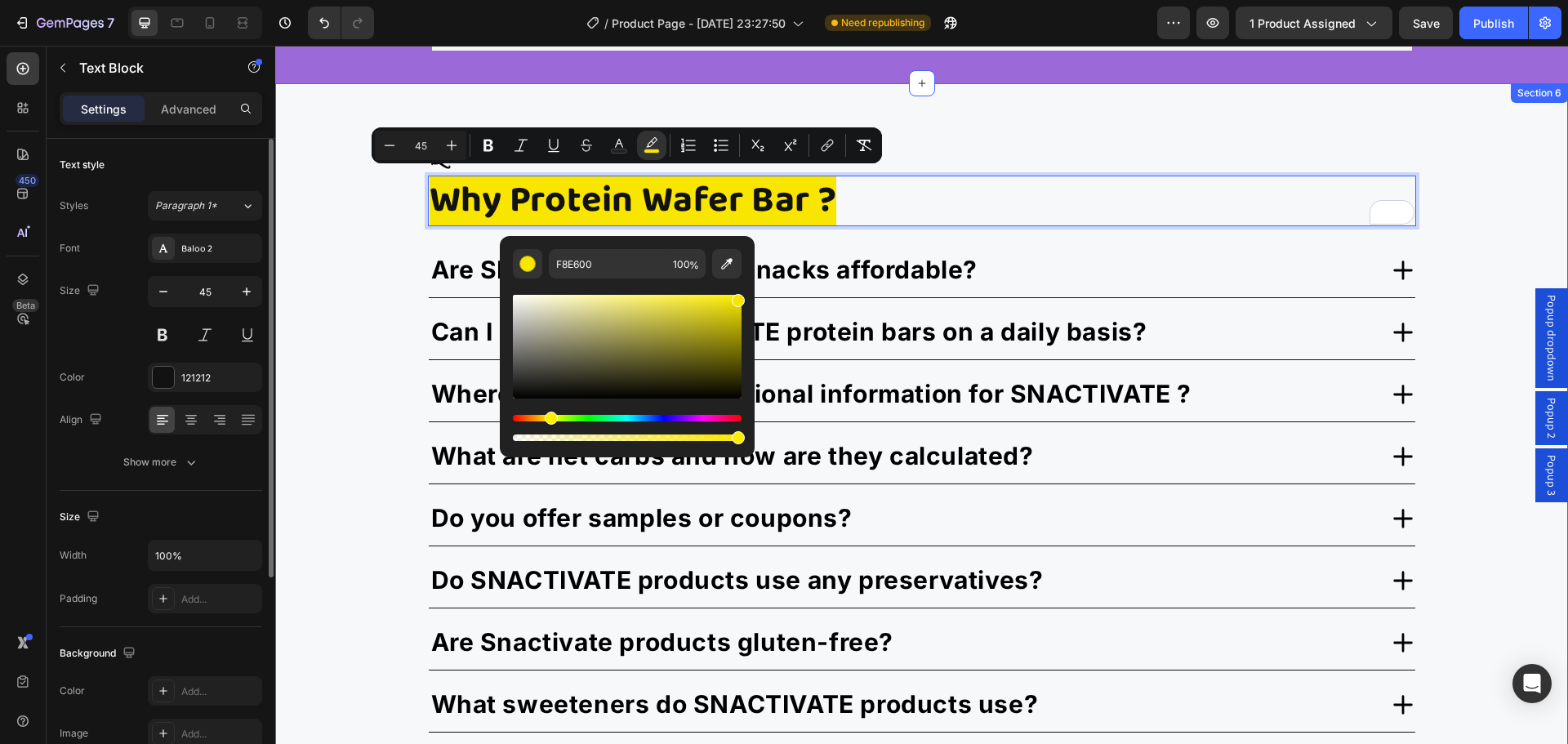
click at [315, 231] on div "Questions? Text Block Why Protein Wafer Bar ? Text Block 20 Are SNACTIVATE prot…" at bounding box center [922, 548] width 1293 height 816
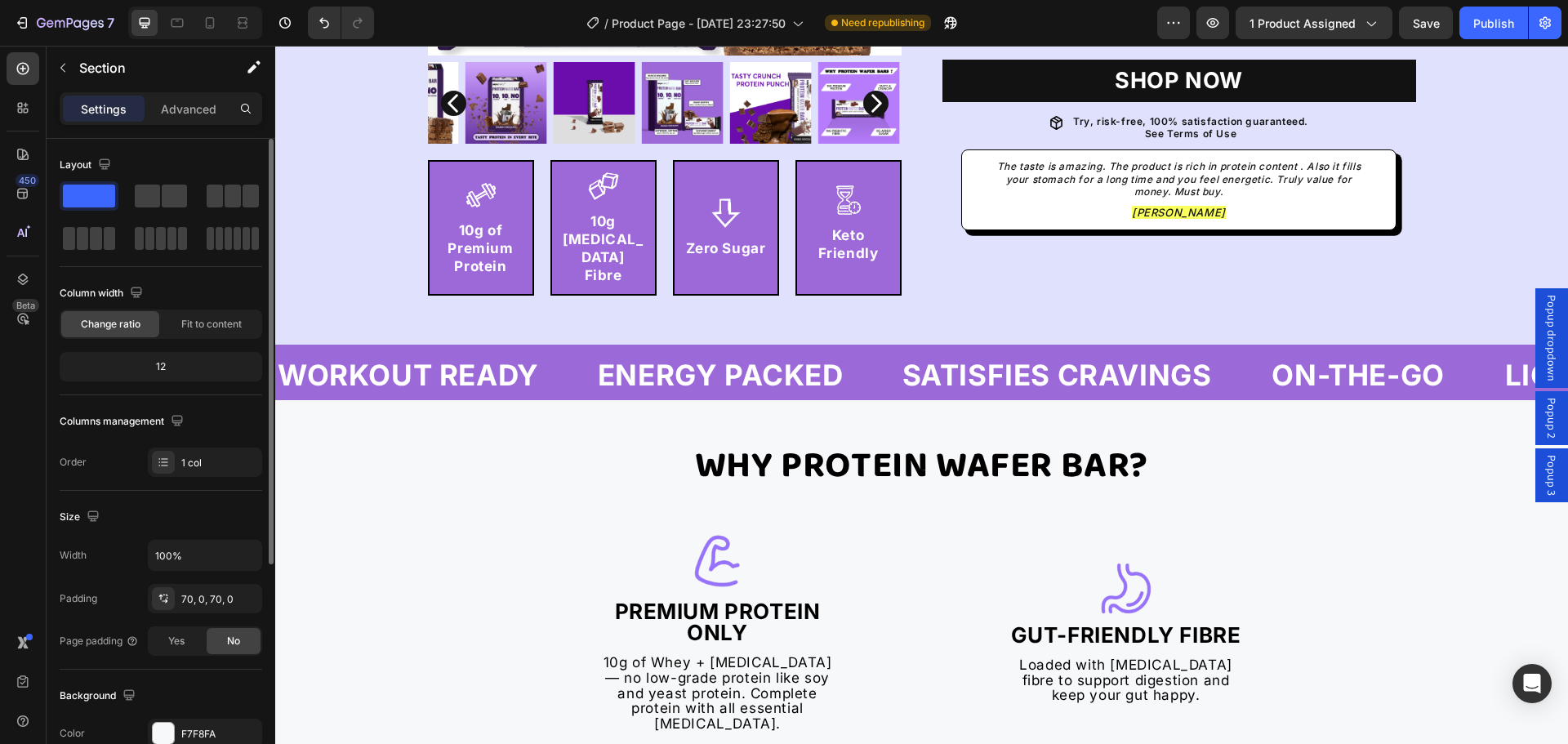
scroll to position [491, 0]
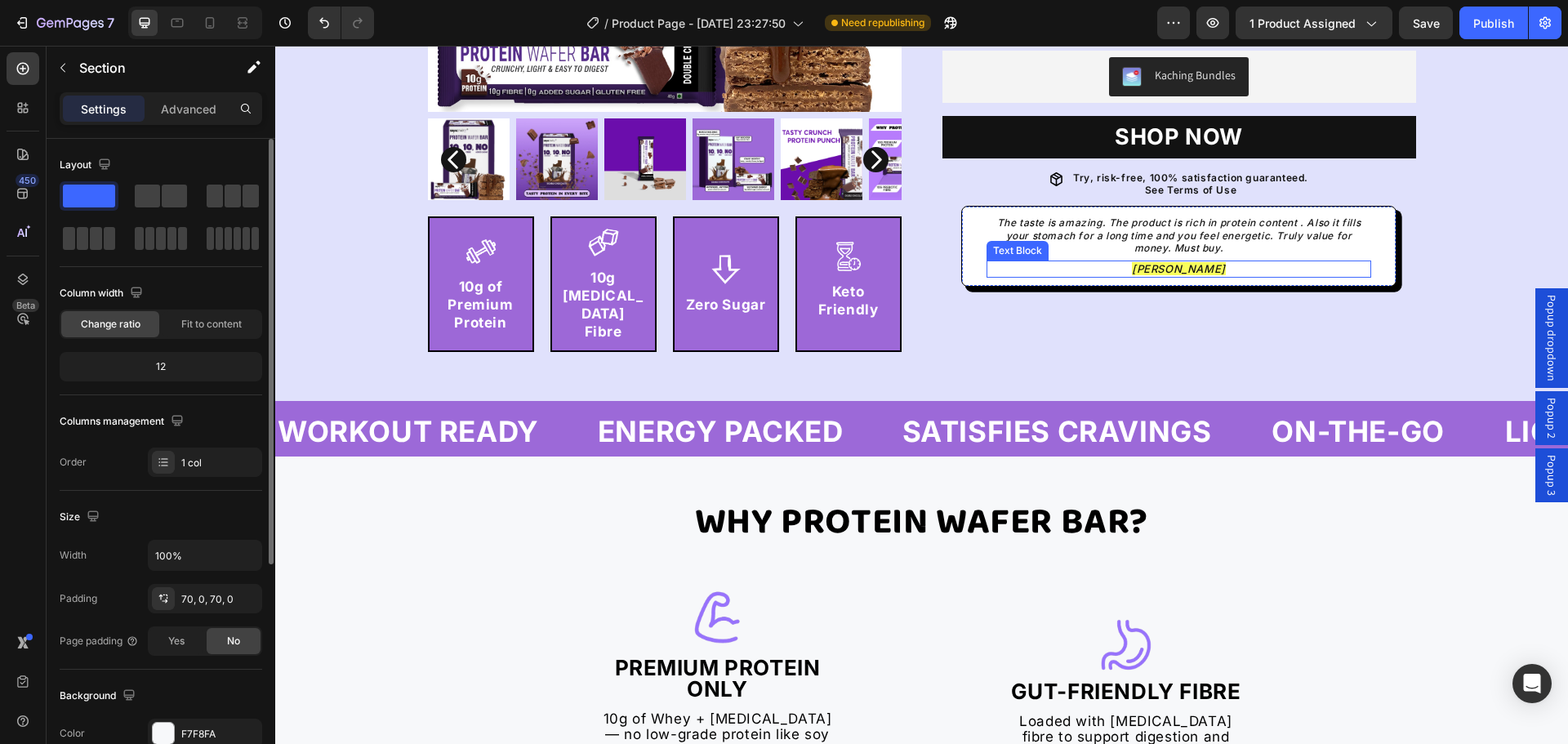
click at [1177, 266] on span "Mehak G." at bounding box center [1178, 269] width 94 height 14
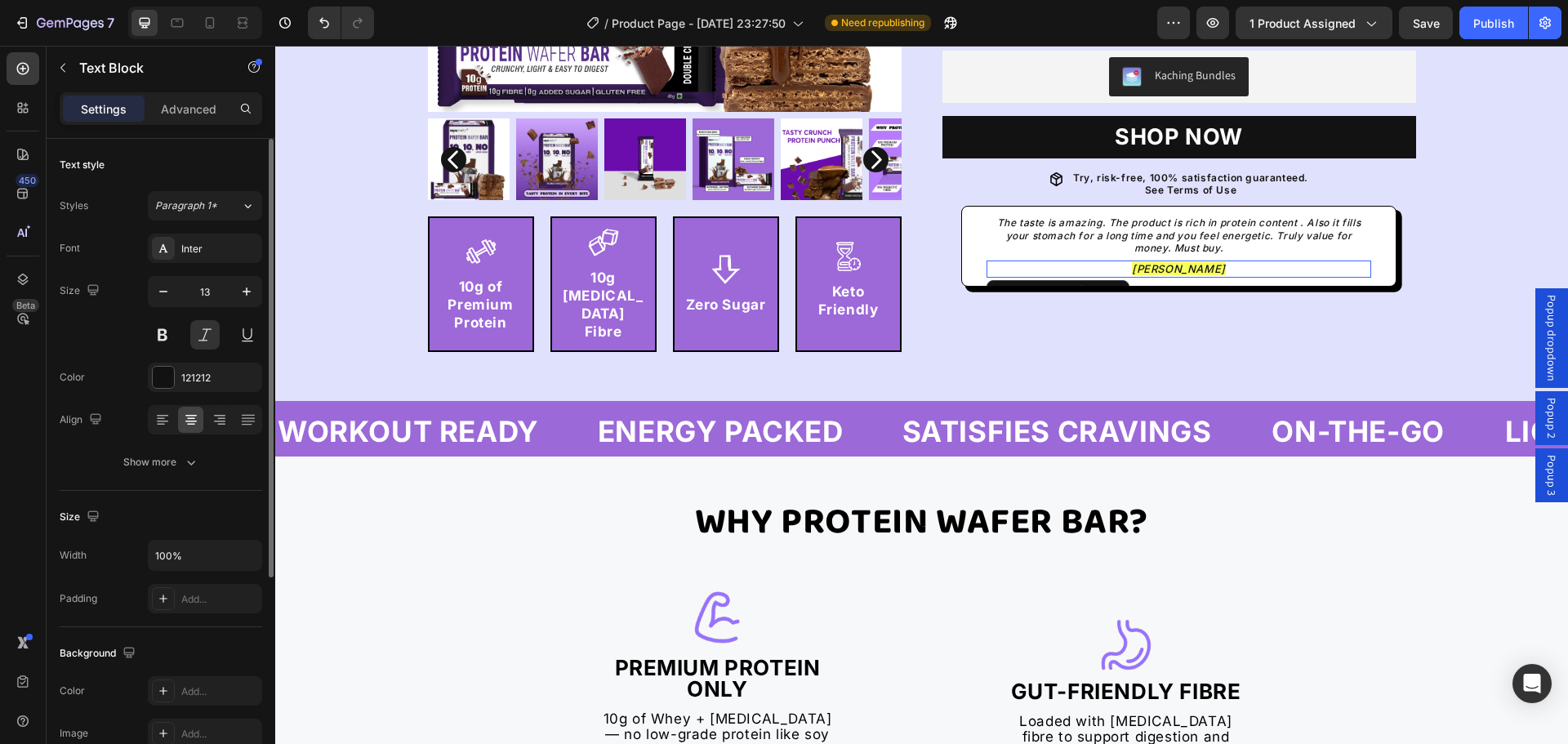
click at [1177, 266] on span "Mehak G." at bounding box center [1178, 269] width 94 height 14
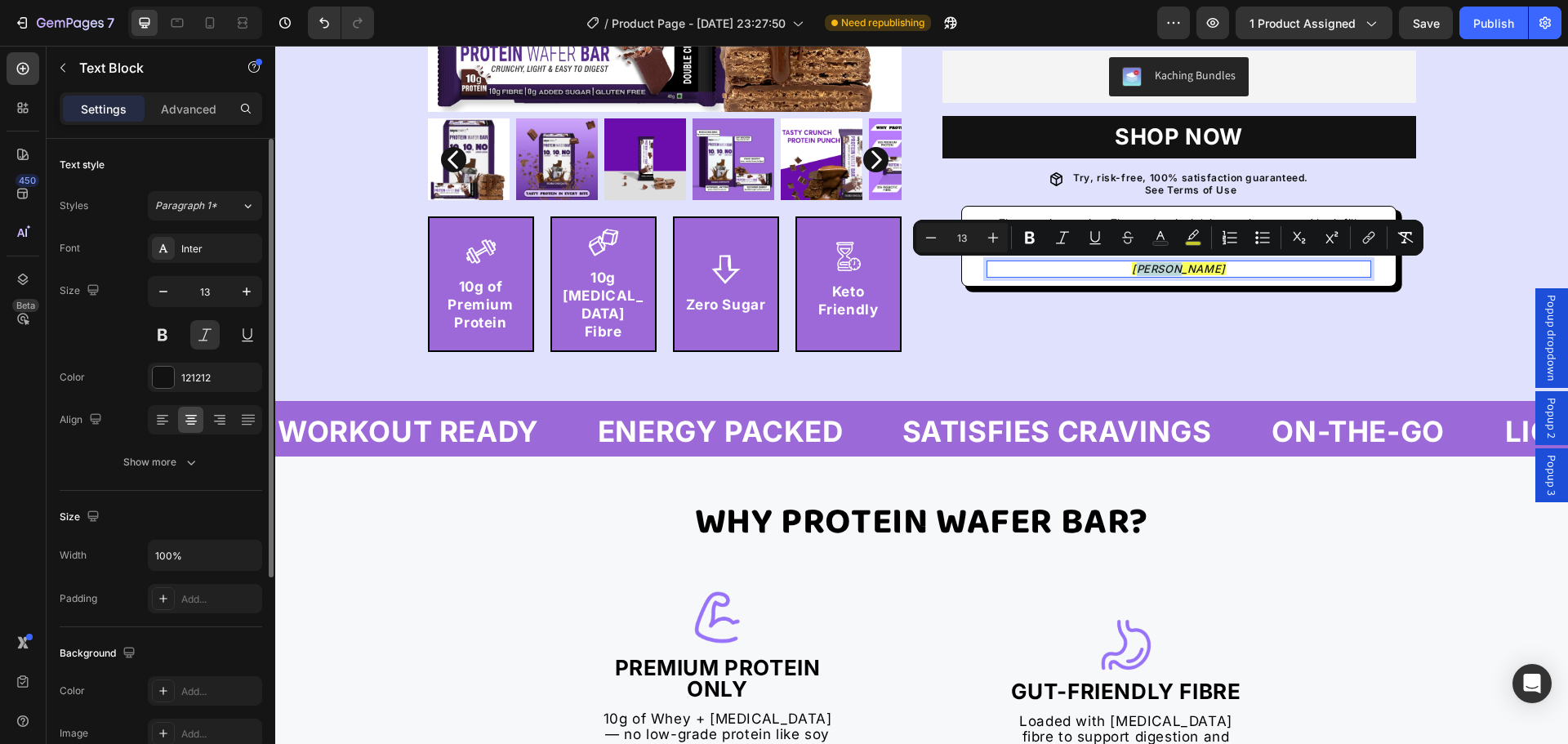
click at [1177, 266] on span "Mehak G." at bounding box center [1178, 269] width 94 height 14
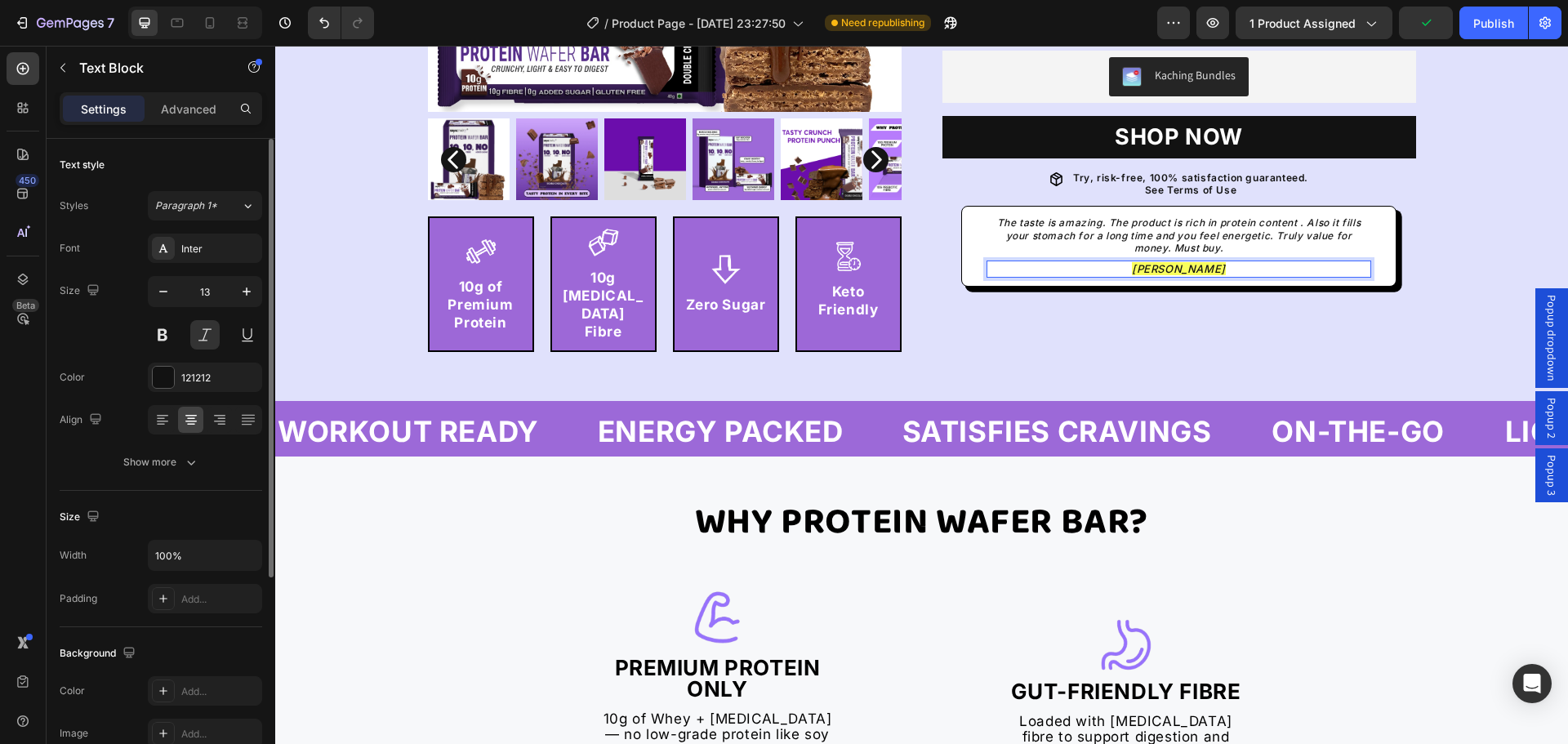
click at [1149, 265] on span "Mehak G." at bounding box center [1178, 269] width 94 height 14
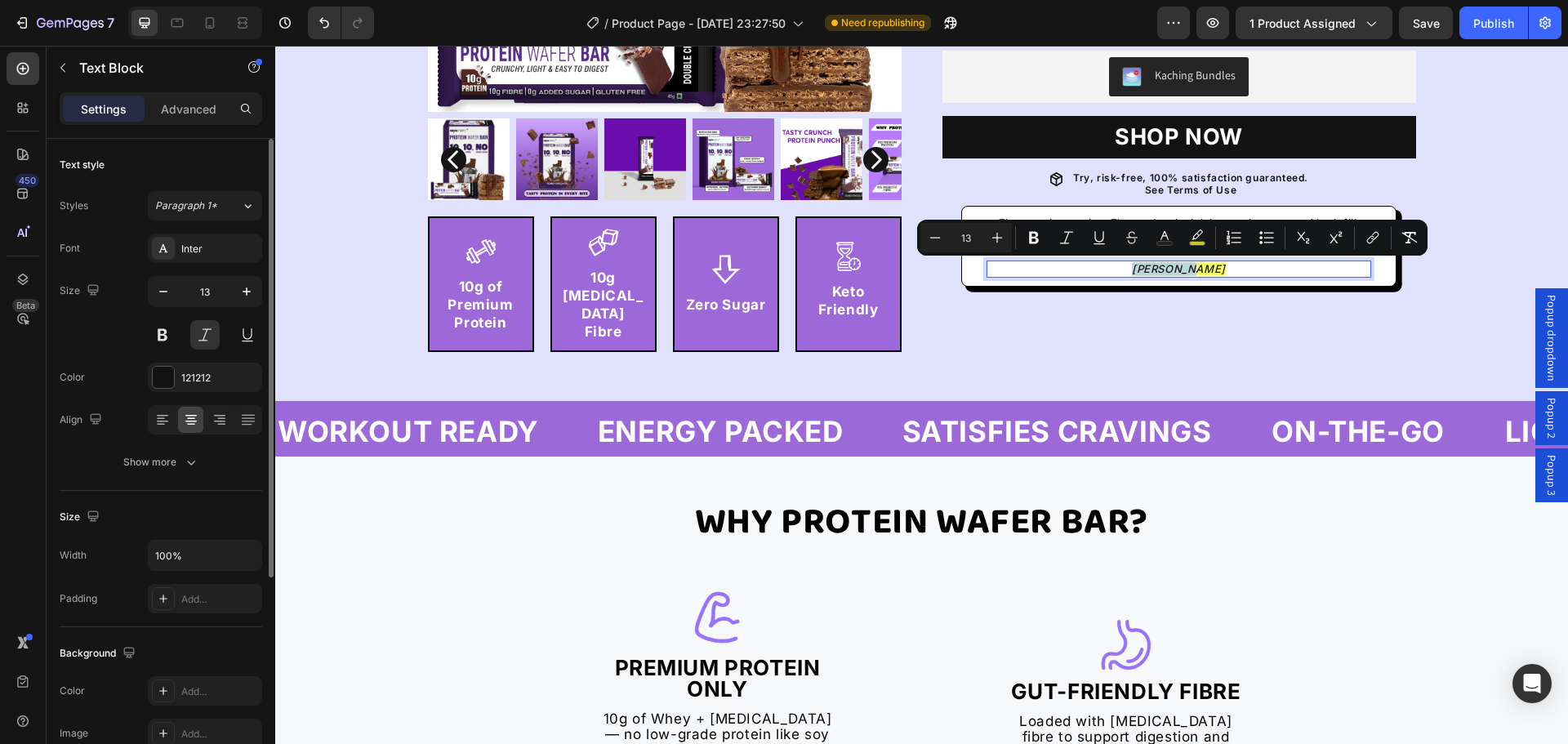
drag, startPoint x: 1146, startPoint y: 267, endPoint x: 1198, endPoint y: 268, distance: 52.0
click at [1198, 268] on span "Mehak G." at bounding box center [1178, 269] width 94 height 14
click at [1197, 237] on icon "Editor contextual toolbar" at bounding box center [1197, 237] width 16 height 16
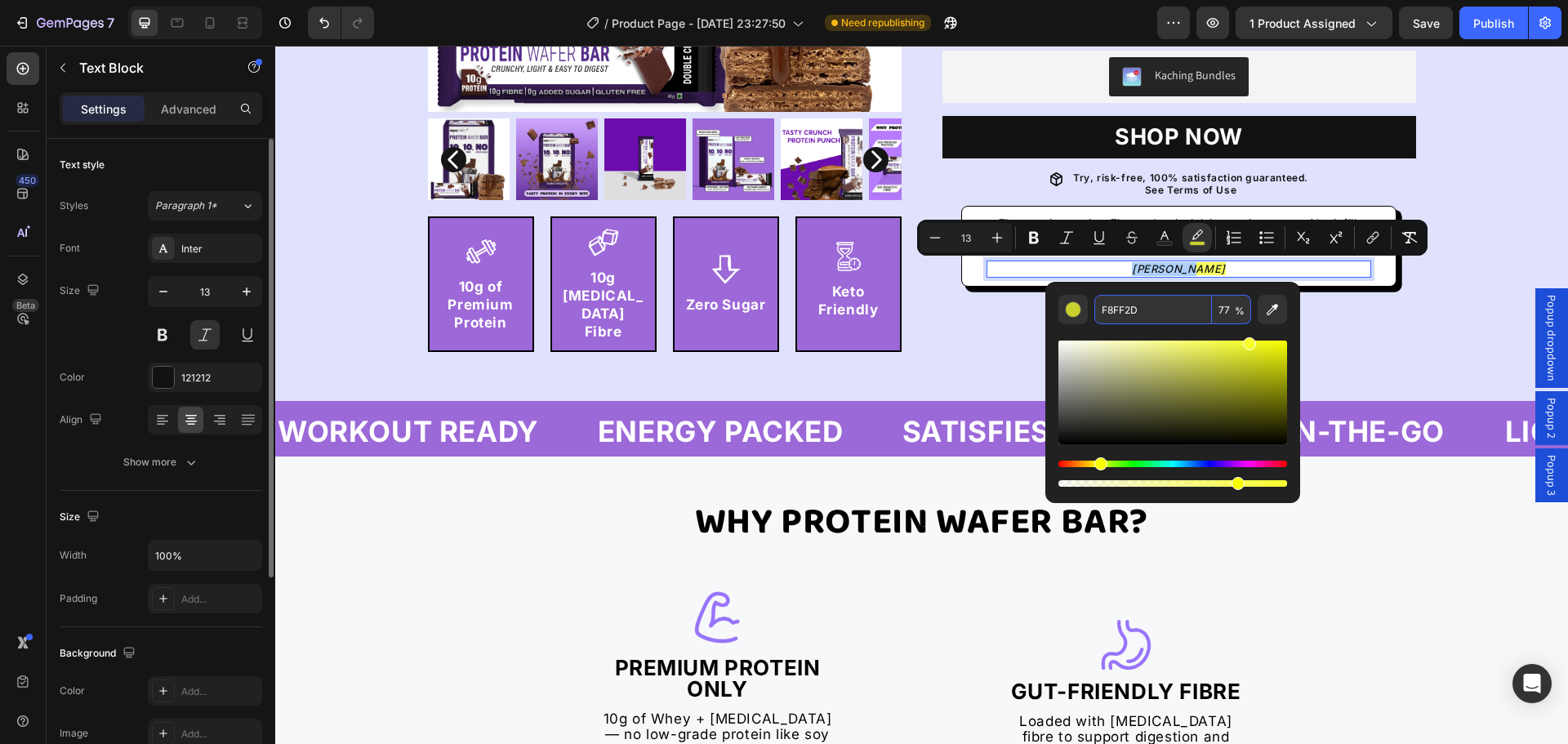
click at [1140, 302] on input "F8FF2D" at bounding box center [1153, 310] width 118 height 29
paste input "#F8E600"
type input "F8E600"
type input "100"
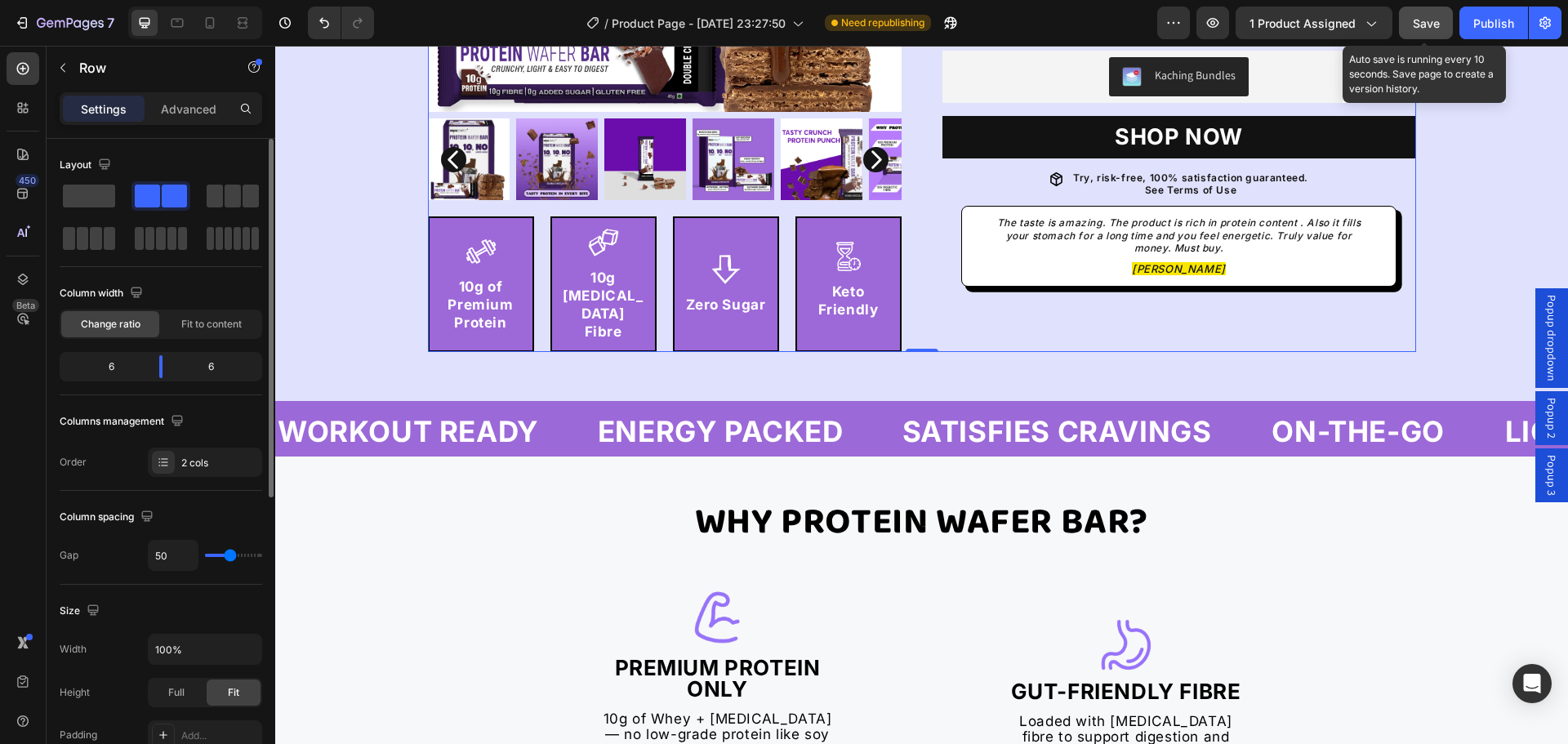
click at [1421, 29] on span "Save" at bounding box center [1427, 23] width 27 height 14
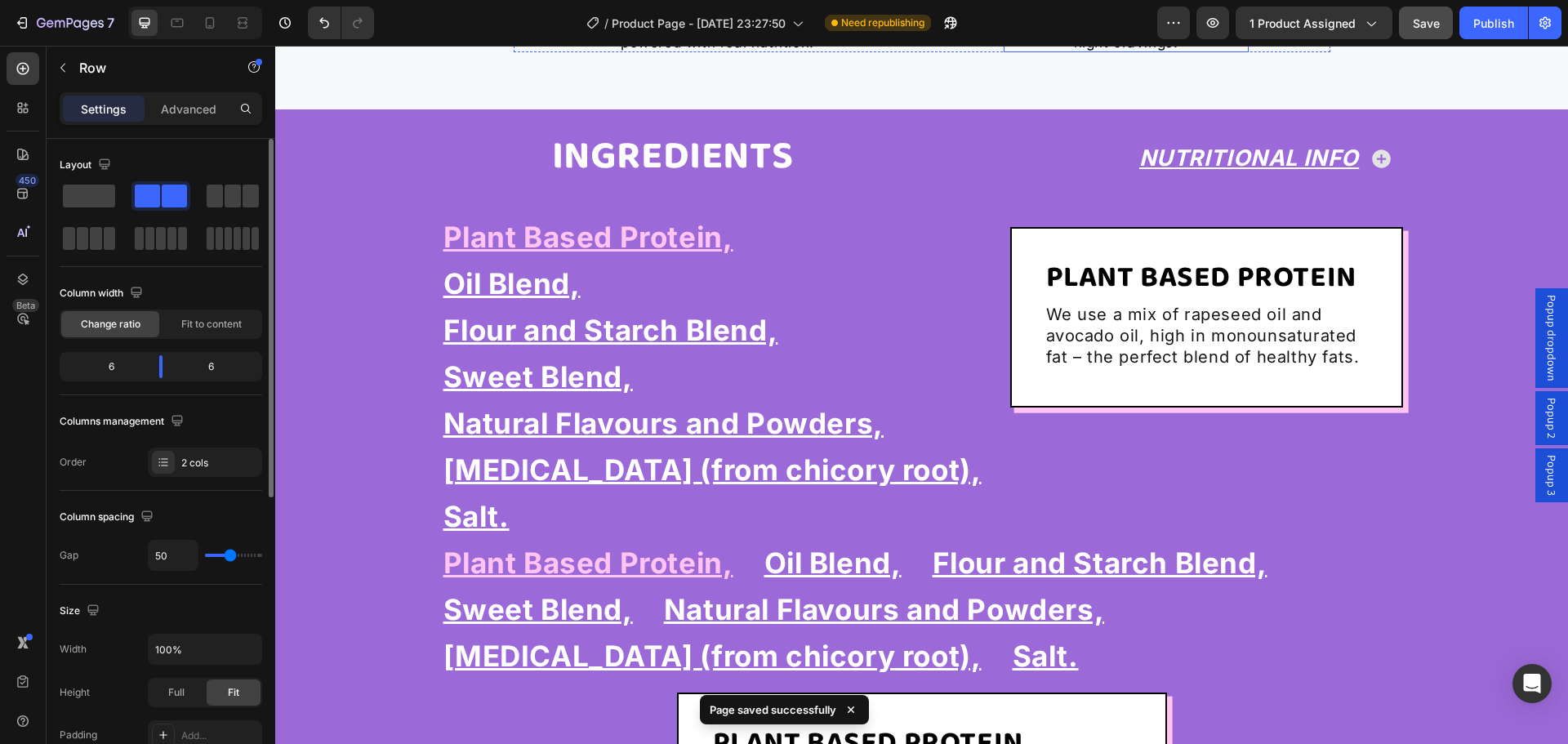
scroll to position [1715, 0]
